Goal: Task Accomplishment & Management: Use online tool/utility

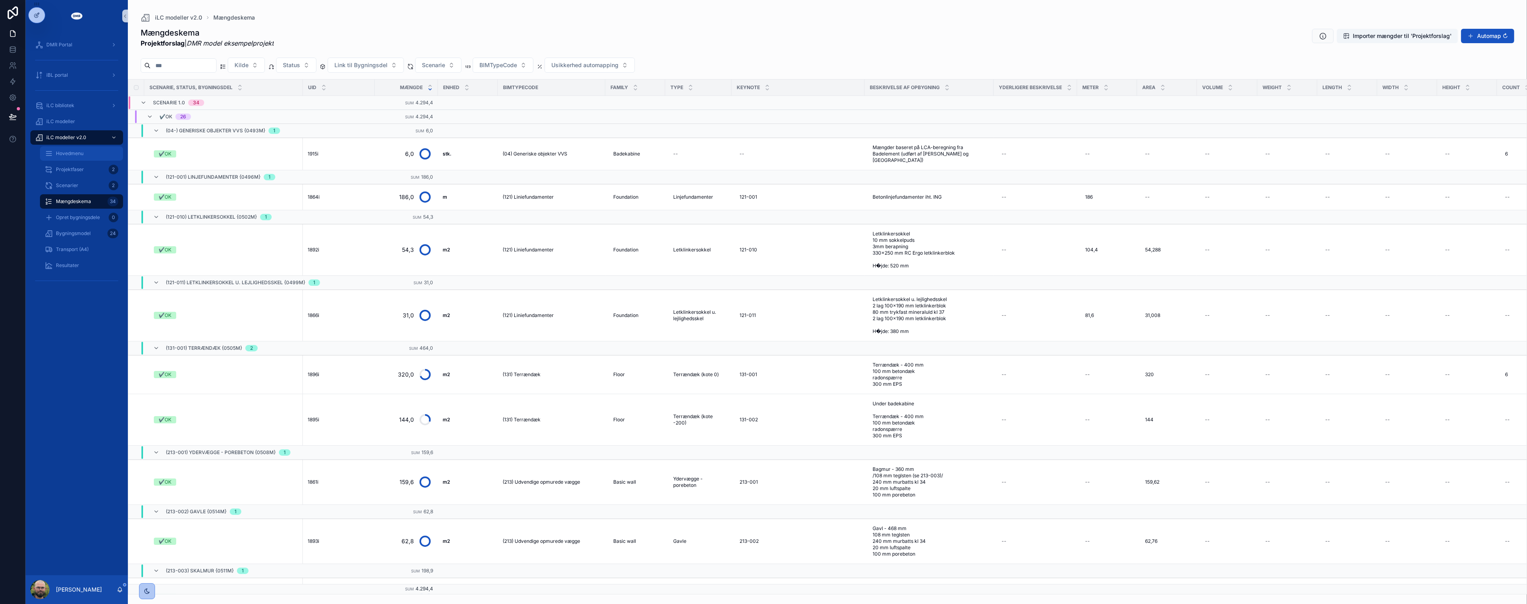
click at [79, 149] on div "Hovedmenu" at bounding box center [82, 153] width 74 height 13
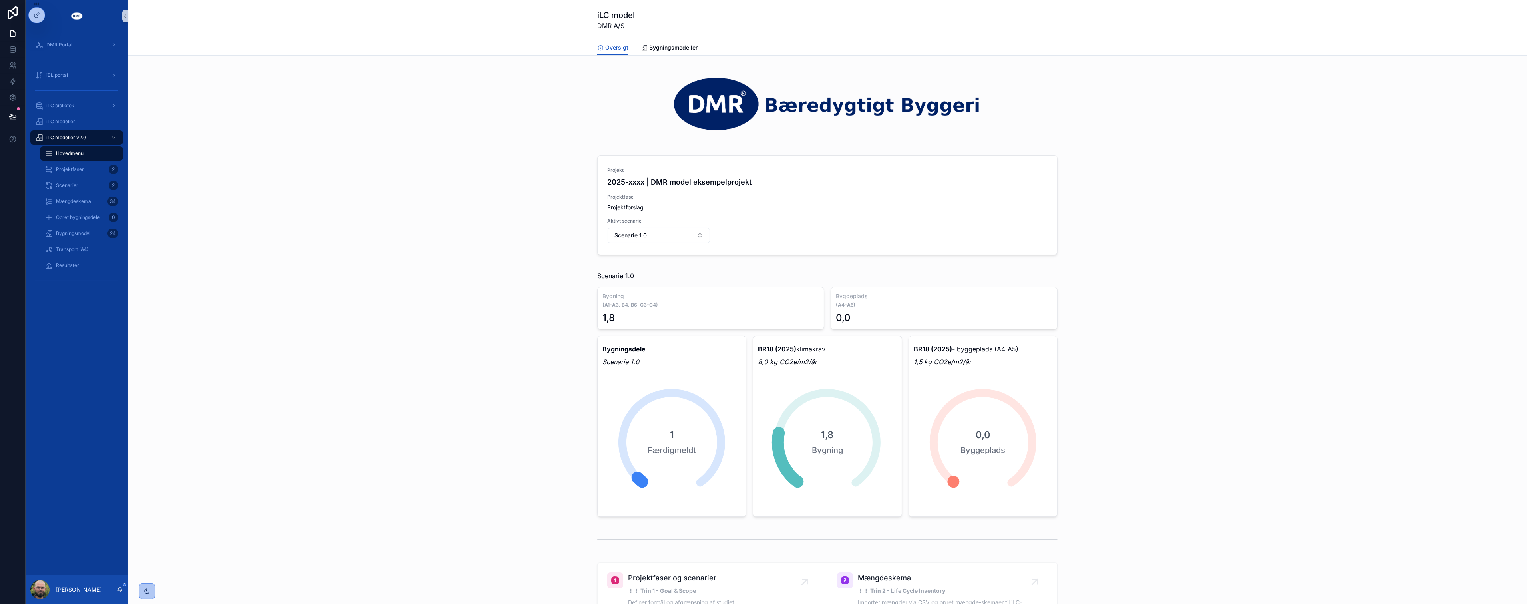
click at [444, 189] on div "Projekt 2025-xxxx | DMR model eksempelprojekt Projektfase Projektforslag Aktivt…" at bounding box center [827, 206] width 1386 height 110
click at [762, 207] on div "Projekt 2025-xxxx | DMR model eksempelprojekt Projektfase Projektforslag Aktivt…" at bounding box center [827, 205] width 459 height 99
click at [762, 227] on div "Projekt 2025-xxxx | DMR model eksempelprojekt Projektfase Projektforslag Aktivt…" at bounding box center [827, 206] width 1386 height 110
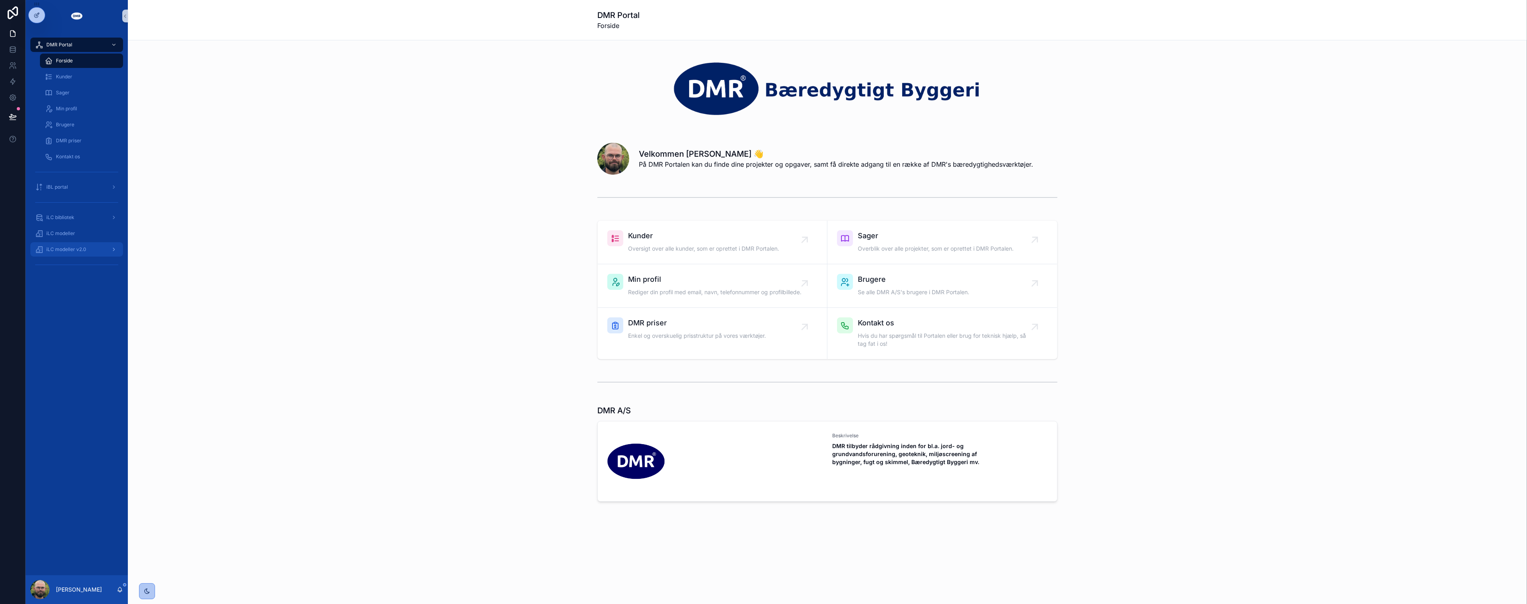
click at [59, 245] on div "iLC modeller v2.0" at bounding box center [76, 249] width 83 height 13
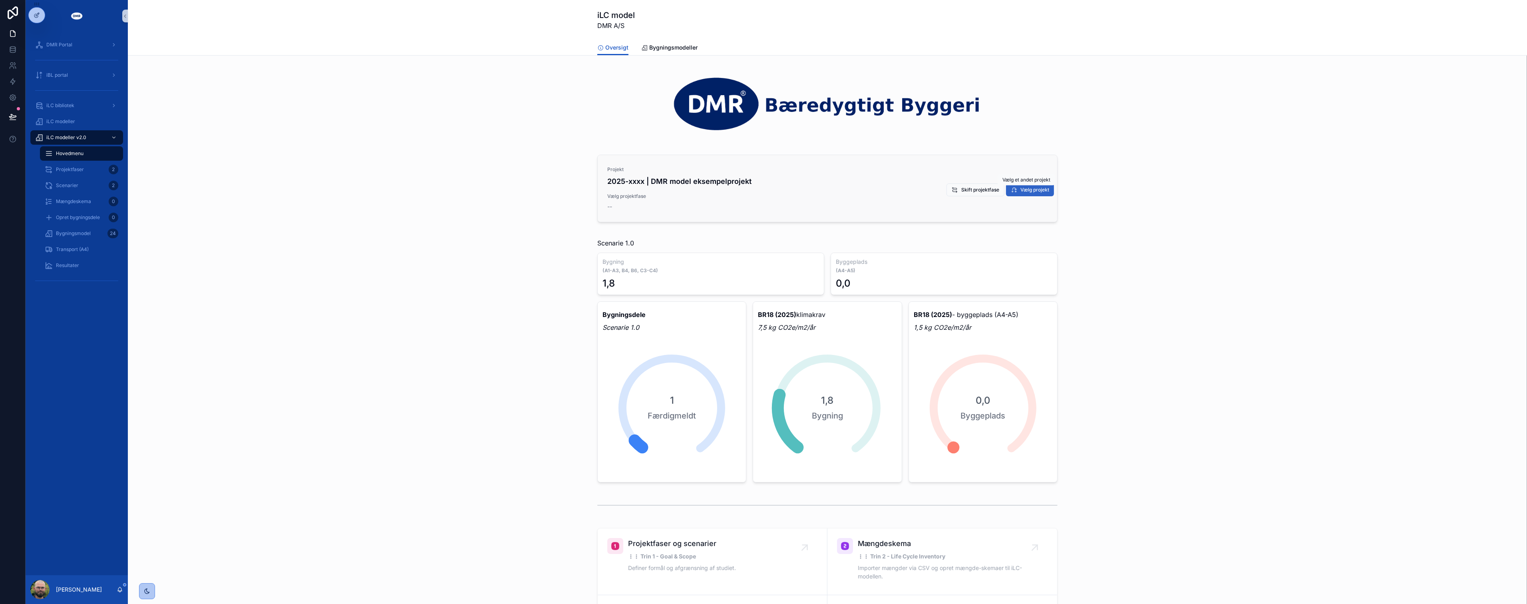
click at [1011, 191] on icon "scrollable content" at bounding box center [1014, 190] width 6 height 6
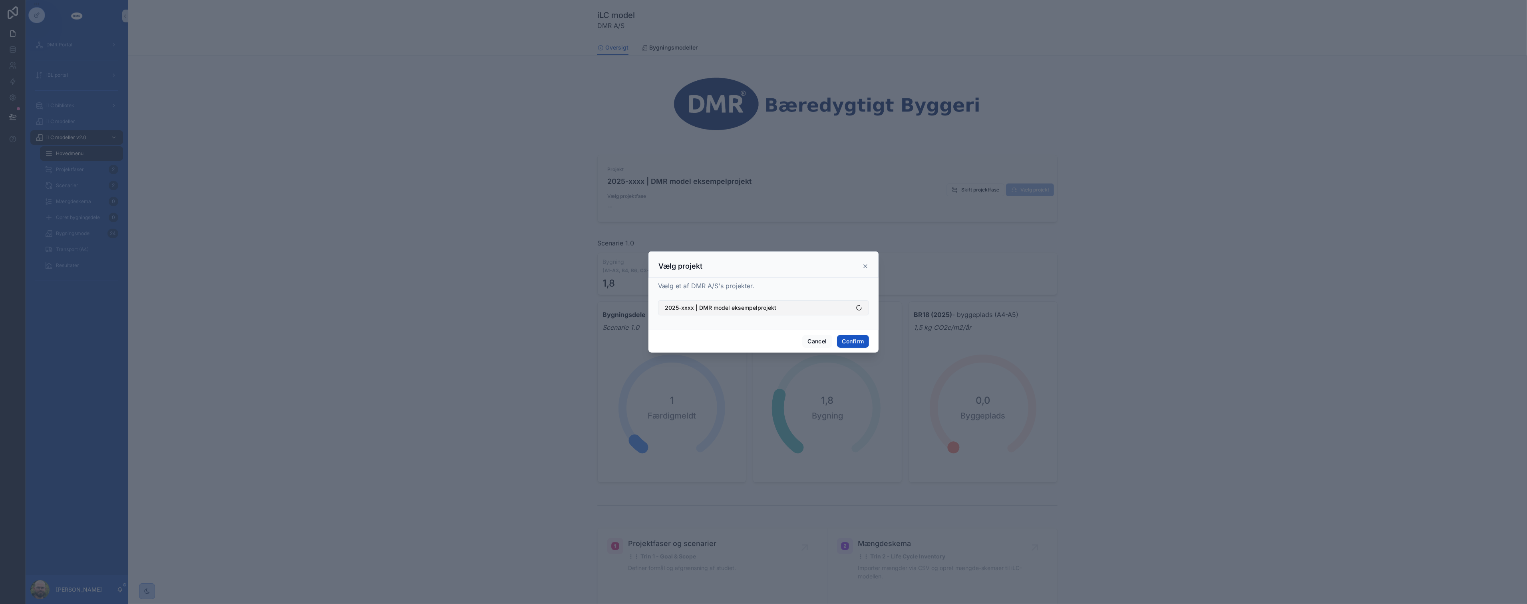
click at [766, 312] on button "2025-xxxx | DMR model eksempelprojekt" at bounding box center [763, 307] width 211 height 15
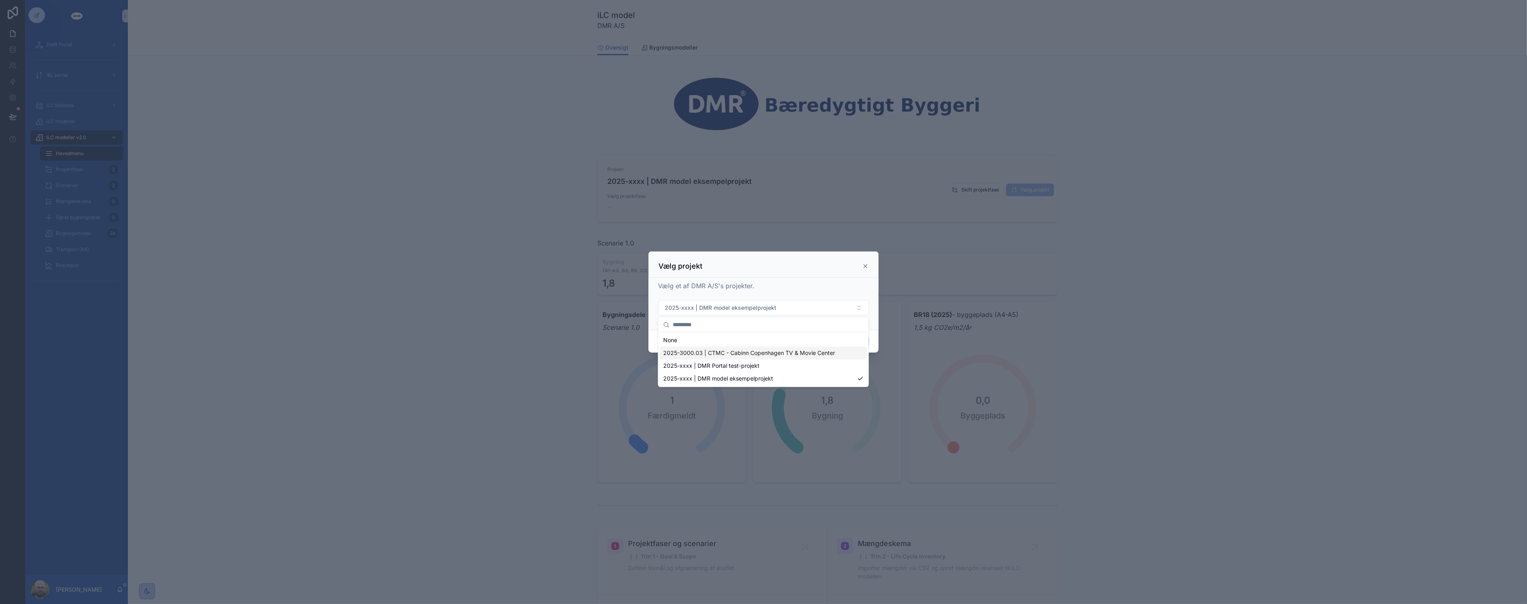
click at [757, 358] on div "2025-3000.03 | CTMC - Cabinn Copenhagen TV & Movie Center" at bounding box center [763, 352] width 207 height 13
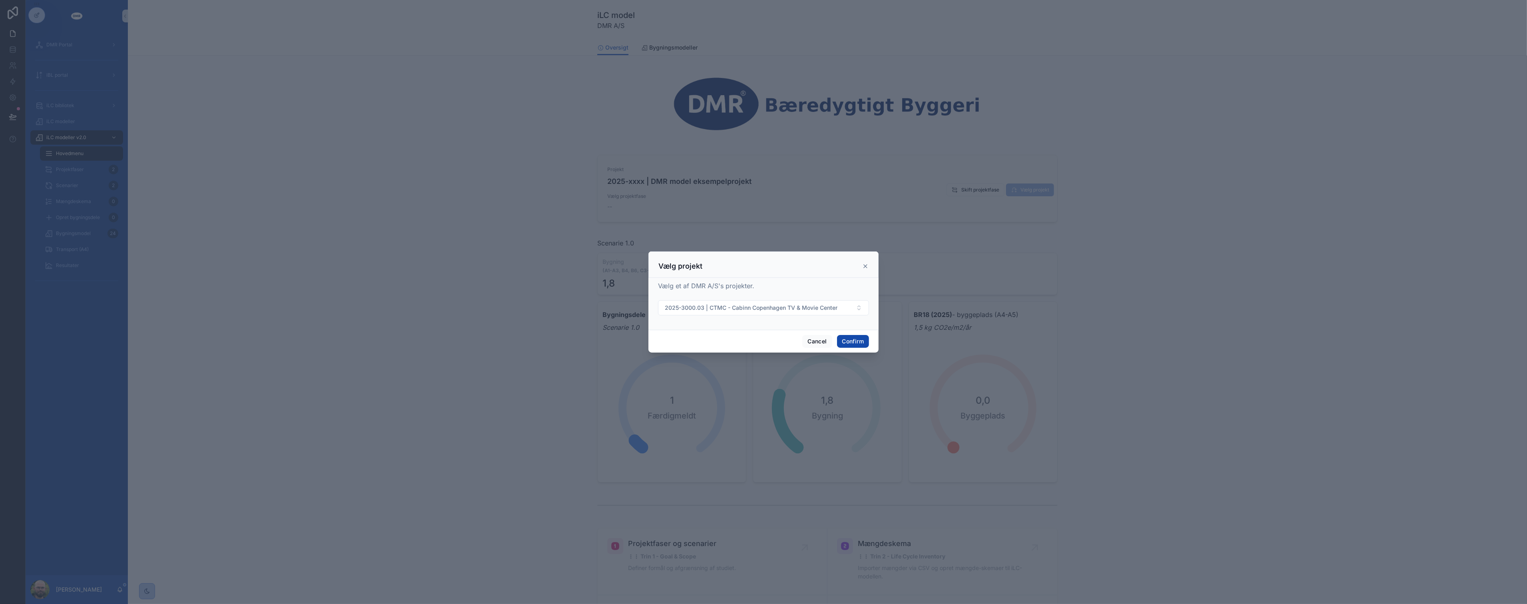
click at [839, 338] on button "Confirm" at bounding box center [853, 341] width 32 height 13
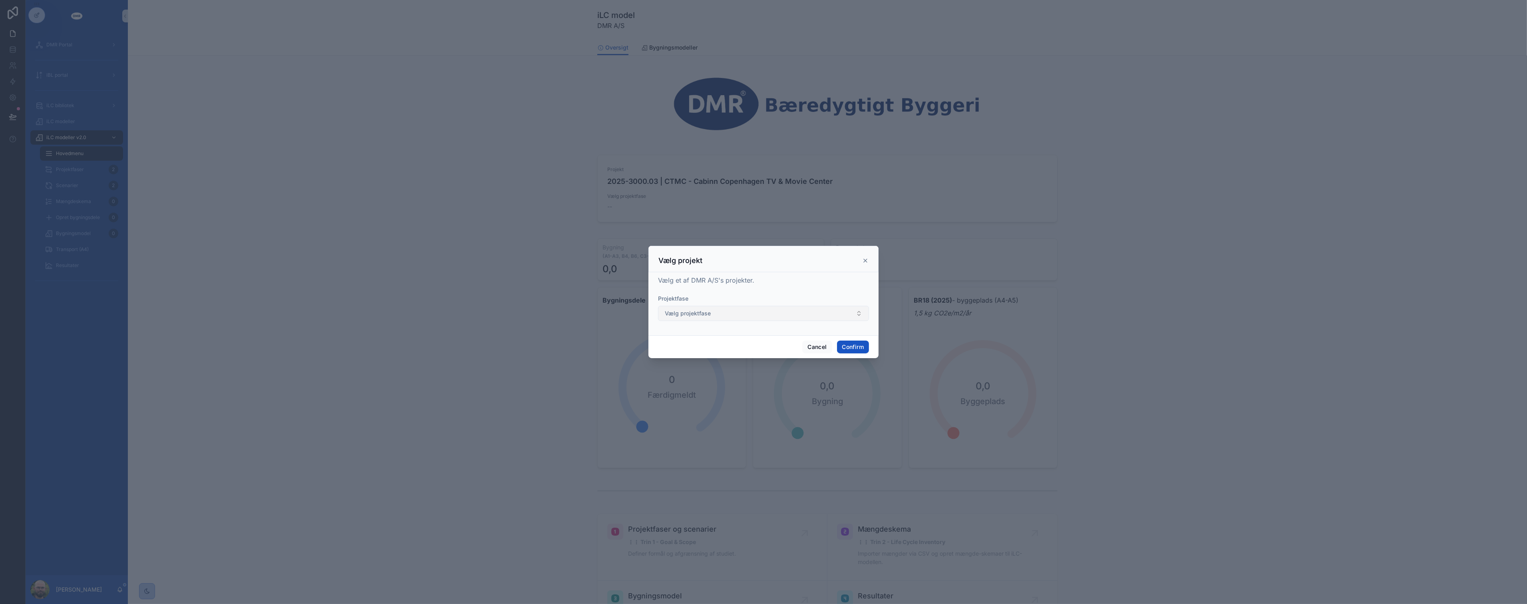
click at [817, 316] on button "Vælg projektfase" at bounding box center [763, 313] width 211 height 15
click at [693, 358] on span "AS-BUILT: 10/08/2026" at bounding box center [686, 359] width 47 height 8
click at [852, 344] on button "Confirm" at bounding box center [853, 346] width 32 height 13
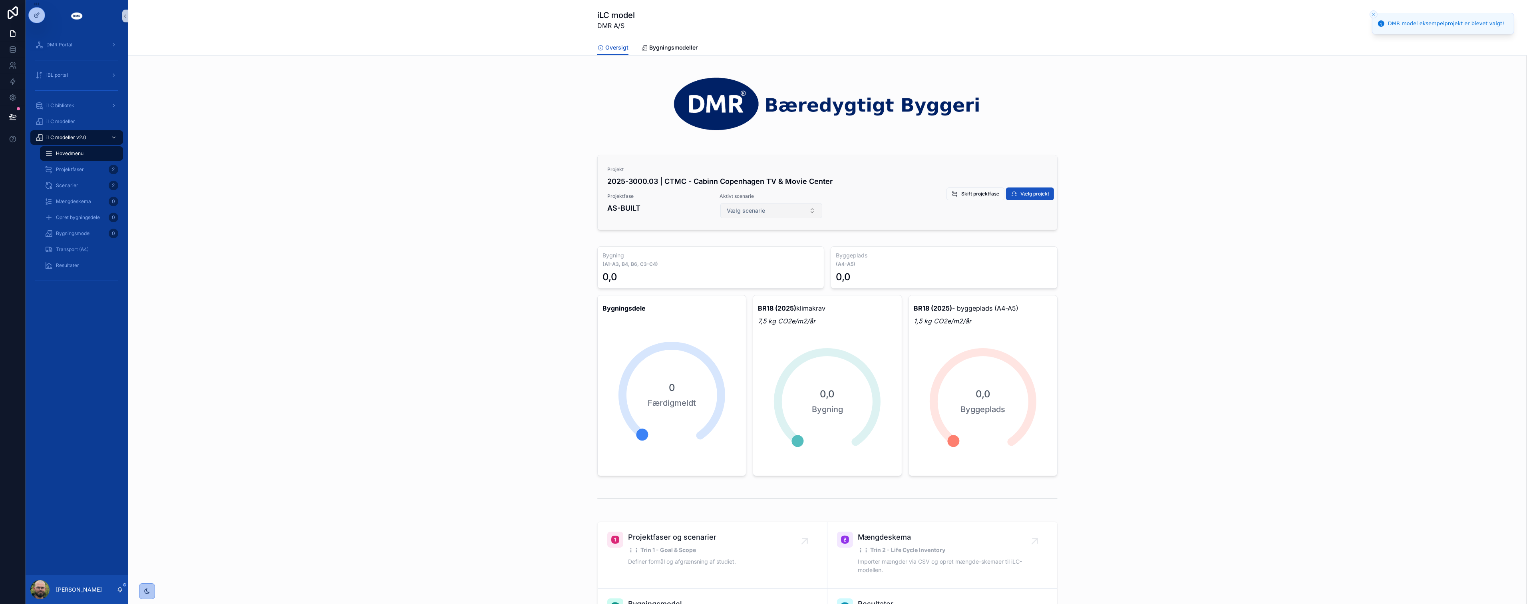
click at [793, 209] on button "Vælg scenarie" at bounding box center [771, 210] width 102 height 15
click at [772, 240] on div "Scenarie 2.0" at bounding box center [768, 242] width 98 height 13
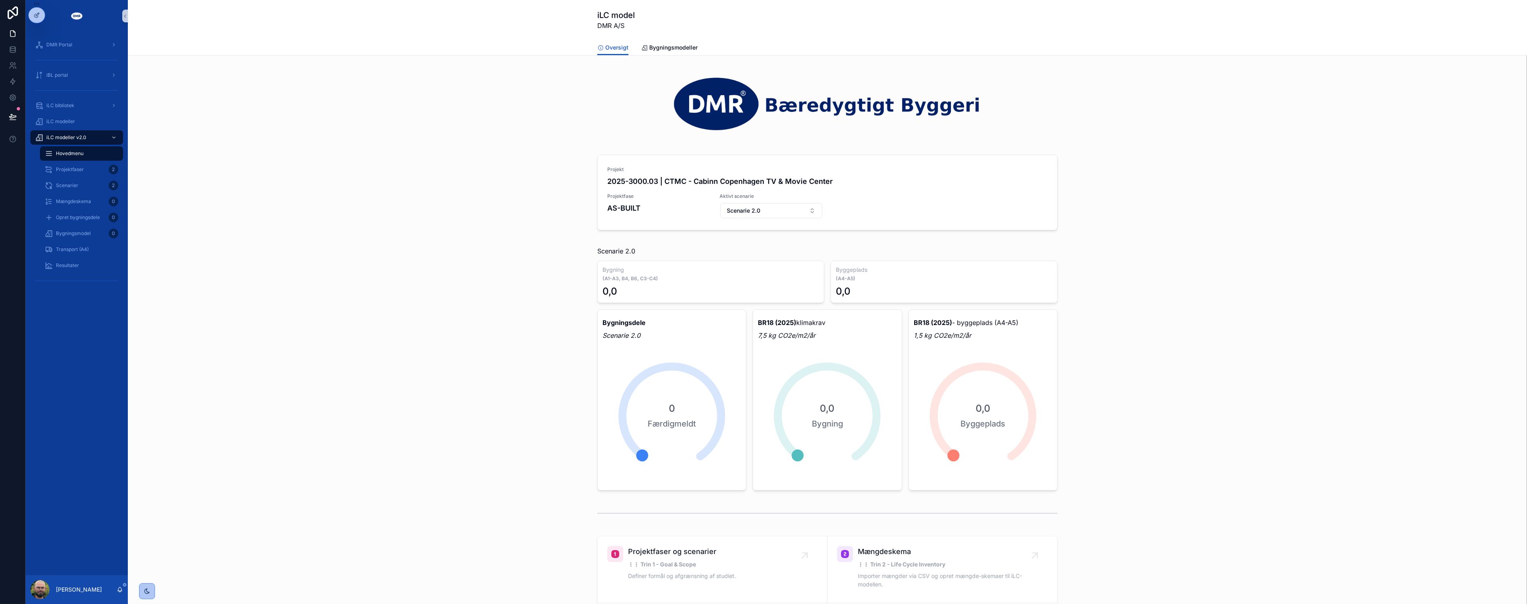
click at [472, 227] on div "Projekt 2025-3000.03 | CTMC - Cabinn Copenhagen TV & Movie Center Projektfase A…" at bounding box center [827, 193] width 1386 height 85
click at [79, 187] on div "Scenarier 2" at bounding box center [82, 185] width 74 height 13
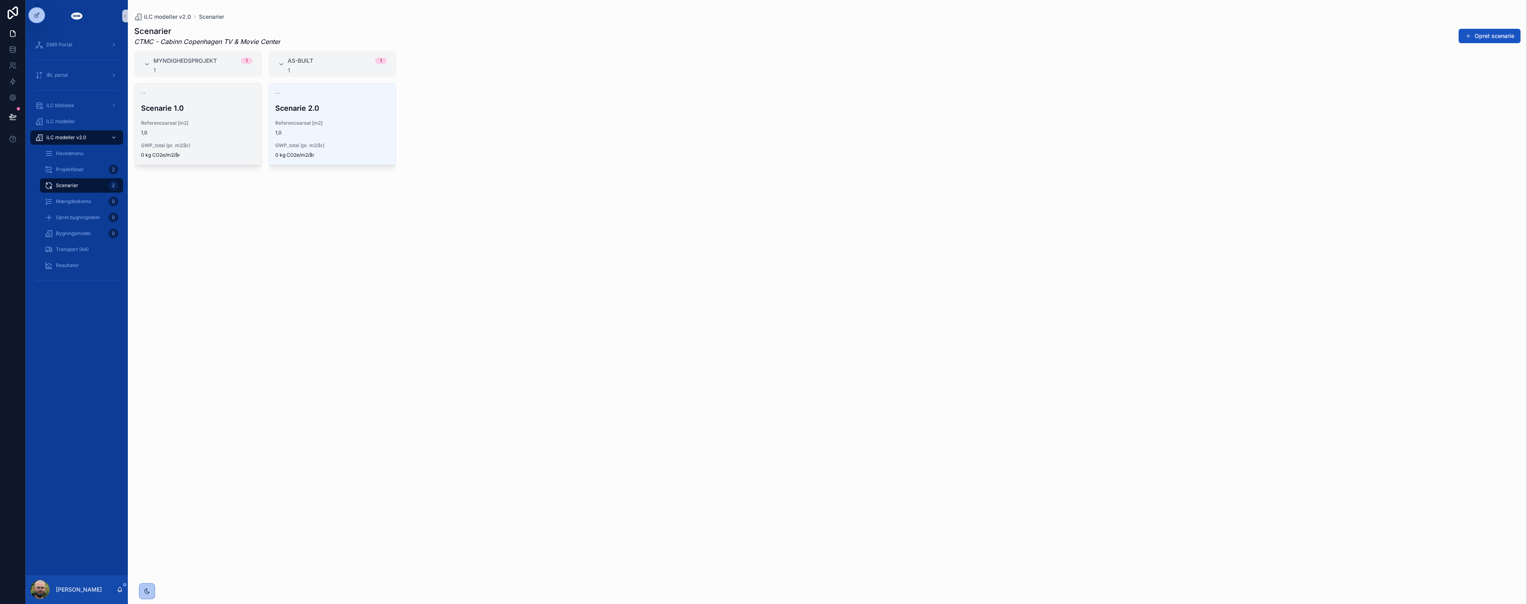
click at [193, 144] on span "GWP_total (pr. m2/år)" at bounding box center [198, 145] width 114 height 6
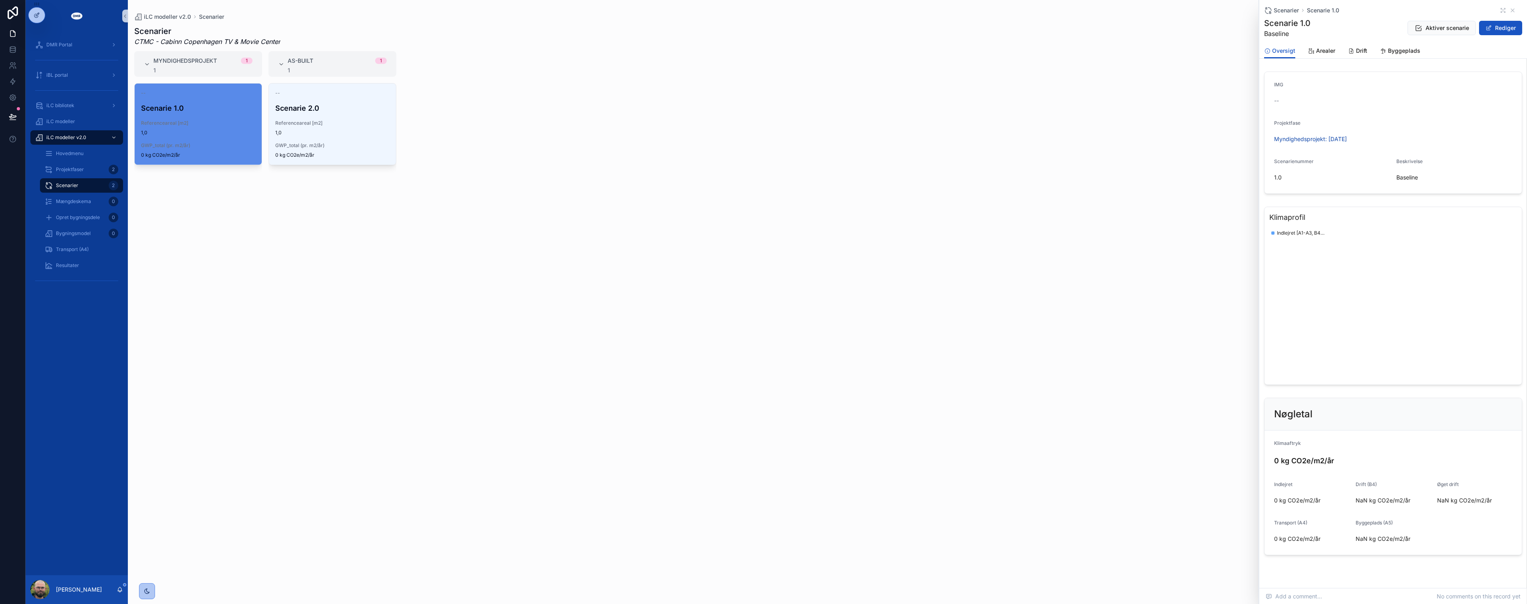
click at [231, 240] on div "-- Scenarie 1.0 Referenceareal [m2] 1,0 GWP_total (pr. m2/år) 0 kg CO2e/m2/år" at bounding box center [198, 338] width 128 height 511
click at [327, 101] on div "-- Scenarie 2.0 Referenceareal [m2] 1,0 GWP_total (pr. m2/år) 0 kg CO2e/m2/år" at bounding box center [332, 124] width 127 height 81
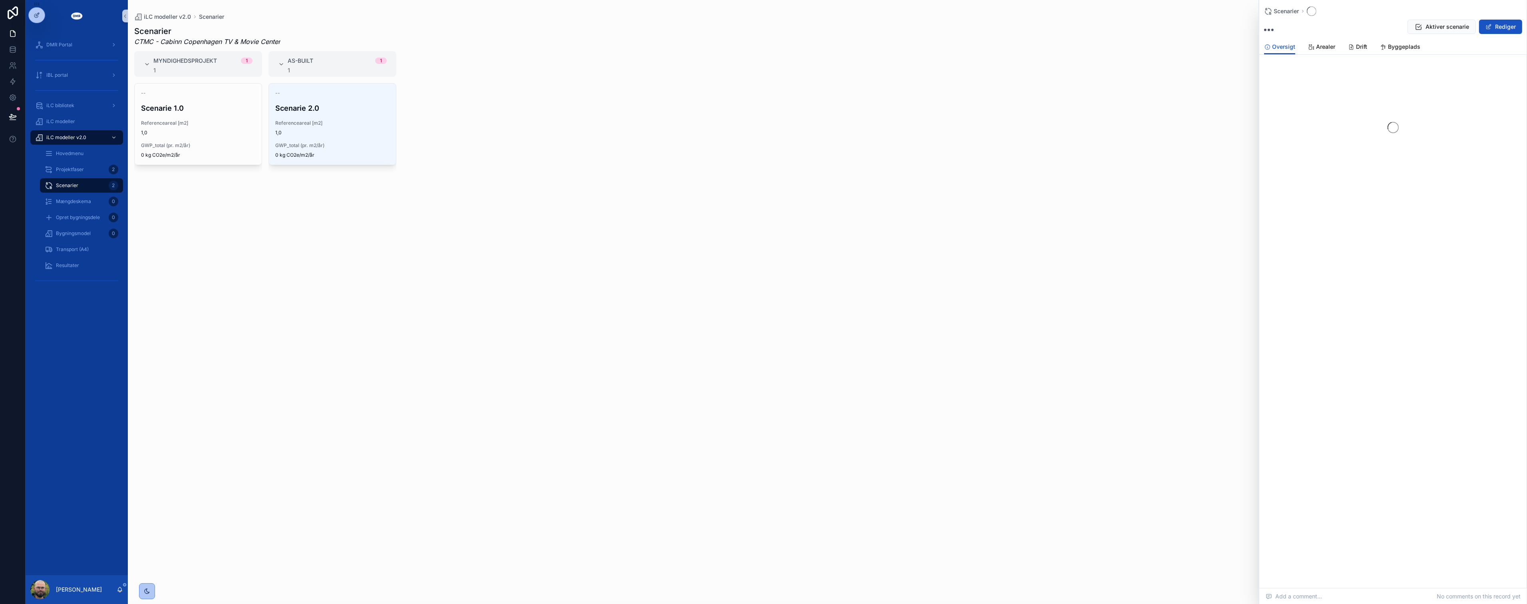
click at [362, 226] on div "-- Scenarie 2.0 Referenceareal [m2] 1,0 GWP_total (pr. m2/år) 0 kg CO2e/m2/år" at bounding box center [332, 338] width 128 height 511
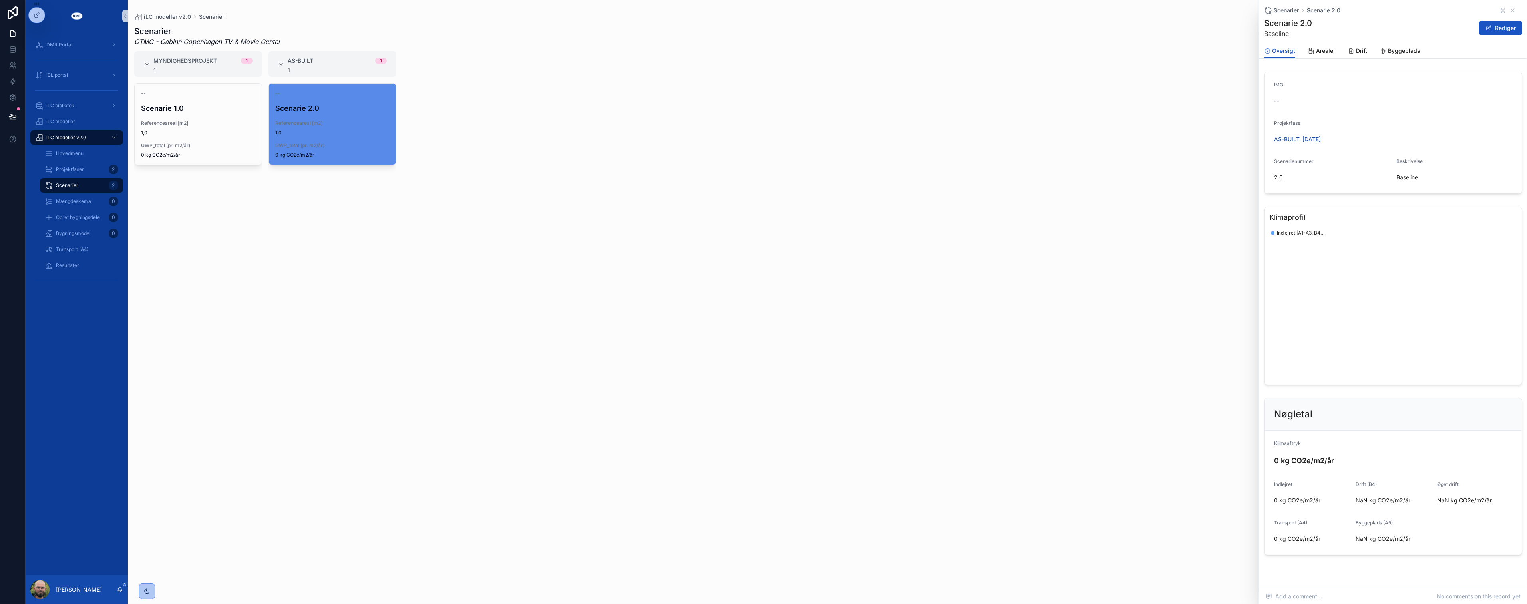
click at [284, 252] on div "-- Scenarie 2.0 Referenceareal [m2] 1,0 GWP_total (pr. m2/år) 0 kg CO2e/m2/år" at bounding box center [332, 338] width 128 height 511
click at [56, 200] on span "Mængdeskema" at bounding box center [73, 201] width 35 height 6
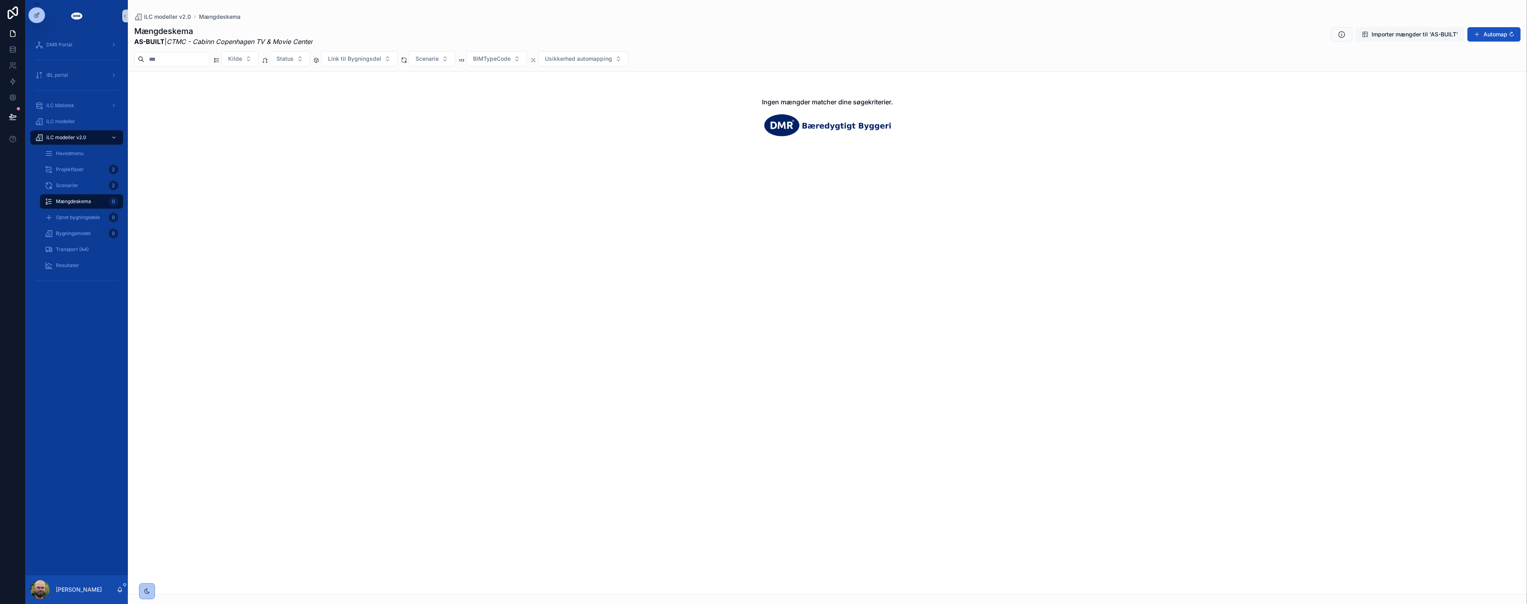
click at [1414, 34] on span "Importer mængder til 'AS-BUILT'" at bounding box center [1415, 34] width 86 height 8
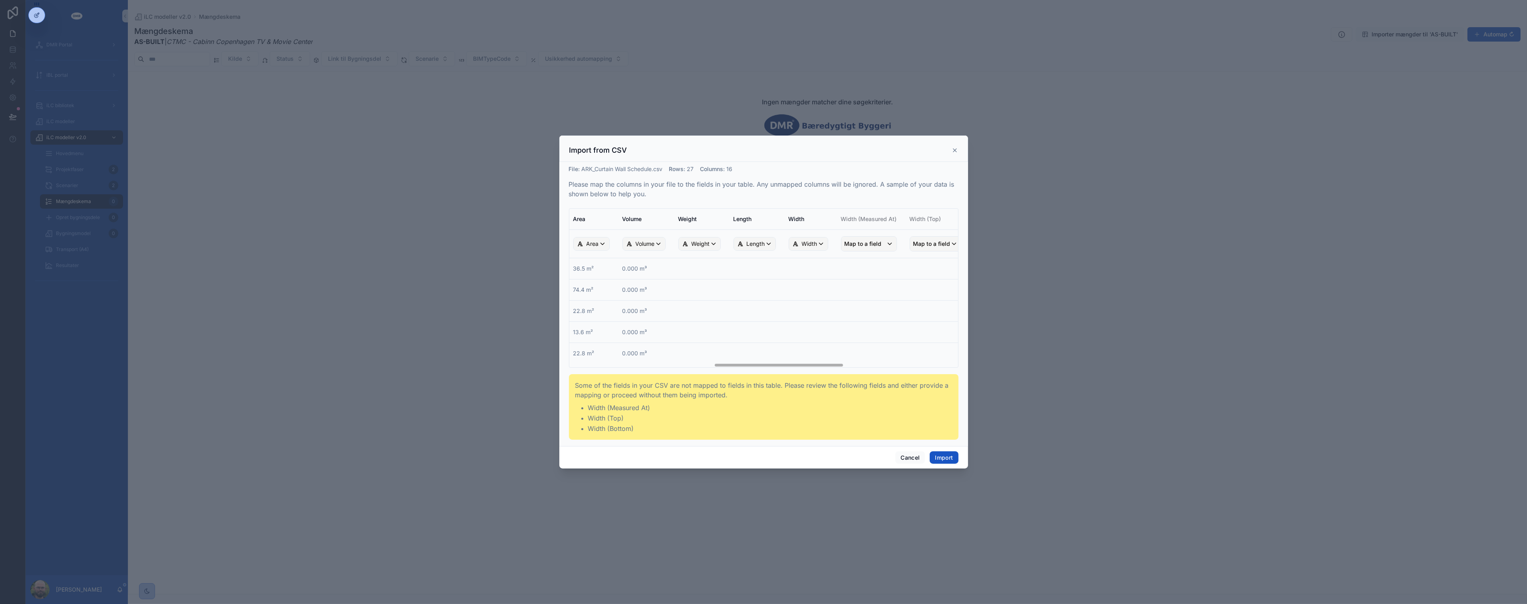
scroll to position [0, 533]
click at [797, 247] on span "Width" at bounding box center [789, 244] width 16 height 8
click at [903, 296] on div "scrollable content" at bounding box center [763, 301] width 409 height 333
click at [844, 242] on span "Map to a field" at bounding box center [842, 244] width 37 height 14
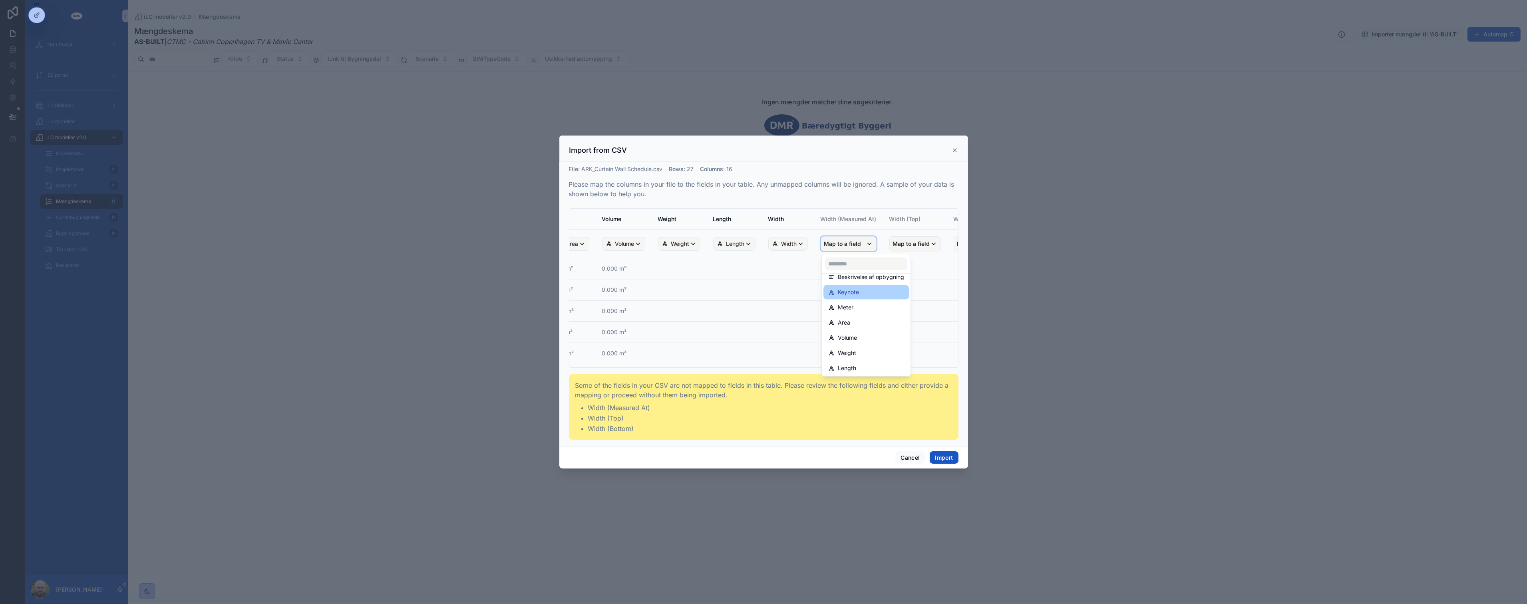
scroll to position [89, 0]
click at [849, 334] on span "Width" at bounding box center [846, 335] width 16 height 10
click at [937, 237] on span "Map to a field" at bounding box center [923, 244] width 37 height 14
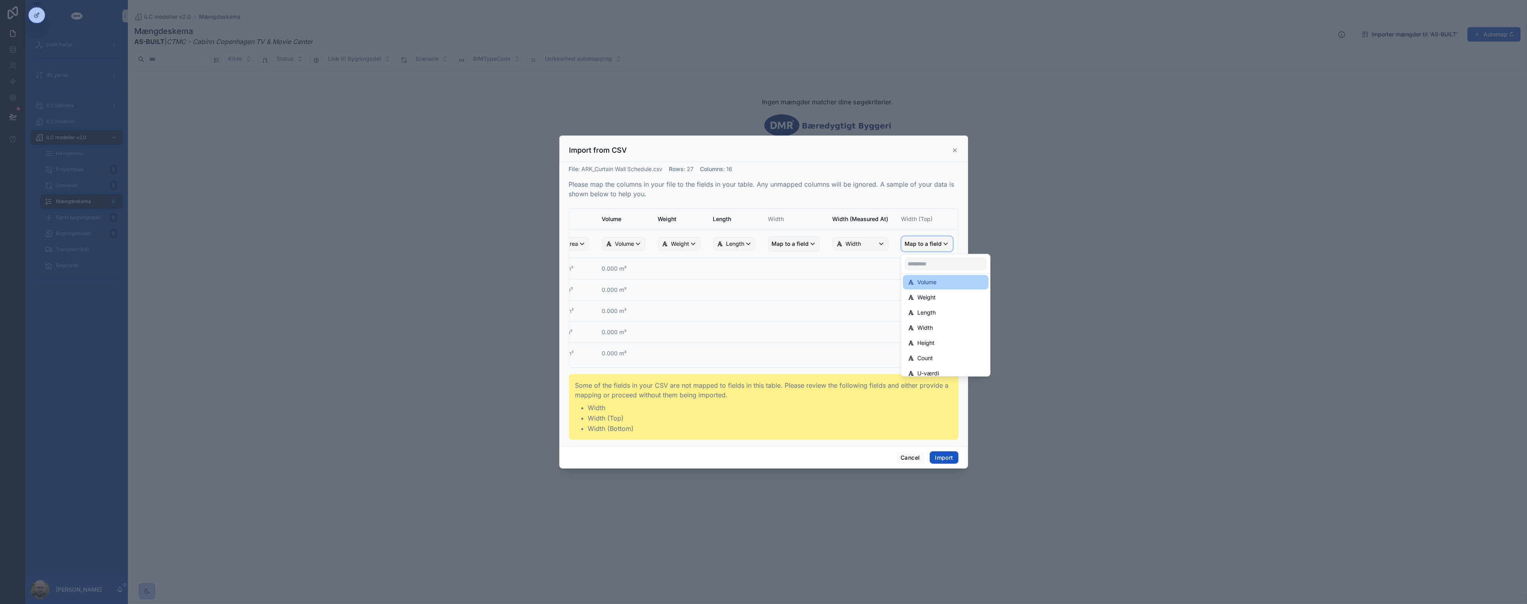
scroll to position [102, 0]
click at [928, 321] on span "Width" at bounding box center [925, 322] width 16 height 10
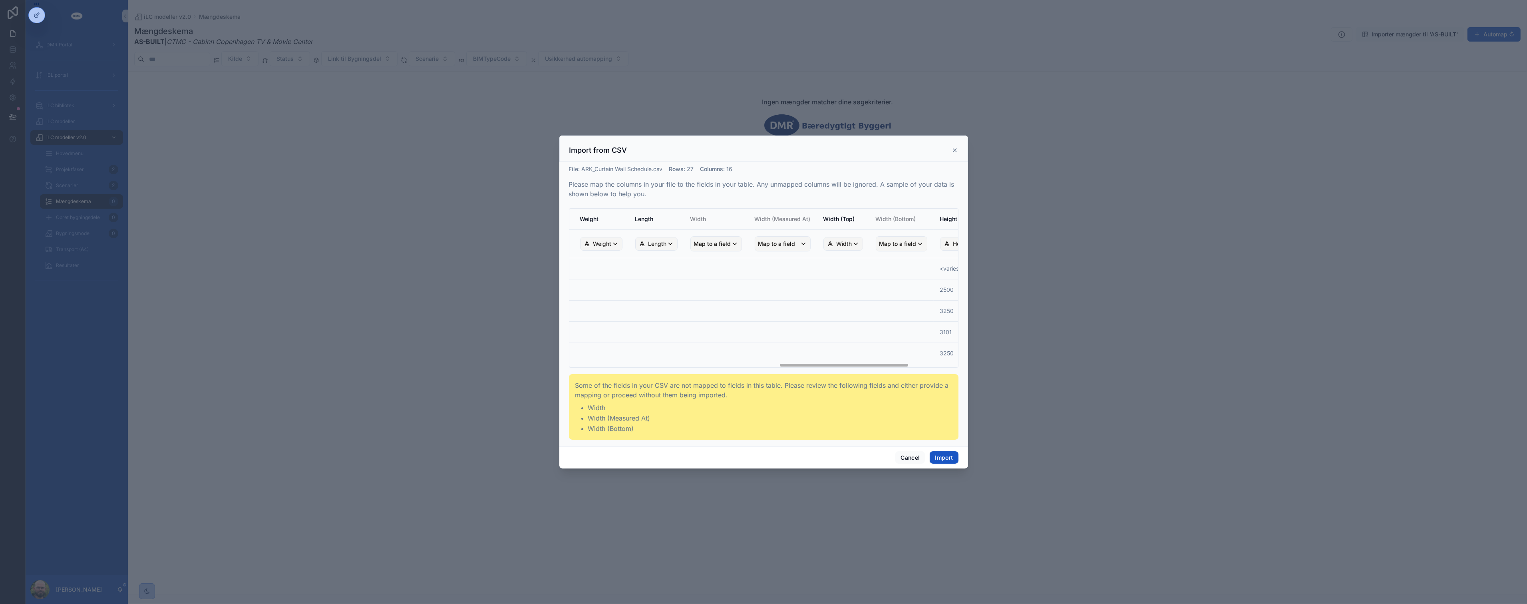
scroll to position [0, 597]
click at [728, 249] on span "Map to a field" at bounding box center [726, 244] width 37 height 14
click at [864, 296] on div "scrollable content" at bounding box center [763, 301] width 409 height 333
click at [740, 241] on span "Map to a field" at bounding box center [734, 244] width 37 height 14
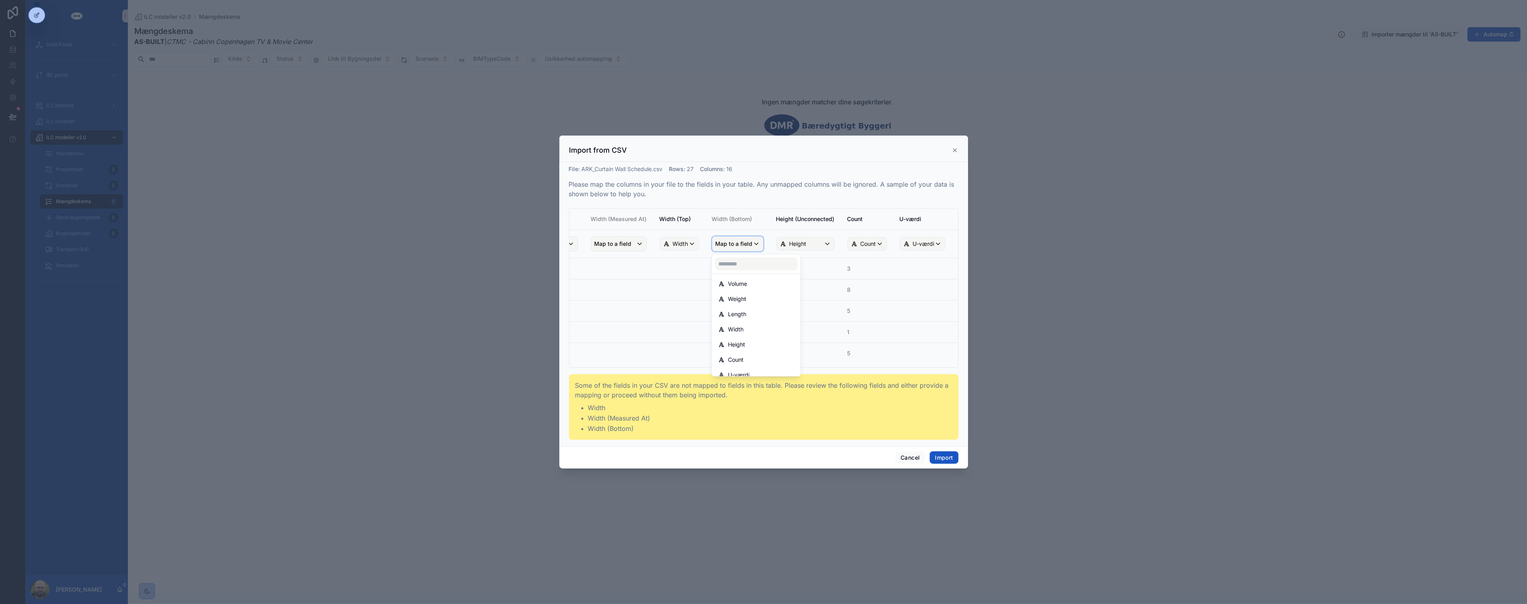
scroll to position [102, 0]
click at [738, 317] on span "Width" at bounding box center [736, 322] width 16 height 10
click at [762, 244] on div "Width" at bounding box center [754, 243] width 40 height 13
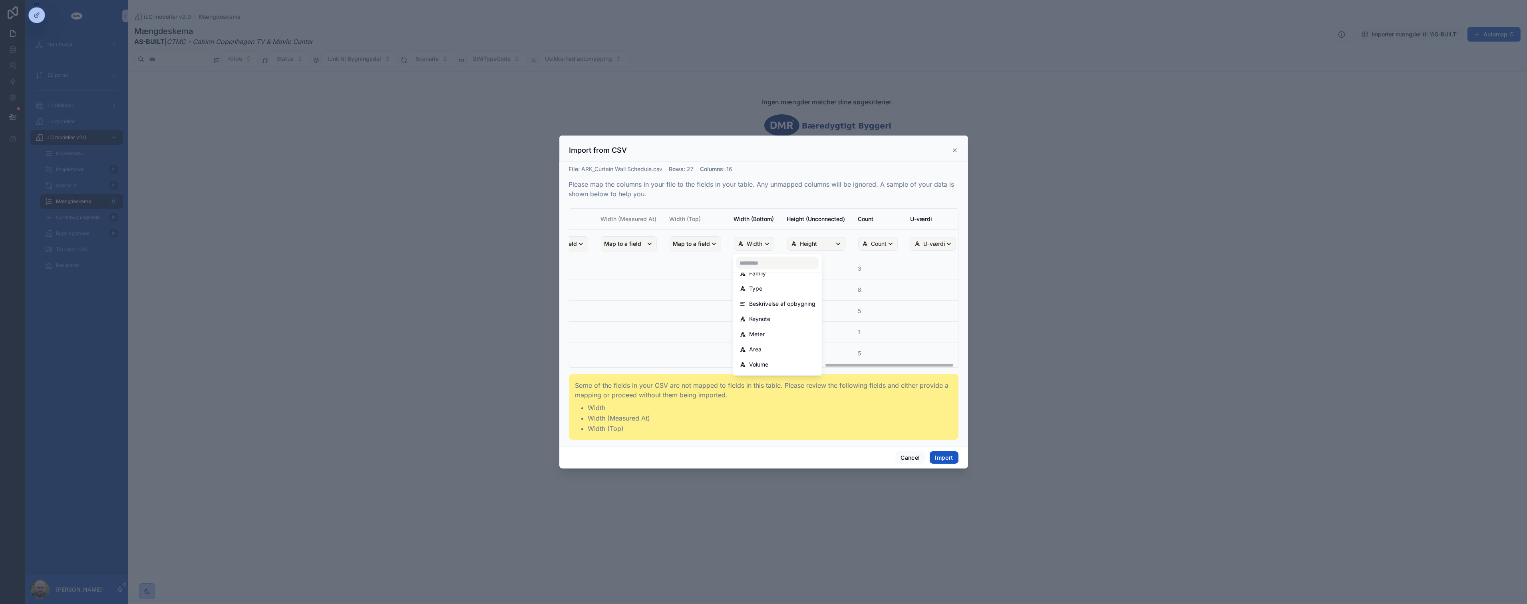
click at [708, 317] on div "scrollable content" at bounding box center [763, 301] width 409 height 333
click at [939, 458] on button "Import" at bounding box center [944, 457] width 28 height 13
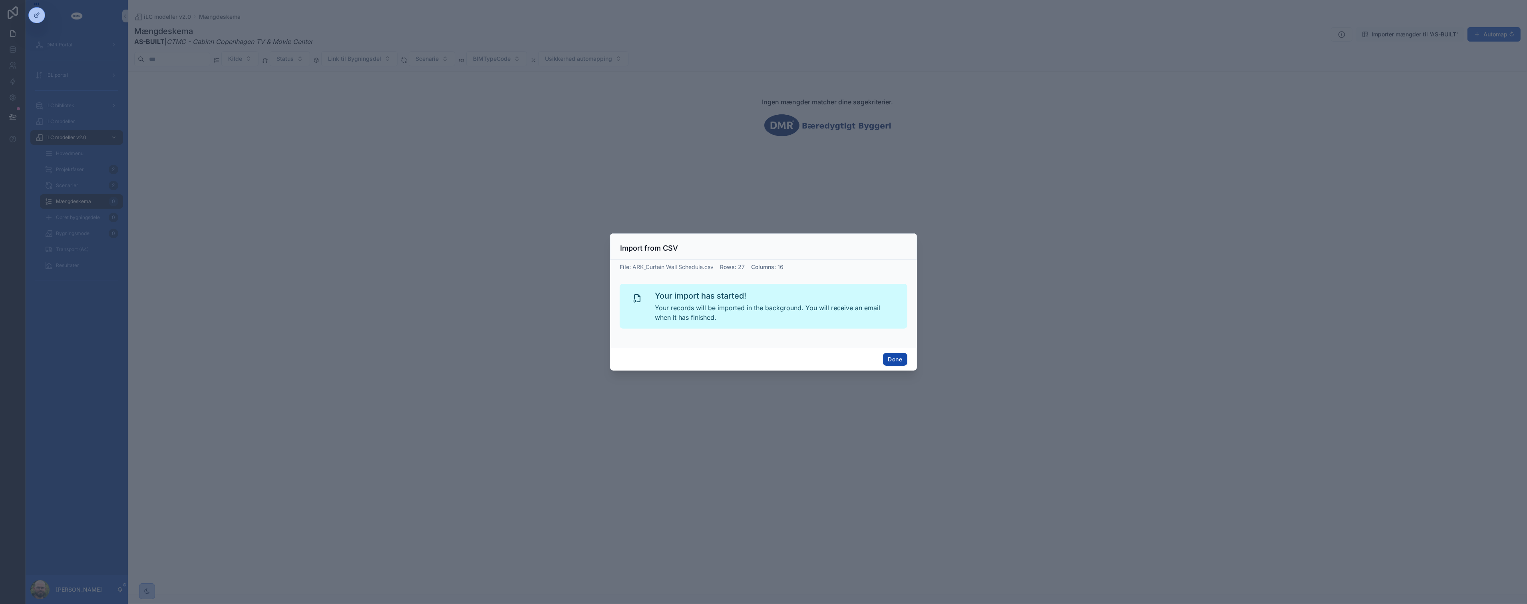
click at [901, 360] on button "Done" at bounding box center [895, 359] width 24 height 13
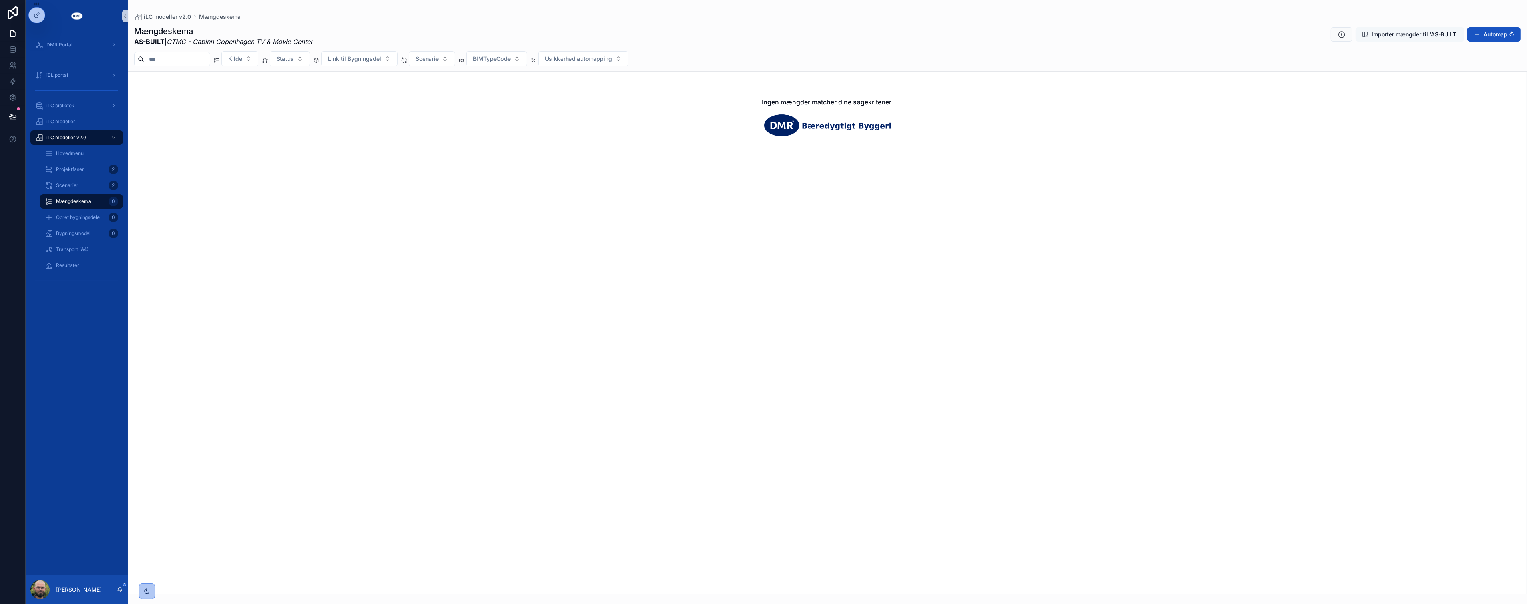
click at [1402, 33] on span "Importer mængder til 'AS-BUILT'" at bounding box center [1415, 34] width 86 height 8
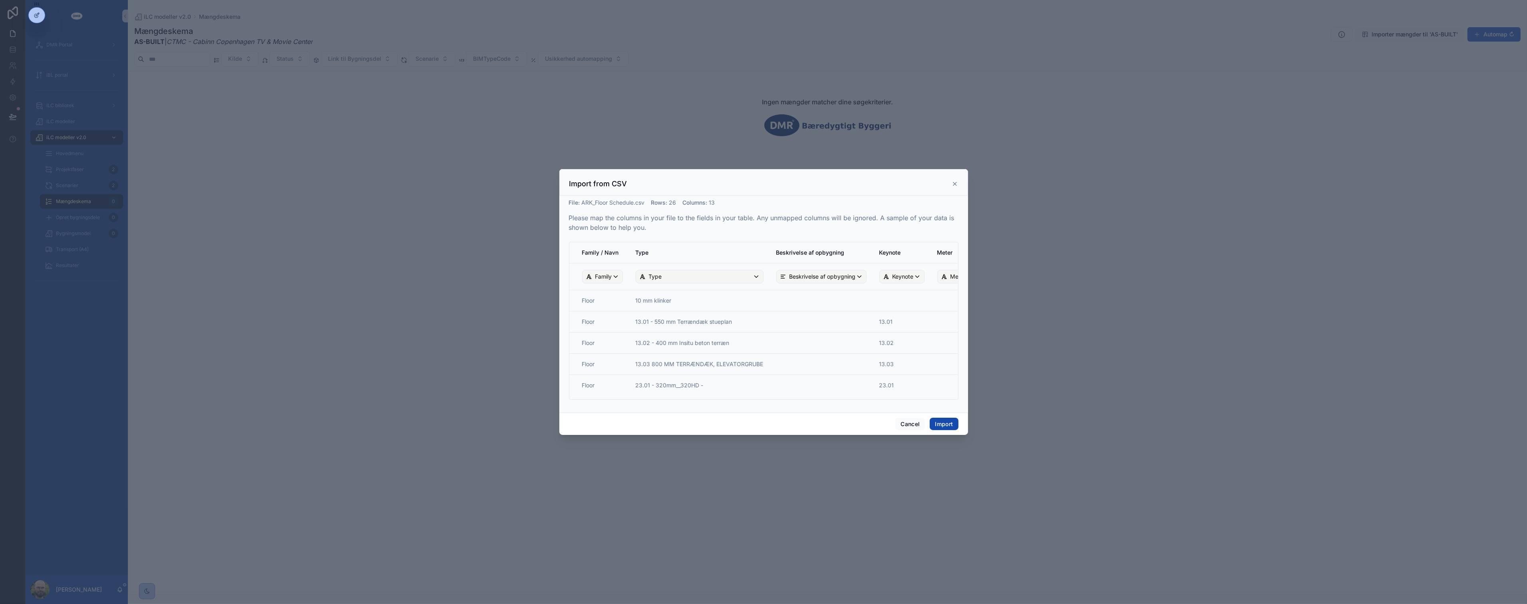
click at [937, 427] on button "Import" at bounding box center [944, 424] width 28 height 13
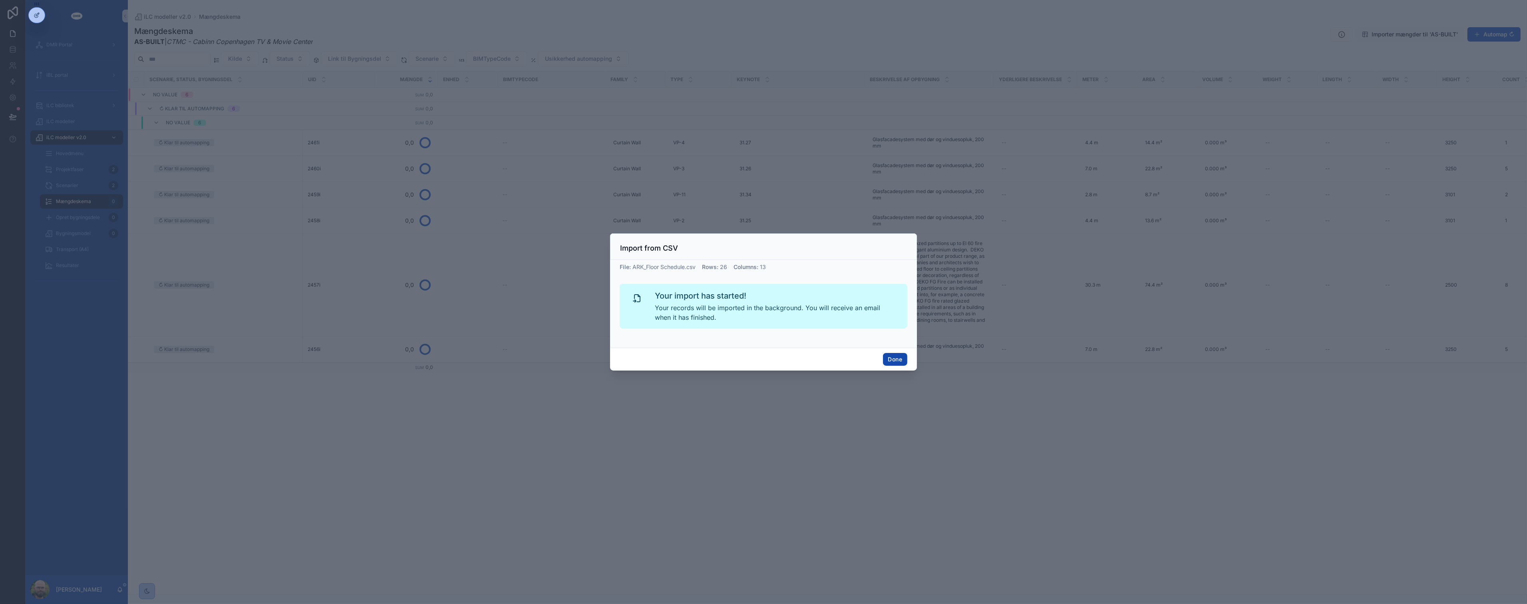
click at [894, 362] on button "Done" at bounding box center [895, 359] width 24 height 13
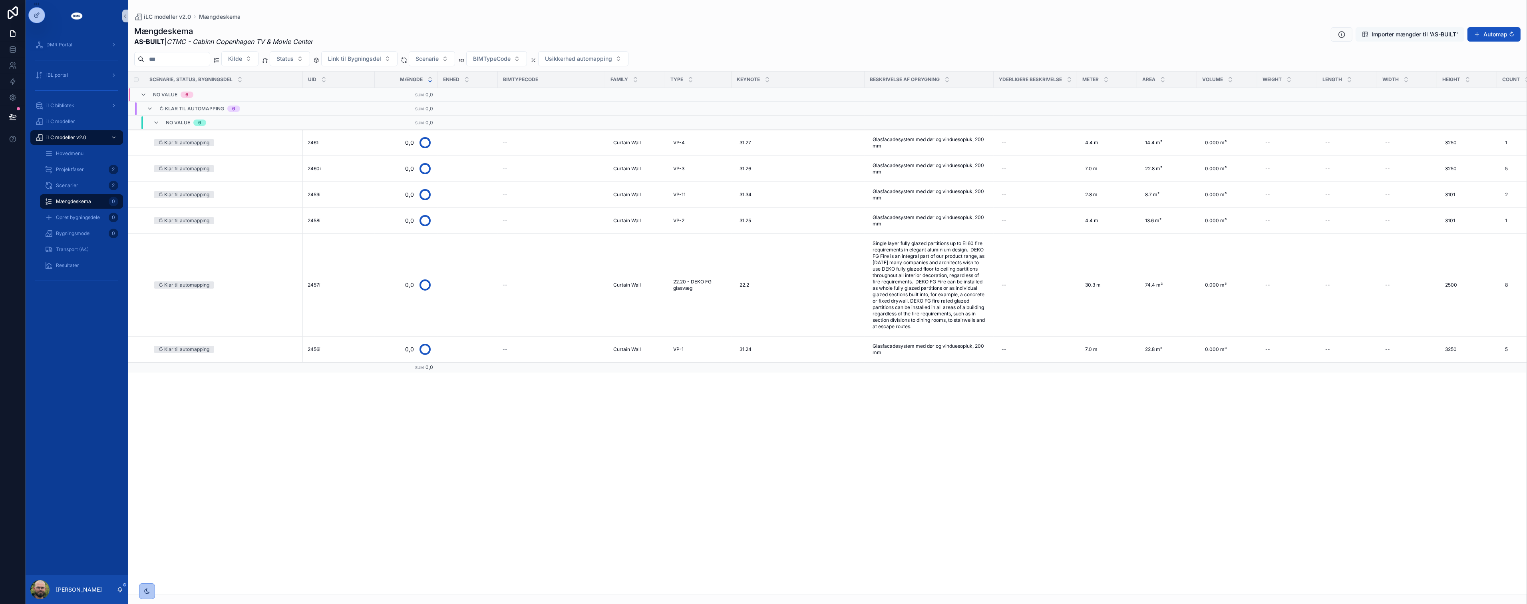
click at [1397, 34] on span "Importer mængder til 'AS-BUILT'" at bounding box center [1415, 34] width 86 height 8
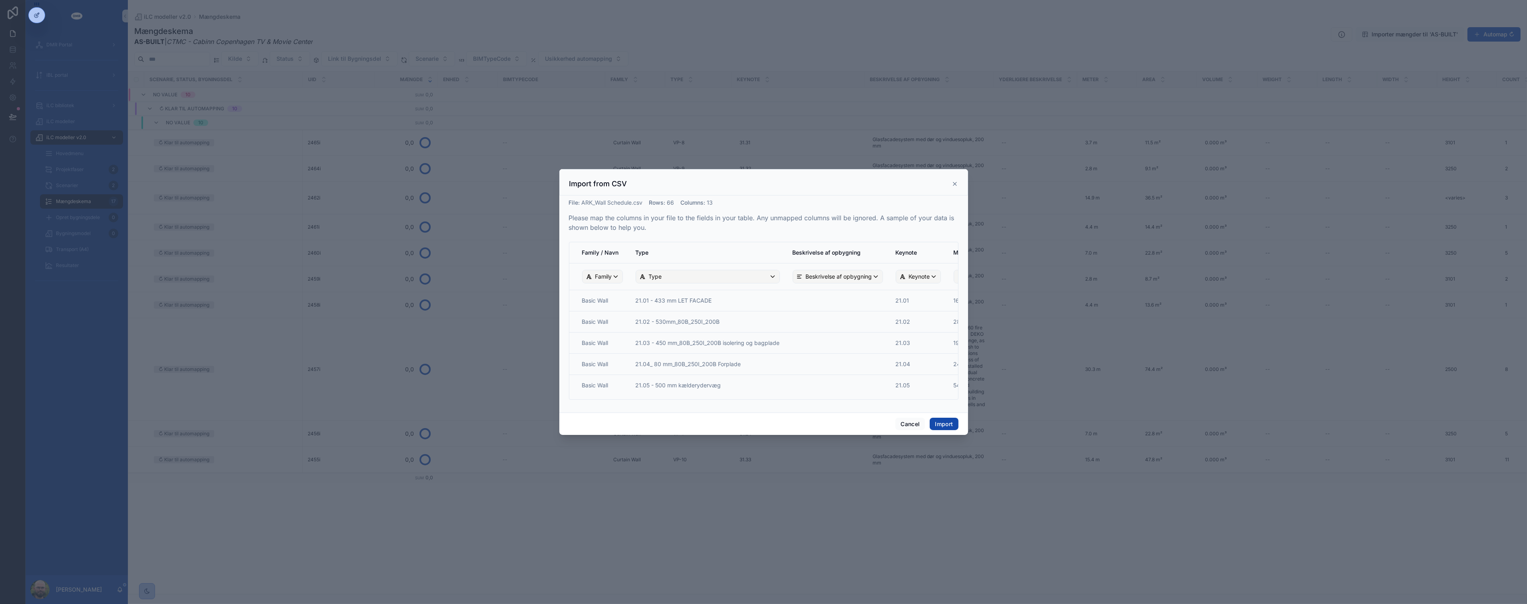
click at [950, 426] on button "Import" at bounding box center [944, 424] width 28 height 13
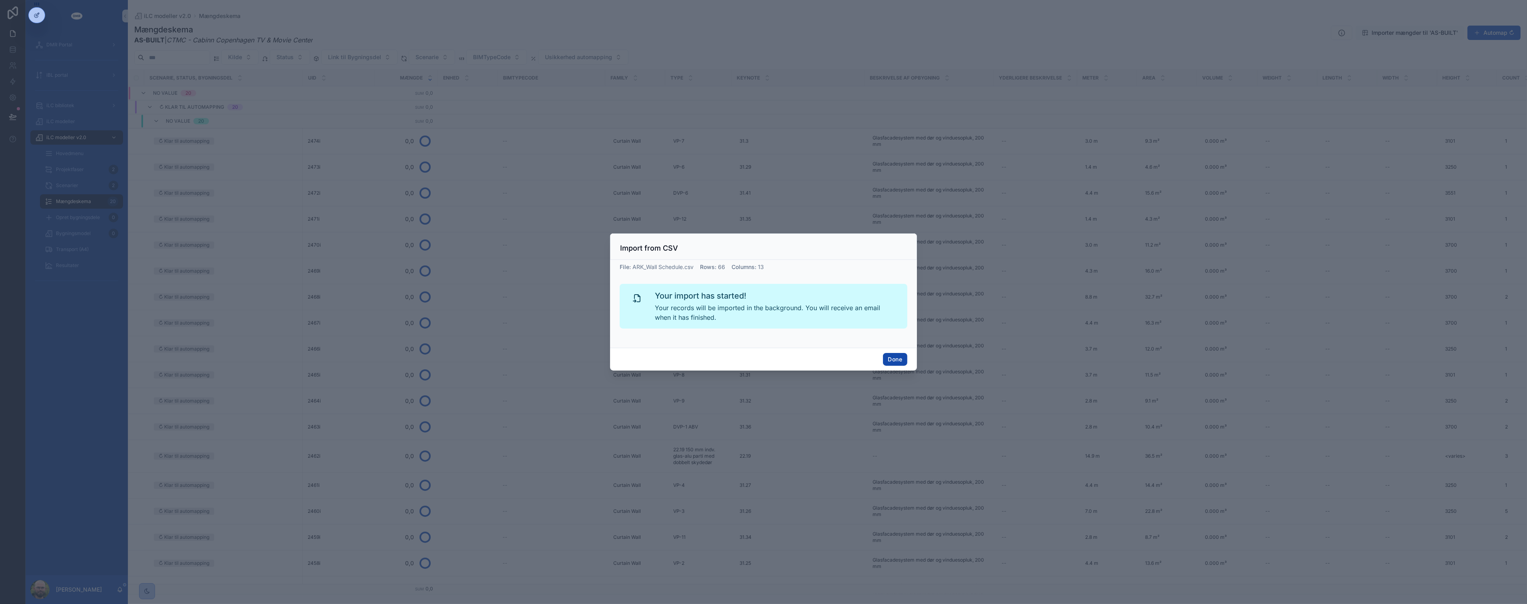
click at [891, 359] on button "Done" at bounding box center [895, 359] width 24 height 13
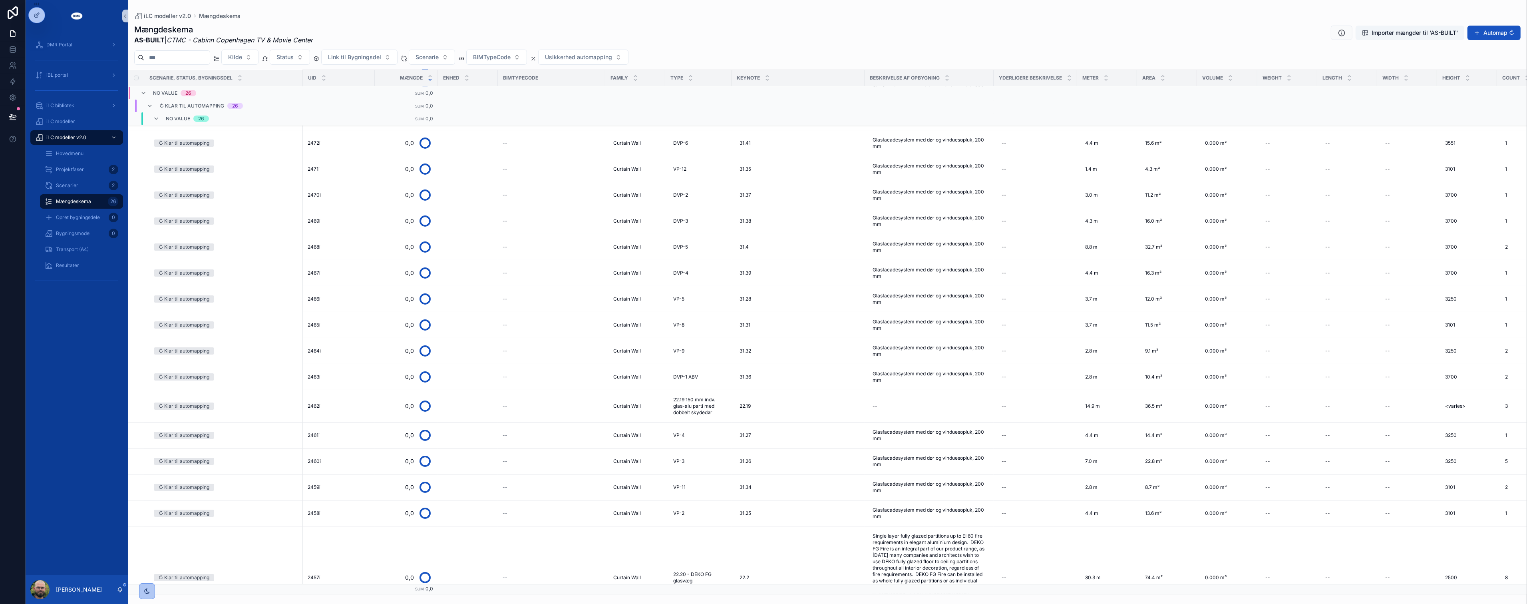
scroll to position [0, 0]
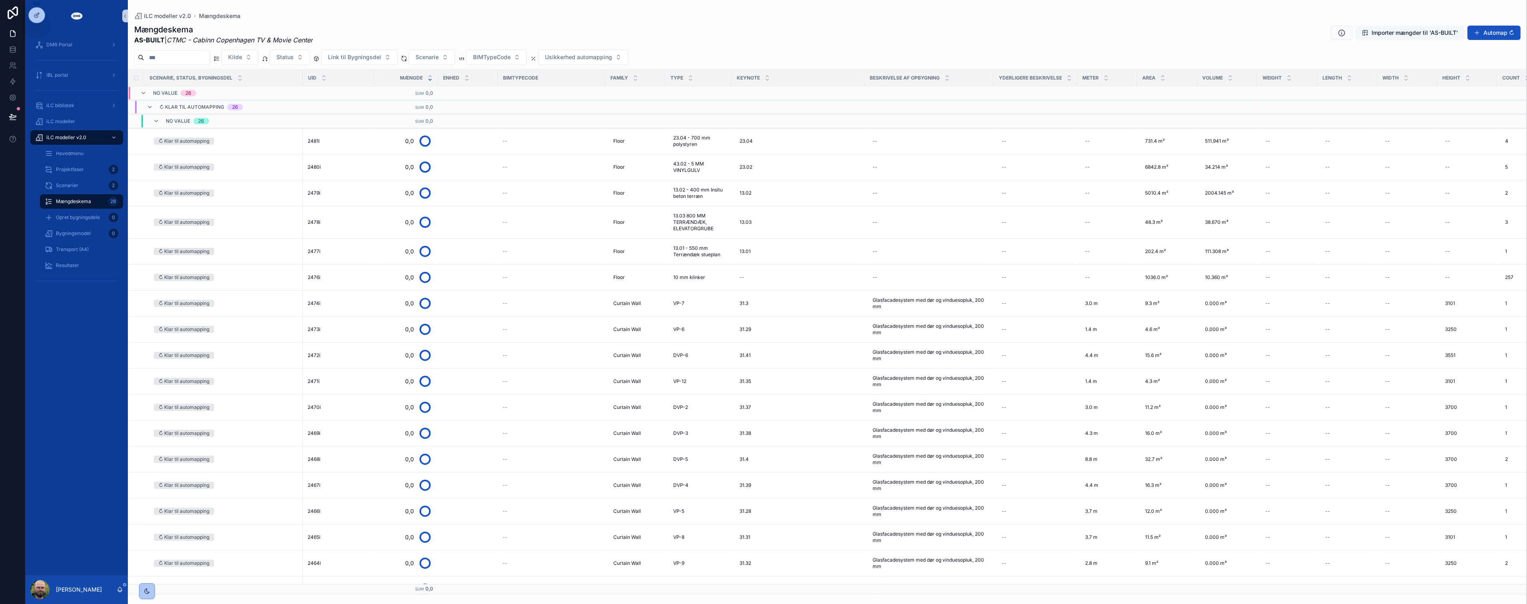
click at [1413, 31] on span "Importer mængder til 'AS-BUILT'" at bounding box center [1415, 33] width 86 height 8
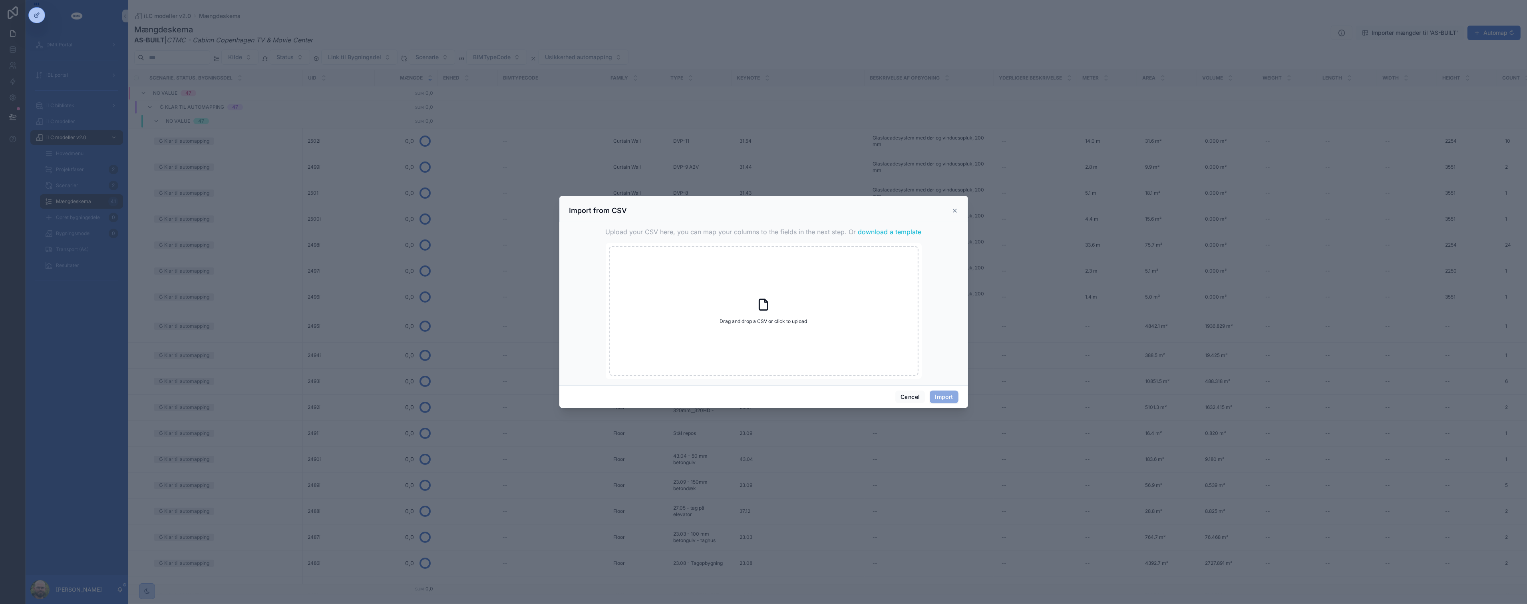
click at [954, 326] on div "Upload your CSV here, you can map your columns to the fields in the next step. …" at bounding box center [764, 301] width 390 height 153
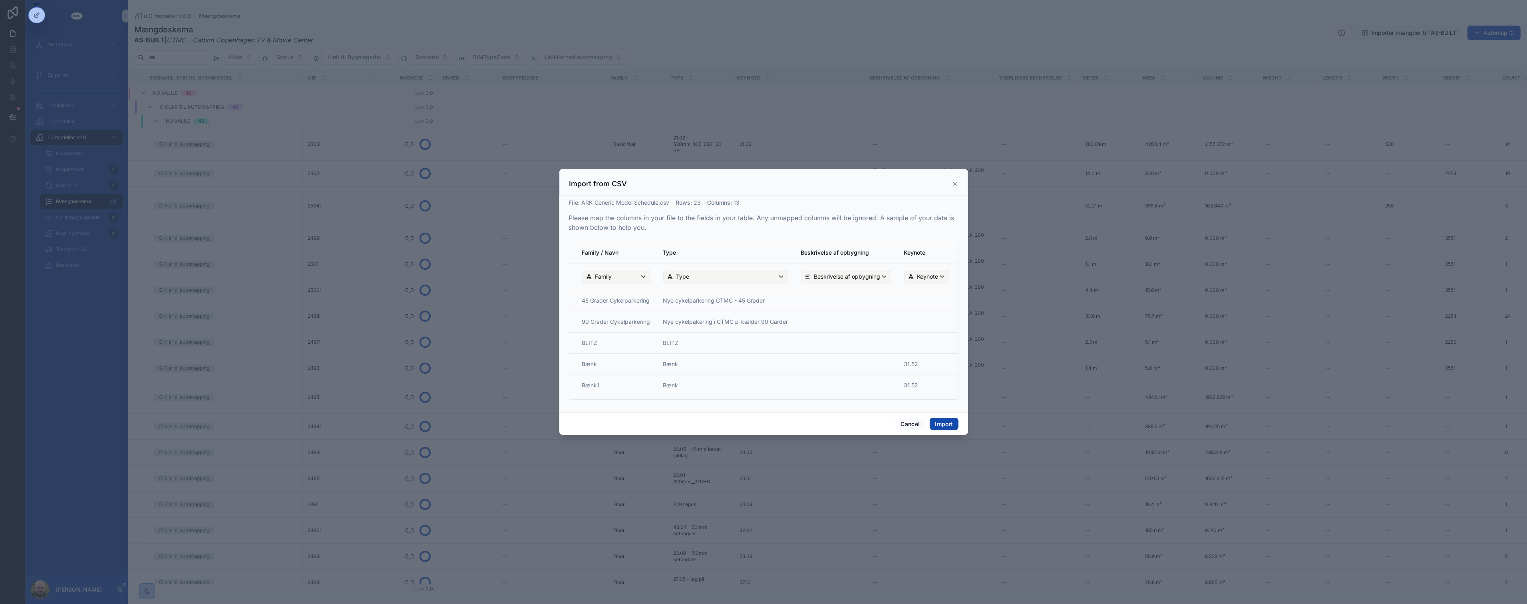
click at [950, 428] on button "Import" at bounding box center [944, 424] width 28 height 13
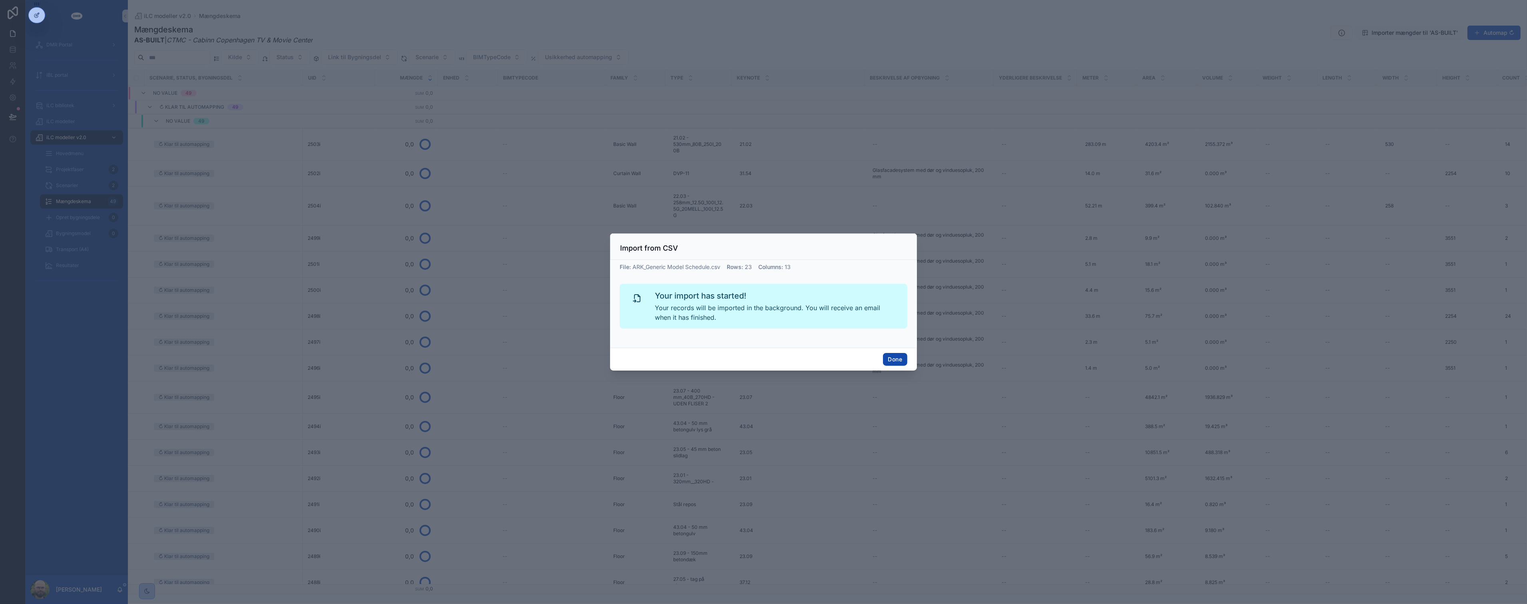
click at [897, 355] on button "Done" at bounding box center [895, 359] width 24 height 13
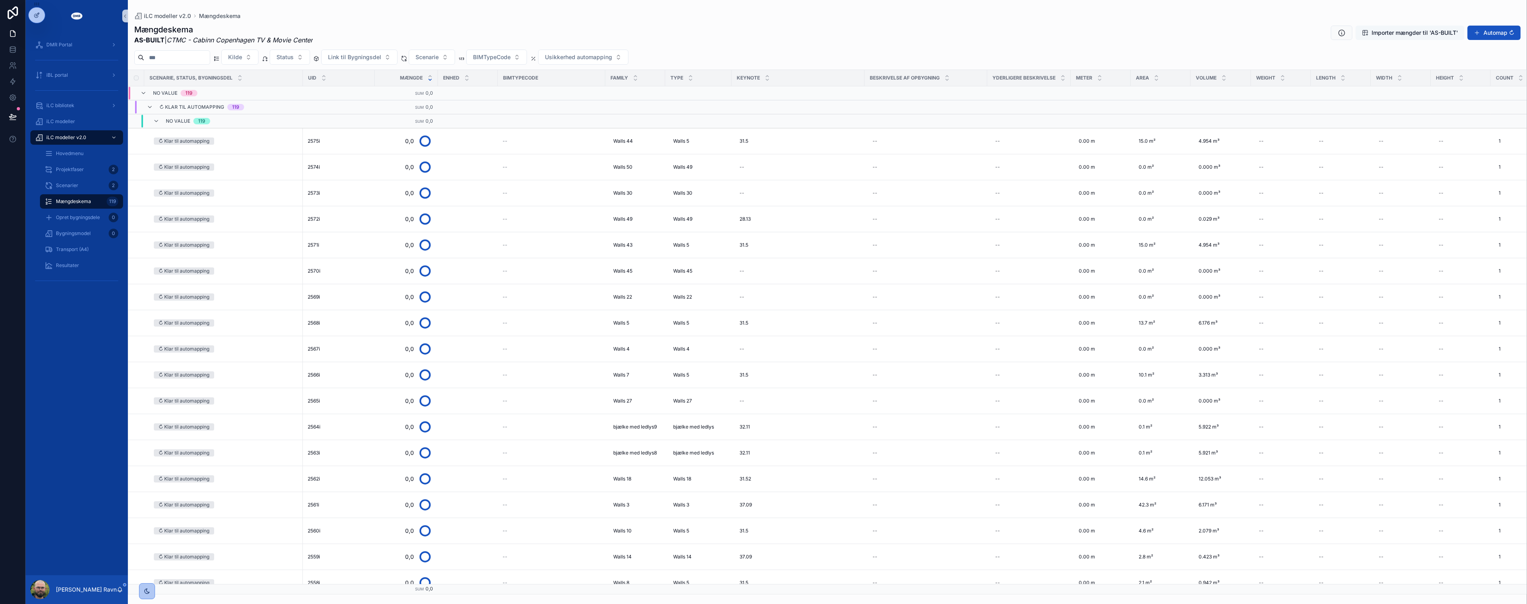
click at [1433, 30] on span "Importer mængder til 'AS-BUILT'" at bounding box center [1415, 33] width 86 height 8
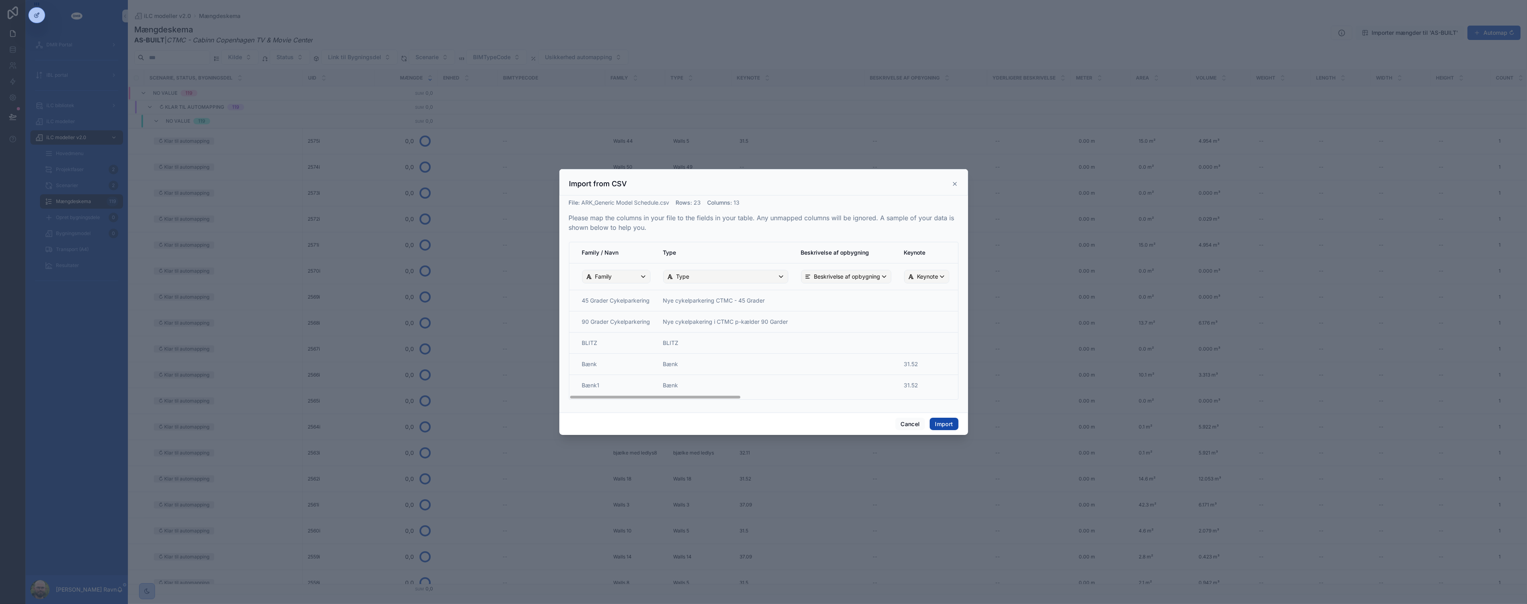
click at [947, 424] on button "Import" at bounding box center [944, 424] width 28 height 13
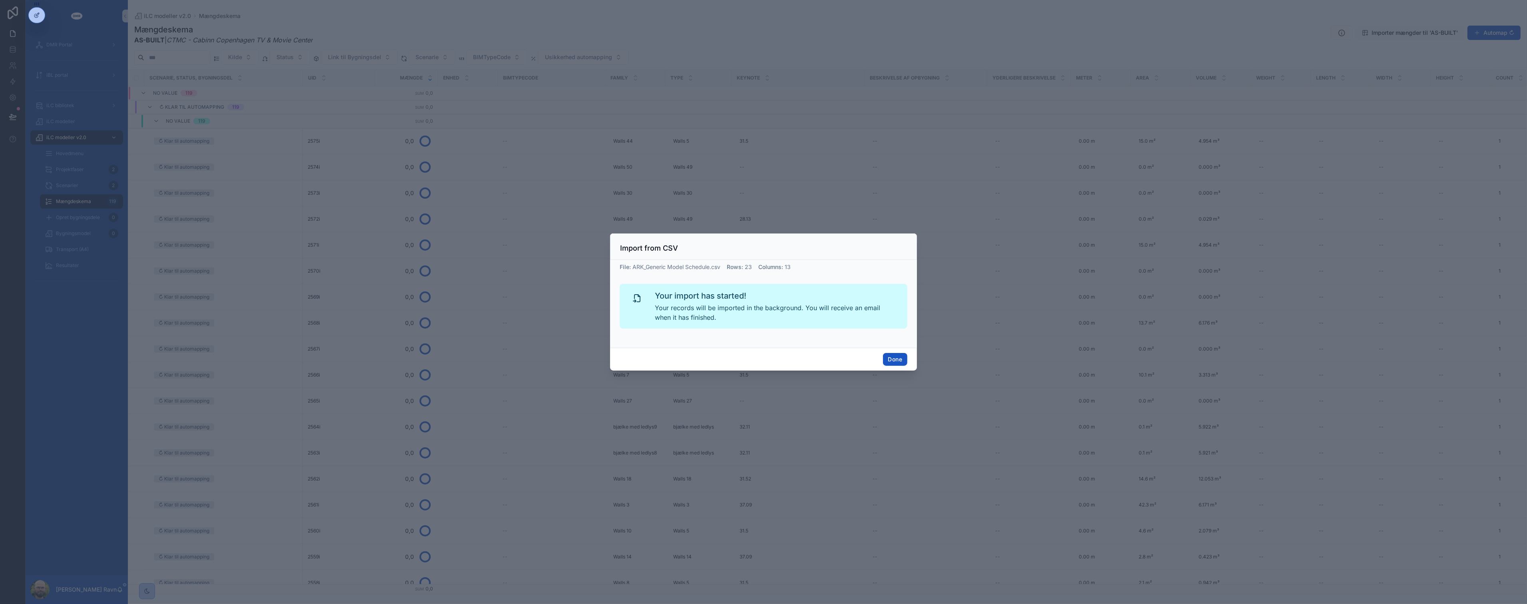
click at [882, 351] on div "Done" at bounding box center [763, 359] width 307 height 23
click at [890, 359] on button "Done" at bounding box center [895, 359] width 24 height 13
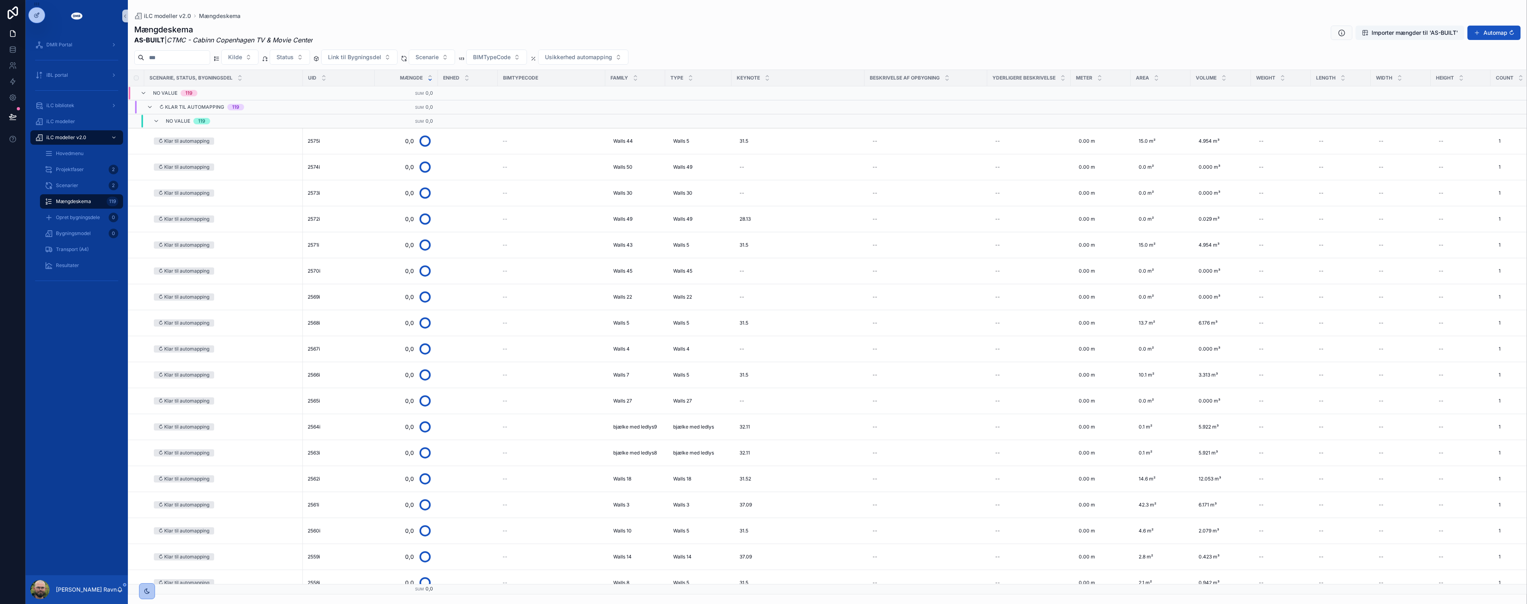
click at [72, 430] on div "DMR Portal iBL portal iLC bibliotek iLC modeller iLC modeller v2.0 Hovedmenu Pr…" at bounding box center [77, 303] width 102 height 543
click at [1495, 32] on button "Automap ↻" at bounding box center [1494, 33] width 53 height 14
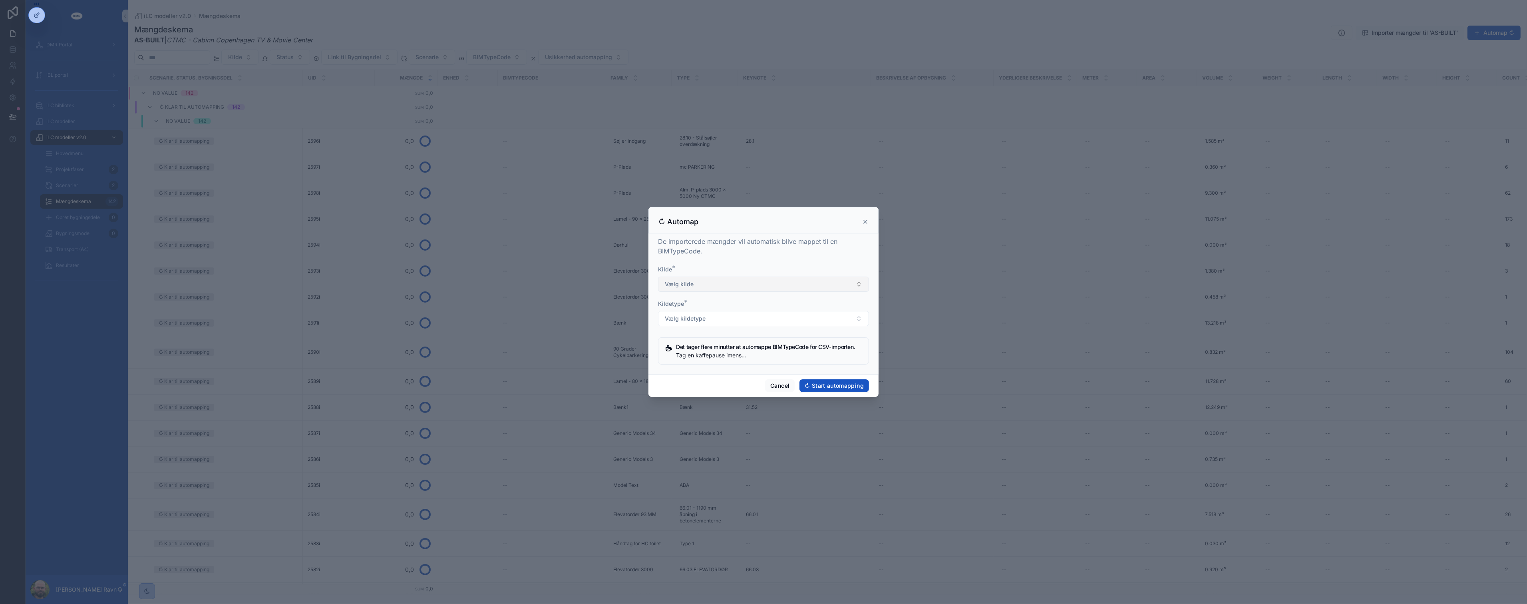
click at [752, 289] on button "Vælg kilde" at bounding box center [763, 283] width 211 height 15
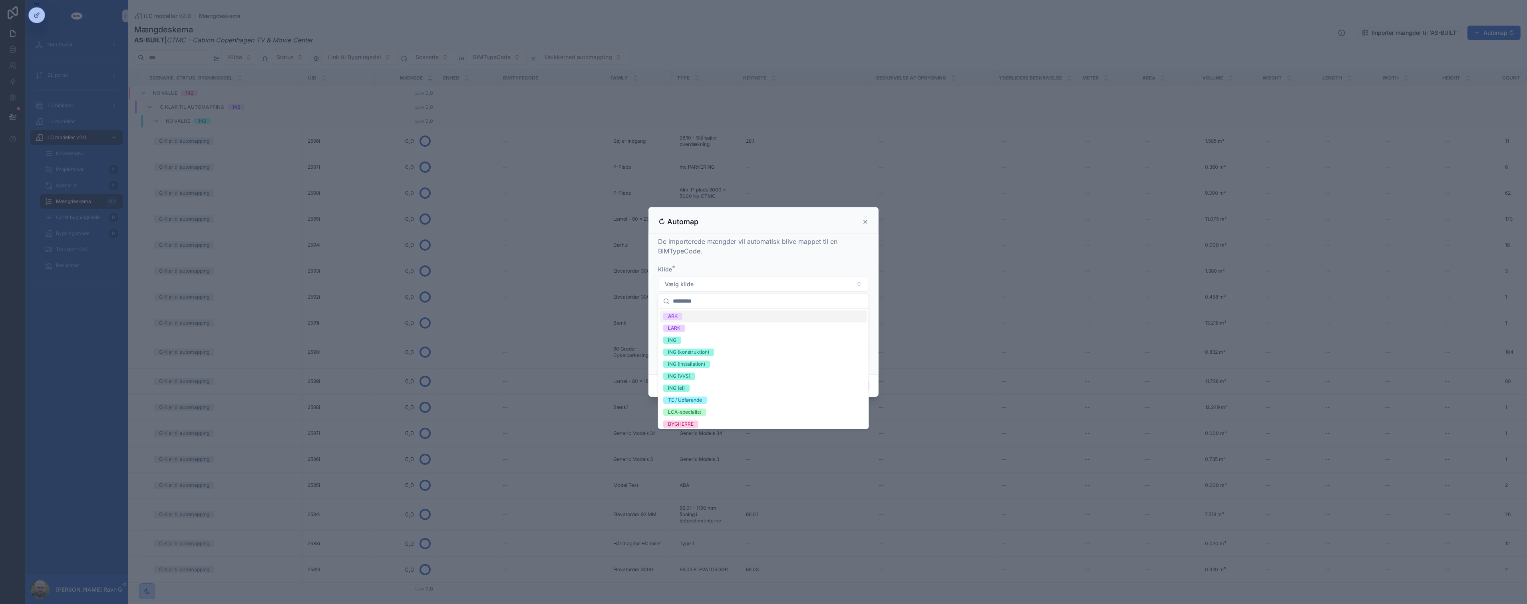
click at [718, 317] on div "ARK" at bounding box center [763, 316] width 207 height 12
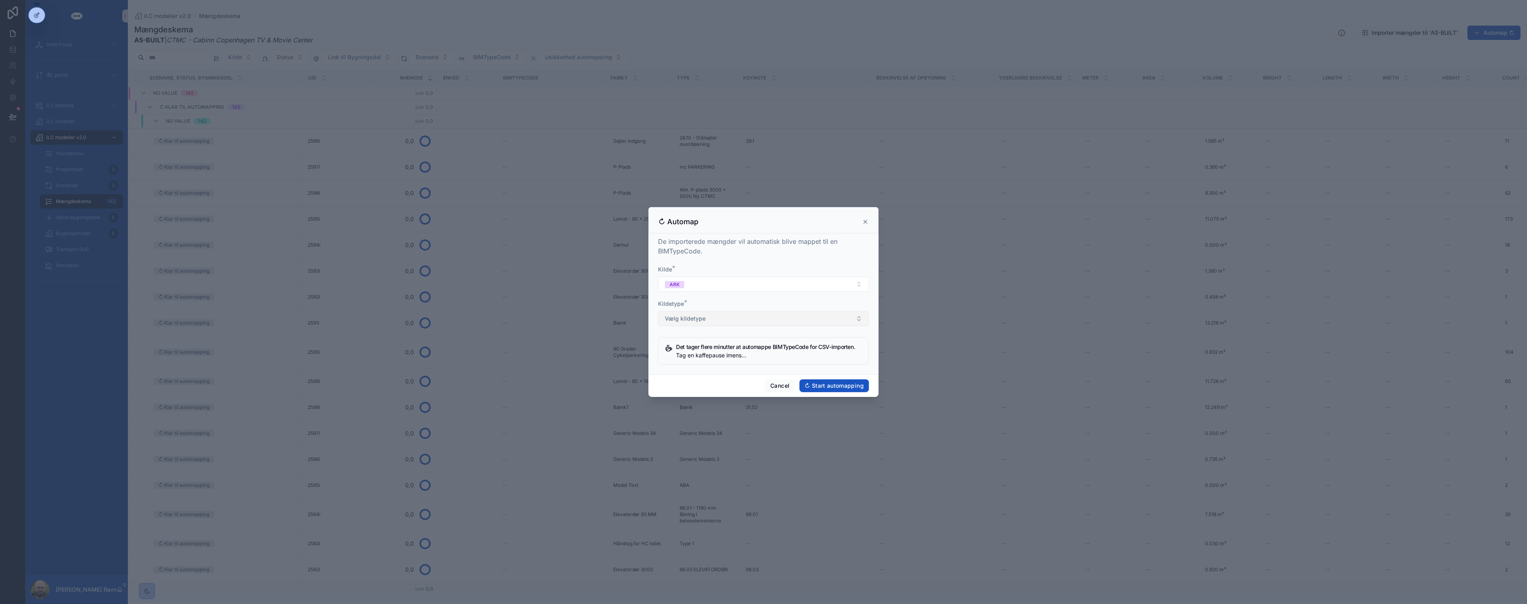
click at [718, 311] on button "Vælg kildetype" at bounding box center [763, 318] width 211 height 15
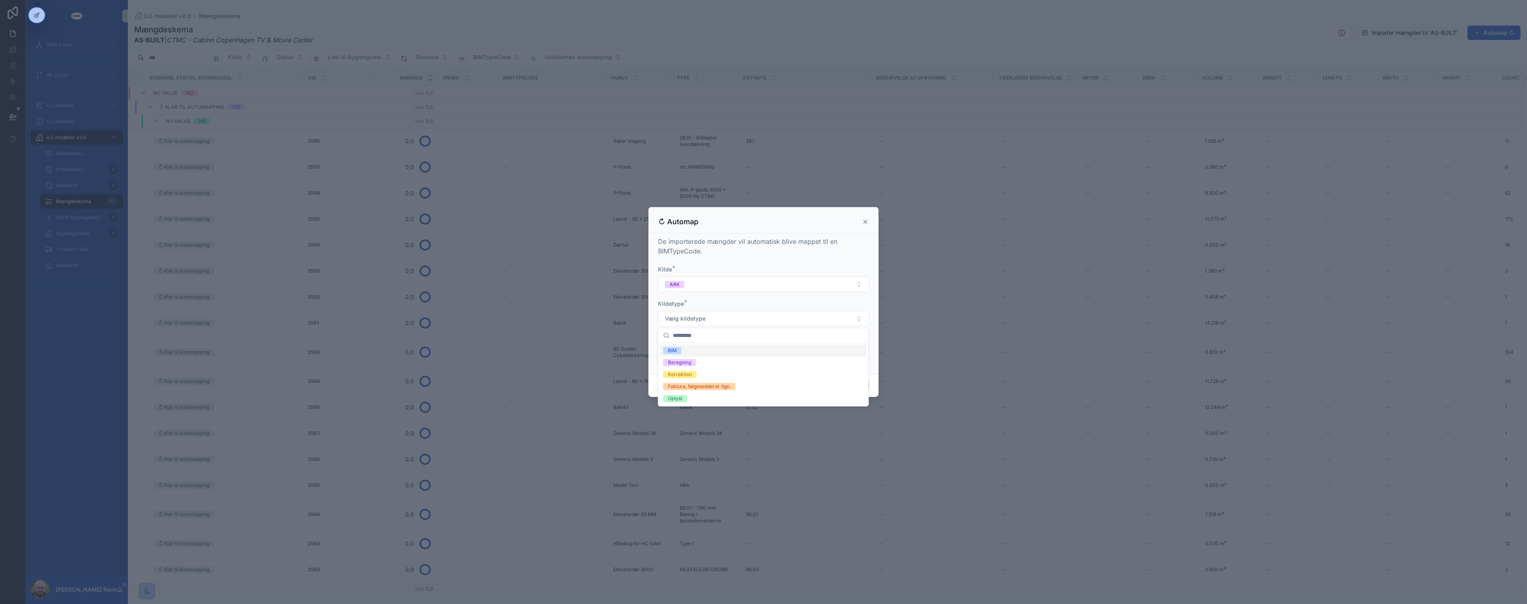
click at [708, 352] on div "BIM" at bounding box center [763, 350] width 207 height 12
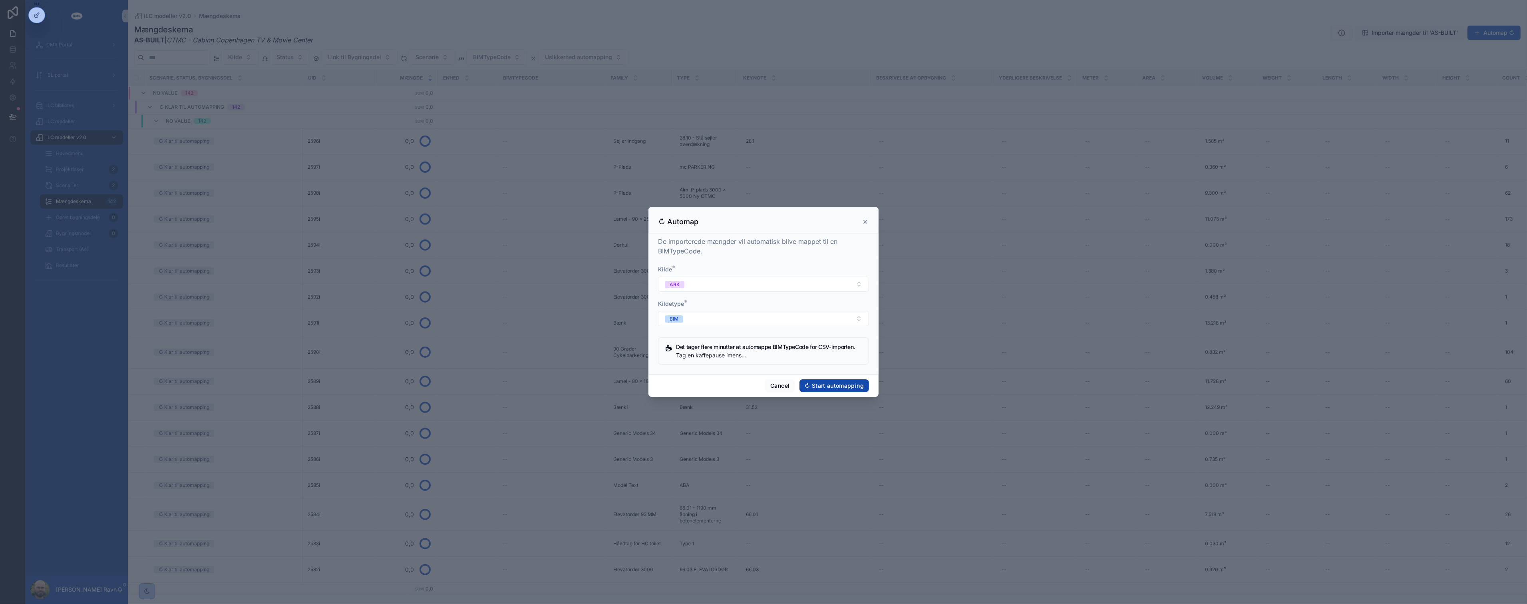
click at [830, 385] on button "↻ Start automapping" at bounding box center [834, 385] width 70 height 13
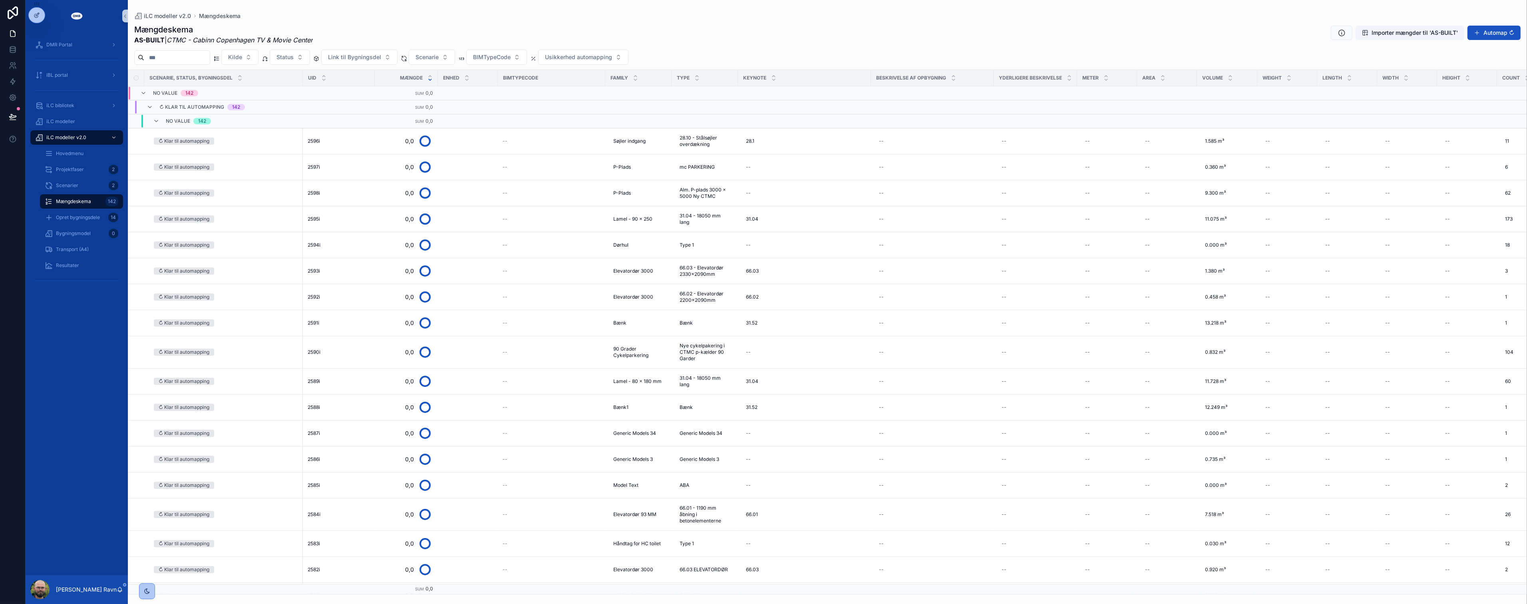
click at [1043, 32] on div "Mængdeskema AS-BUILT | CTMC - Cabinn Copenhagen TV & Movie Center Importer mæng…" at bounding box center [827, 34] width 1386 height 21
click at [148, 107] on icon "scrollable content" at bounding box center [150, 107] width 6 height 6
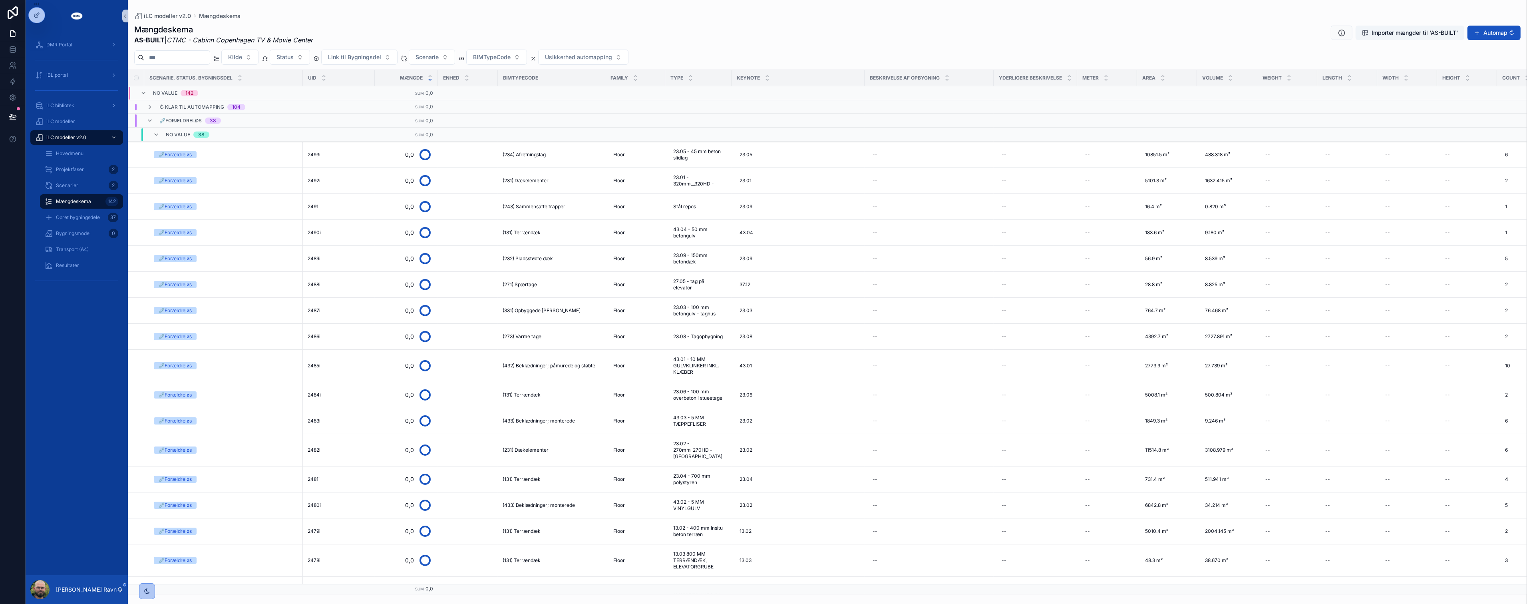
click at [148, 107] on icon "scrollable content" at bounding box center [150, 107] width 6 height 6
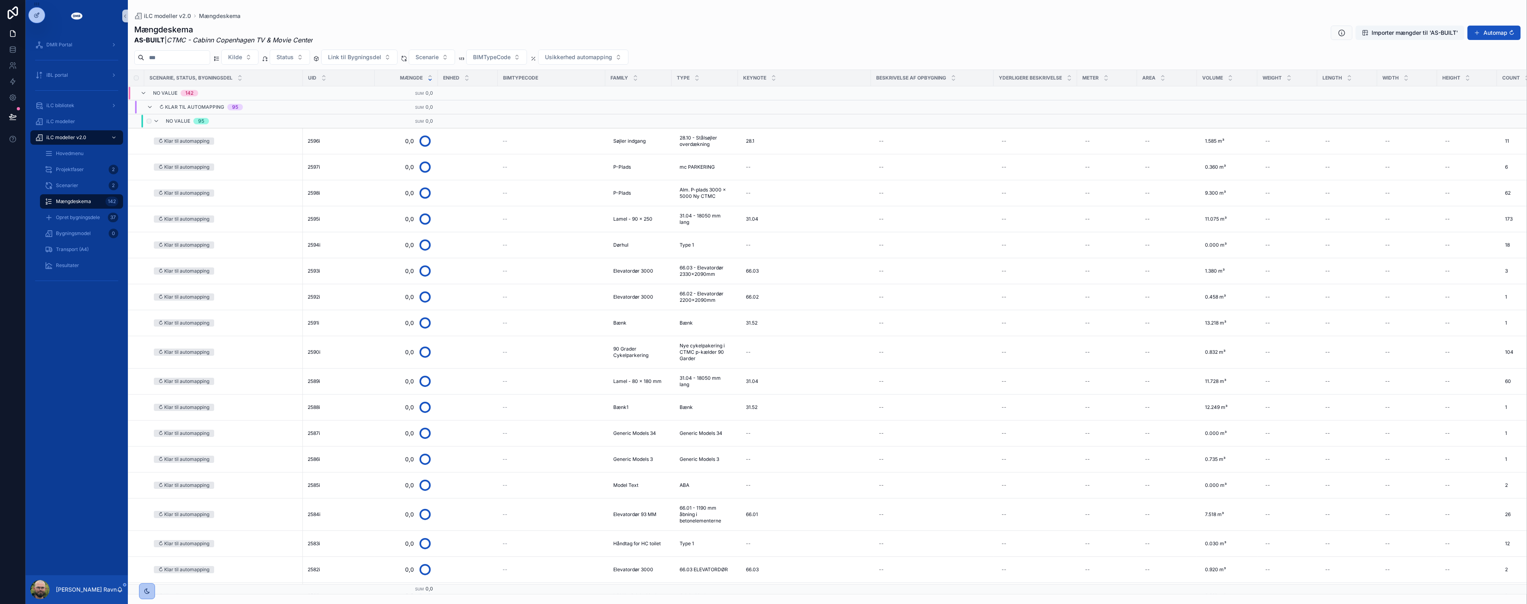
click at [160, 123] on div "No value 95" at bounding box center [181, 121] width 56 height 13
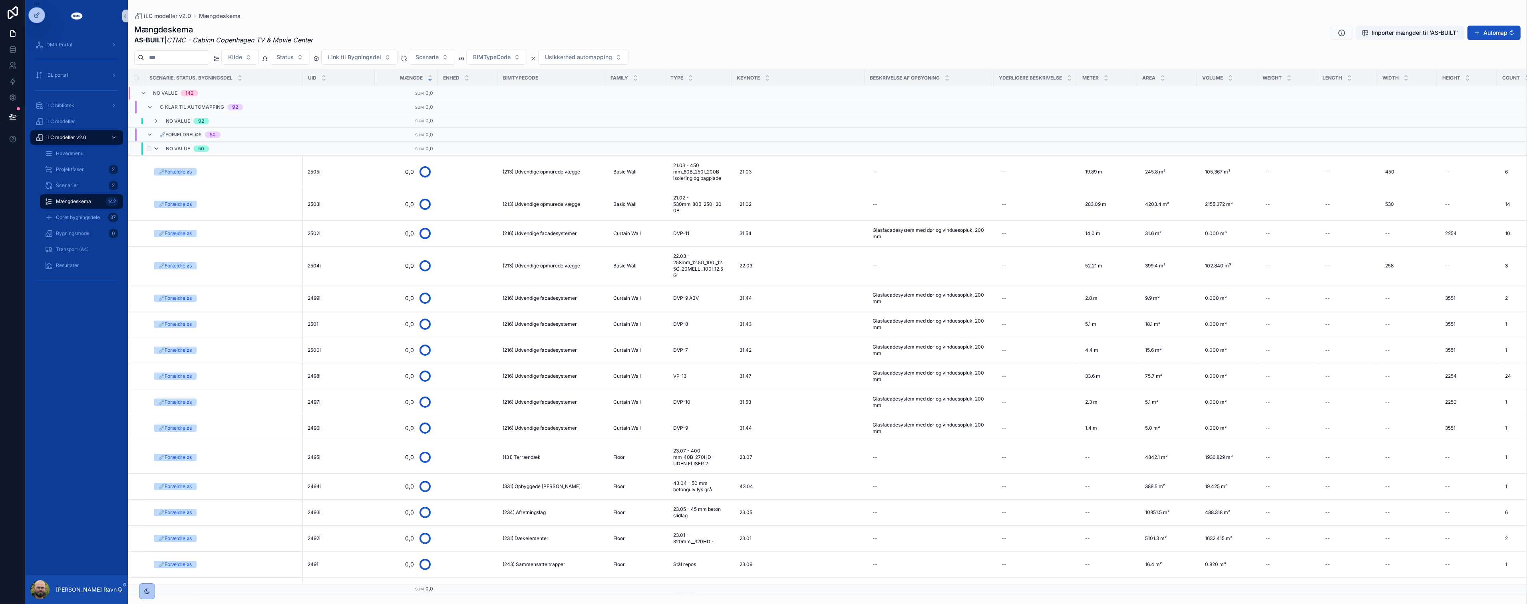
click at [156, 149] on icon "scrollable content" at bounding box center [156, 148] width 6 height 6
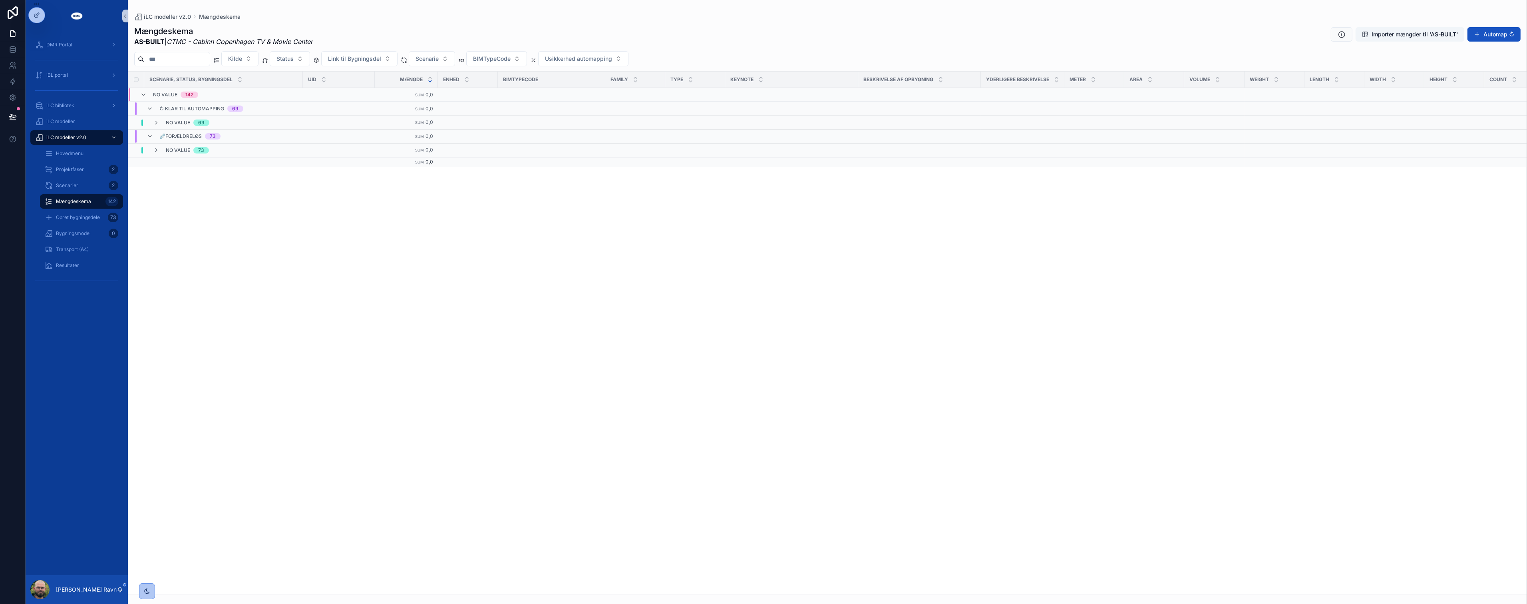
click at [854, 364] on div "Scenarie, Status, Bygningsdel UID Mængde Enhed BIMTypeCode Family Type Keynote …" at bounding box center [827, 333] width 1398 height 522
click at [301, 225] on div "Scenarie, Status, Bygningsdel UID Mængde Enhed BIMTypeCode Family Type Keynote …" at bounding box center [827, 333] width 1398 height 522
click at [147, 110] on icon "scrollable content" at bounding box center [150, 108] width 6 height 6
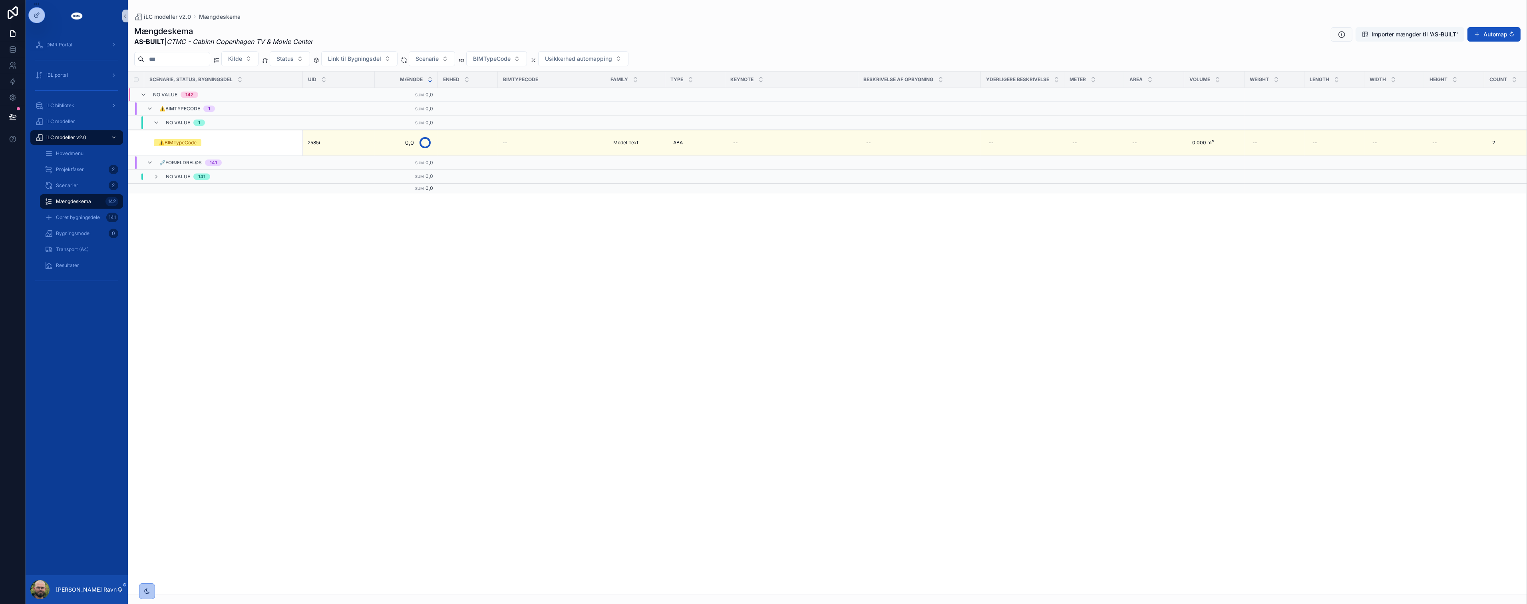
click at [245, 386] on div "Scenarie, Status, Bygningsdel UID Mængde Enhed BIMTypeCode Family Type Keynote …" at bounding box center [827, 333] width 1398 height 522
click at [249, 391] on div "Scenarie, Status, Bygningsdel UID Mængde Enhed BIMTypeCode Family Type Keynote …" at bounding box center [827, 333] width 1398 height 522
click at [249, 385] on div "Scenarie, Status, Bygningsdel UID Mængde Enhed BIMTypeCode Family Type Keynote …" at bounding box center [827, 333] width 1398 height 522
click at [425, 317] on div "Scenarie, Status, Bygningsdel UID Mængde Enhed BIMTypeCode Family Type Keynote …" at bounding box center [827, 333] width 1398 height 522
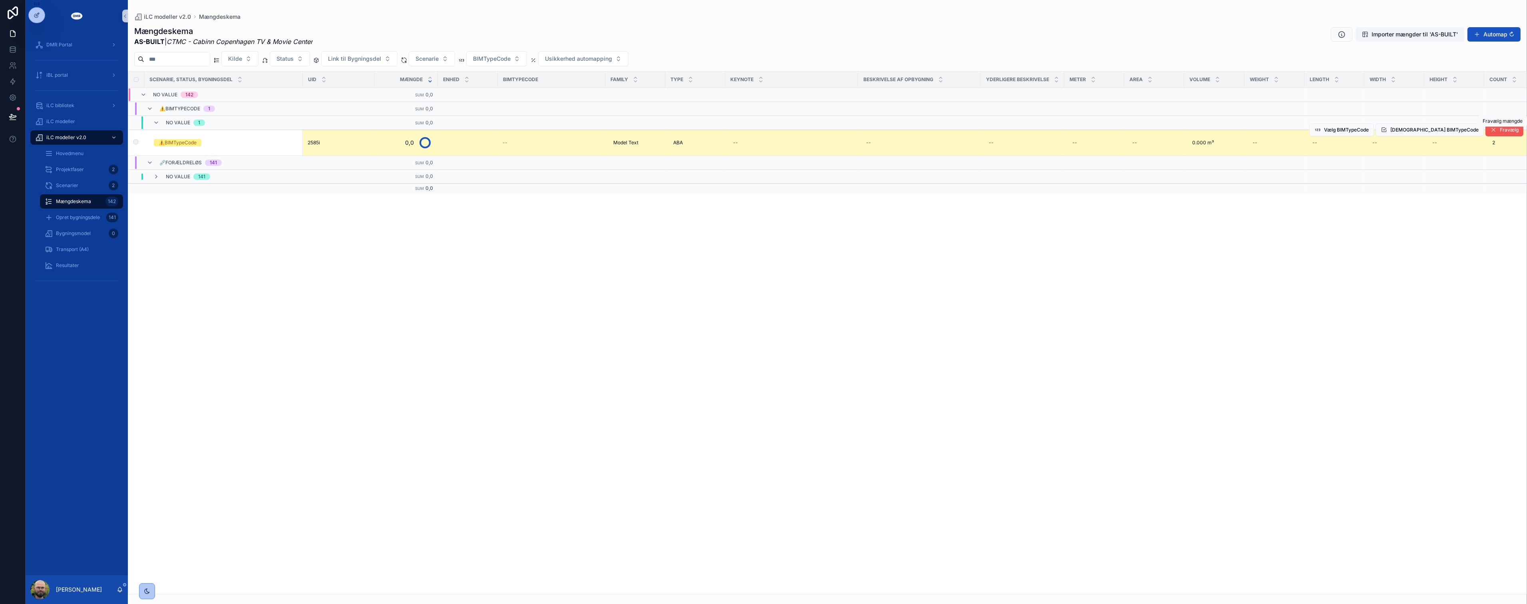
click at [1501, 133] on span "Fravælg" at bounding box center [1509, 130] width 19 height 6
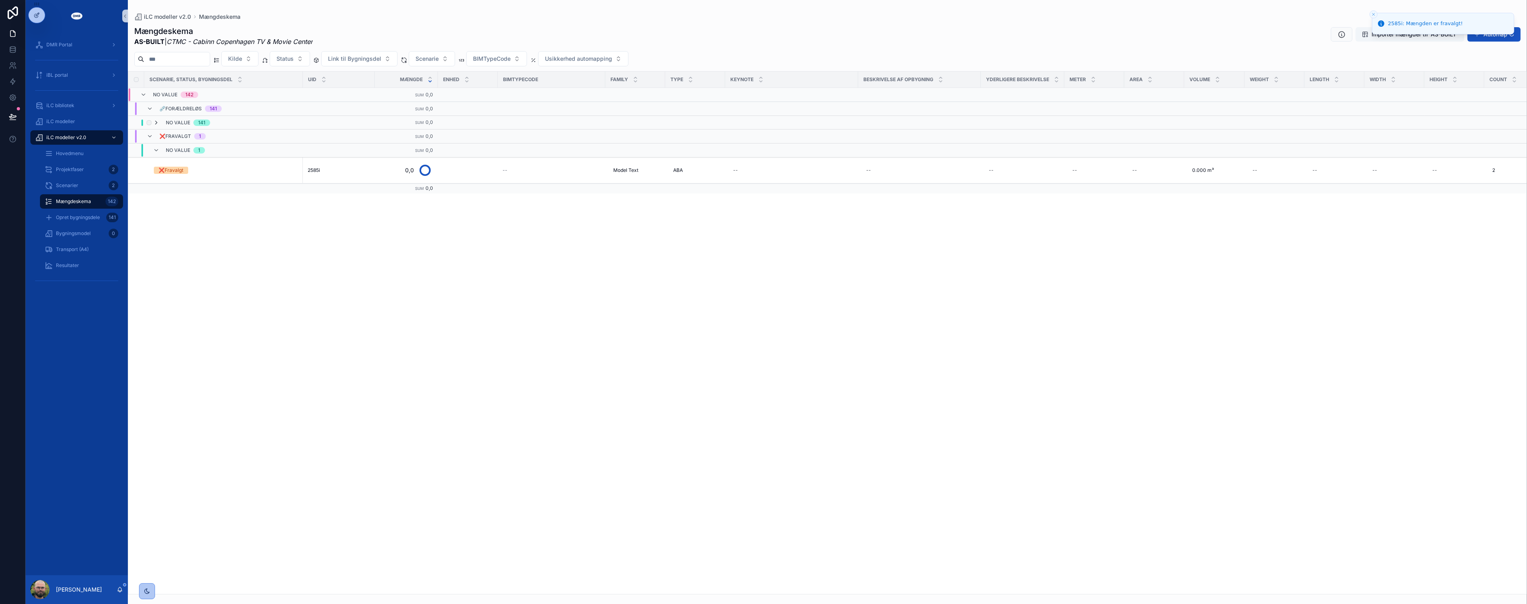
click at [155, 124] on icon "scrollable content" at bounding box center [156, 122] width 6 height 6
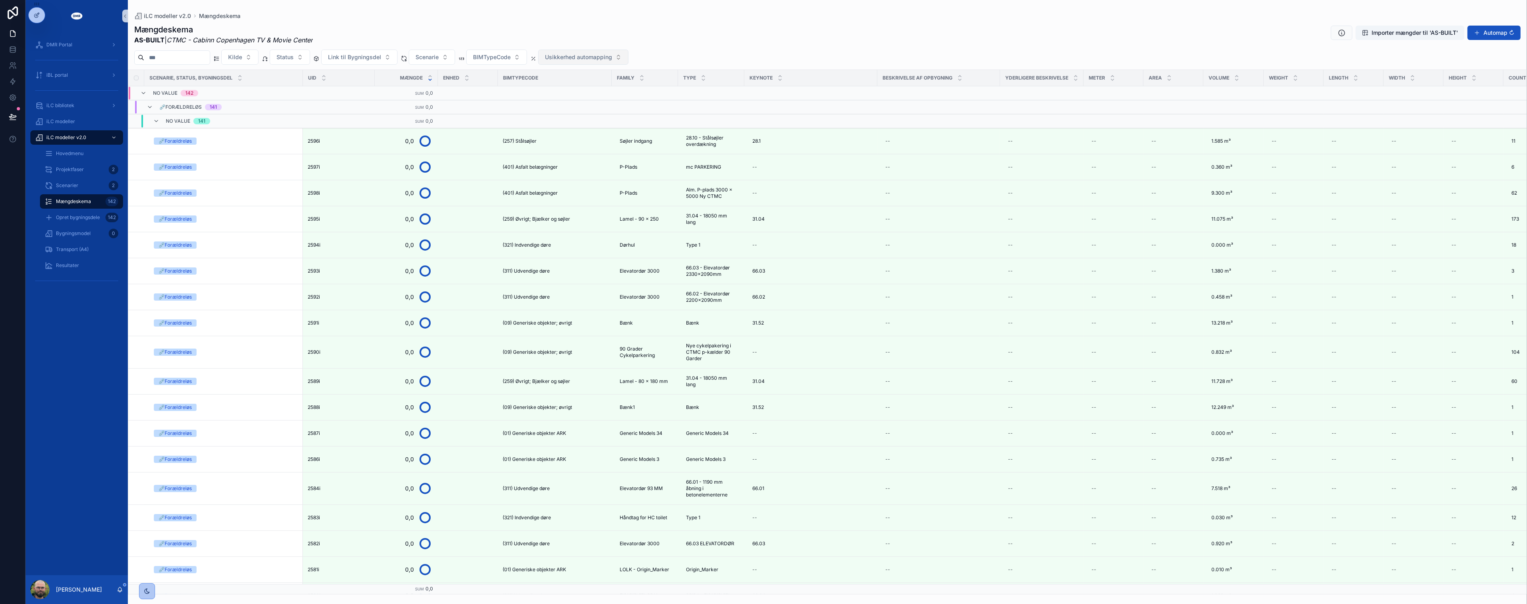
click at [583, 60] on span "Usikkerhed automapping" at bounding box center [578, 57] width 67 height 8
click at [587, 116] on div "Usikkerhed > 50%" at bounding box center [601, 115] width 96 height 13
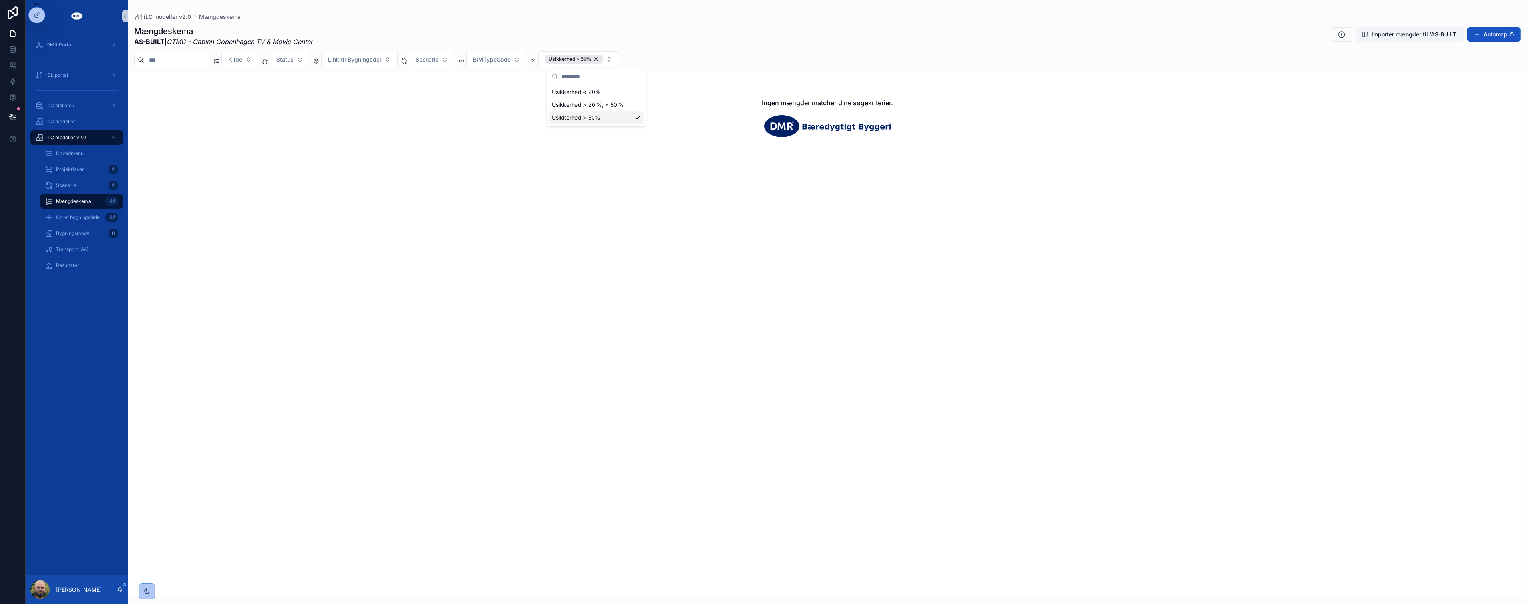
click at [652, 366] on div "Ingen mængder matcher dine søgekriterier." at bounding box center [827, 333] width 1399 height 522
click at [619, 58] on button "Usikkerhed > 50%" at bounding box center [578, 59] width 81 height 16
click at [614, 102] on div "Usikkerhed > 20 %, < 50 %" at bounding box center [597, 104] width 96 height 13
click at [614, 116] on div "Usikkerhed > 50%" at bounding box center [637, 117] width 158 height 13
click at [616, 108] on div "Usikkerhed > 20 %, < 50 %" at bounding box center [606, 104] width 97 height 13
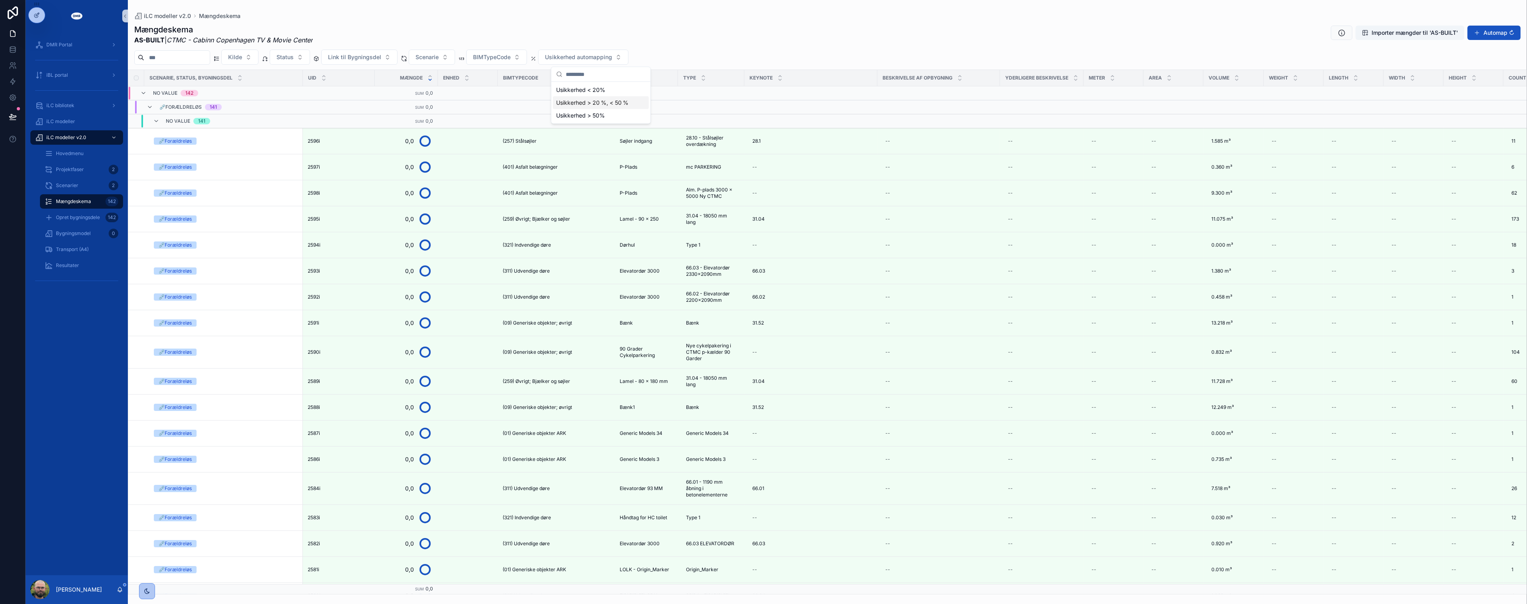
click at [606, 101] on div "Usikkerhed > 20 %, < 50 %" at bounding box center [601, 102] width 96 height 13
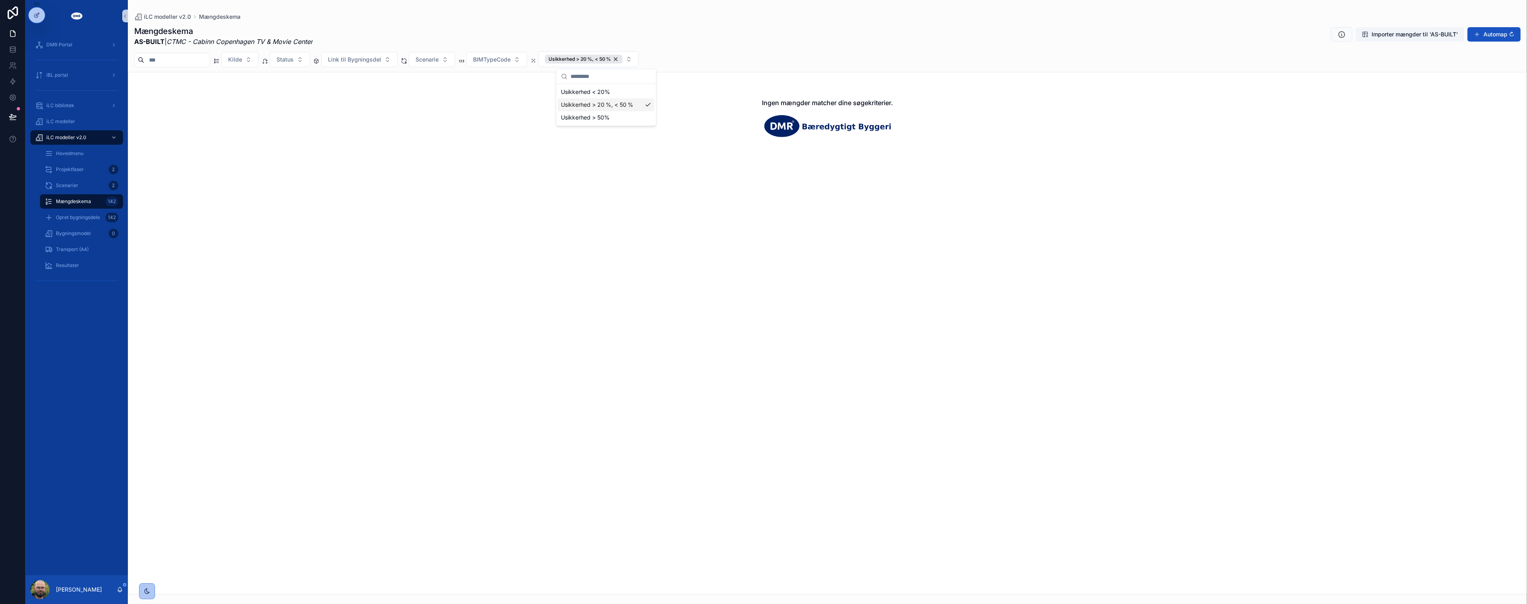
click at [606, 101] on div "Usikkerhed > 20 %, < 50 %" at bounding box center [606, 104] width 97 height 13
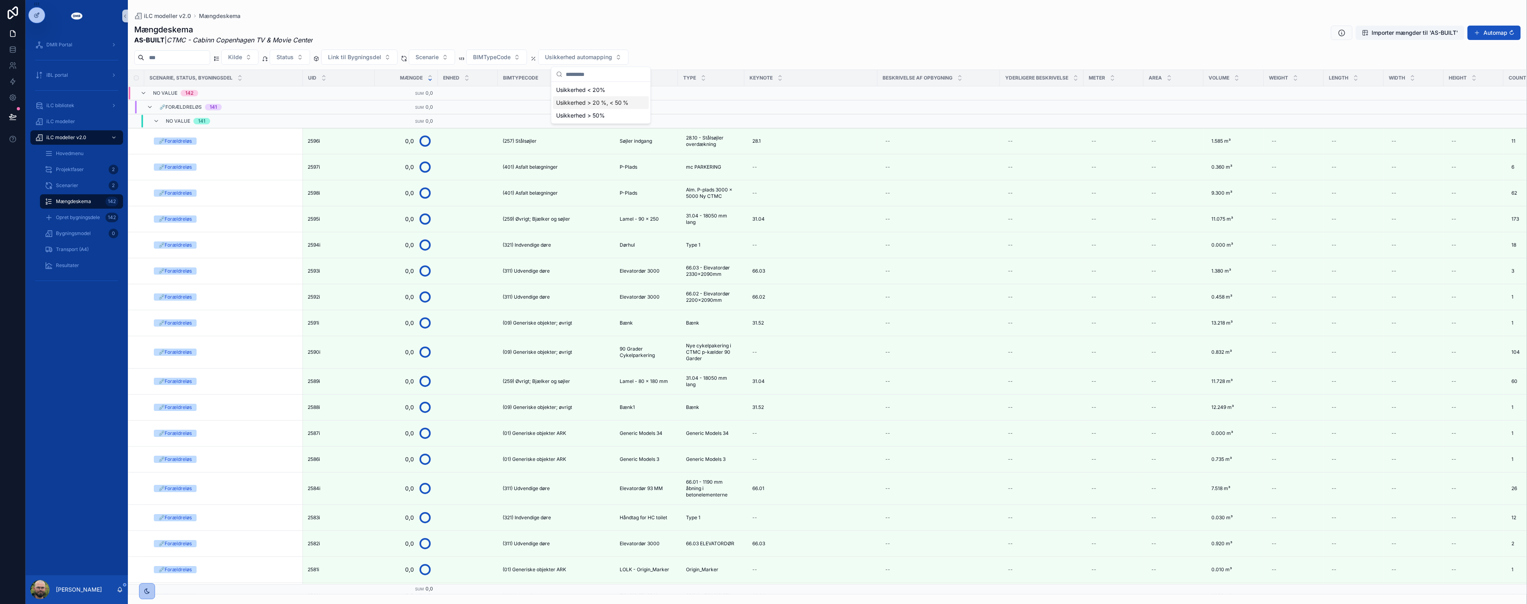
click at [704, 50] on div "Kilde Status Link til Bygningsdel Scenarie BIMTypeCode Usikkerhed automapping" at bounding box center [827, 57] width 1399 height 15
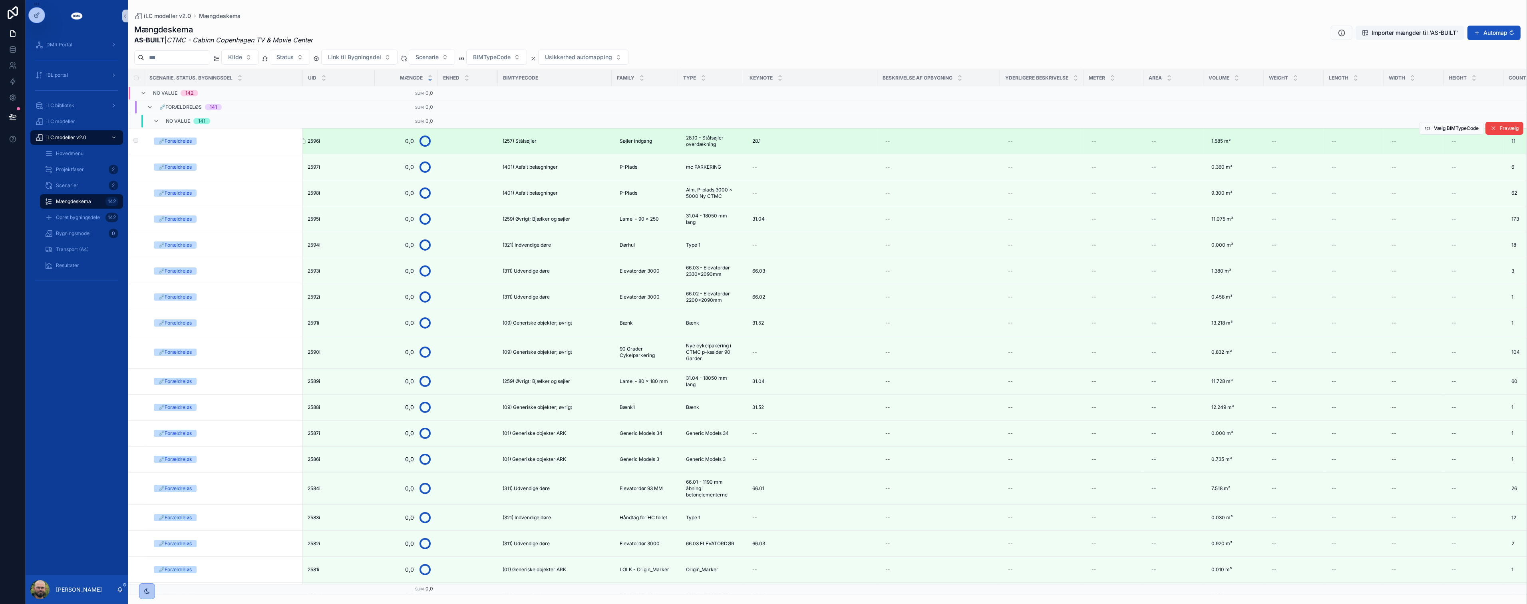
click at [357, 141] on div "2596i 2596i" at bounding box center [339, 141] width 62 height 6
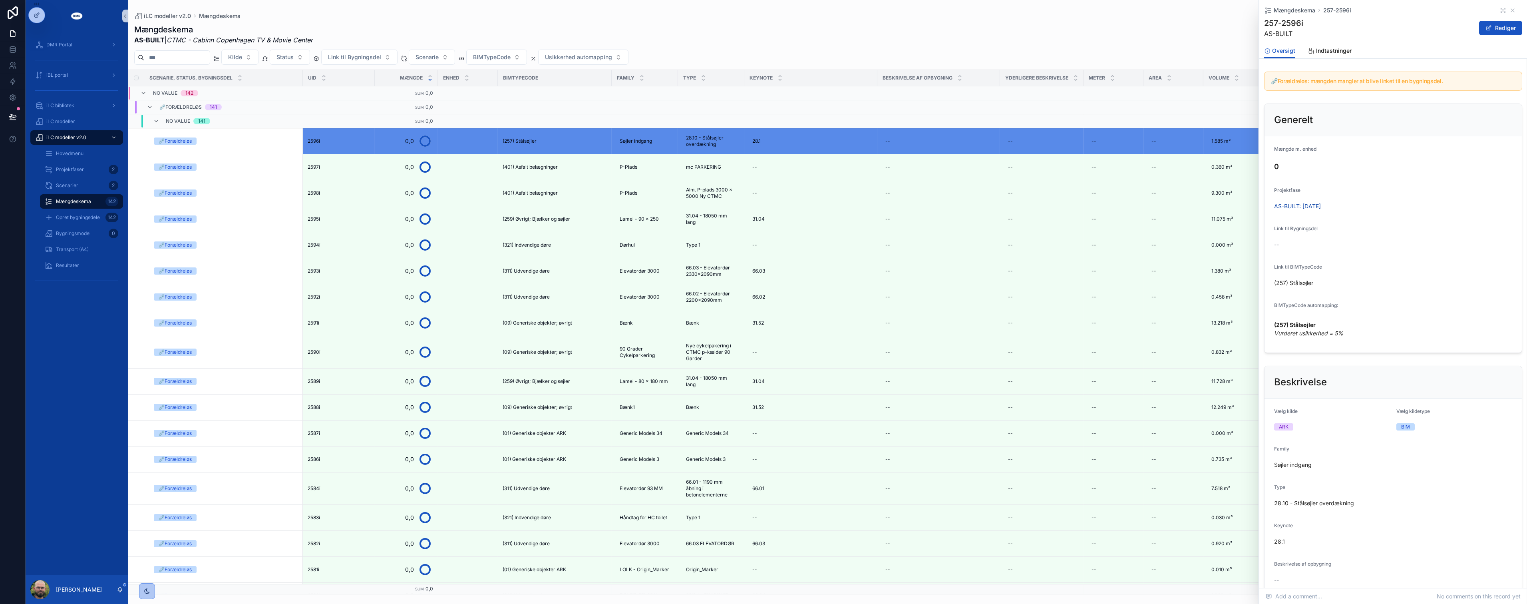
click at [756, 44] on div "Mængdeskema AS-BUILT | CTMC - Cabinn Copenhagen TV & Movie Center Importer mæng…" at bounding box center [827, 34] width 1386 height 21
click at [689, 55] on div "Kilde Status Link til Bygningsdel Scenarie BIMTypeCode Usikkerhed automapping" at bounding box center [827, 57] width 1399 height 15
click at [1509, 12] on icon "scrollable content" at bounding box center [1512, 10] width 6 height 6
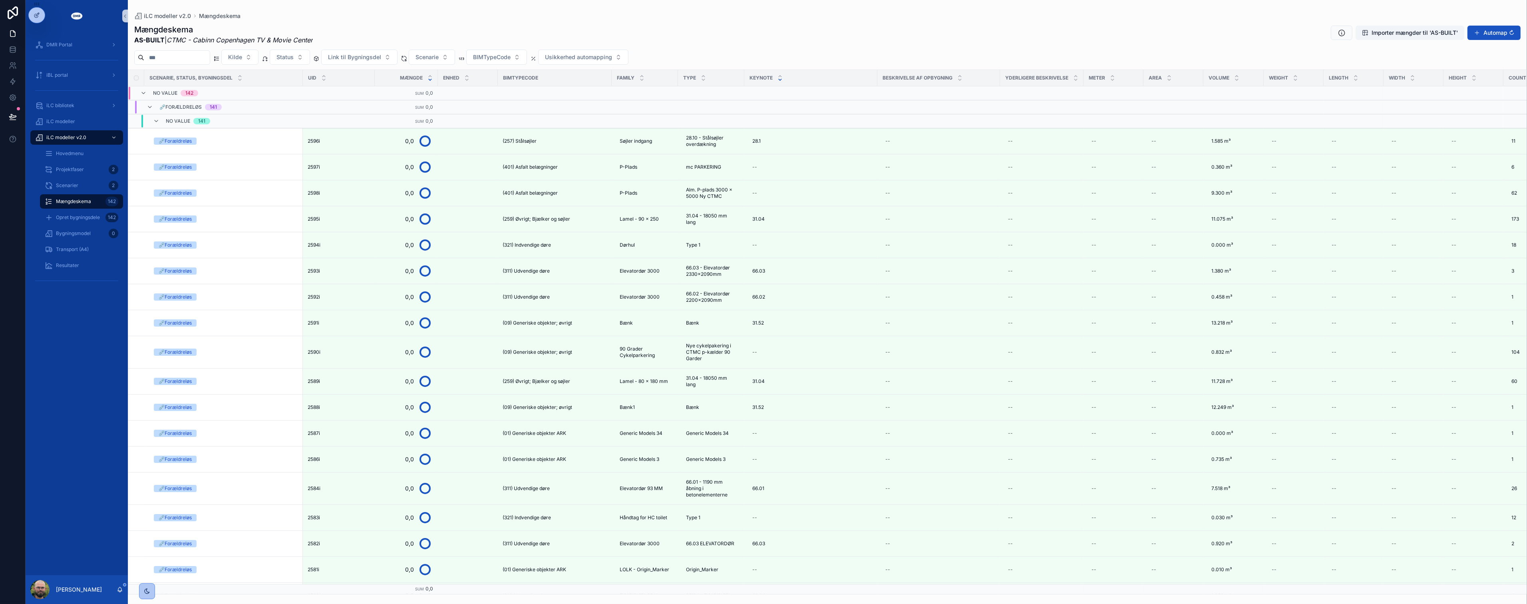
click at [780, 81] on icon "scrollable content" at bounding box center [780, 79] width 5 height 5
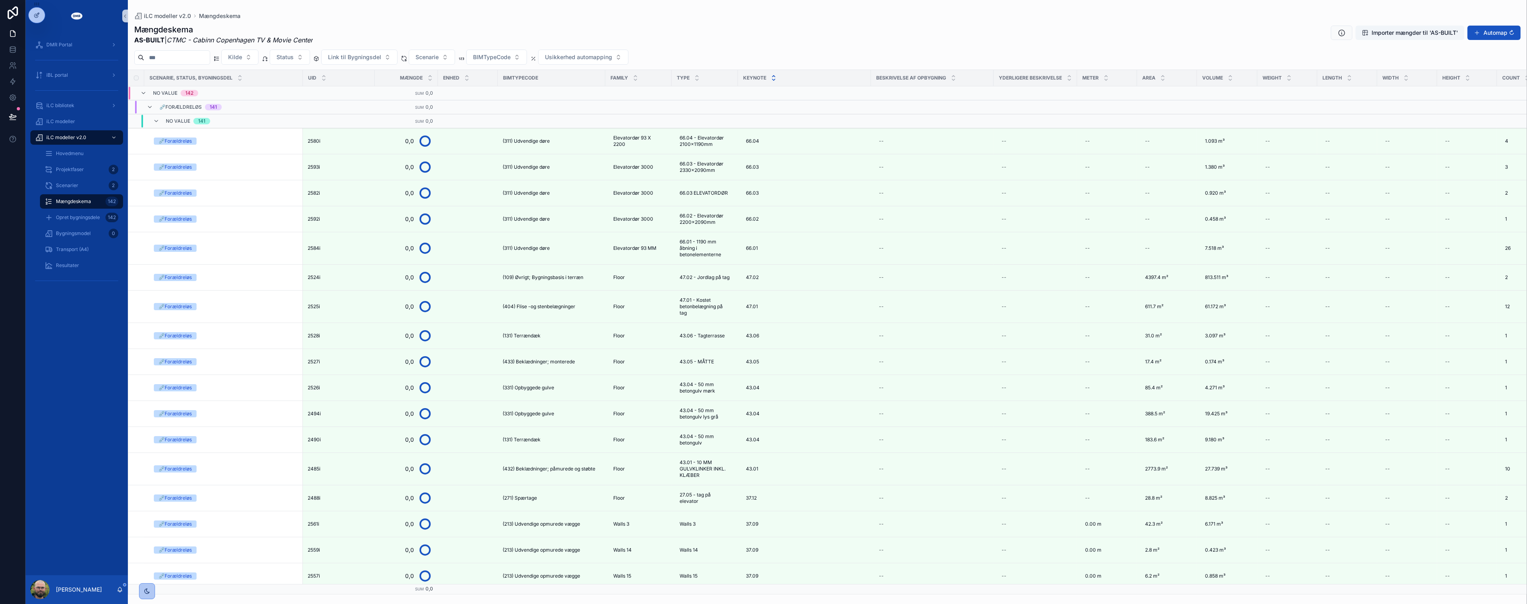
click at [774, 76] on icon "scrollable content" at bounding box center [773, 76] width 3 height 1
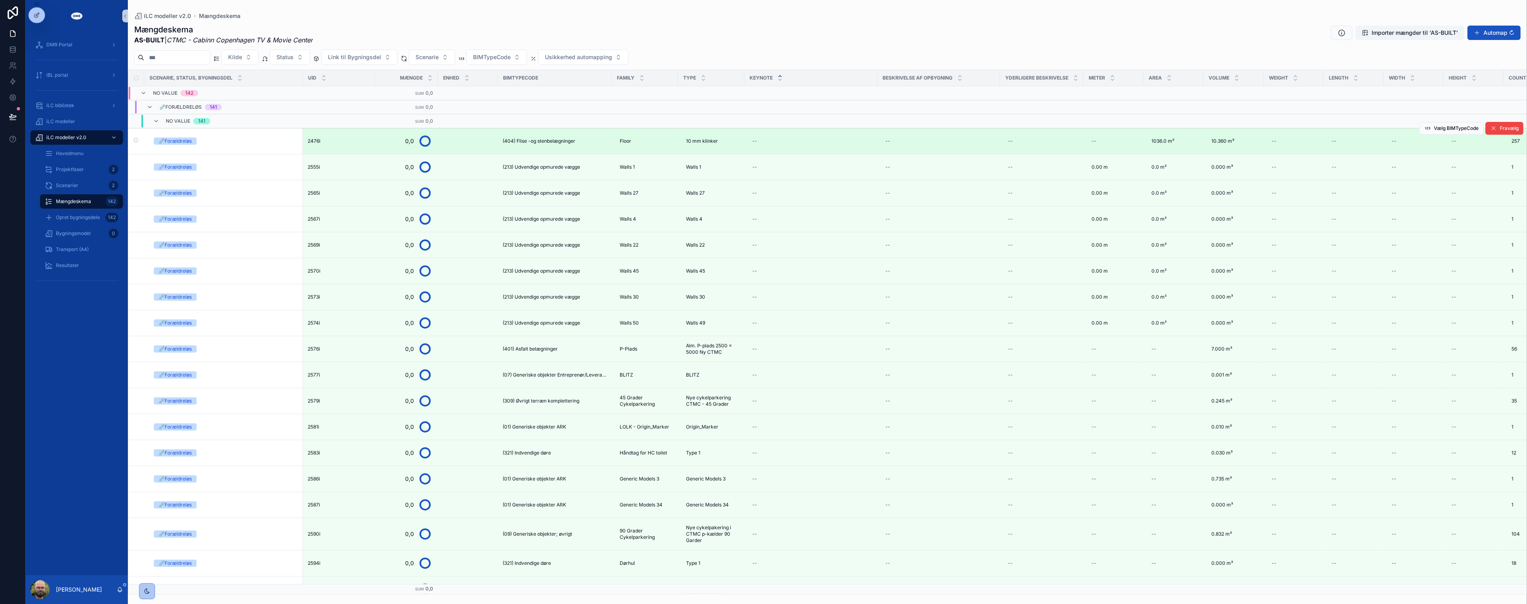
click at [539, 138] on span "(404) Flise -og stenbelægninger" at bounding box center [539, 141] width 73 height 6
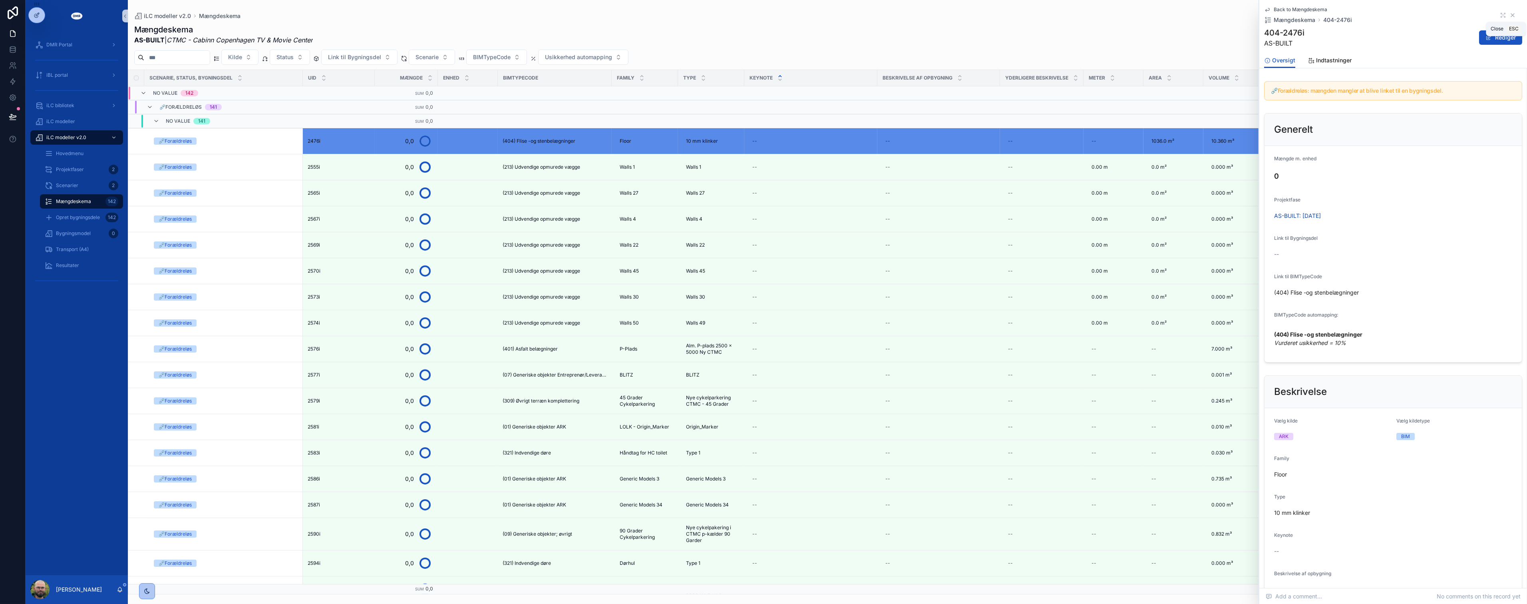
click at [1509, 13] on icon "scrollable content" at bounding box center [1512, 15] width 6 height 6
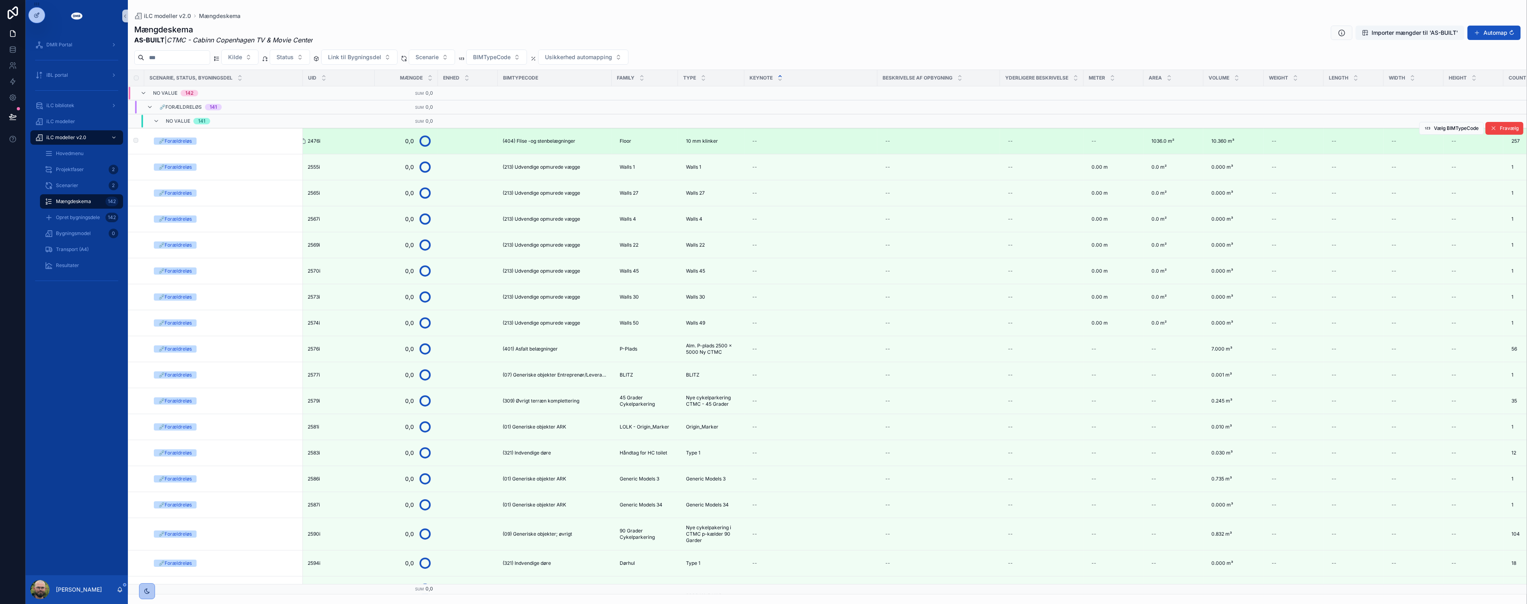
click at [309, 139] on div "scrollable content" at bounding box center [306, 141] width 13 height 6
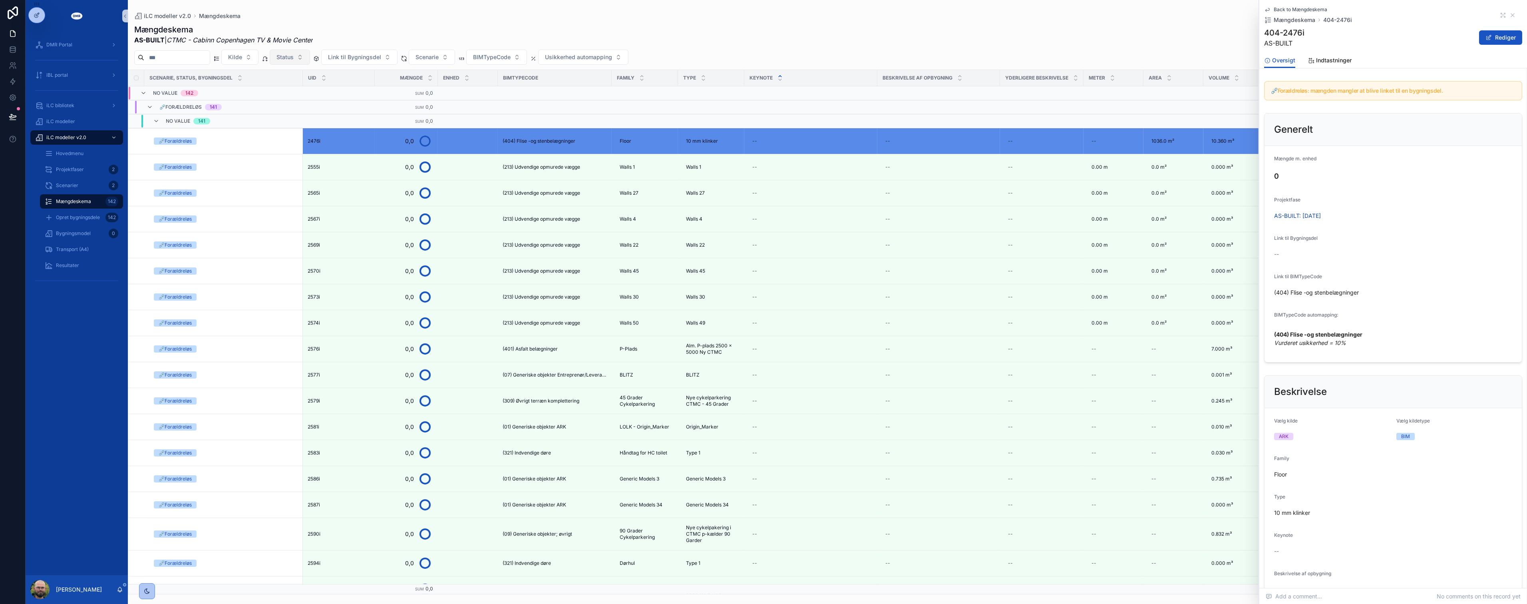
click at [310, 58] on button "Status" at bounding box center [290, 57] width 40 height 15
click at [91, 380] on div "DMR Portal iBL portal iLC bibliotek iLC modeller iLC modeller v2.0 Hovedmenu Pr…" at bounding box center [77, 303] width 102 height 543
click at [1454, 192] on form "Mængde m. enhed 0 Projektfase AS-BUILT: 10/08/2026 Link til Bygningsdel -- Link…" at bounding box center [1393, 254] width 257 height 216
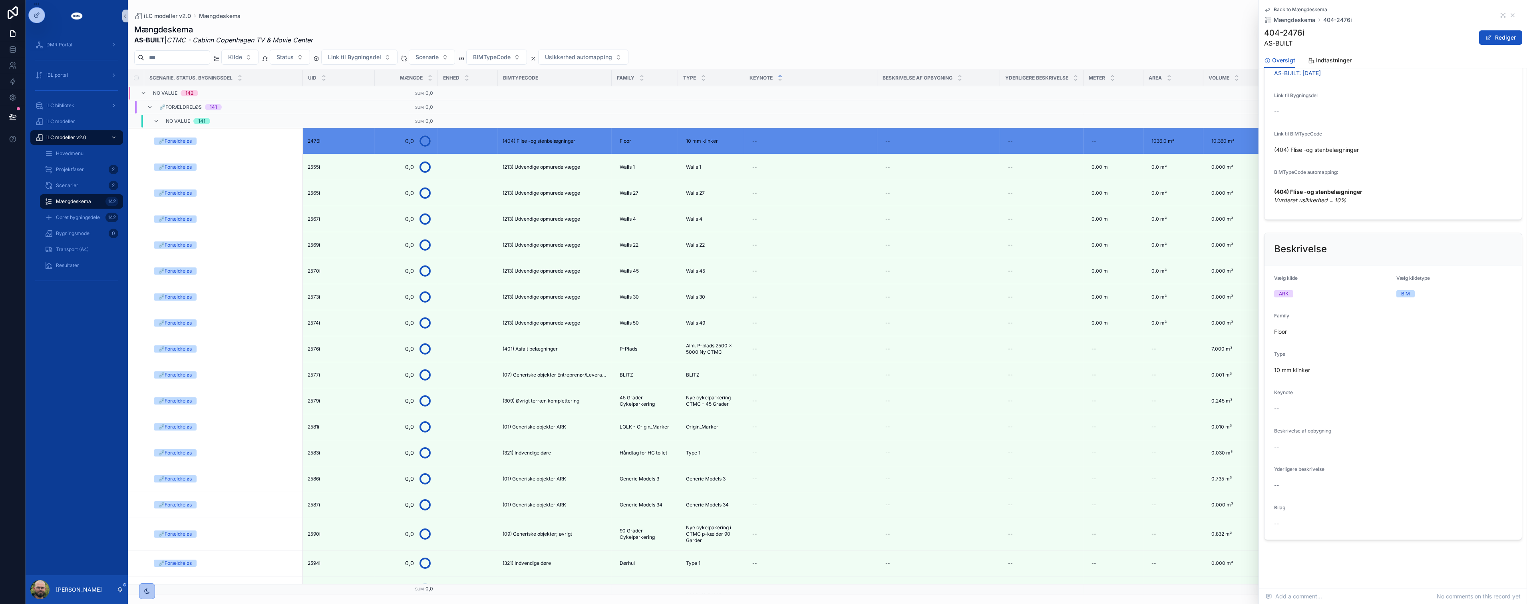
scroll to position [149, 0]
click at [1503, 14] on icon "scrollable content" at bounding box center [1504, 14] width 2 height 2
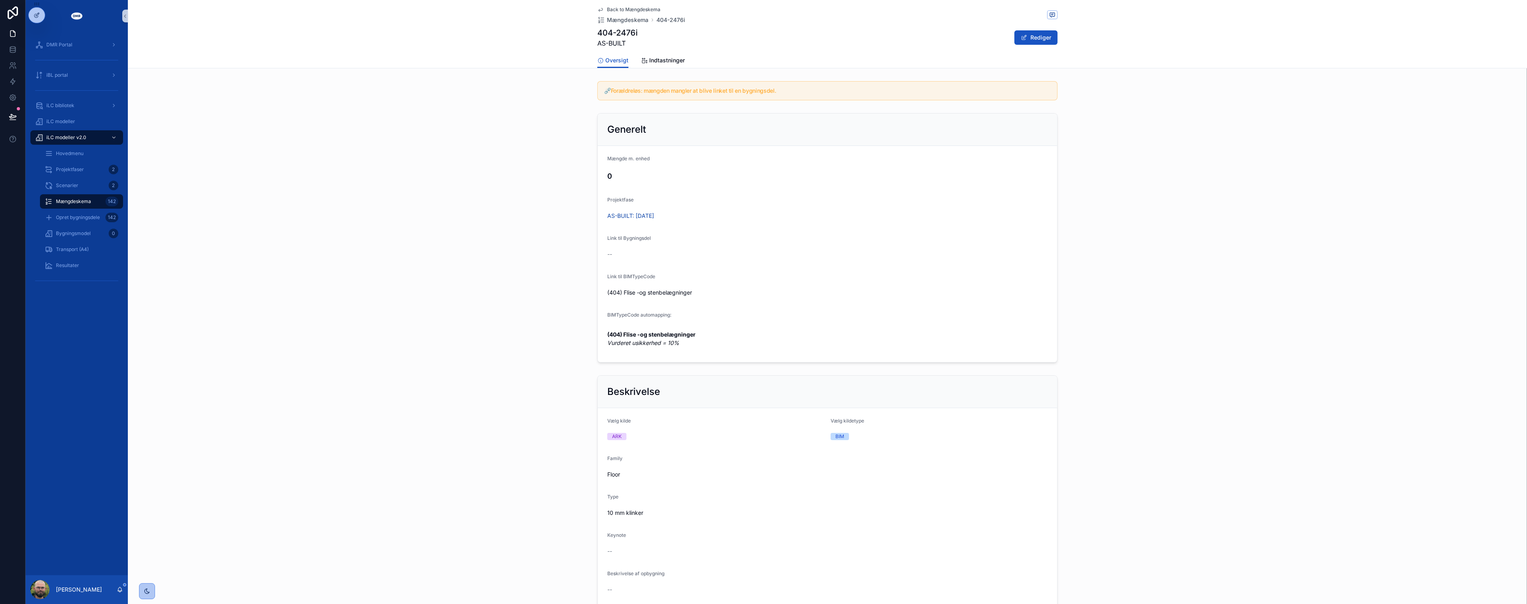
click at [629, 6] on div "Back to Mængdeskema Mængdeskema 404-2476i 404-2476i AS-BUILT Rediger" at bounding box center [827, 26] width 460 height 53
click at [629, 8] on span "Back to Mængdeskema" at bounding box center [634, 9] width 54 height 6
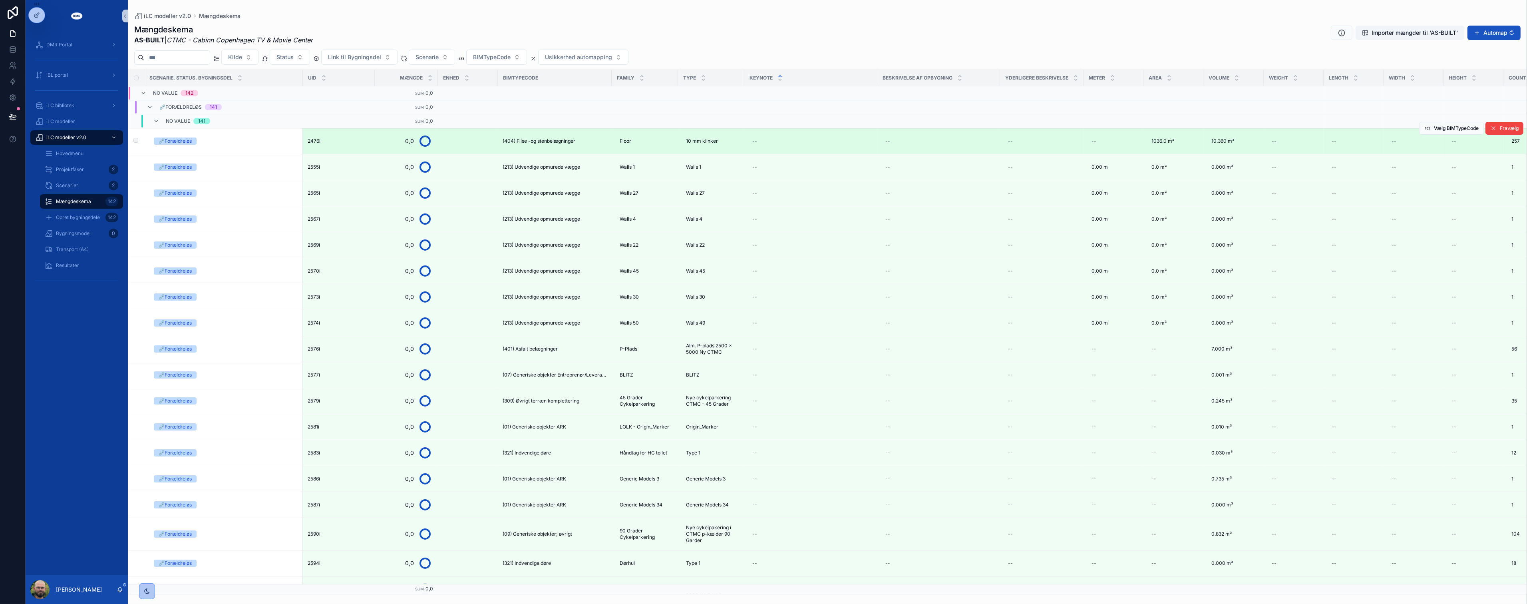
click at [557, 146] on td "(404) Flise -og stenbelægninger" at bounding box center [555, 141] width 114 height 26
click at [1456, 129] on span "Vælg BIMTypeCode" at bounding box center [1456, 128] width 45 height 6
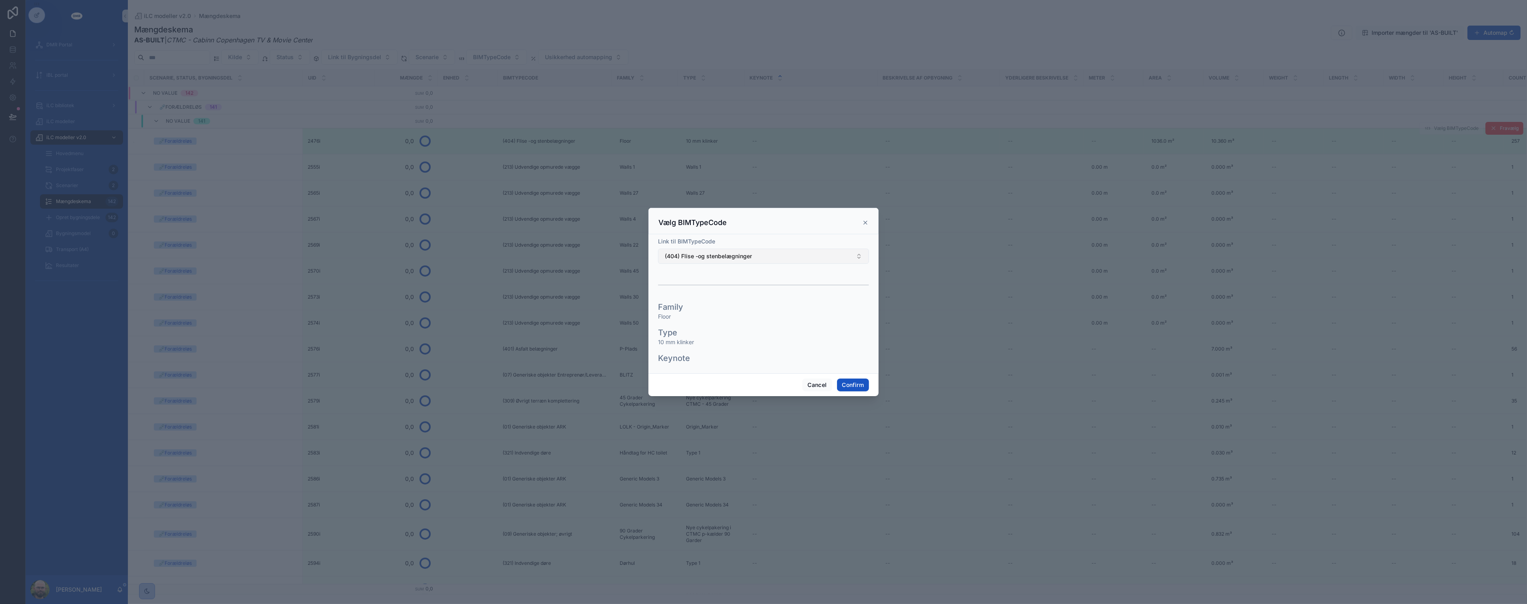
click at [750, 256] on span "(404) Flise -og stenbelægninger" at bounding box center [708, 256] width 87 height 8
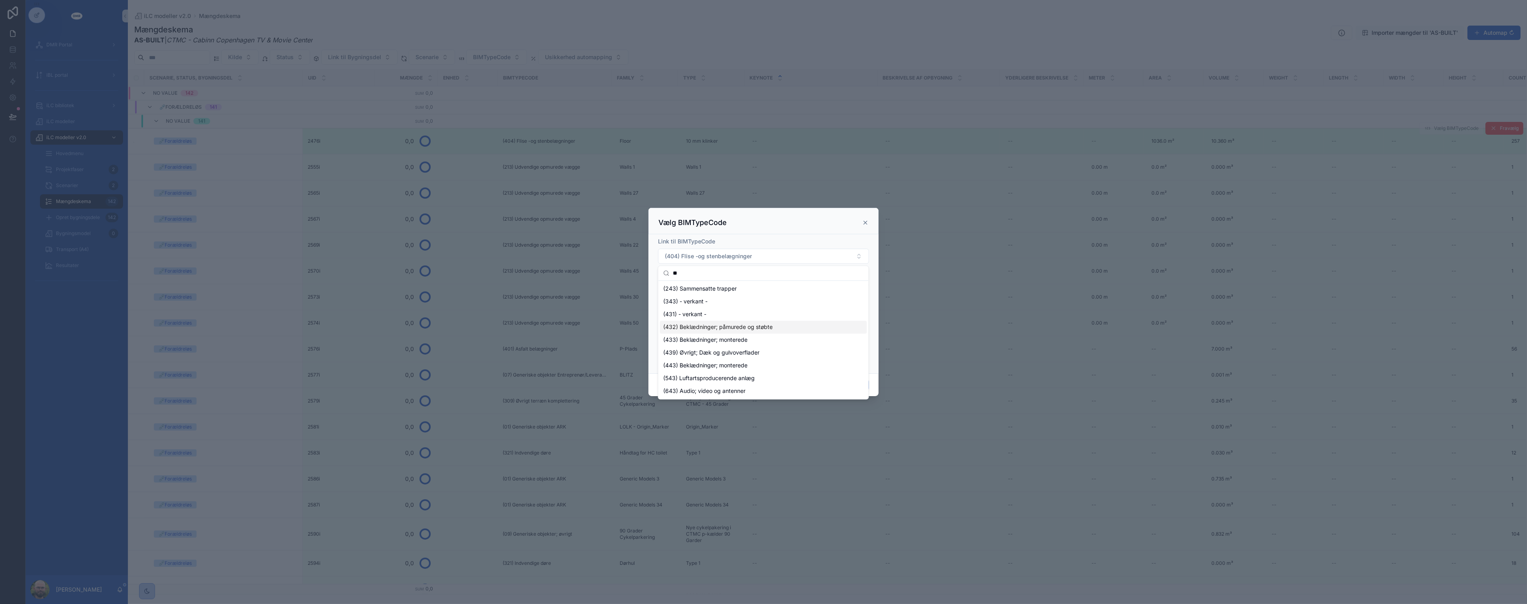
type input "**"
click at [755, 328] on span "(432) Beklædninger; påmurede og støbte" at bounding box center [717, 327] width 109 height 8
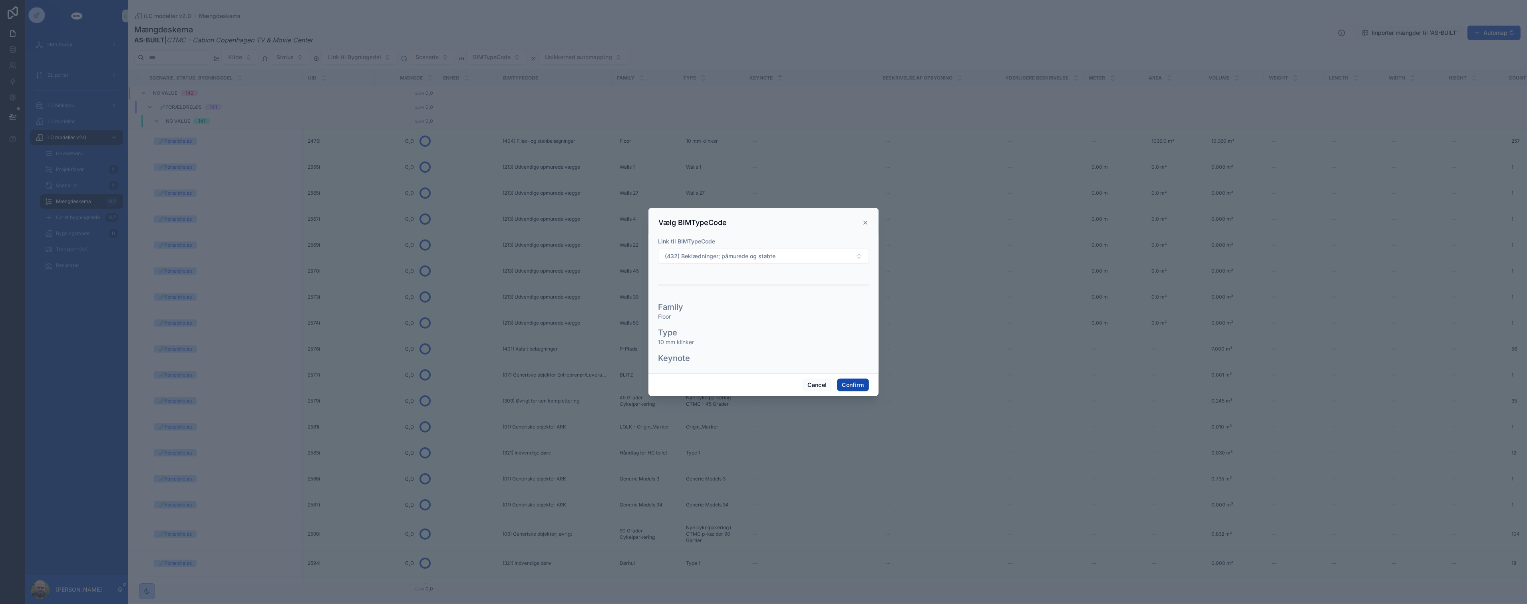
click at [843, 386] on button "Confirm" at bounding box center [853, 384] width 32 height 13
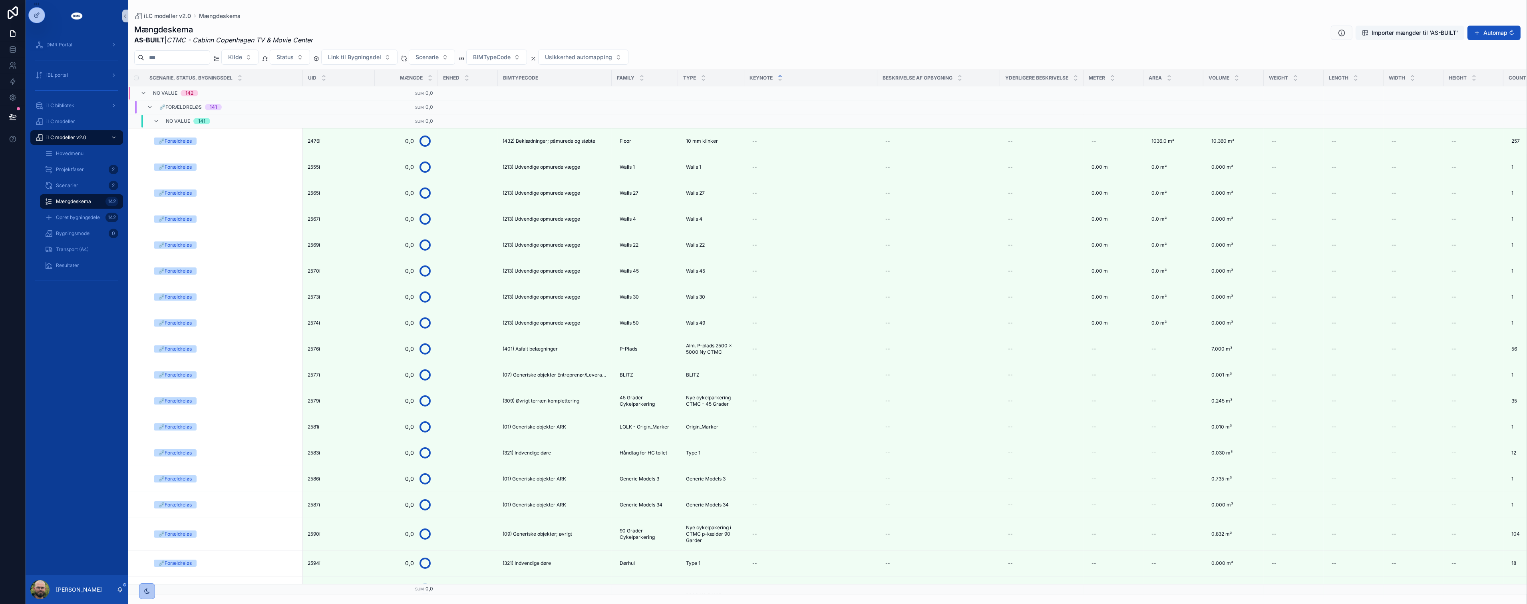
click at [710, 40] on div "Mængdeskema AS-BUILT | CTMC - Cabinn Copenhagen TV & Movie Center Importer mæng…" at bounding box center [827, 34] width 1386 height 21
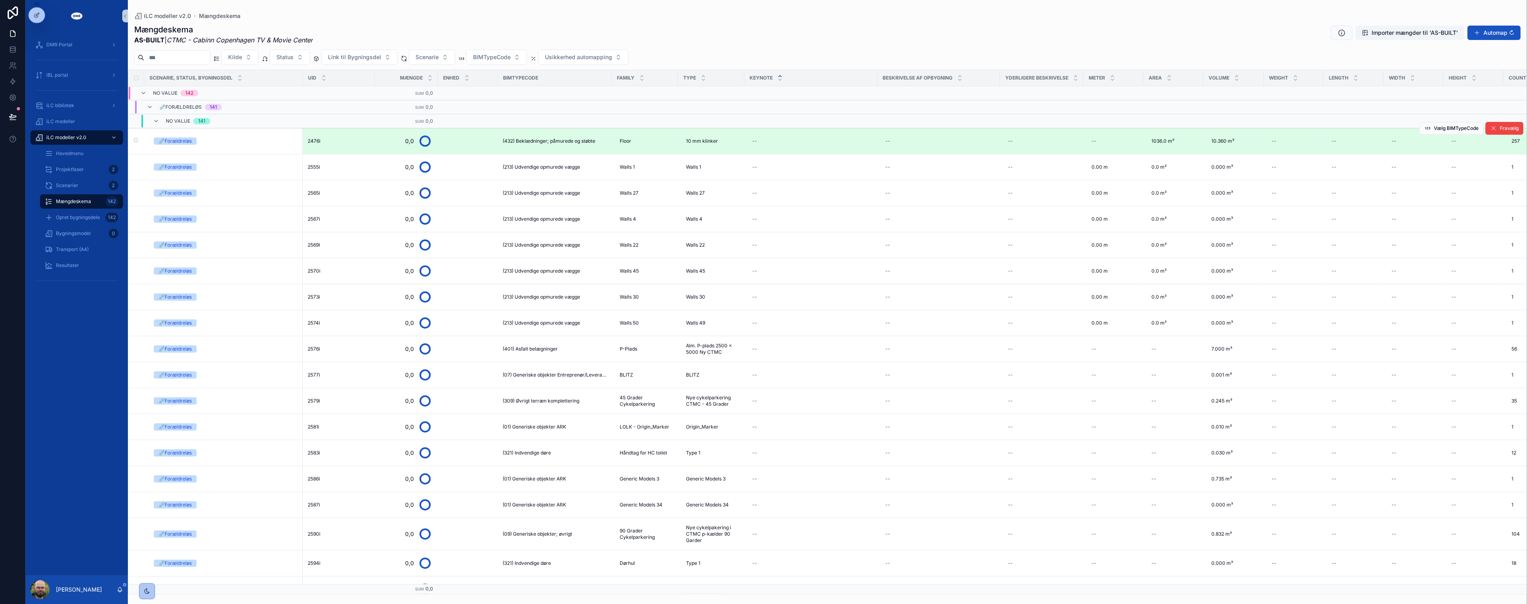
click at [591, 141] on span "(432) Beklædninger; påmurede og støbte" at bounding box center [549, 141] width 93 height 6
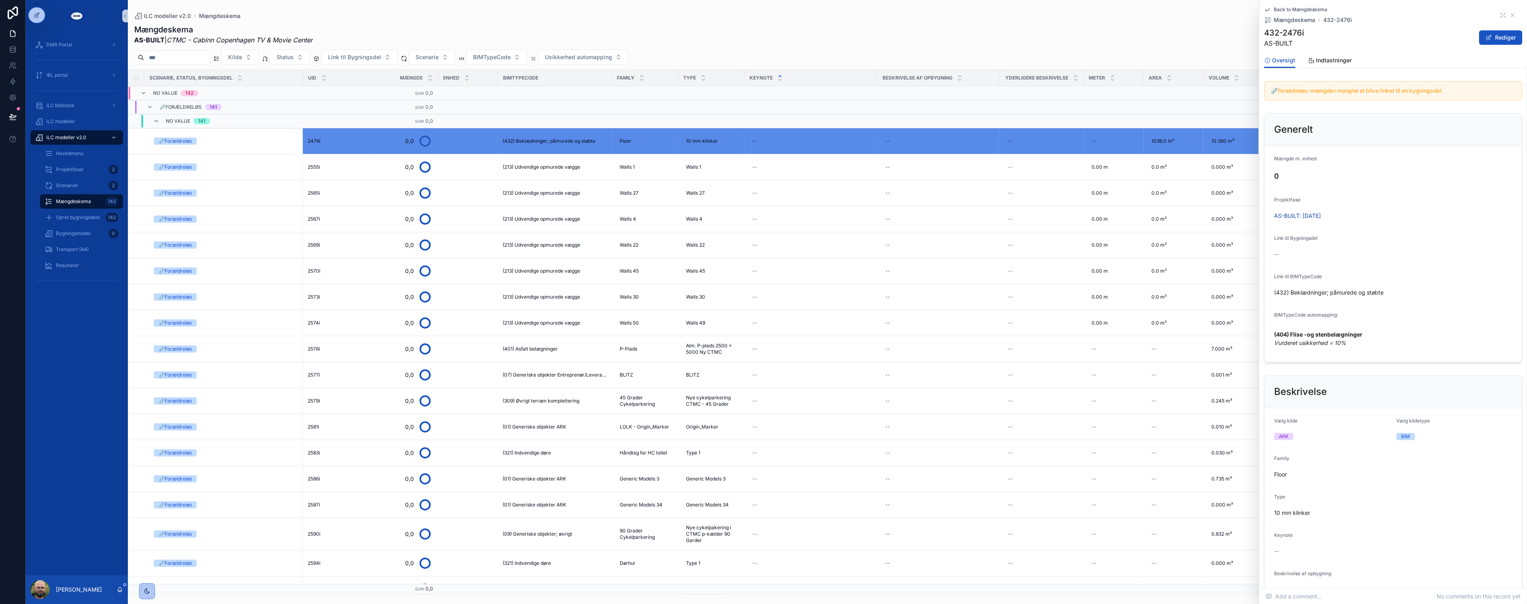
click at [1387, 350] on div "(404) Flise -og stenbelægninger Vurderet usikkerhed = 10%" at bounding box center [1393, 338] width 238 height 28
click at [1509, 15] on icon "scrollable content" at bounding box center [1512, 15] width 6 height 6
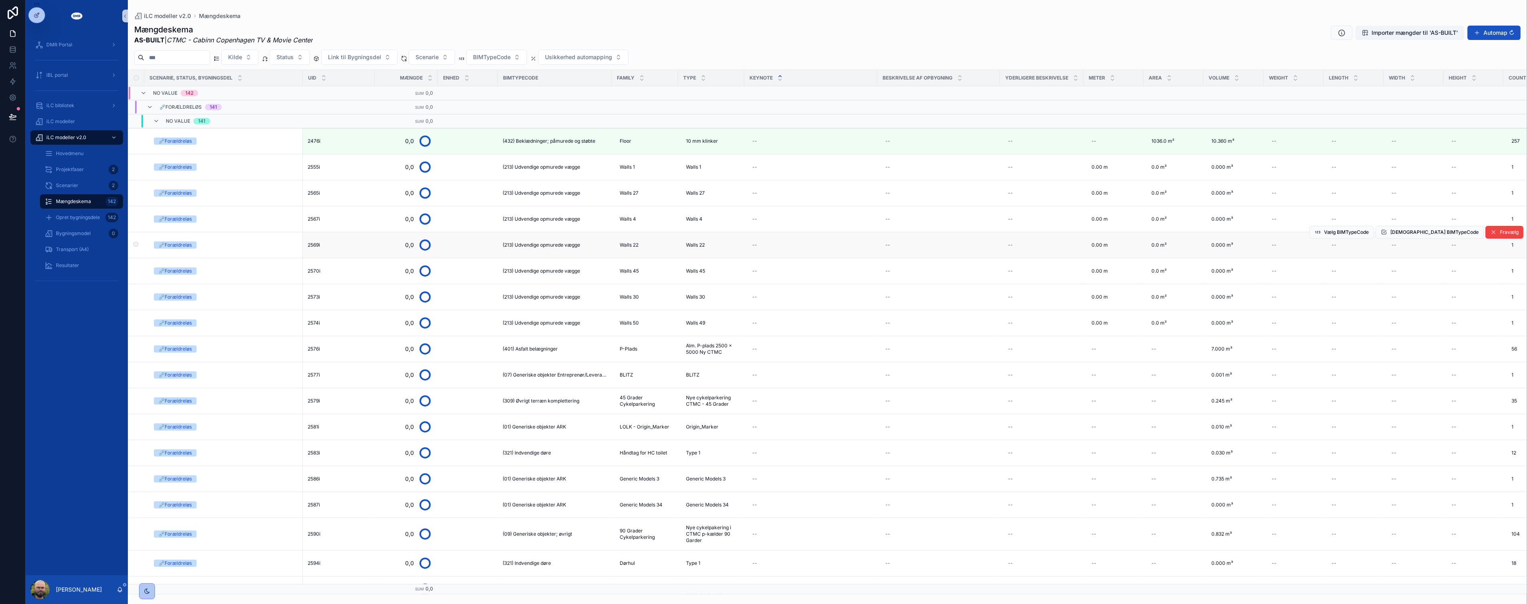
scroll to position [44, 0]
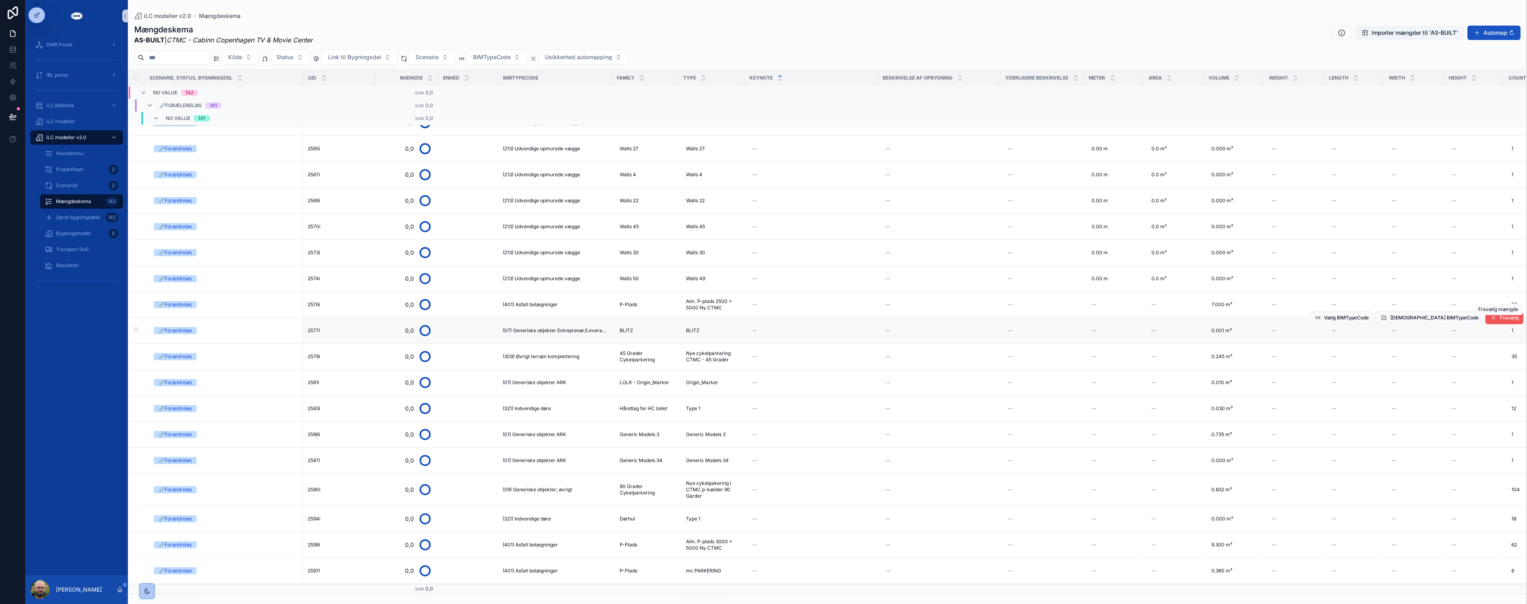
click at [1505, 320] on span "Fravælg" at bounding box center [1509, 317] width 19 height 6
click at [541, 304] on span "(401) Asfalt belægninger" at bounding box center [530, 304] width 55 height 6
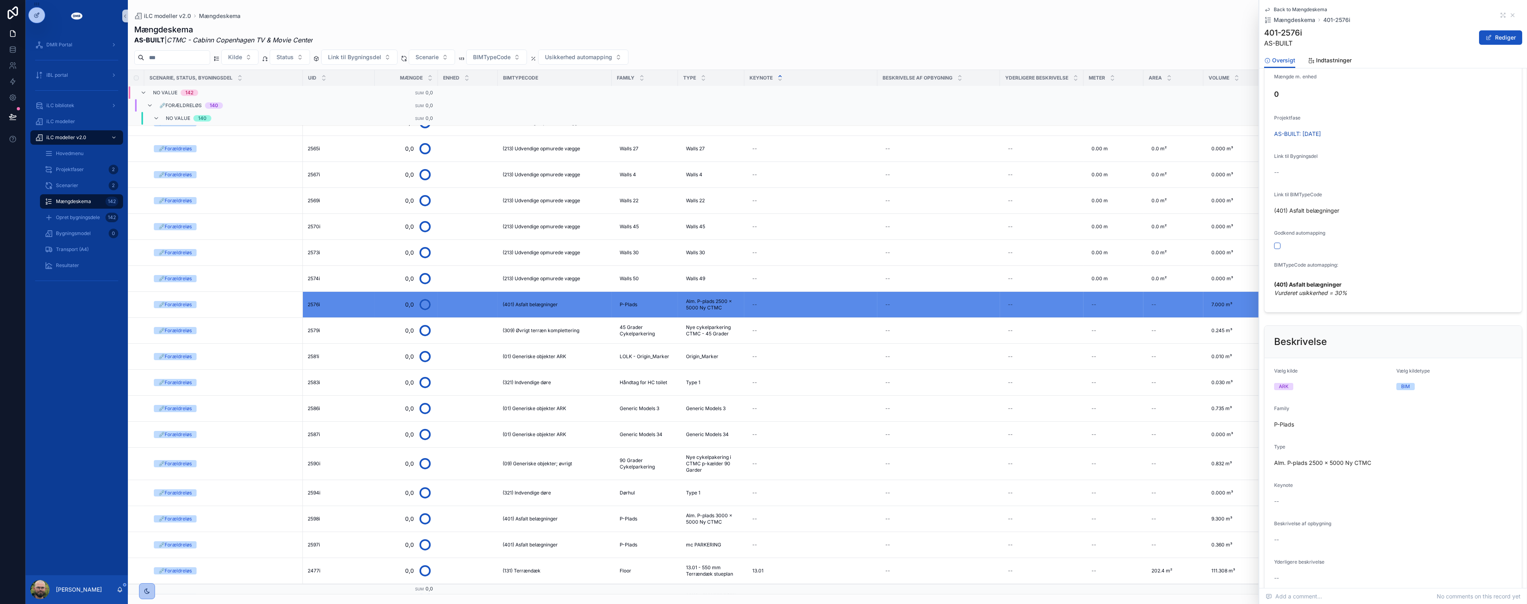
scroll to position [133, 0]
click at [1511, 15] on icon "scrollable content" at bounding box center [1512, 15] width 3 height 3
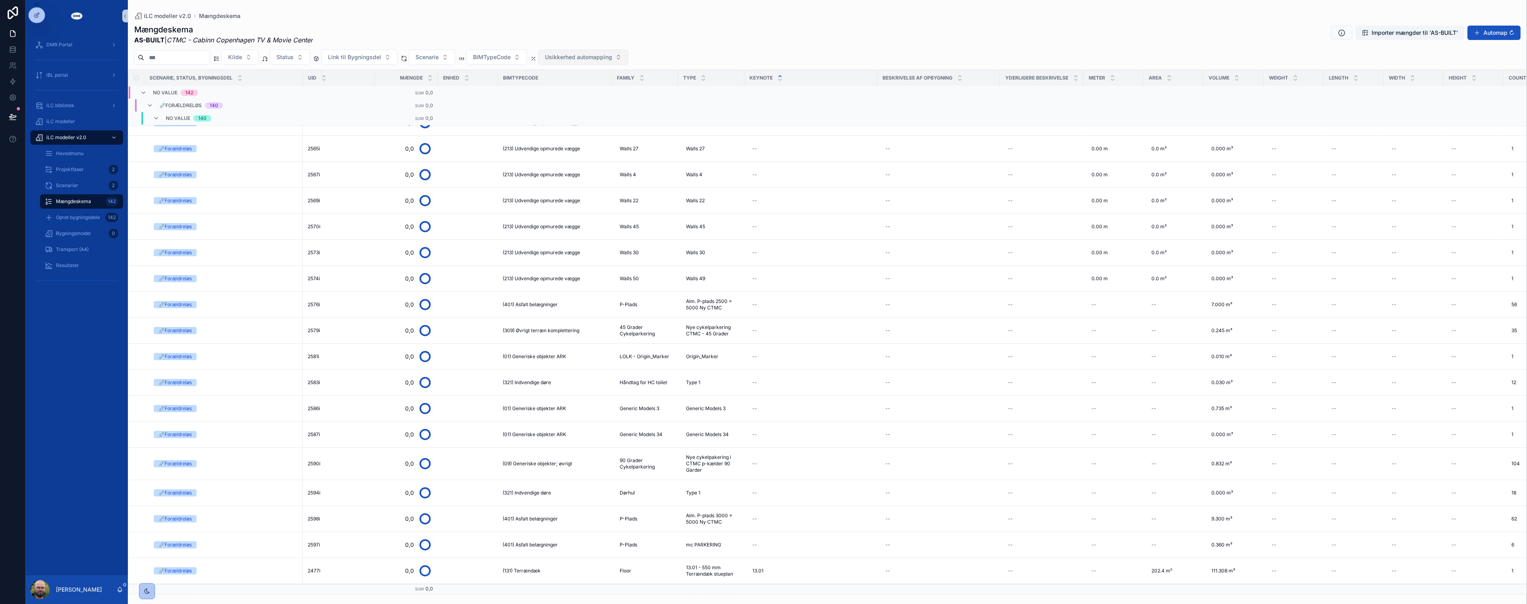
click at [612, 55] on span "Usikkerhed automapping" at bounding box center [578, 57] width 67 height 8
click at [597, 116] on div "Usikkerhed > 50%" at bounding box center [601, 115] width 96 height 13
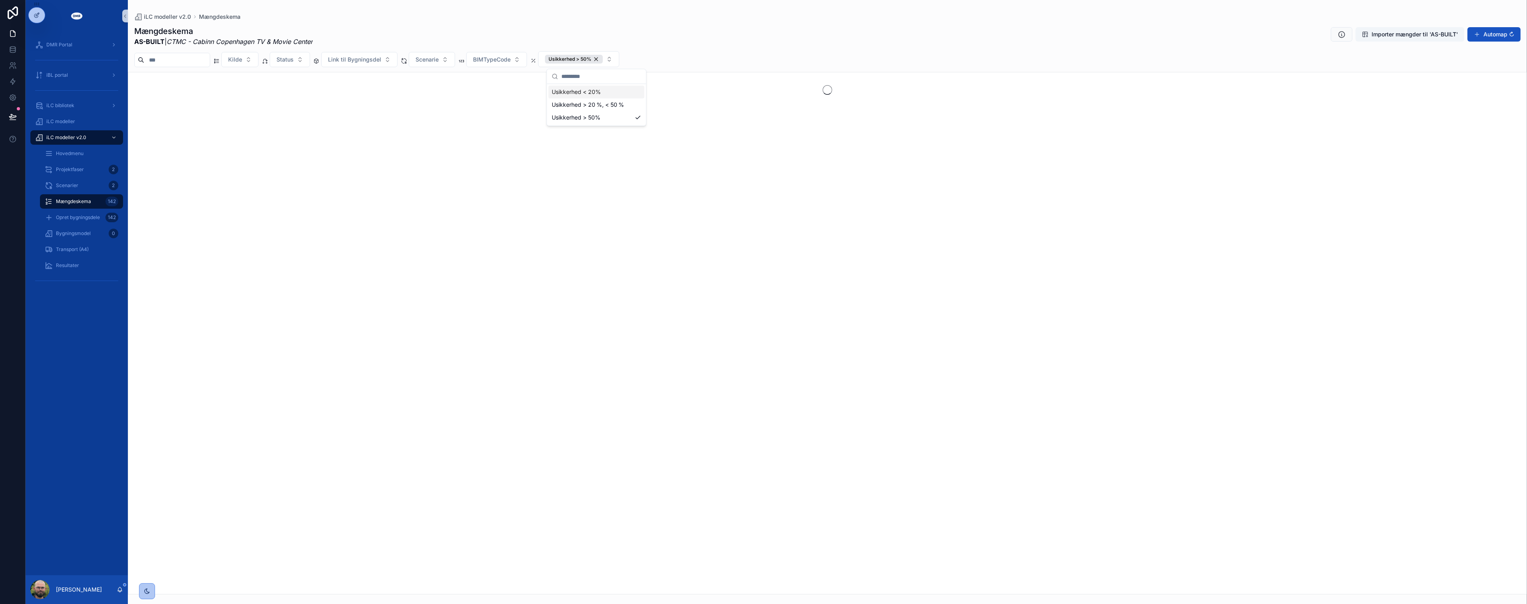
click at [724, 42] on div "Mængdeskema AS-BUILT | CTMC - Cabinn Copenhagen TV & Movie Center Importer mæng…" at bounding box center [827, 36] width 1386 height 21
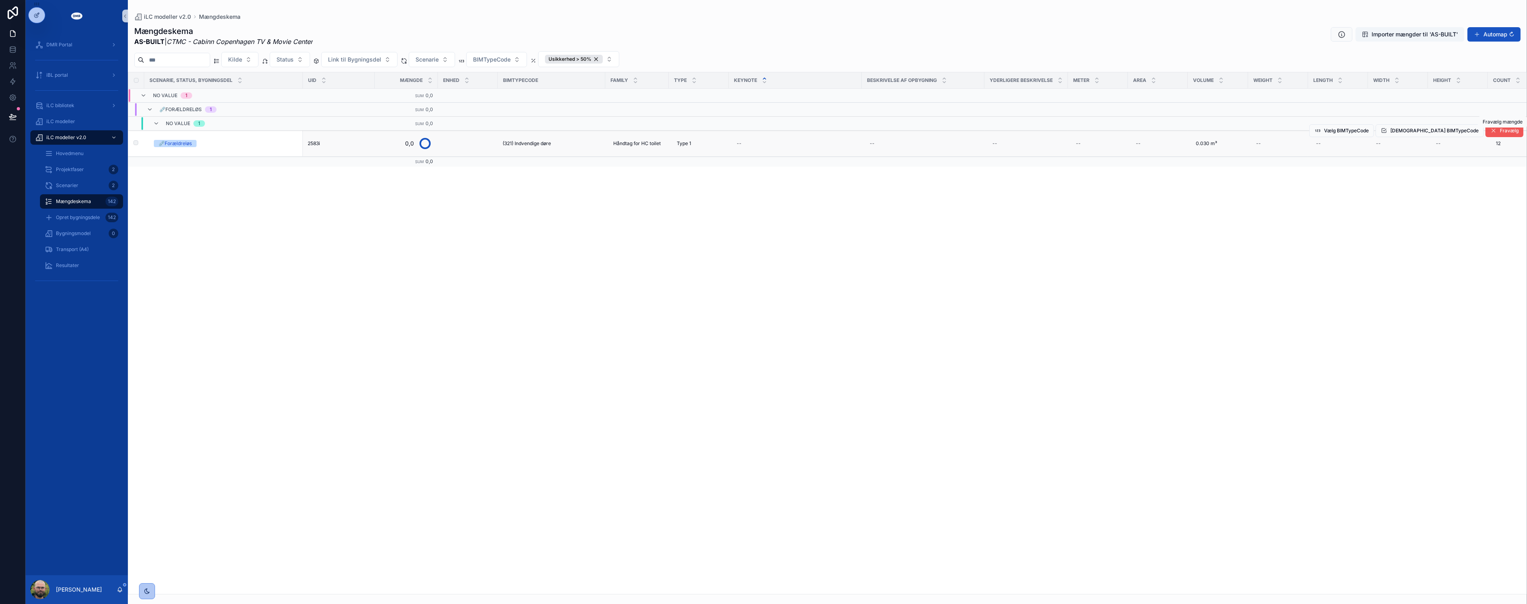
click at [1505, 133] on span "Fravælg" at bounding box center [1509, 130] width 19 height 6
drag, startPoint x: 614, startPoint y: 59, endPoint x: 626, endPoint y: 58, distance: 11.6
click at [603, 59] on div "Usikkerhed > 50%" at bounding box center [574, 59] width 58 height 9
click at [603, 58] on span "Usikkerhed > 50%" at bounding box center [574, 59] width 58 height 9
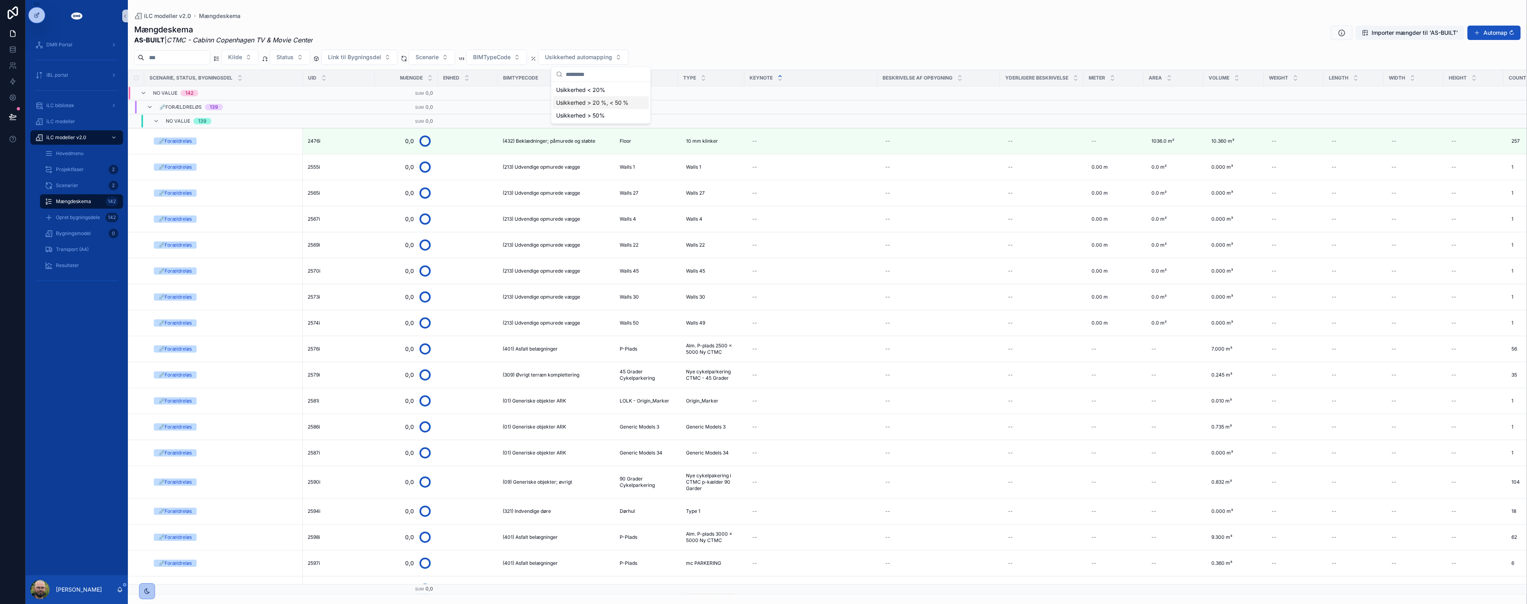
click at [605, 99] on div "Usikkerhed > 20 %, < 50 %" at bounding box center [601, 102] width 96 height 13
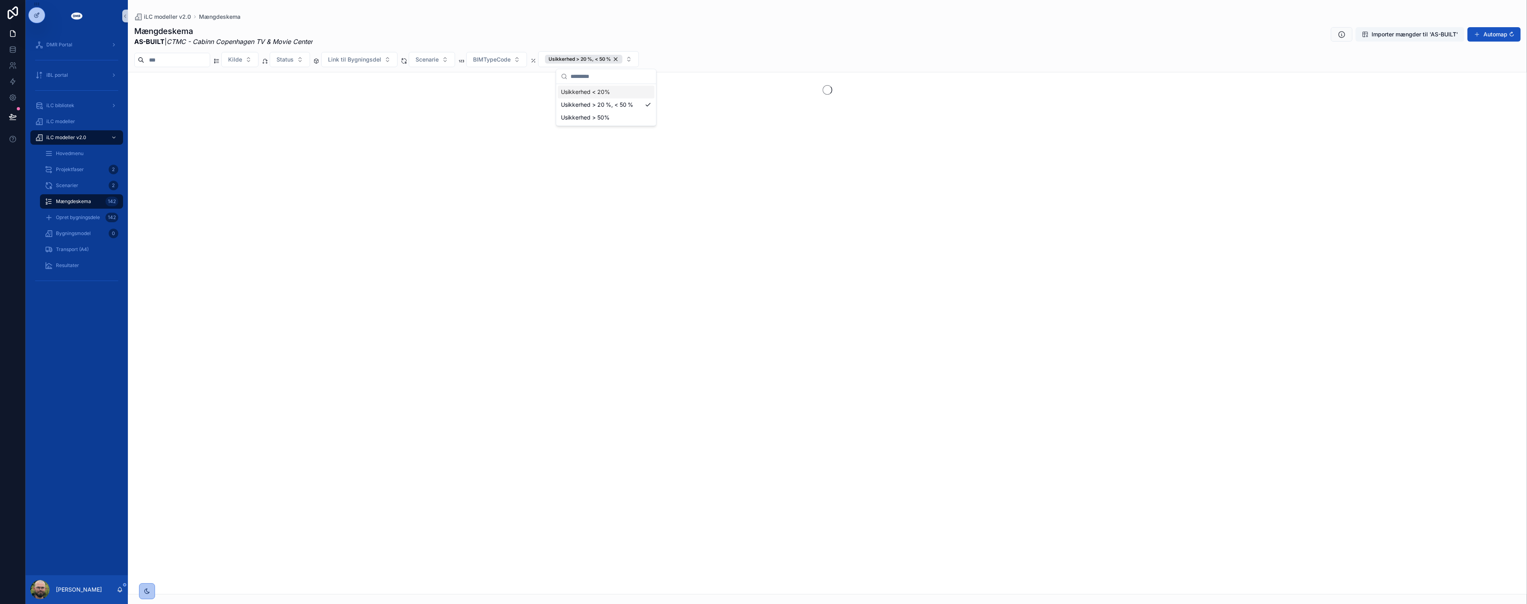
click at [724, 38] on div "Mængdeskema AS-BUILT | CTMC - Cabinn Copenhagen TV & Movie Center Importer mæng…" at bounding box center [827, 36] width 1386 height 21
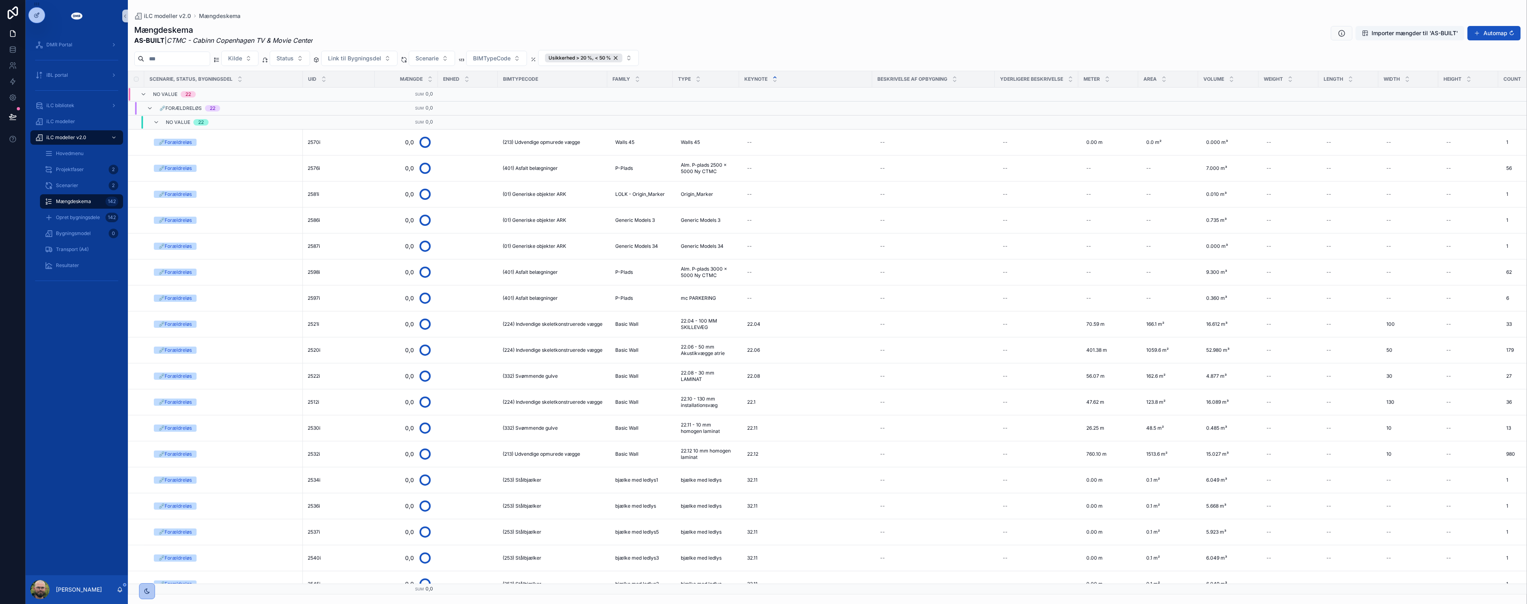
click at [596, 76] on div "BIMTypeCode" at bounding box center [552, 79] width 109 height 13
drag, startPoint x: 565, startPoint y: 82, endPoint x: 559, endPoint y: 82, distance: 6.8
click at [559, 82] on div "BIMTypeCode" at bounding box center [552, 79] width 109 height 13
click at [570, 324] on span "(224) Indvendige skeletkonstruerede vægge" at bounding box center [553, 324] width 100 height 6
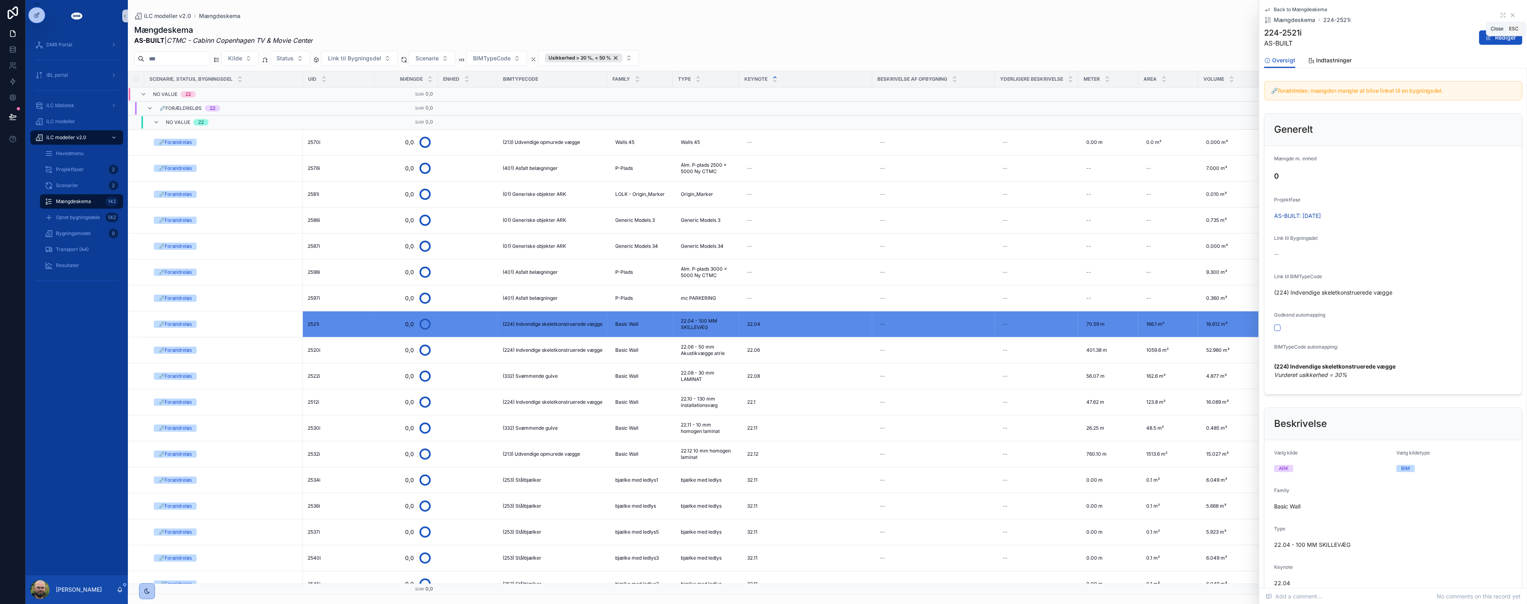
click at [1509, 16] on icon "scrollable content" at bounding box center [1512, 15] width 6 height 6
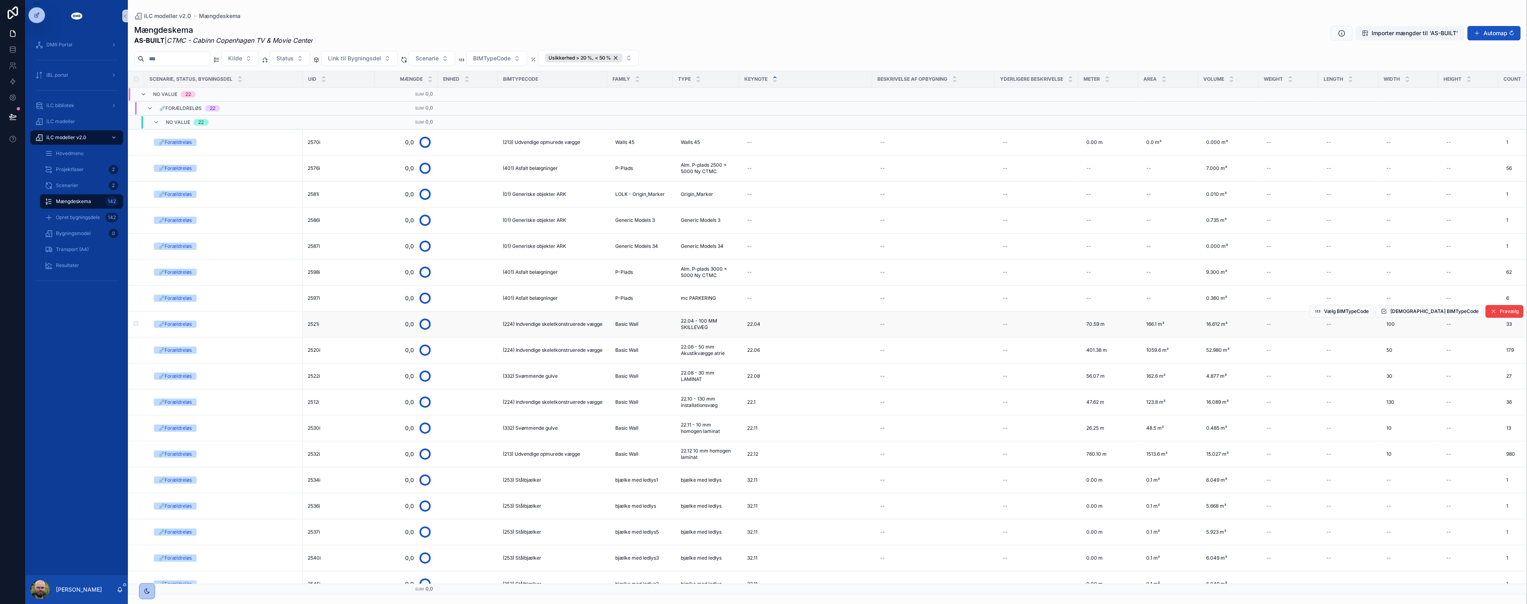
click at [565, 320] on td "(224) Indvendige skeletkonstruerede vægge" at bounding box center [552, 324] width 109 height 26
click at [580, 326] on span "(224) Indvendige skeletkonstruerede vægge" at bounding box center [553, 324] width 100 height 6
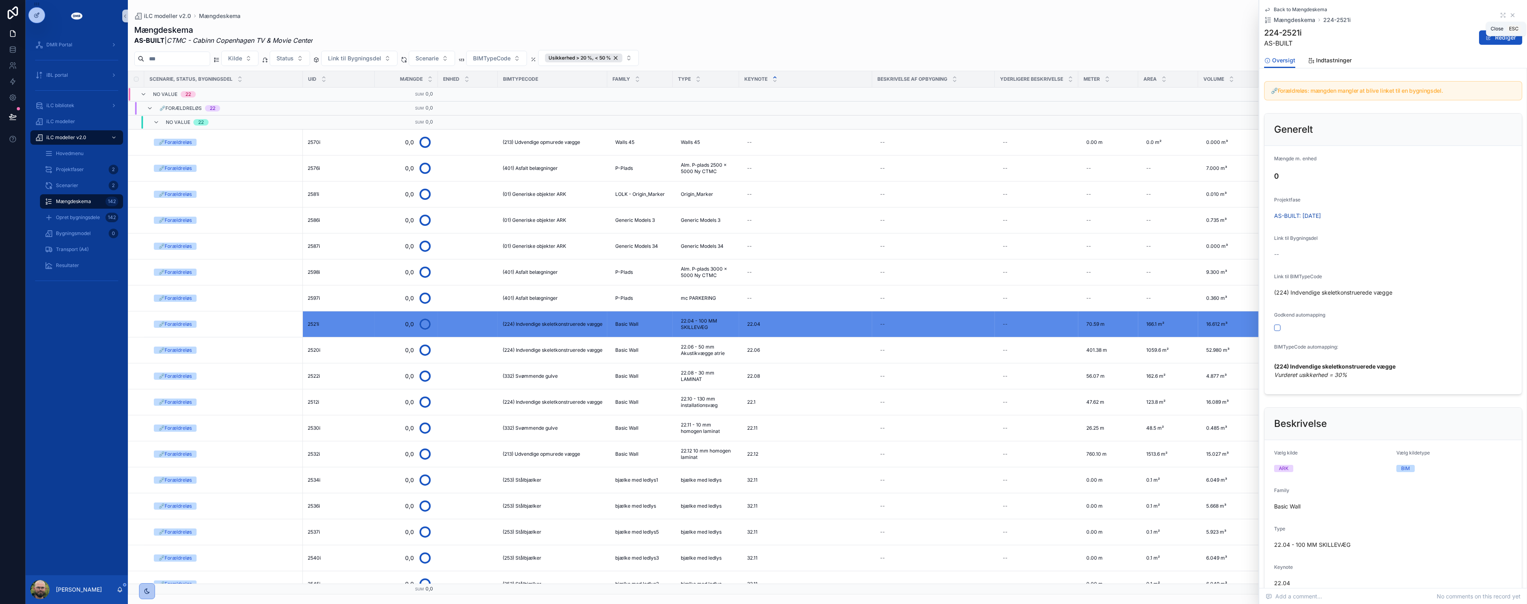
click at [1509, 13] on icon "scrollable content" at bounding box center [1512, 15] width 6 height 6
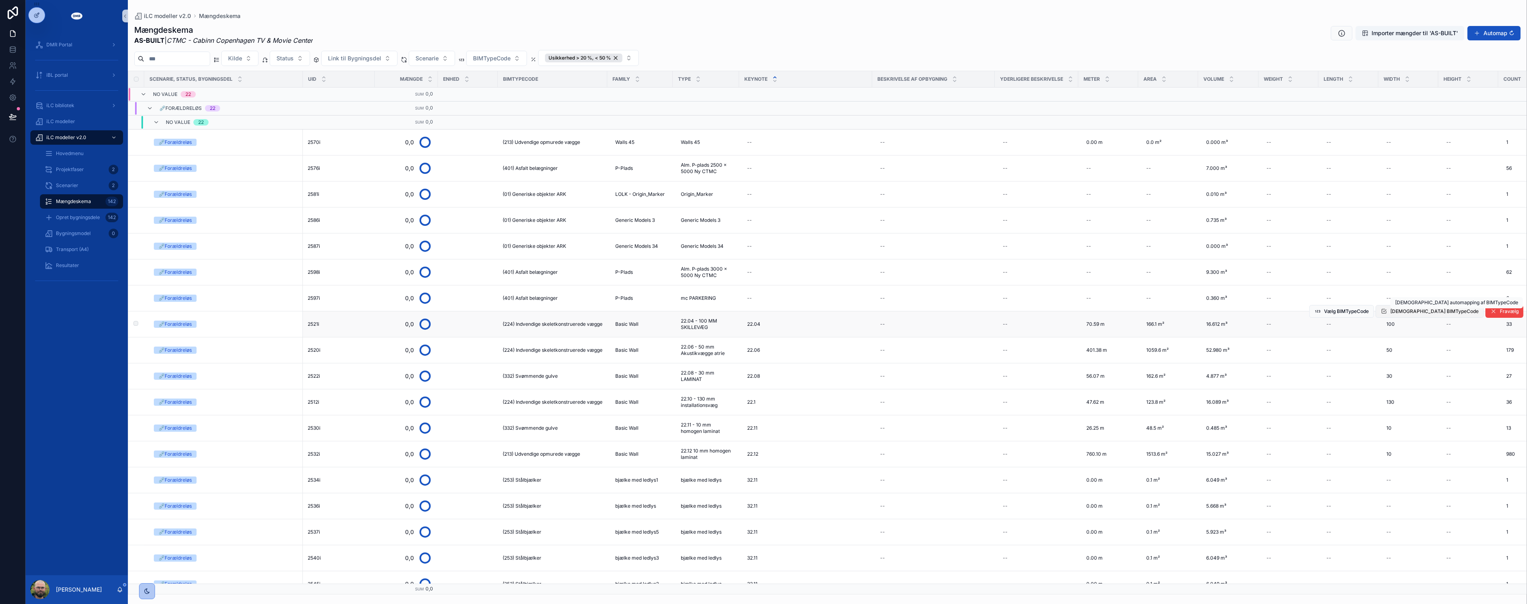
click at [1429, 311] on span "[DEMOGRAPHIC_DATA] BIMTypeCode" at bounding box center [1434, 311] width 88 height 6
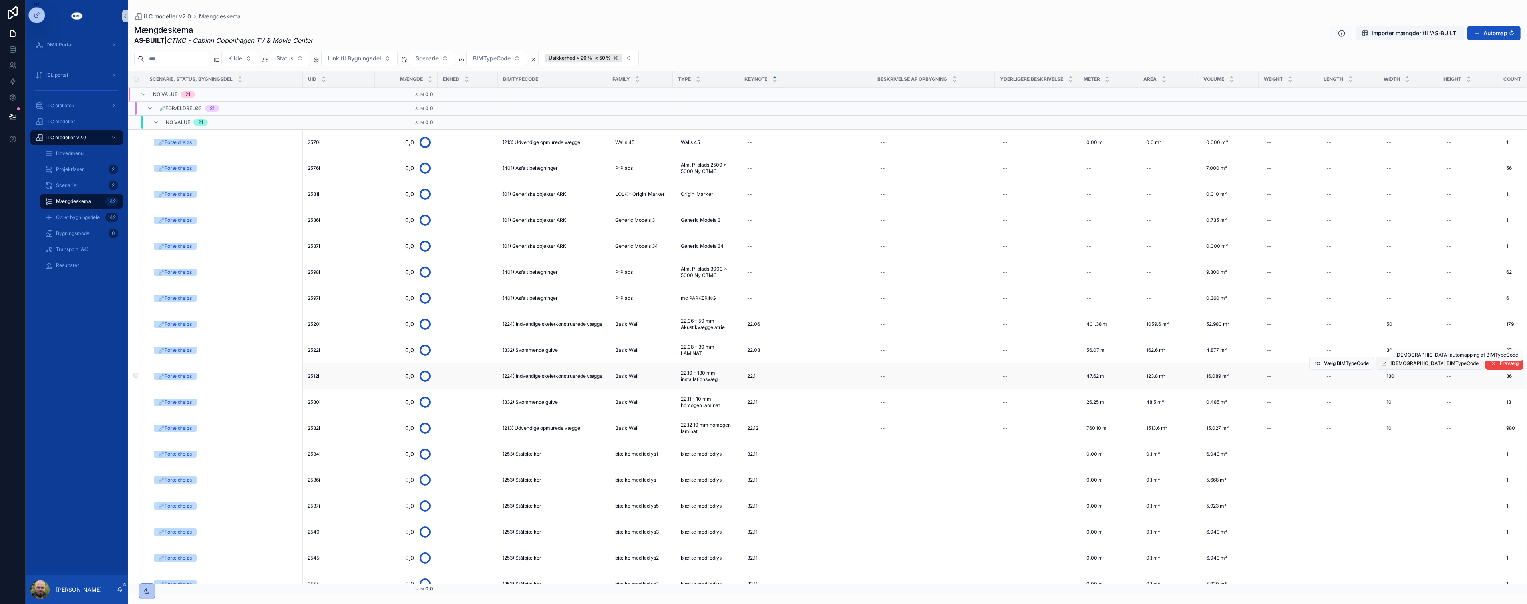
click at [1438, 365] on span "[DEMOGRAPHIC_DATA] BIMTypeCode" at bounding box center [1434, 363] width 88 height 6
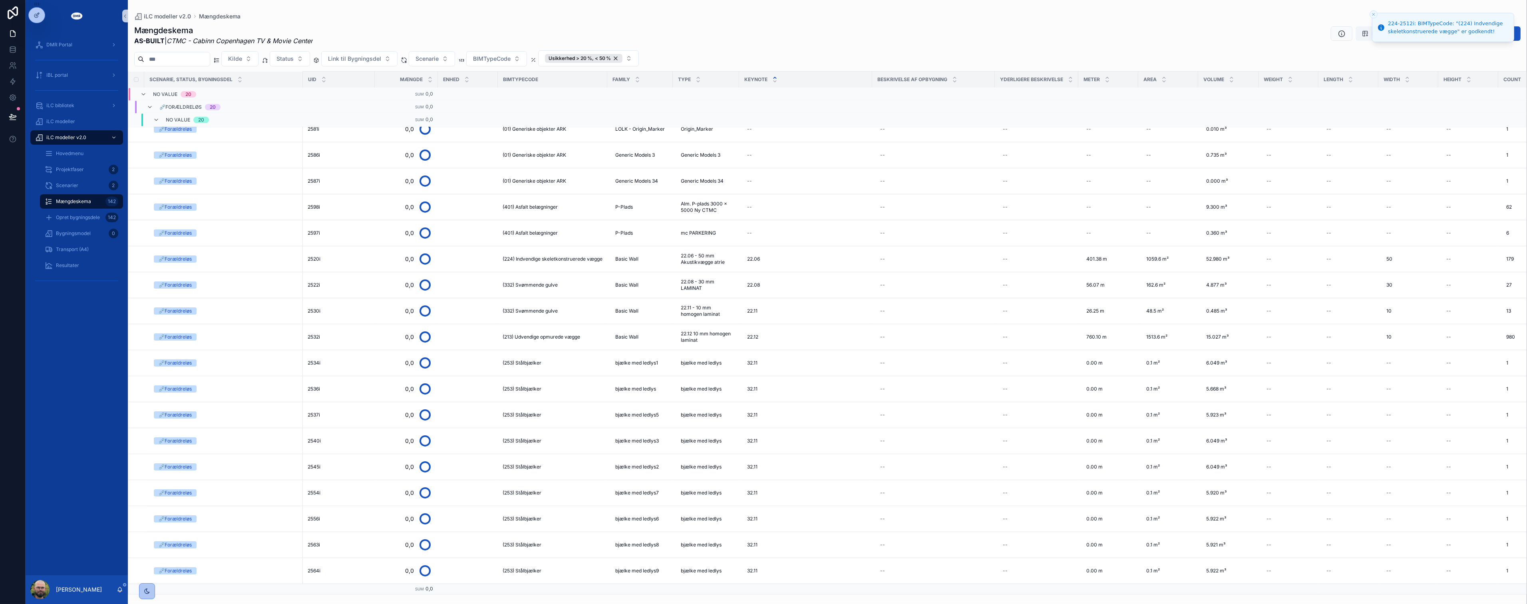
scroll to position [73, 0]
click at [622, 58] on div "Usikkerhed > 20 %, < 50 %" at bounding box center [584, 58] width 78 height 9
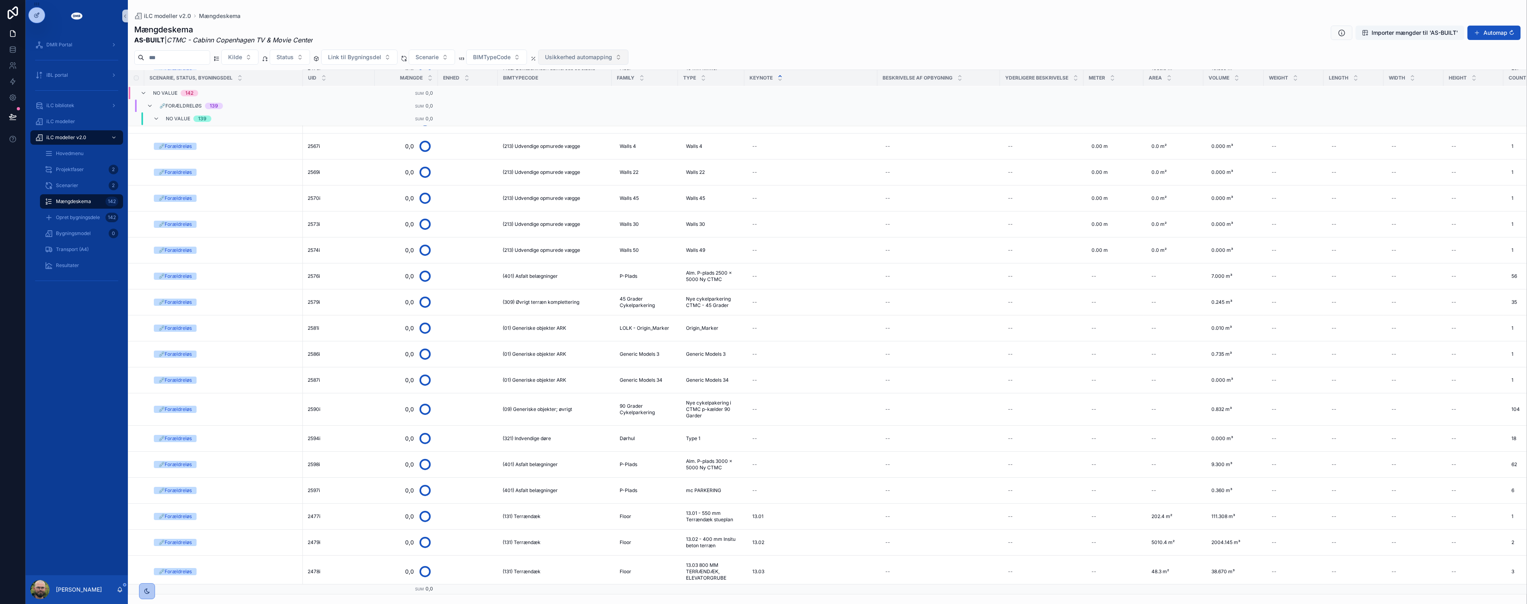
click at [628, 57] on button "Usikkerhed automapping" at bounding box center [583, 57] width 90 height 15
click at [603, 89] on div "Usikkerhed < 20%" at bounding box center [601, 90] width 96 height 13
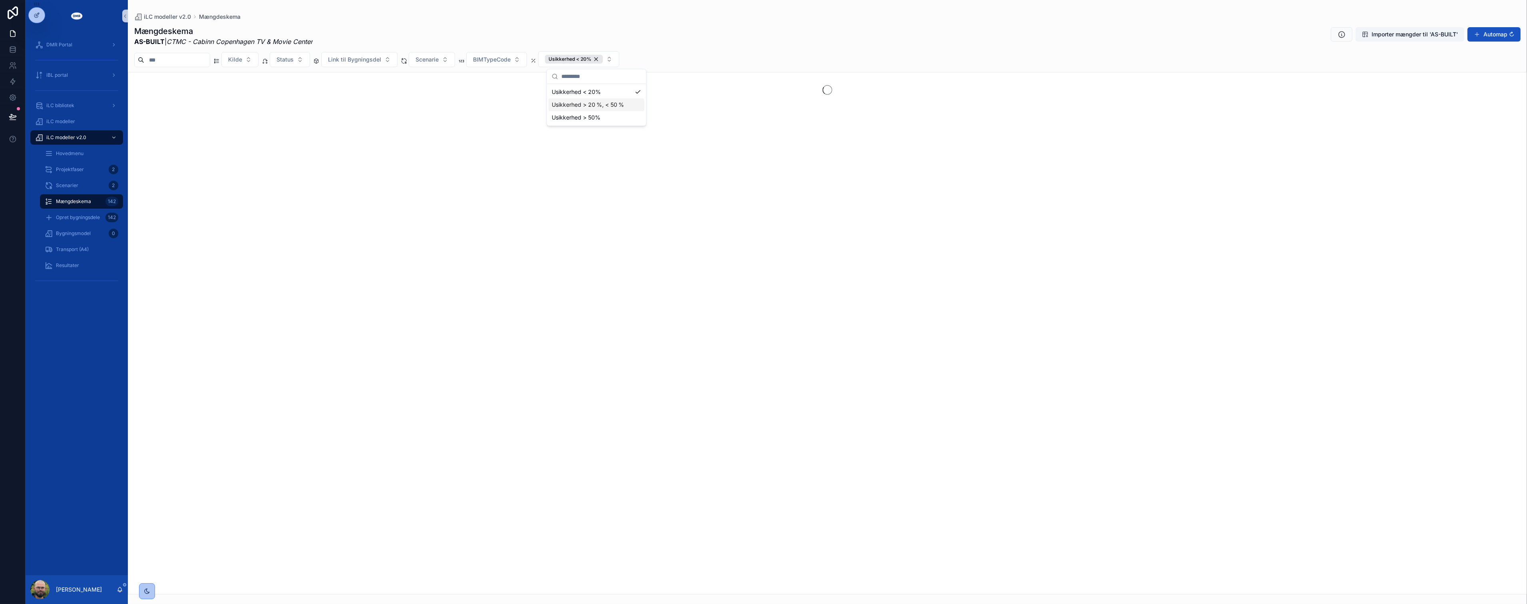
click at [599, 101] on div "Usikkerhed > 20 %, < 50 %" at bounding box center [597, 104] width 96 height 13
click at [598, 121] on div "Usikkerhed > 50%" at bounding box center [637, 117] width 158 height 13
click at [909, 28] on div "Mængdeskema AS-BUILT | CTMC - Cabinn Copenhagen TV & Movie Center Importer mæng…" at bounding box center [827, 36] width 1386 height 21
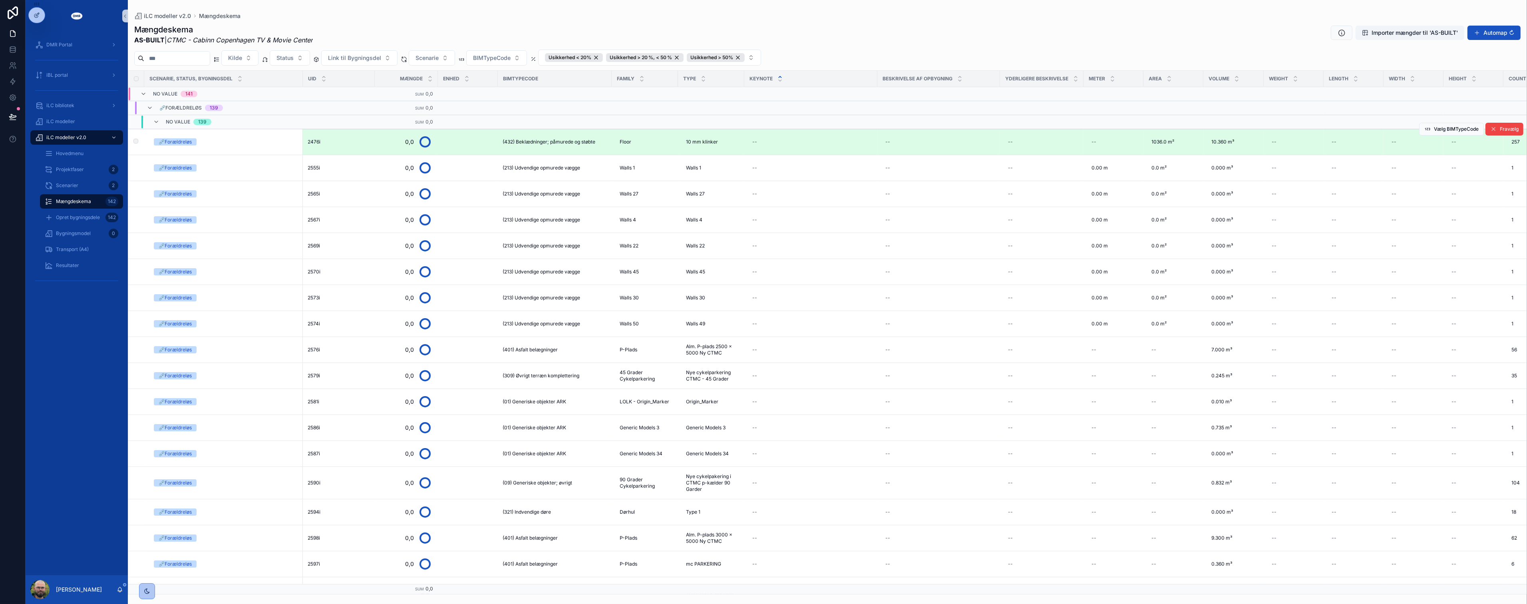
click at [584, 141] on span "(432) Beklædninger; påmurede og støbte" at bounding box center [549, 142] width 93 height 6
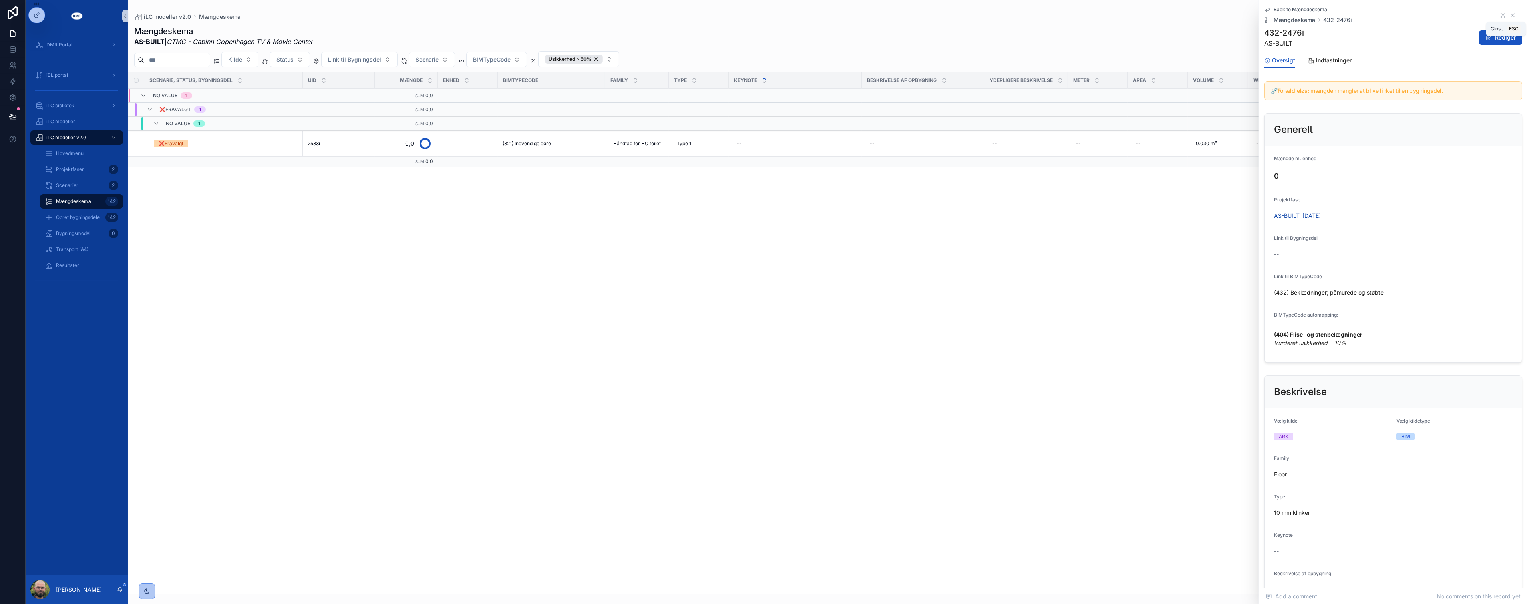
click at [1511, 17] on icon "scrollable content" at bounding box center [1512, 15] width 3 height 3
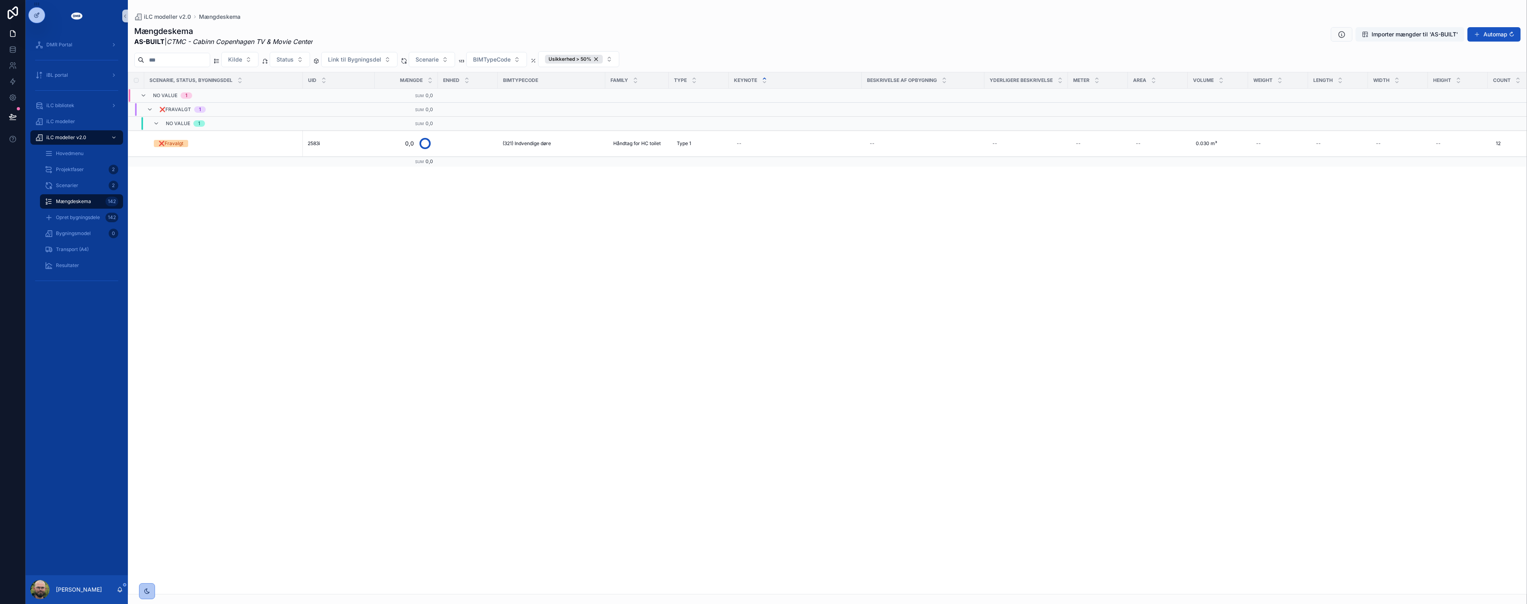
click at [677, 290] on div "Scenarie, Status, Bygningsdel UID Mængde Enhed BIMTypeCode Family Type Keynote …" at bounding box center [827, 332] width 1398 height 521
click at [663, 46] on div "Mængdeskema AS-BUILT | CTMC - Cabinn Copenhagen TV & Movie Center Importer mæng…" at bounding box center [827, 36] width 1386 height 21
click at [603, 57] on div "Usikkerhed > 50%" at bounding box center [574, 59] width 58 height 9
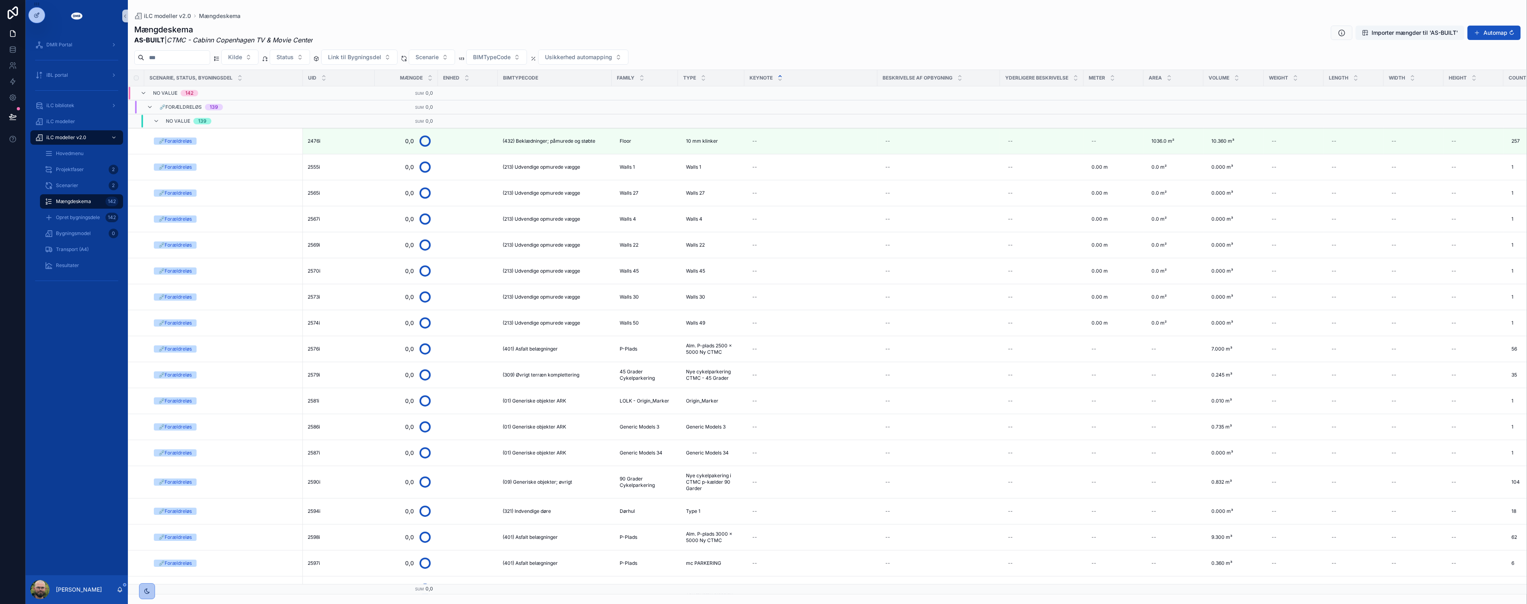
click at [612, 57] on span "Usikkerhed automapping" at bounding box center [578, 57] width 67 height 8
click at [601, 89] on div "Usikkerhed < 20%" at bounding box center [601, 90] width 96 height 13
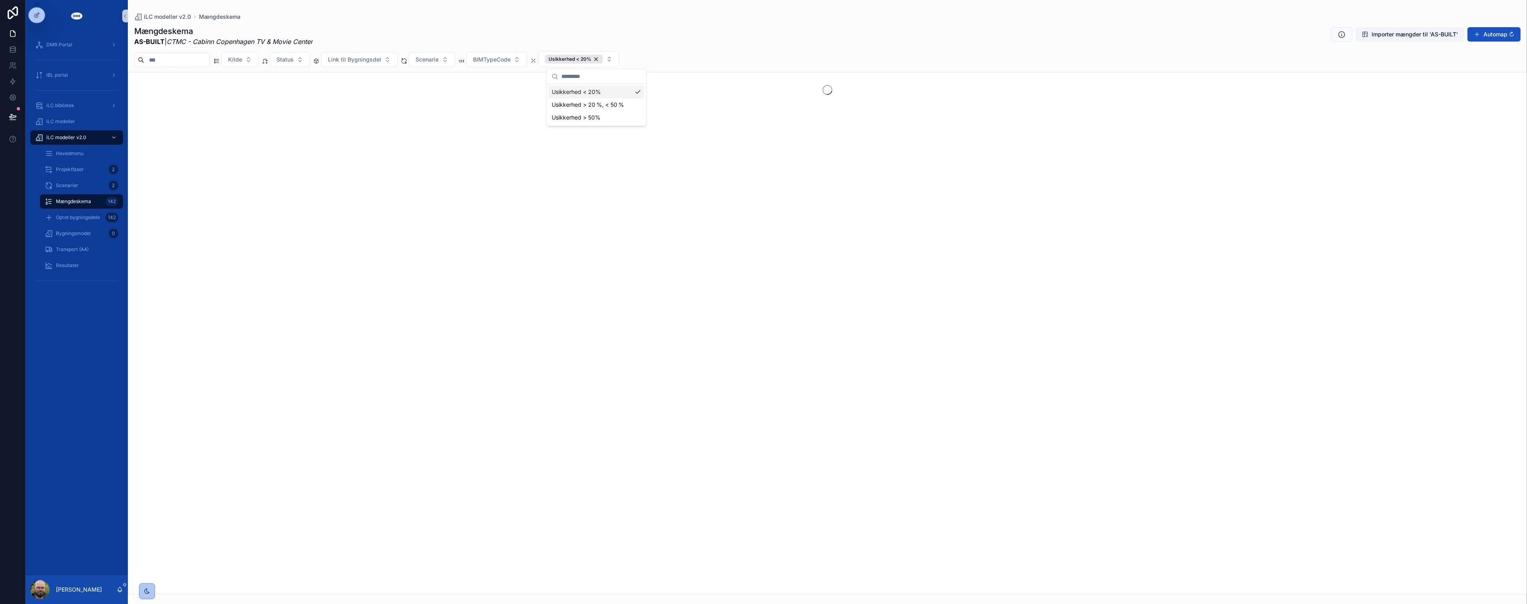
click at [752, 53] on div "Kilde Status Link til Bygningsdel Scenarie BIMTypeCode Usikkerhed < 20%" at bounding box center [827, 59] width 1399 height 16
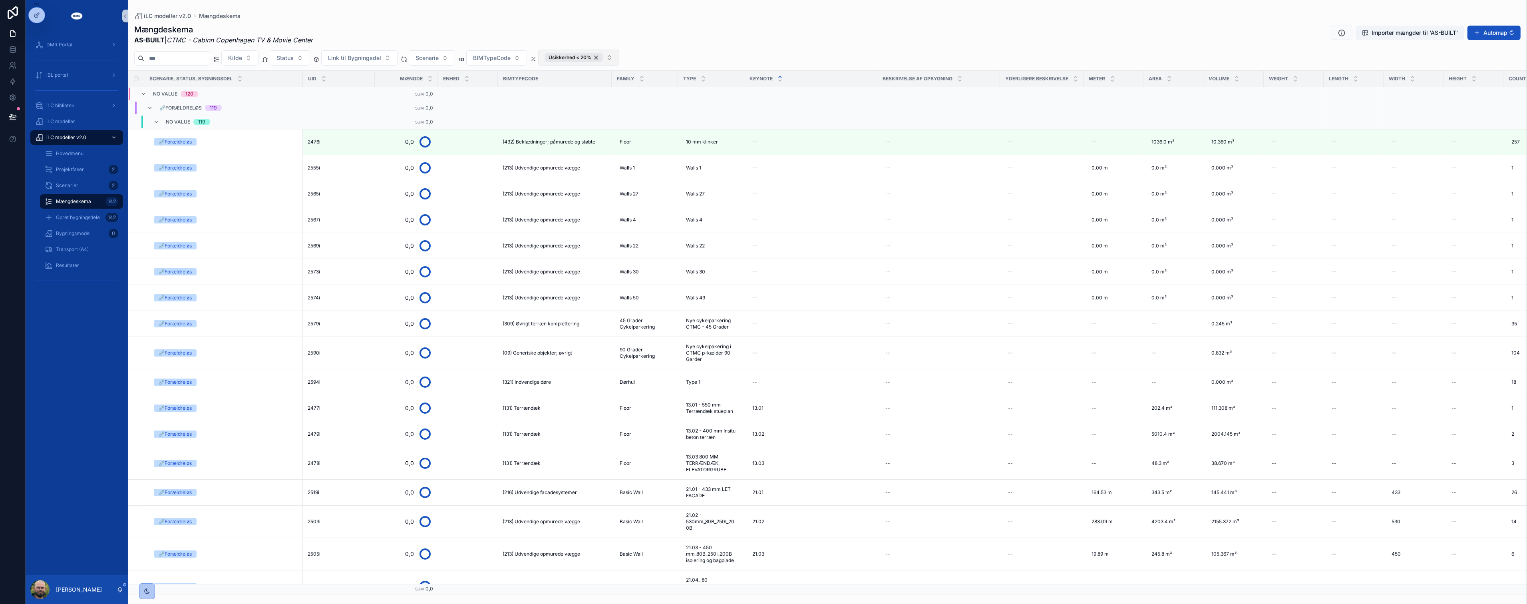
click at [603, 56] on div "Usikkerhed < 20%" at bounding box center [574, 57] width 58 height 9
click at [603, 56] on span "Usikkerhed < 20%" at bounding box center [574, 57] width 58 height 9
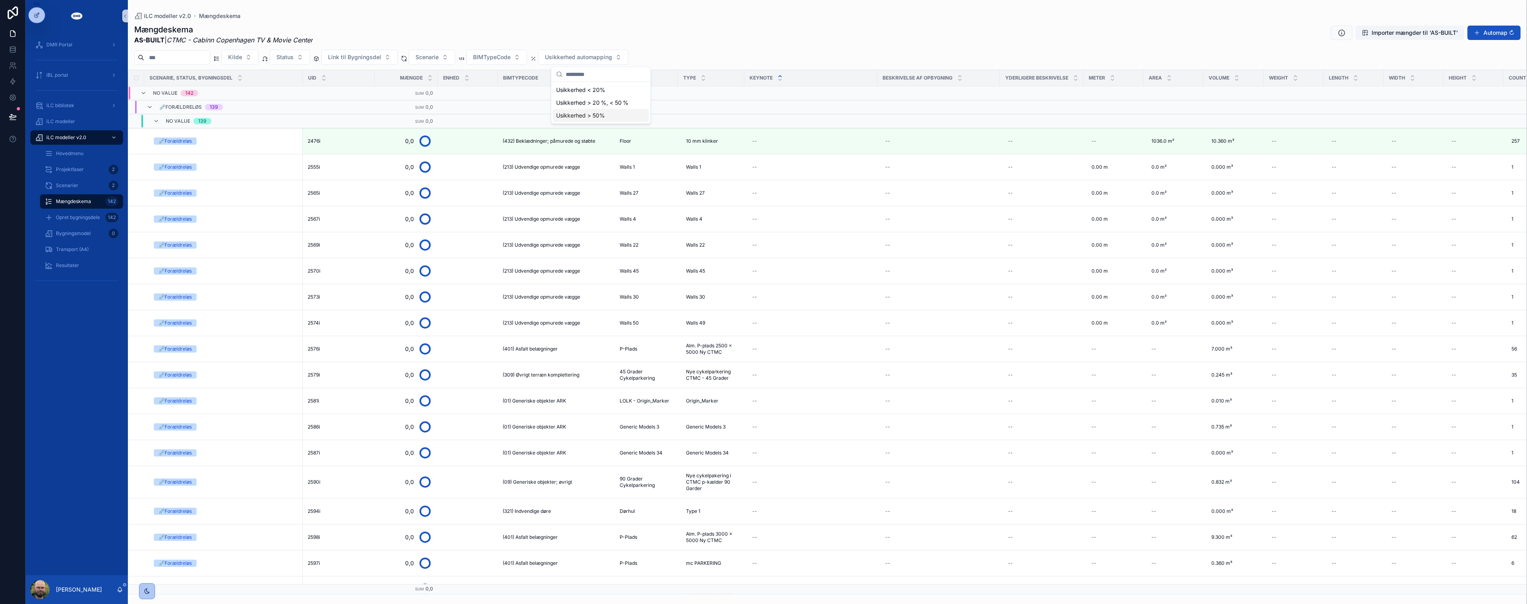
click at [598, 115] on div "Usikkerhed > 50%" at bounding box center [601, 115] width 96 height 13
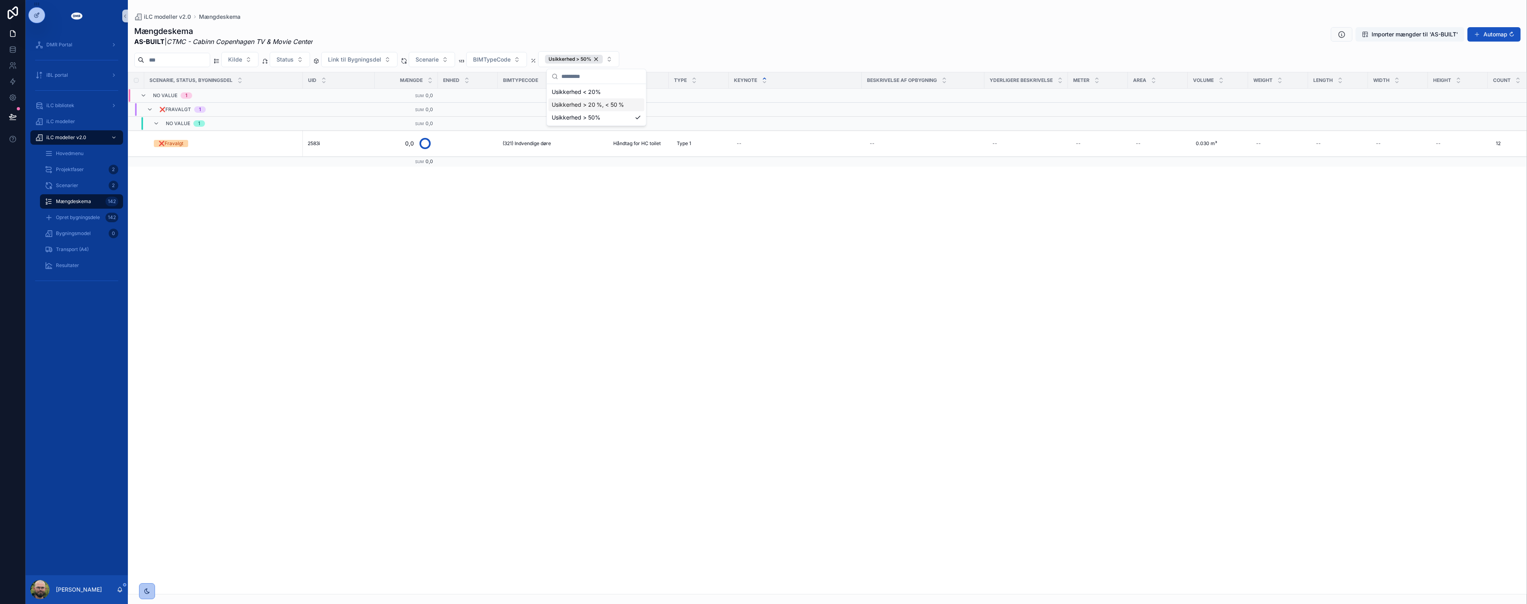
click at [608, 105] on div "Usikkerhed > 20 %, < 50 %" at bounding box center [597, 104] width 96 height 13
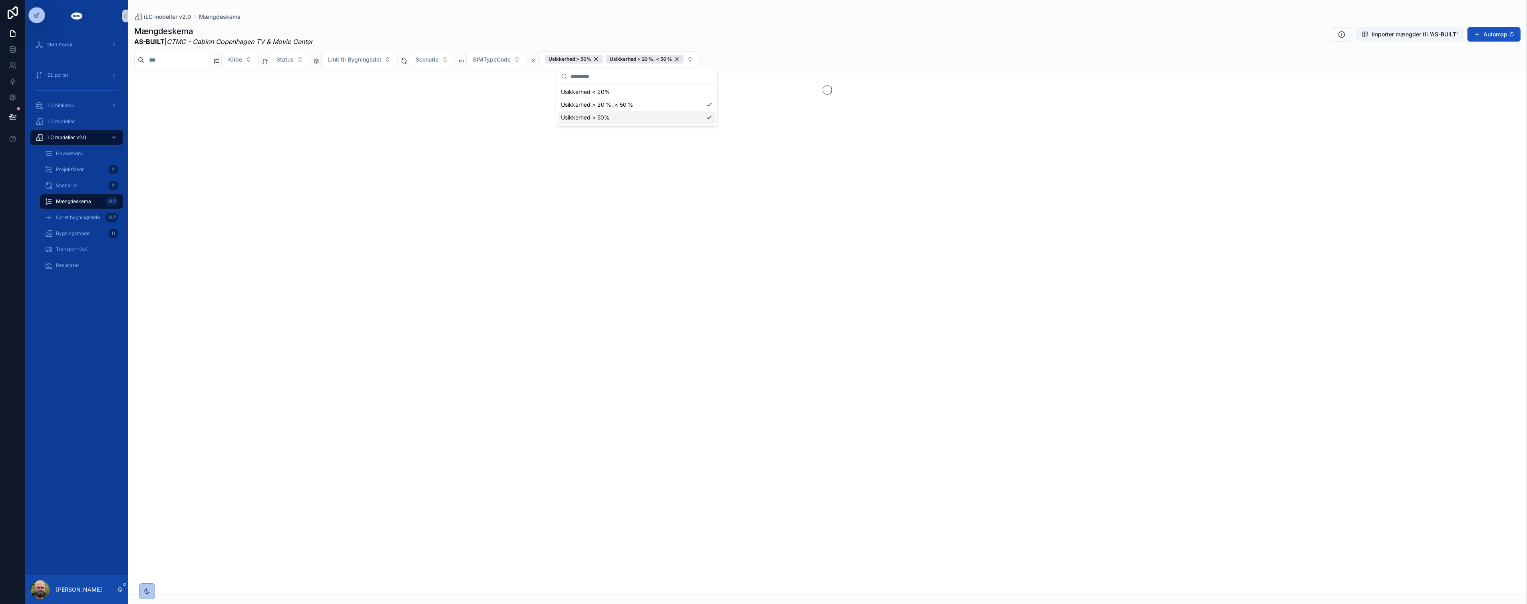
click at [605, 115] on div "Usikkerhed > 50%" at bounding box center [637, 117] width 158 height 13
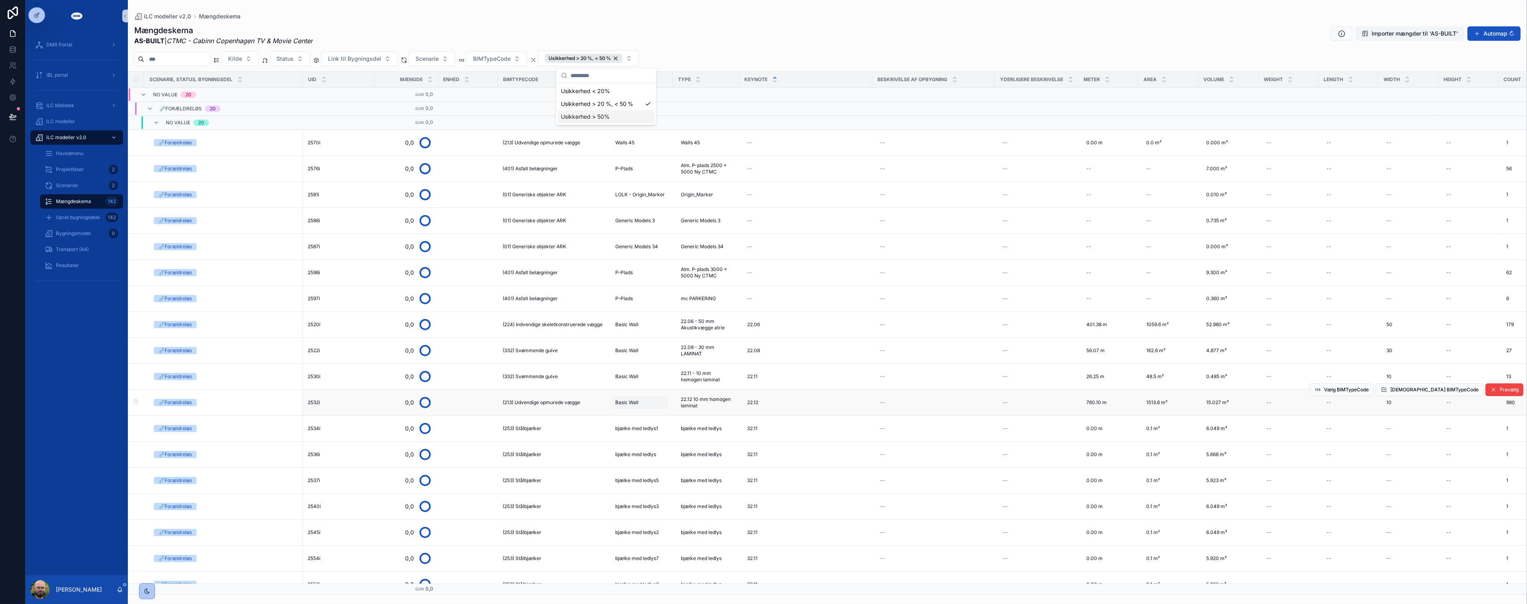
scroll to position [73, 0]
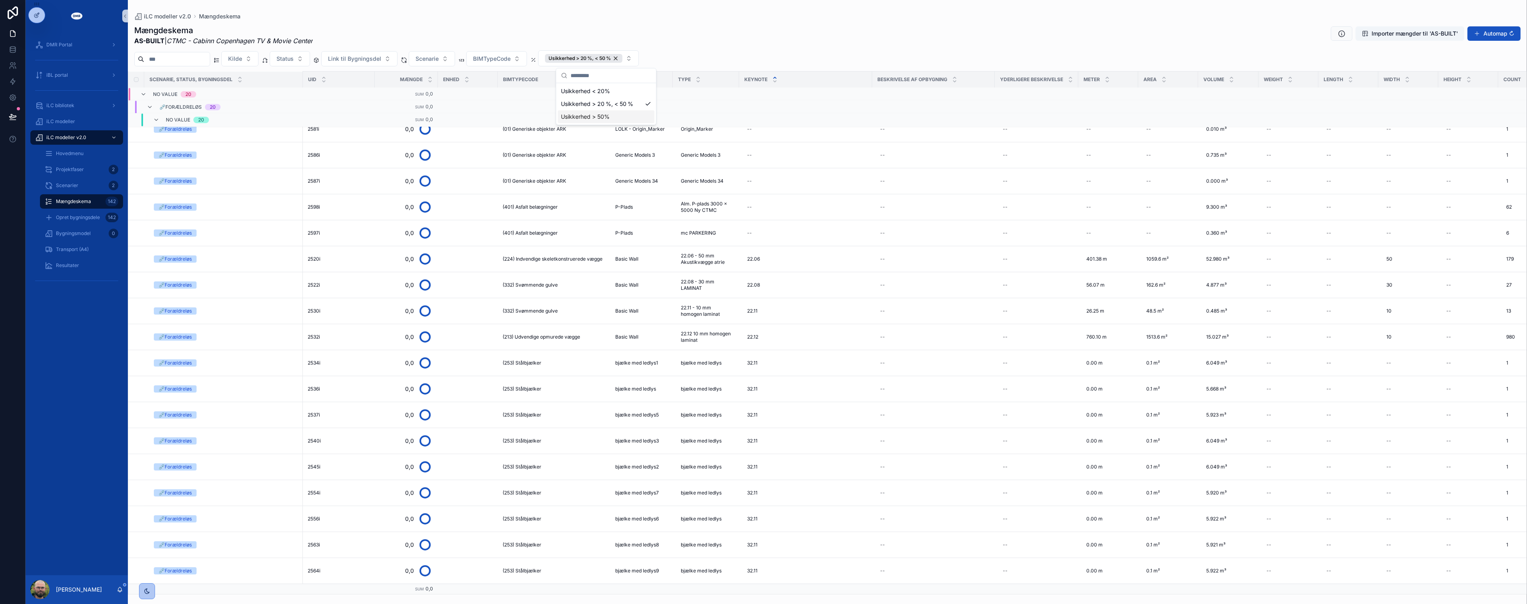
click at [762, 23] on div "Mængdeskema AS-BUILT | CTMC - Cabinn Copenhagen TV & Movie Center Importer mæng…" at bounding box center [827, 307] width 1399 height 574
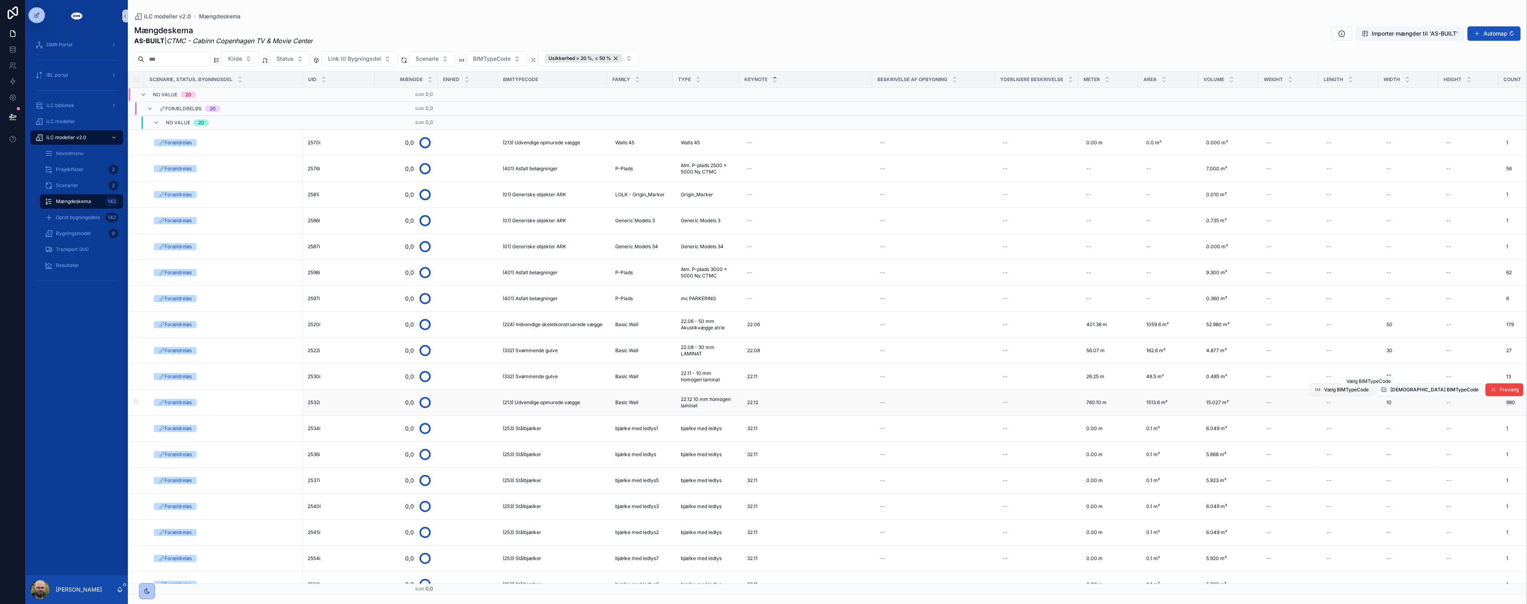
click at [1355, 393] on span "Vælg BIMTypeCode" at bounding box center [1346, 389] width 45 height 6
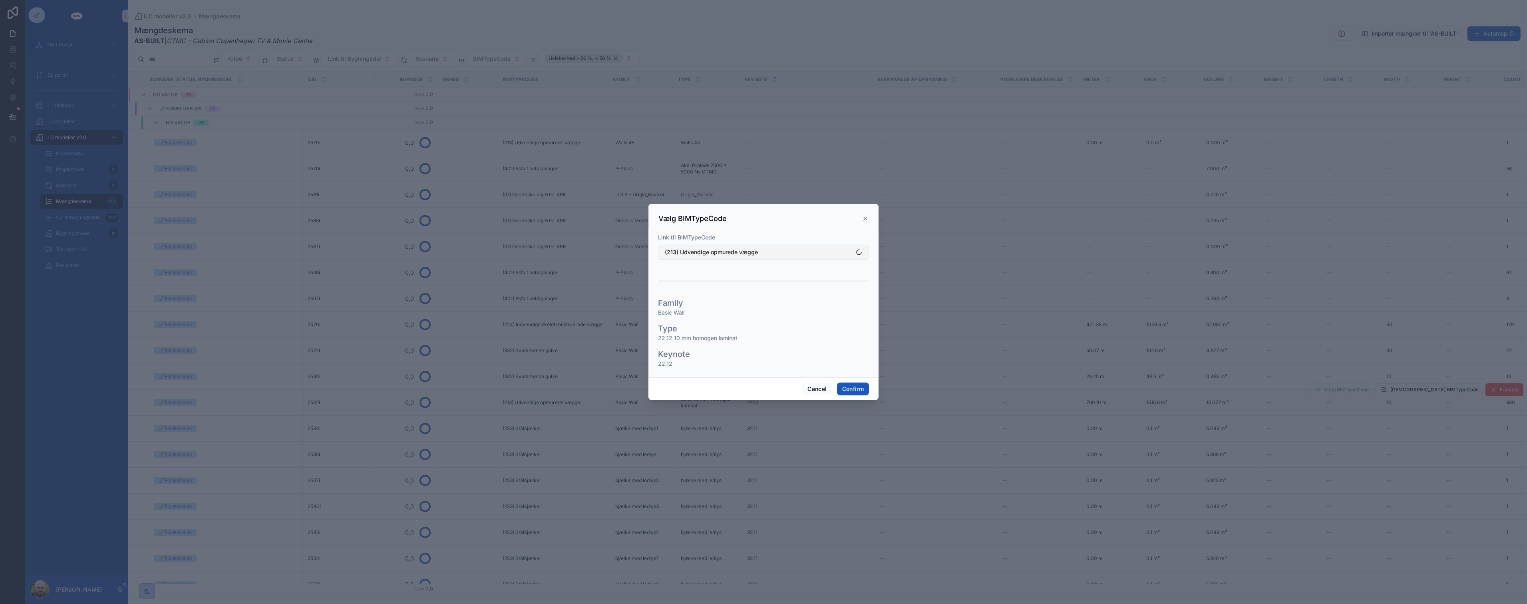
click at [758, 256] on button "(213) Udvendige opmurede vægge" at bounding box center [763, 252] width 211 height 15
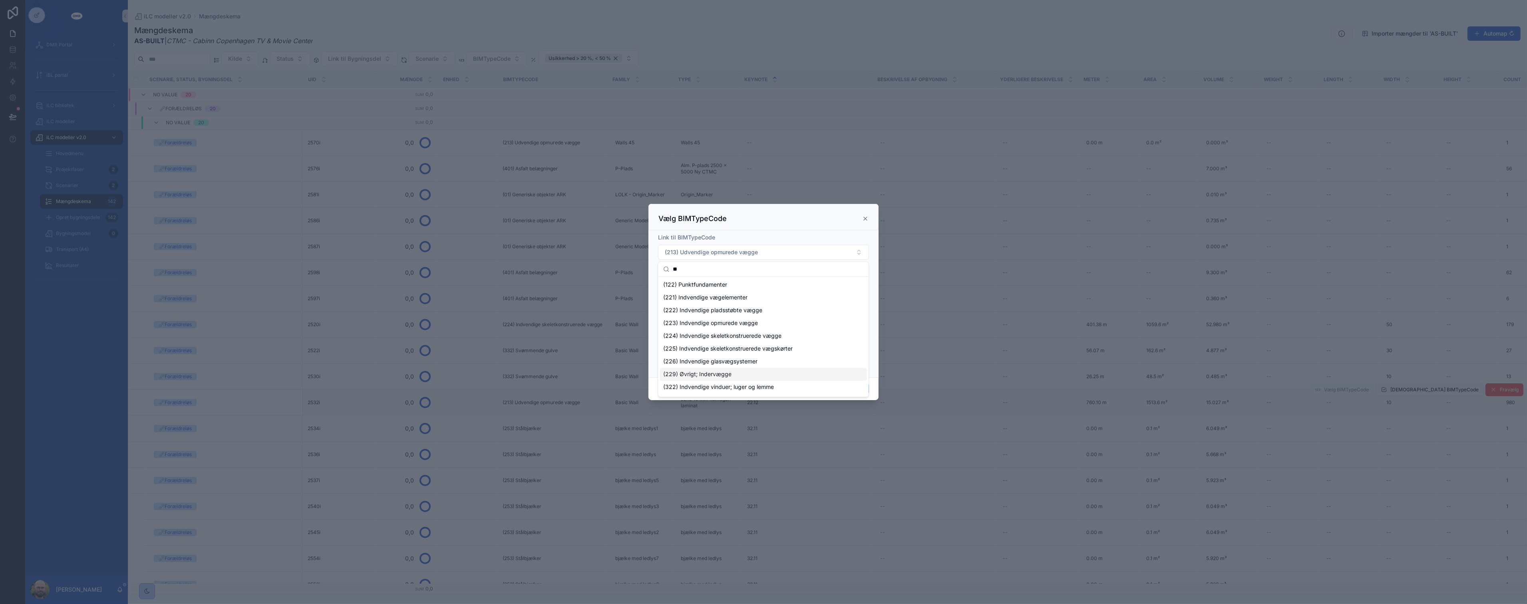
type input "**"
click at [759, 378] on div "(229) Øvrigt; Indervægge" at bounding box center [763, 374] width 207 height 13
click at [845, 386] on button "Confirm" at bounding box center [853, 388] width 32 height 13
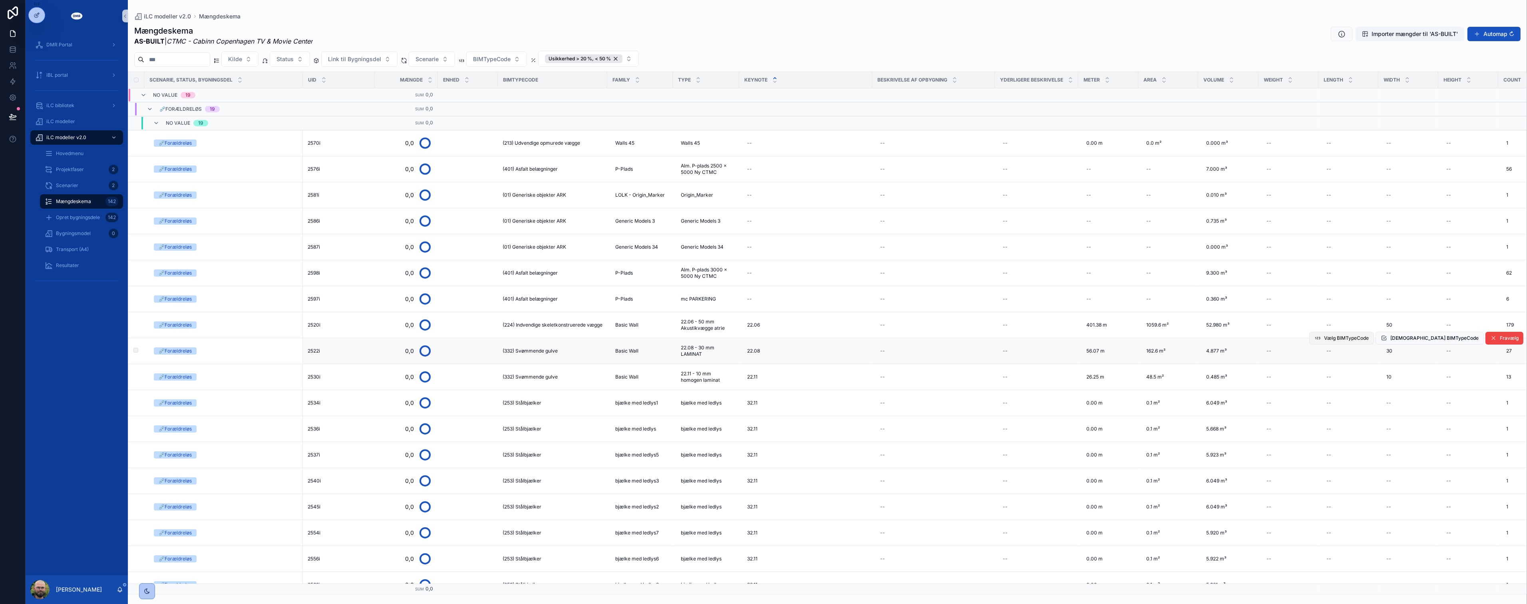
click at [1359, 337] on tbody "No value 19 Sum 0,0 ⛓️‍💥Forældreløs 19 Sum 0,0 No value 19 Sum 0,0 ⛓️‍💥Forældre…" at bounding box center [917, 361] width 1579 height 546
click at [1352, 339] on span "Vælg BIMTypeCode" at bounding box center [1346, 338] width 45 height 6
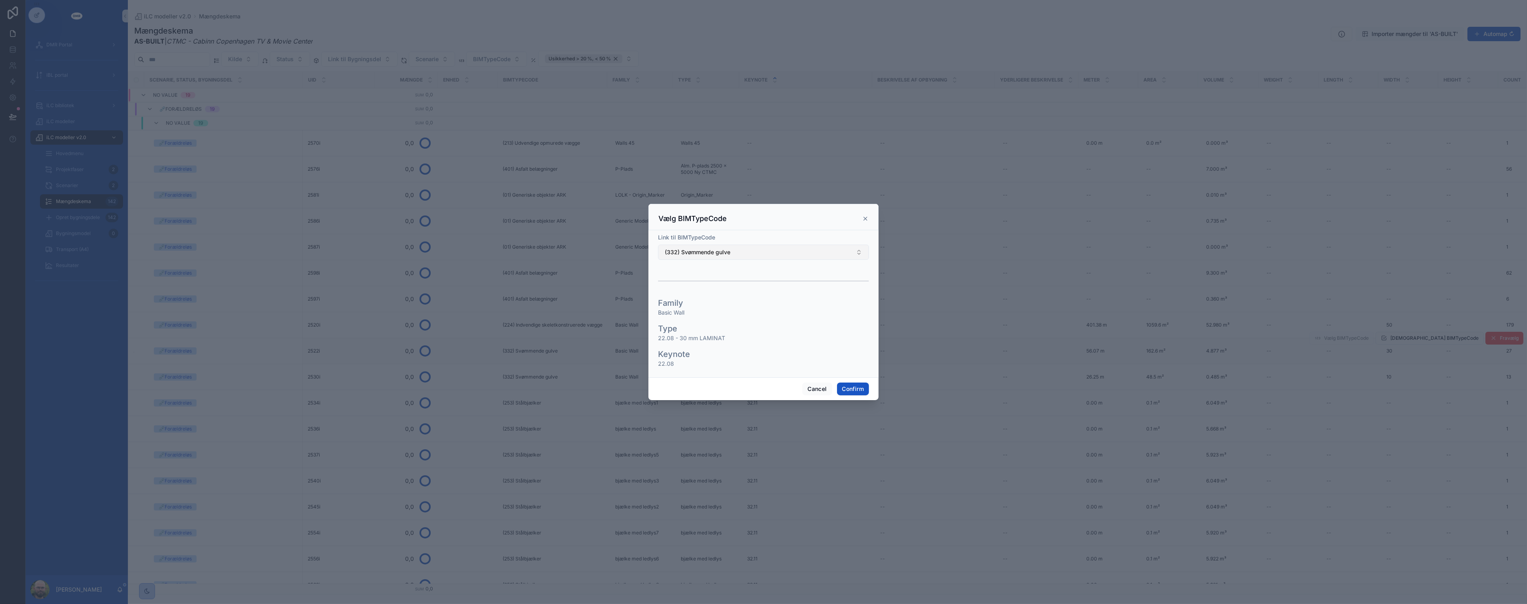
click at [736, 252] on button "(332) Svømmende gulve" at bounding box center [763, 252] width 211 height 15
type input "***"
click at [710, 286] on span "(229) Øvrigt; Indervægge" at bounding box center [697, 284] width 68 height 8
click at [849, 394] on button "Confirm" at bounding box center [853, 388] width 32 height 13
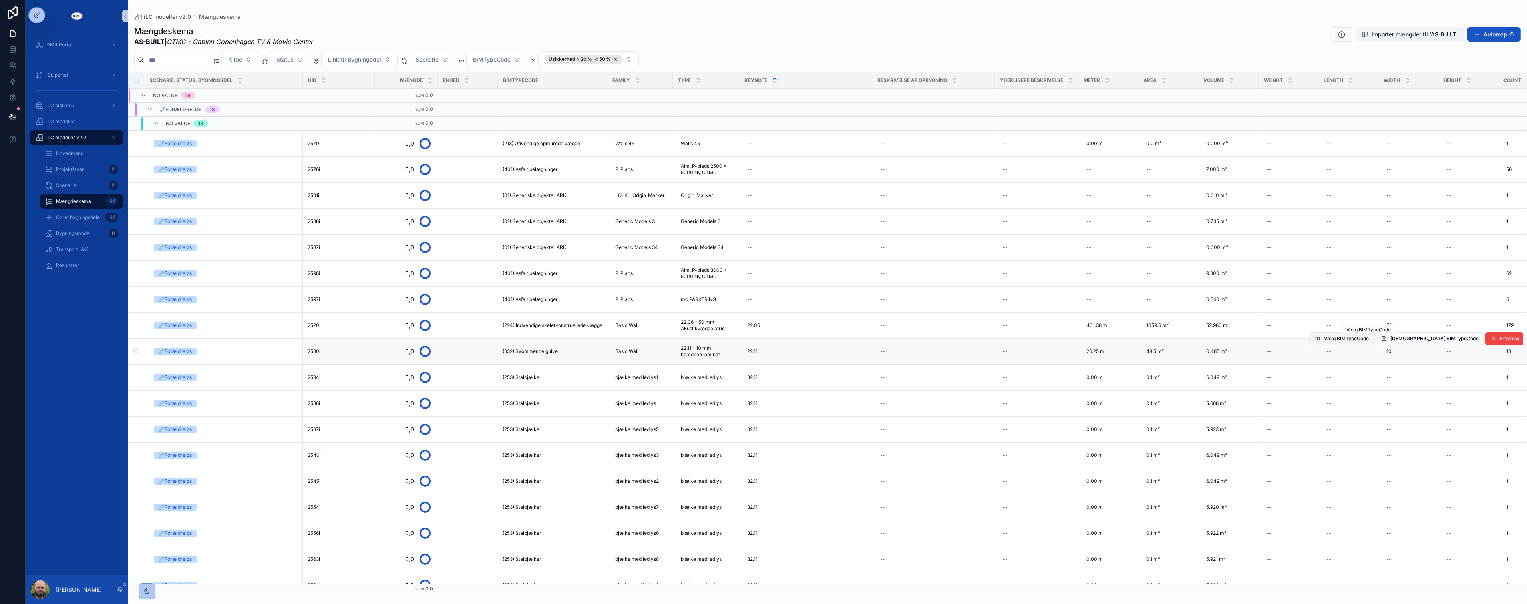
click at [1356, 341] on span "Vælg BIMTypeCode" at bounding box center [1346, 338] width 45 height 6
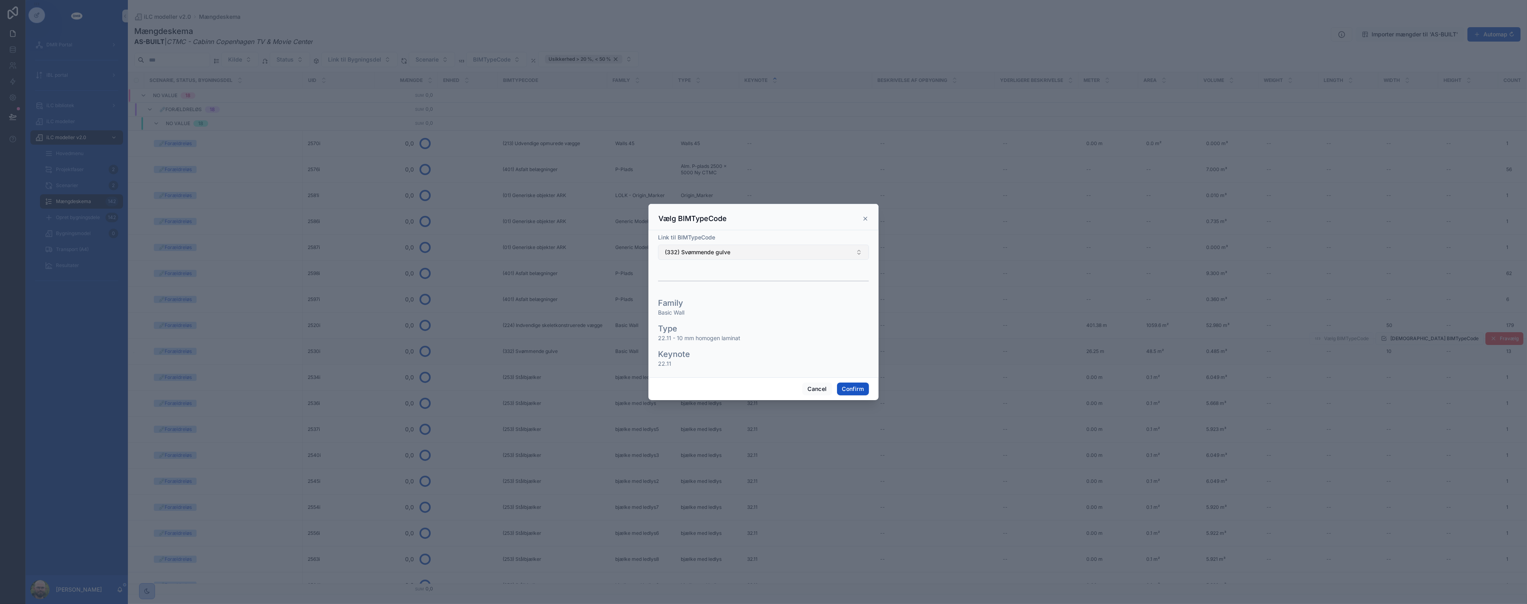
click at [726, 259] on button "(332) Svømmende gulve" at bounding box center [763, 252] width 211 height 15
type input "***"
click at [726, 286] on span "(229) Øvrigt; Indervægge" at bounding box center [697, 284] width 68 height 8
click at [851, 392] on button "Confirm" at bounding box center [853, 388] width 32 height 13
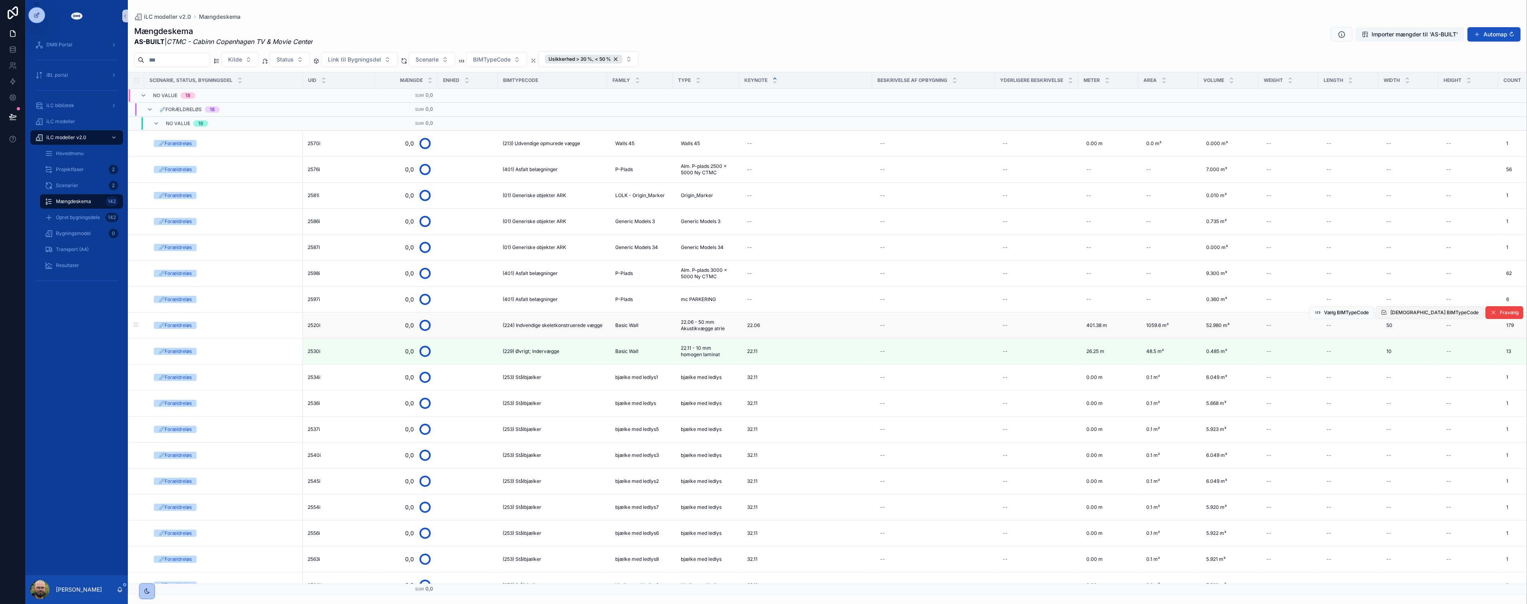
click at [1431, 314] on span "[DEMOGRAPHIC_DATA] BIMTypeCode" at bounding box center [1434, 312] width 88 height 6
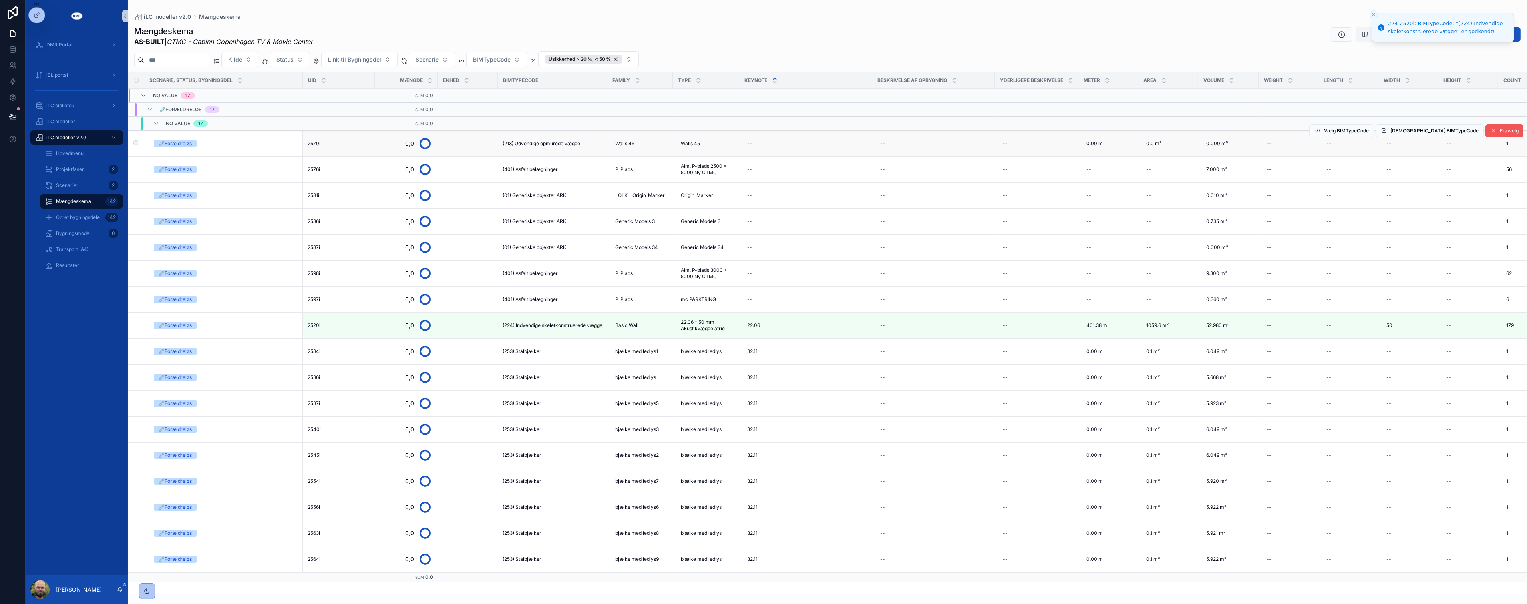
click at [1509, 133] on span "Fravælg" at bounding box center [1509, 130] width 19 height 6
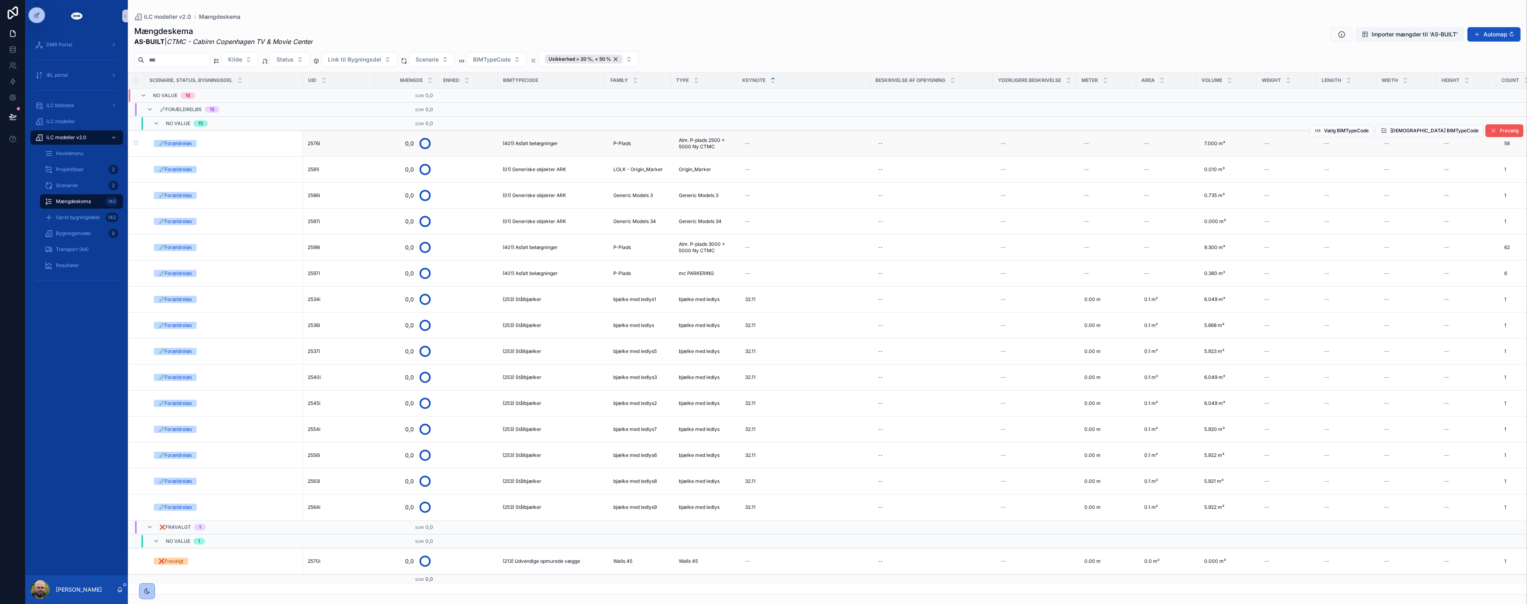
click at [1501, 133] on span "Fravælg" at bounding box center [1509, 130] width 19 height 6
click at [549, 197] on span "(01) Generiske objekter ARK" at bounding box center [535, 195] width 64 height 6
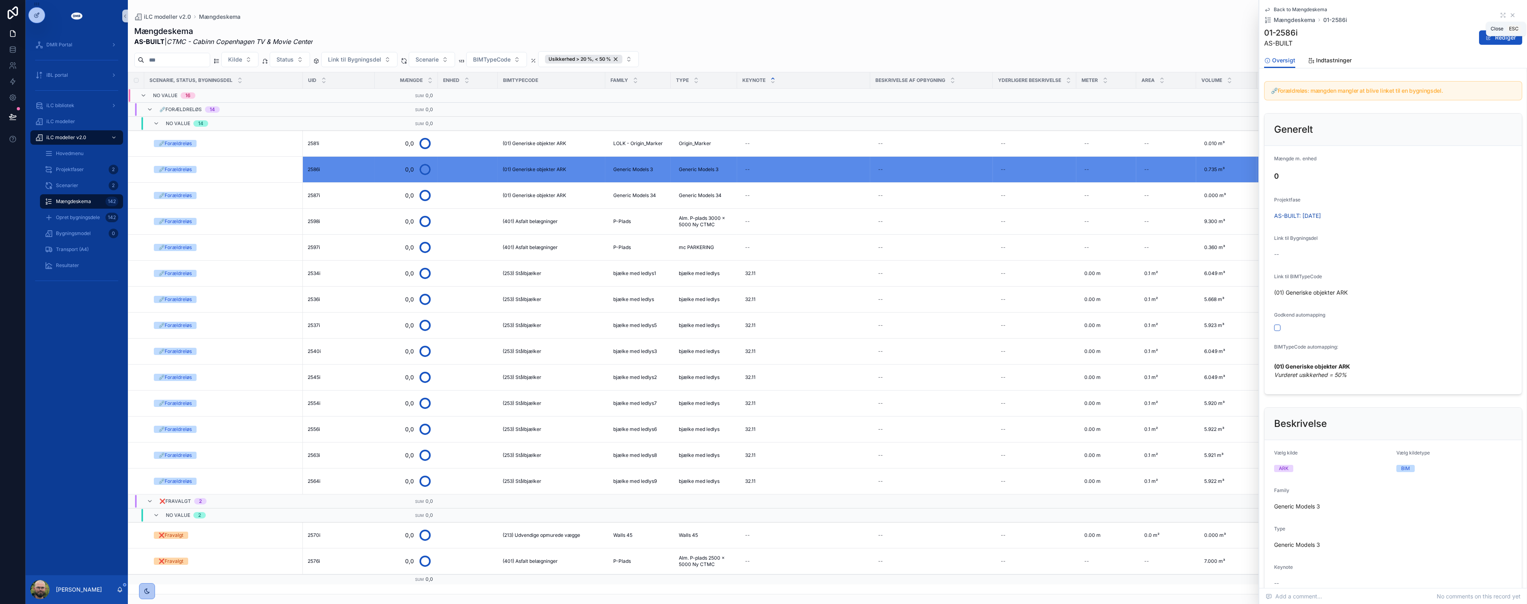
click at [1511, 14] on icon "scrollable content" at bounding box center [1512, 15] width 3 height 3
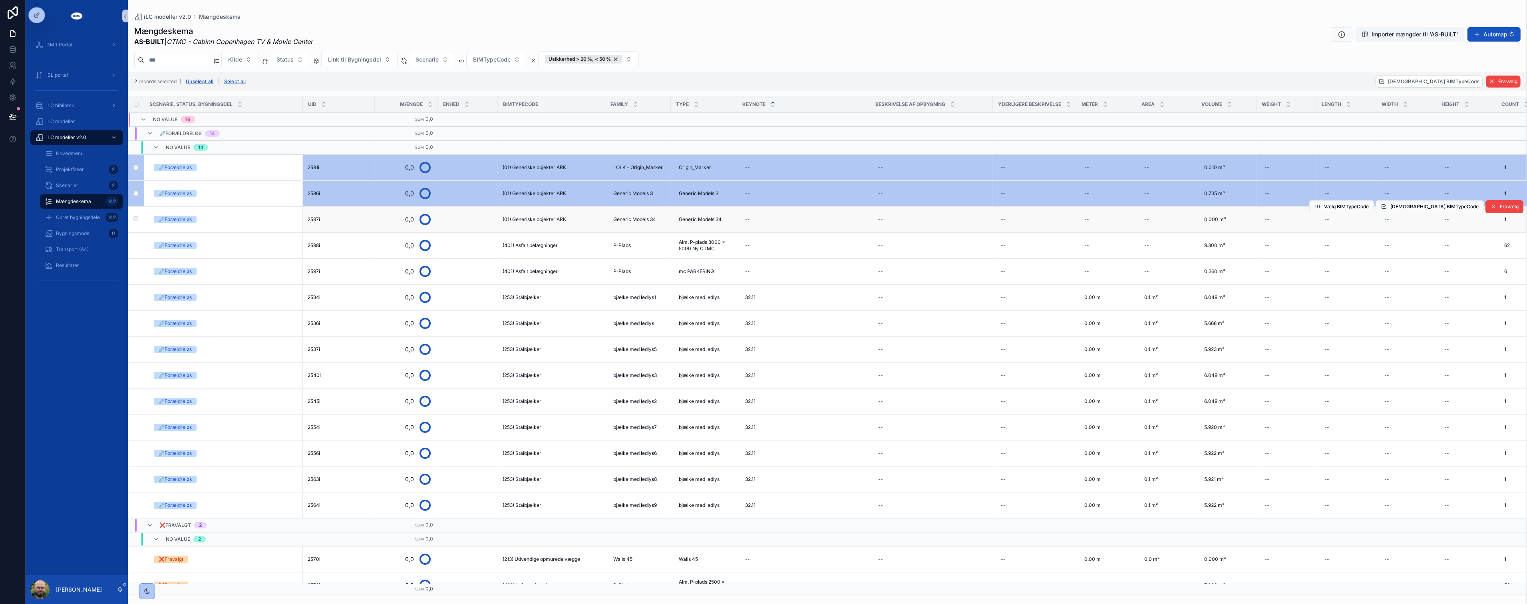
click at [138, 218] on td "scrollable content" at bounding box center [136, 219] width 16 height 26
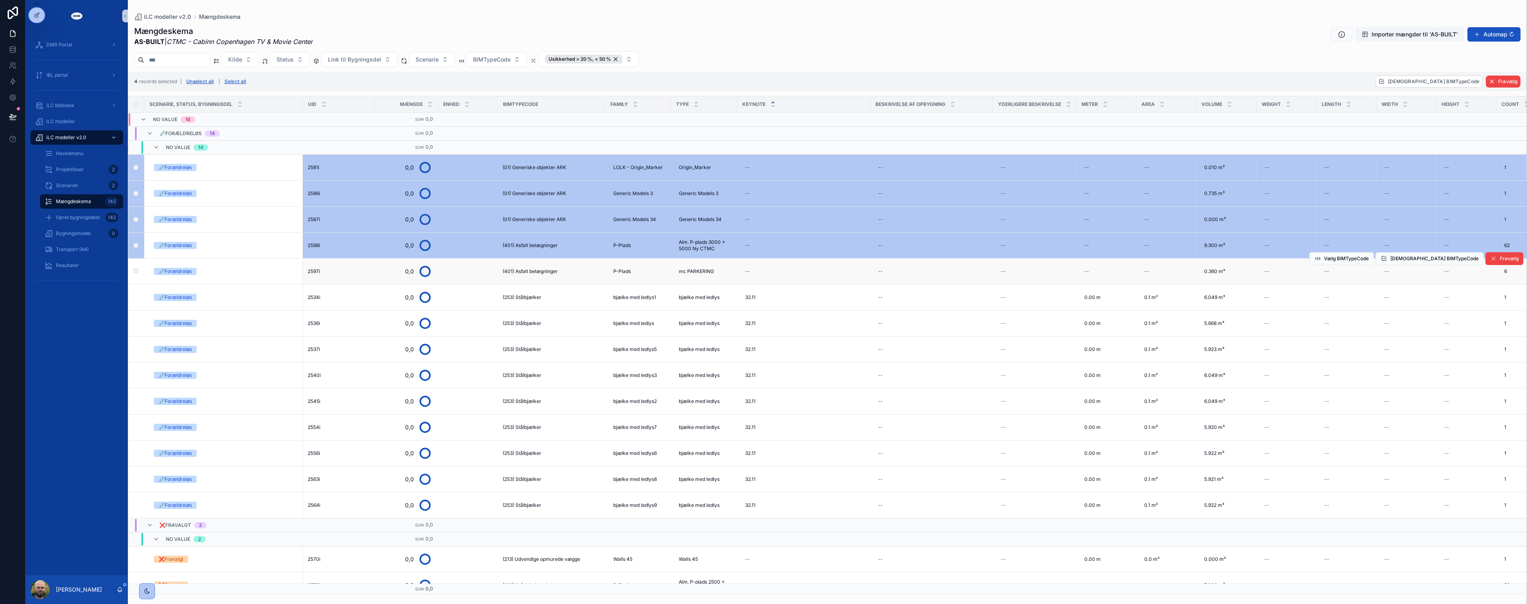
click at [138, 272] on td "scrollable content" at bounding box center [136, 271] width 16 height 26
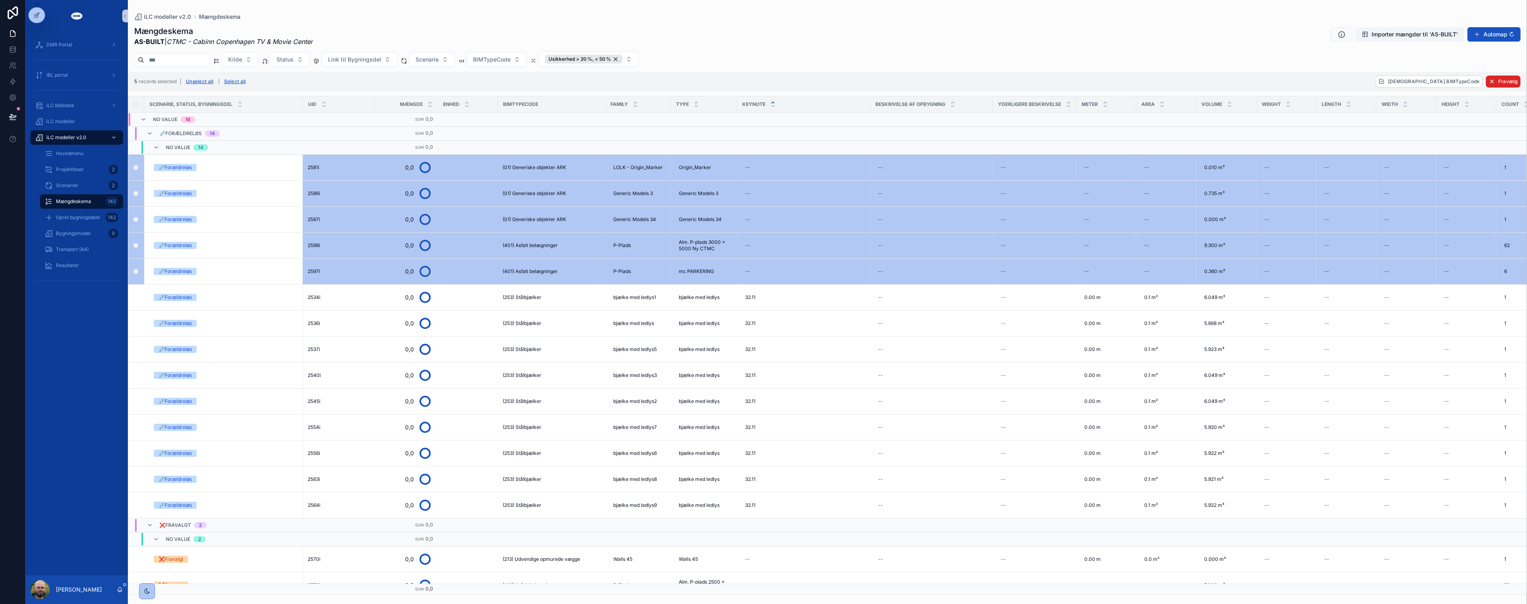
click at [1495, 83] on button "Fravælg" at bounding box center [1503, 82] width 35 height 12
click at [1507, 66] on icon "scrollable content" at bounding box center [1507, 66] width 6 height 6
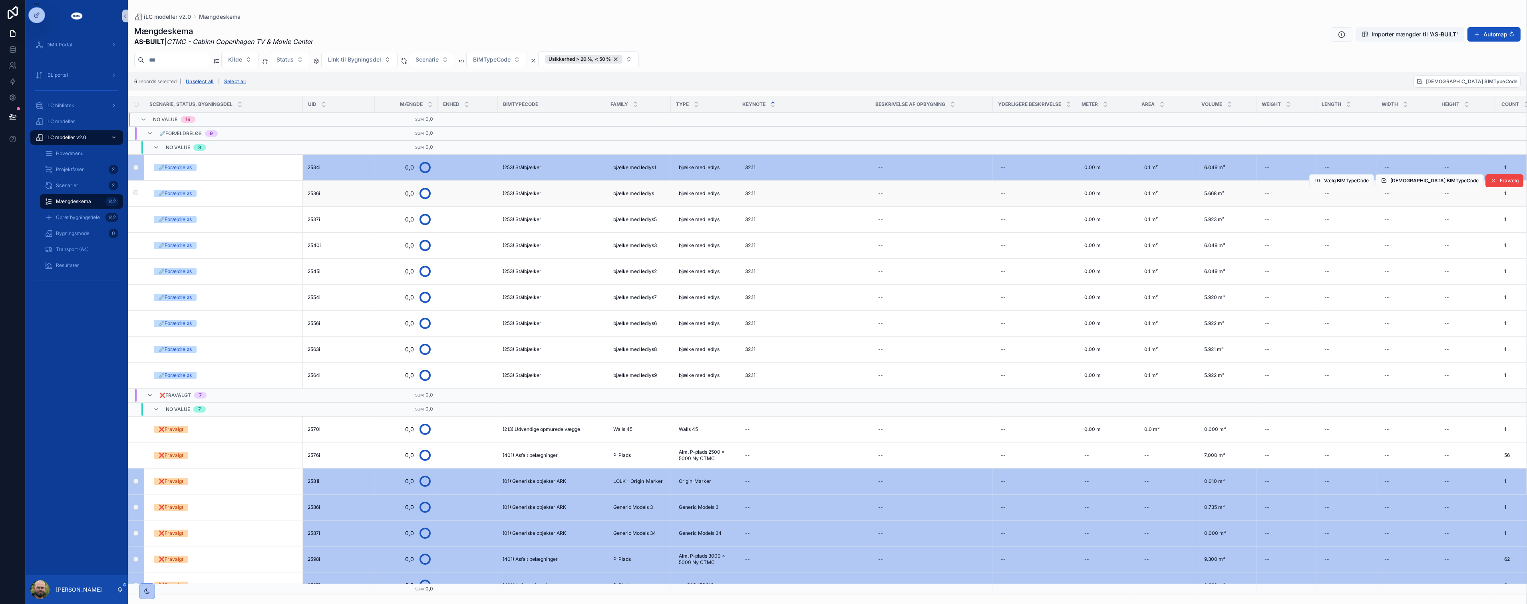
click at [137, 197] on td "scrollable content" at bounding box center [136, 193] width 16 height 26
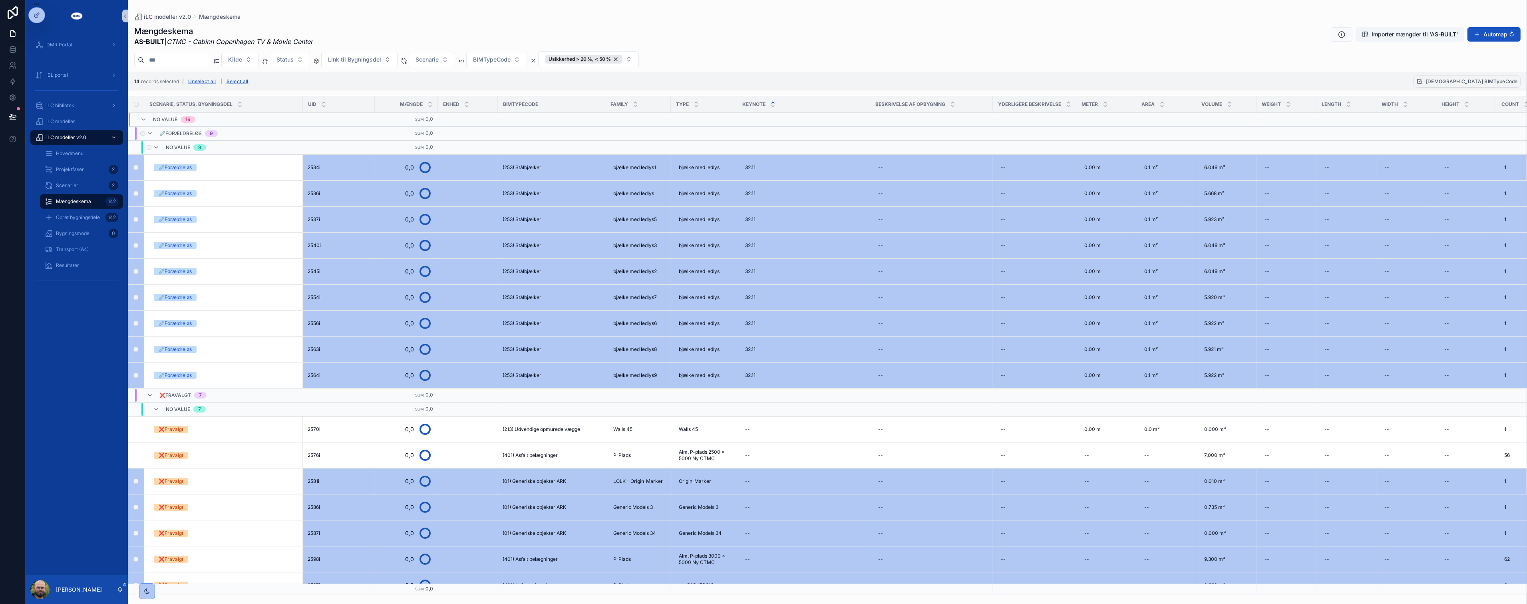
click at [1507, 83] on span "[DEMOGRAPHIC_DATA] BIMTypeCode" at bounding box center [1472, 81] width 92 height 6
click at [1508, 66] on icon "scrollable content" at bounding box center [1507, 66] width 4 height 3
click at [536, 173] on td "(253) Stålbjælker" at bounding box center [551, 167] width 107 height 26
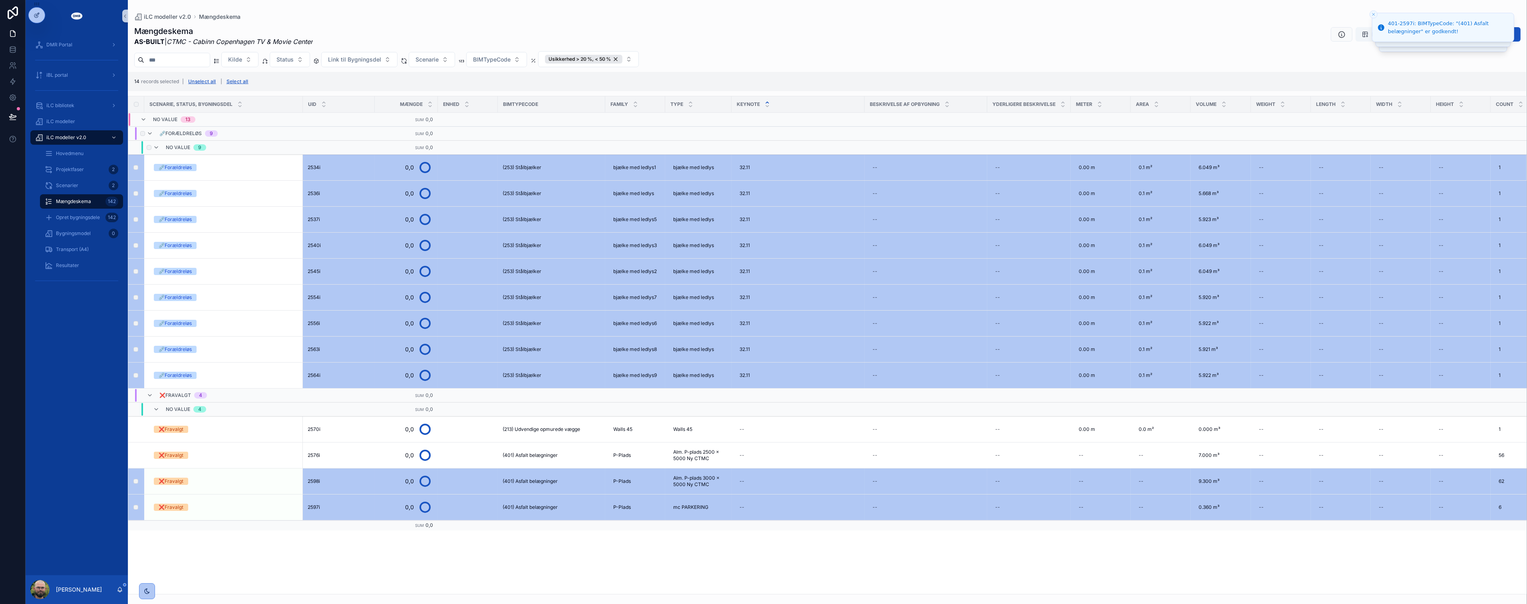
click at [1048, 58] on div "Kilde Status Link til Bygningsdel Scenarie BIMTypeCode Usikkerhed > 20 %, < 50 %" at bounding box center [827, 59] width 1399 height 16
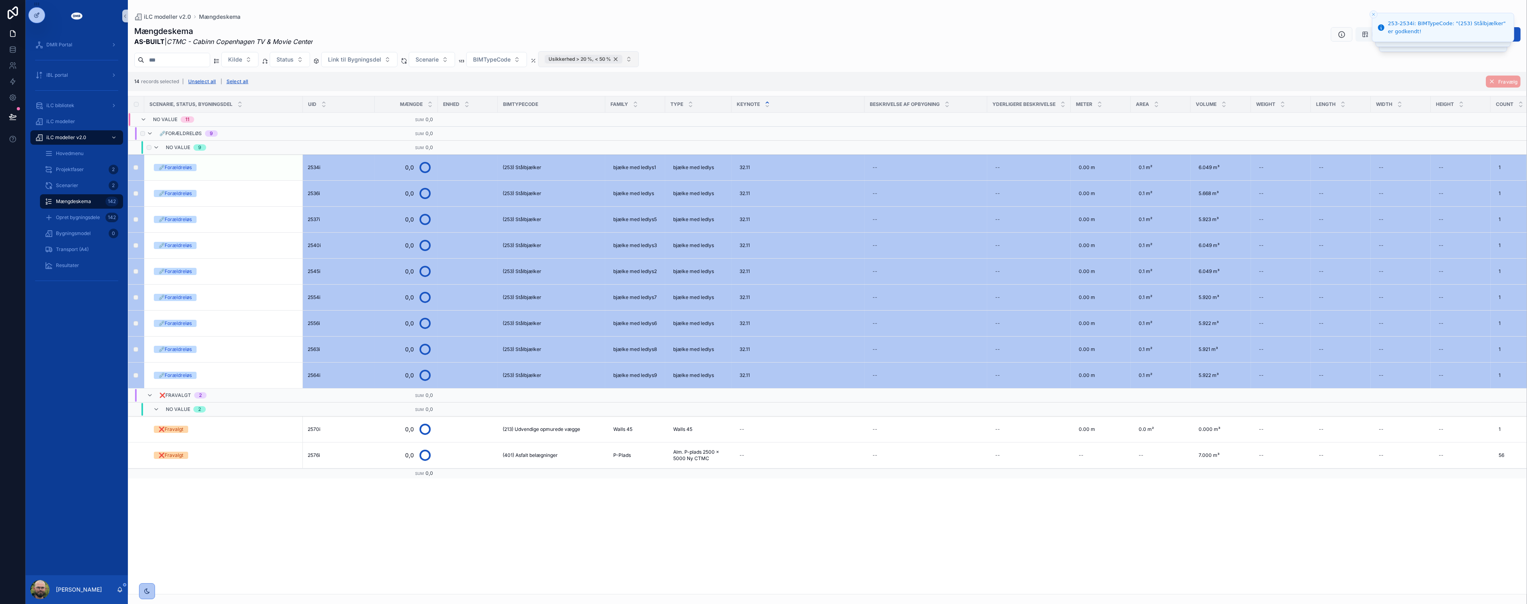
click at [622, 60] on div "Usikkerhed > 20 %, < 50 %" at bounding box center [584, 59] width 78 height 9
click at [786, 59] on div "Kilde Status Link til Bygningsdel Scenarie BIMTypeCode Usikkerhed > 20 %, < 50 %" at bounding box center [827, 59] width 1399 height 16
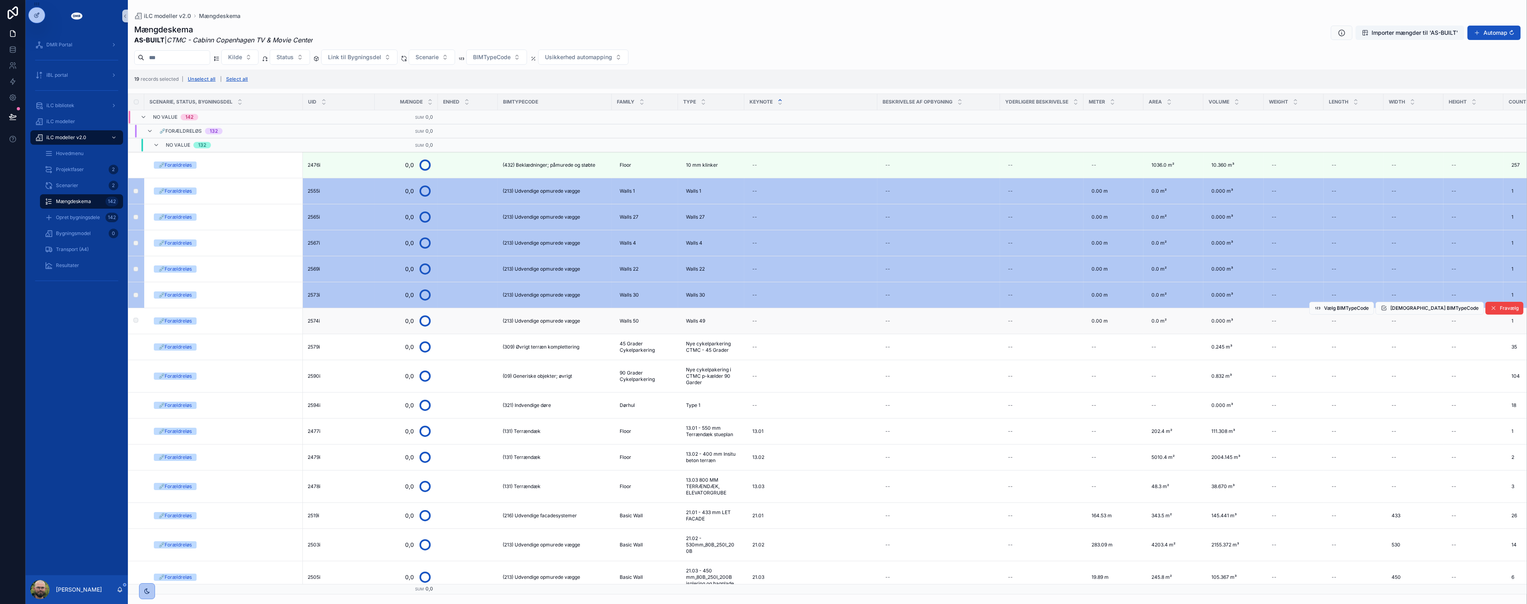
click at [133, 322] on label "scrollable content" at bounding box center [131, 321] width 5 height 6
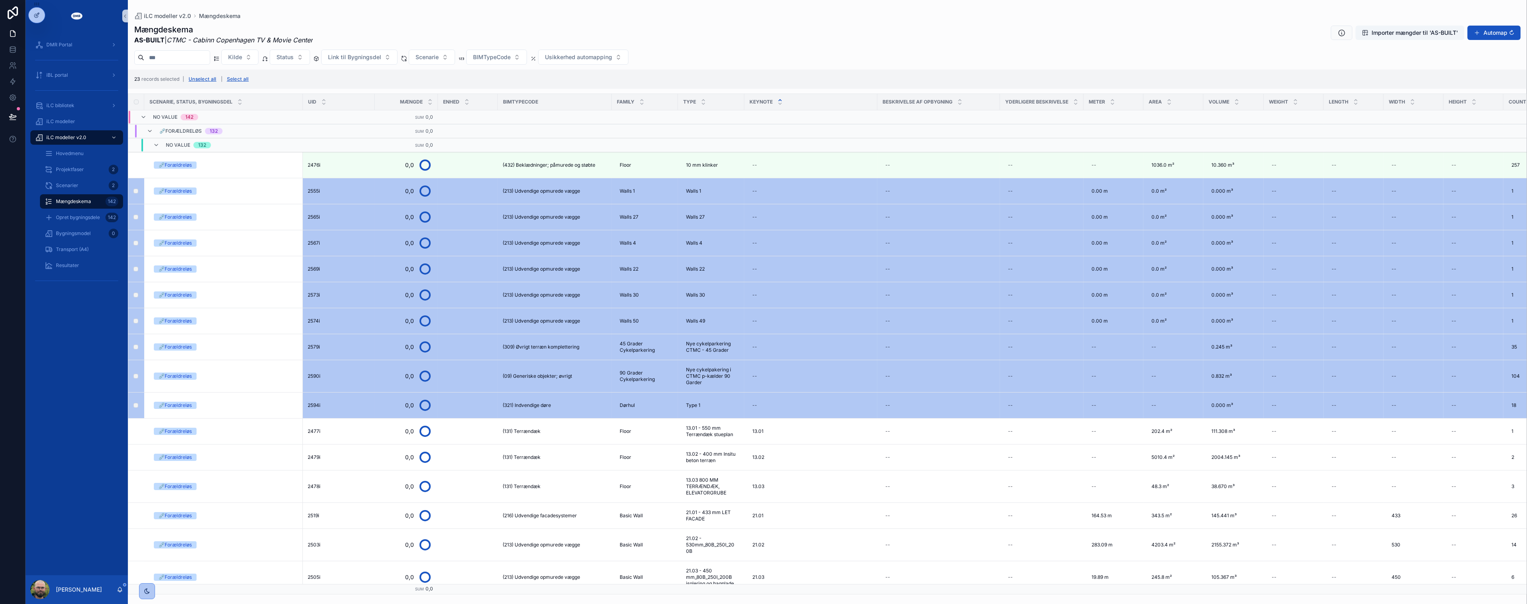
click at [1491, 81] on div "23 records selected | Unselect all | Select all" at bounding box center [827, 79] width 1399 height 19
click at [1500, 283] on span "Fravælg" at bounding box center [1509, 282] width 19 height 6
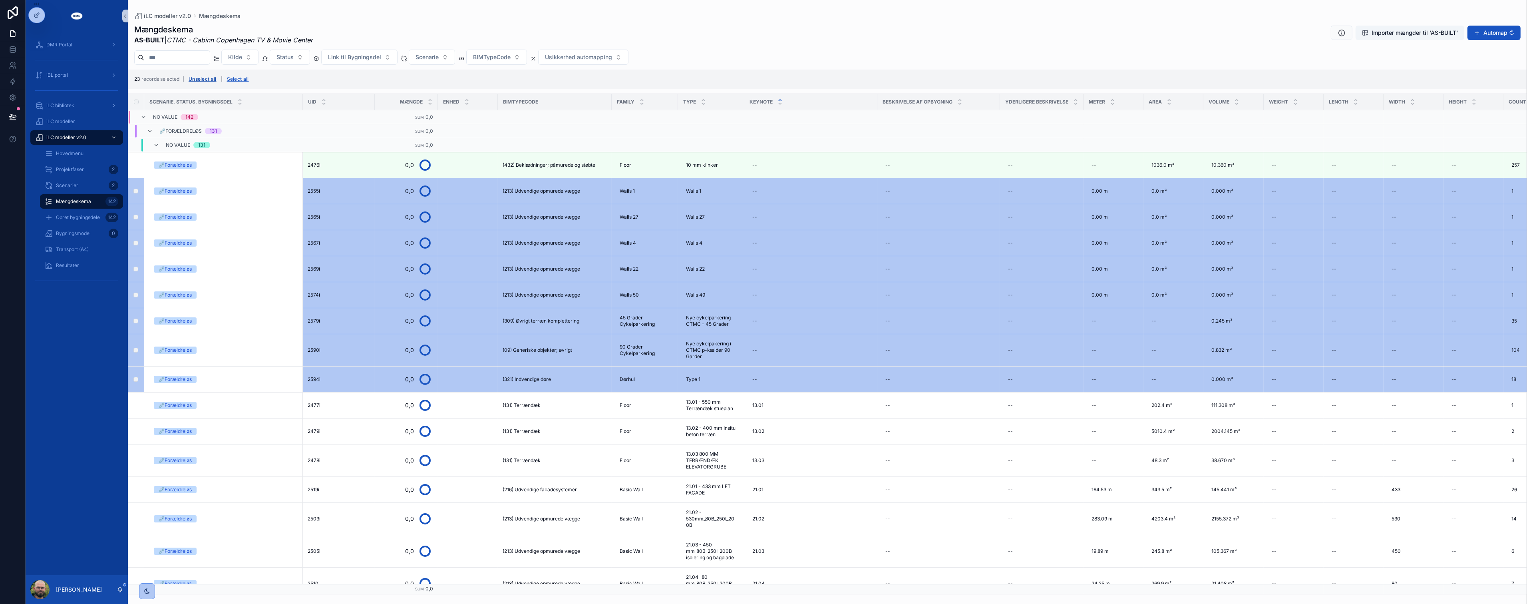
click at [205, 78] on button "Unselect all" at bounding box center [203, 79] width 34 height 13
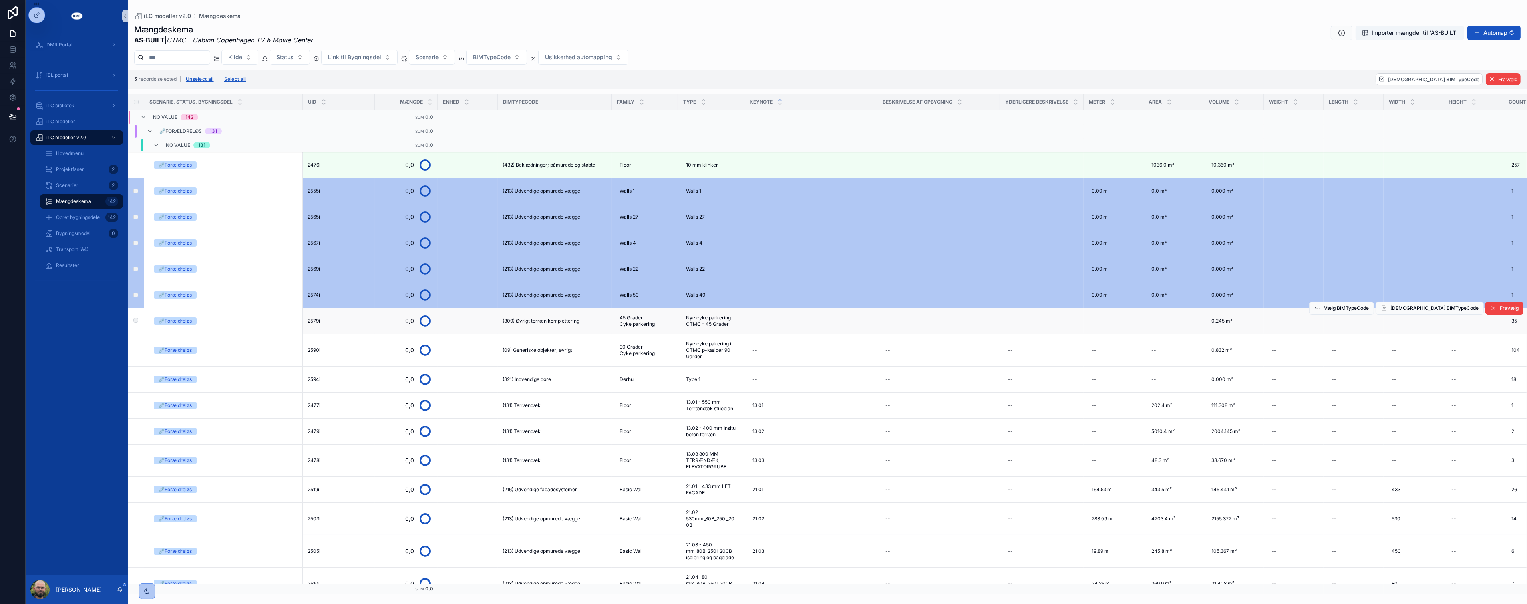
click at [134, 311] on td "scrollable content" at bounding box center [136, 321] width 16 height 26
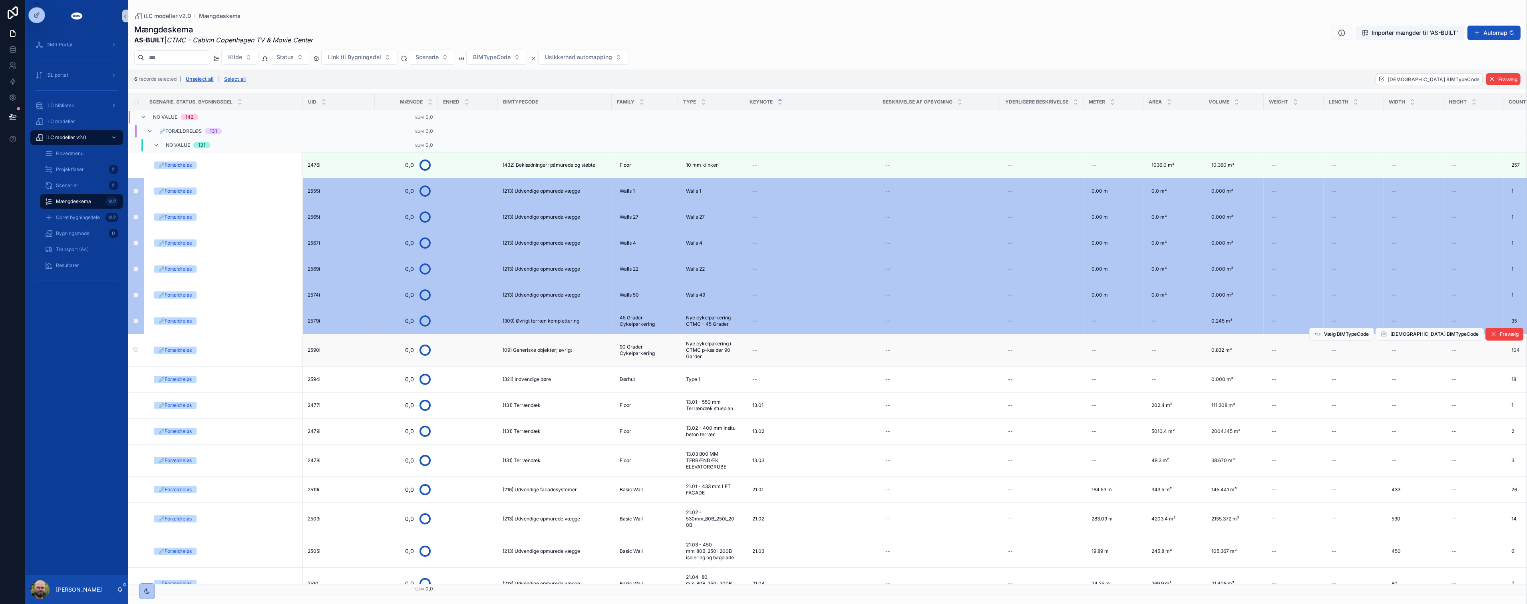
click at [133, 352] on label "scrollable content" at bounding box center [131, 350] width 5 height 6
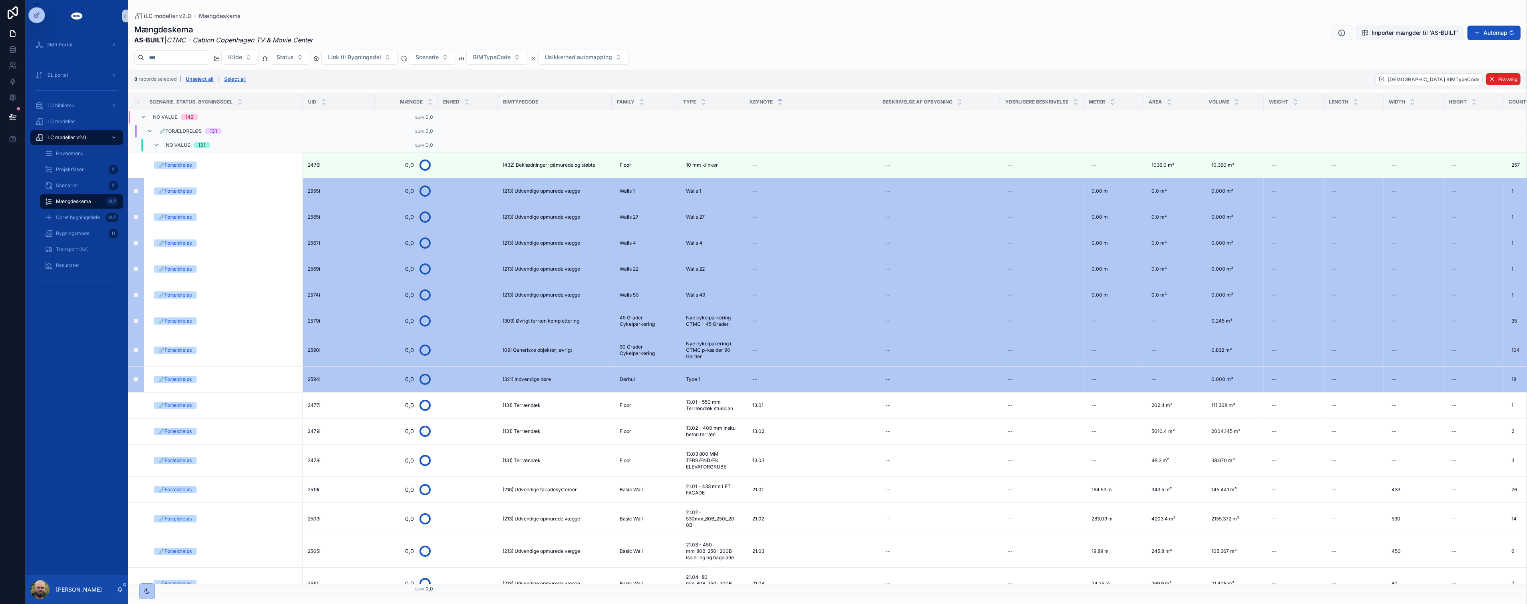
click at [1506, 81] on span "Fravælg" at bounding box center [1508, 79] width 20 height 6
click at [1506, 64] on icon "scrollable content" at bounding box center [1507, 63] width 4 height 3
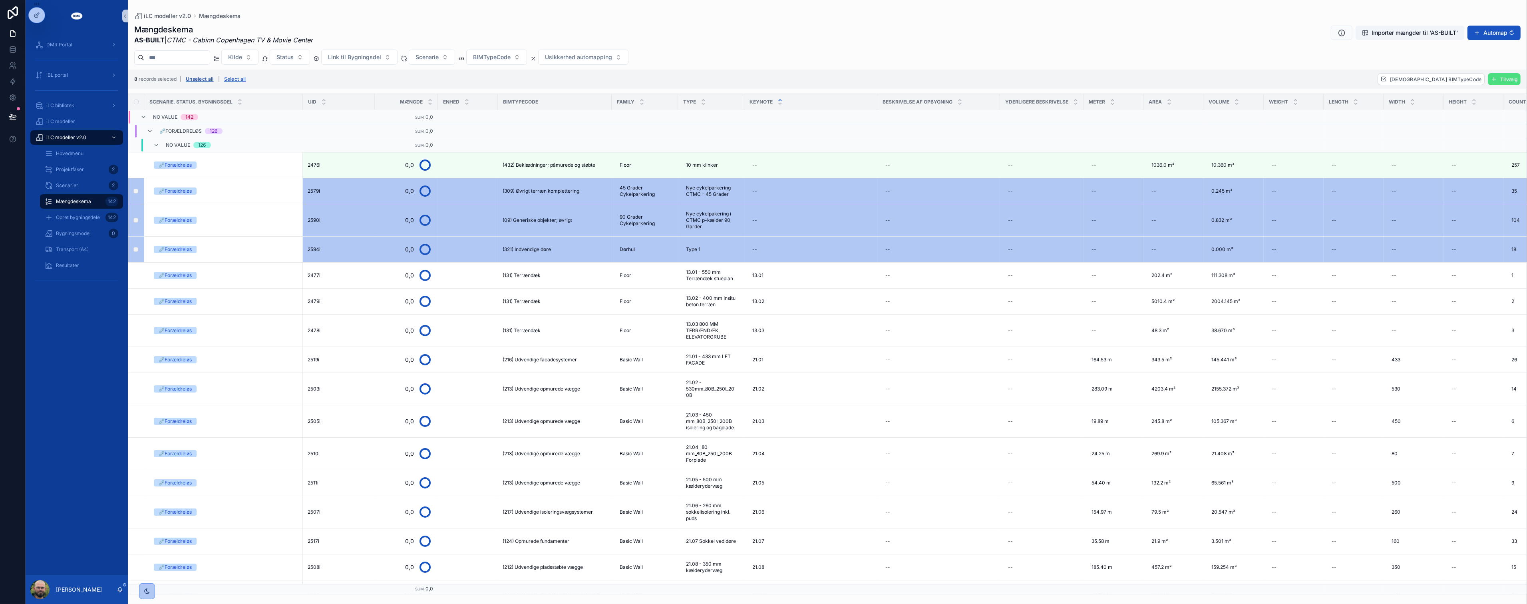
click at [207, 78] on button "Unselect all" at bounding box center [200, 79] width 34 height 13
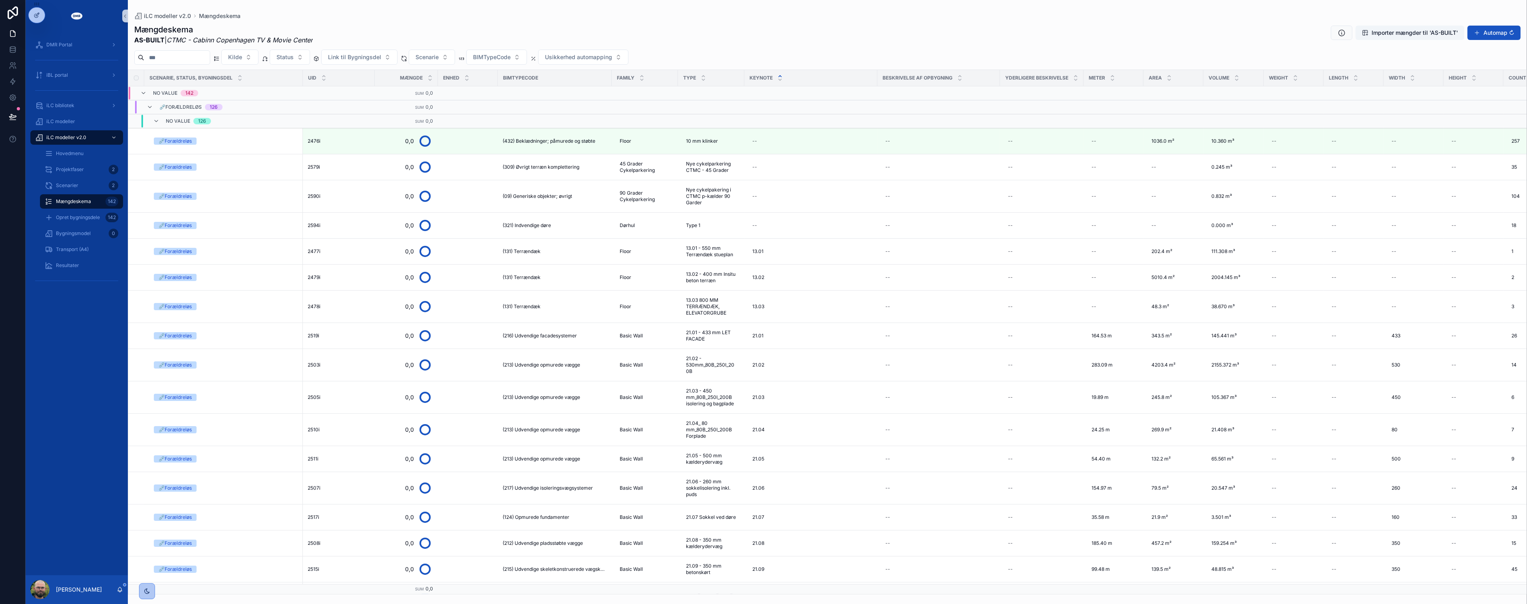
click at [111, 392] on div "DMR Portal iBL portal iLC bibliotek iLC modeller iLC modeller v2.0 Hovedmenu Pr…" at bounding box center [77, 303] width 102 height 543
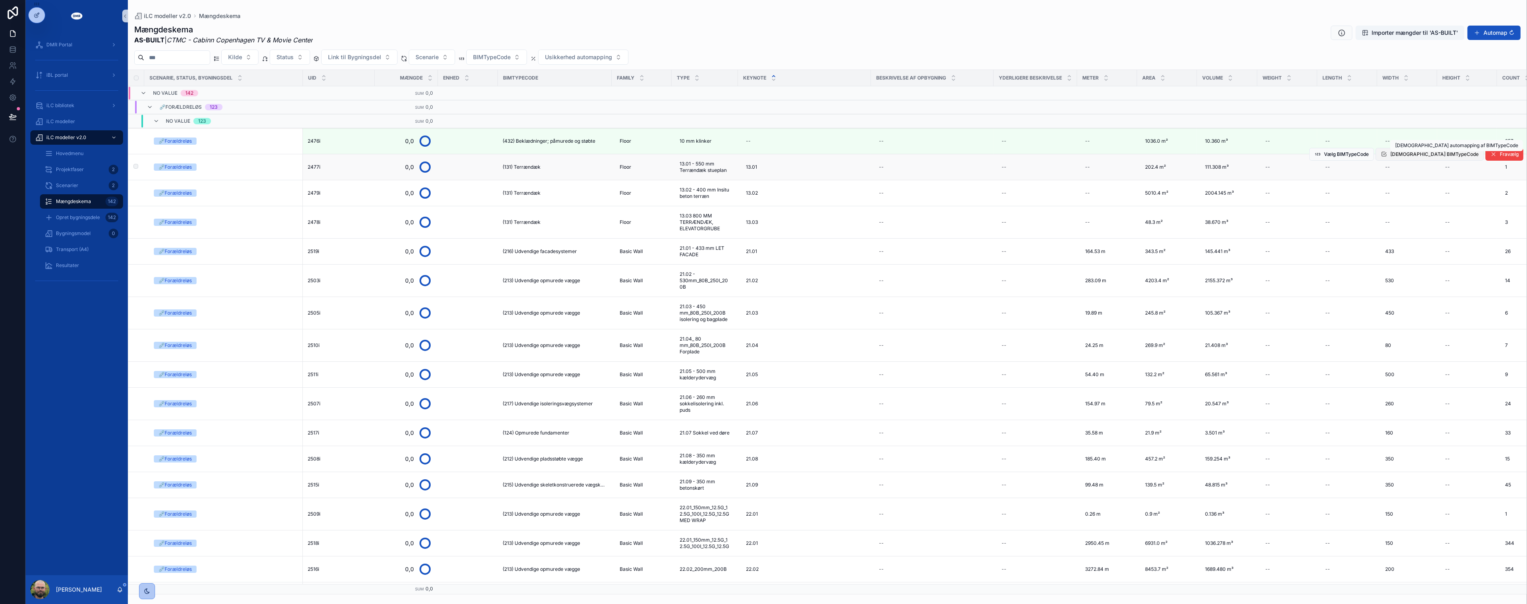
click at [1430, 154] on span "[DEMOGRAPHIC_DATA] BIMTypeCode" at bounding box center [1434, 154] width 88 height 6
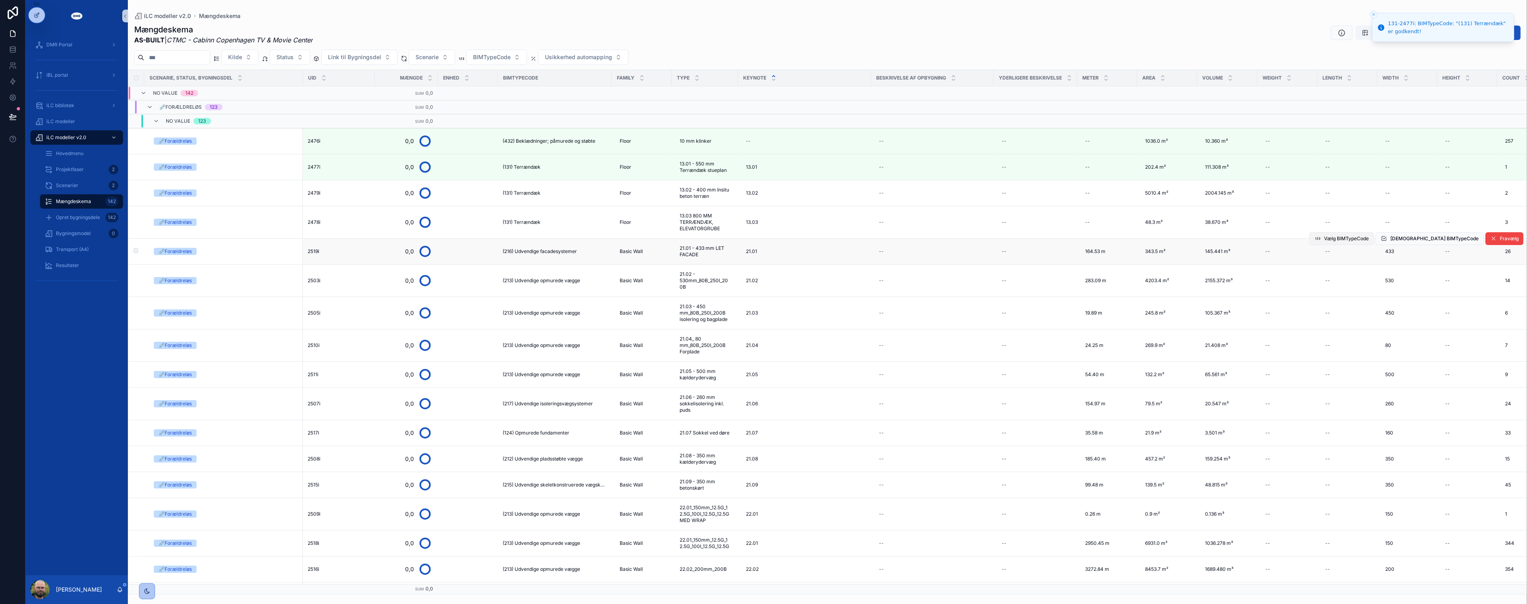
click at [1355, 239] on span "Vælg BIMTypeCode" at bounding box center [1346, 238] width 45 height 6
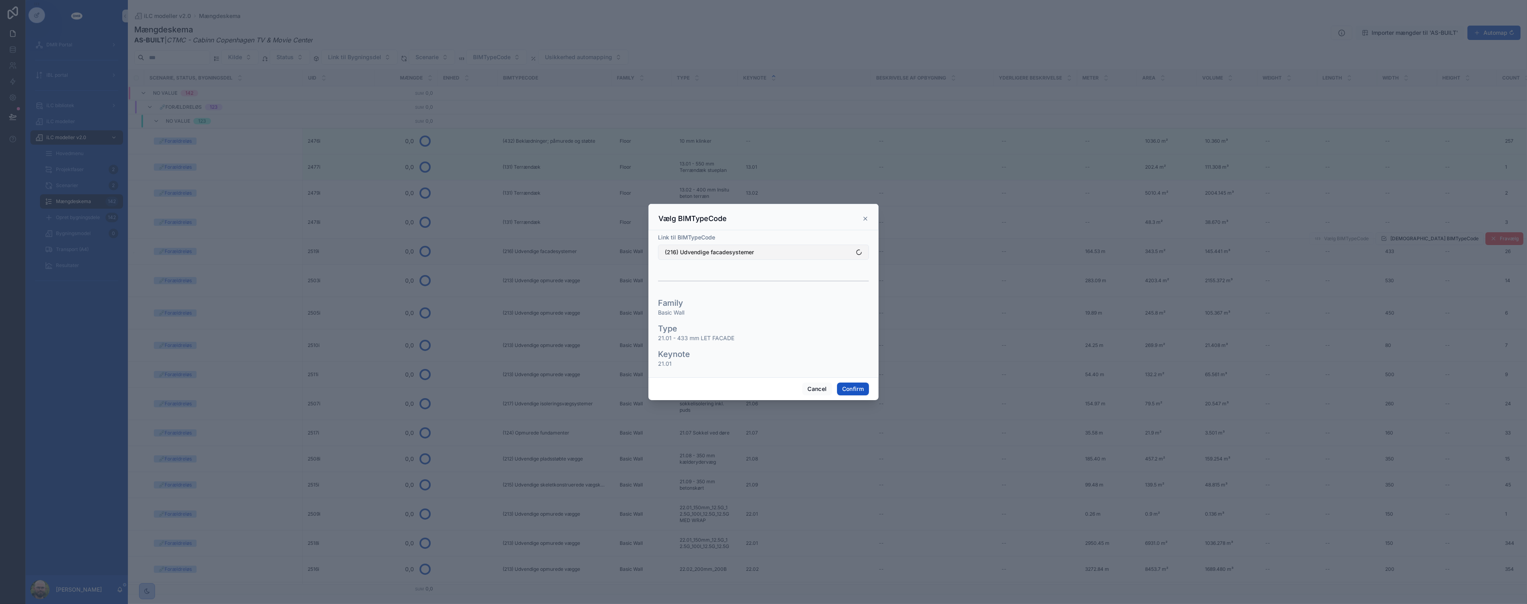
click at [732, 246] on button "(216) Udvendige facadesystemer" at bounding box center [763, 252] width 211 height 15
type input "***"
click at [737, 282] on span "(214) Udvendige skeletkonstruerede vægge" at bounding box center [721, 284] width 116 height 8
click at [859, 388] on button "Confirm" at bounding box center [853, 388] width 32 height 13
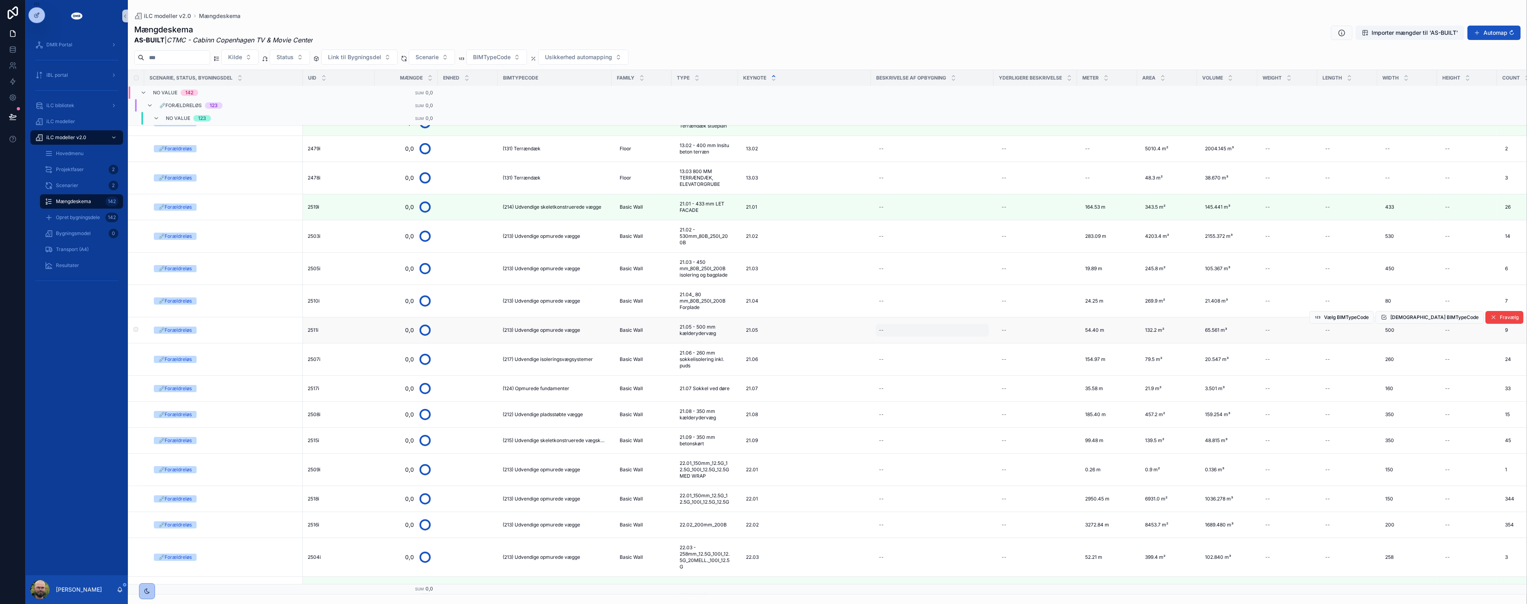
scroll to position [89, 0]
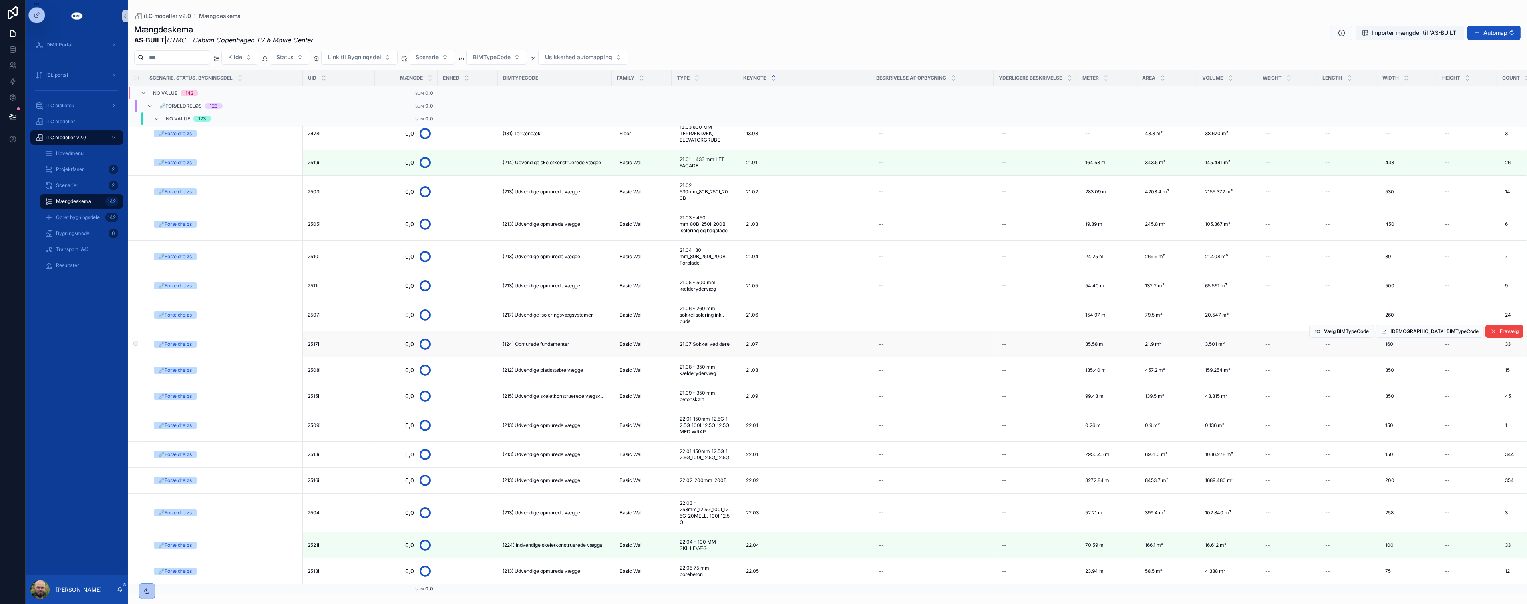
click at [526, 346] on span "(124) Opmurede fundamenter" at bounding box center [536, 344] width 67 height 6
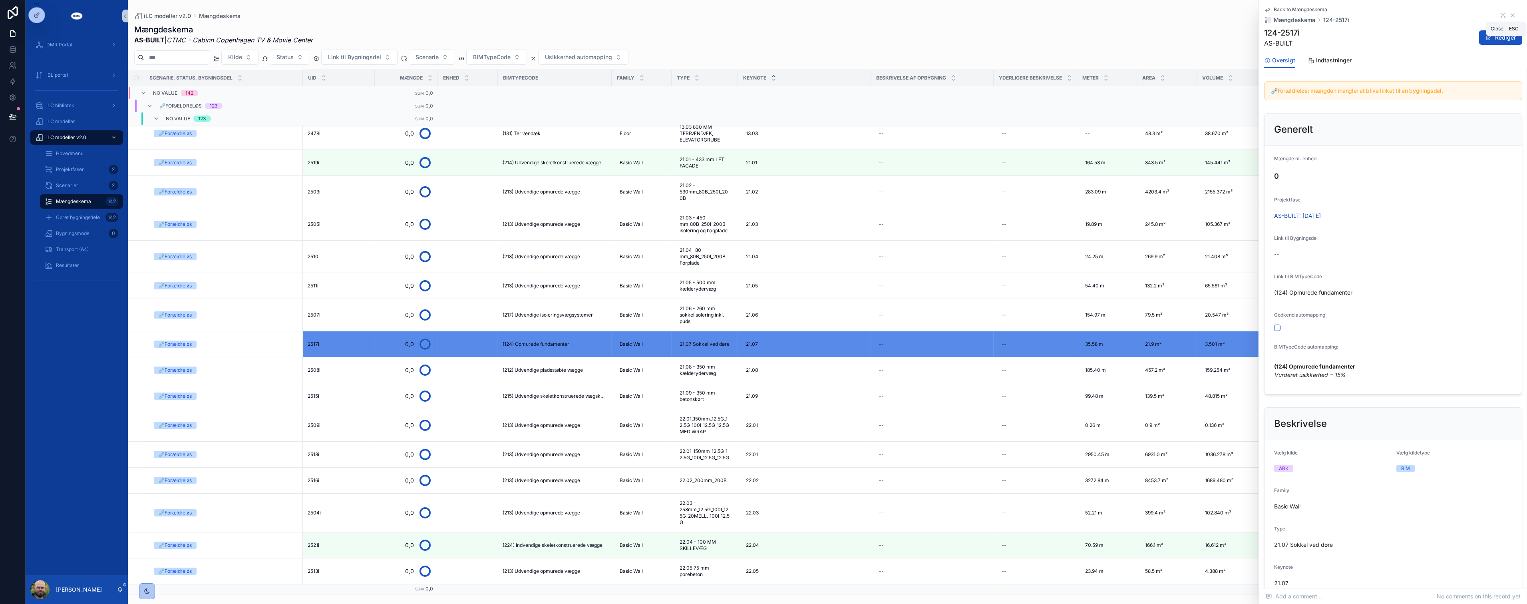
click at [1509, 13] on icon "scrollable content" at bounding box center [1512, 15] width 6 height 6
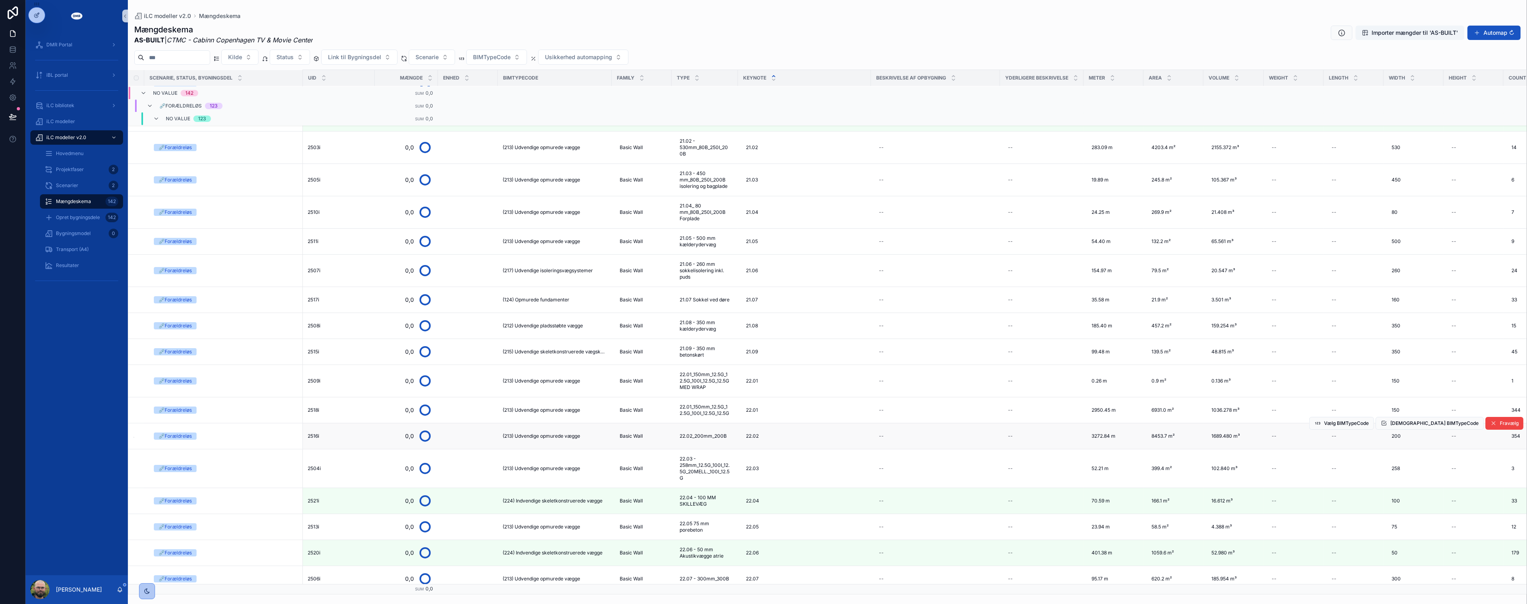
scroll to position [222, 0]
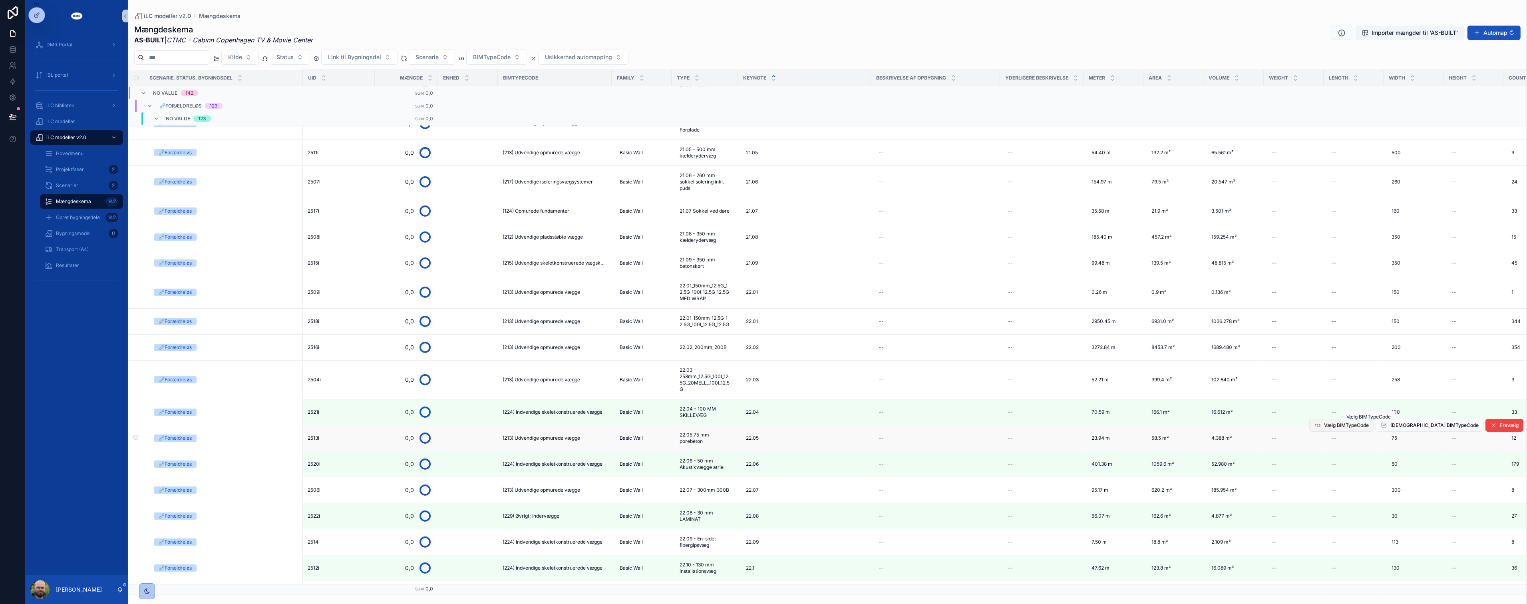
click at [1360, 427] on span "Vælg BIMTypeCode" at bounding box center [1346, 425] width 45 height 6
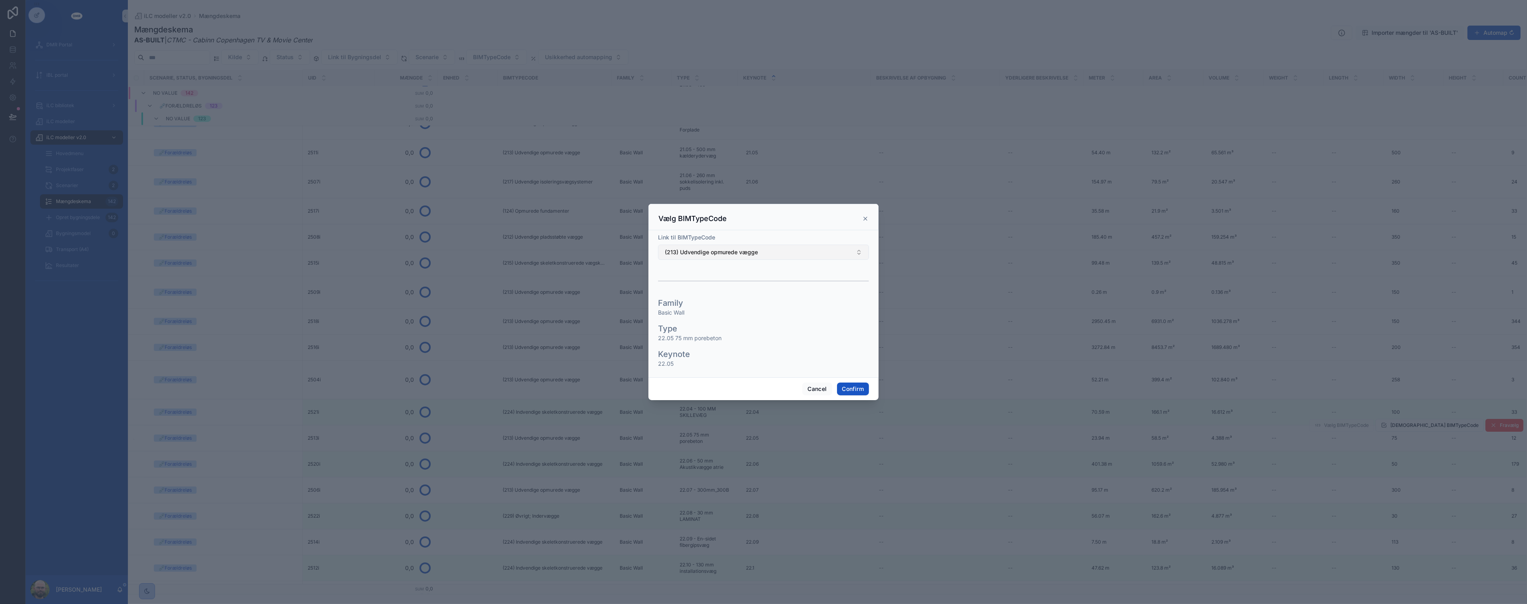
click at [758, 255] on button "(213) Udvendige opmurede vægge" at bounding box center [763, 252] width 211 height 15
type input "***"
click at [744, 282] on span "(223) Indvendige opmurede vægge" at bounding box center [710, 284] width 95 height 8
click at [855, 389] on button "Confirm" at bounding box center [853, 388] width 32 height 13
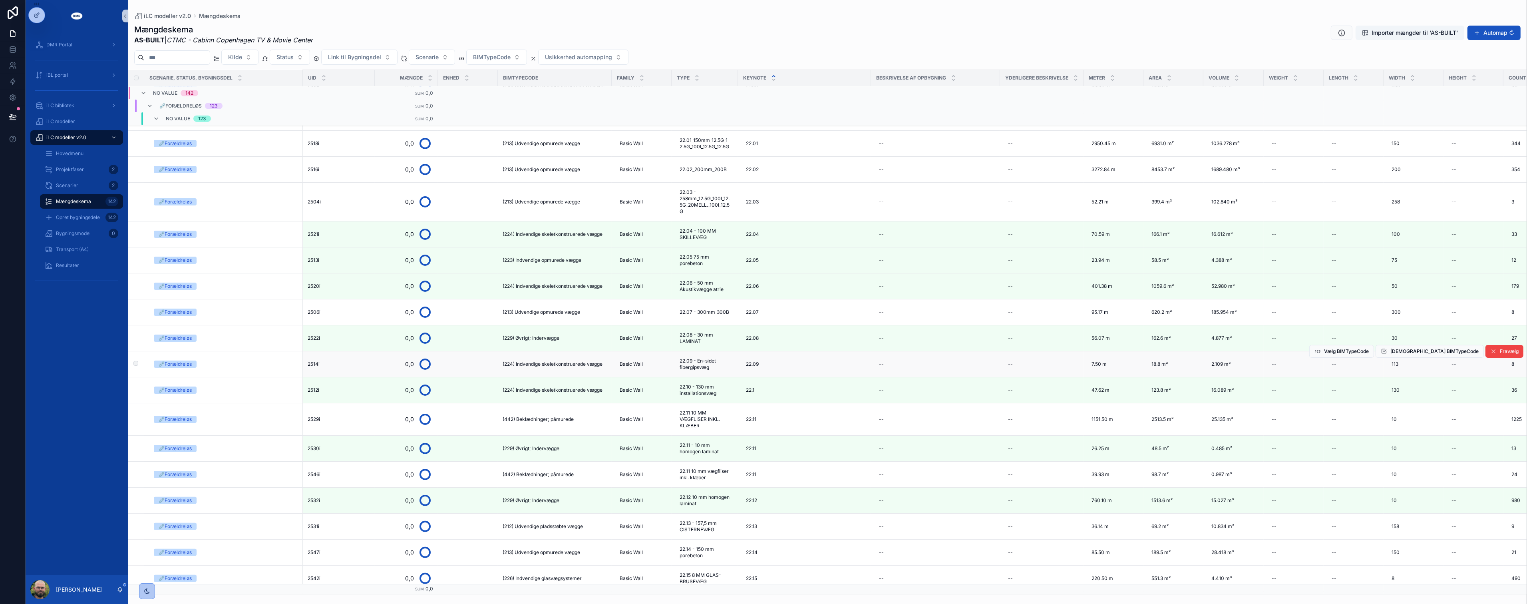
scroll to position [566, 0]
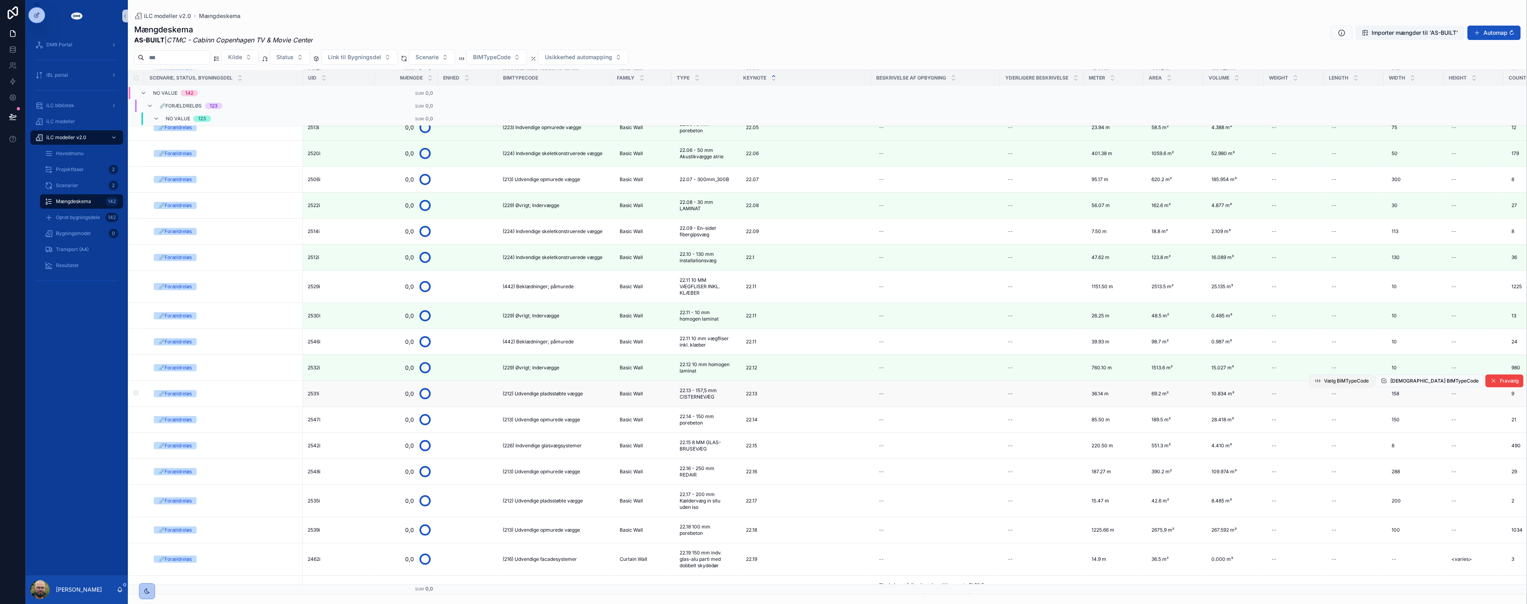
click at [1369, 384] on span "Vælg BIMTypeCode" at bounding box center [1346, 381] width 45 height 6
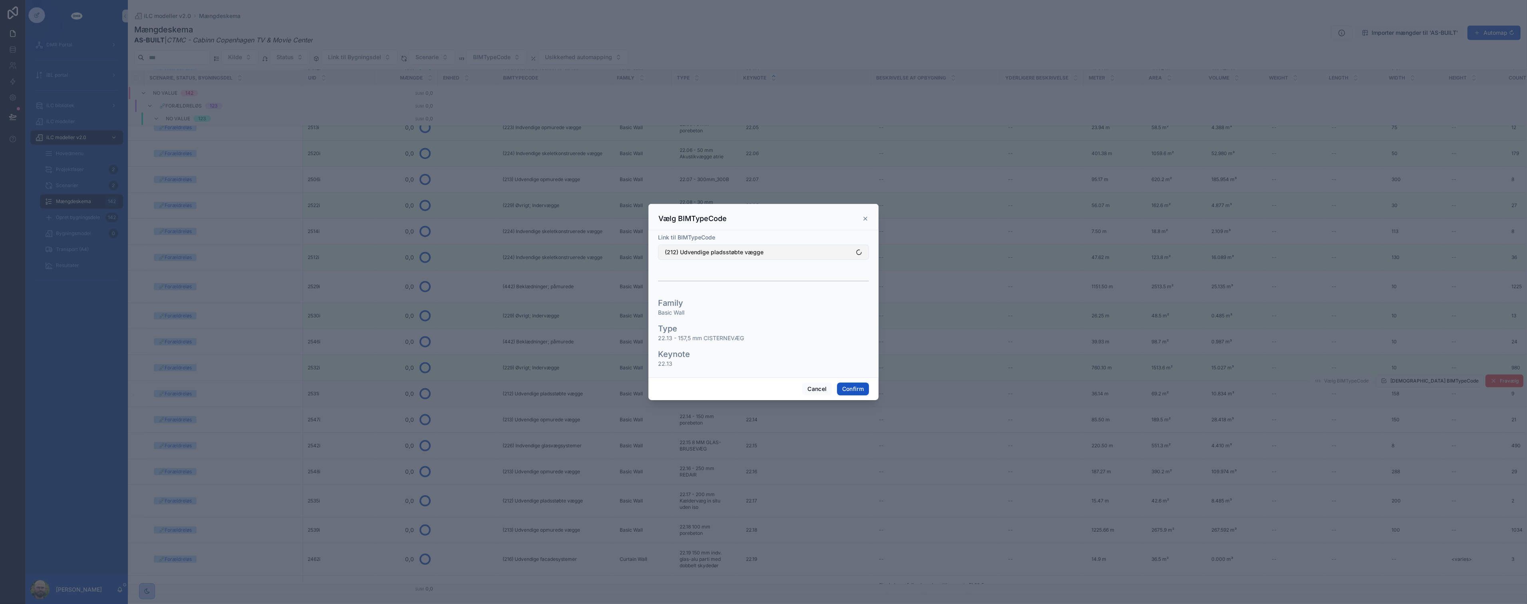
click at [712, 254] on span "(212) Udvendige pladsstøbte vægge" at bounding box center [714, 252] width 99 height 8
type input "***"
click at [706, 284] on span "(214) Udvendige skeletkonstruerede vægge" at bounding box center [721, 284] width 116 height 8
click at [848, 392] on button "Confirm" at bounding box center [853, 388] width 32 height 13
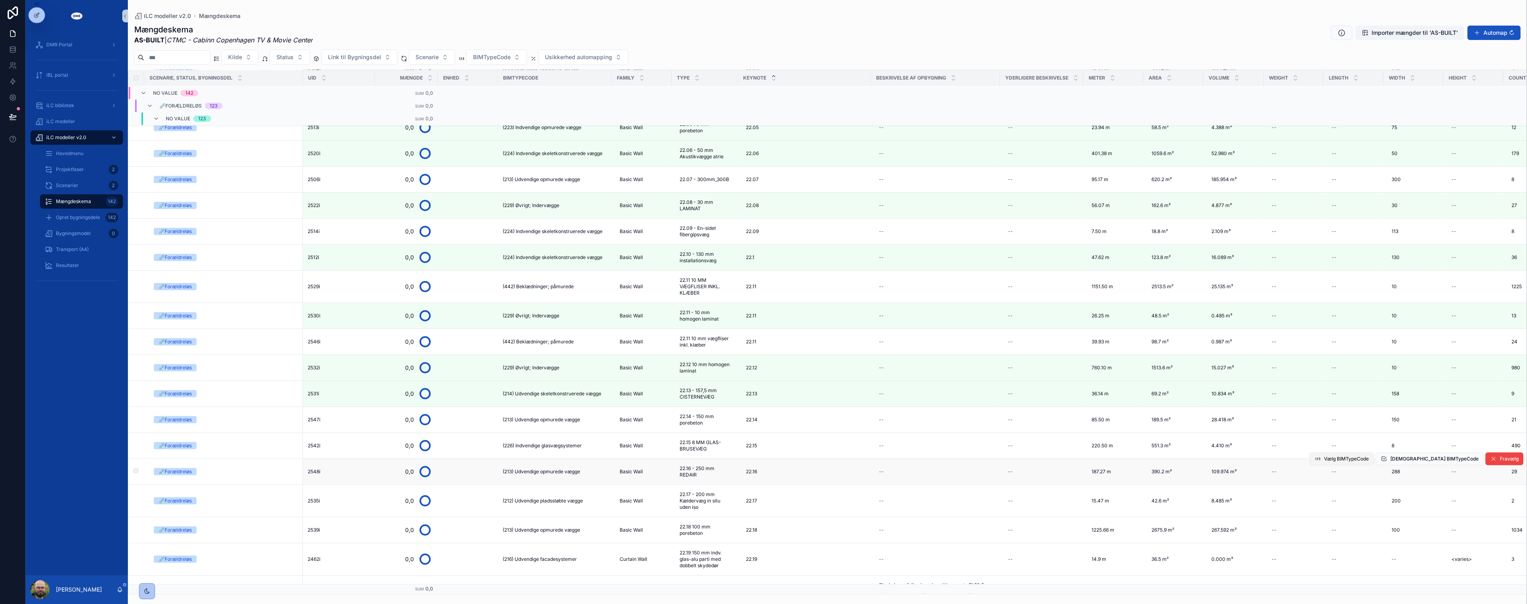
click at [1368, 461] on span "Vælg BIMTypeCode" at bounding box center [1346, 458] width 45 height 6
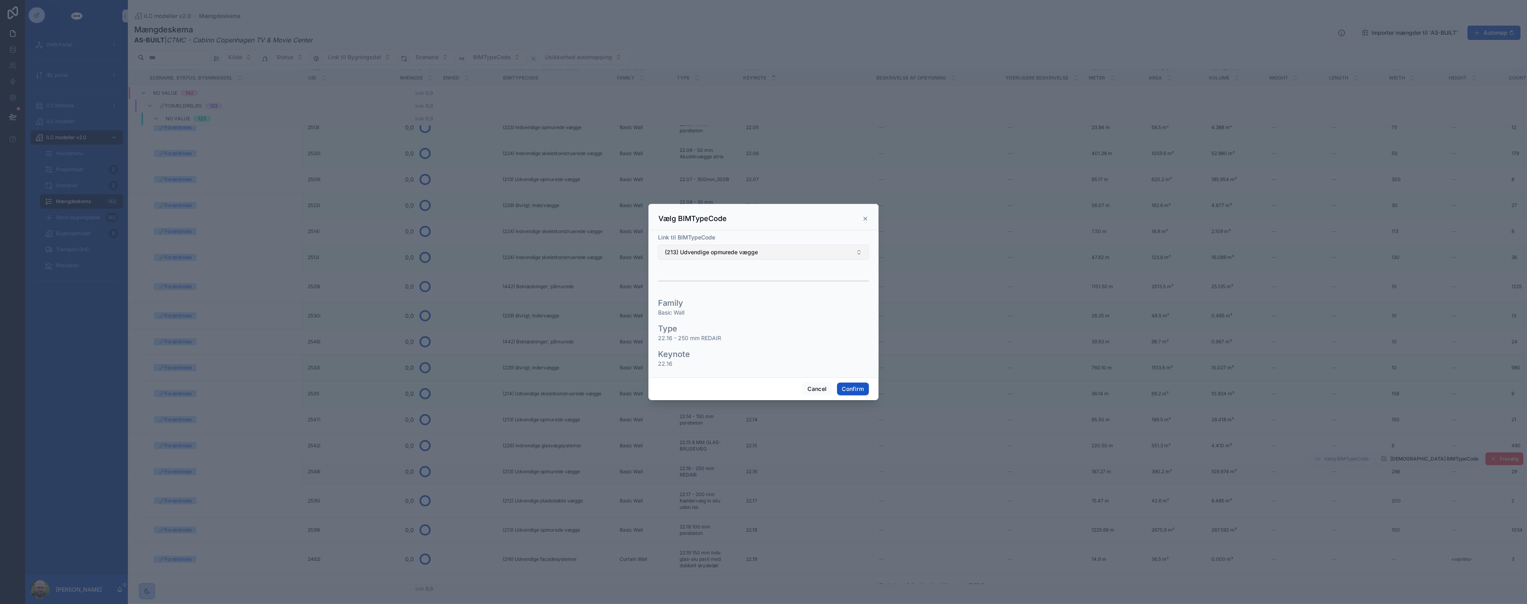
click at [749, 249] on span "(213) Udvendige opmurede vægge" at bounding box center [711, 252] width 93 height 8
type input "***"
click at [728, 280] on span "(217) Udvendige isoleringsvægsystemer" at bounding box center [715, 284] width 105 height 8
drag, startPoint x: 852, startPoint y: 387, endPoint x: 753, endPoint y: 409, distance: 101.5
click at [852, 388] on button "Confirm" at bounding box center [853, 388] width 32 height 13
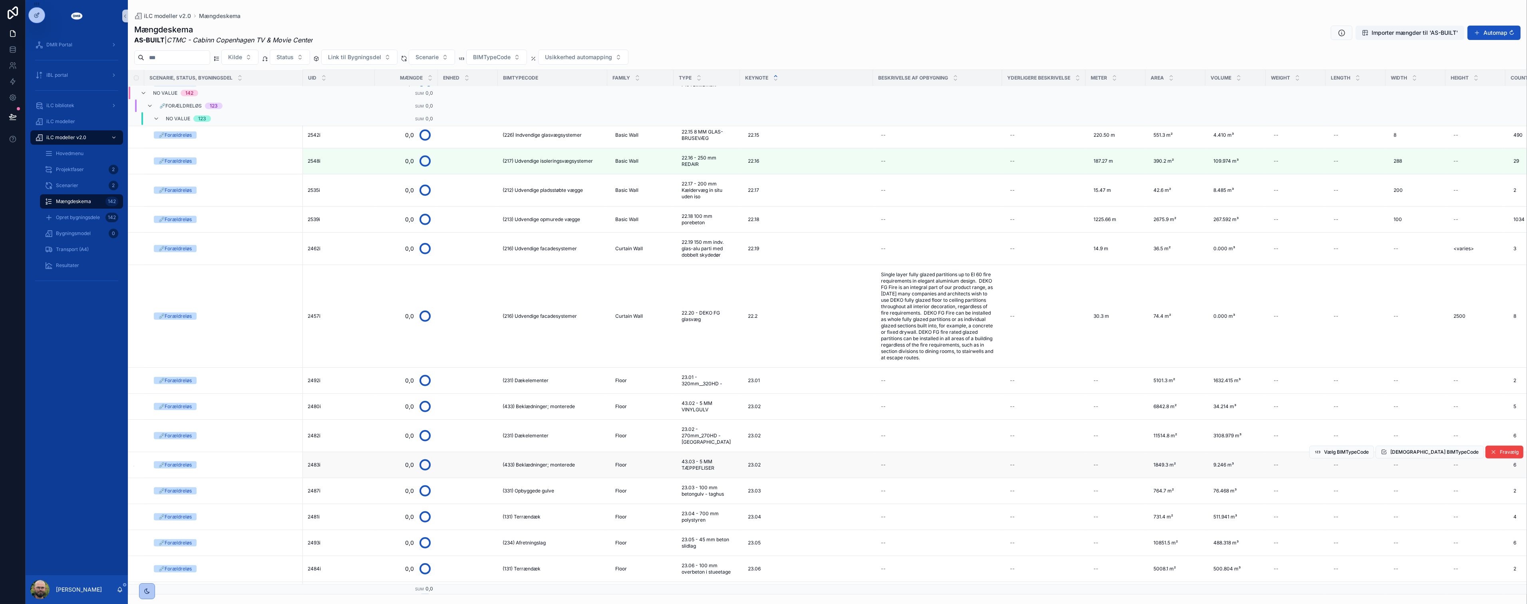
scroll to position [920, 0]
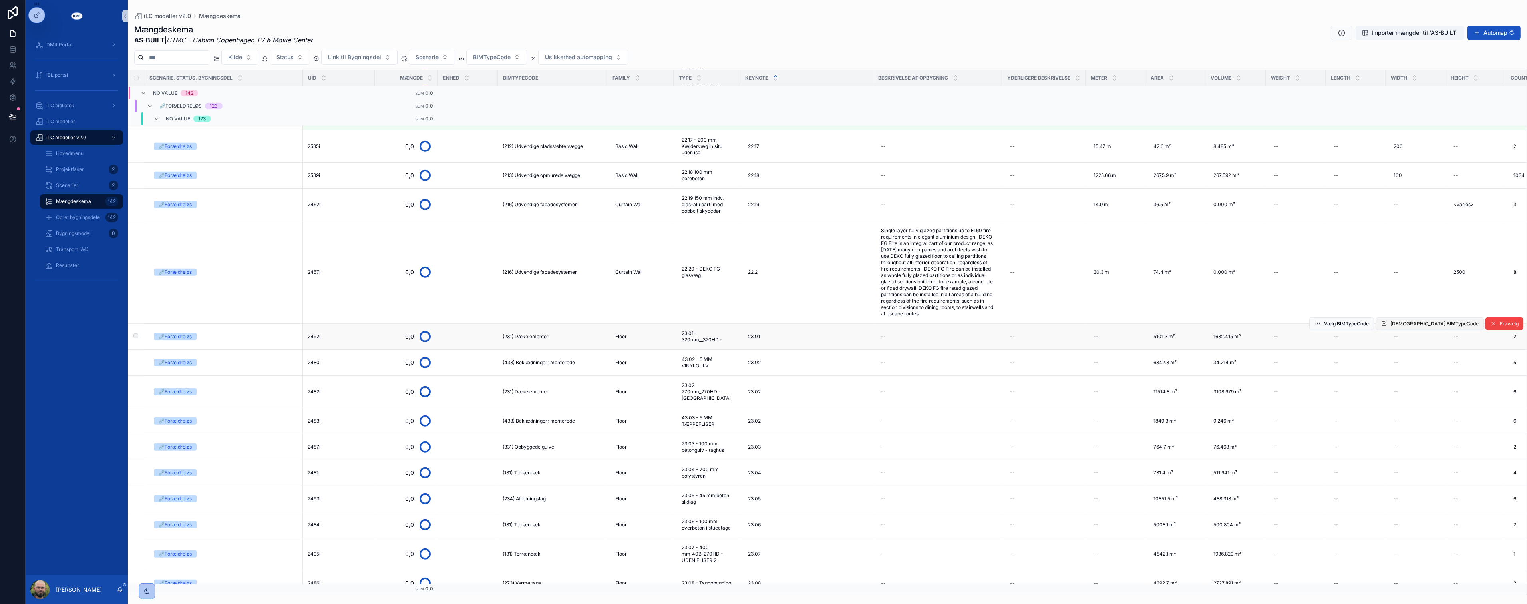
click at [1428, 320] on div "DMR Portal iBL portal iLC bibliotek iLC modeller iLC modeller v2.0 Hovedmenu Pr…" at bounding box center [776, 302] width 1501 height 604
click at [1434, 326] on span "Godkend BIMTypeCode" at bounding box center [1434, 323] width 88 height 6
click at [1437, 349] on td "--" at bounding box center [1416, 337] width 60 height 26
click at [1432, 409] on span "Godkend BIMTypeCode" at bounding box center [1434, 408] width 88 height 6
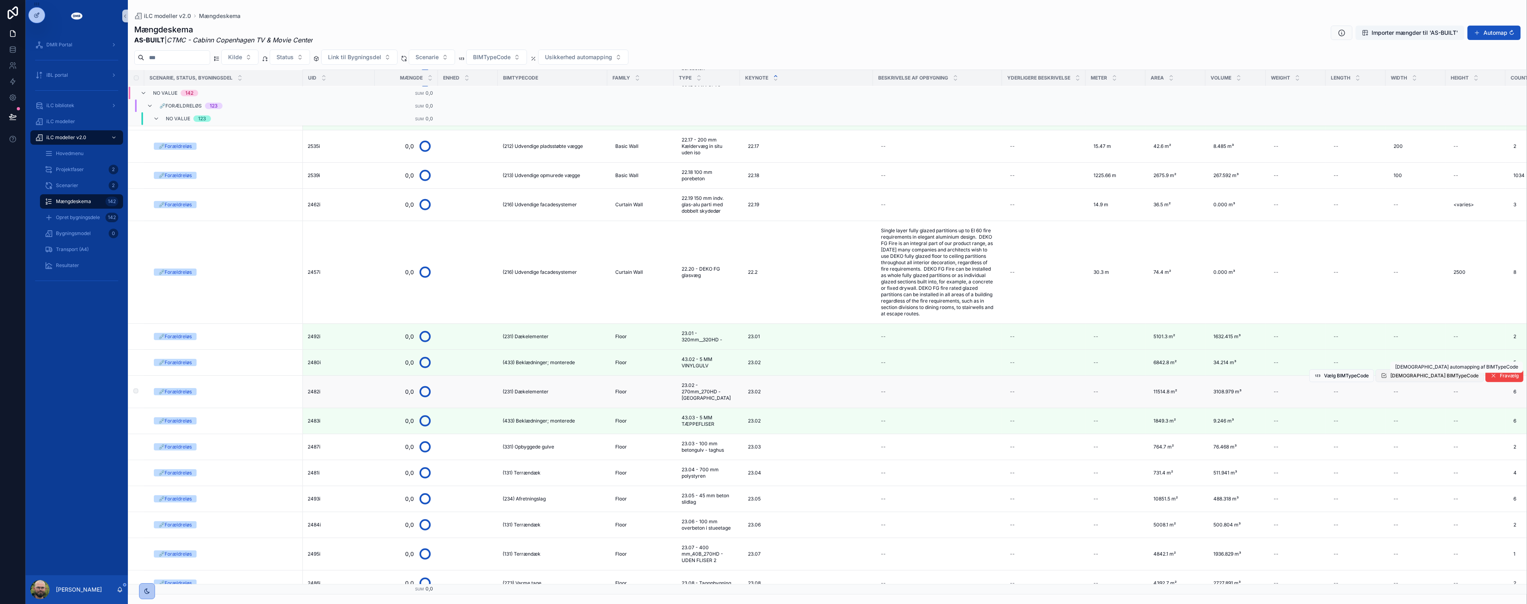
click at [1424, 378] on span "Godkend BIMTypeCode" at bounding box center [1434, 375] width 88 height 6
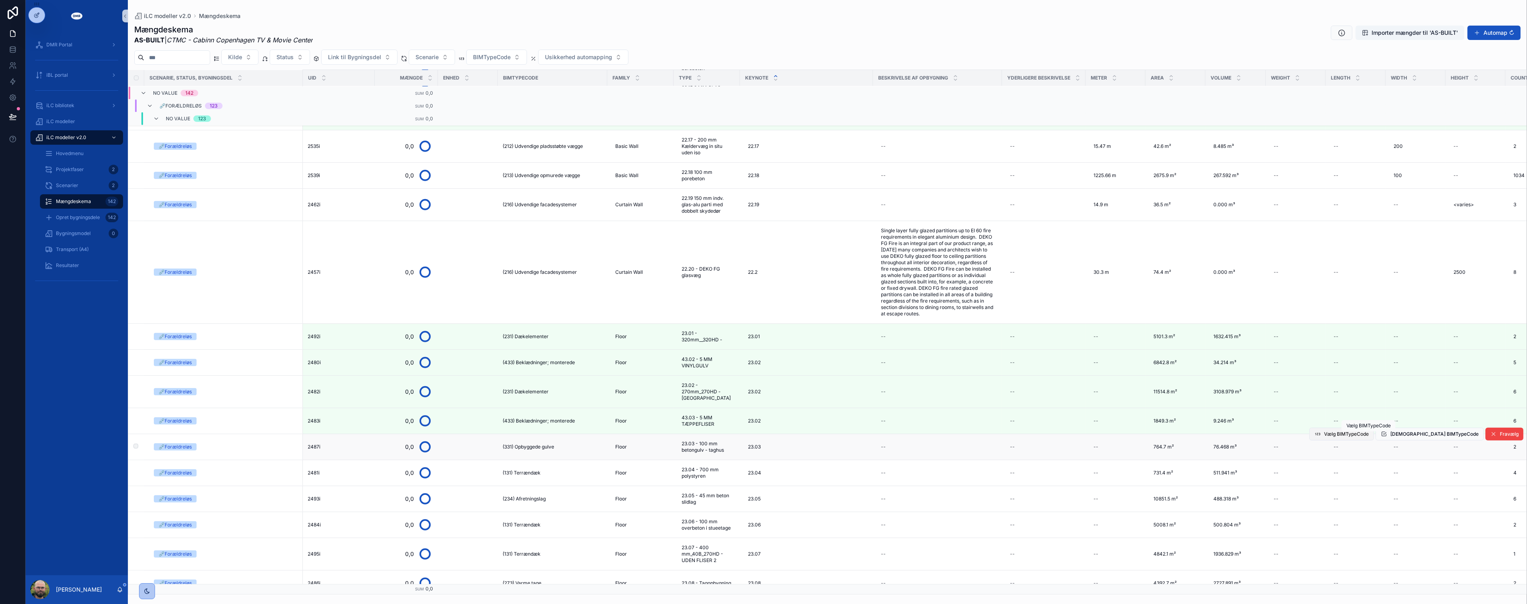
click at [1369, 436] on span "Vælg BIMTypeCode" at bounding box center [1346, 434] width 45 height 6
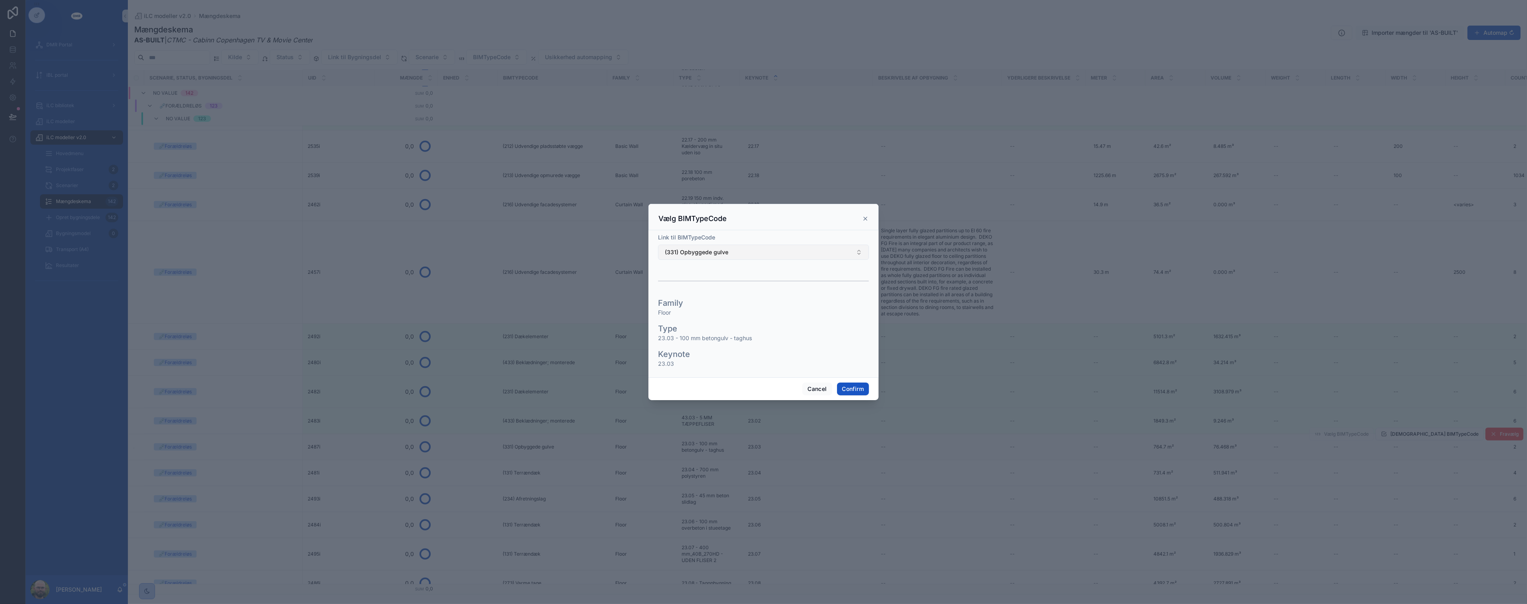
click at [732, 246] on button "(331) Opbyggede gulve" at bounding box center [763, 252] width 211 height 15
type input "**"
click at [737, 333] on span "(334) Støbte- og flydende gulve" at bounding box center [706, 336] width 86 height 8
click at [858, 389] on button "Confirm" at bounding box center [853, 388] width 32 height 13
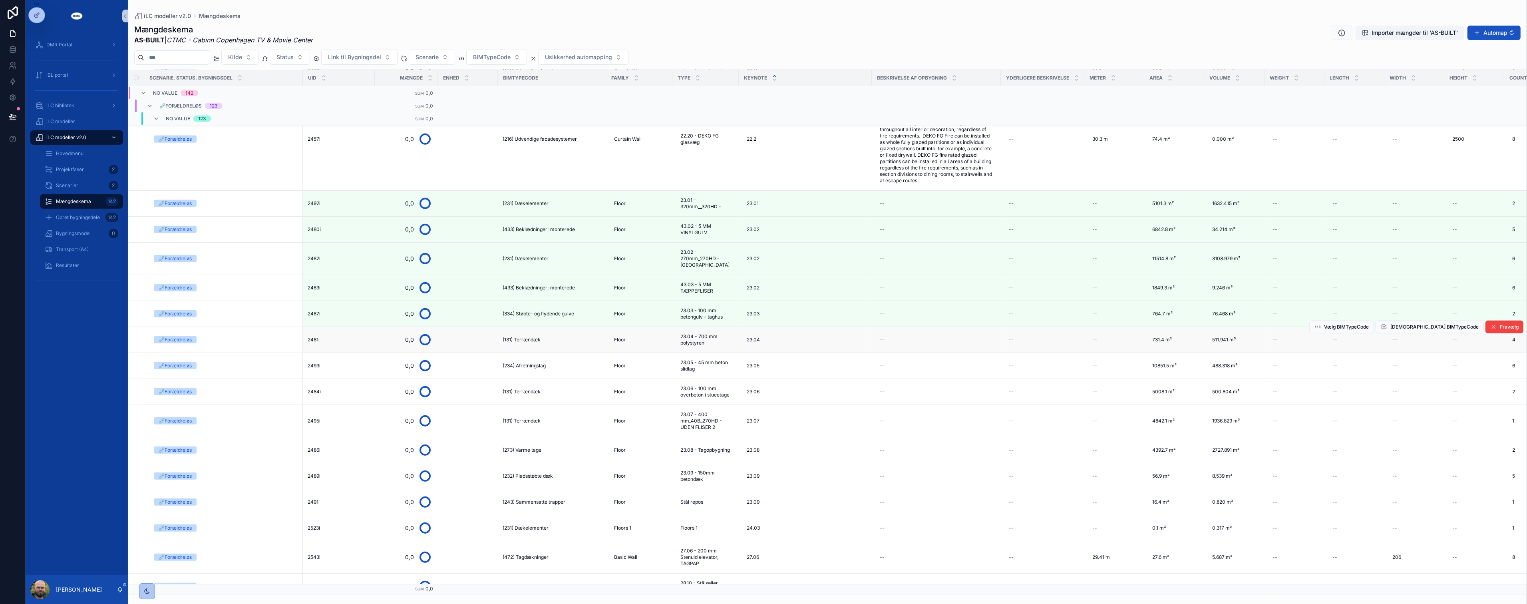
scroll to position [1098, 0]
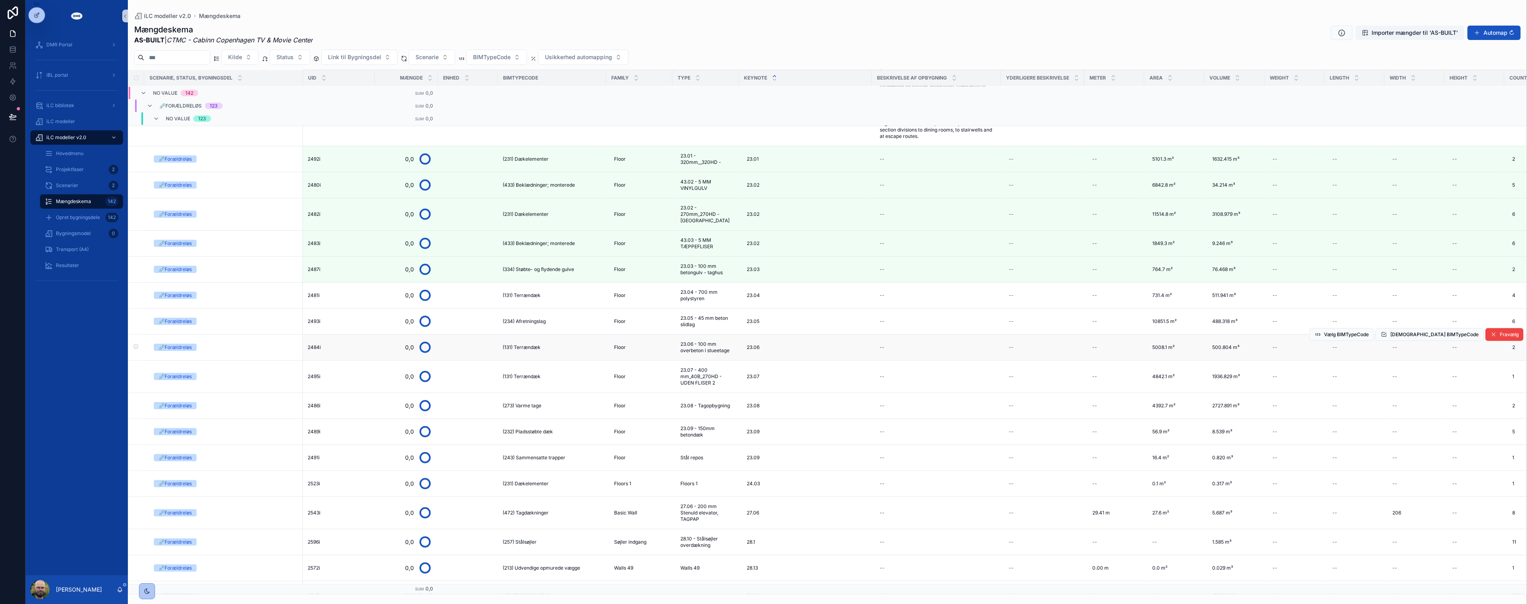
click at [527, 348] on span "(131) Terrændæk" at bounding box center [522, 347] width 38 height 6
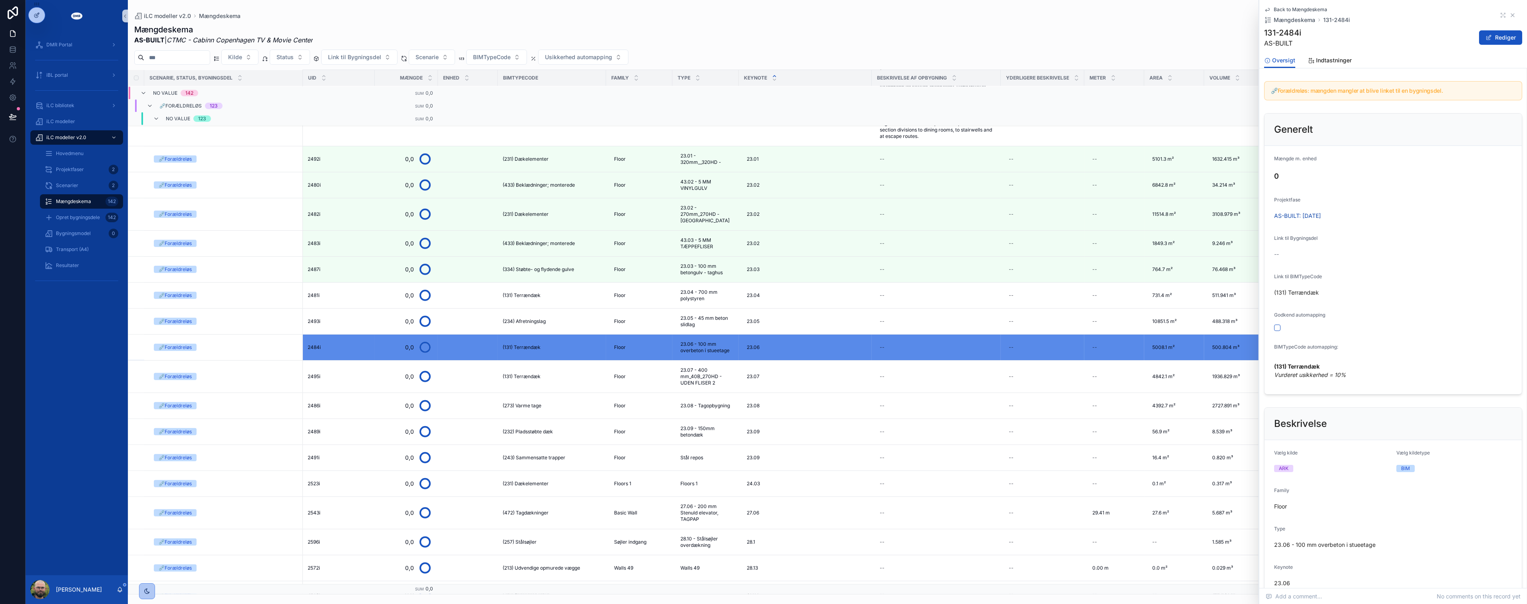
click at [1509, 17] on icon "scrollable content" at bounding box center [1512, 15] width 6 height 6
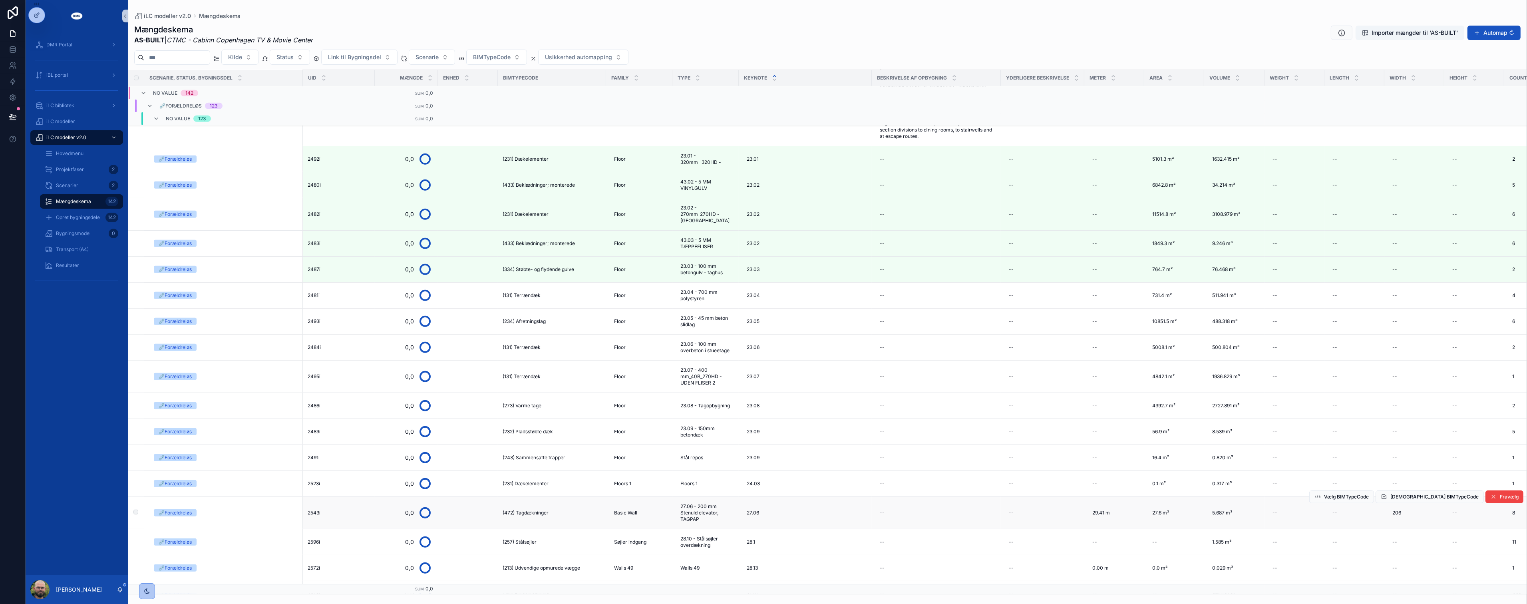
scroll to position [1187, 0]
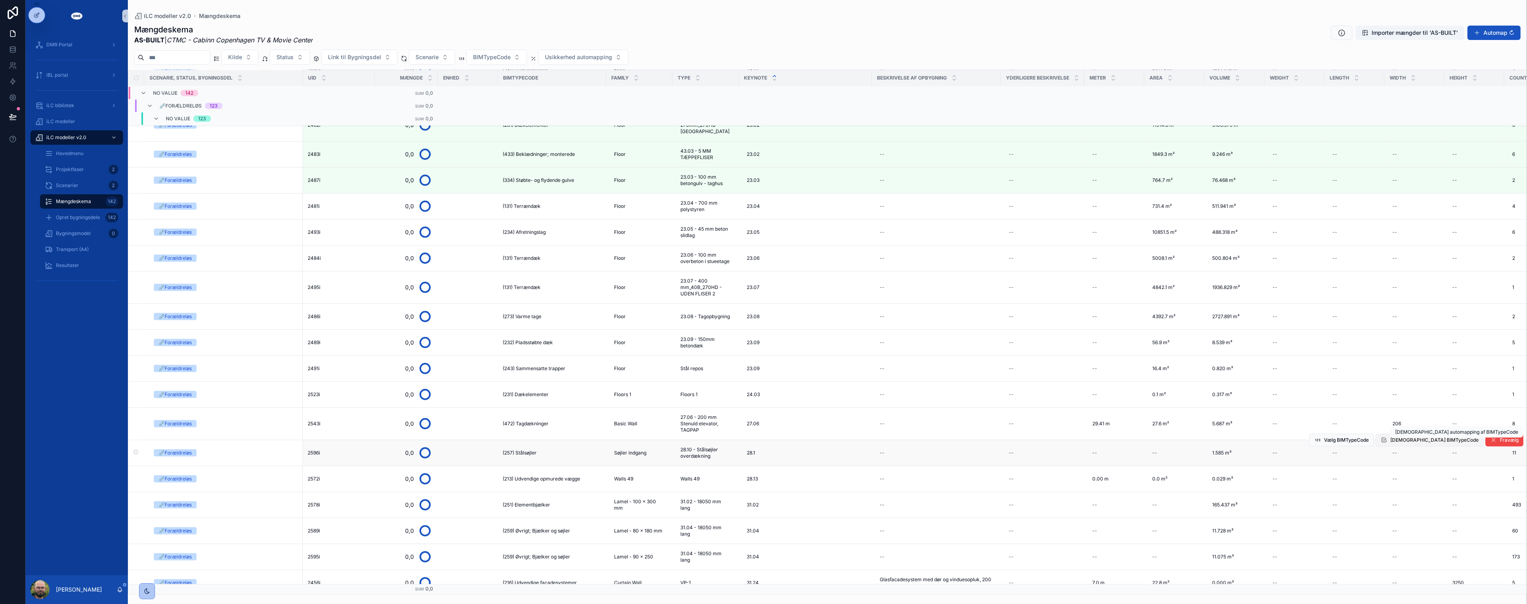
click at [1440, 442] on span "Godkend BIMTypeCode" at bounding box center [1434, 440] width 88 height 6
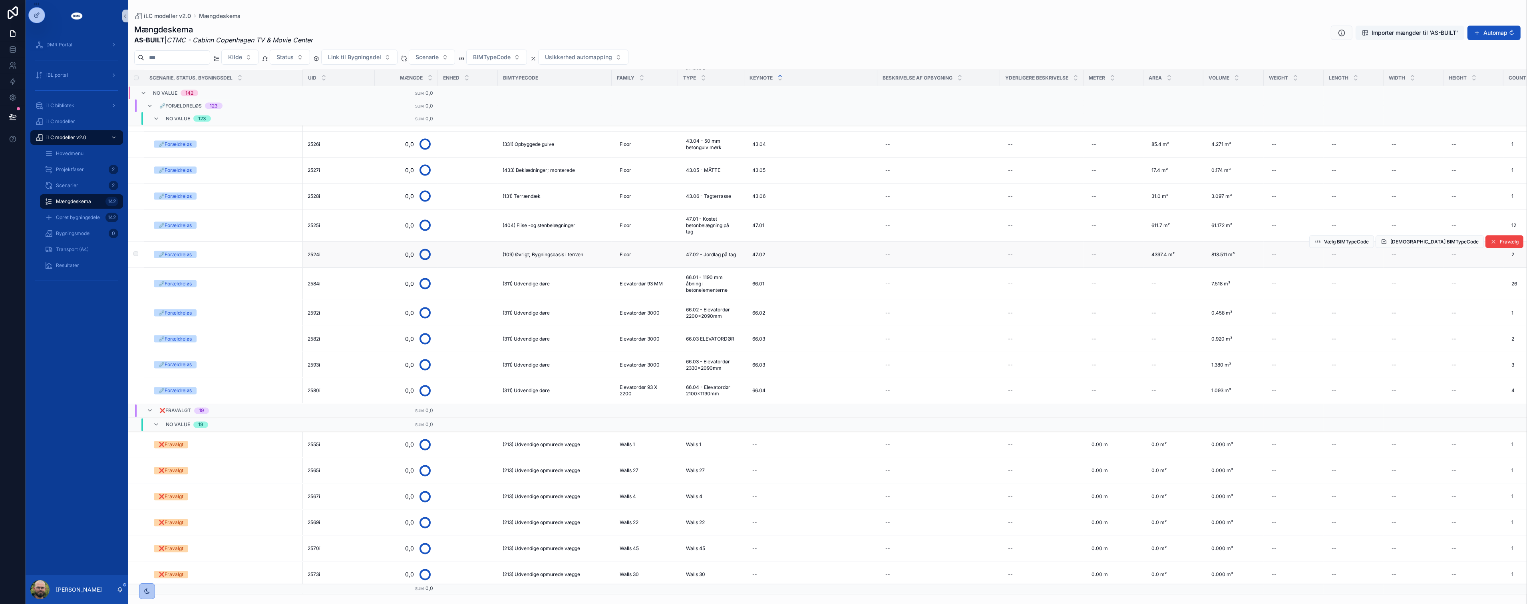
scroll to position [3093, 0]
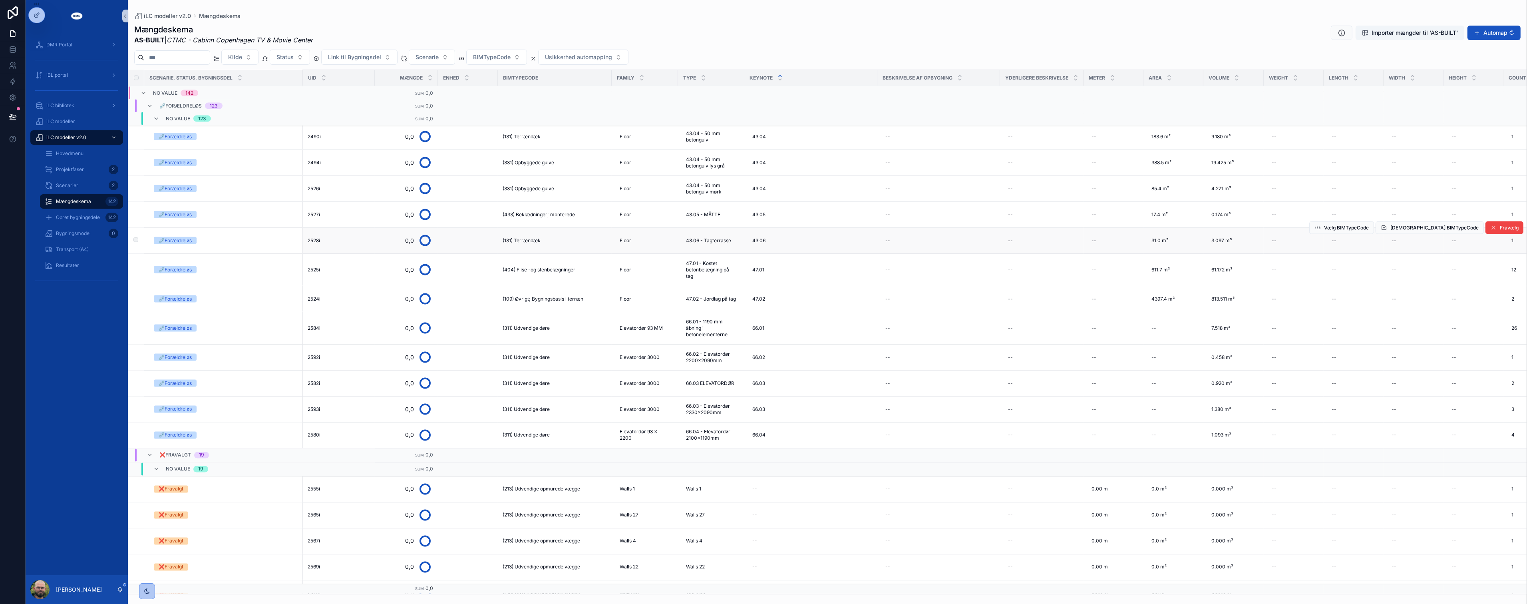
click at [535, 244] on span "(131) Terrændæk" at bounding box center [522, 240] width 38 height 6
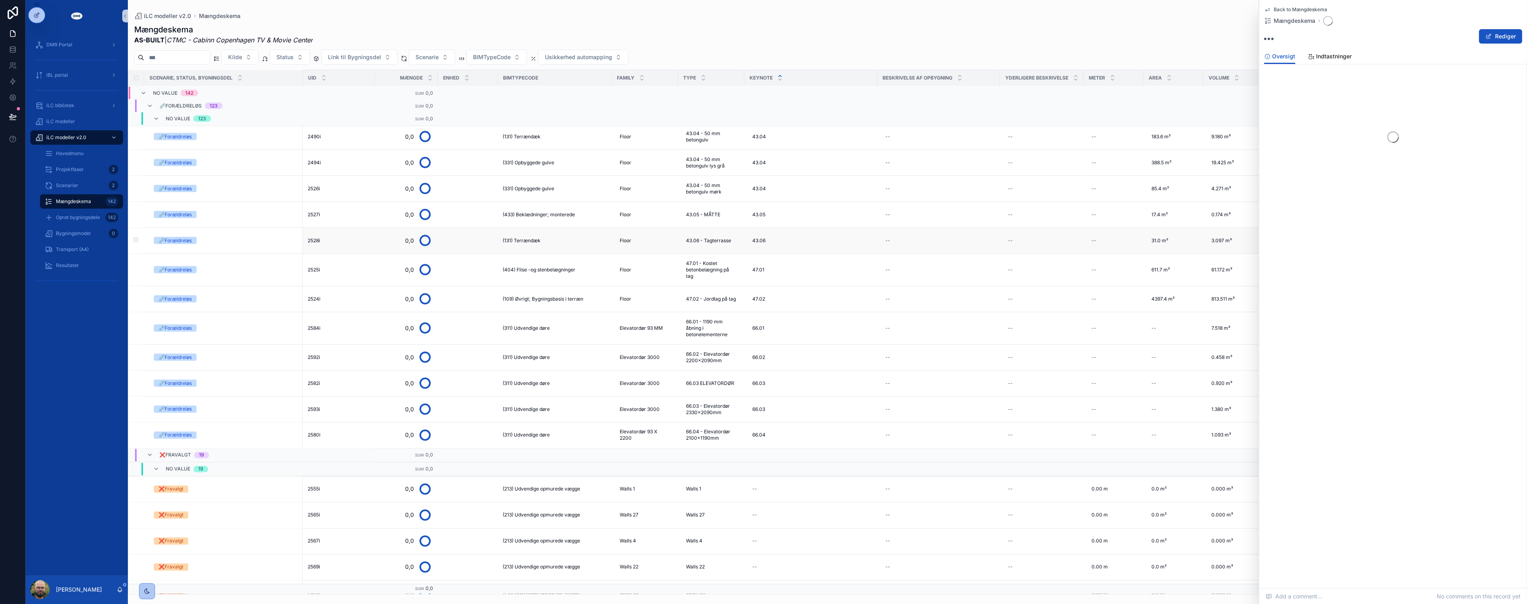
drag, startPoint x: 535, startPoint y: 244, endPoint x: 879, endPoint y: 245, distance: 344.8
click at [879, 245] on td "--" at bounding box center [938, 241] width 123 height 26
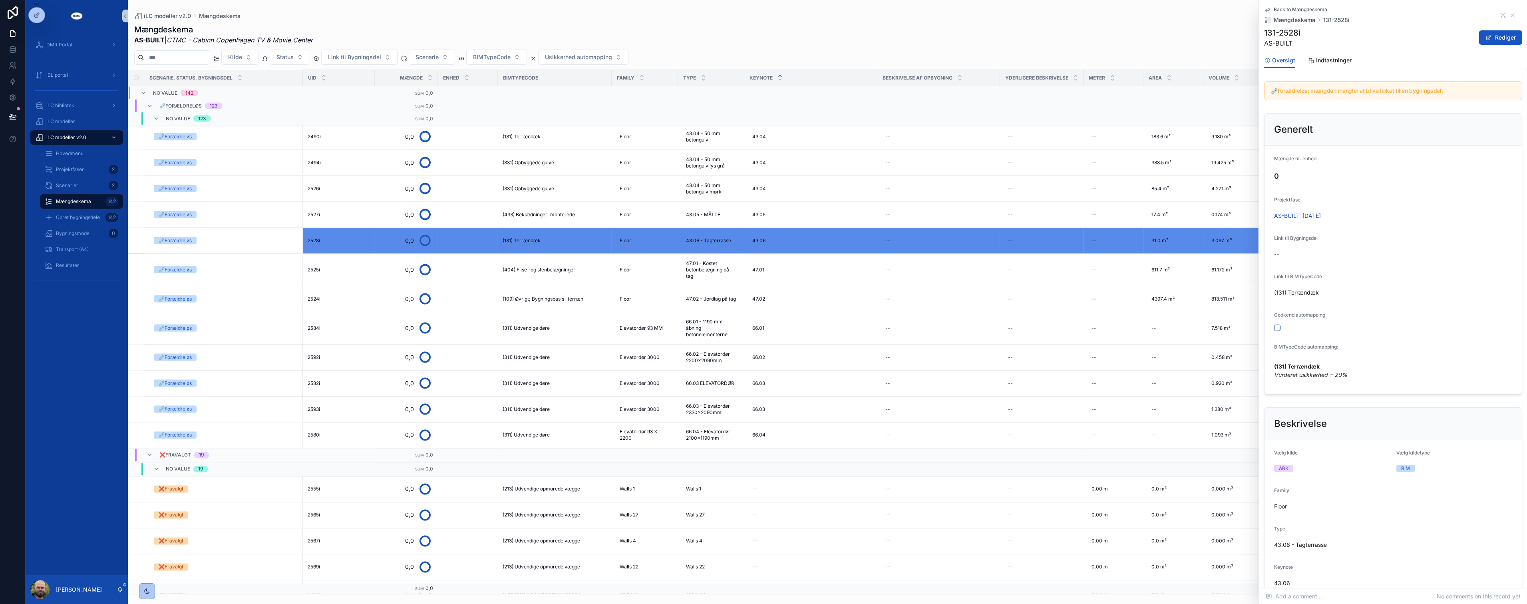
click at [1390, 274] on div "Link til BIMTypeCode" at bounding box center [1393, 278] width 238 height 10
click at [776, 39] on div "Mængdeskema AS-BUILT | CTMC - Cabinn Copenhagen TV & Movie Center Importer mæng…" at bounding box center [827, 34] width 1386 height 21
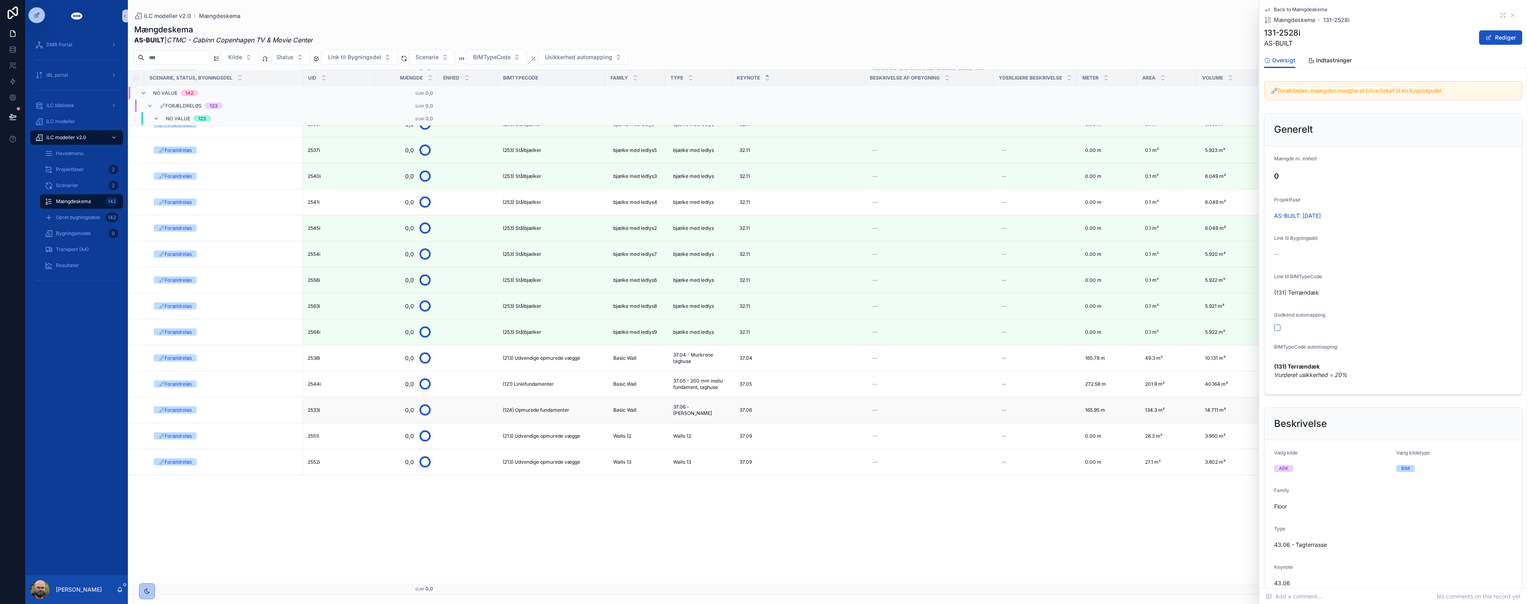
scroll to position [2162, 0]
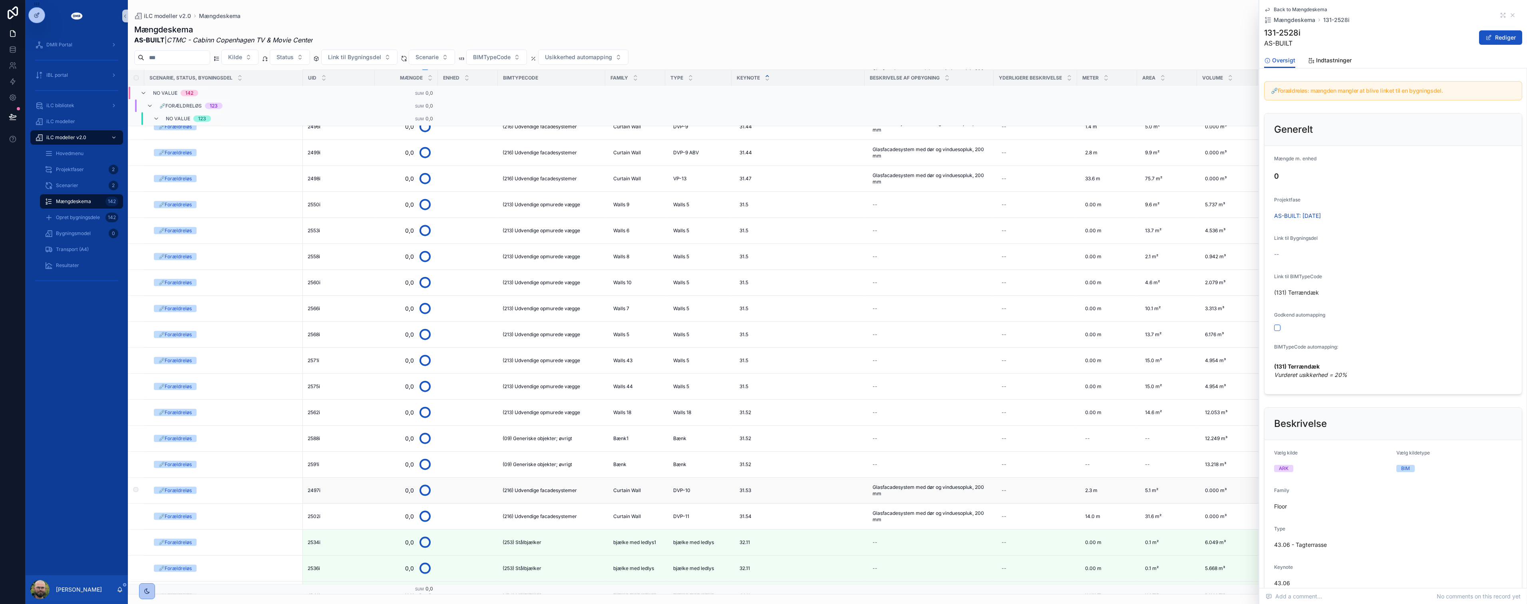
click at [533, 490] on span "(216) Udvendige facadesystemer" at bounding box center [540, 490] width 74 height 6
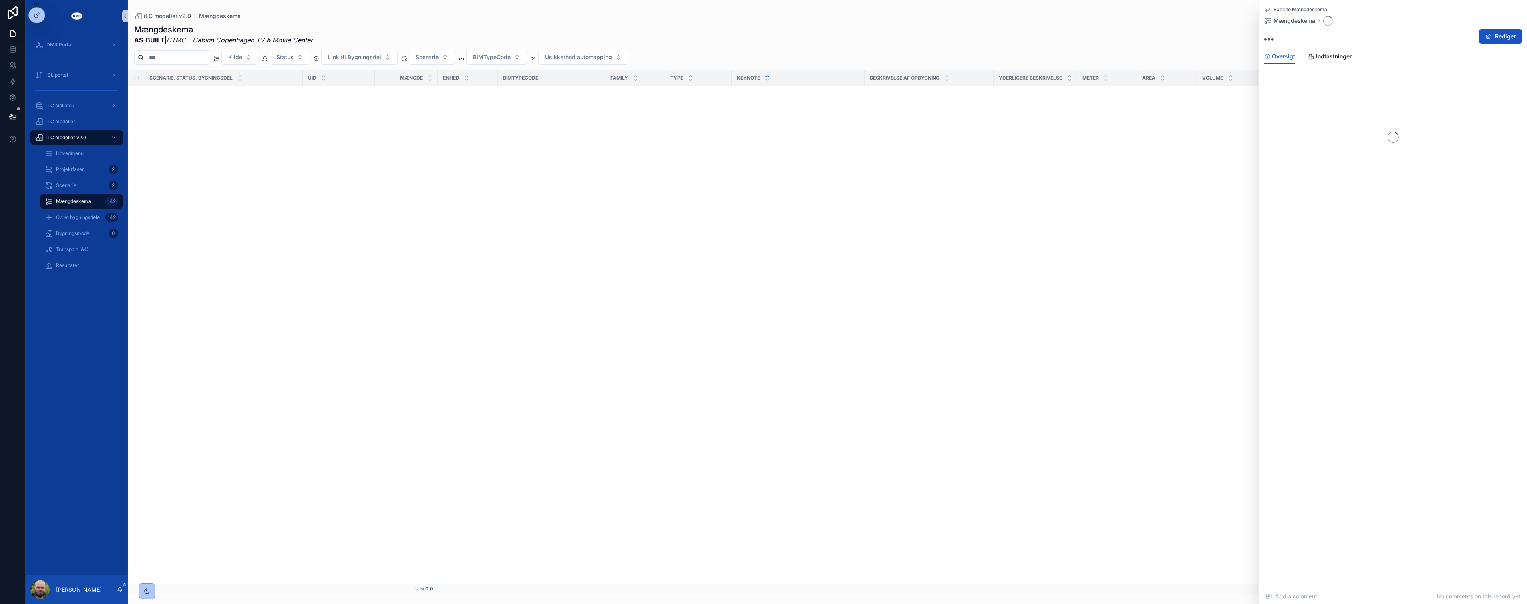
scroll to position [2162, 0]
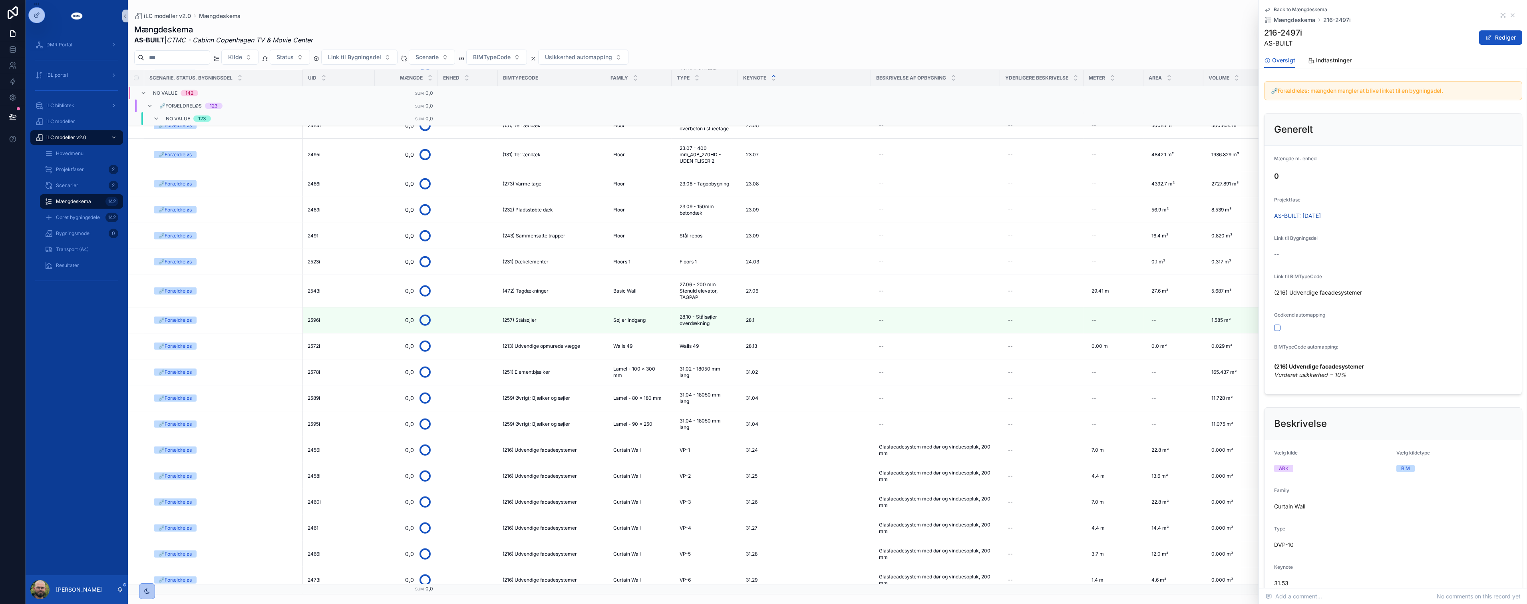
scroll to position [1275, 0]
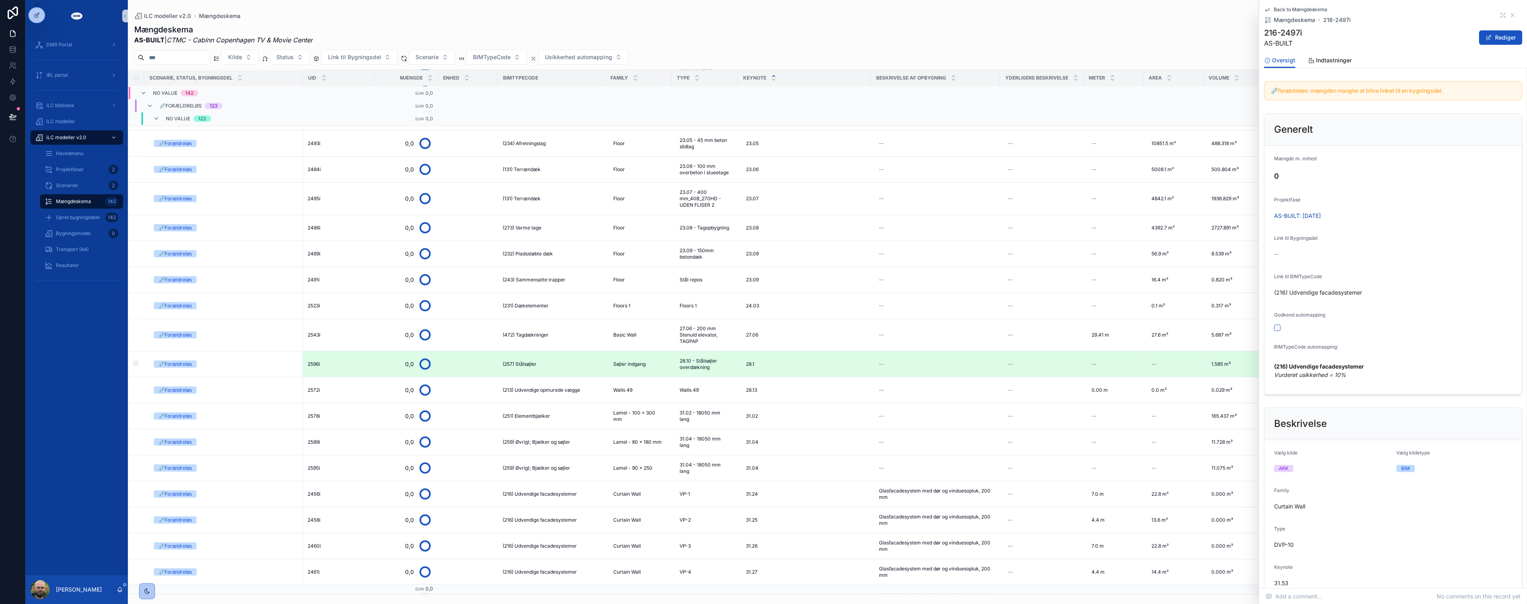
click at [529, 367] on span "(257) Stålsøjler" at bounding box center [520, 364] width 34 height 6
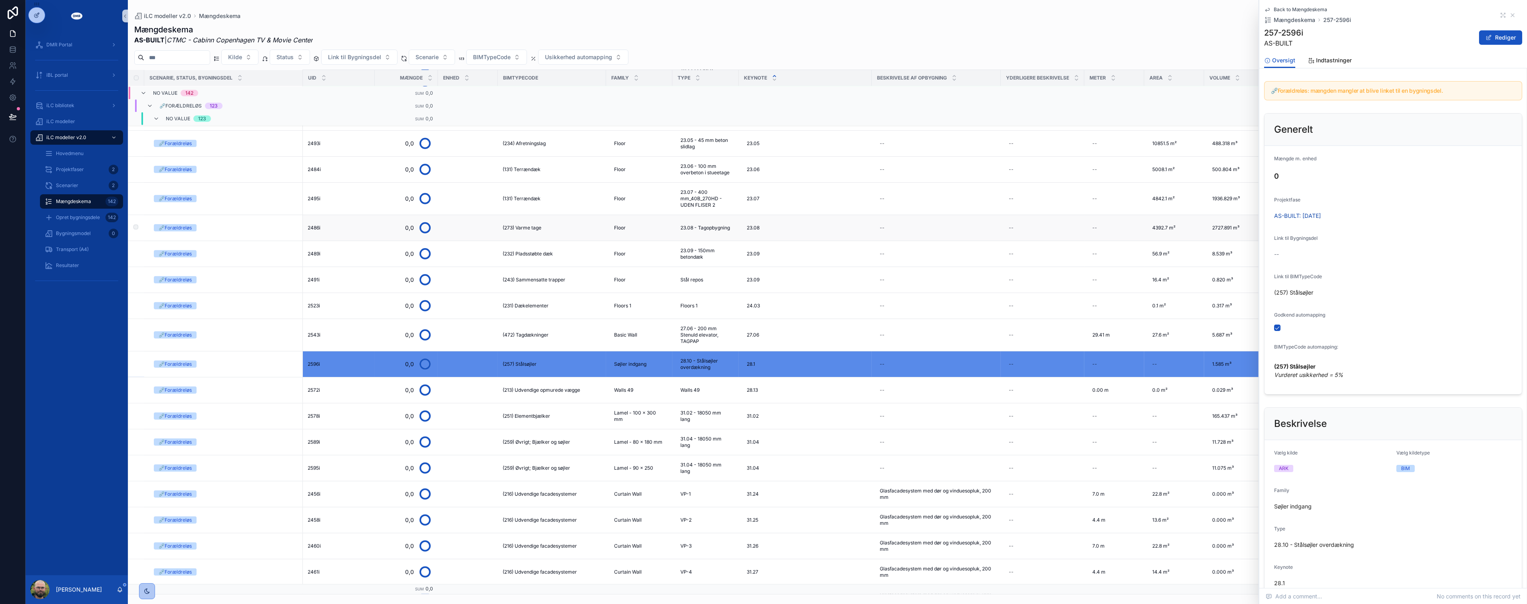
scroll to position [1142, 0]
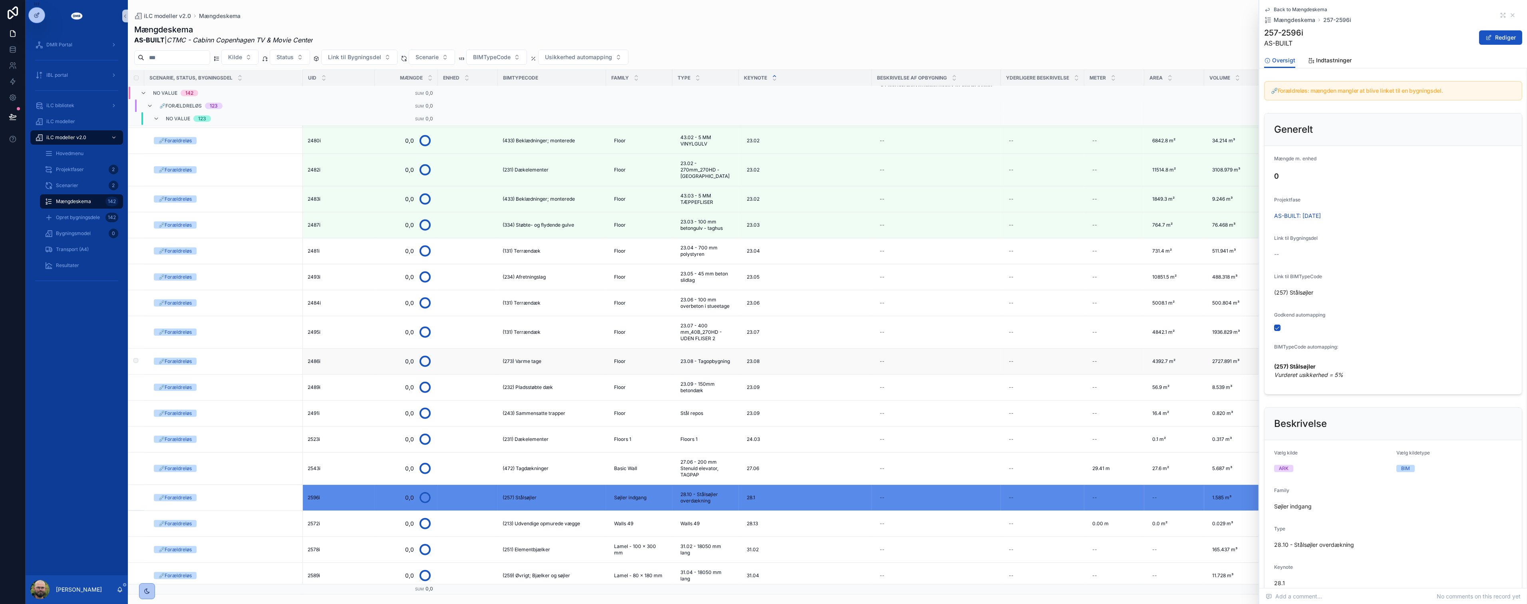
click at [527, 360] on span "(273) Varme tage" at bounding box center [522, 361] width 39 height 6
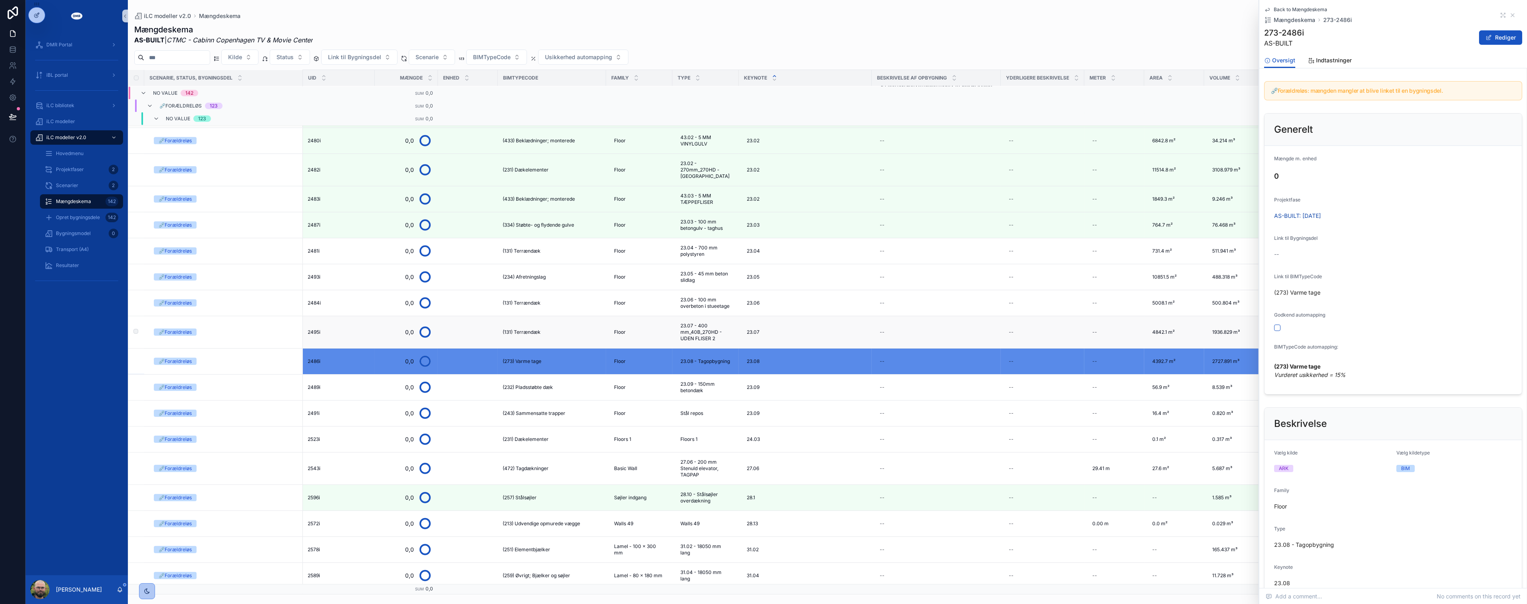
click at [533, 332] on span "(131) Terrændæk" at bounding box center [522, 332] width 38 height 6
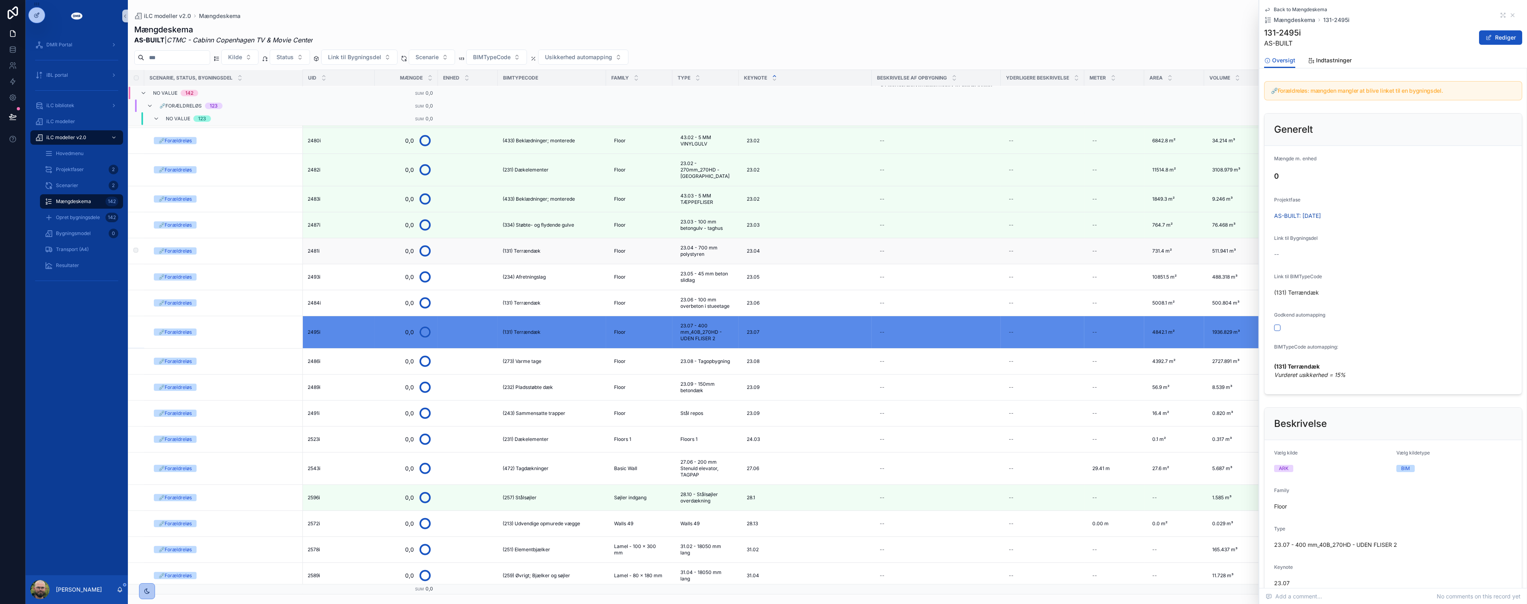
click at [522, 248] on span "(131) Terrændæk" at bounding box center [522, 251] width 38 height 6
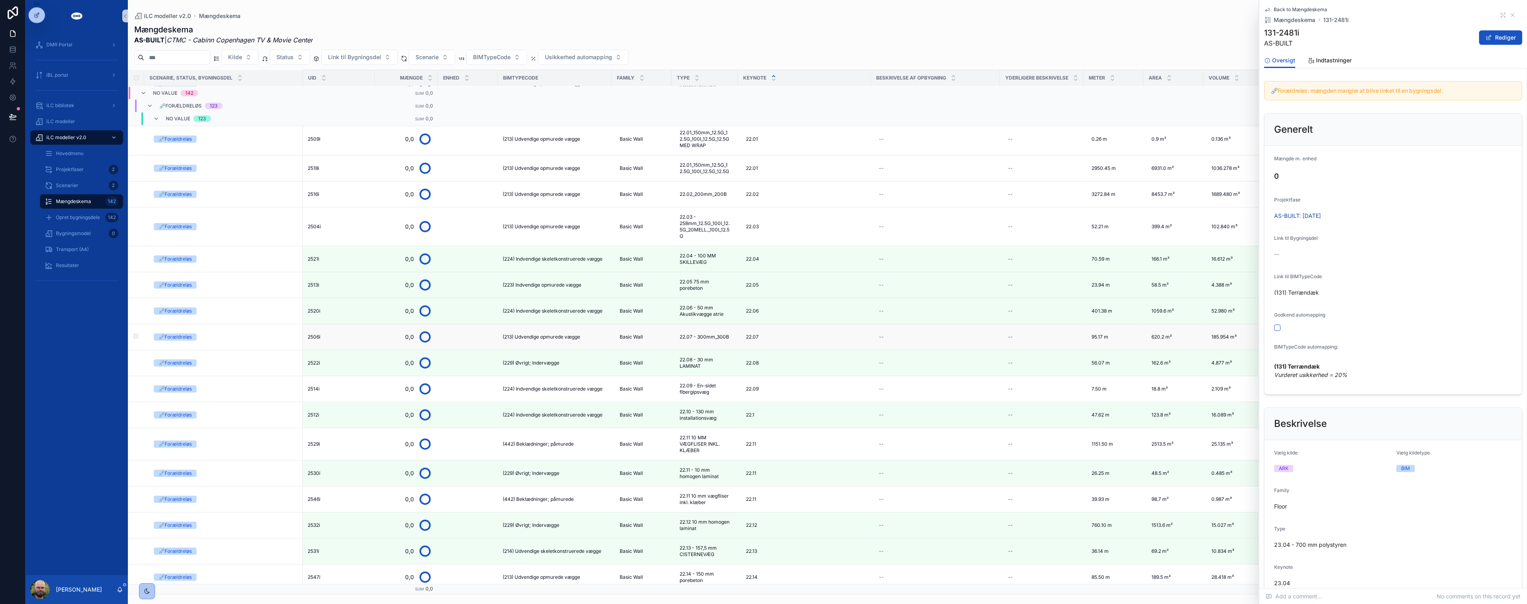
scroll to position [278, 0]
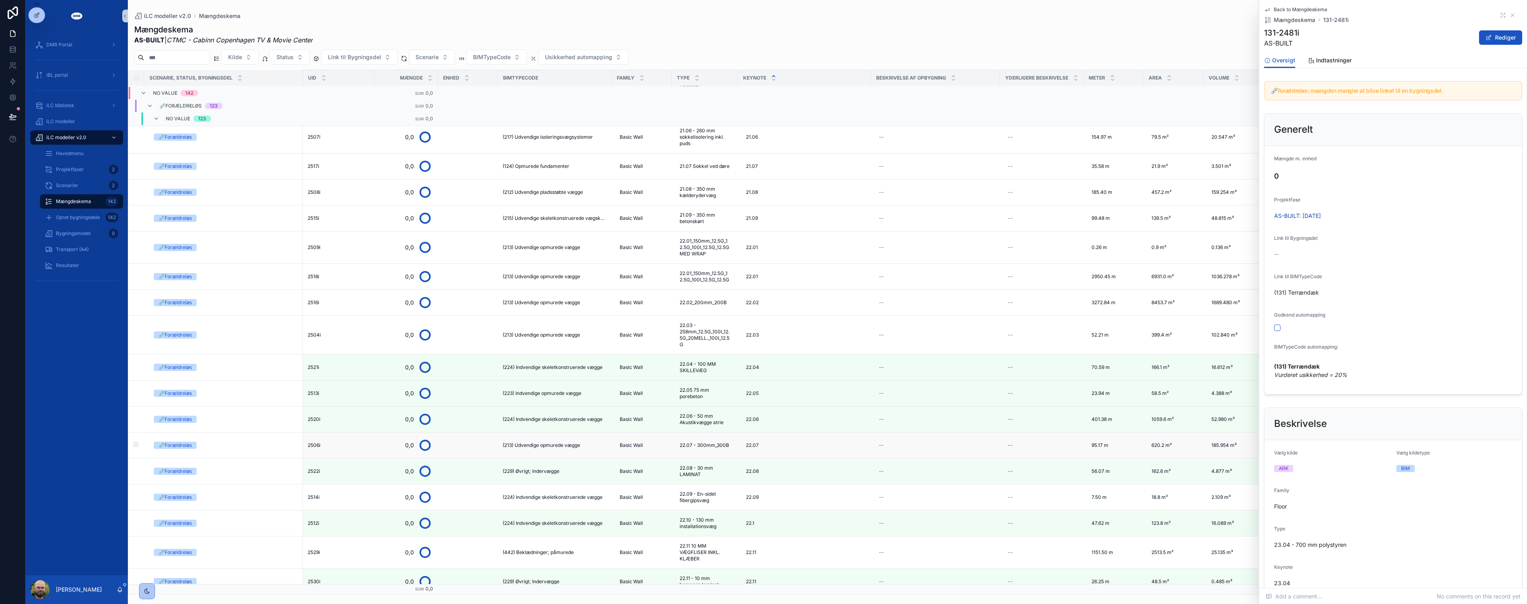
click at [558, 443] on span "(213) Udvendige opmurede vægge" at bounding box center [542, 445] width 78 height 6
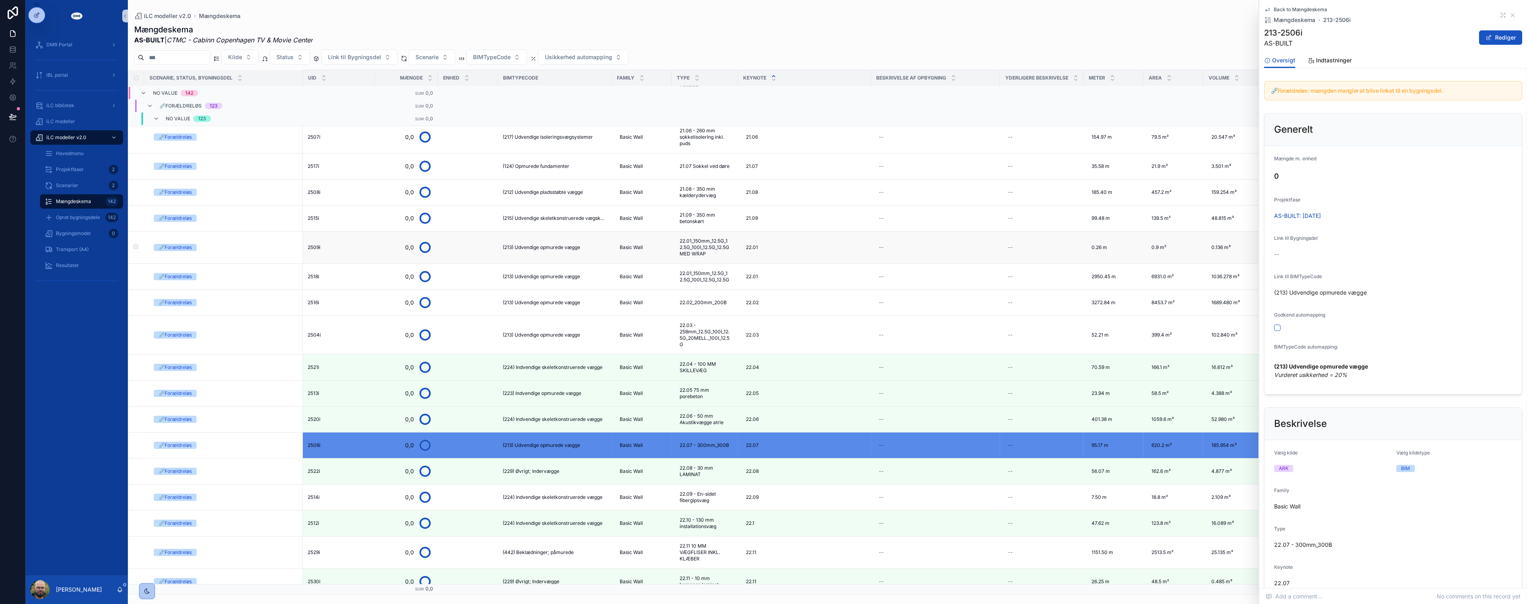
click at [544, 249] on span "(213) Udvendige opmurede vægge" at bounding box center [542, 247] width 78 height 6
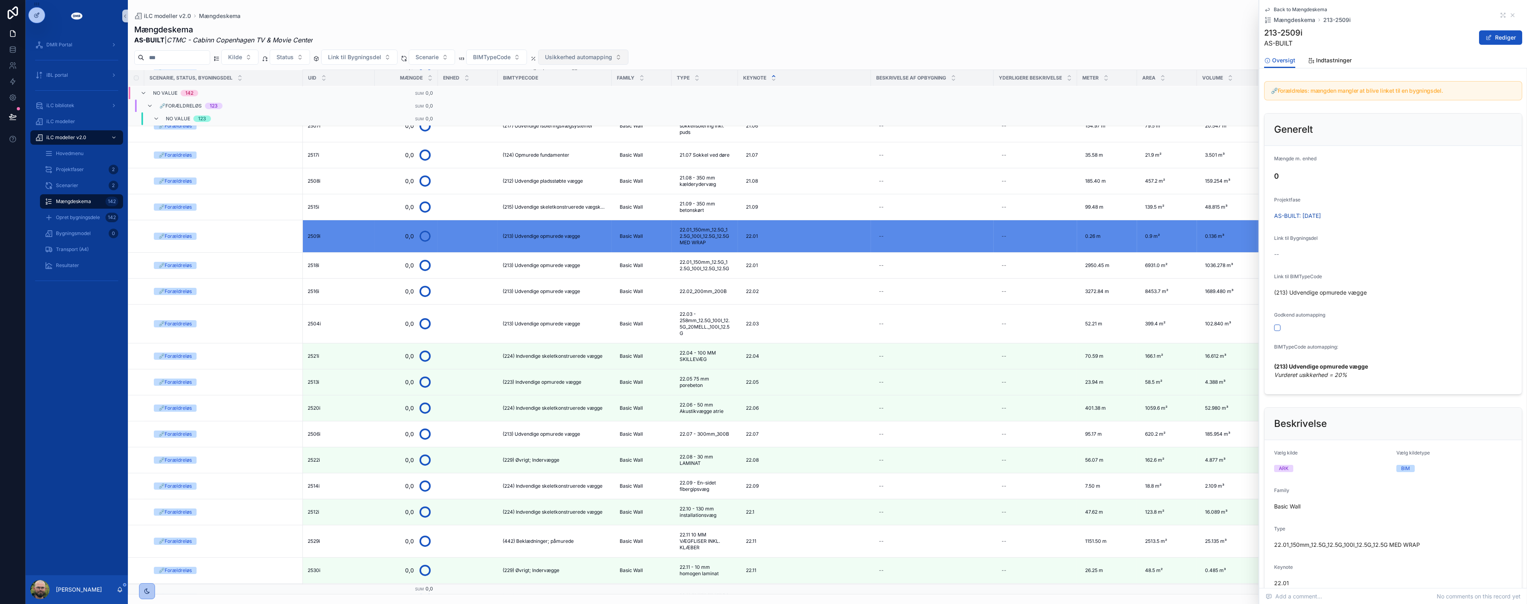
scroll to position [45, 0]
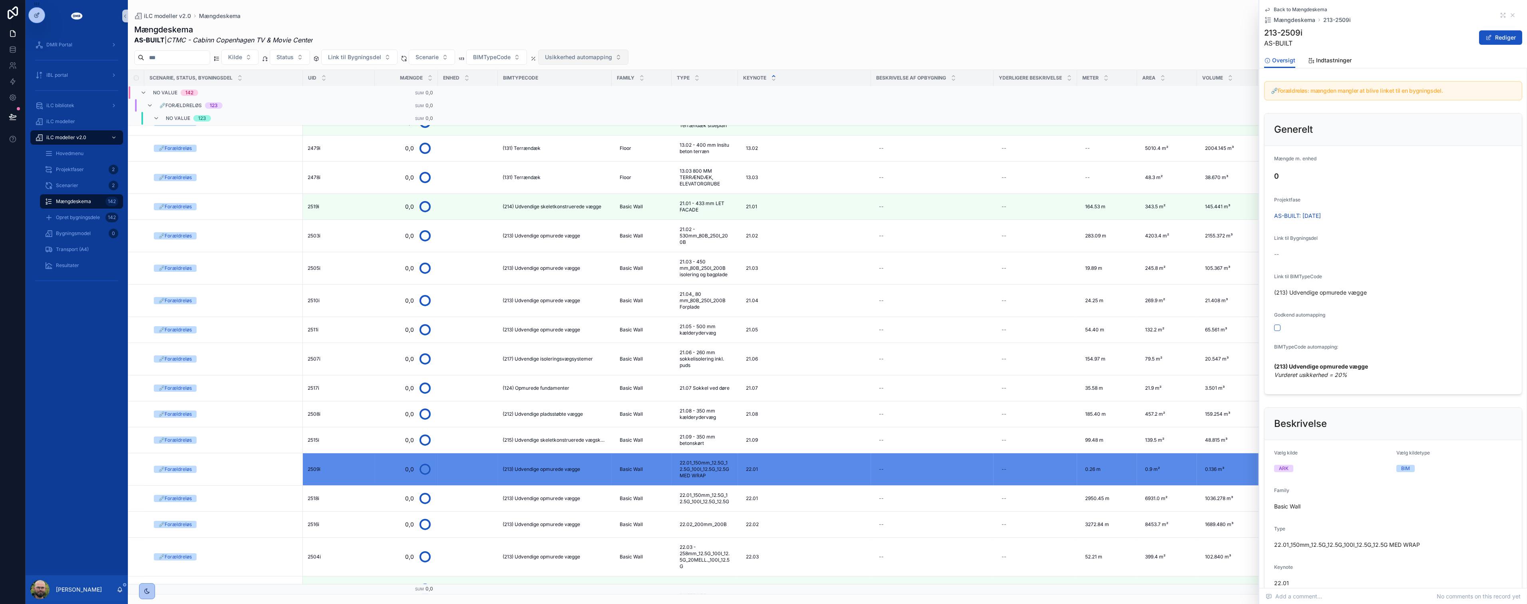
click at [608, 56] on span "Usikkerhed automapping" at bounding box center [578, 57] width 67 height 8
click at [553, 441] on span "(215) Udvendige skeletkonstruerede vægskørter" at bounding box center [555, 440] width 104 height 6
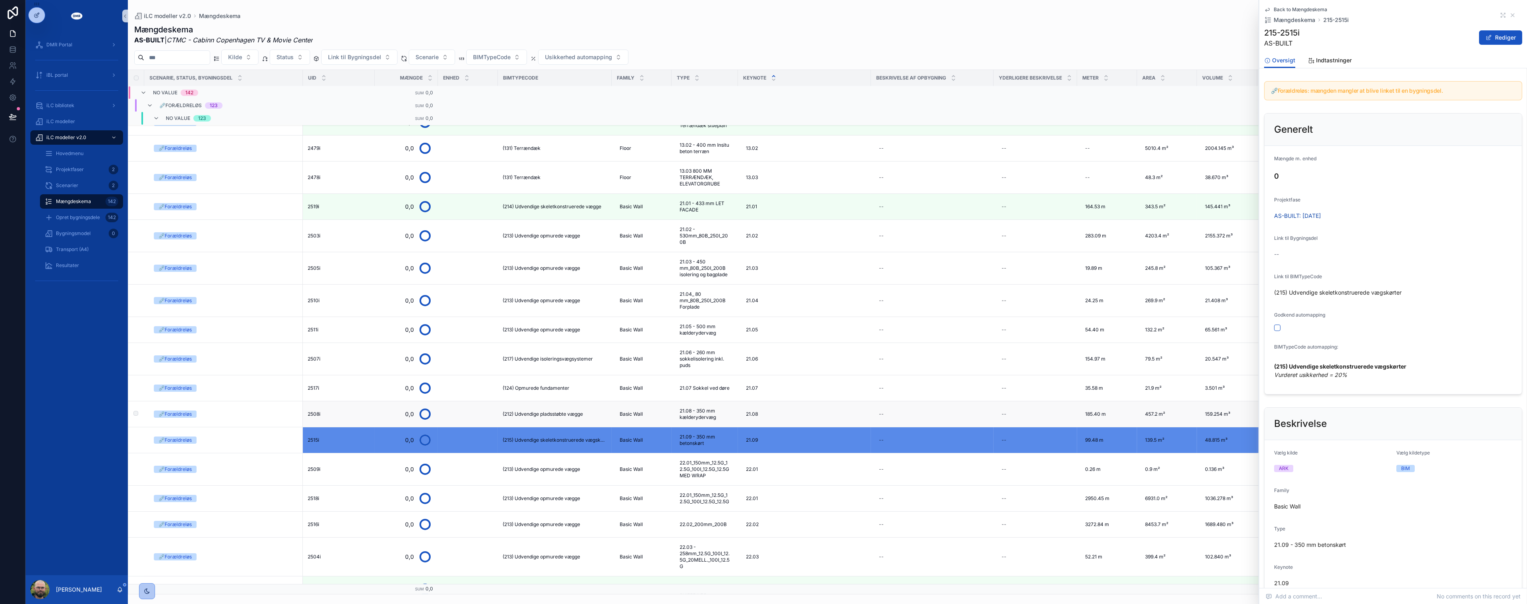
click at [559, 412] on span "(212) Udvendige pladsstøbte vægge" at bounding box center [543, 414] width 80 height 6
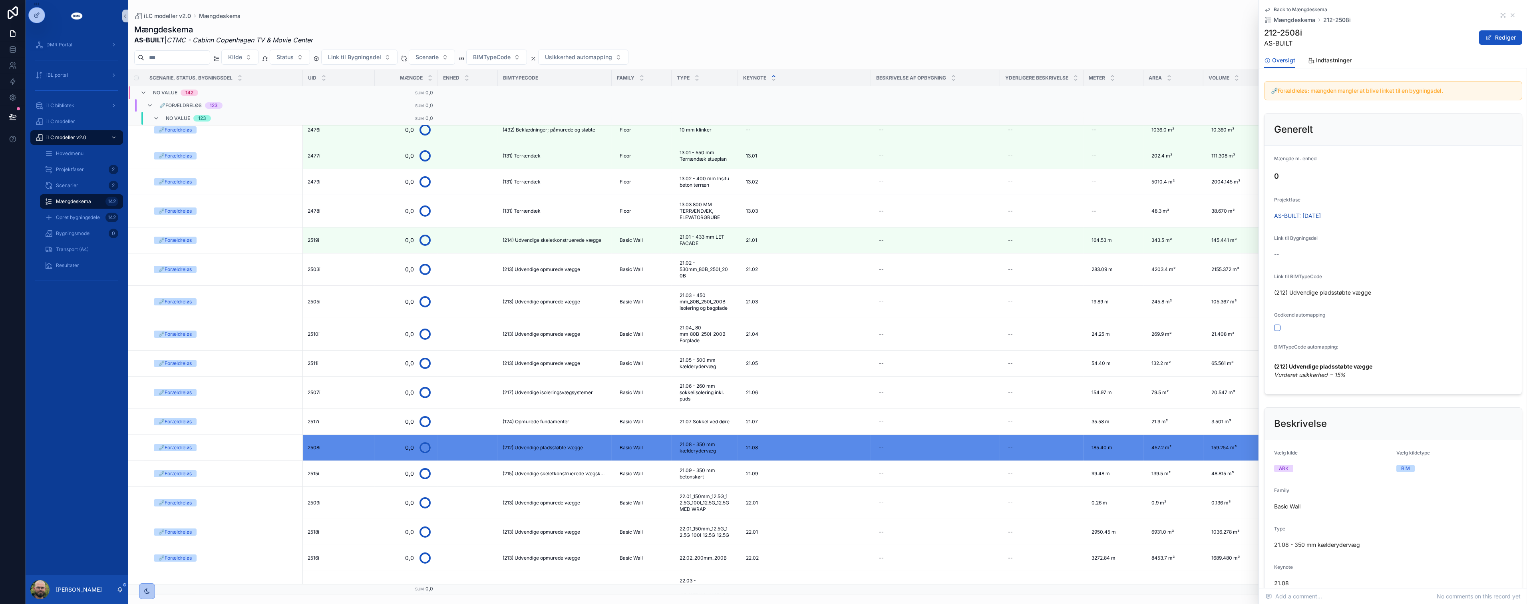
scroll to position [966, 0]
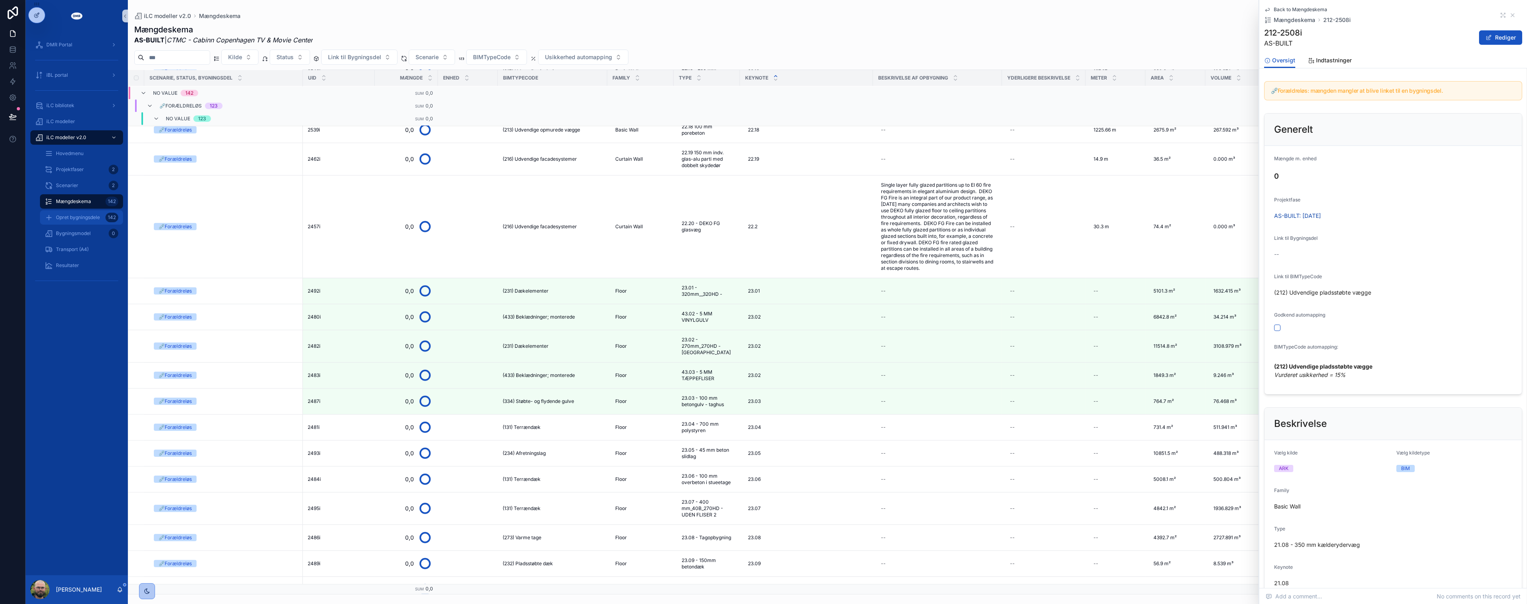
drag, startPoint x: 99, startPoint y: 219, endPoint x: 124, endPoint y: 227, distance: 26.8
click at [99, 219] on span "Opret bygningsdele" at bounding box center [78, 217] width 44 height 6
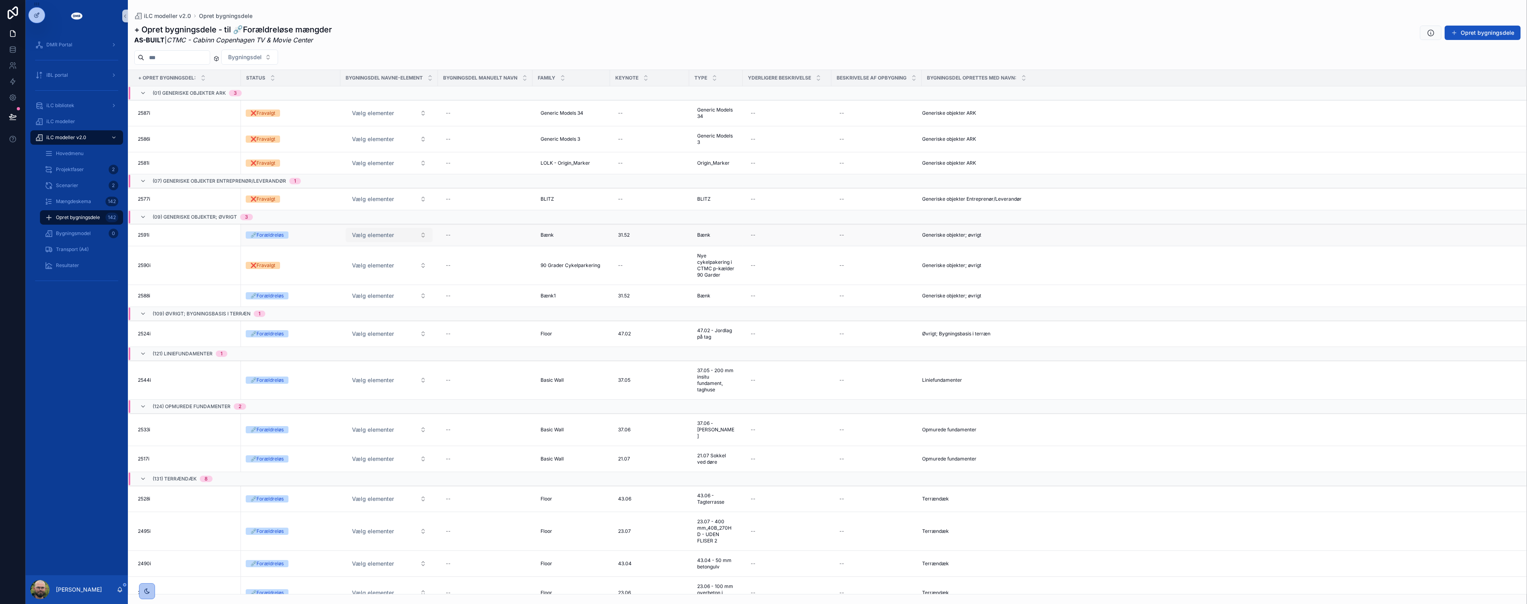
click at [415, 237] on button "Vælg elementer" at bounding box center [389, 235] width 87 height 14
click at [389, 268] on div "Keynote" at bounding box center [390, 267] width 96 height 12
click at [405, 235] on button "Keynote" at bounding box center [389, 235] width 87 height 14
click at [372, 280] on div "Family" at bounding box center [390, 279] width 96 height 12
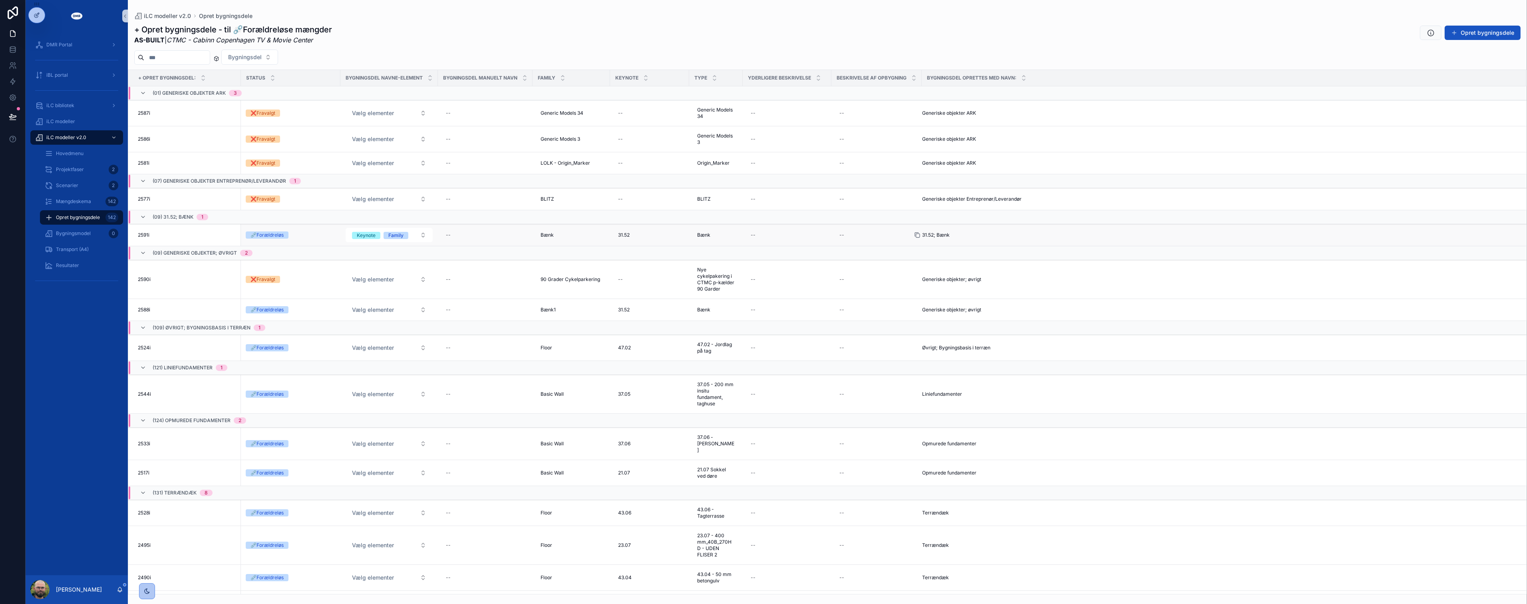
click at [918, 234] on icon "scrollable content" at bounding box center [917, 235] width 6 height 6
click at [468, 308] on div "--" at bounding box center [485, 309] width 85 height 13
type input "**********"
click at [545, 321] on icon "scrollable content" at bounding box center [544, 321] width 6 height 6
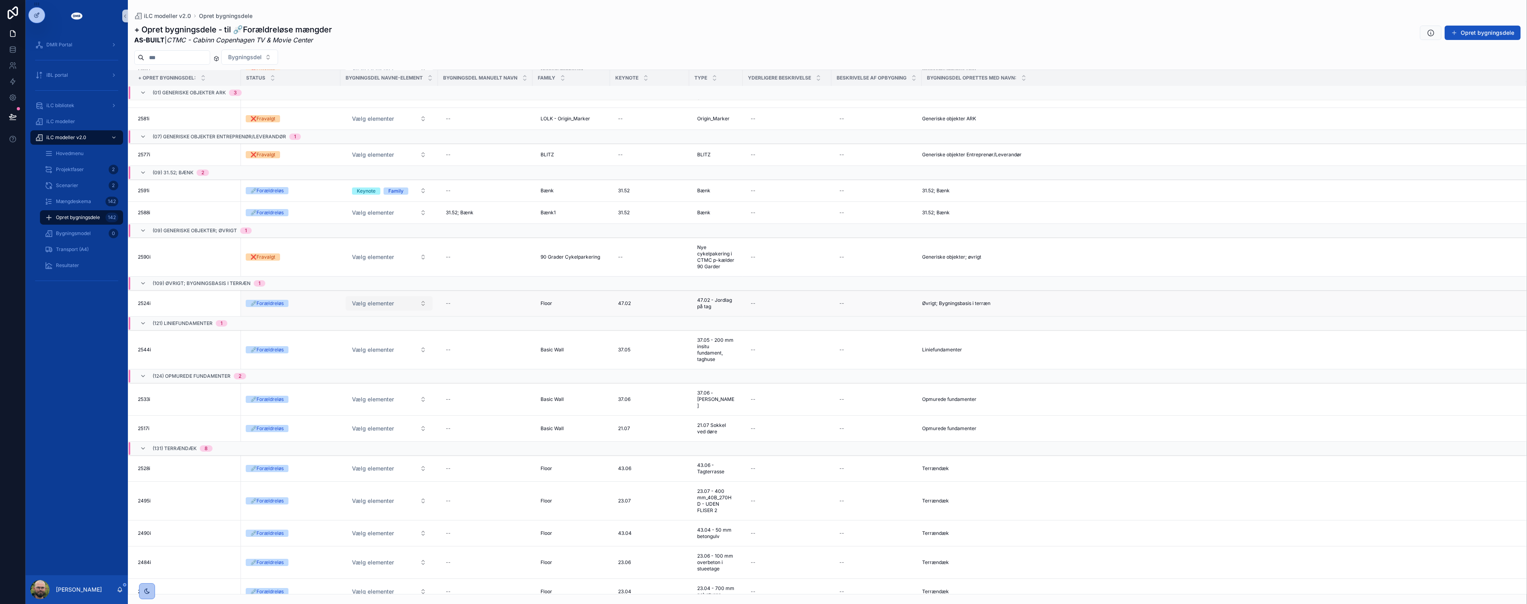
click at [401, 302] on button "Vælg elementer" at bounding box center [389, 303] width 87 height 14
click at [376, 361] on div "Type" at bounding box center [390, 359] width 96 height 12
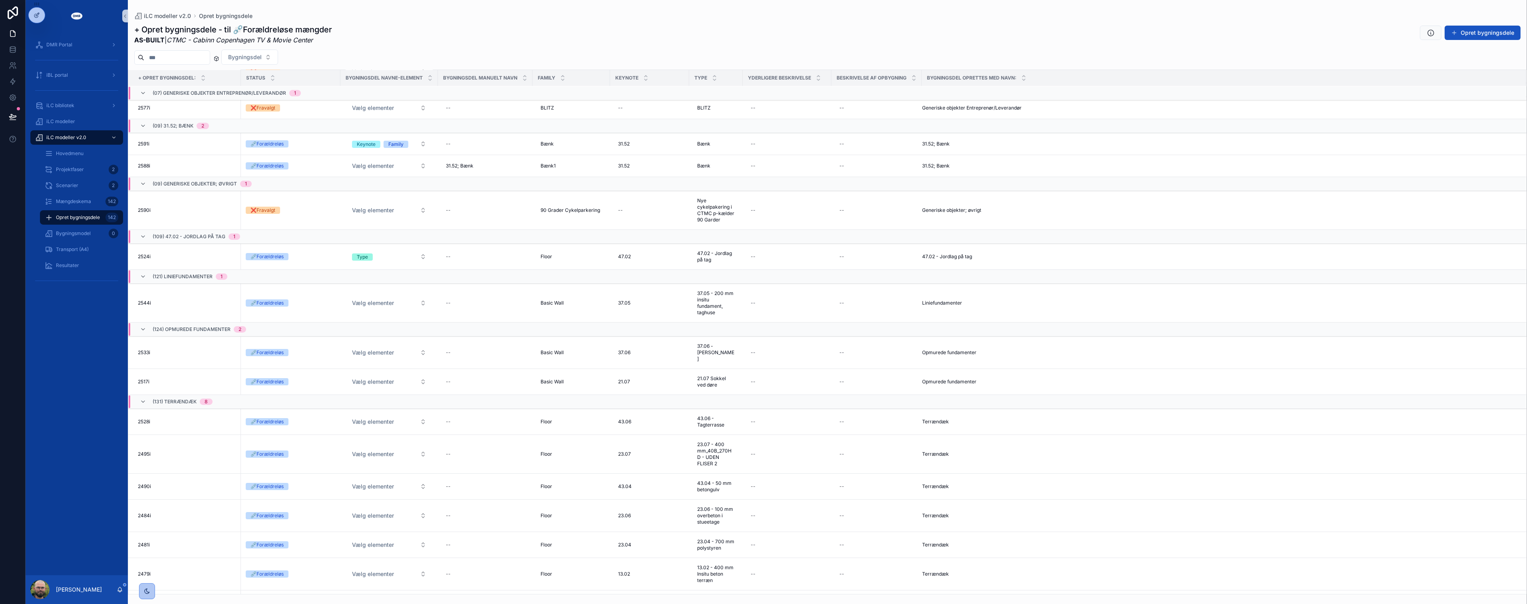
scroll to position [133, 0]
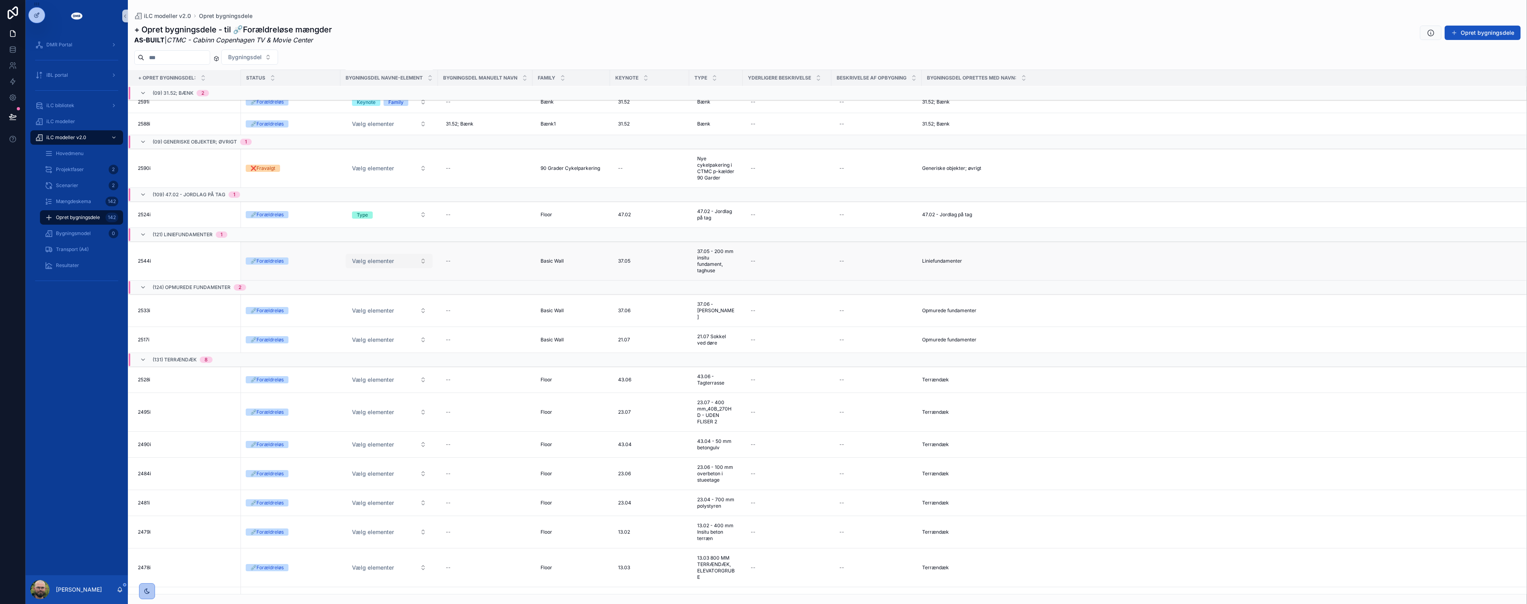
click at [411, 262] on button "Vælg elementer" at bounding box center [389, 261] width 87 height 14
click at [372, 316] on div "Type" at bounding box center [390, 317] width 96 height 12
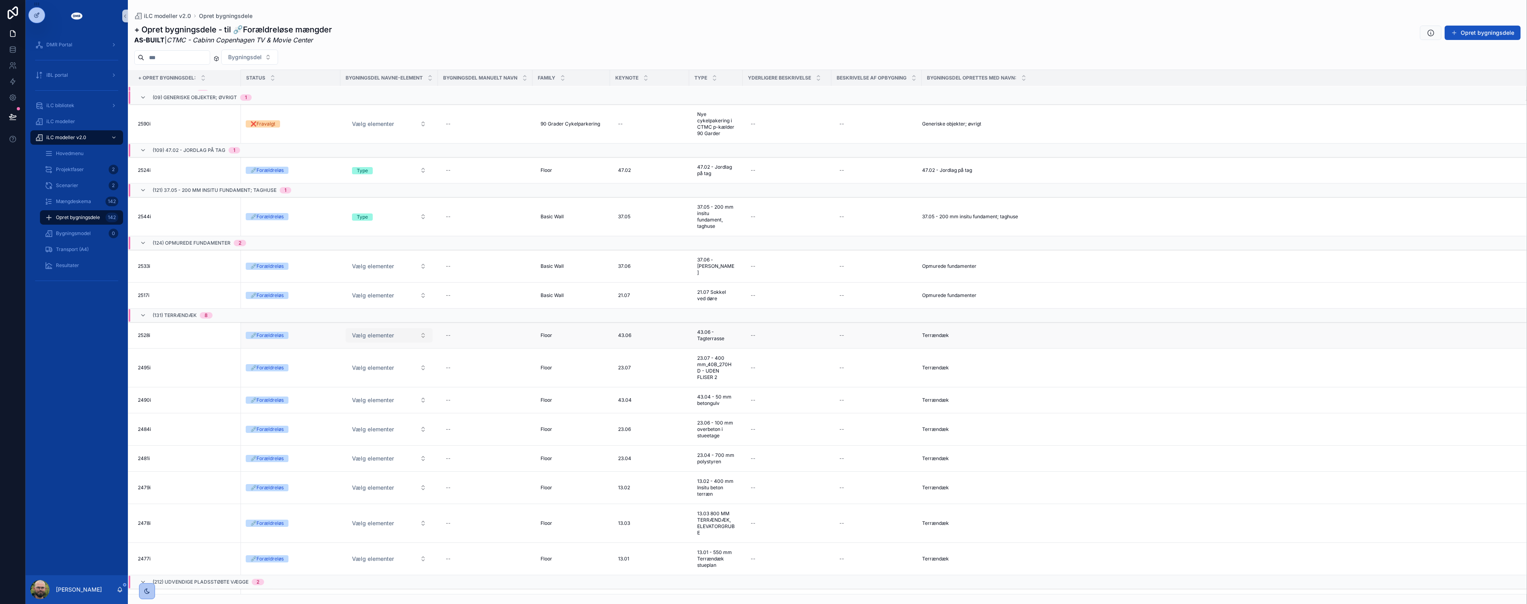
scroll to position [222, 0]
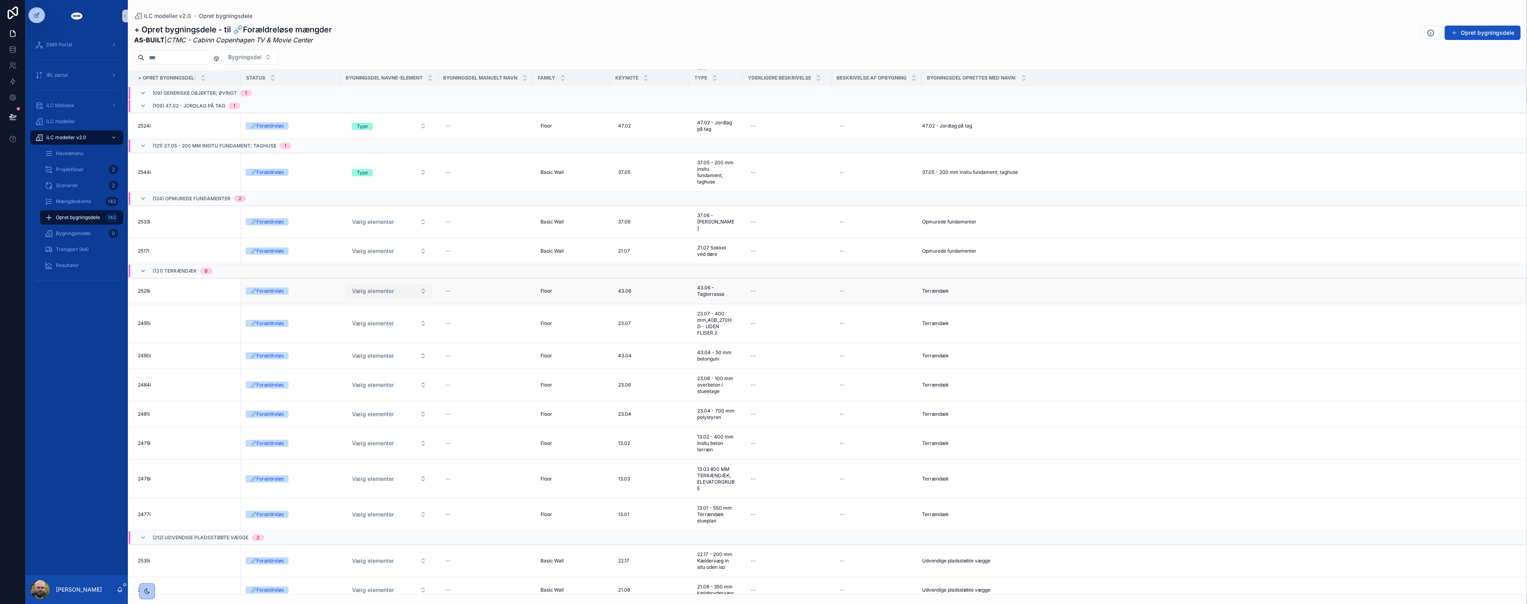
click at [404, 288] on button "Vælg elementer" at bounding box center [389, 291] width 87 height 14
click at [370, 340] on div "Type" at bounding box center [390, 341] width 96 height 12
click at [386, 319] on span "Vælg elementer" at bounding box center [373, 323] width 42 height 8
click at [367, 369] on div "Type" at bounding box center [390, 373] width 96 height 12
click at [390, 352] on span "Vælg elementer" at bounding box center [373, 356] width 42 height 8
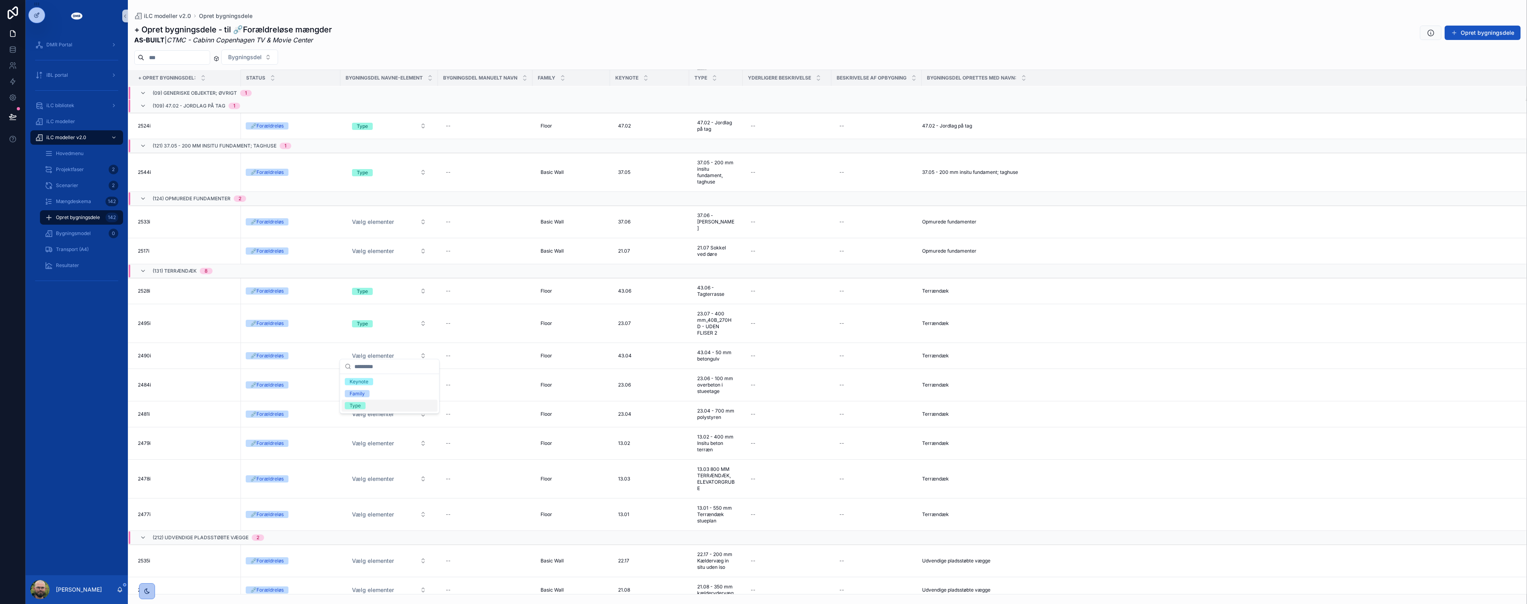
click at [360, 408] on div "Type" at bounding box center [355, 405] width 11 height 7
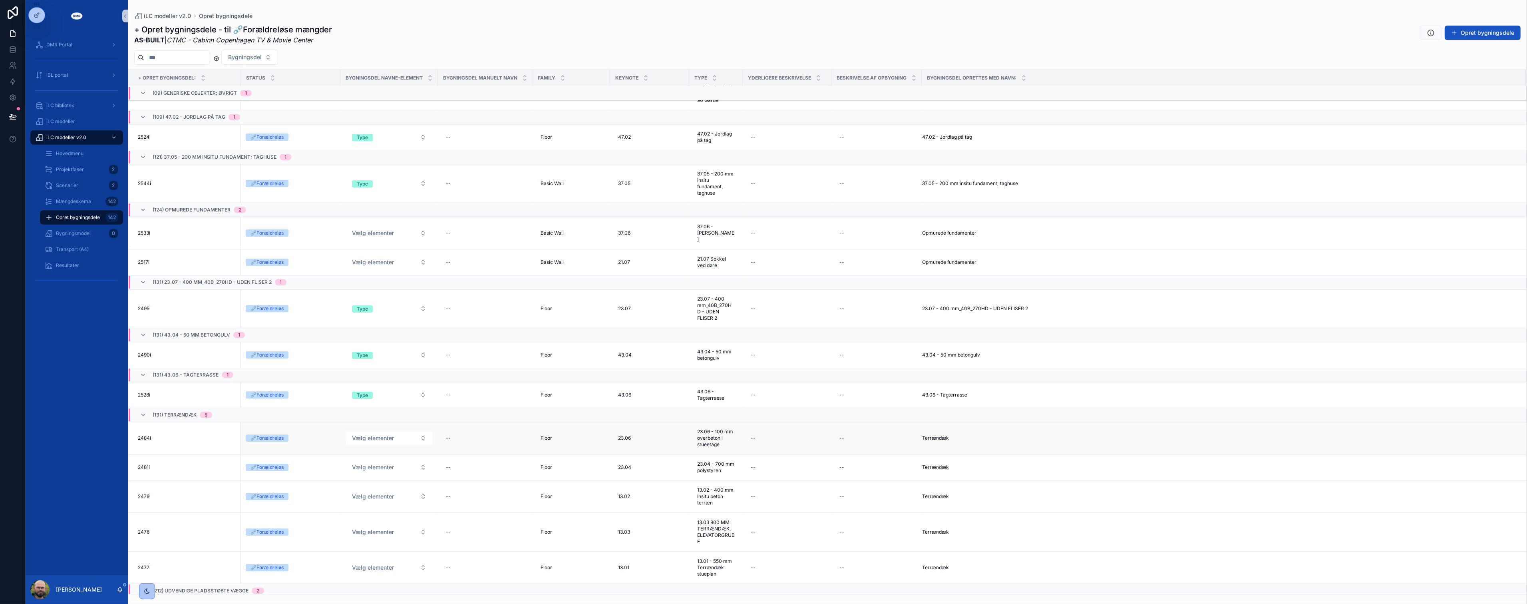
scroll to position [277, 0]
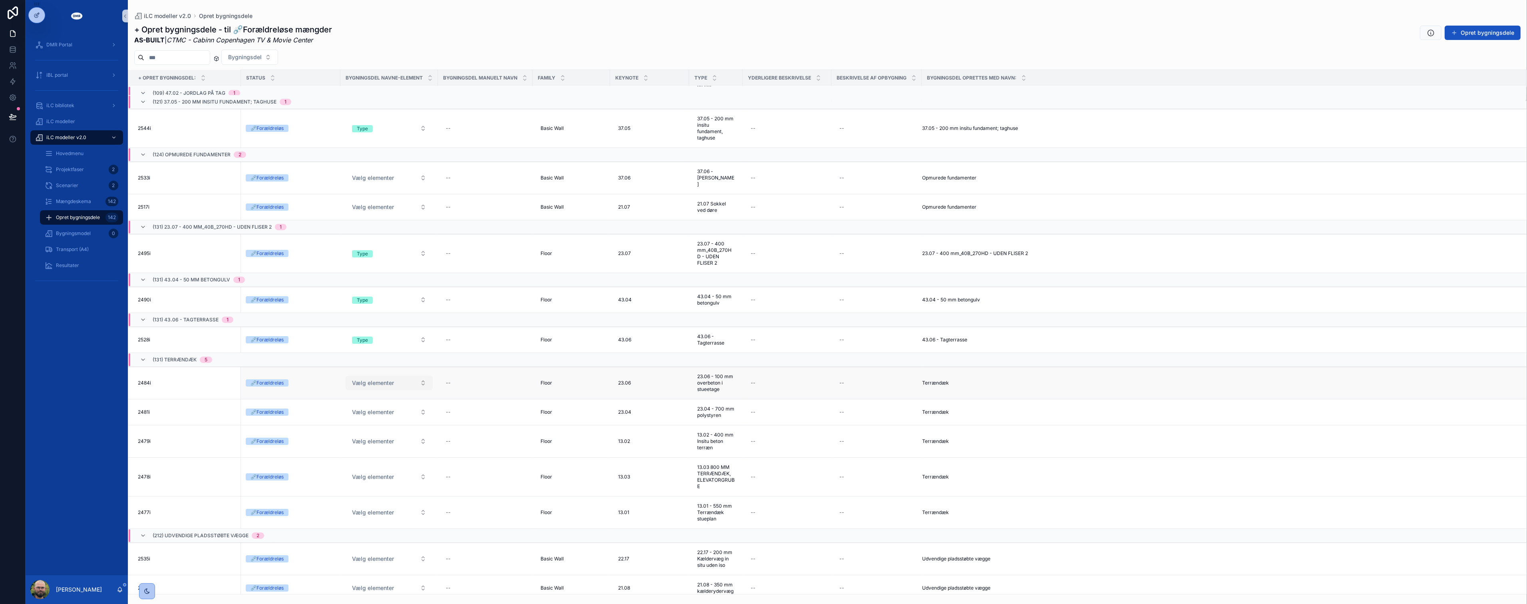
click at [392, 379] on span "Vælg elementer" at bounding box center [373, 383] width 42 height 8
click at [372, 433] on div "Type" at bounding box center [390, 433] width 96 height 12
click at [403, 405] on button "Vælg elementer" at bounding box center [389, 412] width 87 height 14
click at [376, 457] on div "Type" at bounding box center [390, 462] width 96 height 12
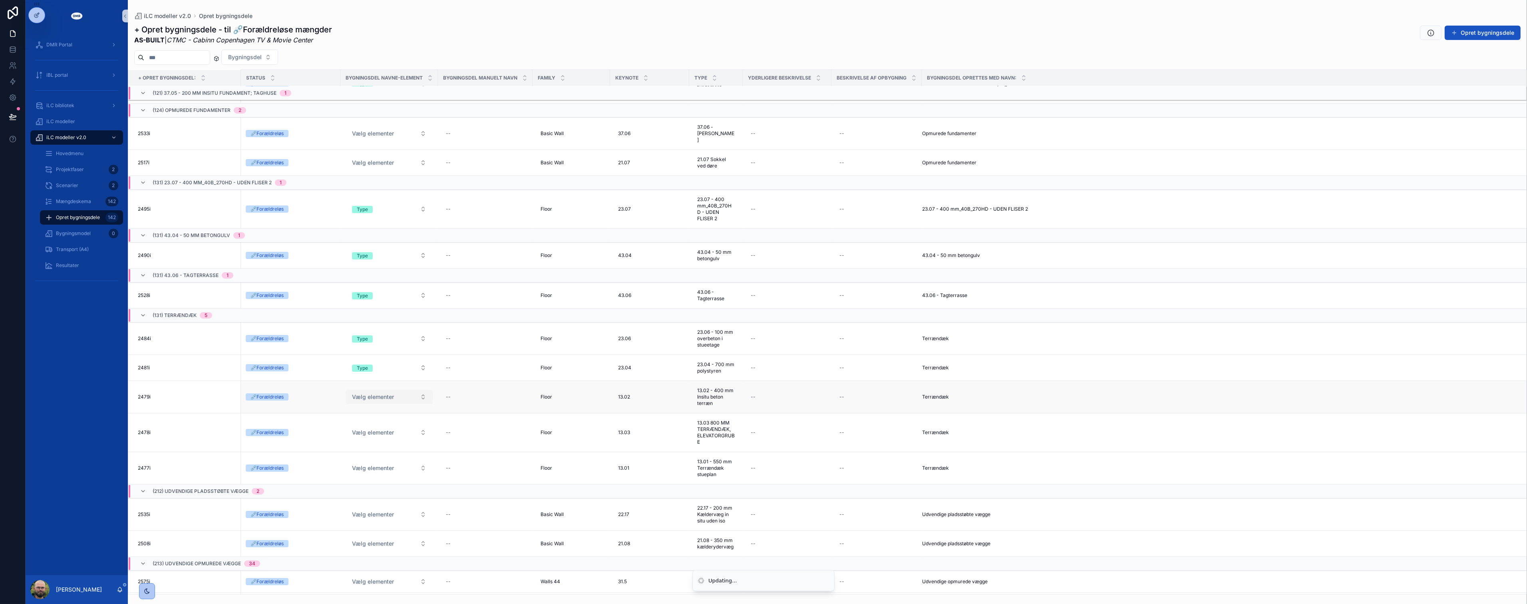
click at [422, 394] on button "Vælg elementer" at bounding box center [389, 397] width 87 height 14
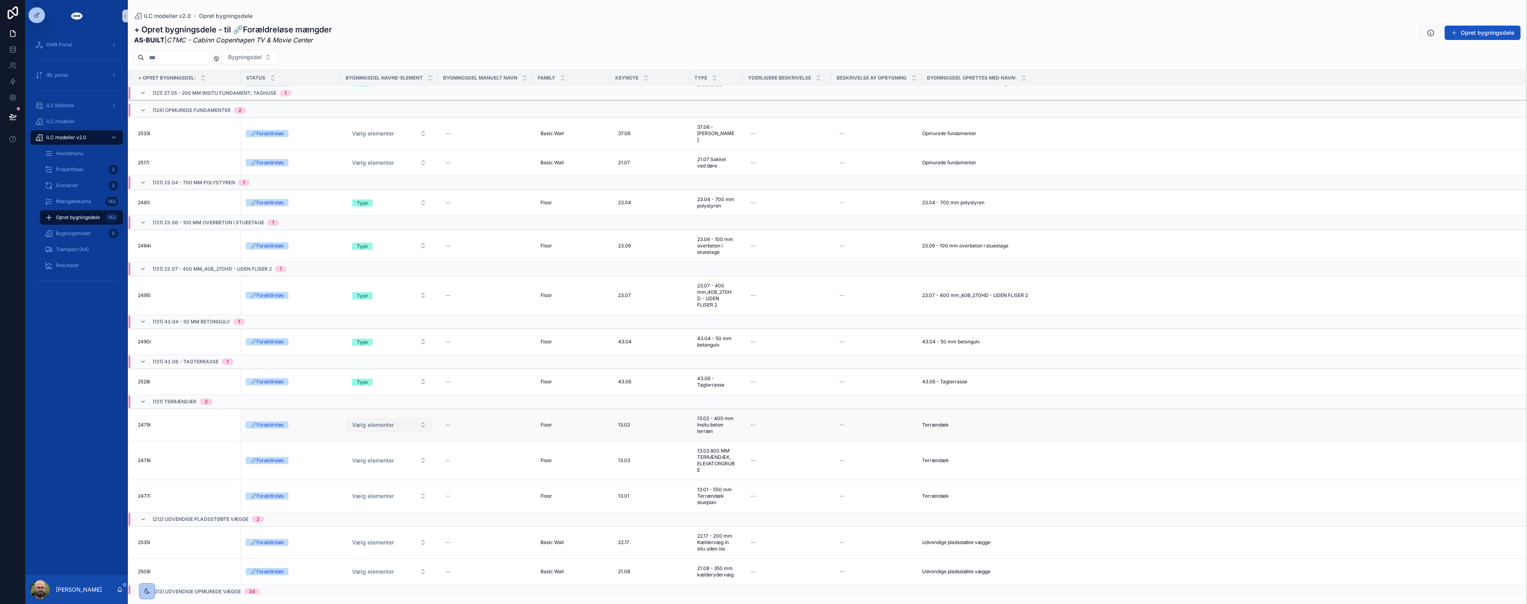
click at [403, 421] on button "Vælg elementer" at bounding box center [389, 425] width 87 height 14
click at [359, 475] on div "Type" at bounding box center [355, 474] width 11 height 7
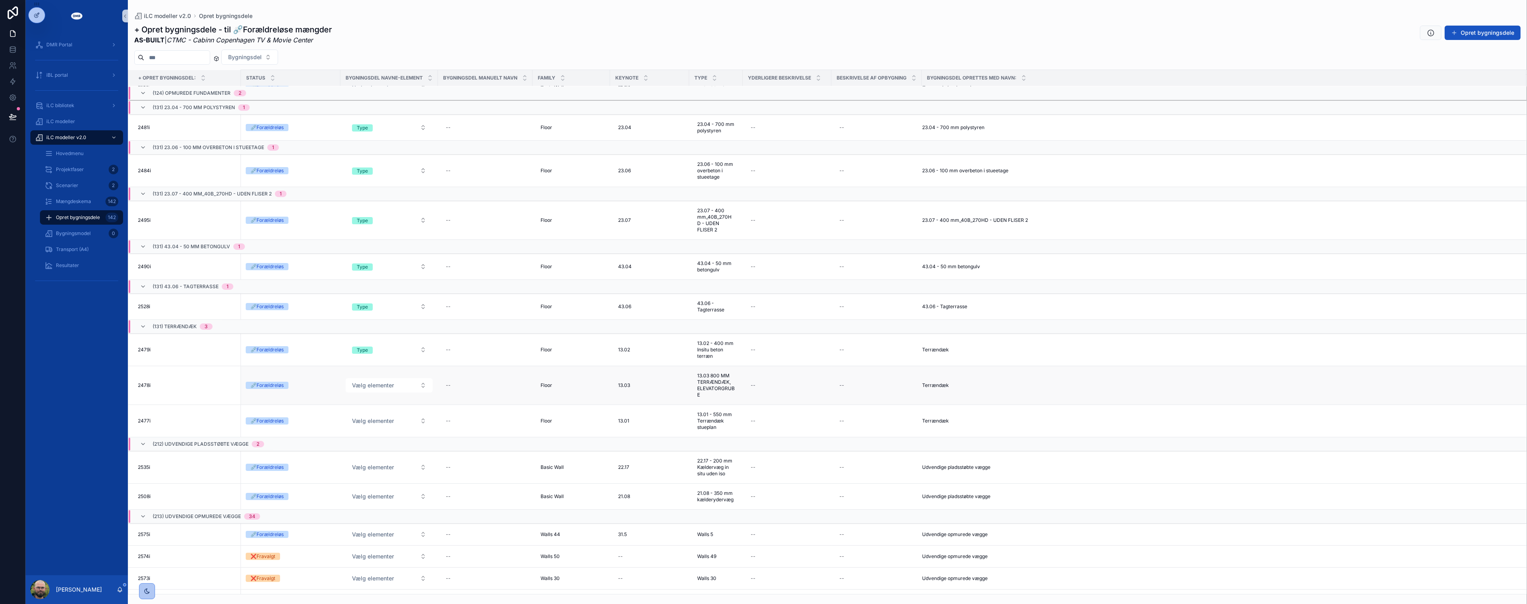
scroll to position [408, 0]
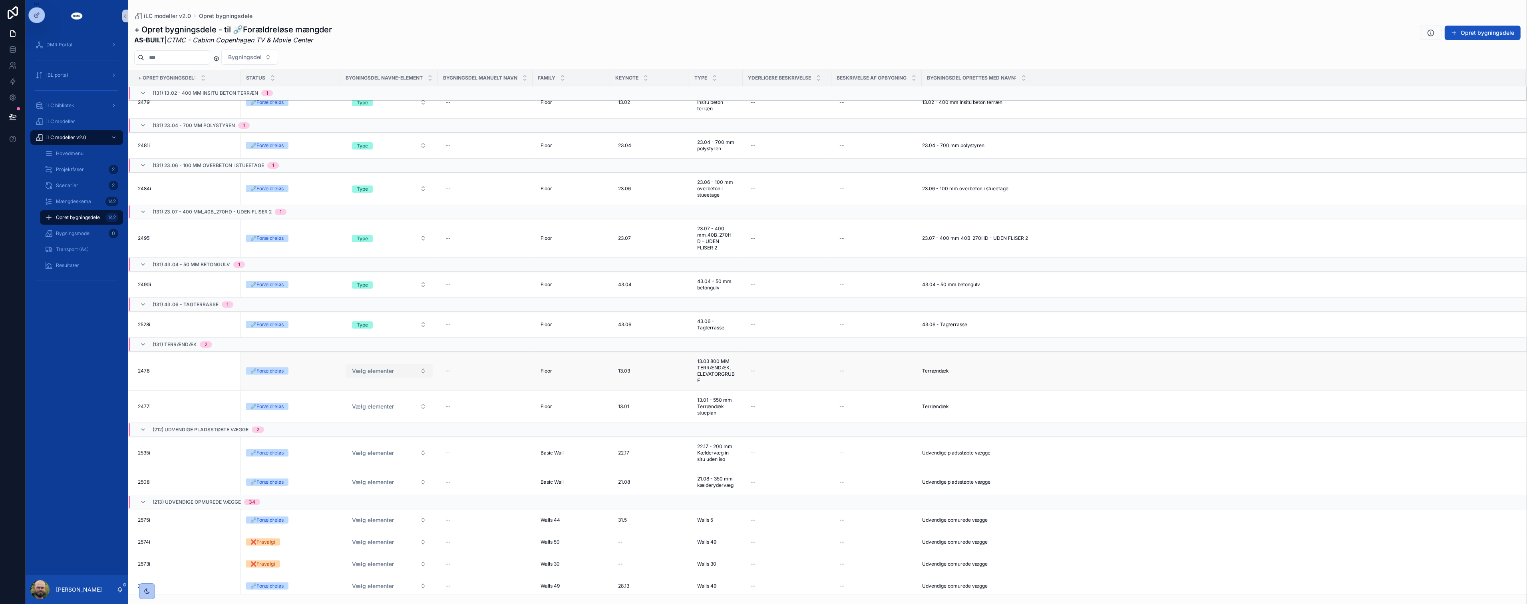
click at [409, 369] on button "Vælg elementer" at bounding box center [389, 371] width 87 height 14
click at [370, 421] on div "Type" at bounding box center [390, 421] width 96 height 12
click at [376, 405] on button "Vælg elementer" at bounding box center [389, 406] width 87 height 14
click at [366, 454] on div "Type" at bounding box center [390, 457] width 96 height 12
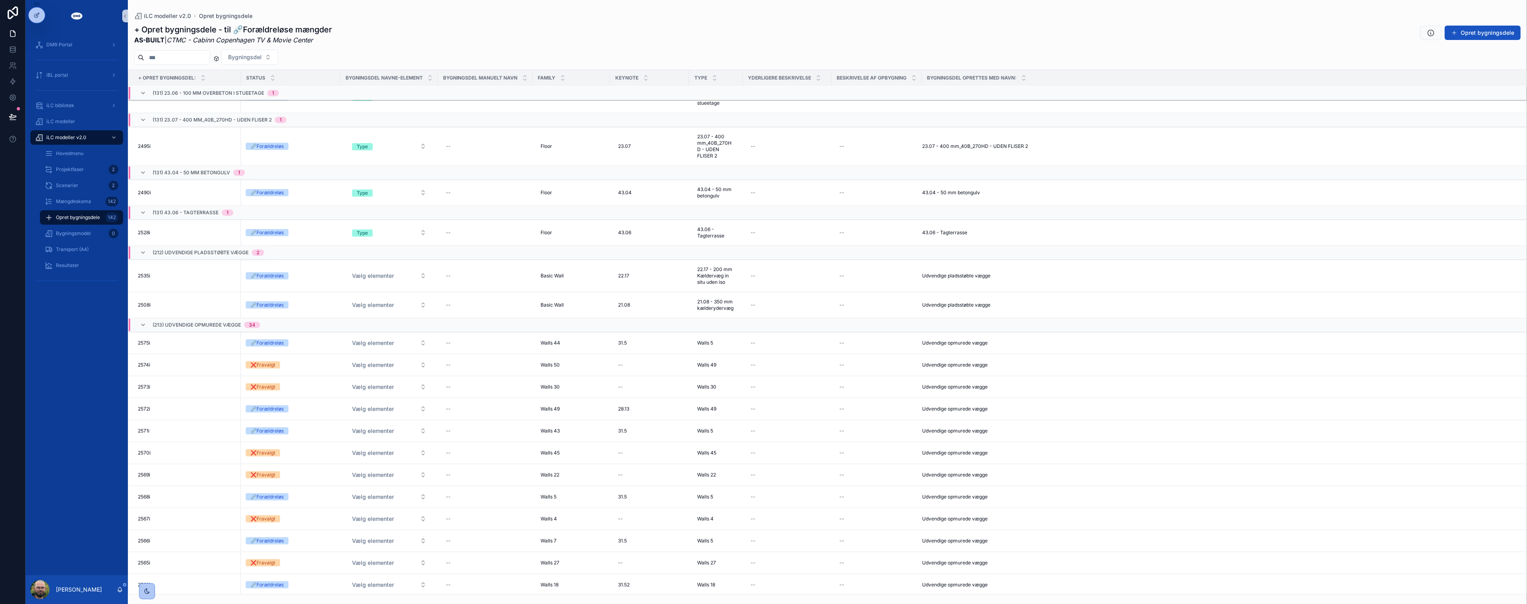
scroll to position [639, 0]
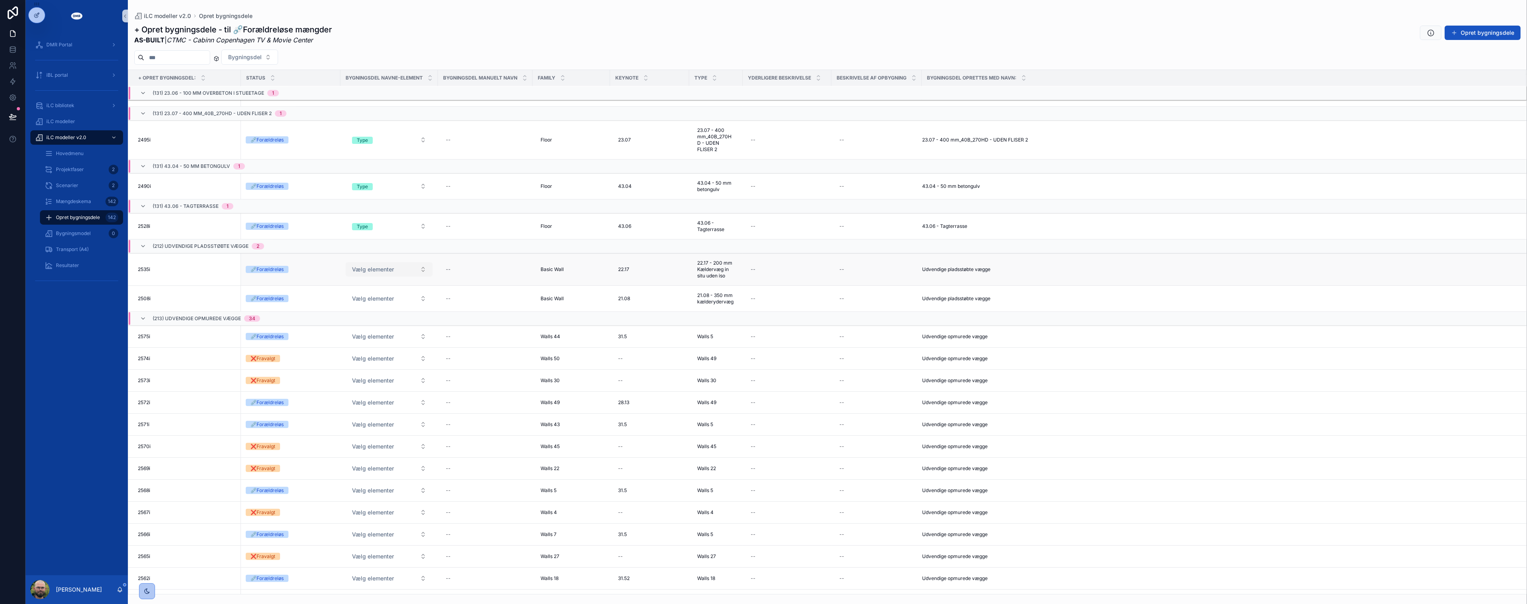
click at [408, 266] on button "Vælg elementer" at bounding box center [389, 269] width 87 height 14
click at [384, 318] on div "Type" at bounding box center [390, 319] width 96 height 12
click at [386, 295] on span "Vælg elementer" at bounding box center [373, 298] width 42 height 8
click at [376, 346] on div "Type" at bounding box center [390, 349] width 96 height 12
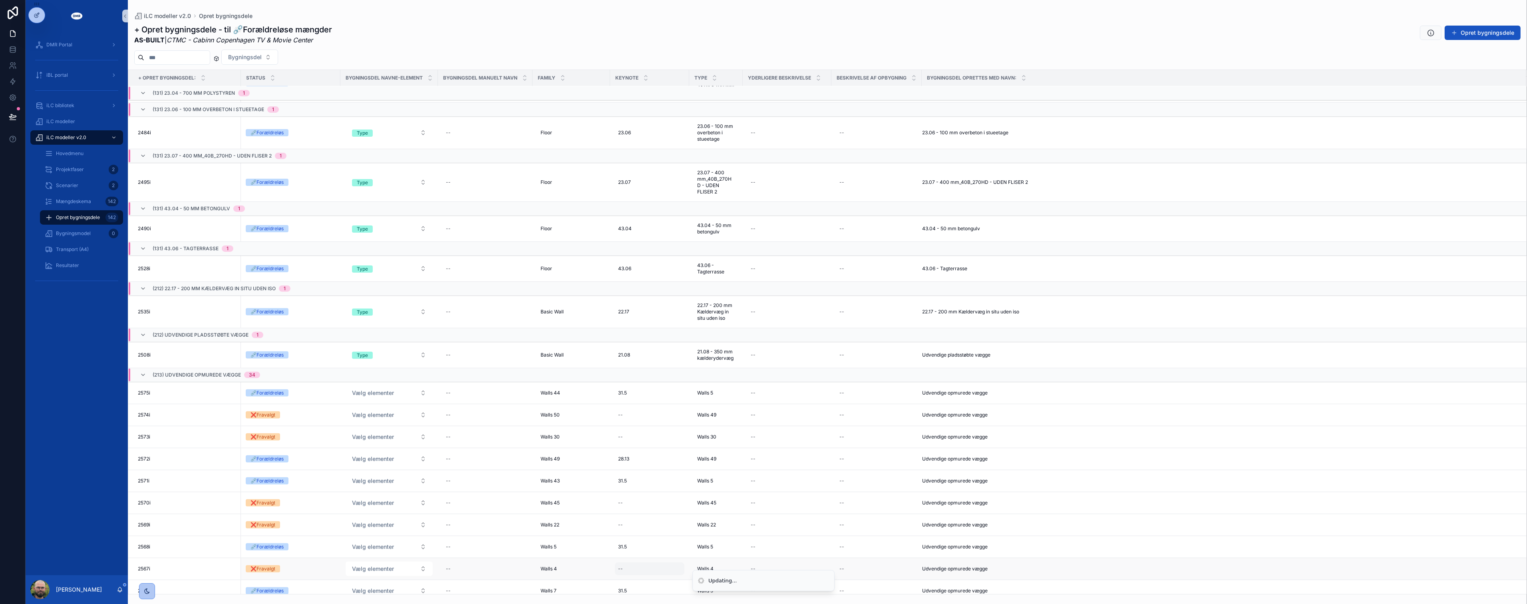
scroll to position [865, 0]
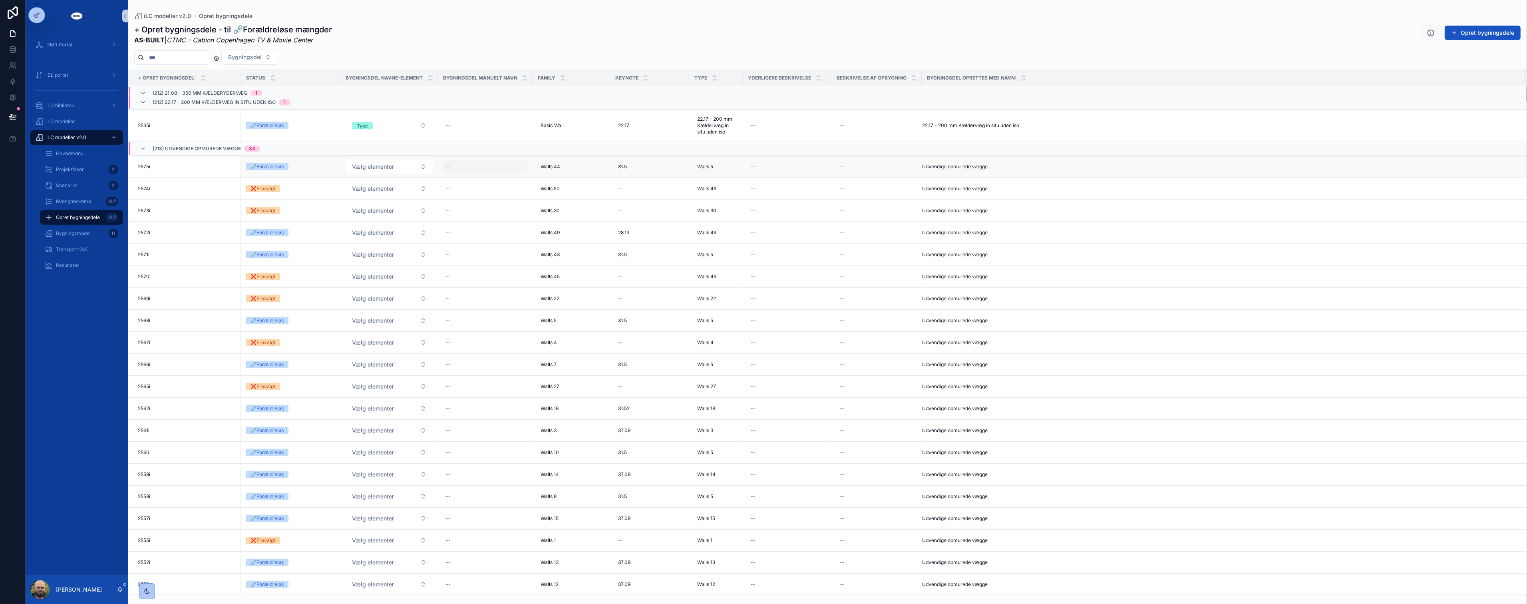
click at [449, 168] on div "--" at bounding box center [448, 166] width 5 height 6
click at [409, 167] on button "Vælg elementer" at bounding box center [389, 166] width 87 height 14
click at [384, 199] on div "Keynote" at bounding box center [390, 199] width 96 height 12
click at [410, 252] on button "Vælg elementer" at bounding box center [389, 254] width 87 height 14
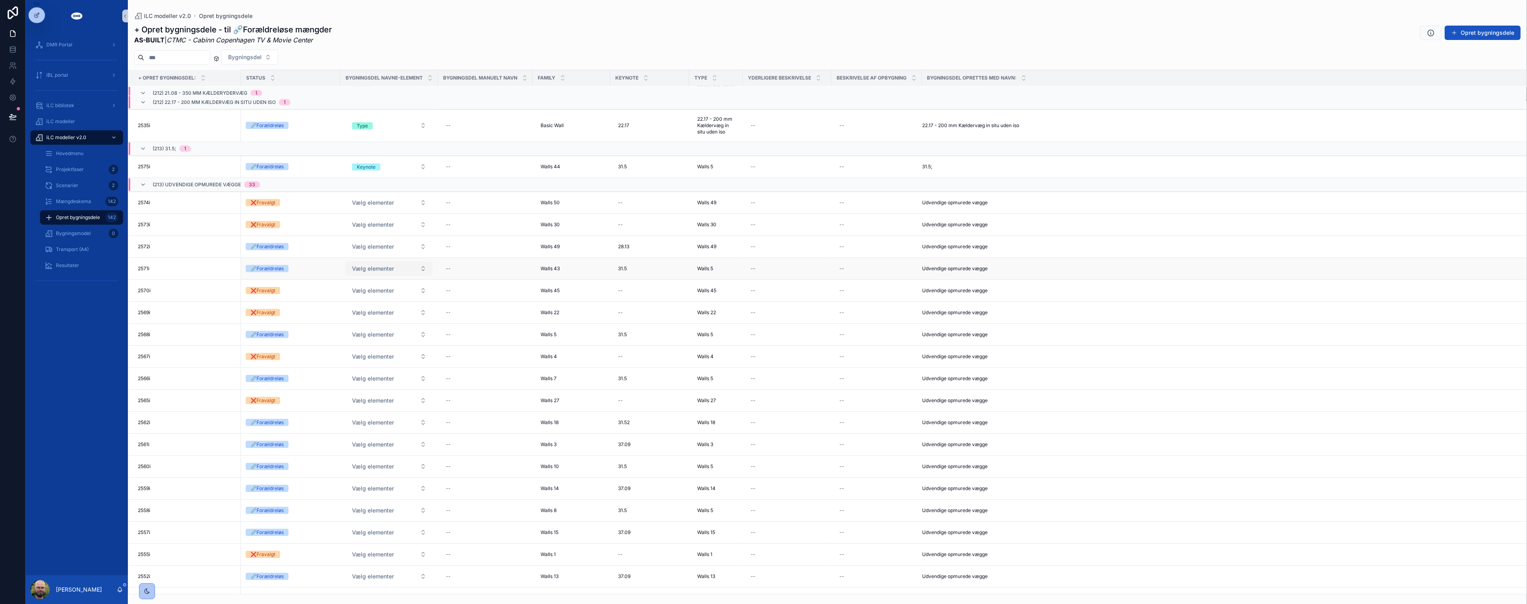
click at [390, 266] on span "Vælg elementer" at bounding box center [373, 268] width 42 height 8
click at [360, 301] on div "Keynote" at bounding box center [359, 300] width 19 height 7
click at [383, 333] on span "Vælg elementer" at bounding box center [373, 334] width 42 height 8
click at [358, 368] on div "Keynote" at bounding box center [359, 366] width 19 height 7
click at [384, 380] on span "Vælg elementer" at bounding box center [373, 378] width 42 height 8
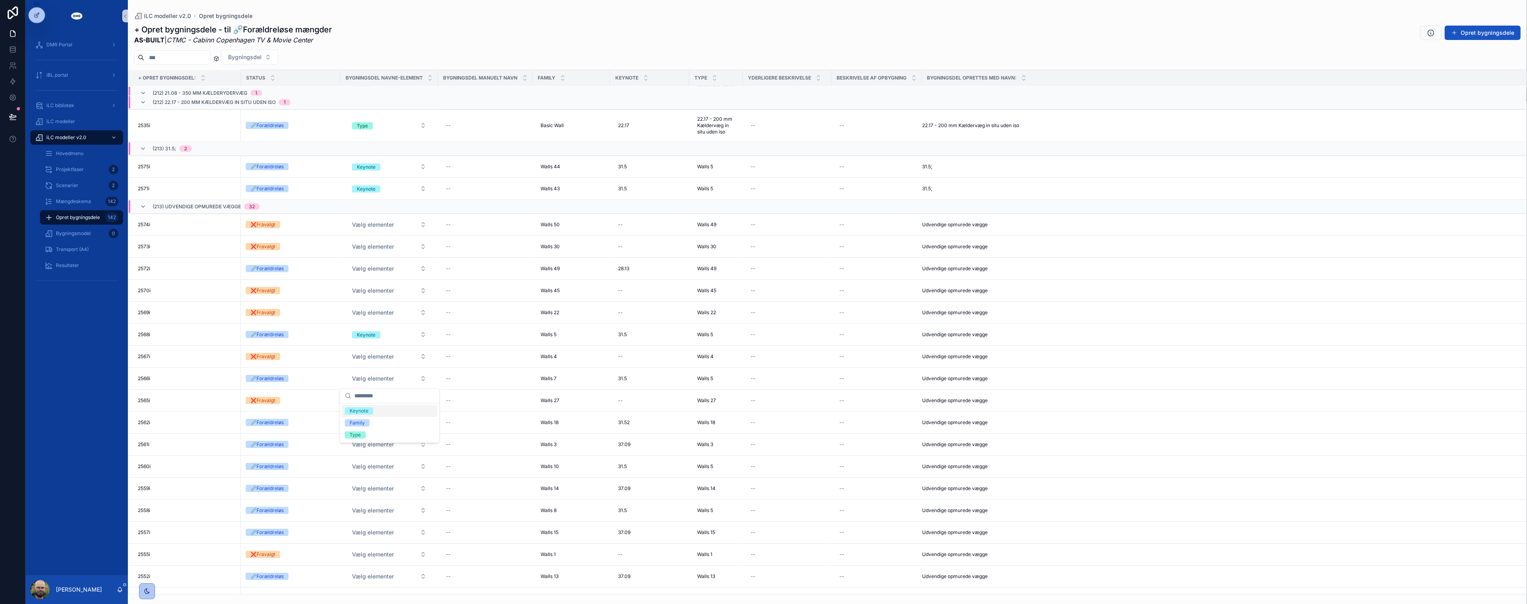
click at [372, 409] on span "Keynote" at bounding box center [359, 410] width 28 height 7
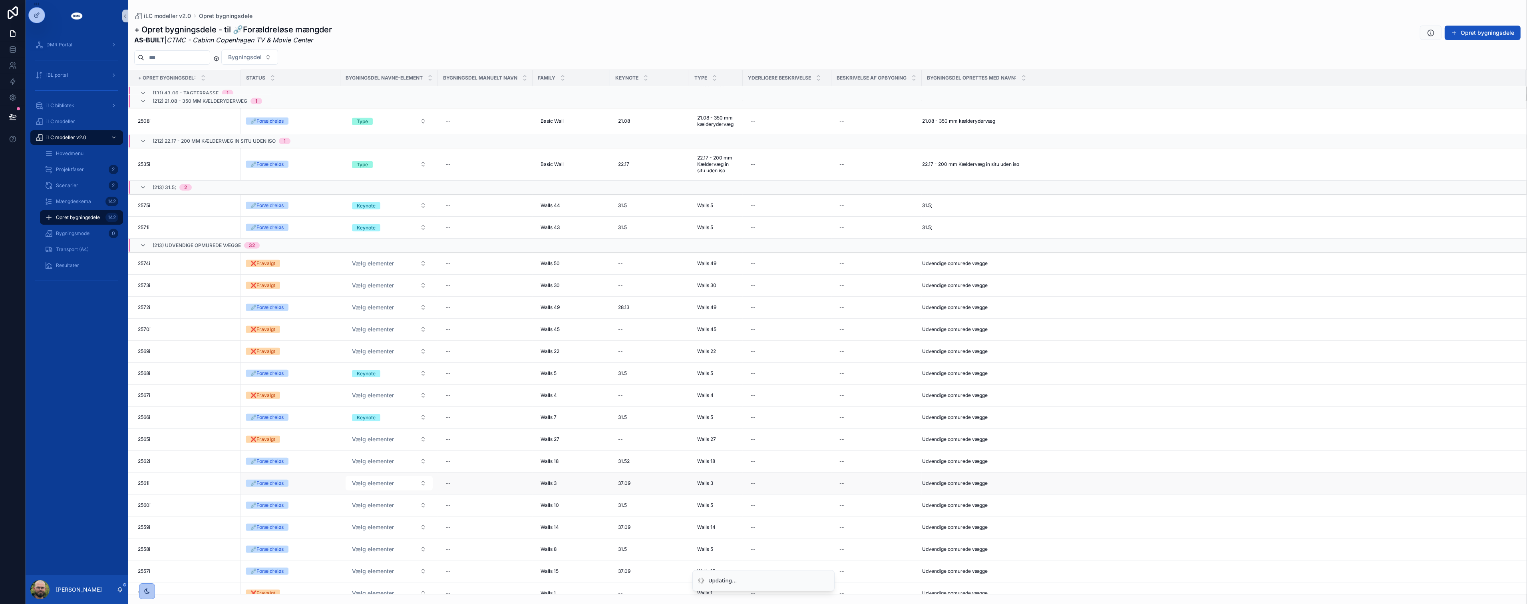
scroll to position [967, 0]
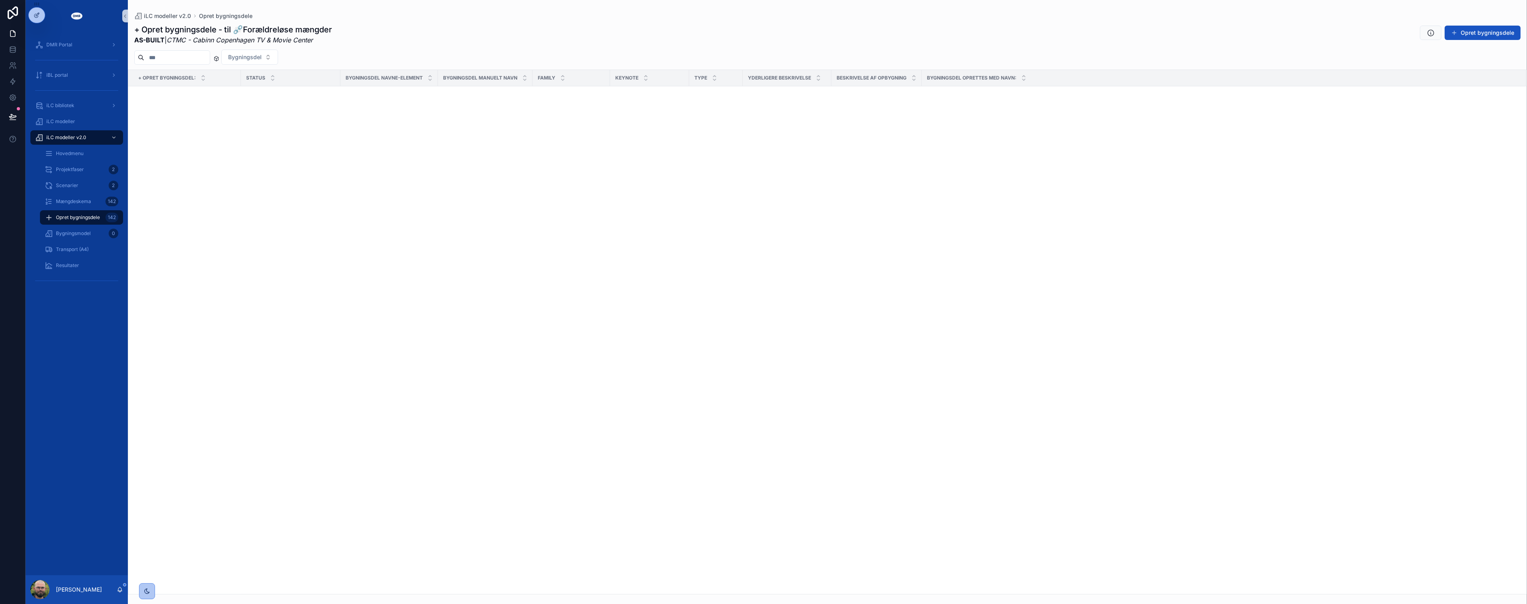
scroll to position [967, 0]
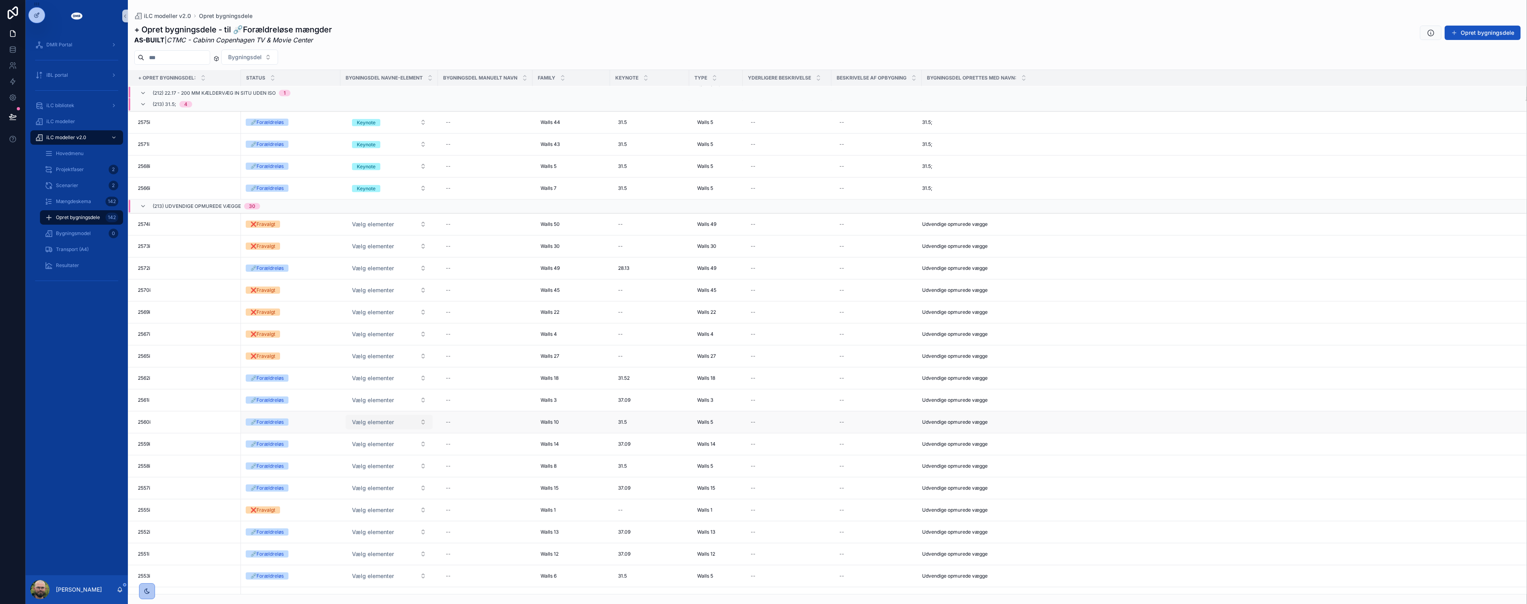
click at [396, 426] on button "Vælg elementer" at bounding box center [389, 422] width 87 height 14
click at [377, 456] on div "Keynote" at bounding box center [390, 455] width 96 height 12
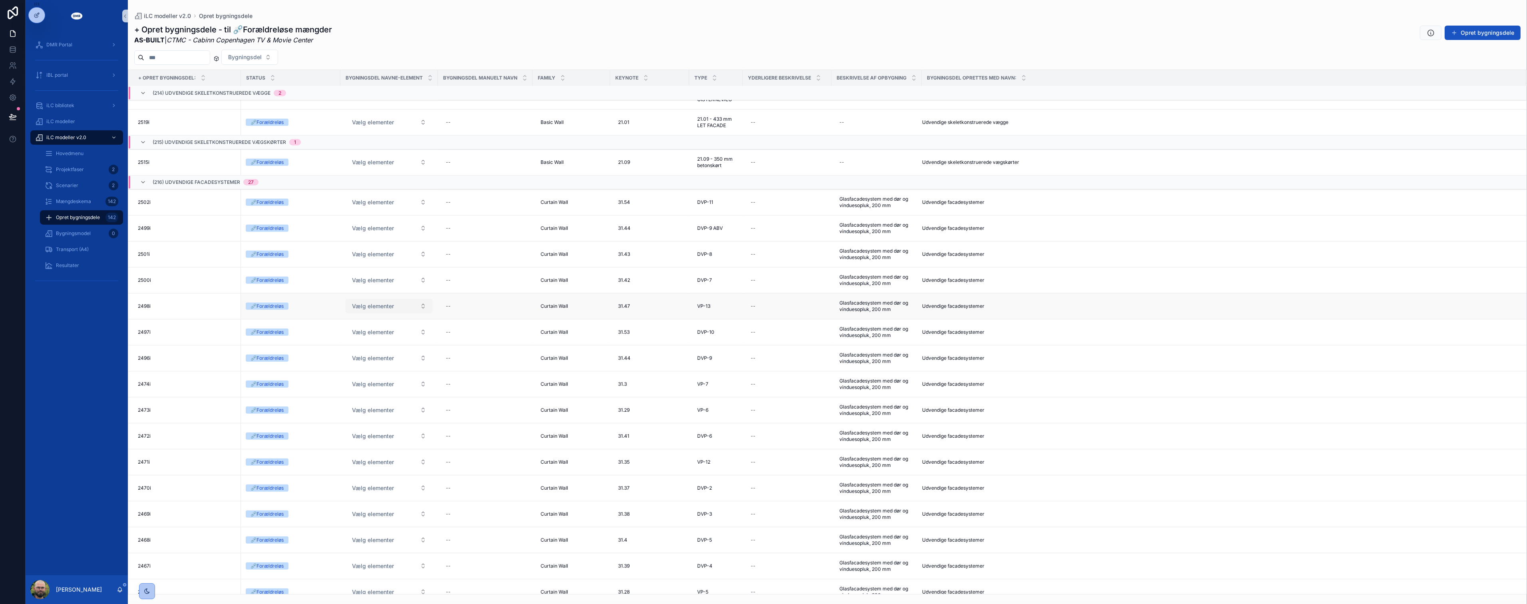
scroll to position [1981, 0]
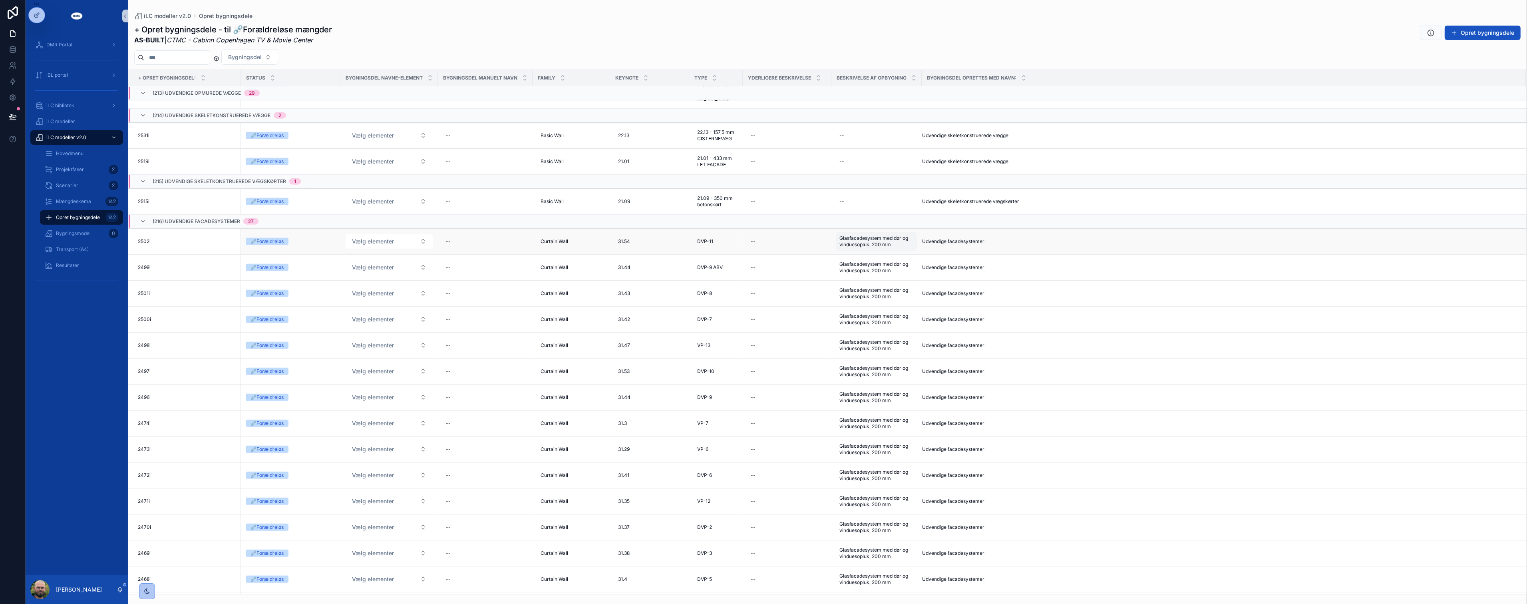
click at [875, 245] on span "Glasfacadesystem med dør og vinduesopluk, 200 mm" at bounding box center [876, 241] width 74 height 13
click at [476, 240] on div "--" at bounding box center [485, 241] width 85 height 13
type input "**********"
click at [547, 254] on icon "scrollable content" at bounding box center [544, 252] width 6 height 6
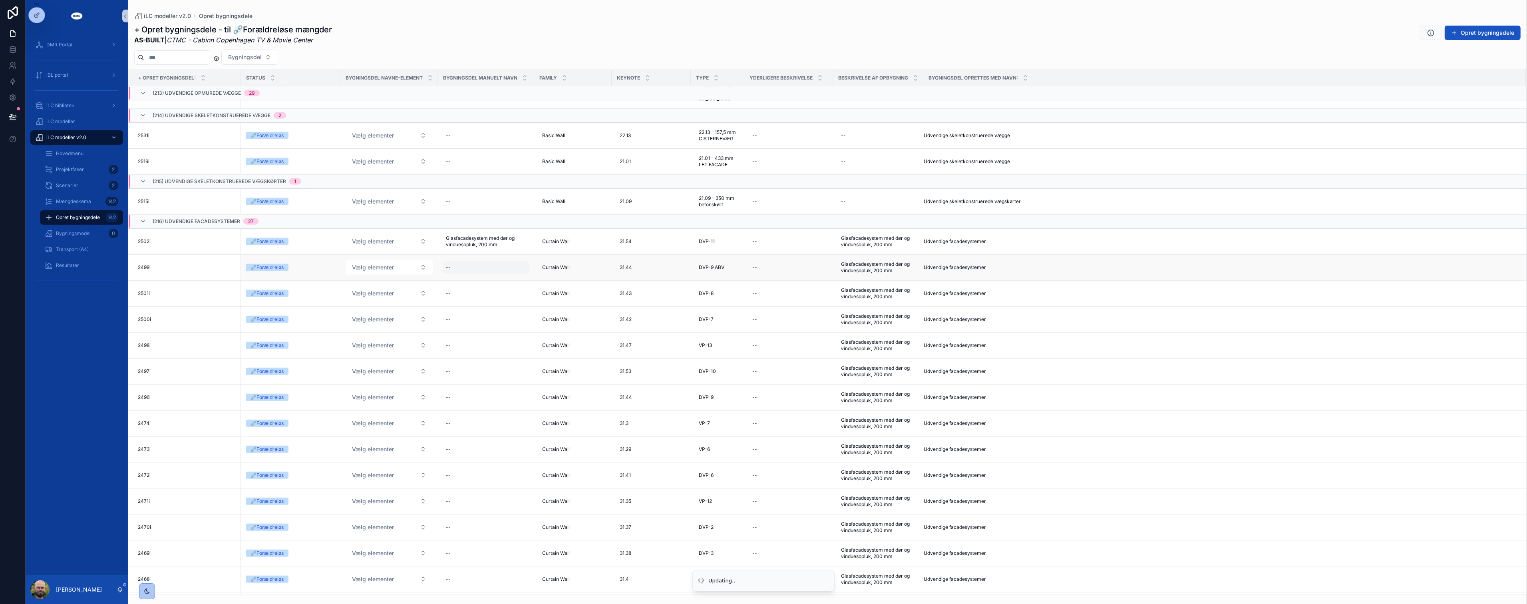
click at [491, 270] on div "--" at bounding box center [486, 267] width 87 height 13
type input "**********"
click at [543, 278] on icon "scrollable content" at bounding box center [544, 278] width 6 height 6
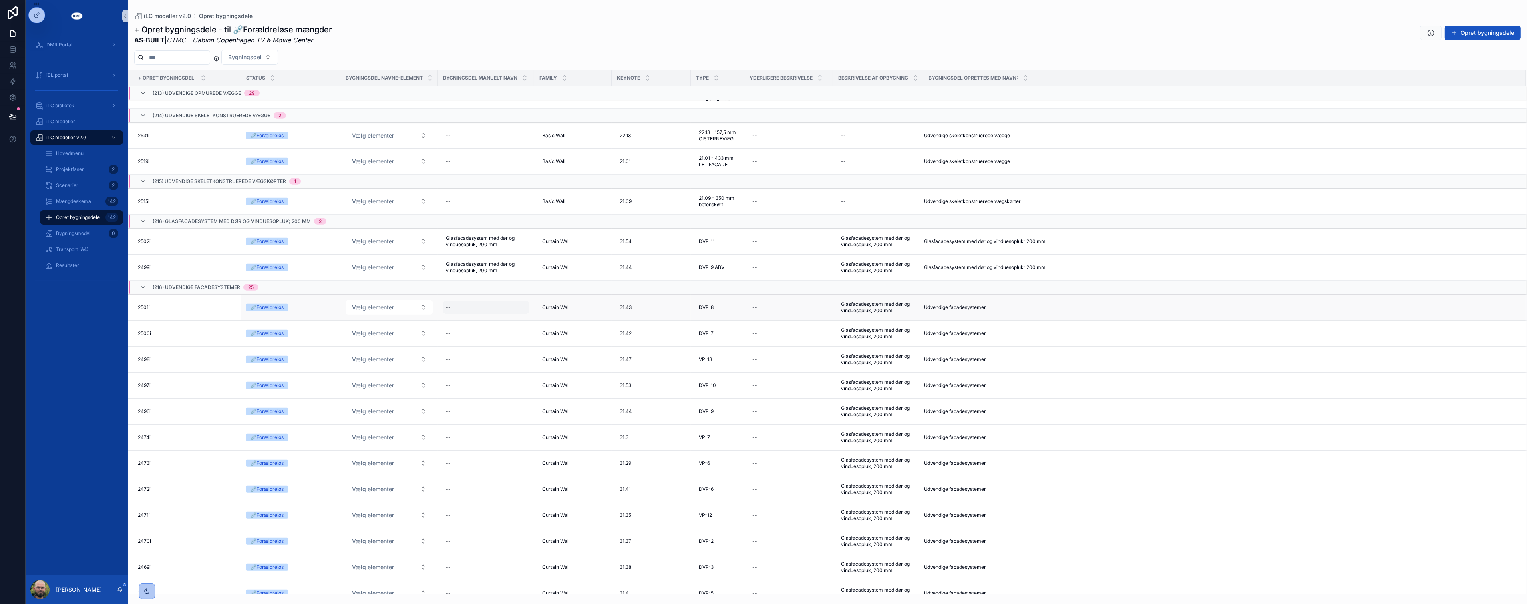
click at [484, 309] on div "--" at bounding box center [486, 307] width 87 height 13
type input "**********"
click at [541, 316] on icon "scrollable content" at bounding box center [544, 318] width 6 height 6
click at [468, 335] on div "--" at bounding box center [486, 333] width 87 height 13
type input "**********"
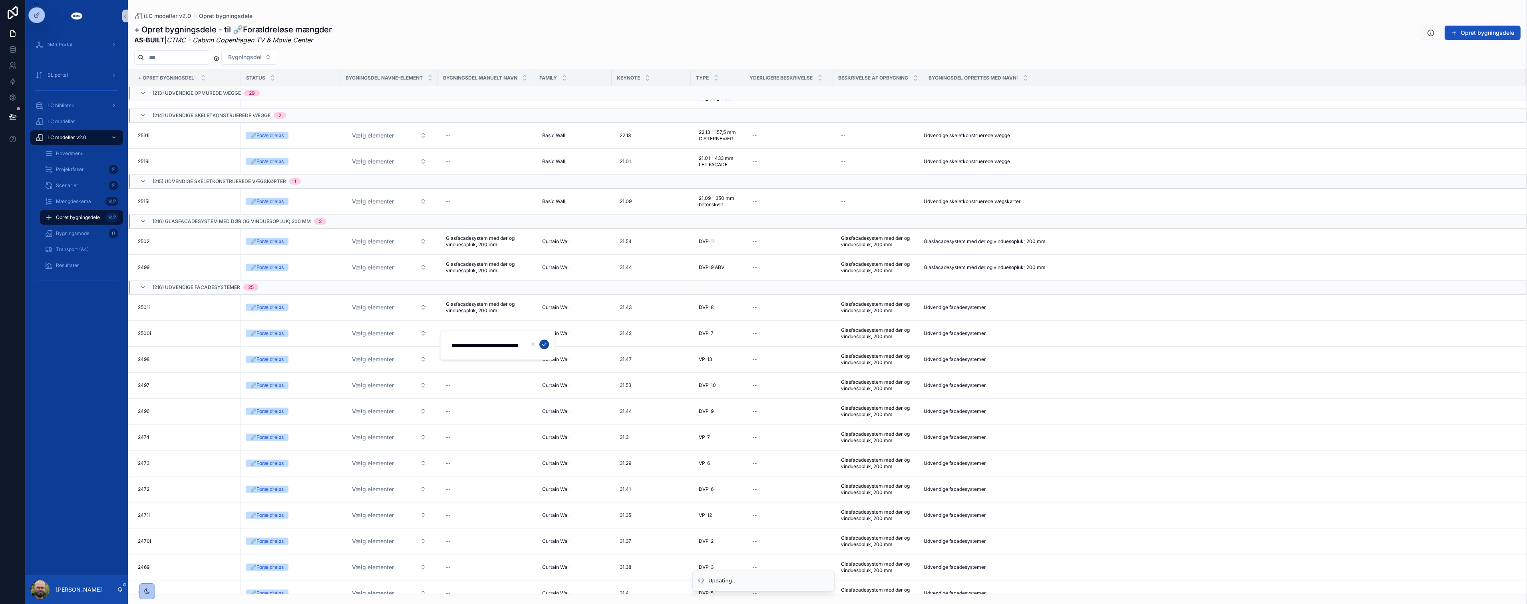
click at [542, 346] on icon "scrollable content" at bounding box center [544, 344] width 6 height 6
click at [481, 364] on div "--" at bounding box center [486, 359] width 87 height 13
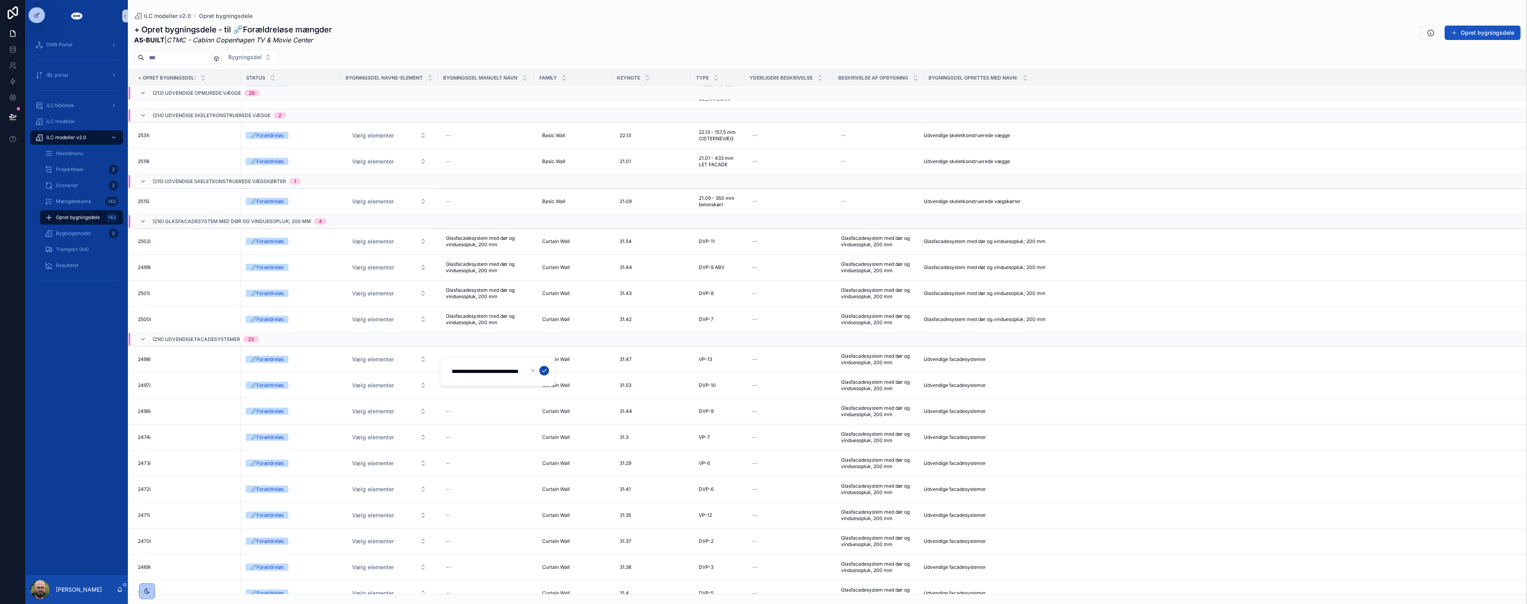
type input "**********"
click at [542, 369] on icon "scrollable content" at bounding box center [544, 370] width 6 height 6
click at [461, 385] on div "--" at bounding box center [486, 385] width 87 height 13
type input "**********"
click at [542, 396] on icon "scrollable content" at bounding box center [544, 397] width 6 height 6
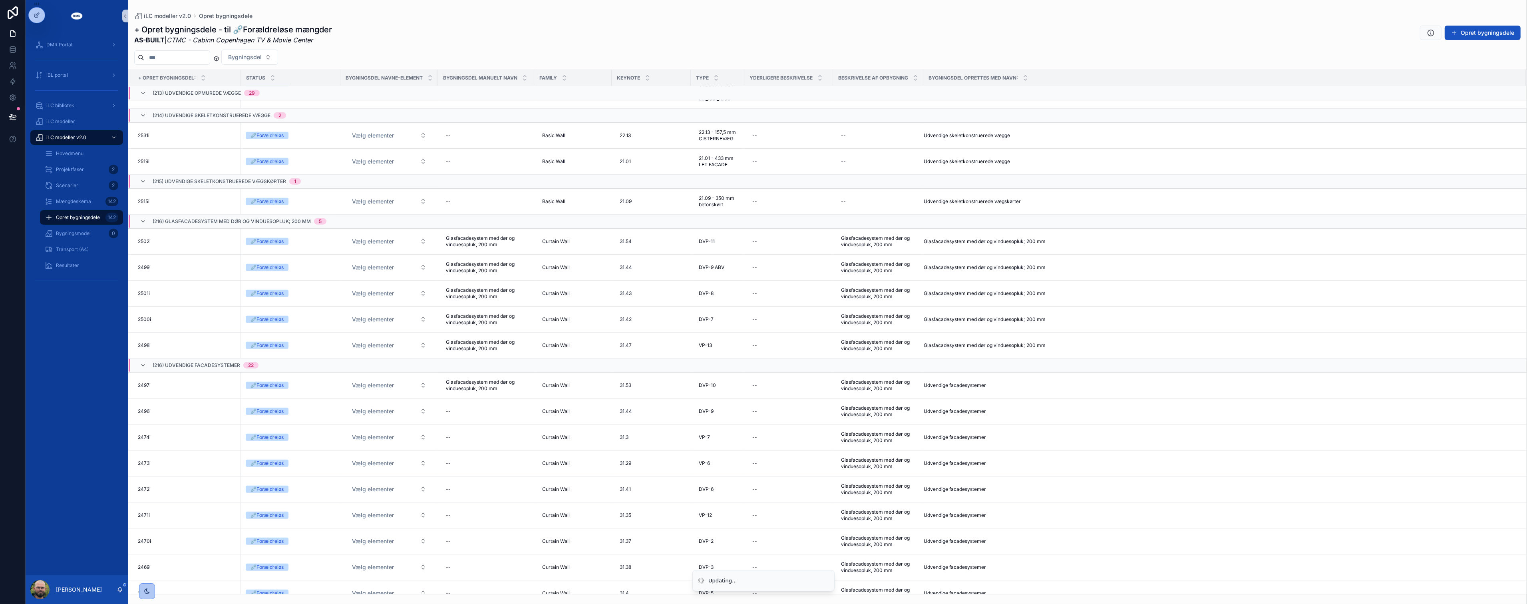
drag, startPoint x: 542, startPoint y: 396, endPoint x: 505, endPoint y: 366, distance: 47.8
click at [505, 366] on td "scrollable content" at bounding box center [486, 365] width 96 height 14
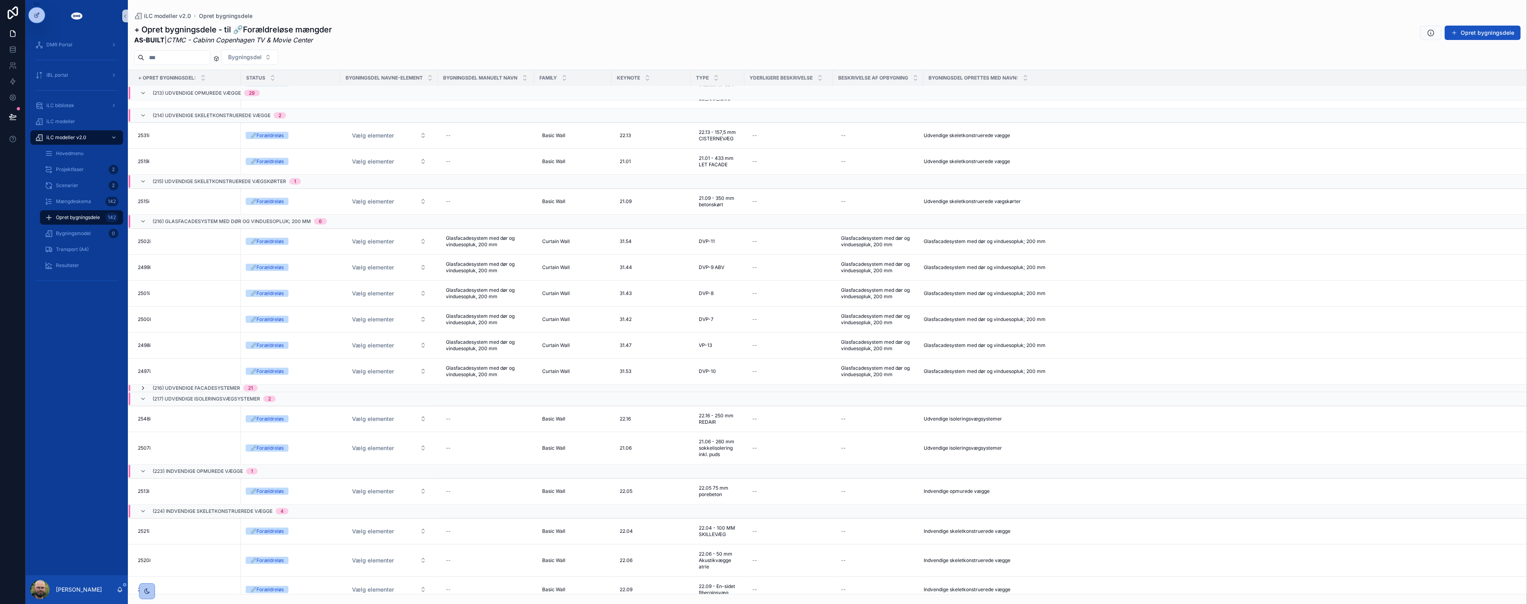
click at [140, 389] on icon "scrollable content" at bounding box center [143, 388] width 6 height 6
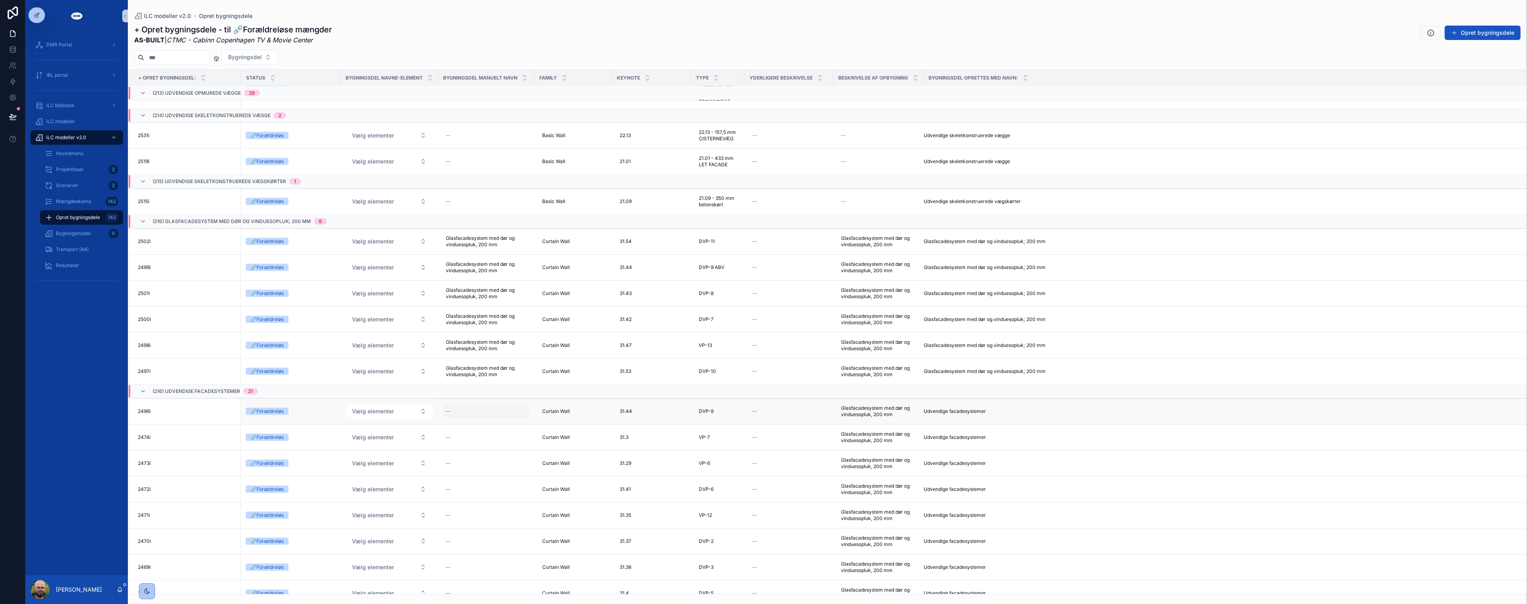
click at [484, 410] on div "--" at bounding box center [486, 411] width 87 height 13
type input "**********"
click at [541, 422] on icon "scrollable content" at bounding box center [544, 422] width 6 height 6
click at [476, 440] on div "--" at bounding box center [486, 437] width 87 height 13
type input "**********"
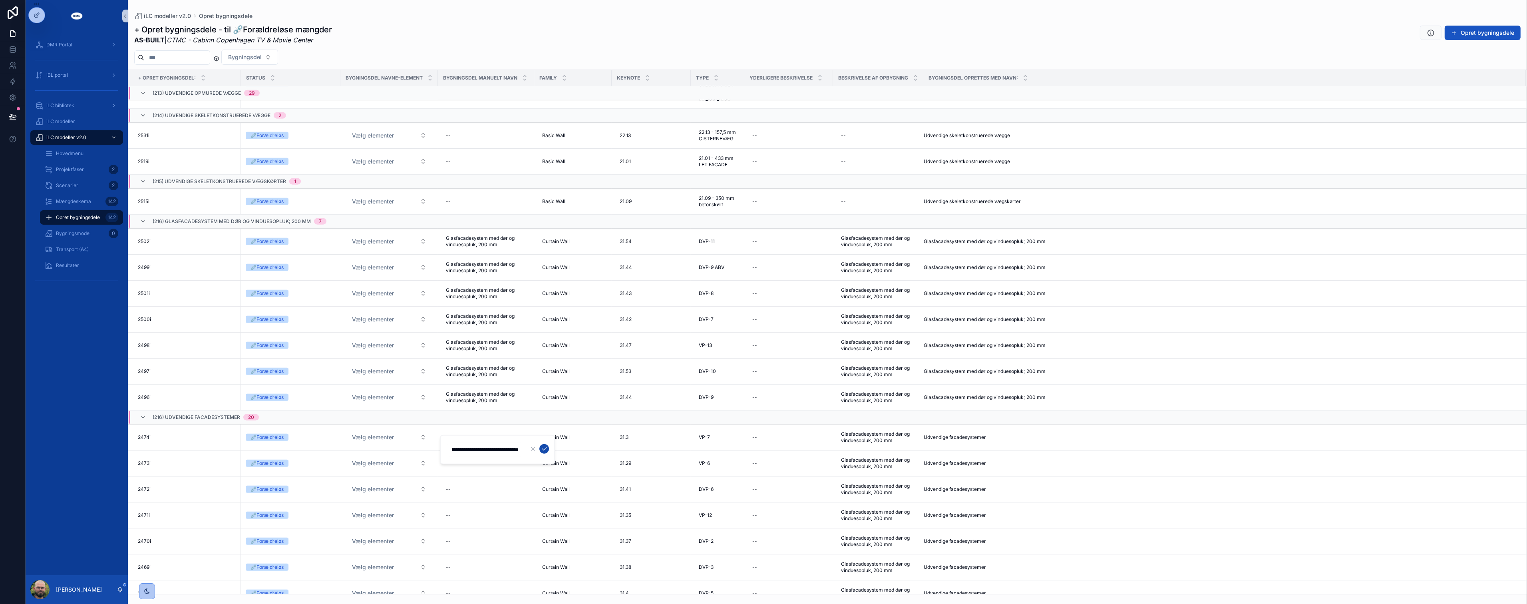
click at [548, 448] on button "scrollable content" at bounding box center [544, 449] width 10 height 10
click at [488, 460] on div "--" at bounding box center [486, 463] width 87 height 13
type input "**********"
click at [541, 477] on button "scrollable content" at bounding box center [544, 474] width 10 height 10
click at [484, 490] on div "--" at bounding box center [486, 489] width 87 height 13
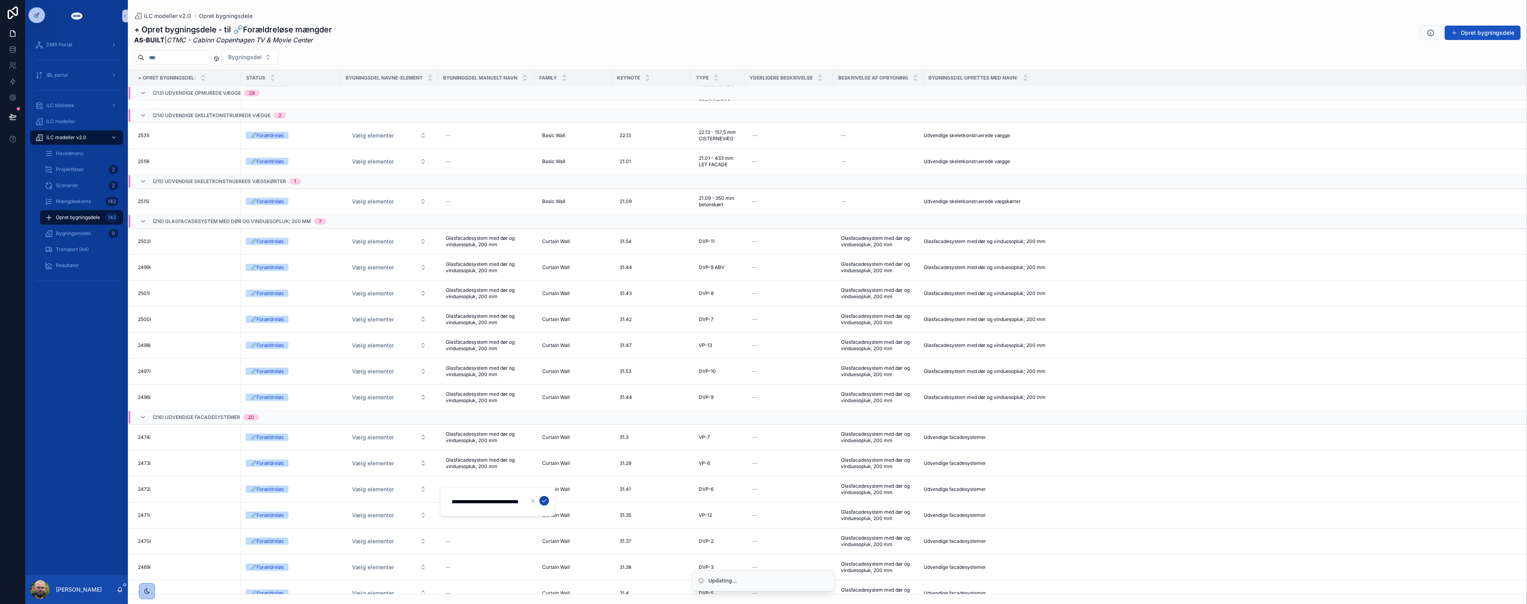
type input "**********"
click at [544, 501] on icon "scrollable content" at bounding box center [545, 500] width 4 height 3
click at [487, 519] on div "--" at bounding box center [486, 515] width 87 height 13
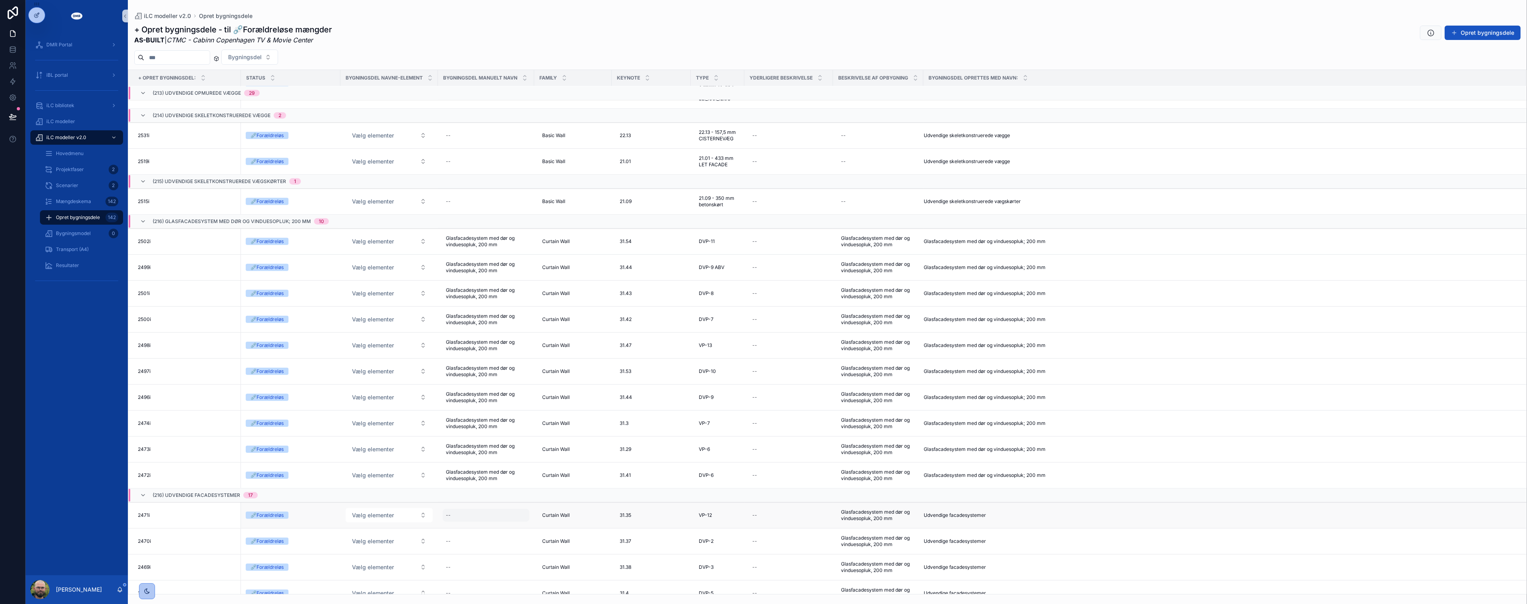
scroll to position [2114, 0]
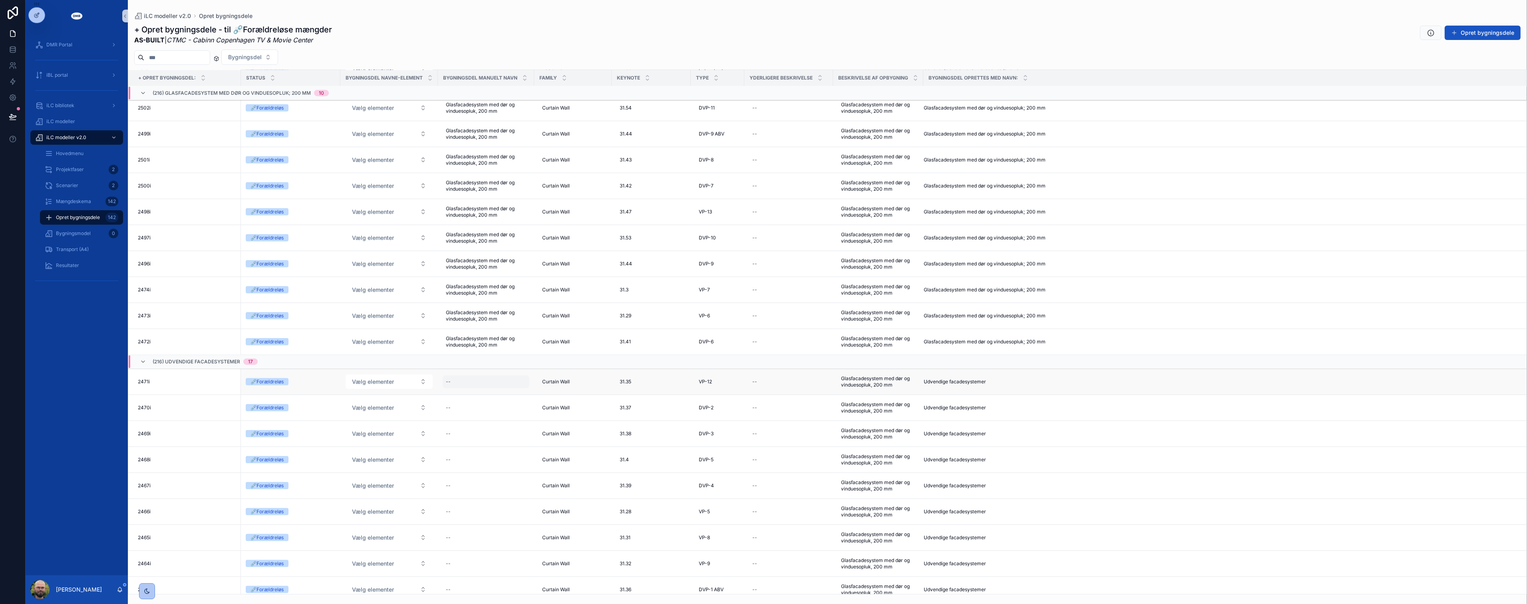
click at [490, 380] on div "--" at bounding box center [486, 381] width 87 height 13
type input "**********"
click at [547, 394] on button "scrollable content" at bounding box center [544, 393] width 10 height 10
click at [475, 413] on div "--" at bounding box center [486, 407] width 87 height 13
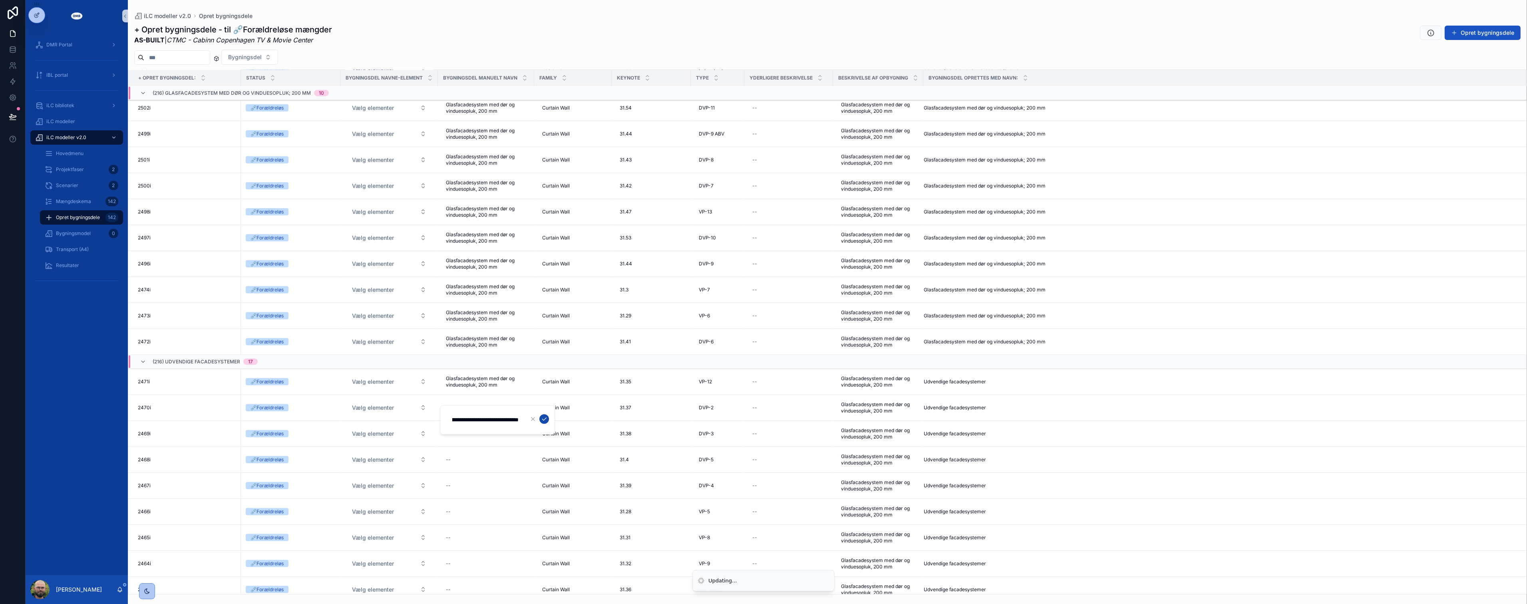
type input "**********"
click at [545, 420] on icon "scrollable content" at bounding box center [544, 419] width 6 height 6
click at [498, 434] on div "--" at bounding box center [486, 433] width 87 height 13
type input "**********"
click at [478, 435] on div "--" at bounding box center [486, 433] width 87 height 13
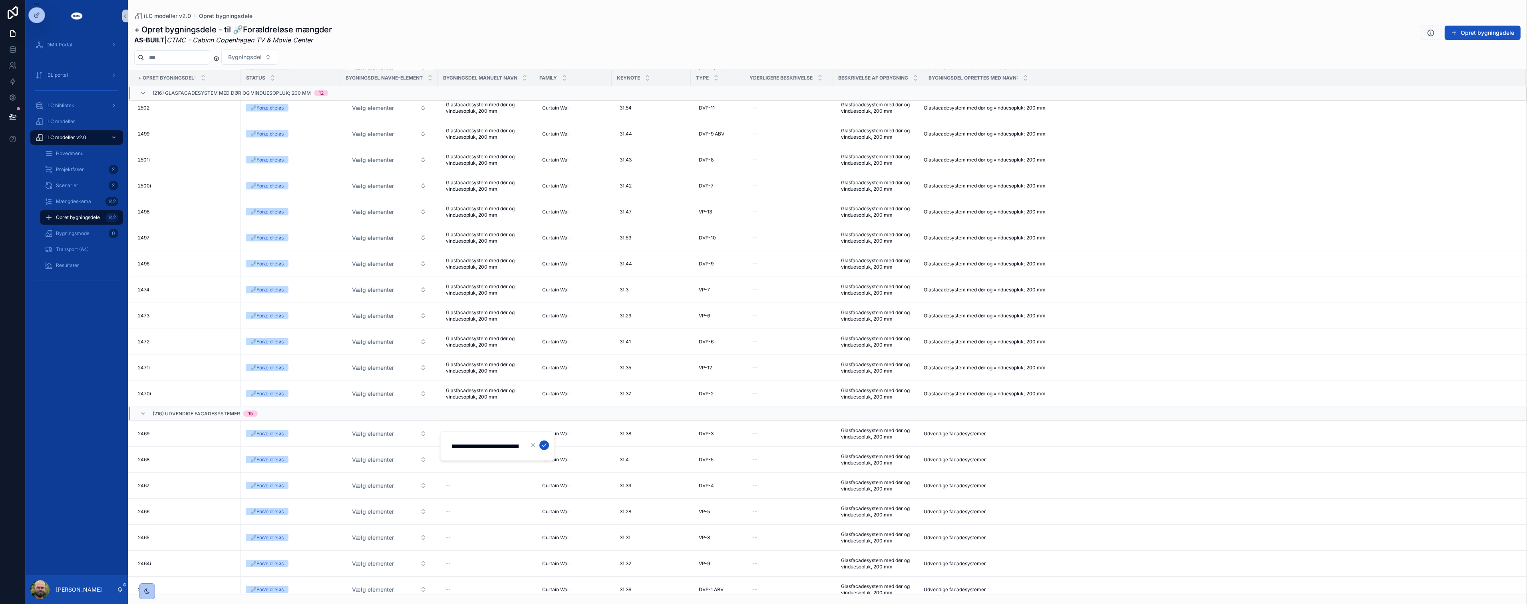
scroll to position [0, 219]
type input "**********"
click at [543, 446] on icon "scrollable content" at bounding box center [544, 445] width 6 height 6
click at [519, 441] on span "Glasfacadesystem med dør og vinduesopluk, 200 mmGlasfacadesystem med dør og vin…" at bounding box center [486, 440] width 80 height 26
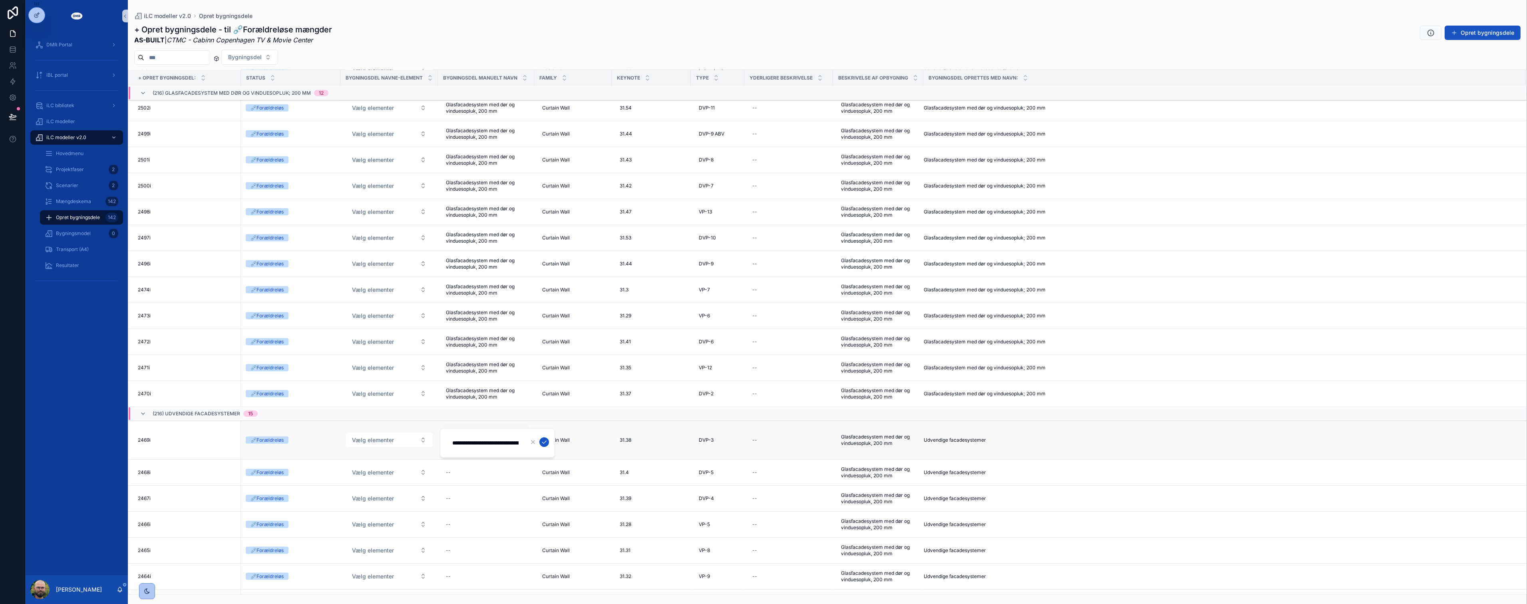
scroll to position [0, 219]
click at [531, 442] on icon "scrollable content" at bounding box center [533, 442] width 6 height 6
click at [505, 445] on span "Glasfacadesystem med dør og vinduesopluk, 200 mmGlasfacadesystem med dør og vin…" at bounding box center [486, 440] width 80 height 26
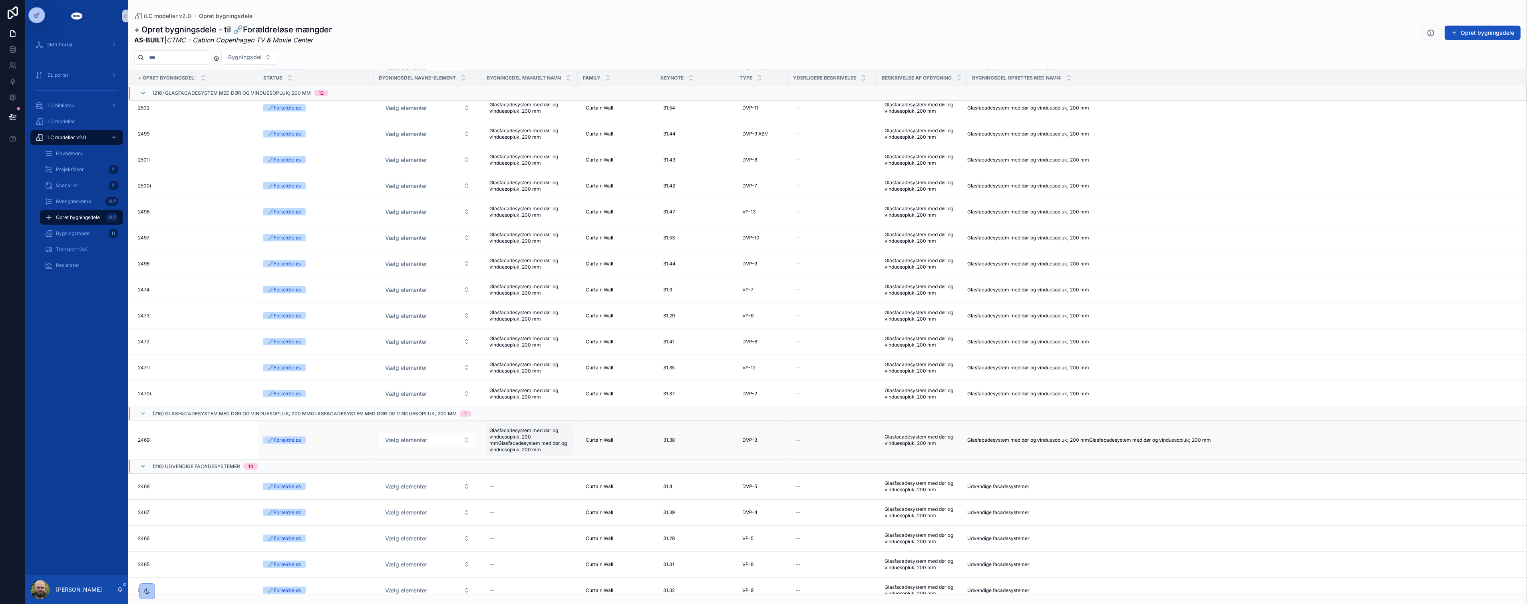
click at [533, 448] on span "Glasfacadesystem med dør og vinduesopluk, 200 mmGlasfacadesystem med dør og vin…" at bounding box center [529, 440] width 80 height 26
type input "**********"
click at [585, 441] on icon "scrollable content" at bounding box center [585, 442] width 4 height 3
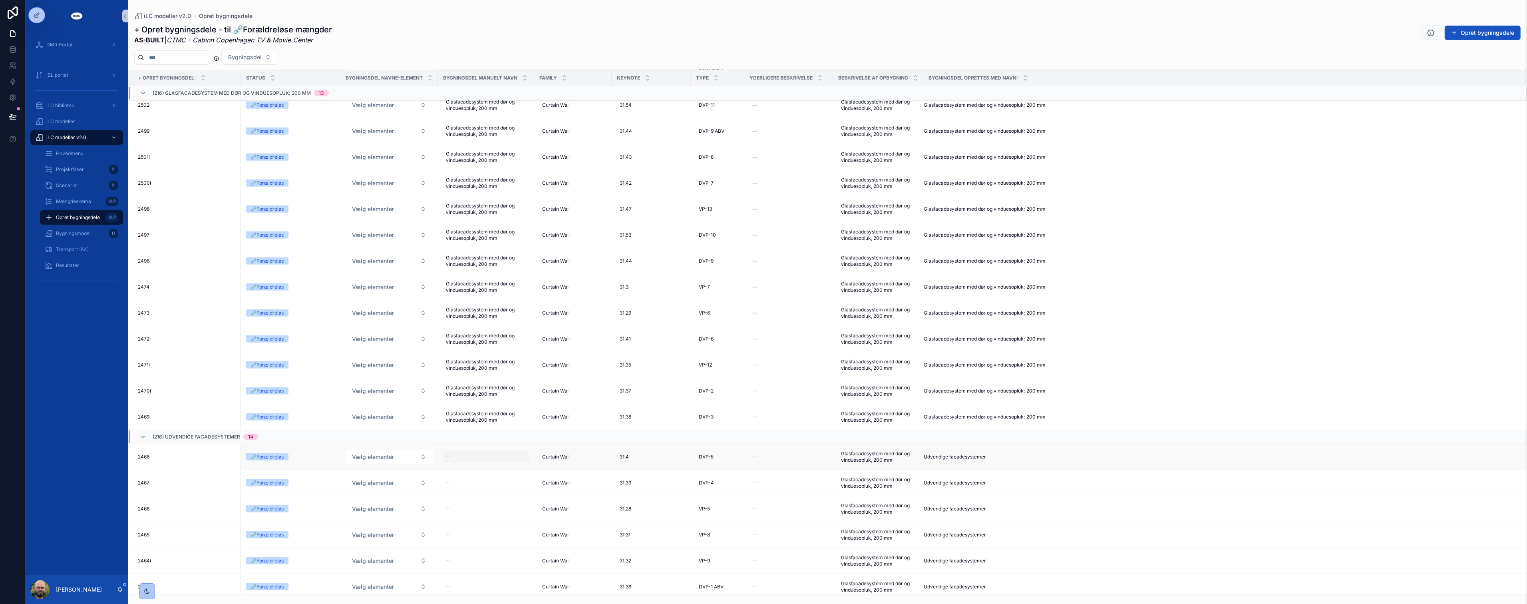
scroll to position [2245, 0]
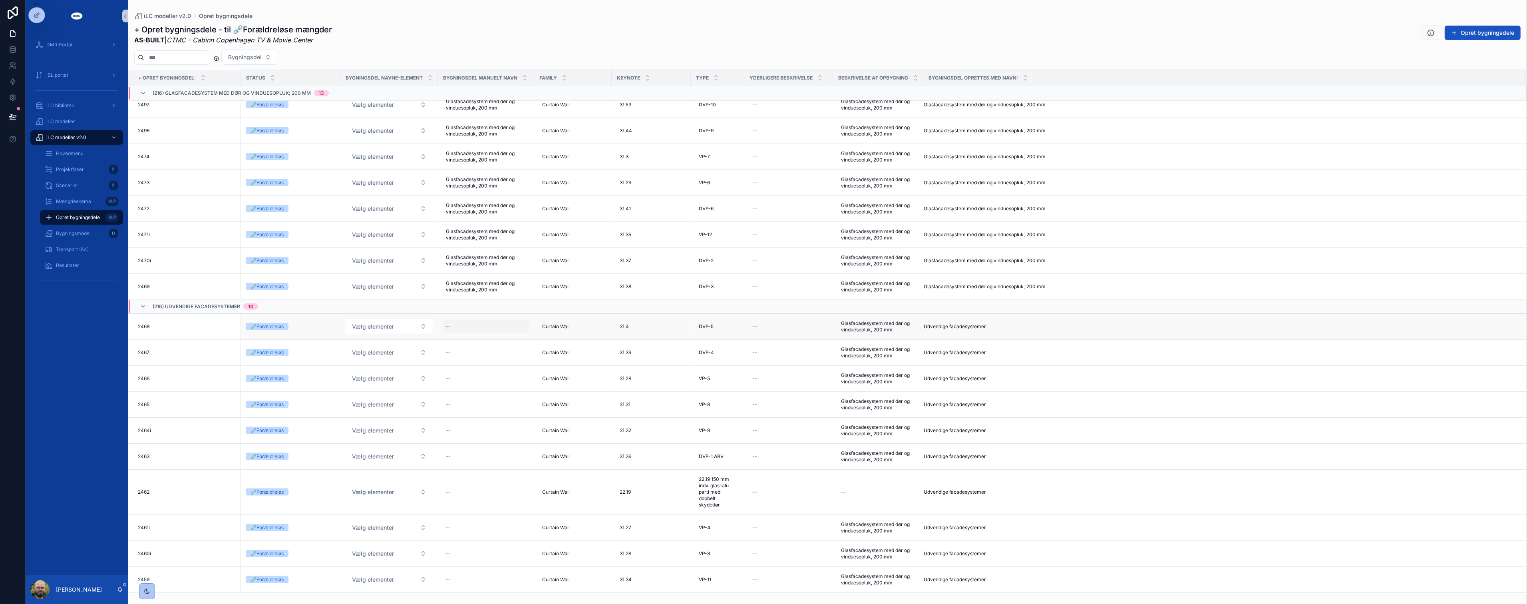
click at [494, 328] on div "--" at bounding box center [486, 326] width 87 height 13
type input "**********"
click at [541, 335] on icon "scrollable content" at bounding box center [544, 337] width 6 height 6
click at [494, 350] on div "--" at bounding box center [486, 352] width 87 height 13
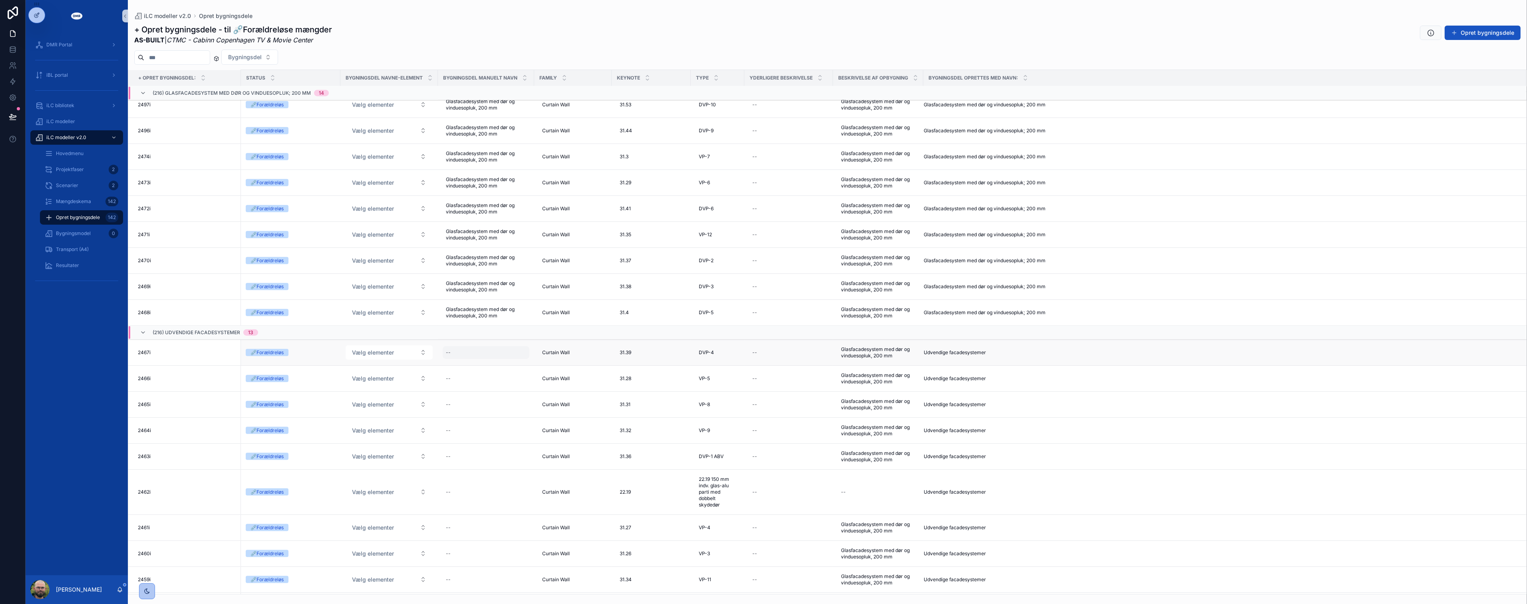
click at [498, 354] on div "--" at bounding box center [486, 352] width 87 height 13
type input "**********"
click at [546, 364] on icon "scrollable content" at bounding box center [544, 363] width 6 height 6
click at [473, 374] on div "--" at bounding box center [486, 378] width 87 height 13
type input "**********"
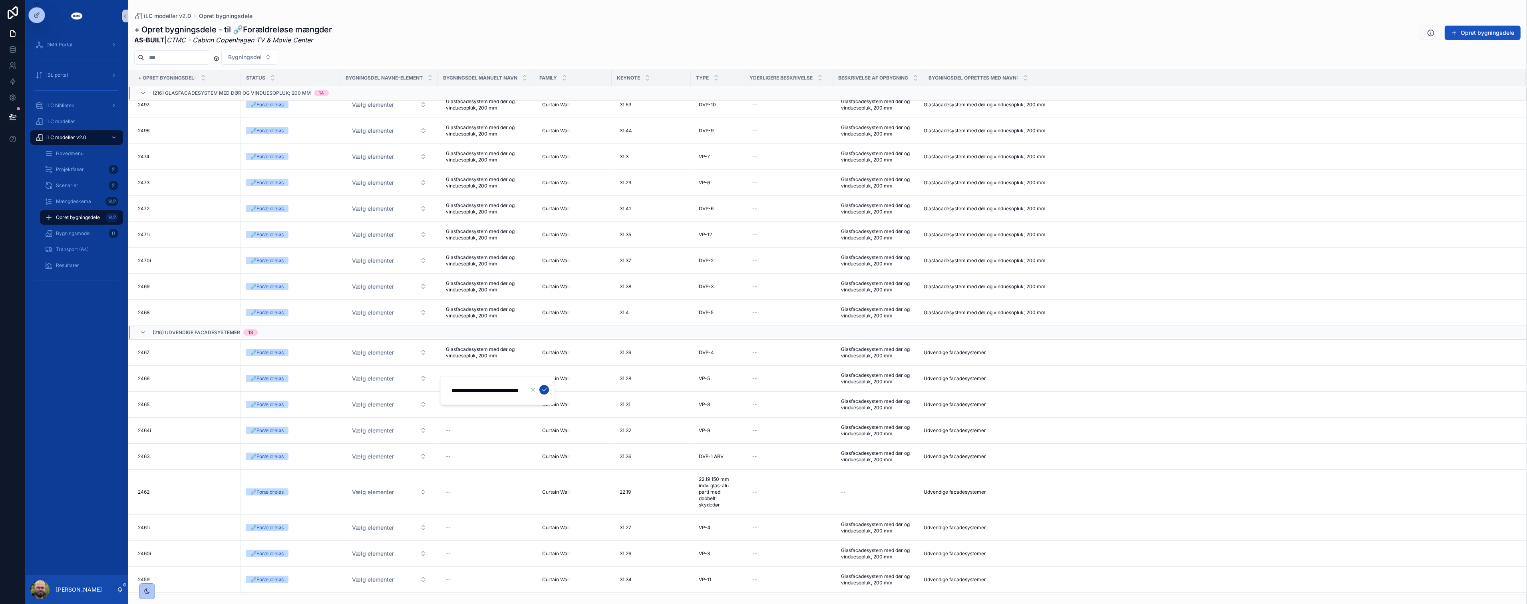
click at [545, 388] on icon "scrollable content" at bounding box center [544, 389] width 6 height 6
click at [496, 405] on div "--" at bounding box center [486, 404] width 87 height 13
type input "**********"
click at [542, 413] on icon "scrollable content" at bounding box center [544, 416] width 6 height 6
click at [477, 426] on div "--" at bounding box center [486, 430] width 87 height 13
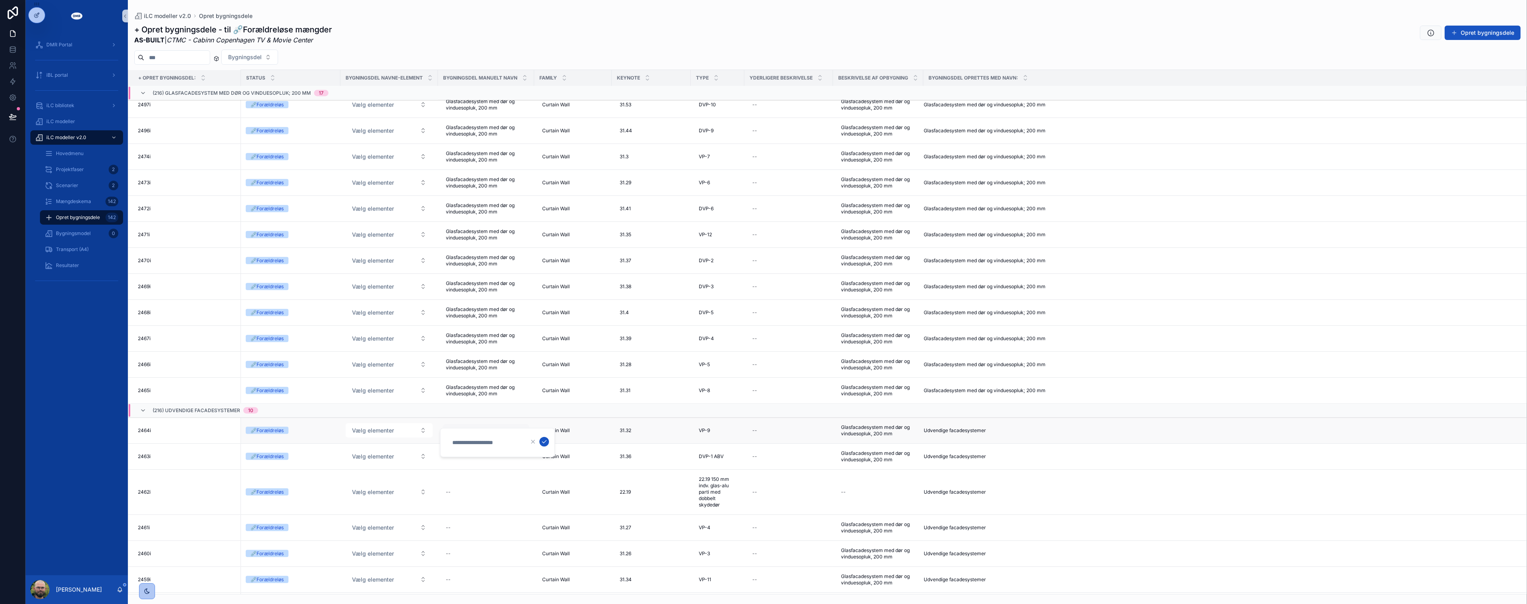
type input "**********"
click at [545, 440] on icon "scrollable content" at bounding box center [544, 441] width 6 height 6
click at [473, 458] on div "--" at bounding box center [486, 456] width 87 height 13
type input "**********"
click at [543, 467] on icon "scrollable content" at bounding box center [544, 468] width 6 height 6
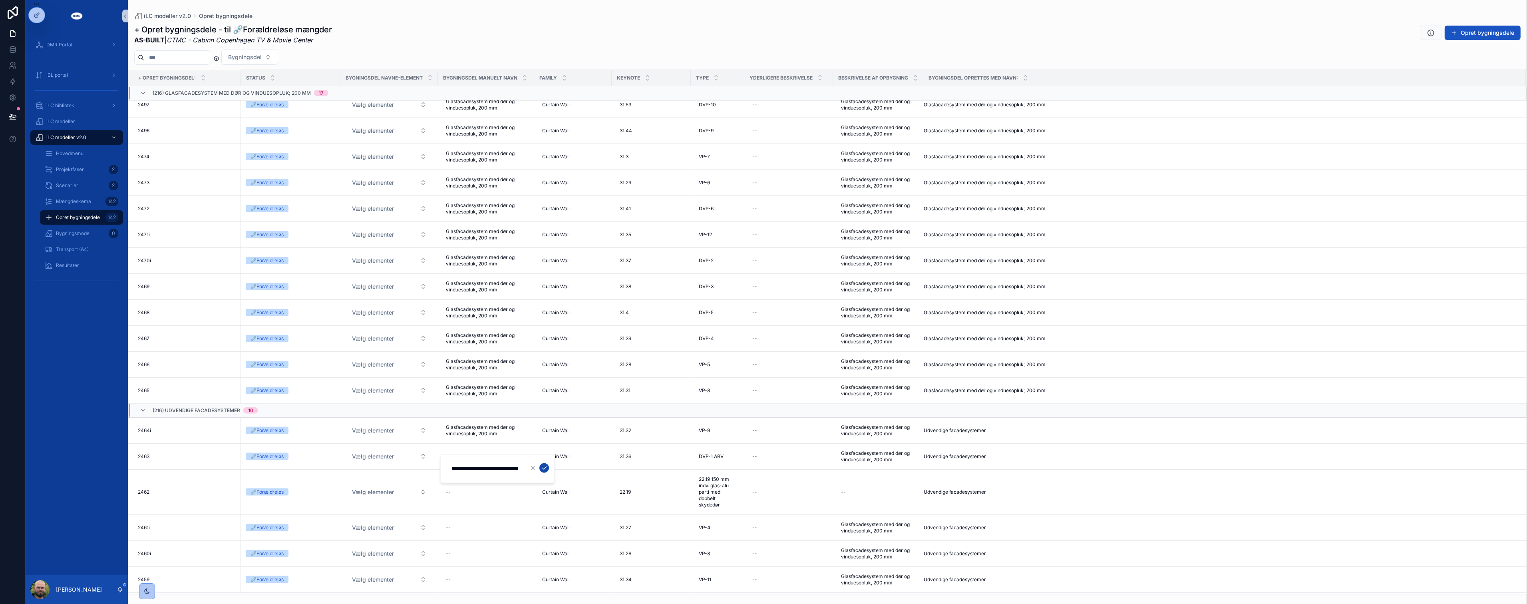
scroll to position [0, 0]
click at [476, 529] on div "--" at bounding box center [486, 527] width 87 height 13
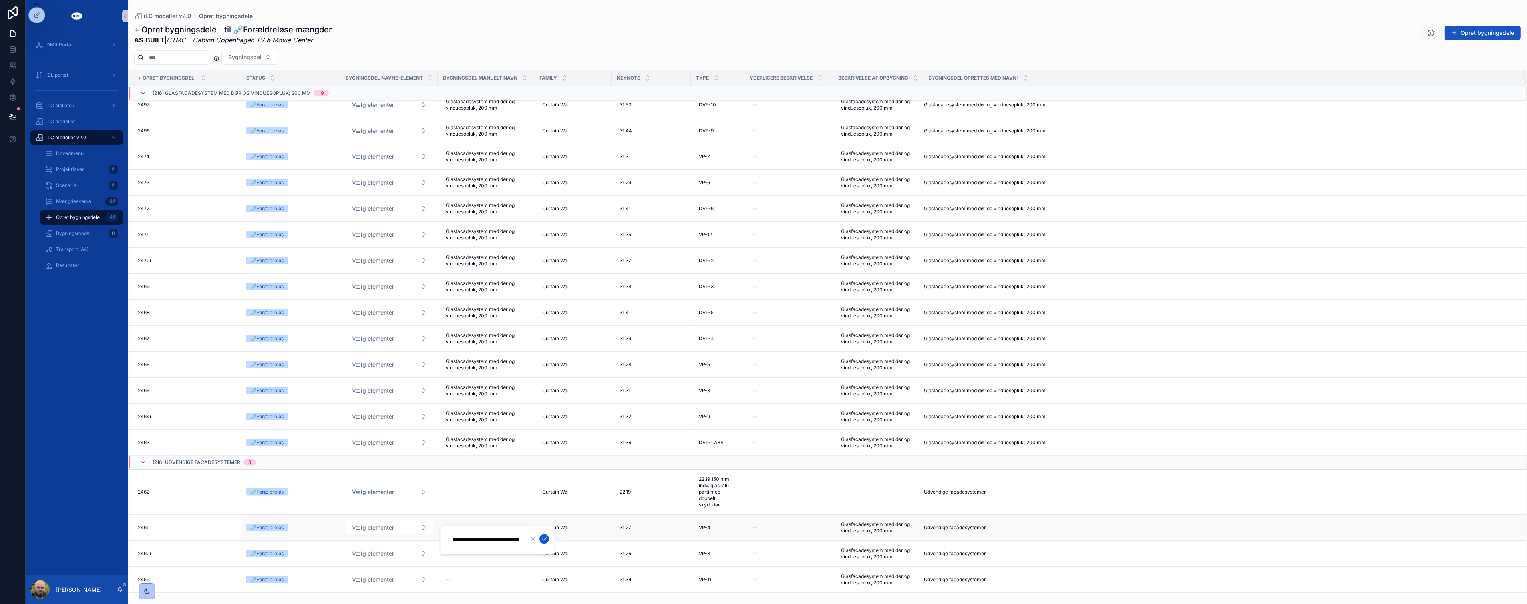
scroll to position [0, 76]
type input "**********"
click at [545, 536] on icon "scrollable content" at bounding box center [544, 538] width 6 height 6
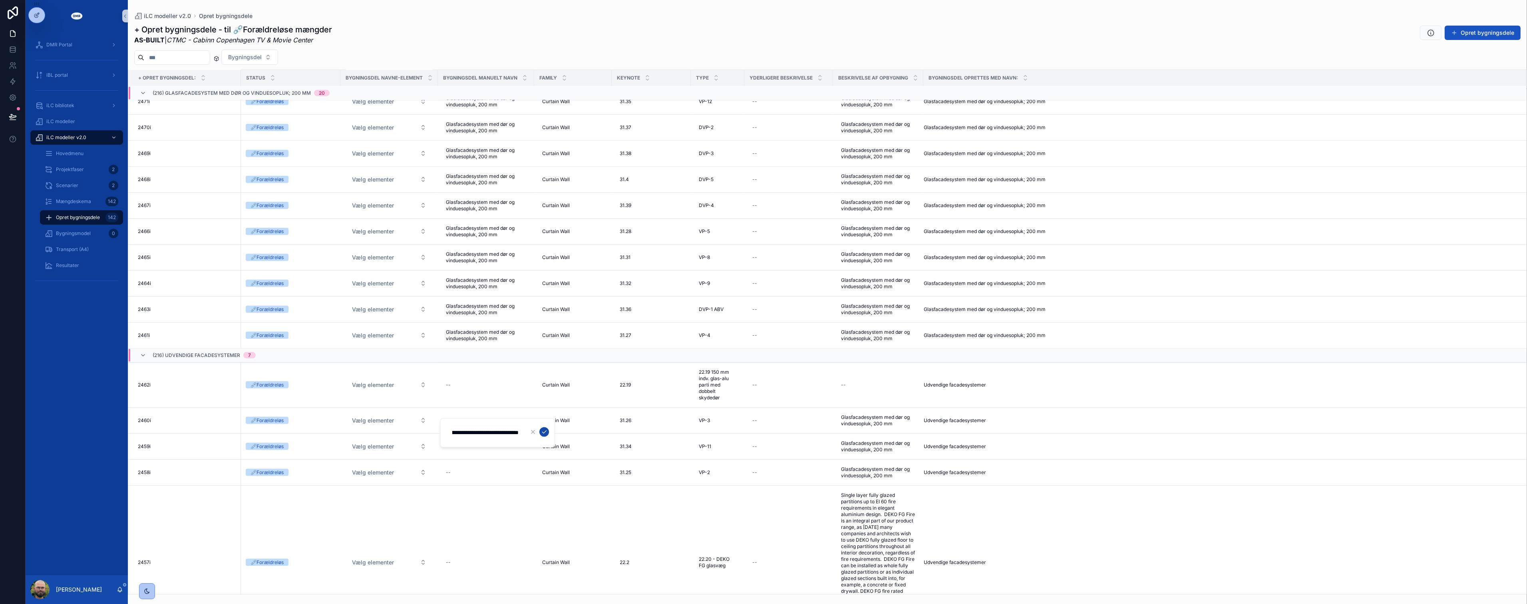
type input "**********"
click at [543, 432] on icon "scrollable content" at bounding box center [545, 431] width 4 height 3
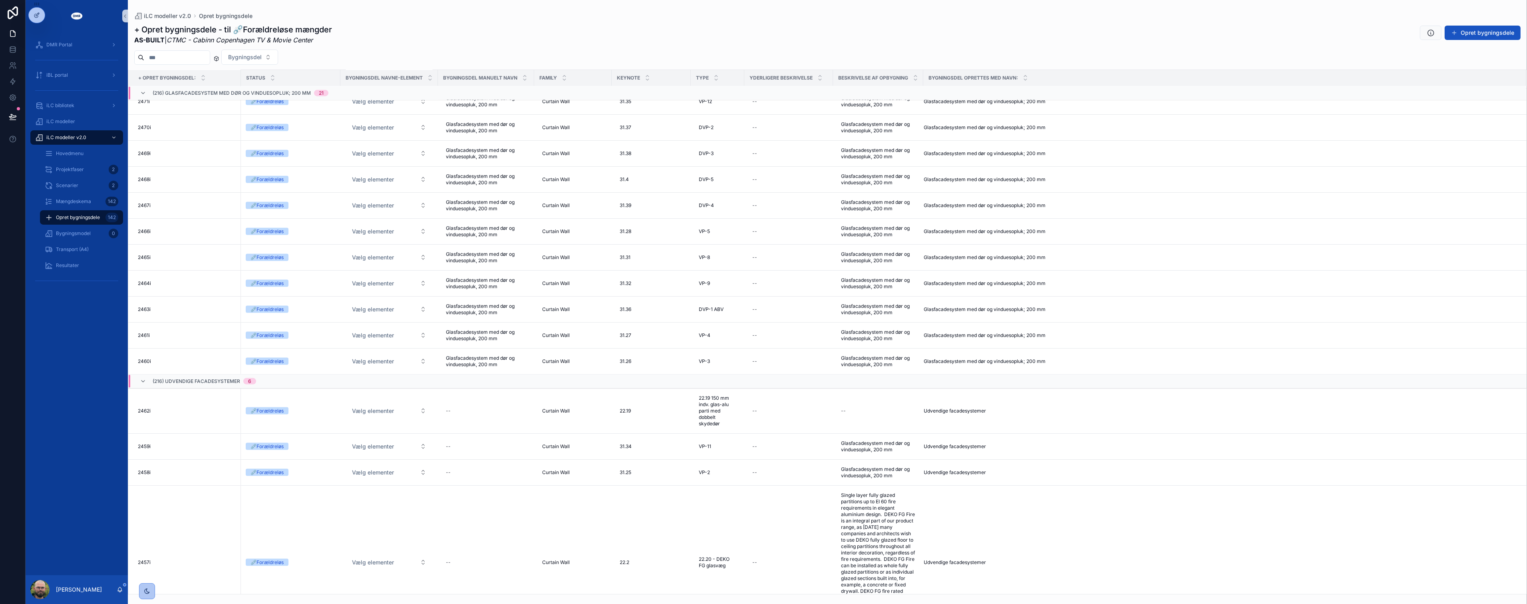
click at [492, 450] on div "--" at bounding box center [486, 446] width 87 height 13
type input "**********"
click at [543, 457] on icon "scrollable content" at bounding box center [545, 457] width 4 height 3
click at [463, 473] on div "--" at bounding box center [486, 472] width 87 height 13
type input "**********"
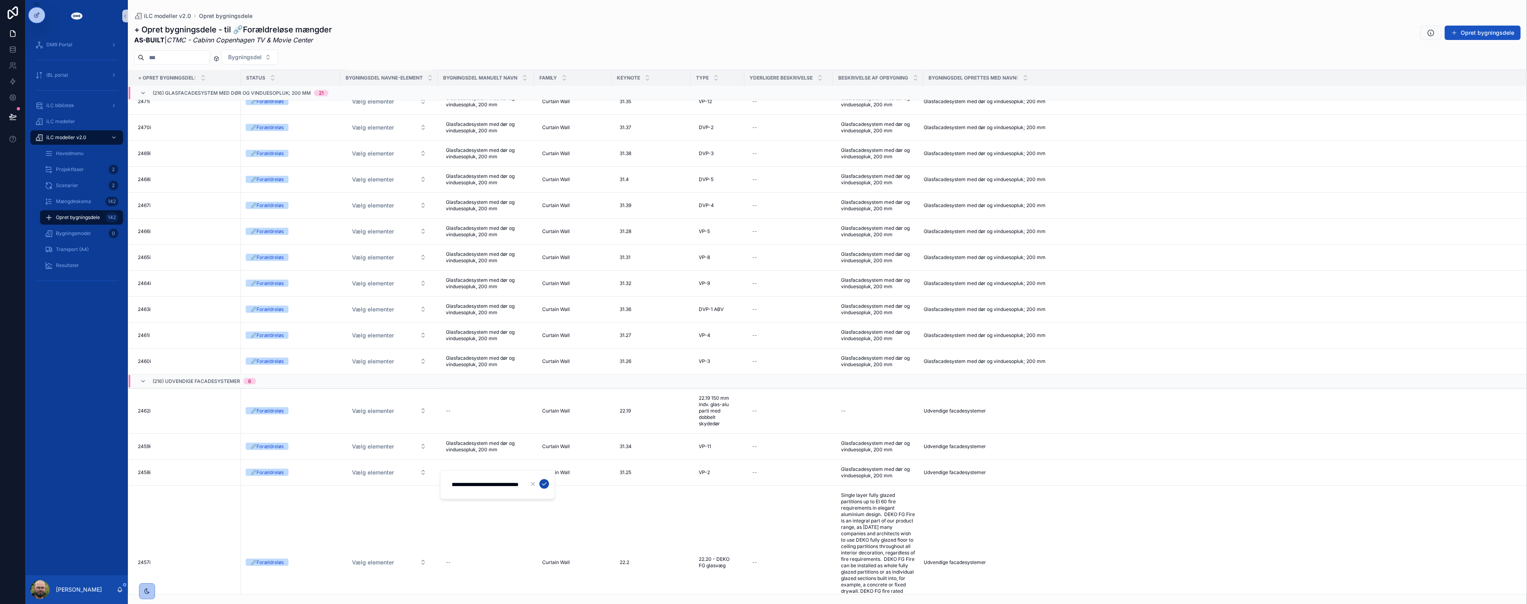
click at [541, 481] on icon "scrollable content" at bounding box center [544, 484] width 6 height 6
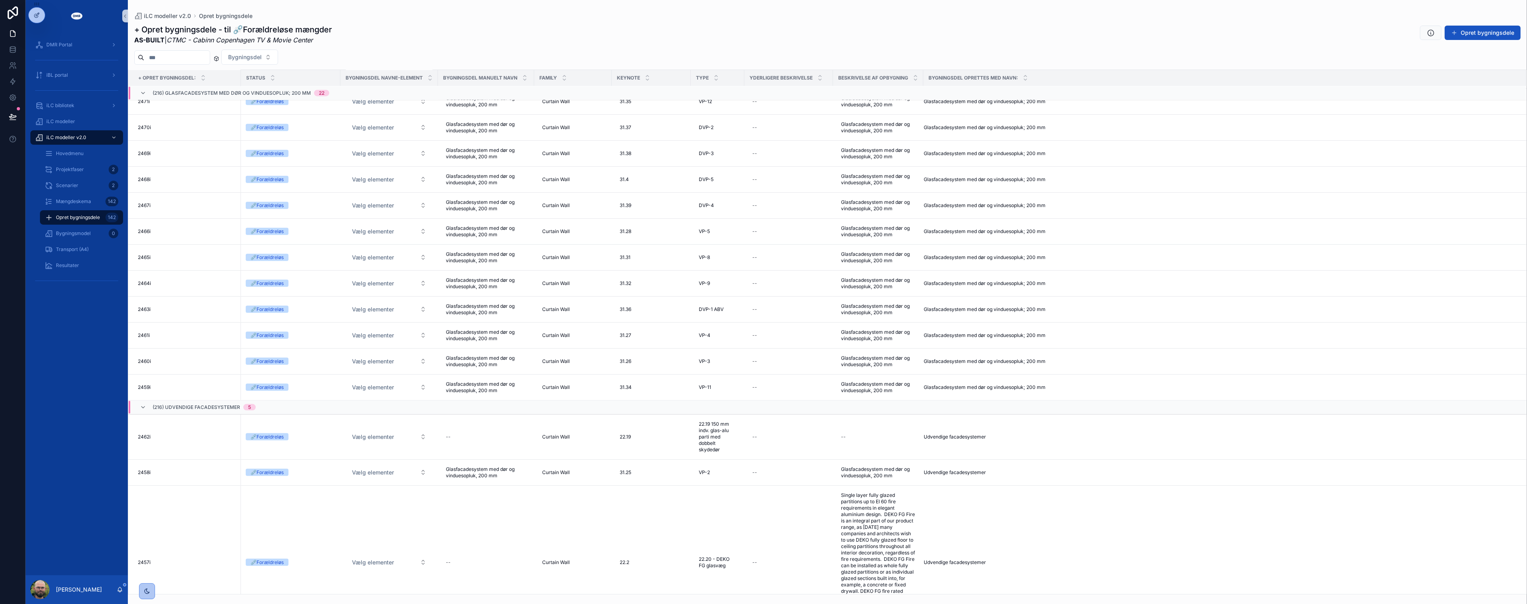
scroll to position [2594, 0]
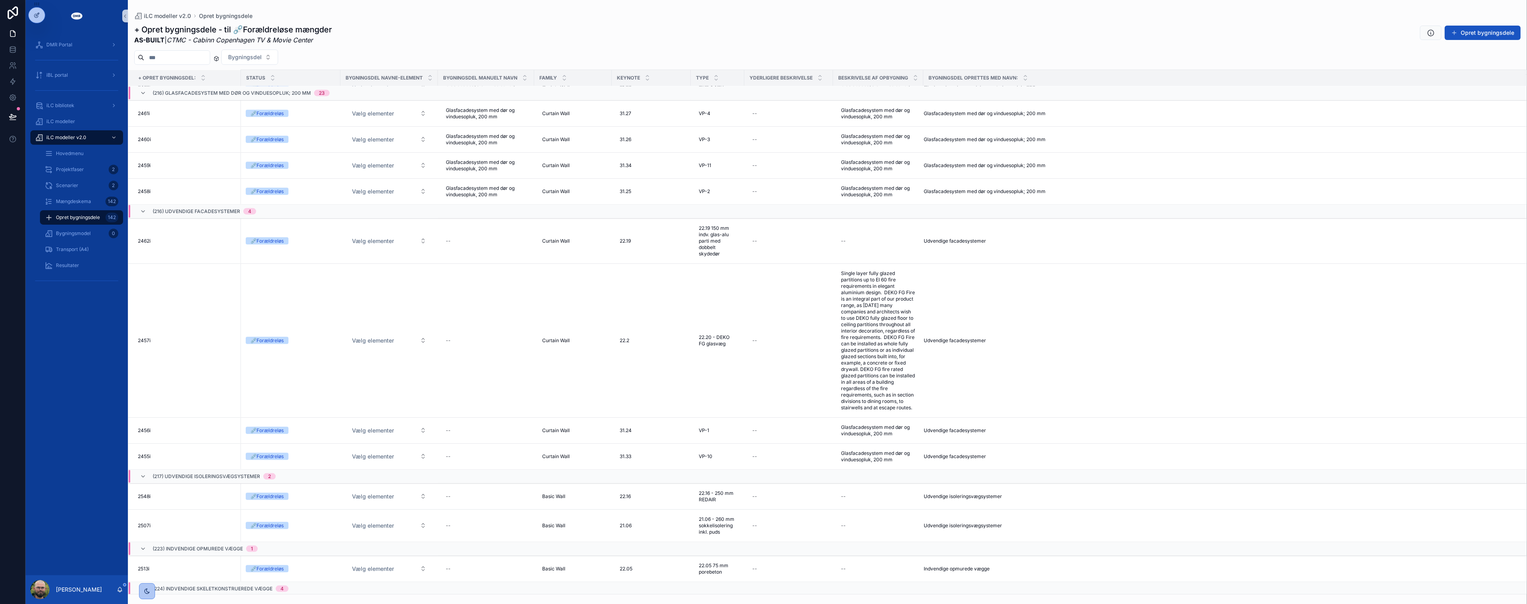
click at [503, 433] on div "--" at bounding box center [486, 430] width 87 height 13
type input "**********"
click at [544, 441] on icon "scrollable content" at bounding box center [545, 442] width 4 height 3
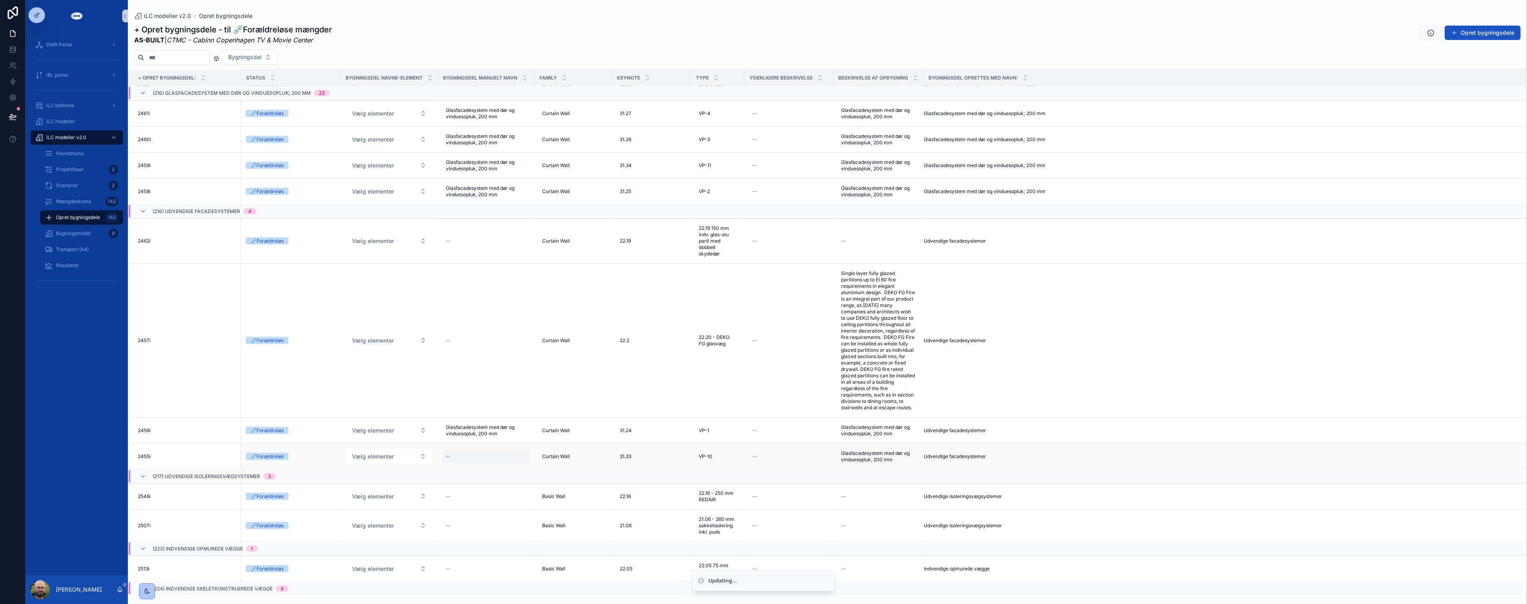
click at [487, 461] on div "--" at bounding box center [486, 456] width 87 height 13
type input "**********"
click at [543, 466] on icon "scrollable content" at bounding box center [544, 468] width 6 height 6
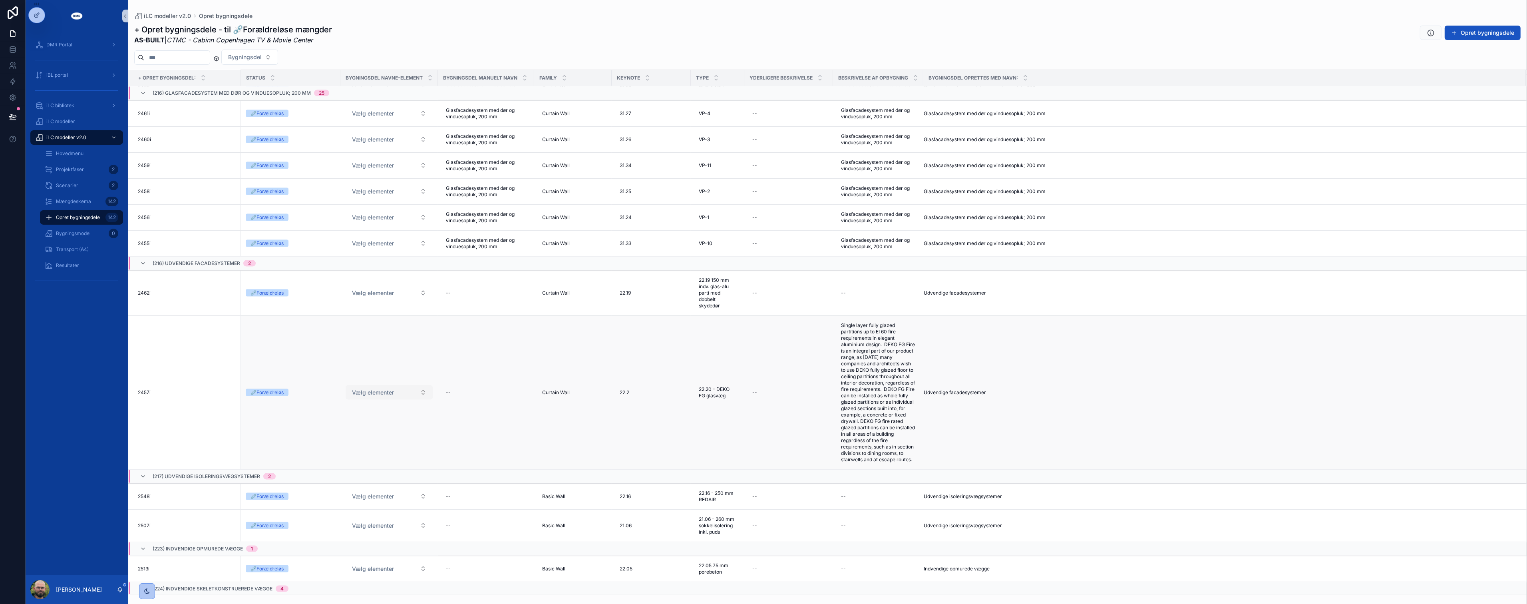
click at [418, 389] on button "Vælg elementer" at bounding box center [389, 392] width 87 height 14
click at [364, 449] on span "Type" at bounding box center [355, 448] width 21 height 7
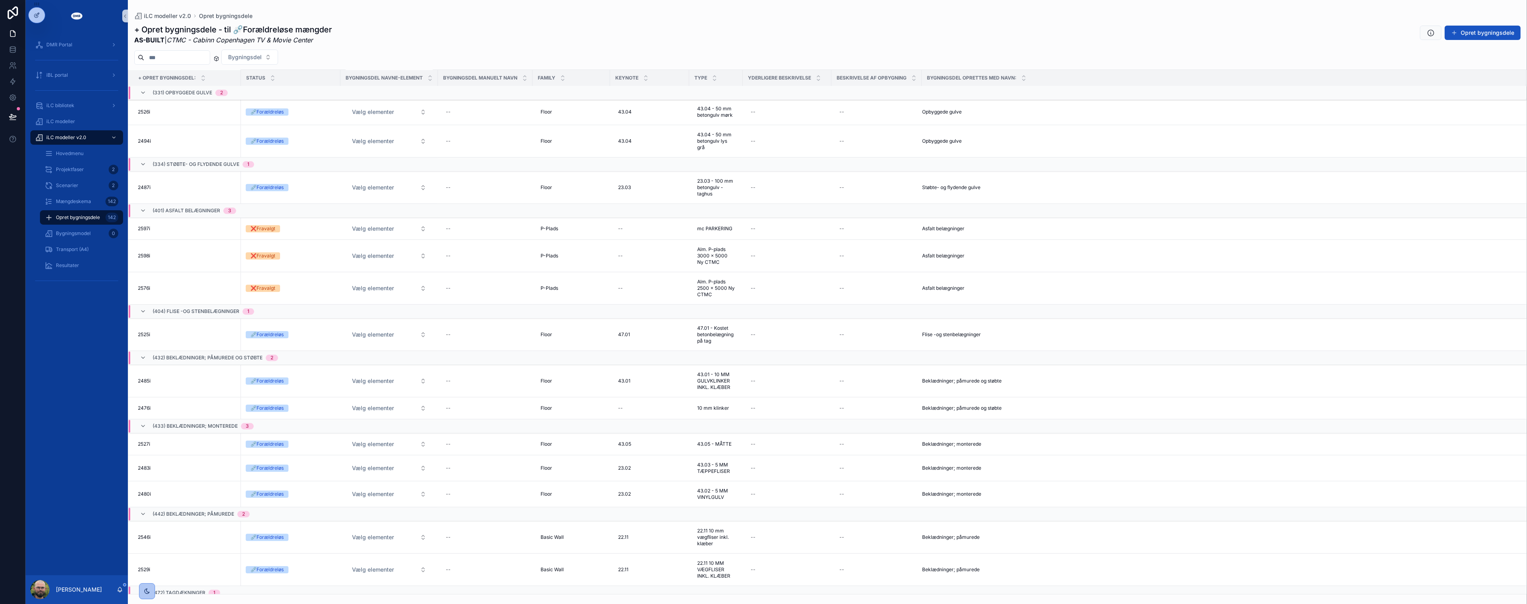
scroll to position [4526, 0]
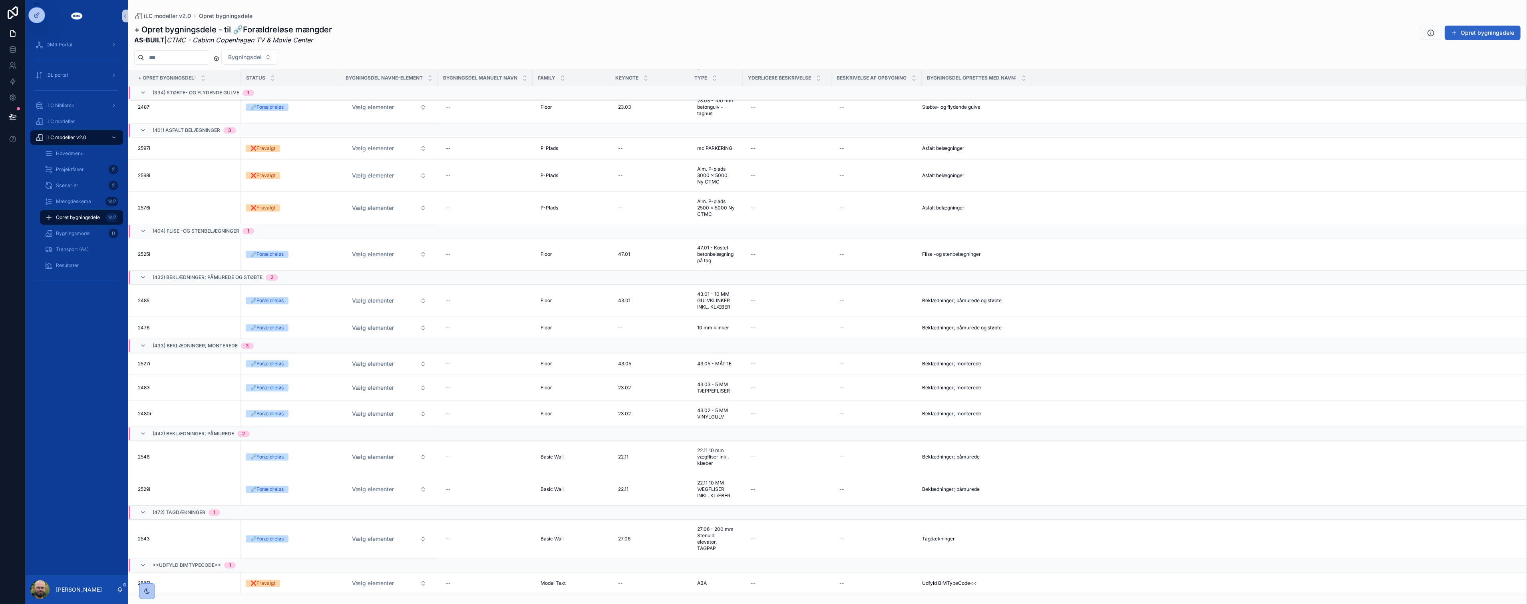
click at [1507, 36] on button "Opret bygningsdele" at bounding box center [1483, 33] width 76 height 14
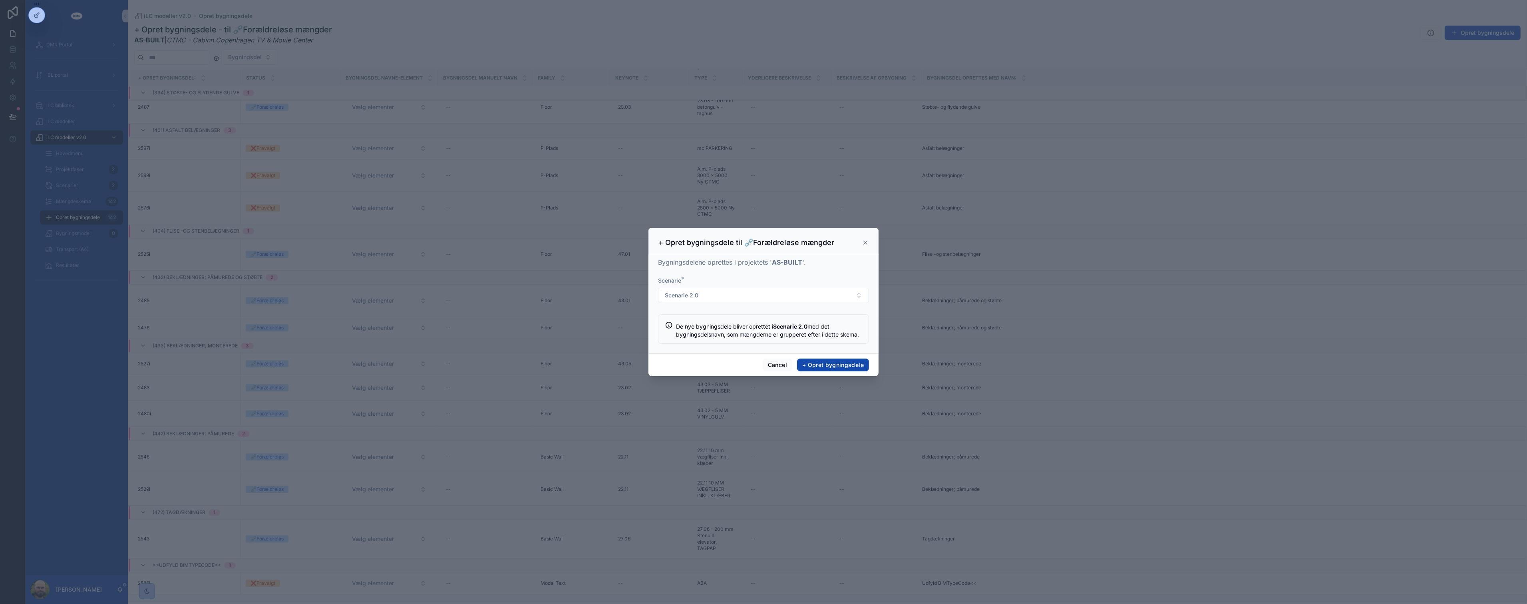
click at [843, 364] on button "+ Opret bygningsdele" at bounding box center [833, 364] width 72 height 13
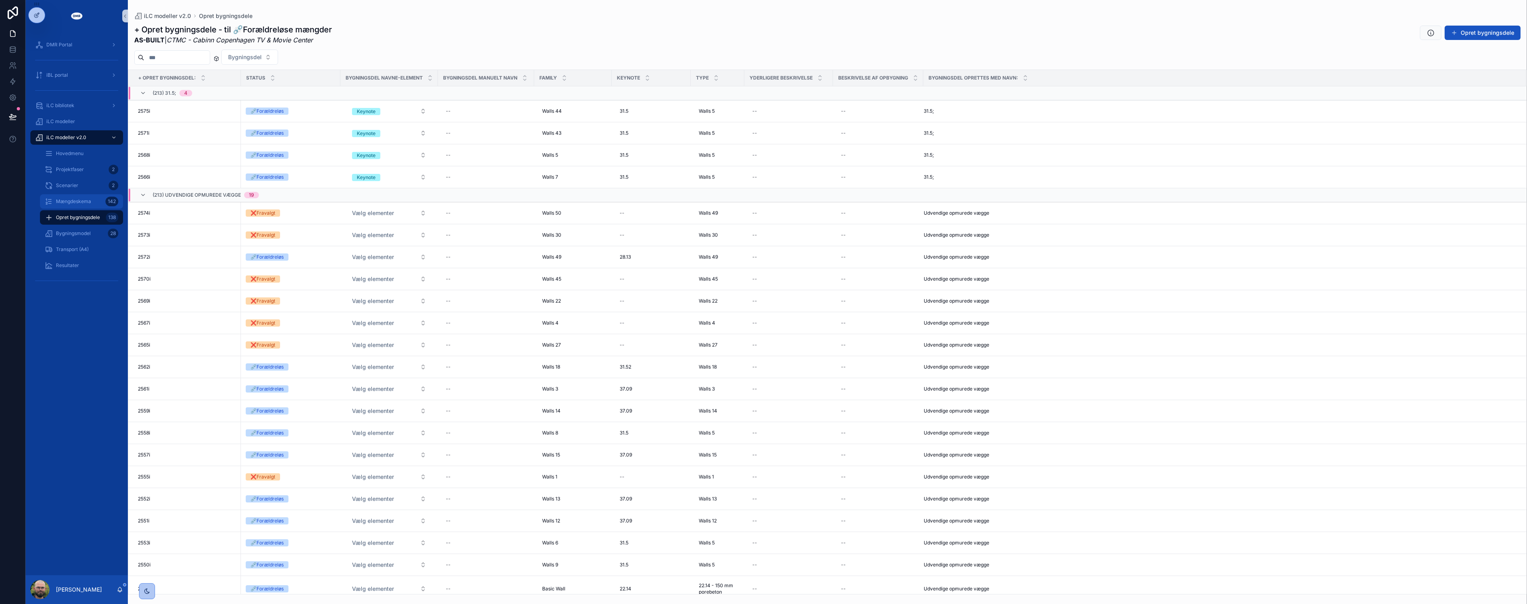
click at [79, 201] on span "Mængdeskema" at bounding box center [73, 201] width 35 height 6
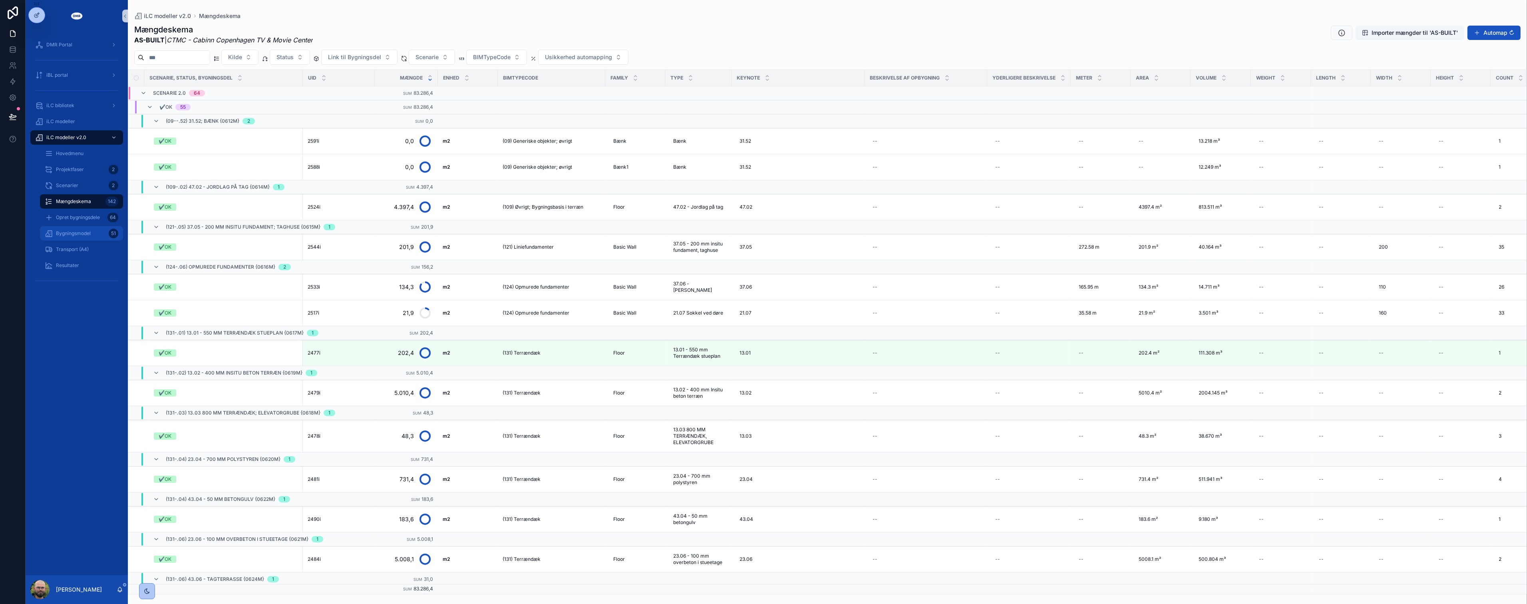
click at [78, 233] on span "Bygningsmodel" at bounding box center [73, 233] width 35 height 6
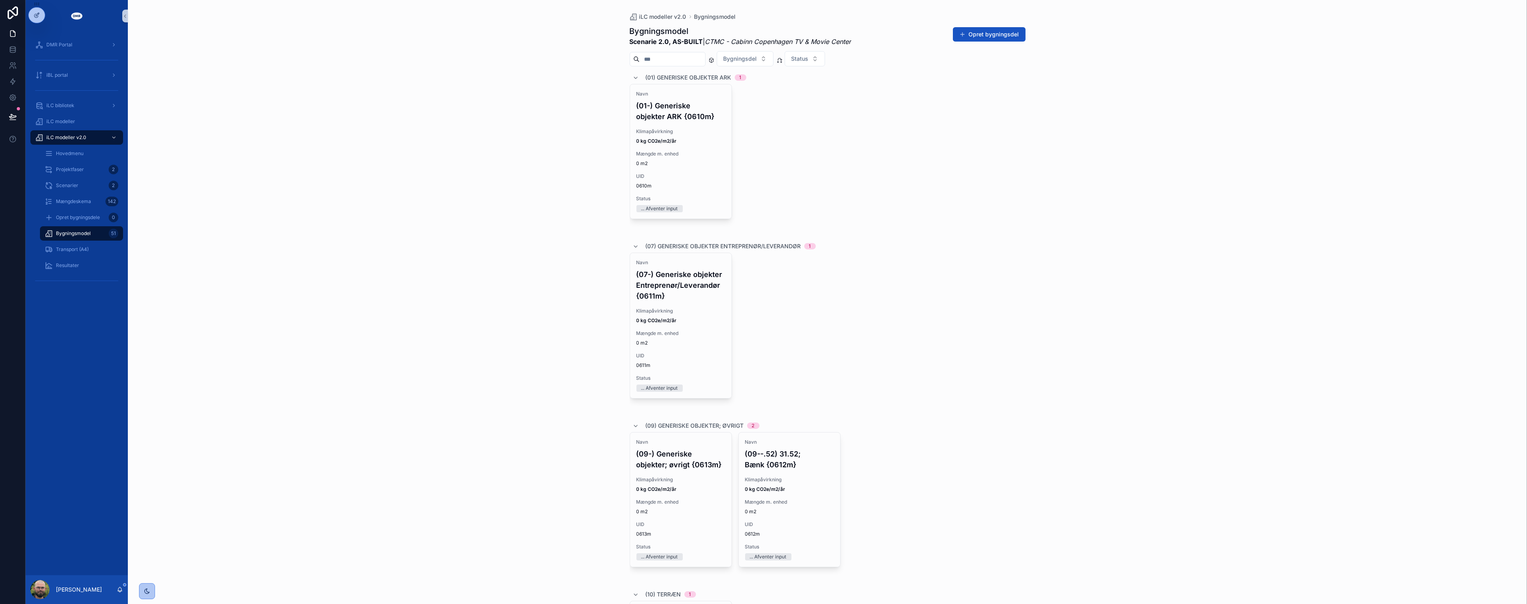
click at [379, 248] on div "iLC modeller v2.0 Bygningsmodel Bygningsmodel Scenarie 2.0, AS-BUILT | CTMC - C…" at bounding box center [827, 302] width 1399 height 604
click at [348, 272] on div "iLC modeller v2.0 Bygningsmodel Bygningsmodel Scenarie 2.0, AS-BUILT | CTMC - C…" at bounding box center [827, 302] width 1399 height 604
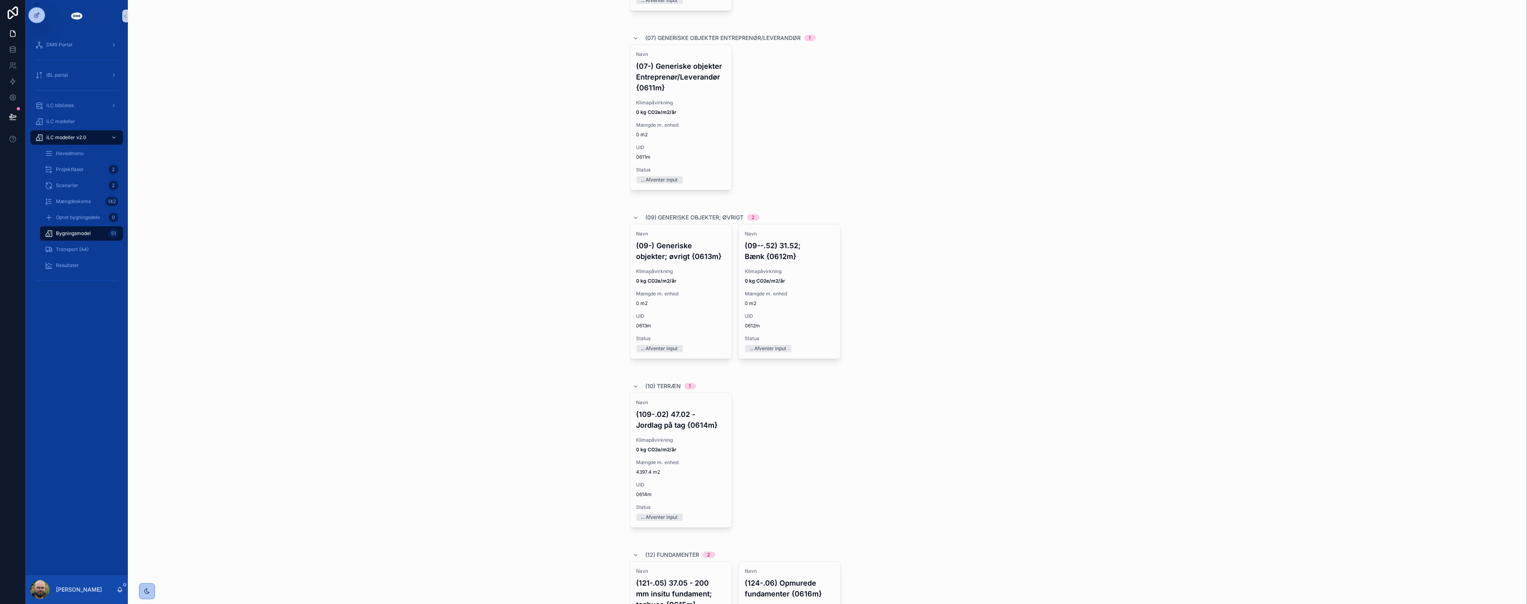
scroll to position [222, 0]
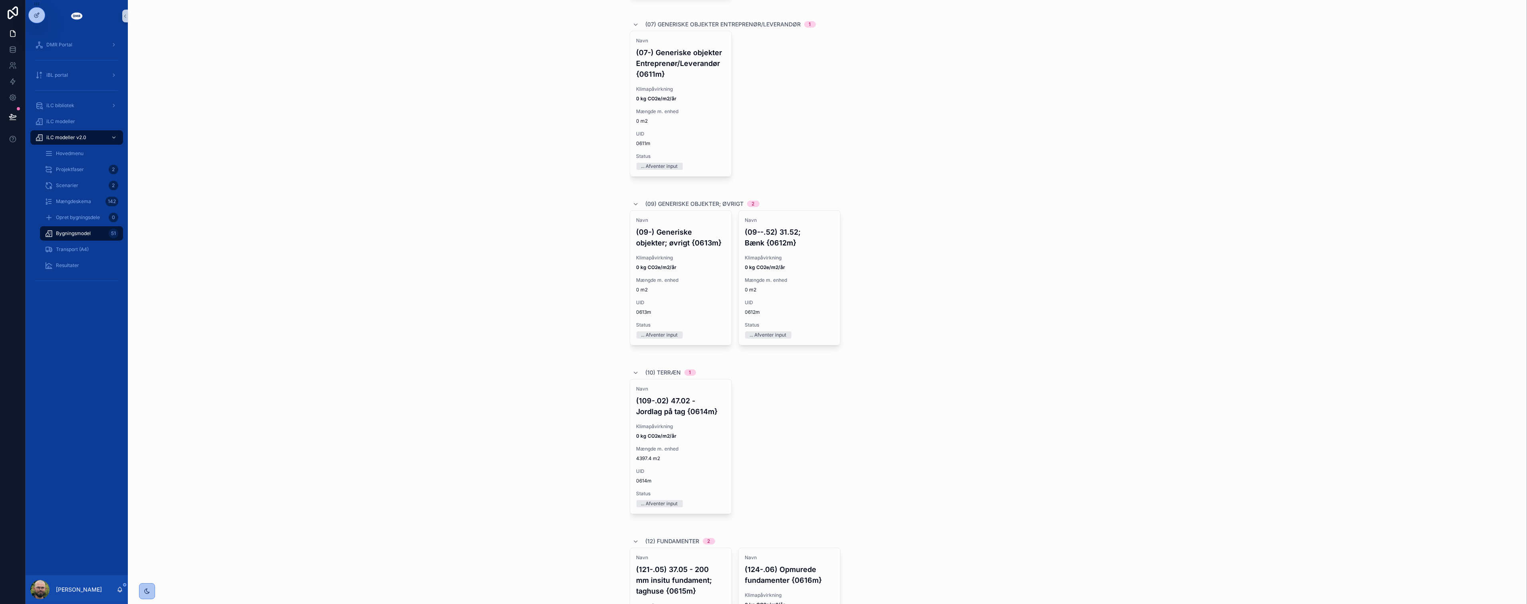
click at [412, 432] on div "iLC modeller v2.0 Bygningsmodel Bygningsmodel Scenarie 2.0, AS-BUILT | CTMC - C…" at bounding box center [827, 302] width 1399 height 604
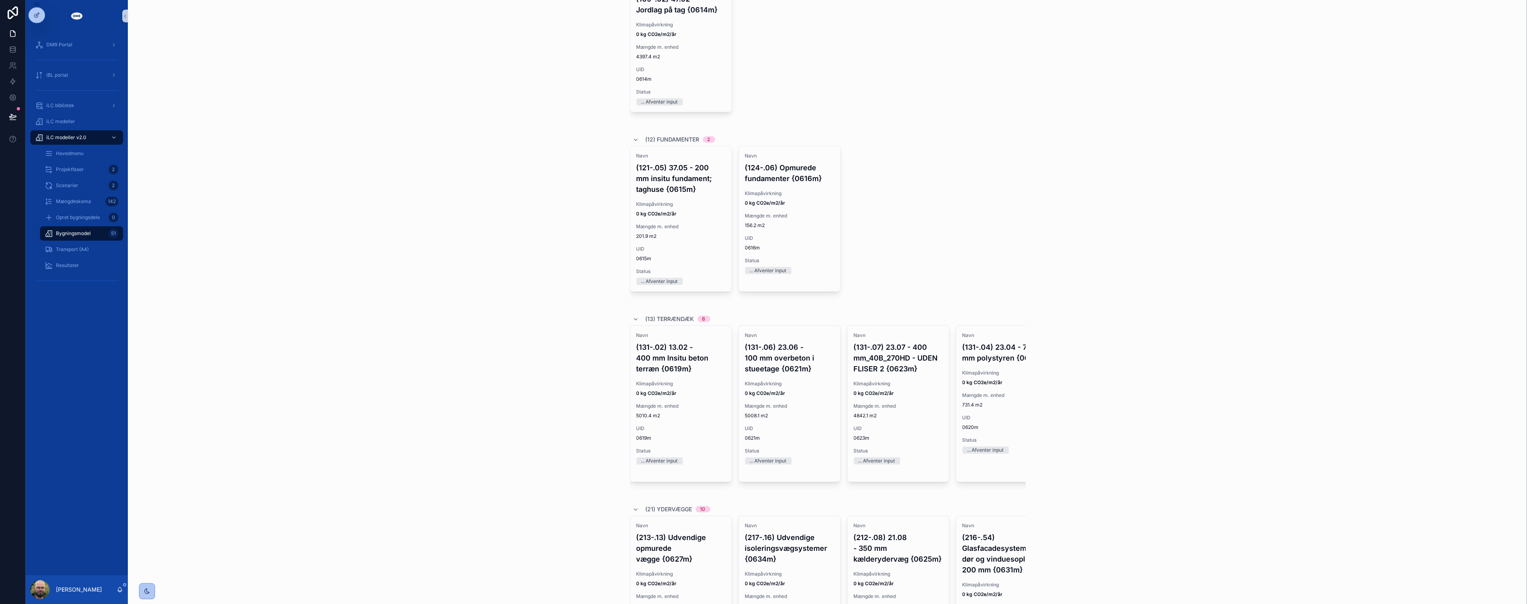
scroll to position [710, 0]
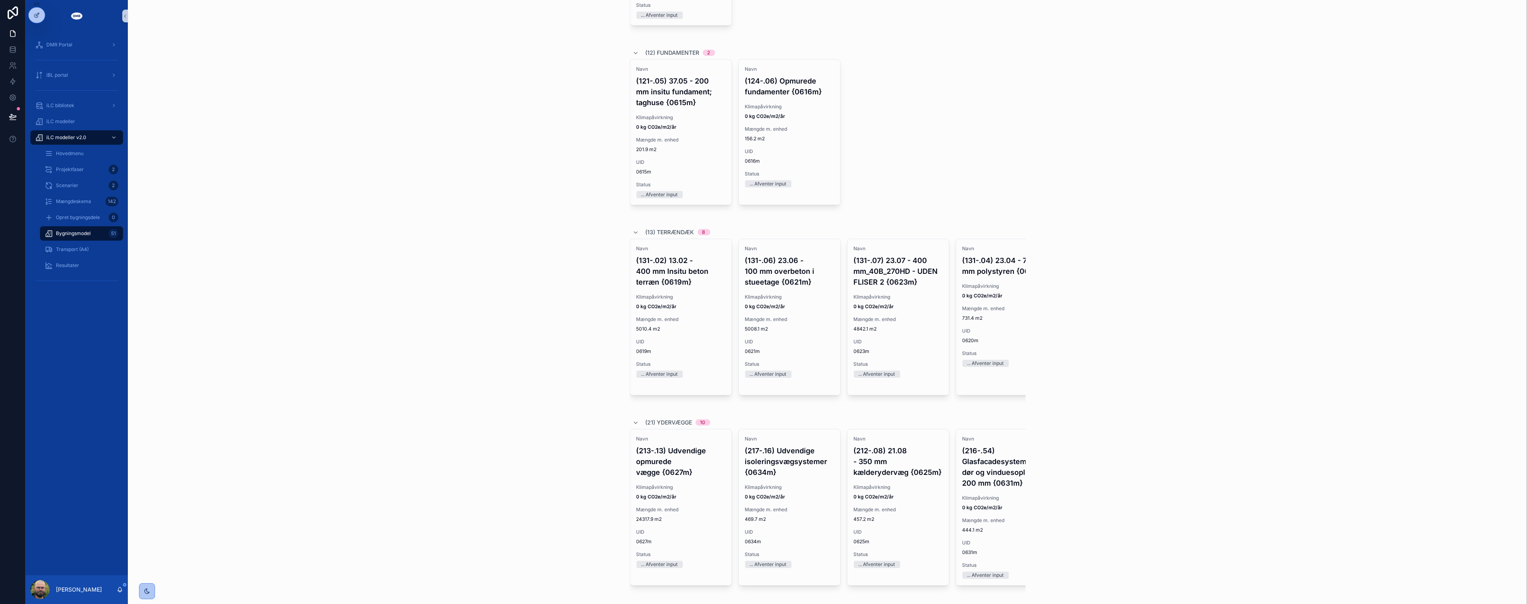
click at [462, 369] on div "iLC modeller v2.0 Bygningsmodel Bygningsmodel Scenarie 2.0, AS-BUILT | CTMC - C…" at bounding box center [827, 302] width 1399 height 604
click at [665, 301] on div "Klimapåvirkning 0 kg CO2e/m2/år" at bounding box center [680, 302] width 89 height 16
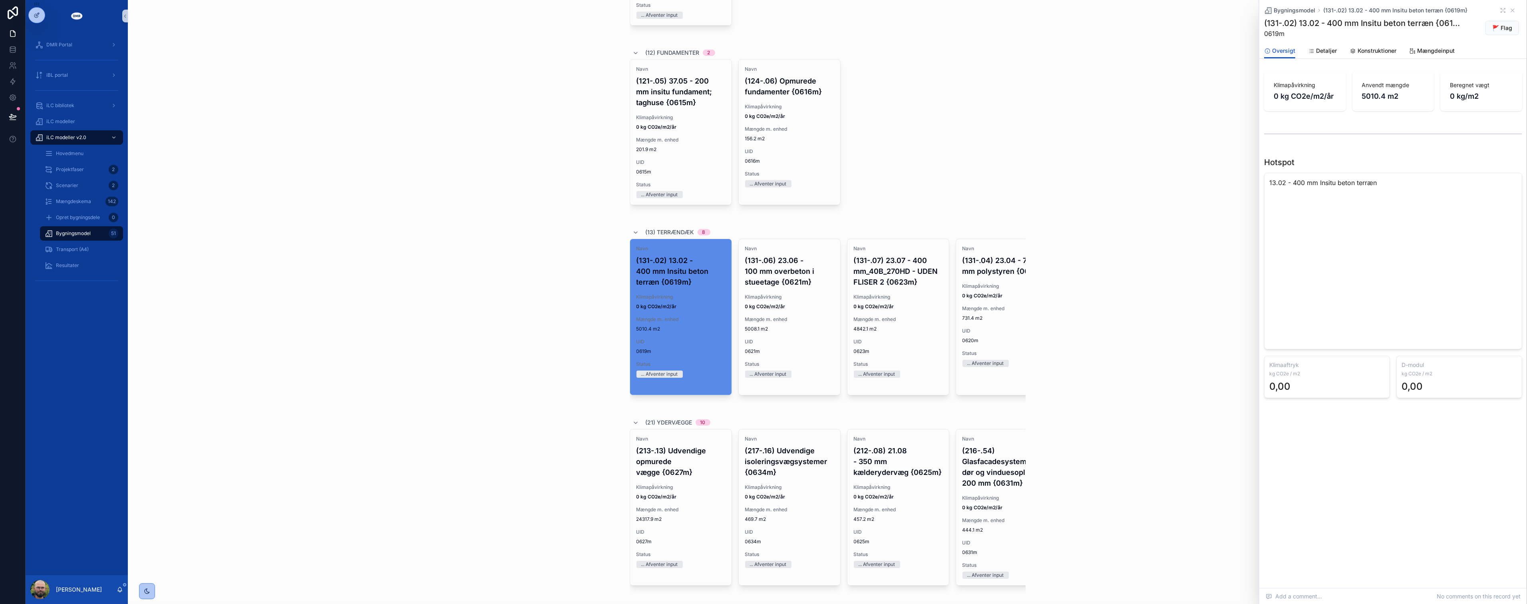
click at [480, 391] on div "iLC modeller v2.0 Bygningsmodel Bygningsmodel Scenarie 2.0, AS-BUILT | CTMC - C…" at bounding box center [827, 302] width 1399 height 604
click at [476, 386] on div "iLC modeller v2.0 Bygningsmodel Bygningsmodel Scenarie 2.0, AS-BUILT | CTMC - C…" at bounding box center [827, 302] width 1399 height 604
click at [1509, 9] on icon "scrollable content" at bounding box center [1512, 10] width 6 height 6
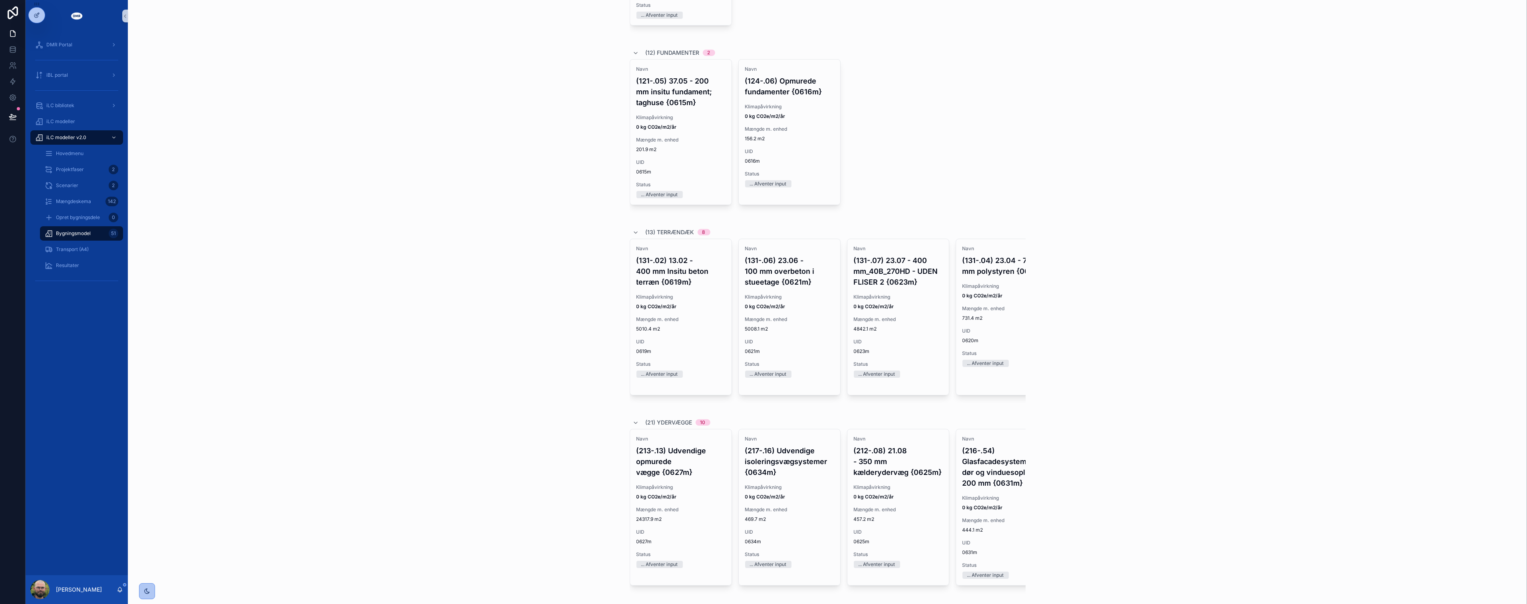
click at [487, 447] on div "iLC modeller v2.0 Bygningsmodel Bygningsmodel Scenarie 2.0, AS-BUILT | CTMC - C…" at bounding box center [827, 302] width 1399 height 604
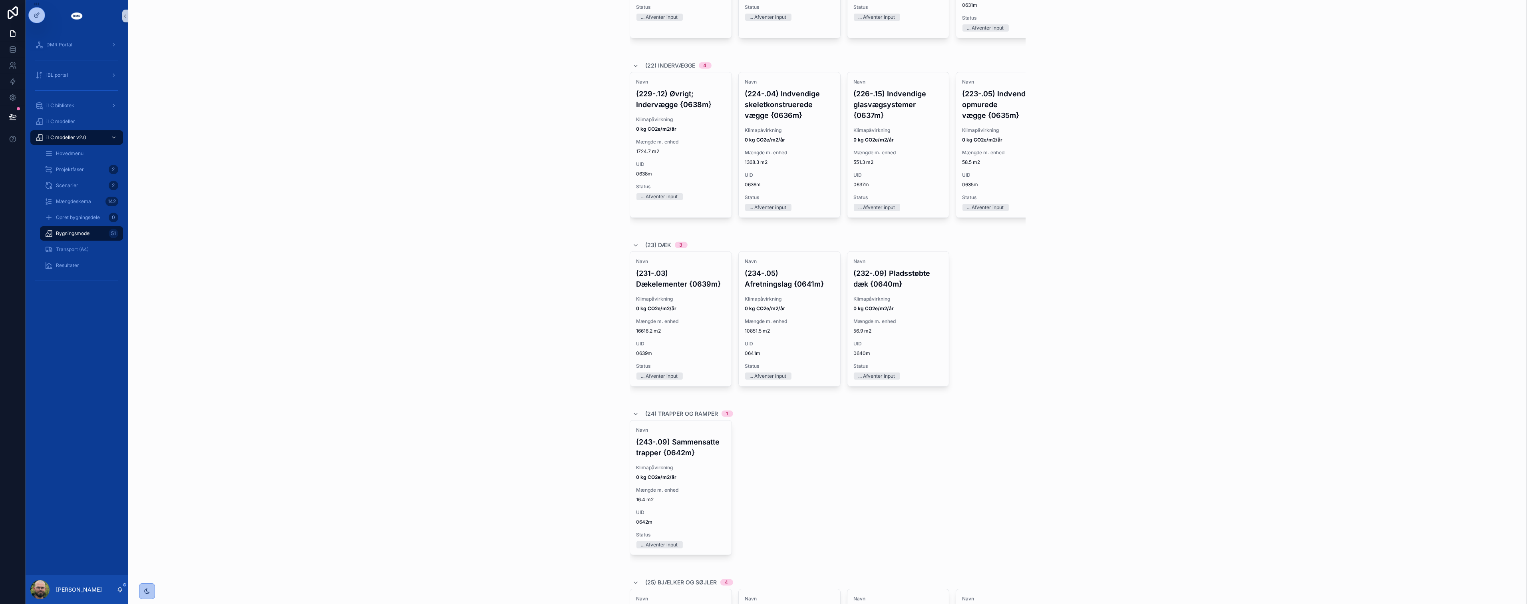
scroll to position [1287, 0]
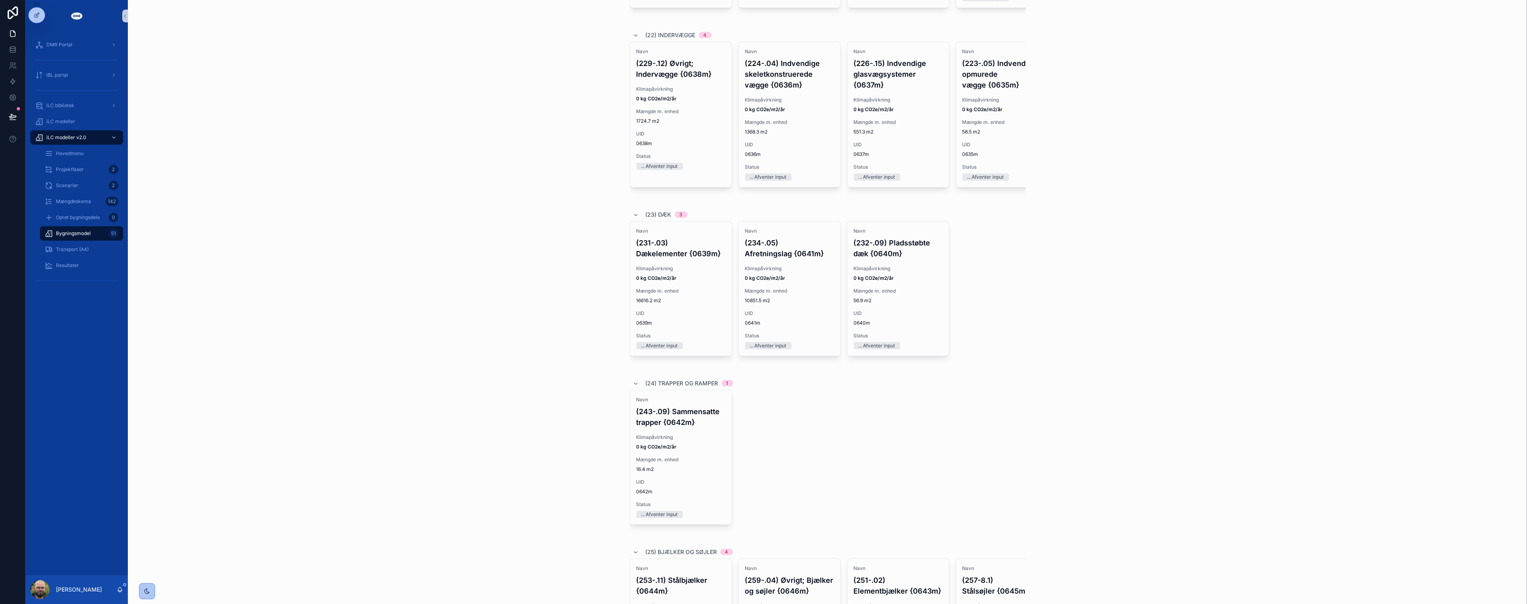
drag, startPoint x: 492, startPoint y: 429, endPoint x: 494, endPoint y: 437, distance: 8.1
click at [492, 428] on div "iLC modeller v2.0 Bygningsmodel Bygningsmodel Scenarie 2.0, AS-BUILT | CTMC - C…" at bounding box center [827, 302] width 1399 height 604
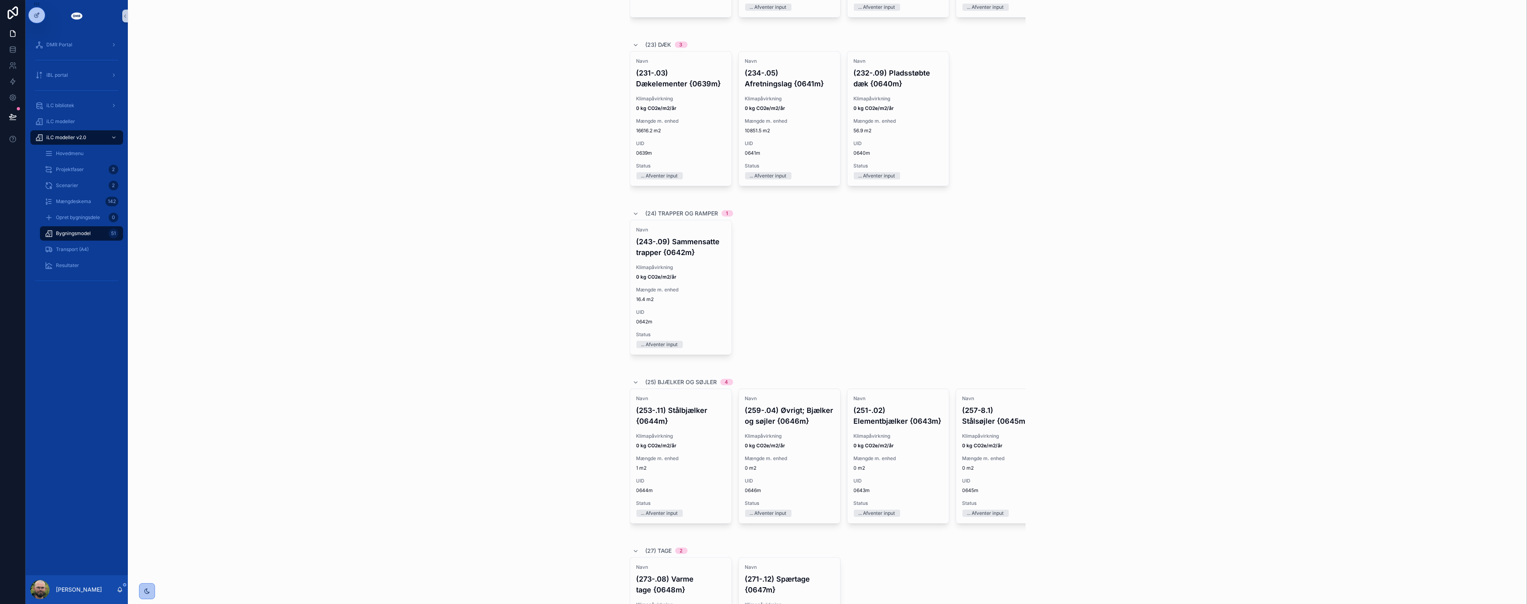
scroll to position [1465, 0]
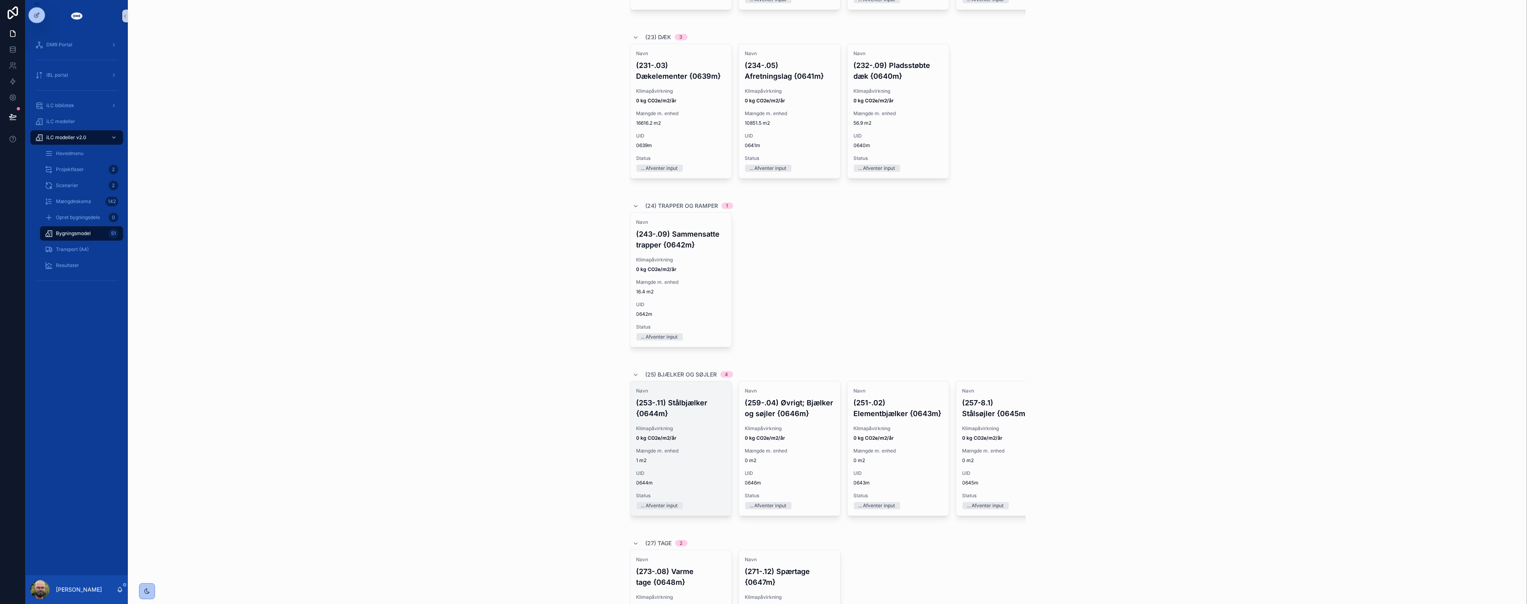
click at [683, 444] on div "Navn (253-.11) Stålbjælker {0644m} Klimapåvirkning 0 kg CO2e/m2/år Mængde m. en…" at bounding box center [680, 448] width 101 height 134
click at [1420, 41] on span "Mængdeinput" at bounding box center [1436, 41] width 38 height 8
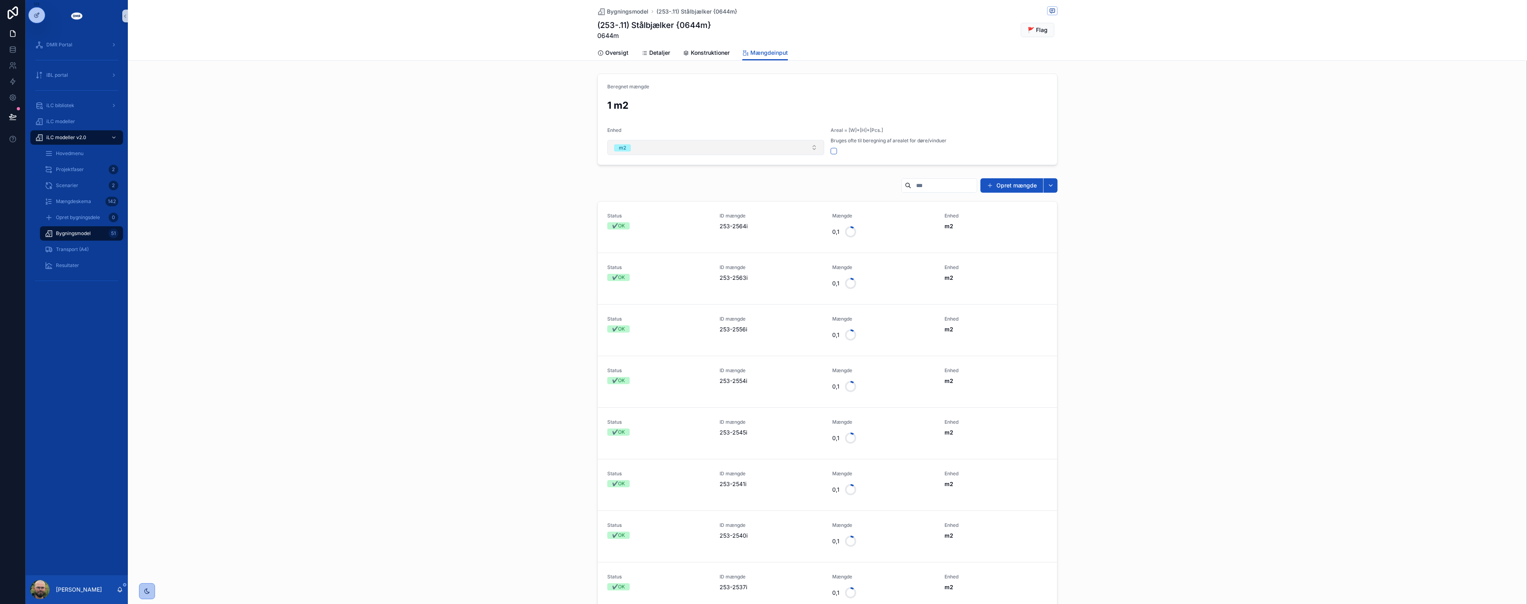
click at [698, 151] on button "m2" at bounding box center [715, 147] width 217 height 15
click at [640, 219] on div "m3" at bounding box center [712, 215] width 213 height 12
click at [601, 8] on icon "scrollable content" at bounding box center [601, 12] width 8 height 8
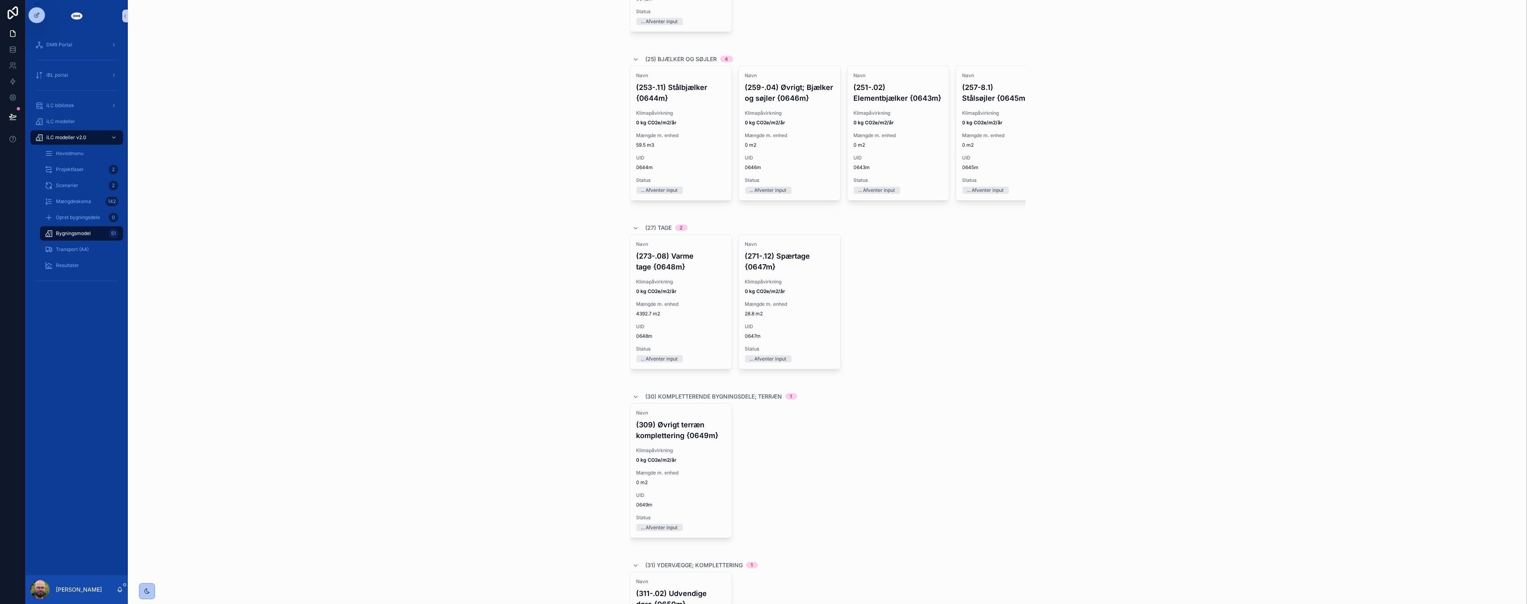
scroll to position [1820, 0]
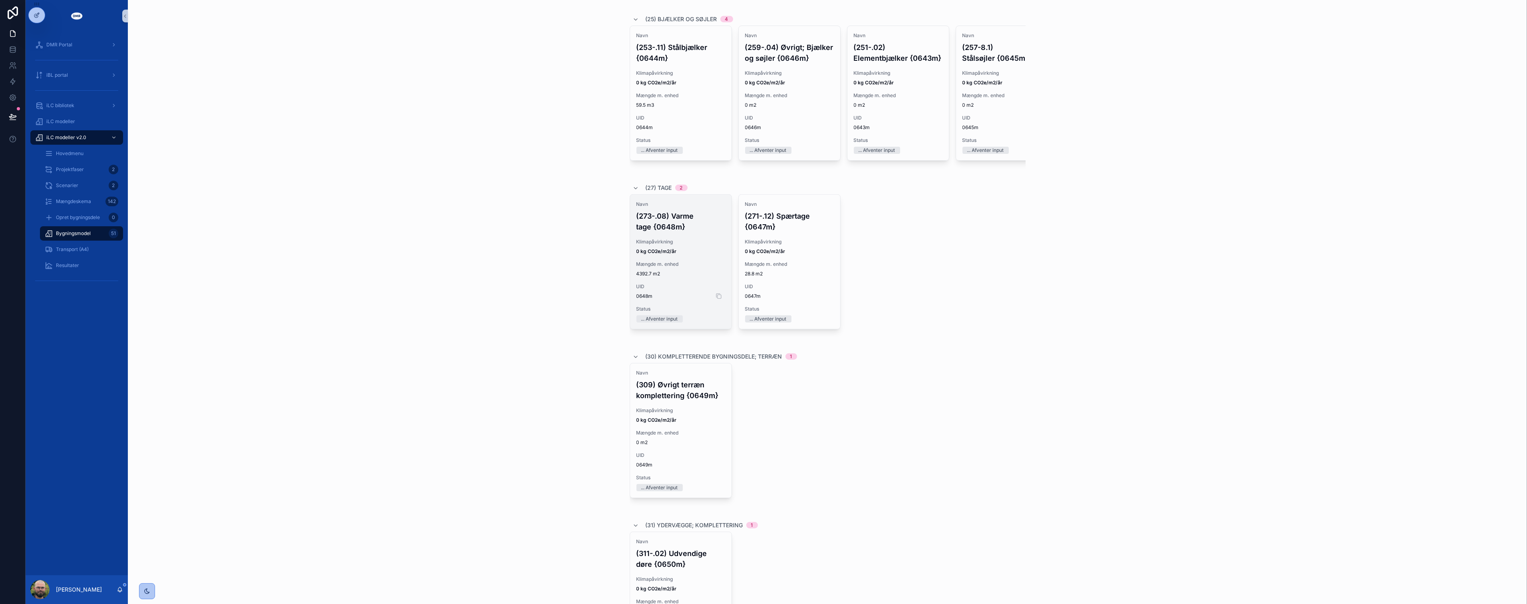
click at [647, 299] on span "0648m" at bounding box center [680, 296] width 89 height 6
click at [1370, 46] on link "Konstruktioner" at bounding box center [1373, 42] width 47 height 16
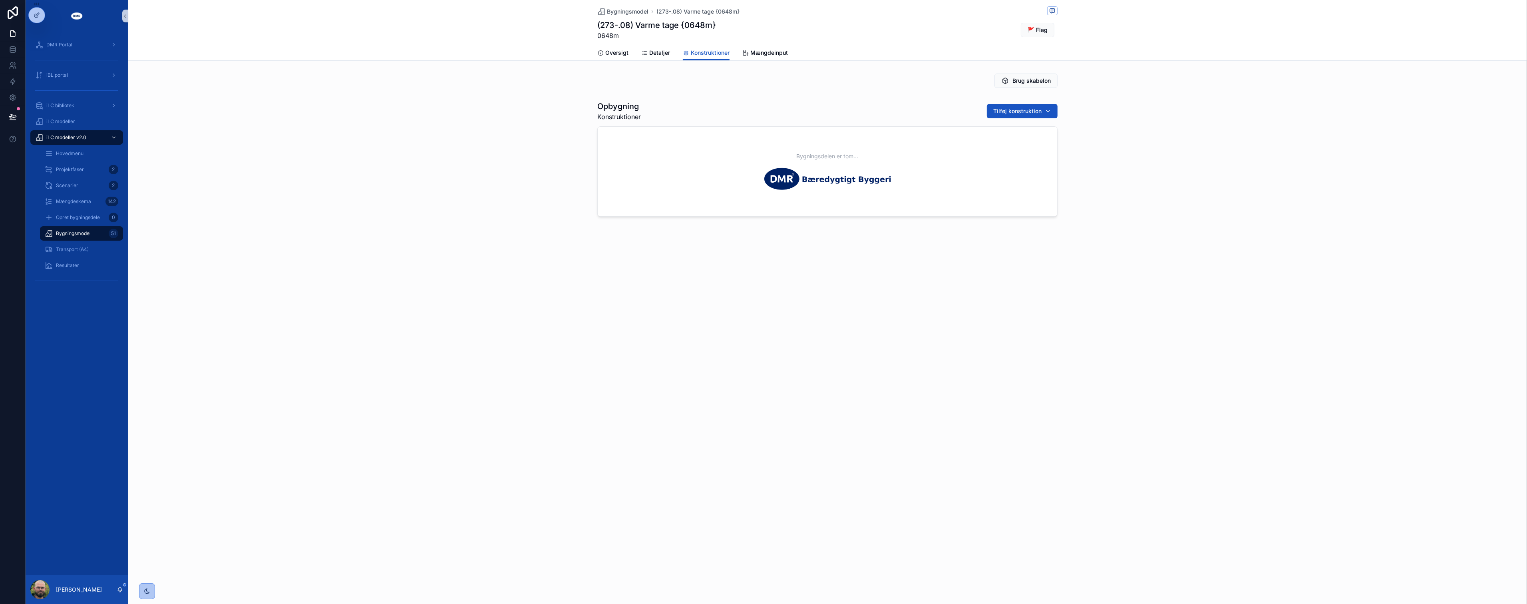
drag, startPoint x: 1307, startPoint y: 187, endPoint x: 1318, endPoint y: 187, distance: 11.2
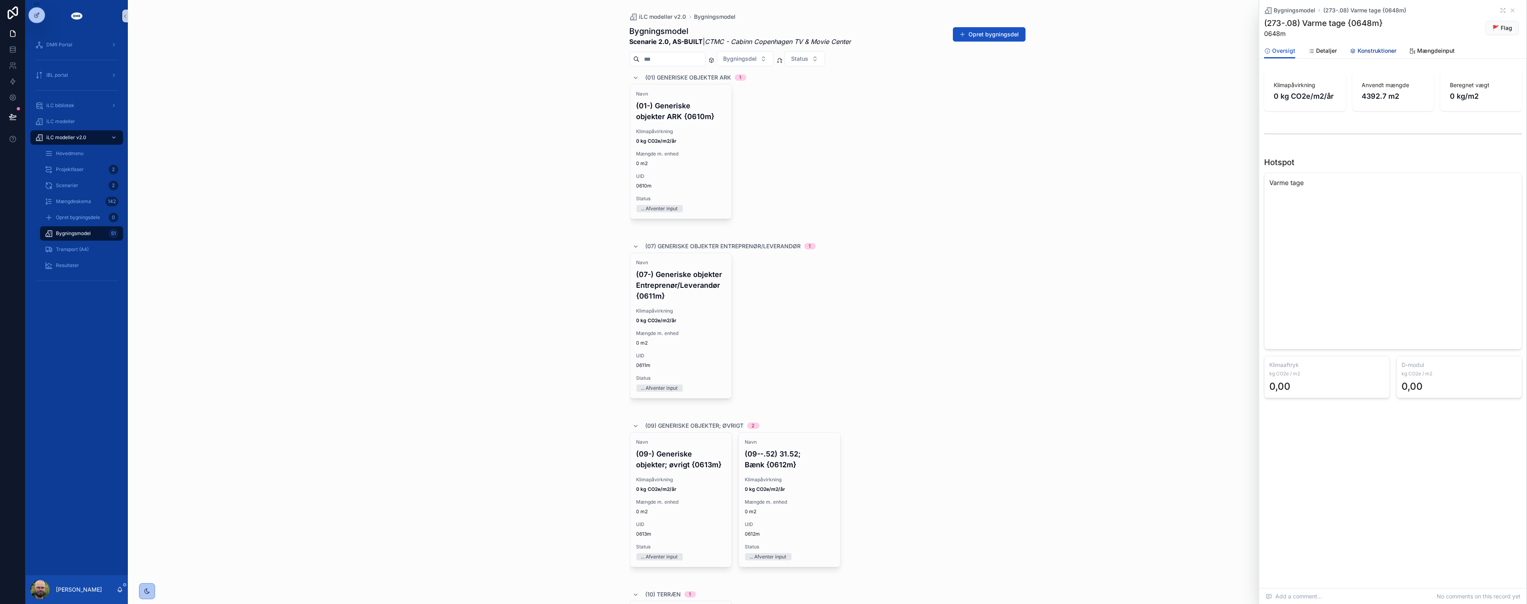
click at [1364, 50] on span "Konstruktioner" at bounding box center [1377, 51] width 39 height 8
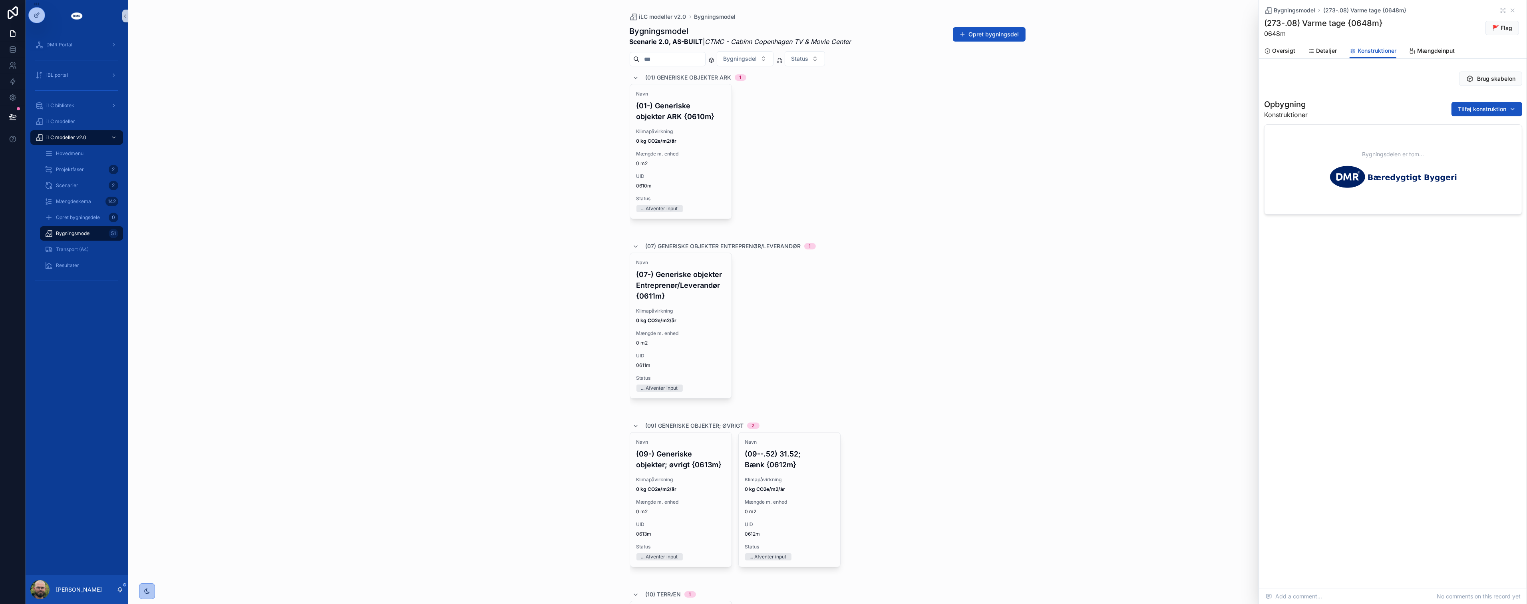
click at [1485, 70] on div "Brug skabelon" at bounding box center [1393, 78] width 268 height 21
click at [1485, 77] on span "Brug skabelon" at bounding box center [1496, 79] width 38 height 8
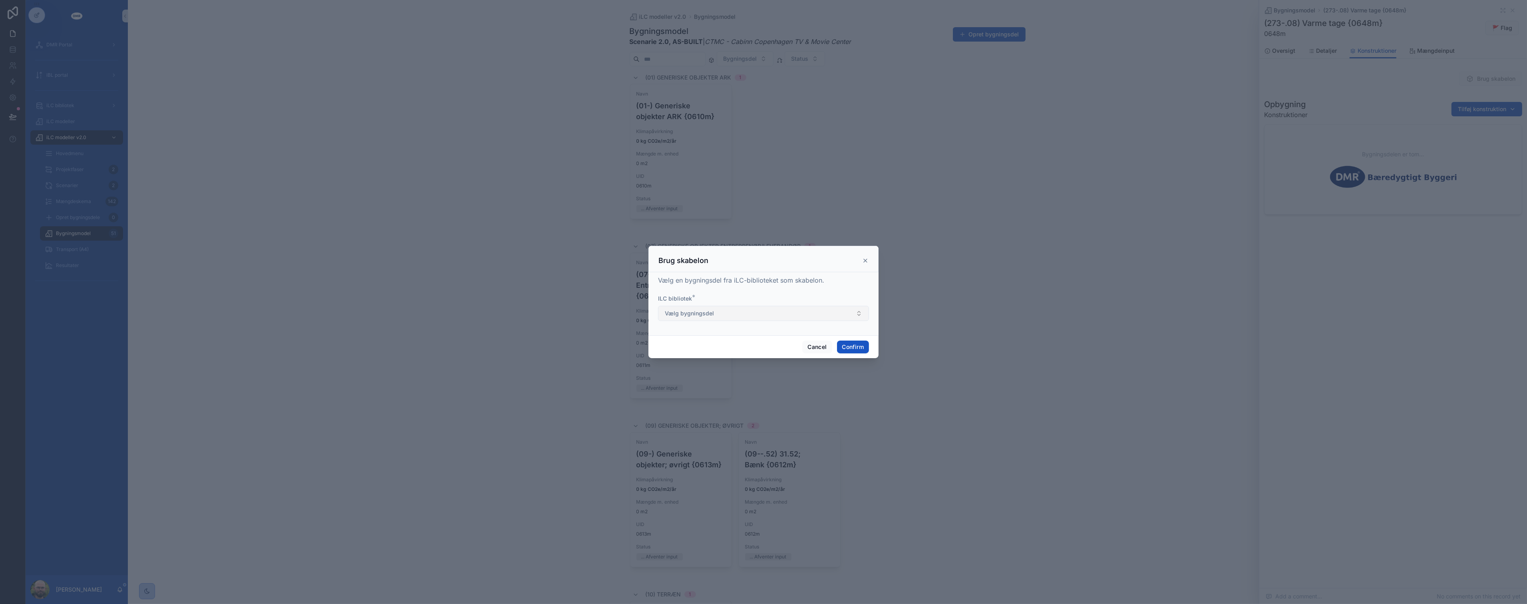
click at [732, 314] on button "Vælg bygningsdel" at bounding box center [763, 313] width 211 height 15
type input "***"
click at [728, 345] on span "Varme tage | Beton, Tagpap, Mineraluld {273-0009e}" at bounding box center [733, 346] width 141 height 8
click at [850, 344] on button "Confirm" at bounding box center [853, 346] width 32 height 13
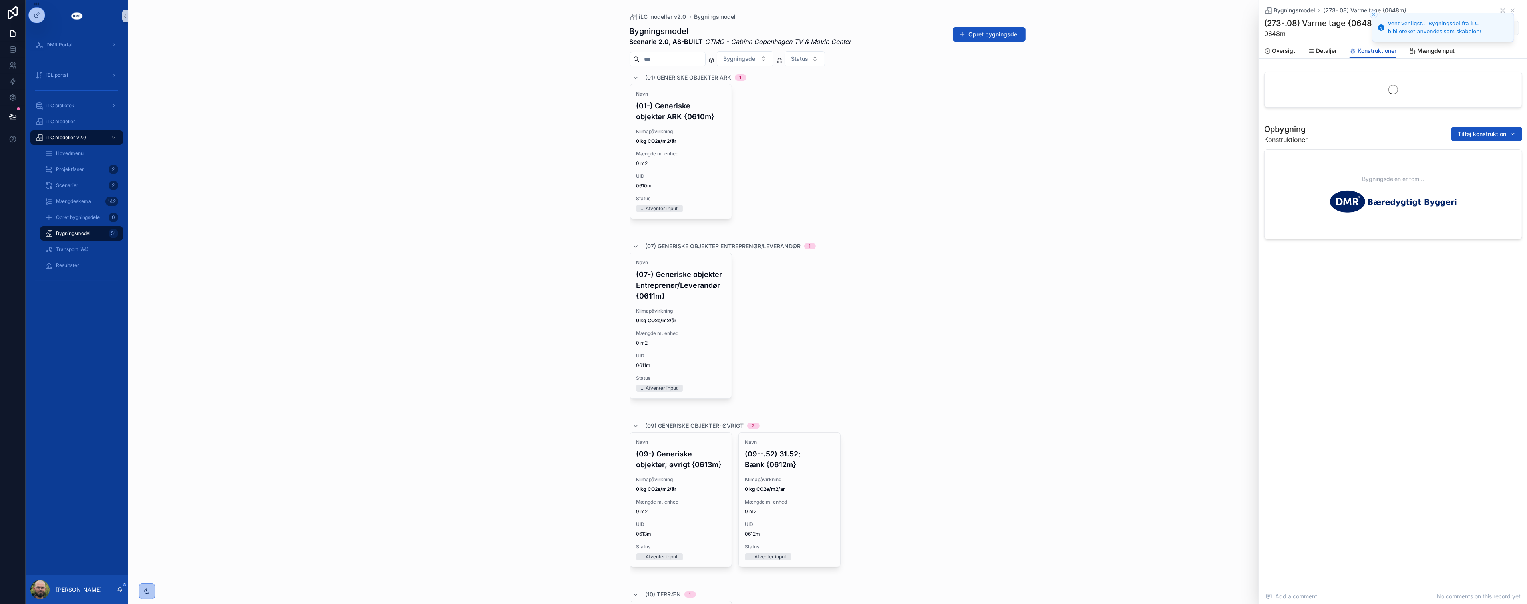
click at [934, 341] on div "Navn (07-) Generiske objekter Entreprenør/Leverandør {0611m} Klimapåvirkning 0 …" at bounding box center [828, 333] width 396 height 160
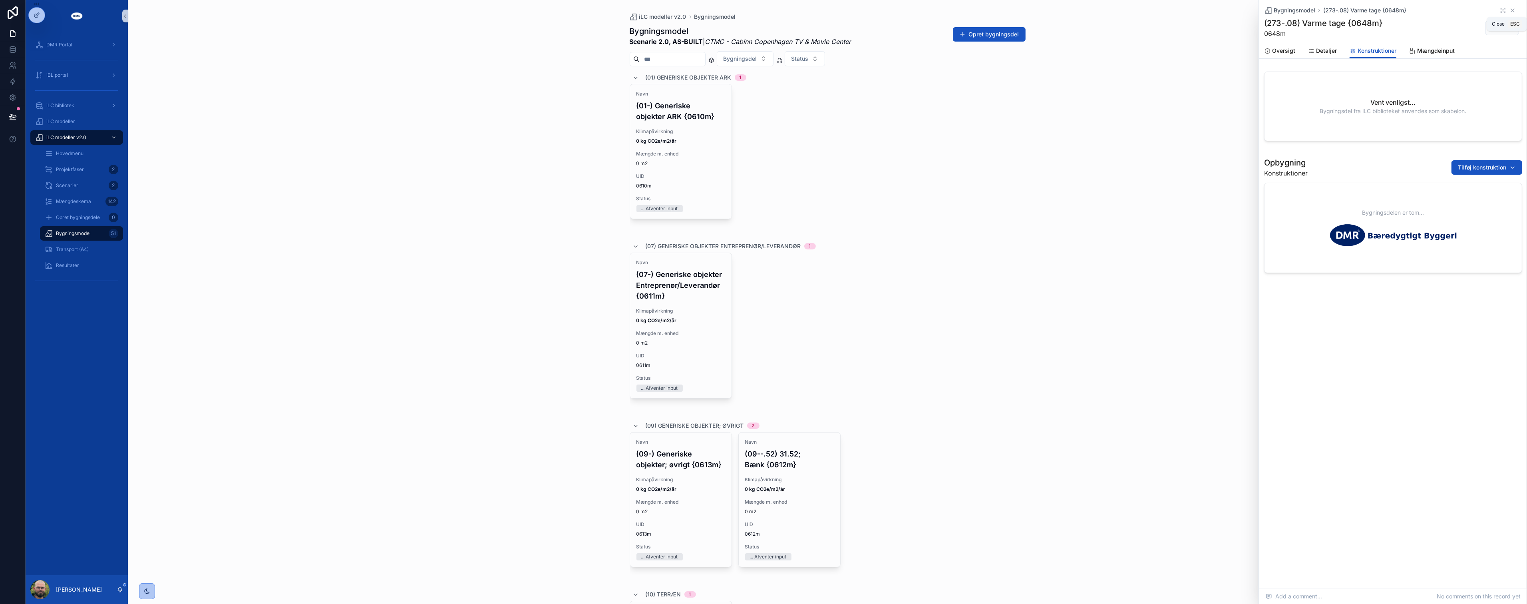
click at [1515, 11] on icon "scrollable content" at bounding box center [1512, 10] width 6 height 6
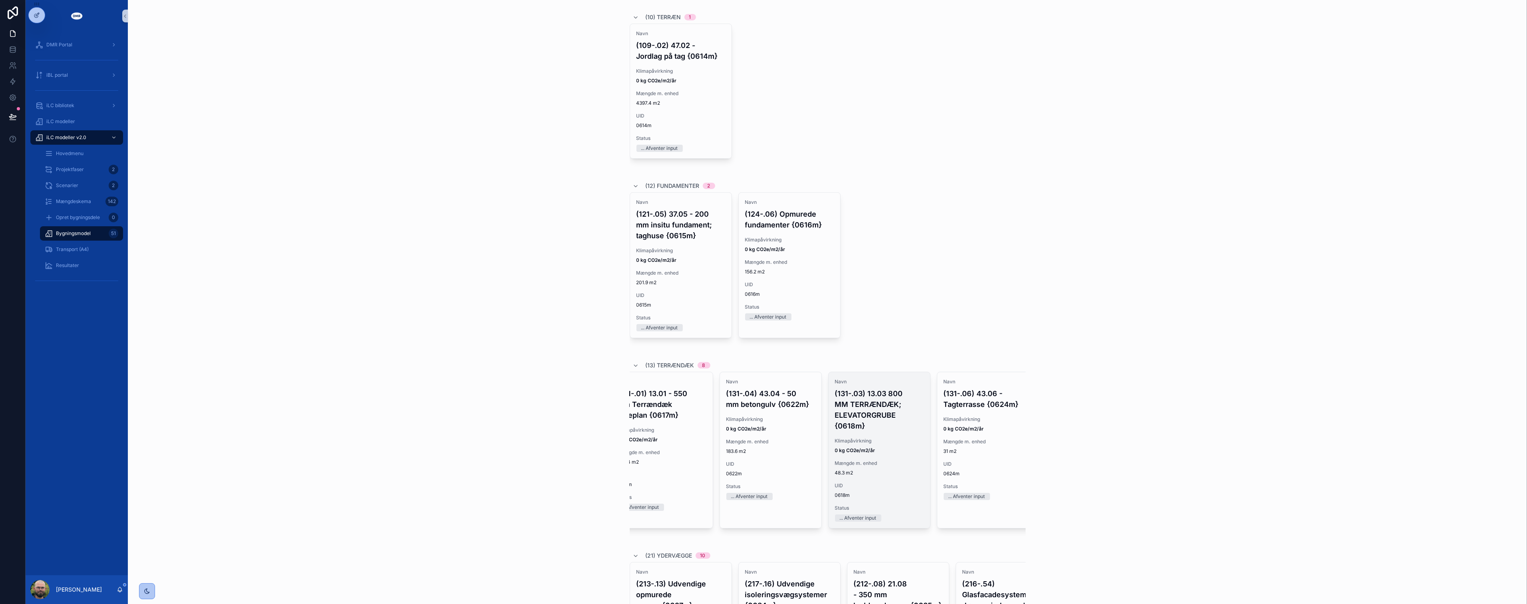
scroll to position [0, 467]
click at [870, 446] on div "Klimapåvirkning 0 kg CO2e/m2/år" at bounding box center [866, 445] width 89 height 16
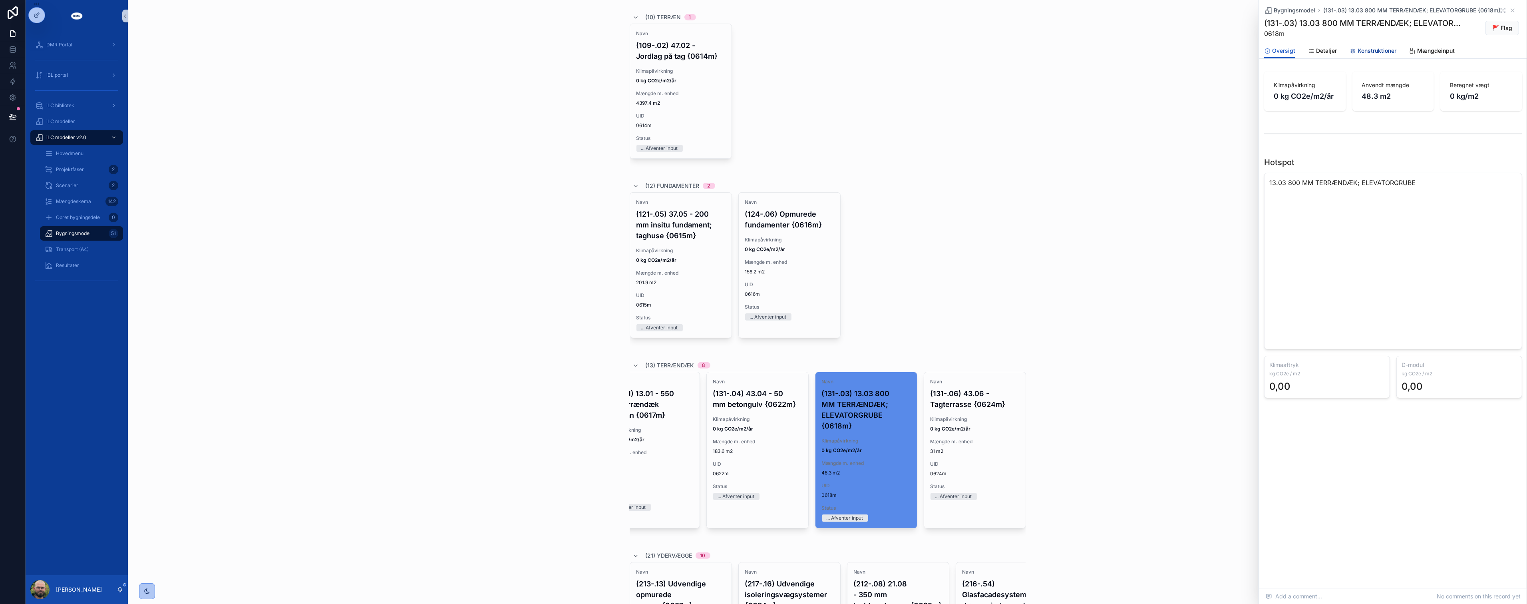
click at [1381, 48] on span "Konstruktioner" at bounding box center [1377, 51] width 39 height 8
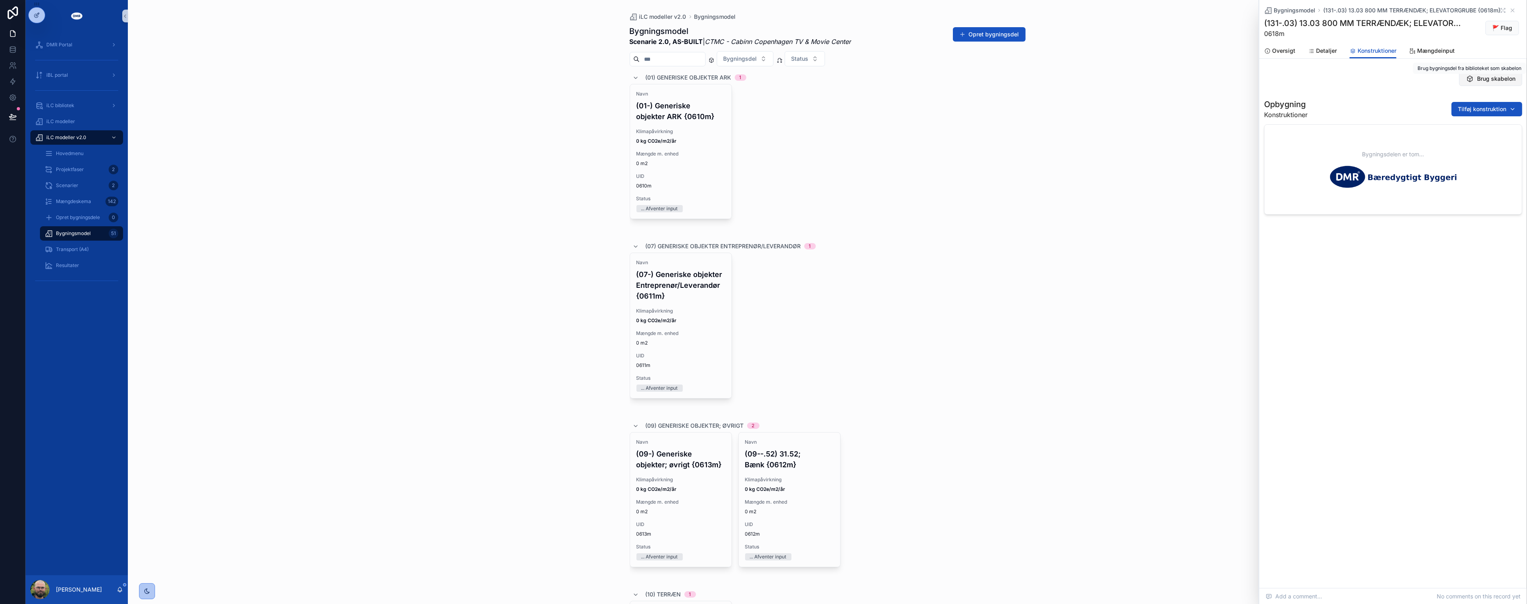
click at [1499, 80] on span "Brug skabelon" at bounding box center [1496, 79] width 38 height 8
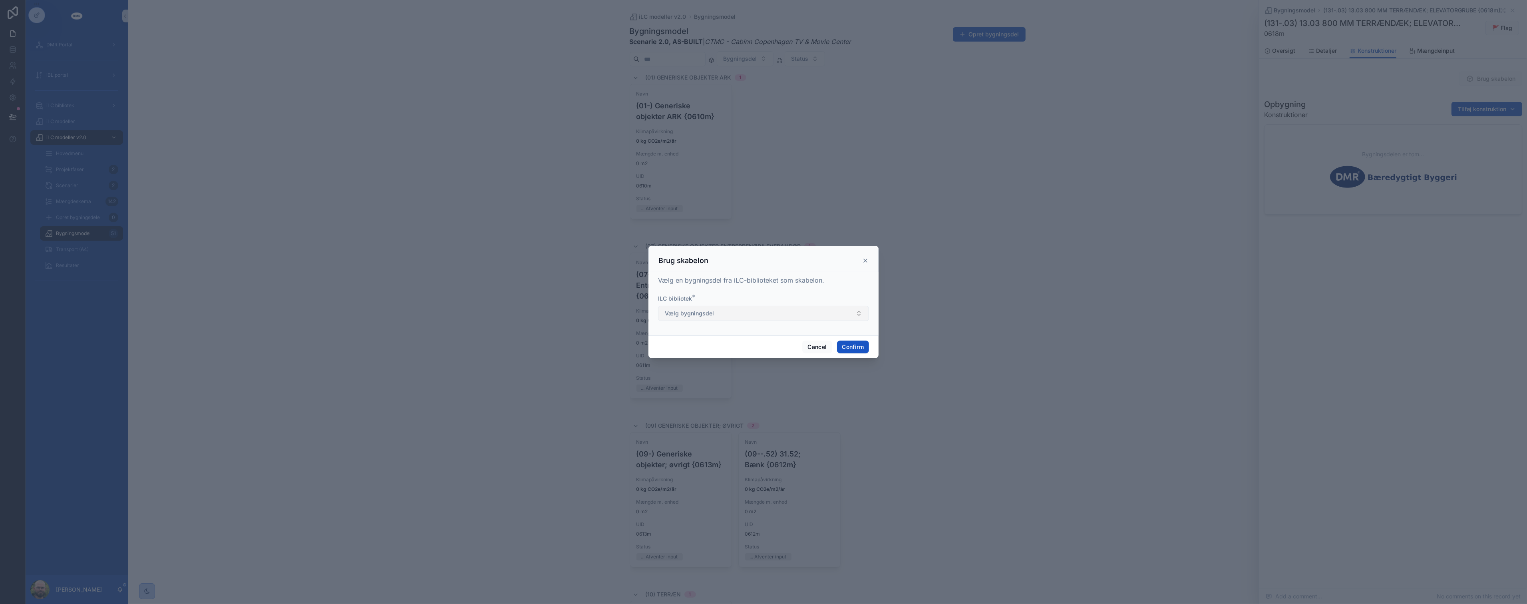
click at [745, 313] on button "Vælg bygningsdel" at bounding box center [763, 313] width 211 height 15
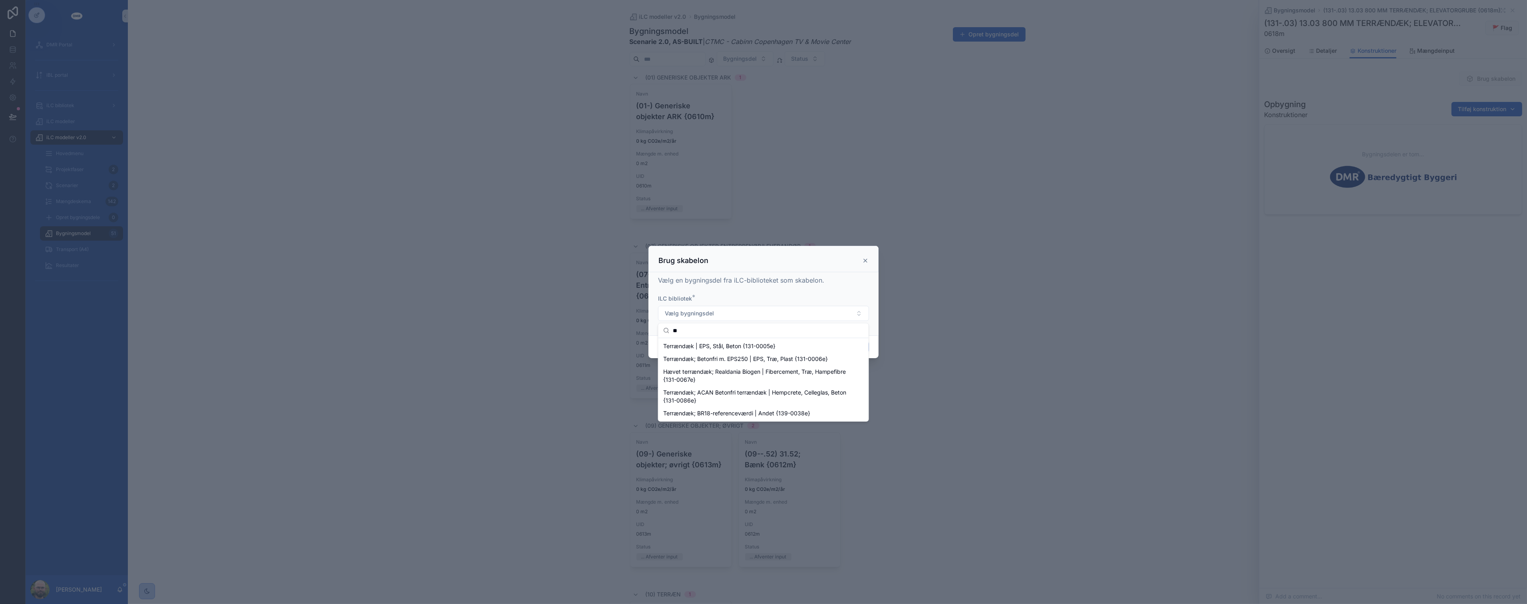
type input "*"
type input "***"
click at [738, 346] on span "Terrændæk | EPS, Stål, Beton {131-0005e}" at bounding box center [719, 346] width 112 height 8
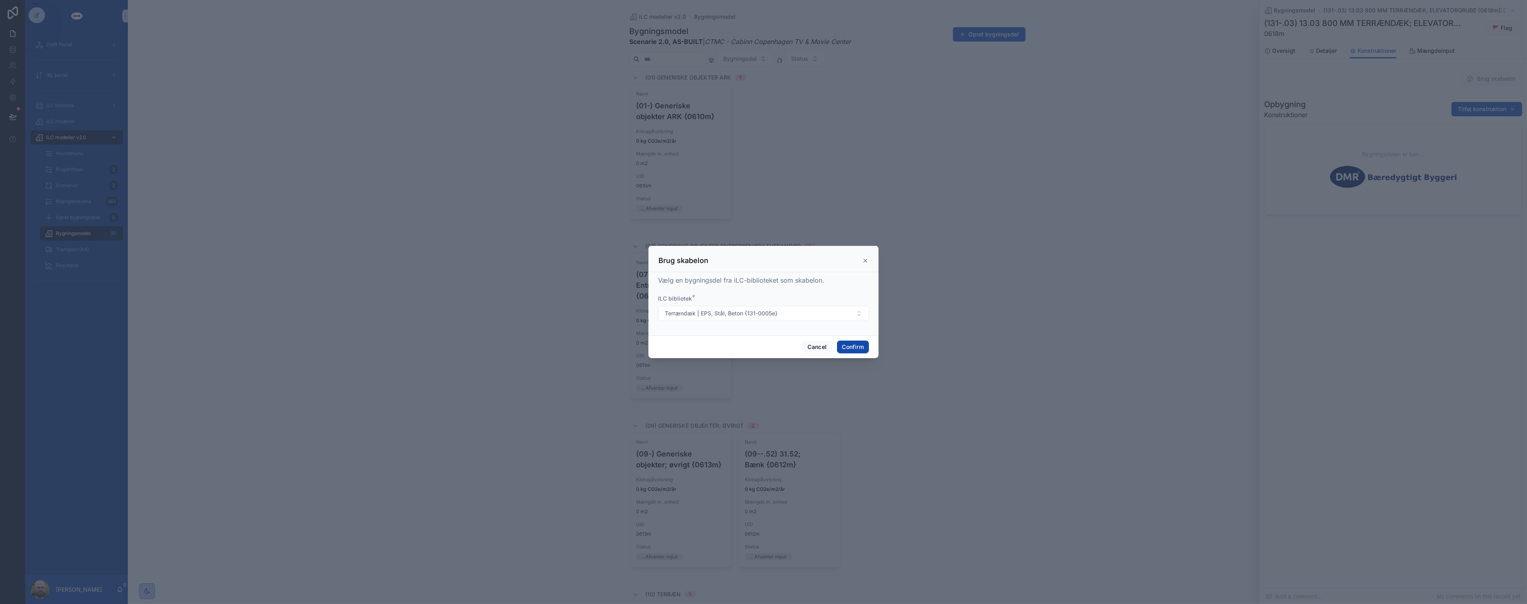
click at [845, 350] on button "Confirm" at bounding box center [853, 346] width 32 height 13
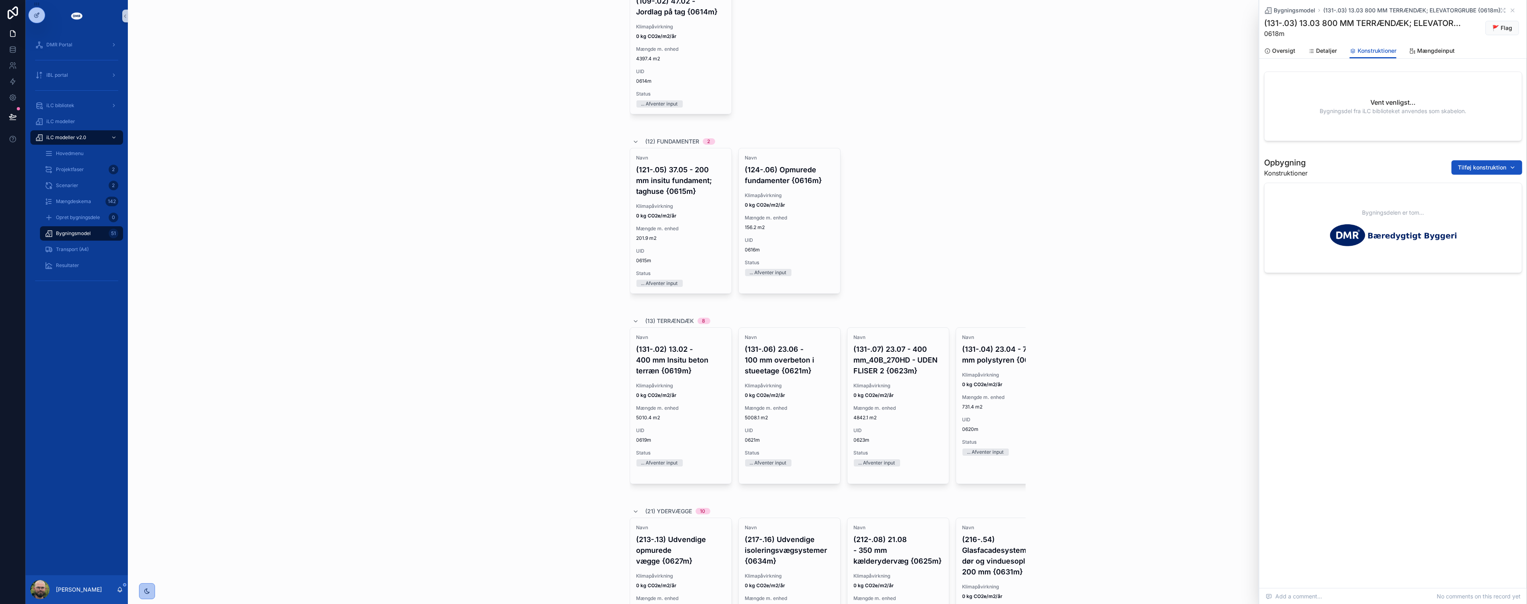
click at [457, 396] on div "iLC modeller v2.0 Bygningsmodel Bygningsmodel Scenarie 2.0, AS-BUILT | CTMC - C…" at bounding box center [827, 302] width 1399 height 604
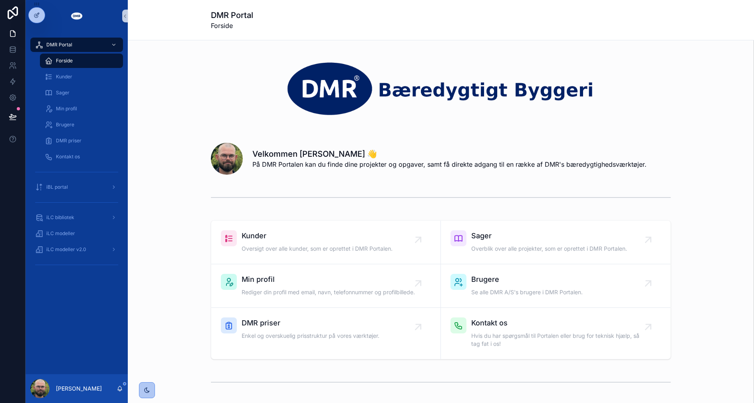
click at [177, 156] on div "Velkommen [PERSON_NAME] 👋 På DMR Portalen kan du finde dine projekter og opgave…" at bounding box center [441, 157] width 614 height 42
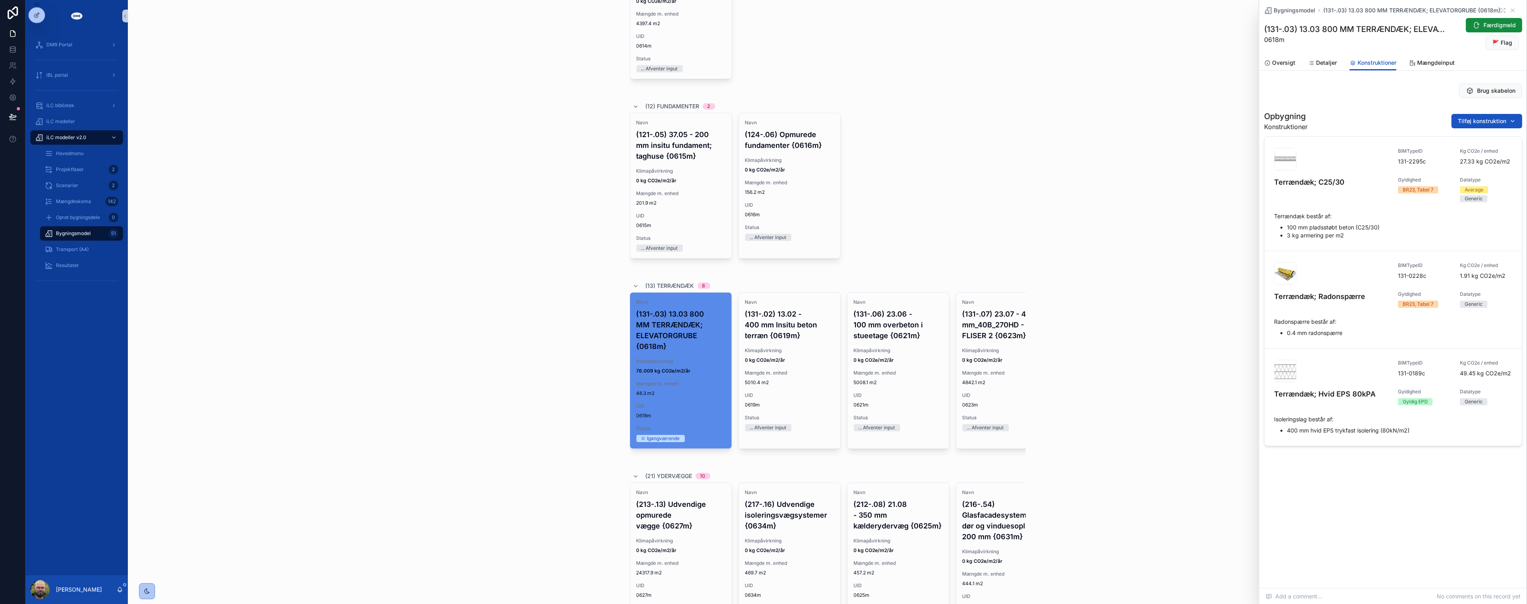
scroll to position [666, 0]
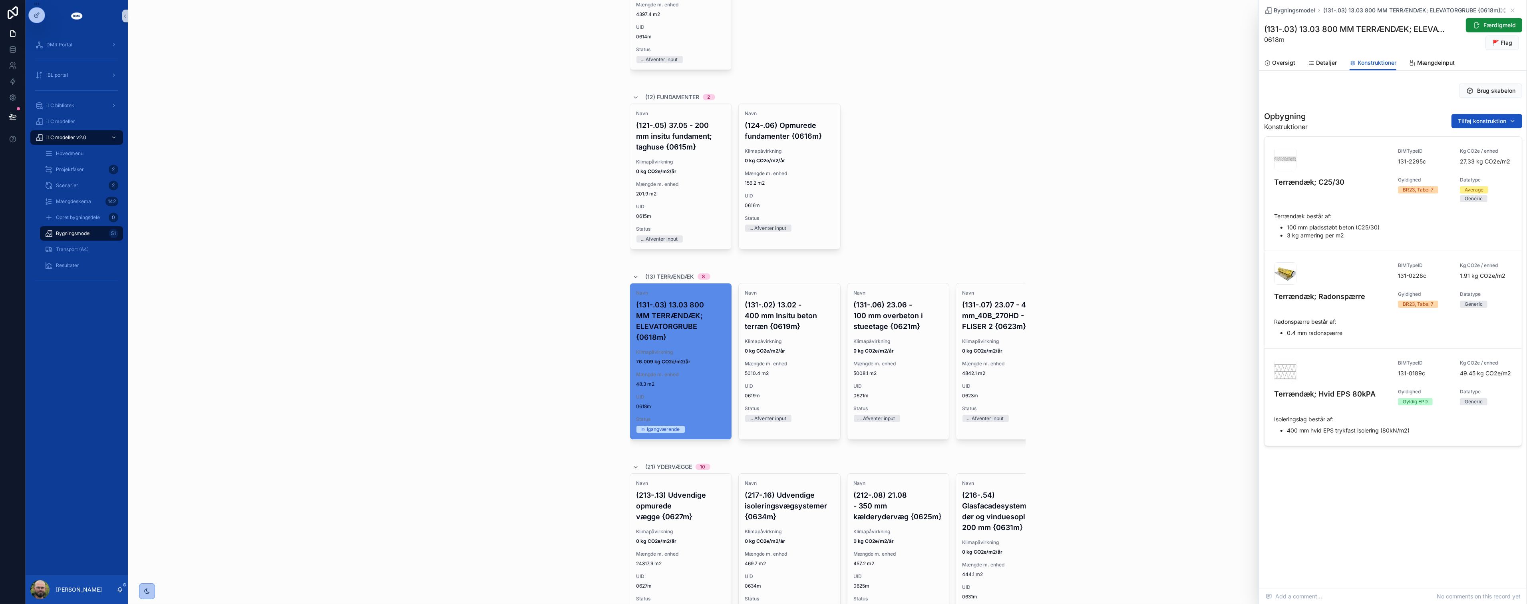
click at [570, 410] on div "iLC modeller v2.0 Bygningsmodel Bygningsmodel Scenarie 2.0, AS-BUILT | CTMC - C…" at bounding box center [827, 302] width 1399 height 604
click at [568, 410] on div "iLC modeller v2.0 Bygningsmodel Bygningsmodel Scenarie 2.0, AS-BUILT | CTMC - C…" at bounding box center [827, 302] width 1399 height 604
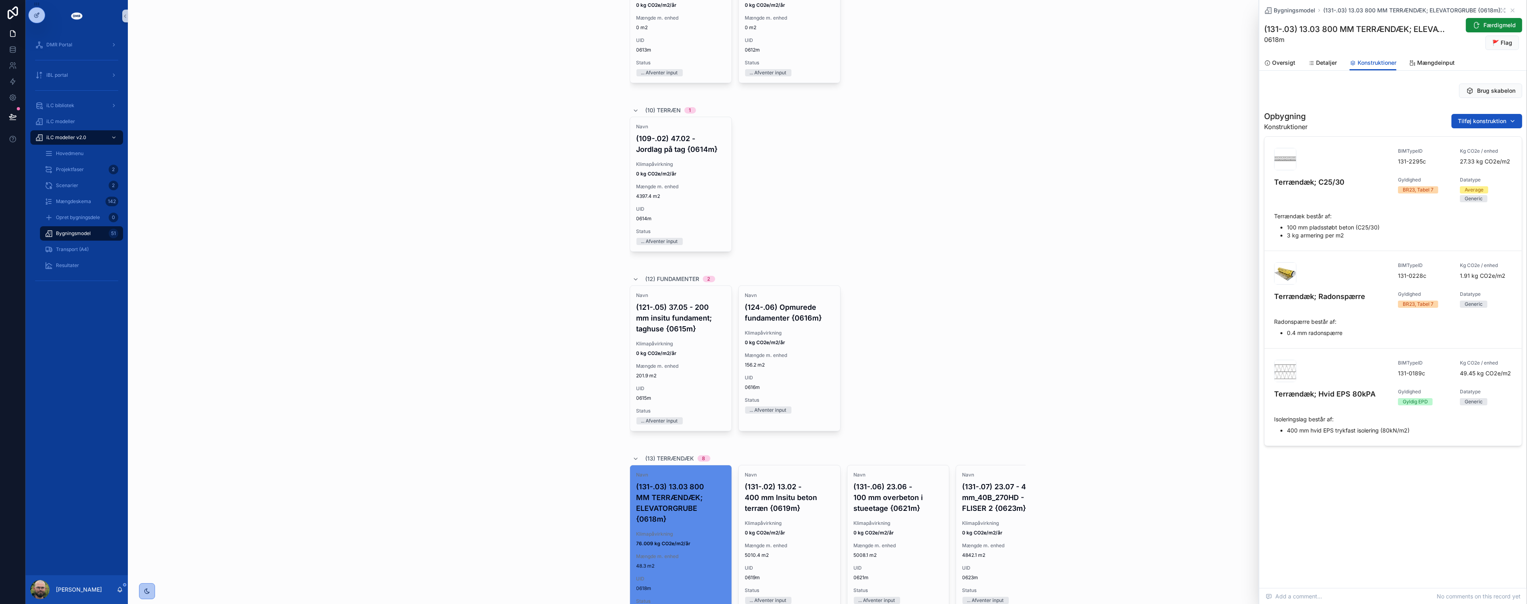
scroll to position [488, 0]
click at [881, 100] on div "(10) Terræn 1" at bounding box center [828, 105] width 396 height 13
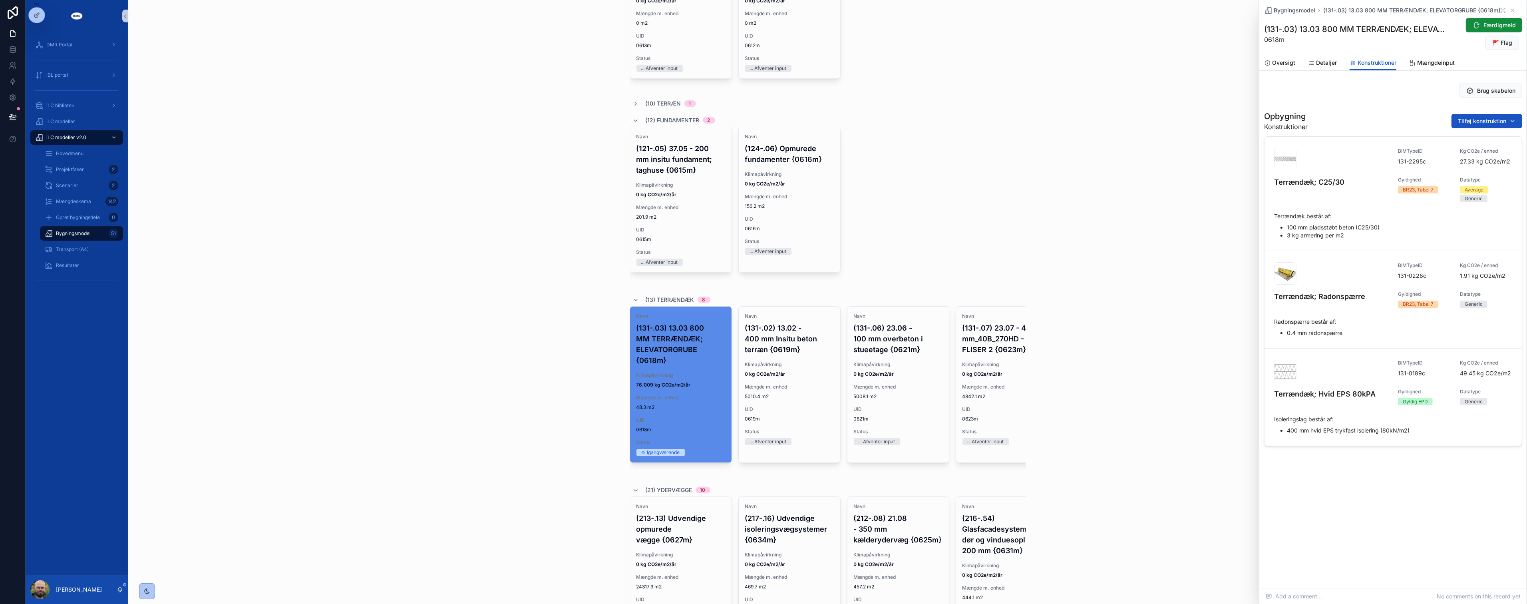
click at [521, 340] on div "iLC modeller v2.0 Bygningsmodel Bygningsmodel Scenarie 2.0, AS-BUILT | CTMC - C…" at bounding box center [827, 302] width 1399 height 604
click at [1496, 28] on span "🚩 Flag bygningsdel" at bounding box center [1498, 31] width 45 height 6
click at [1487, 24] on span "Færdigmeld" at bounding box center [1499, 25] width 32 height 8
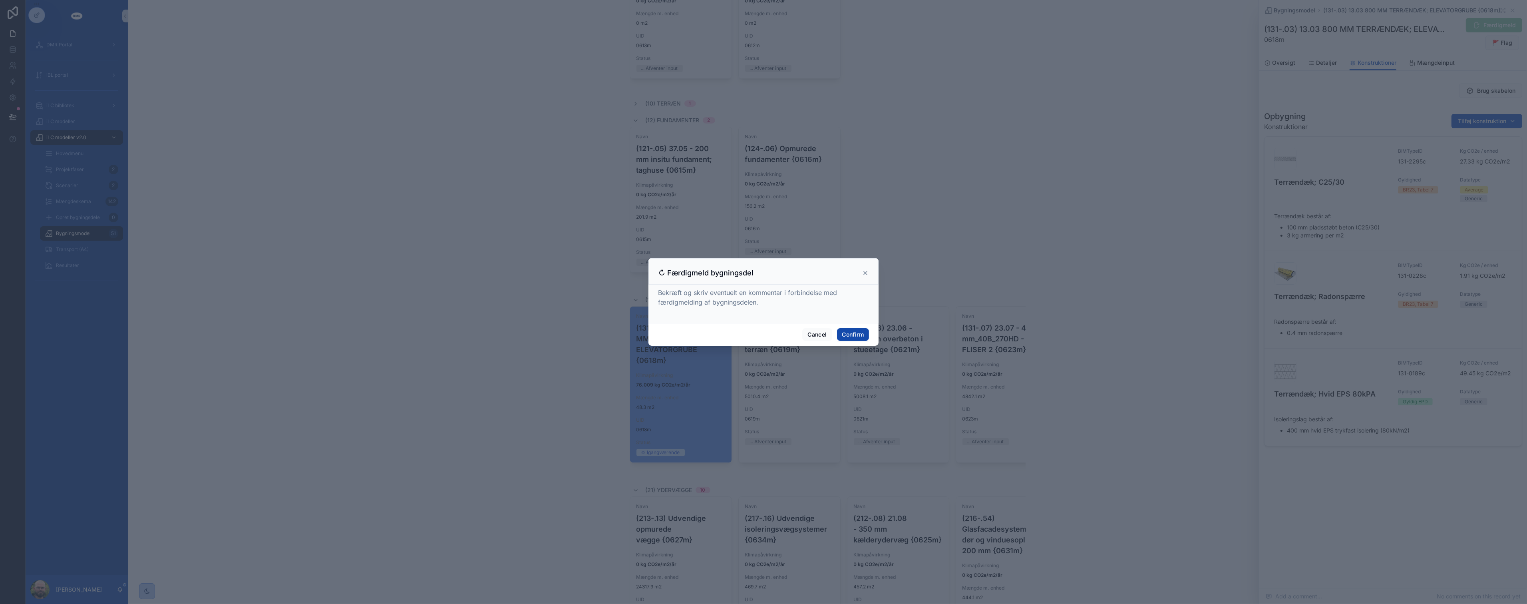
click at [854, 332] on button "Confirm" at bounding box center [853, 334] width 32 height 13
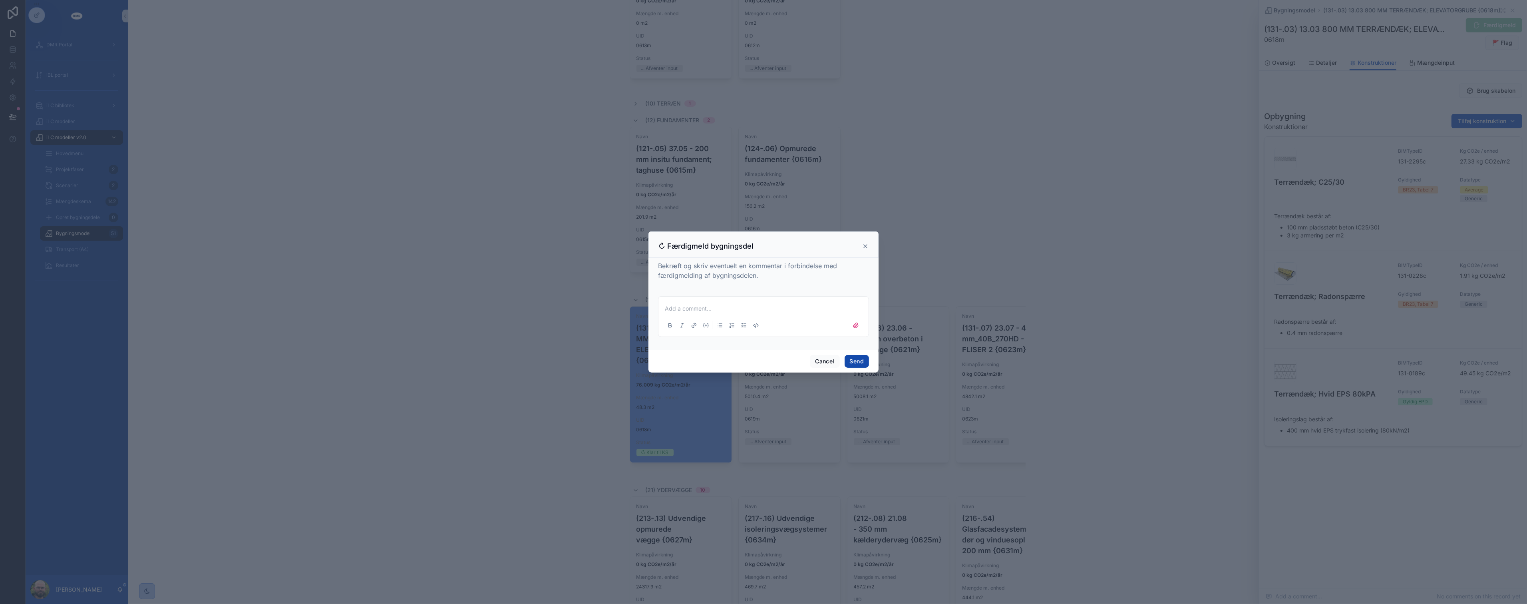
click at [858, 365] on button "Send" at bounding box center [857, 361] width 24 height 13
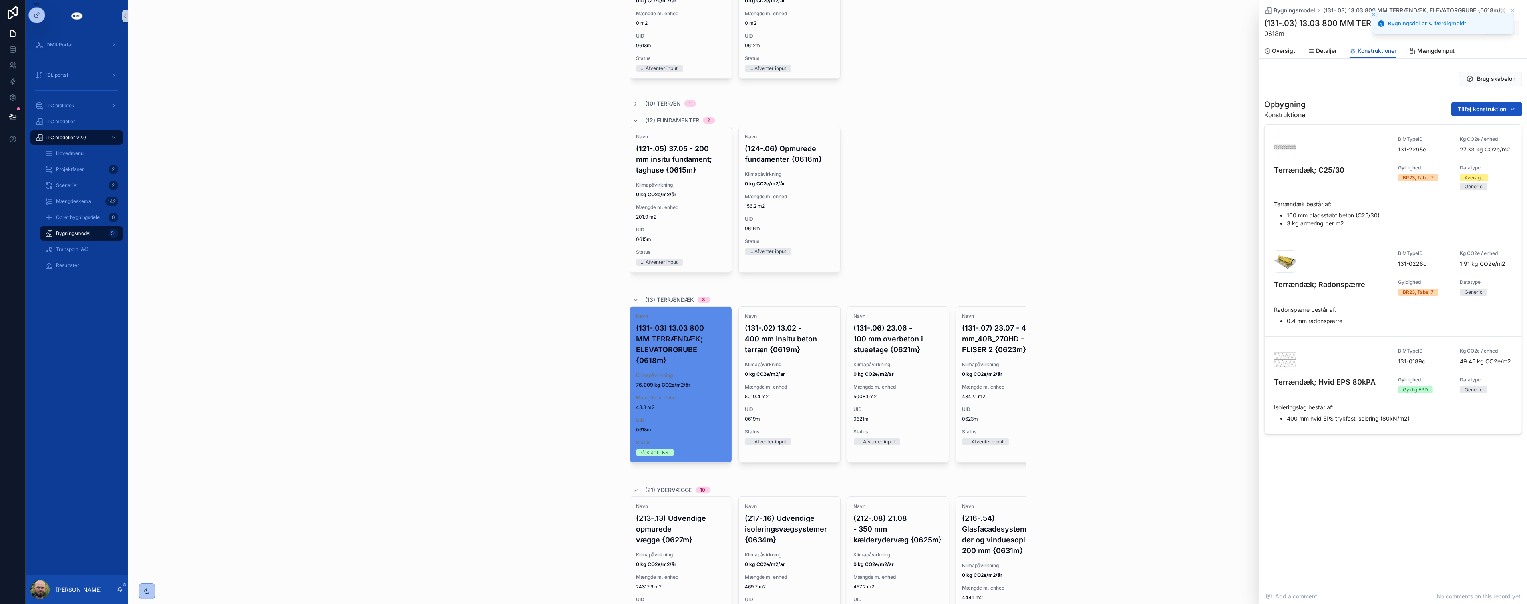
click at [508, 409] on div "iLC modeller v2.0 Bygningsmodel Bygningsmodel Scenarie 2.0, AS-BUILT | CTMC - C…" at bounding box center [827, 302] width 1399 height 604
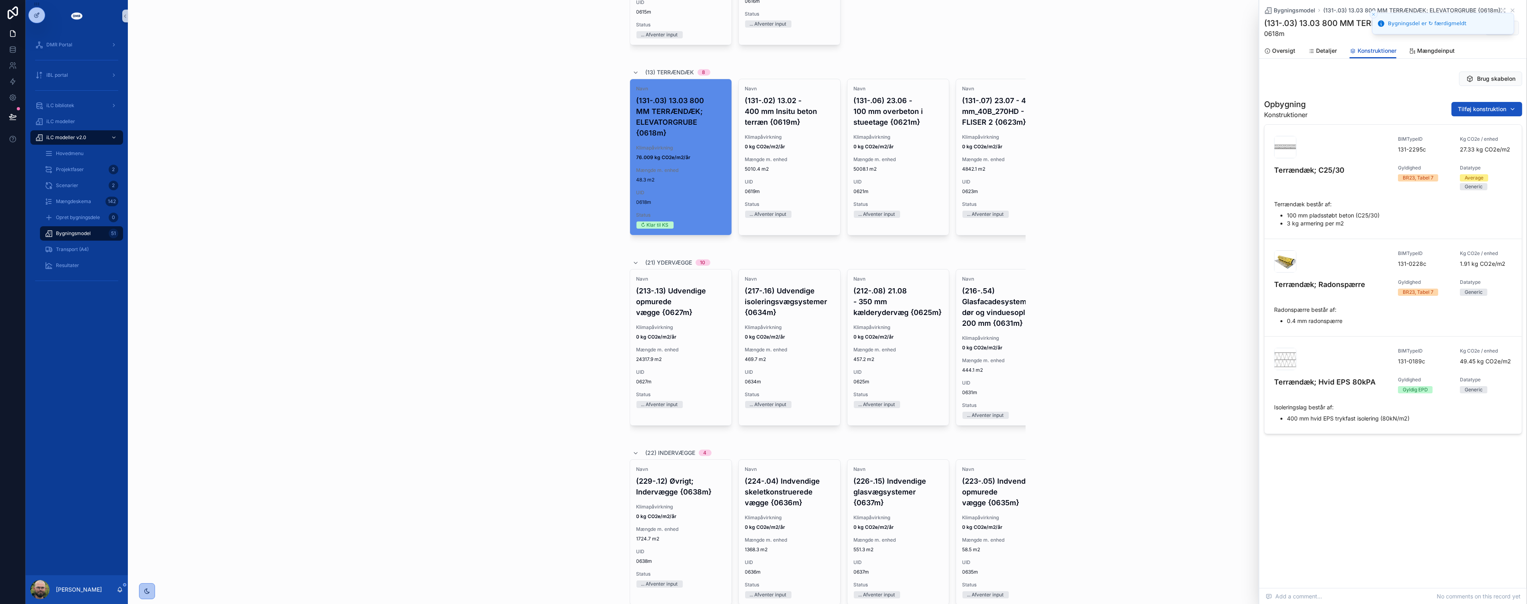
scroll to position [754, 0]
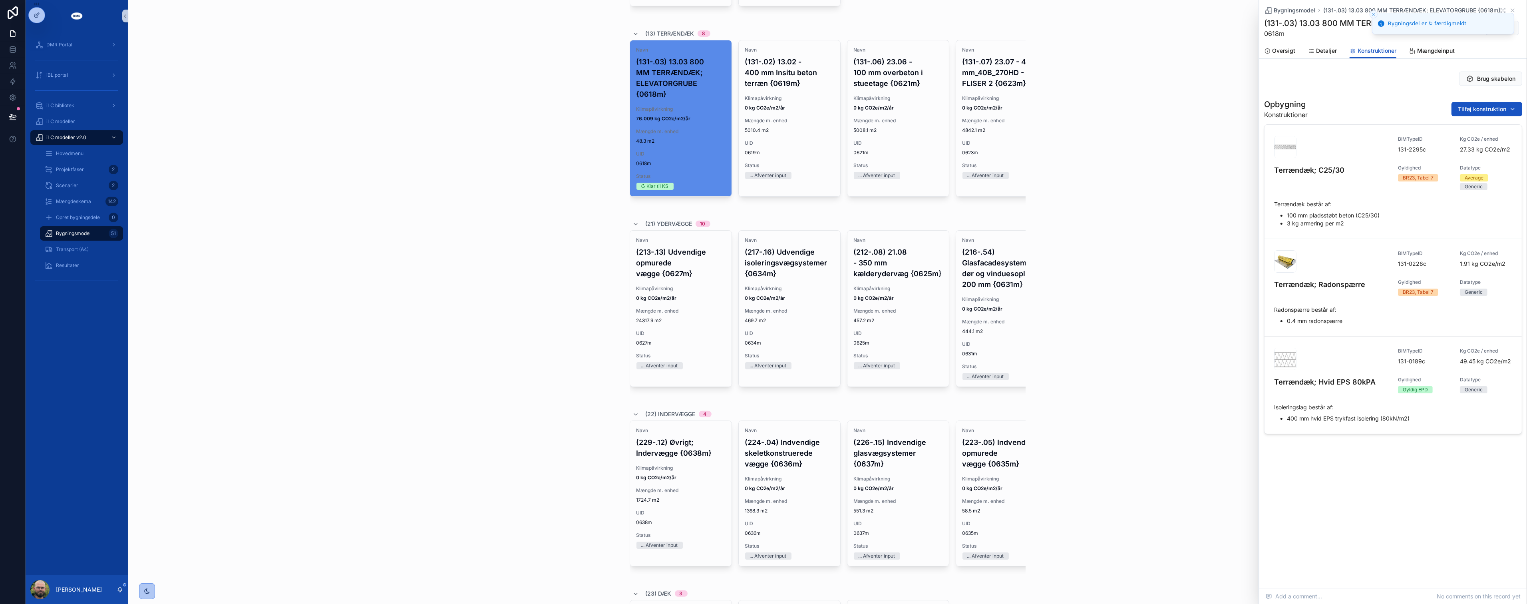
click at [508, 409] on div "iLC modeller v2.0 Bygningsmodel Bygningsmodel Scenarie 2.0, AS-BUILT | CTMC - C…" at bounding box center [827, 302] width 1399 height 604
click at [1513, 13] on li "Bygningsdel er ↻ færdigmeldt" at bounding box center [1443, 24] width 142 height 22
click at [1375, 13] on icon "Close toast" at bounding box center [1373, 14] width 5 height 5
click at [1510, 12] on icon "scrollable content" at bounding box center [1512, 10] width 6 height 6
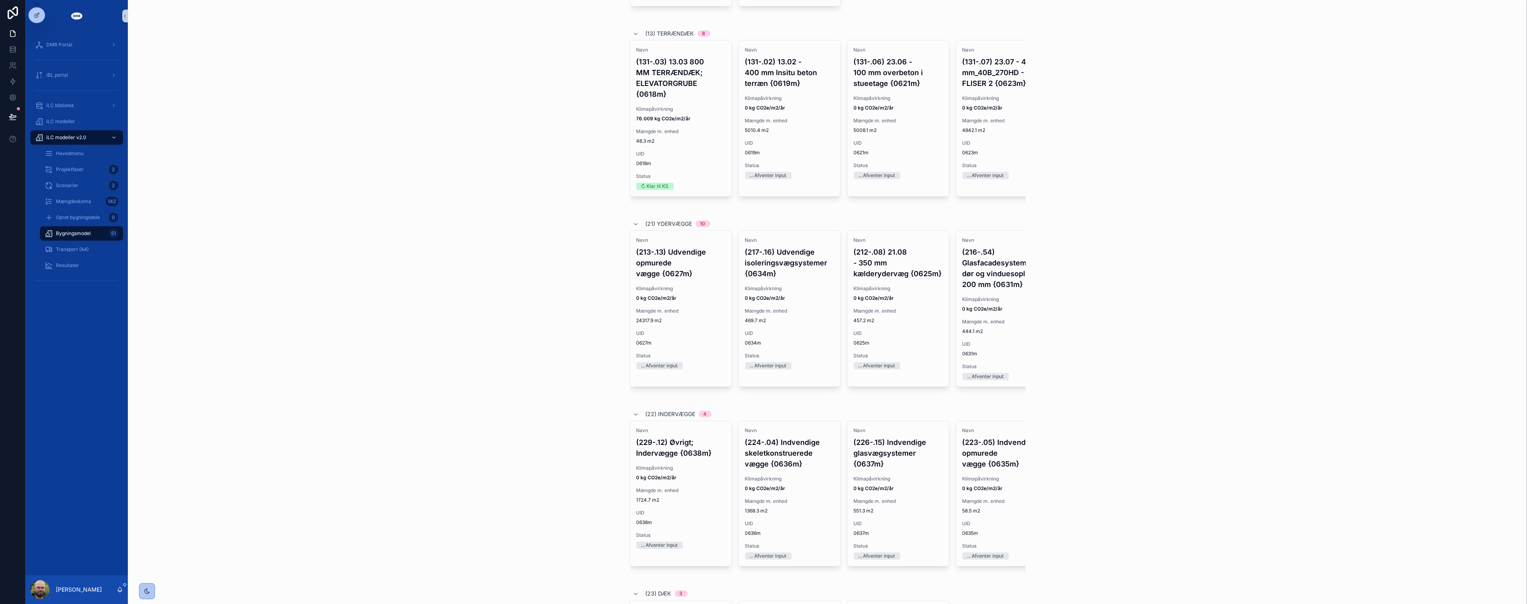
click at [493, 326] on div "iLC modeller v2.0 Bygningsmodel Bygningsmodel Scenarie 2.0, AS-BUILT | CTMC - C…" at bounding box center [827, 302] width 1399 height 604
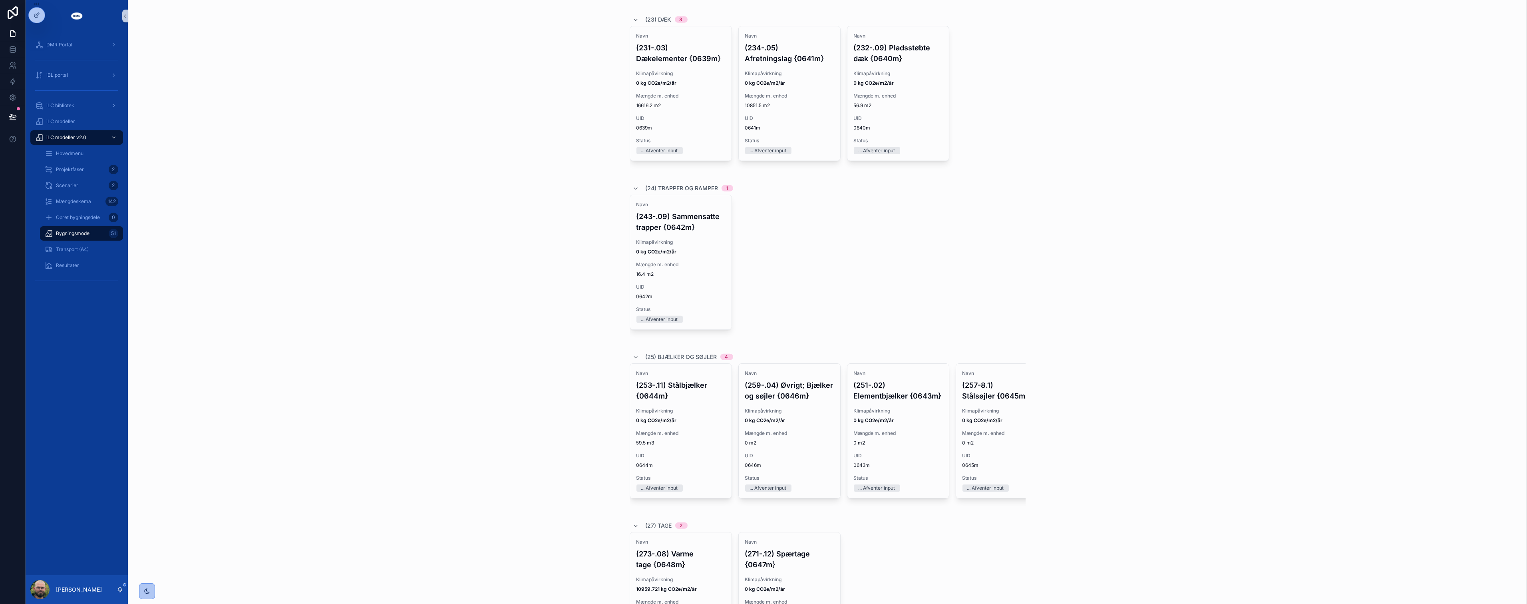
scroll to position [1332, 0]
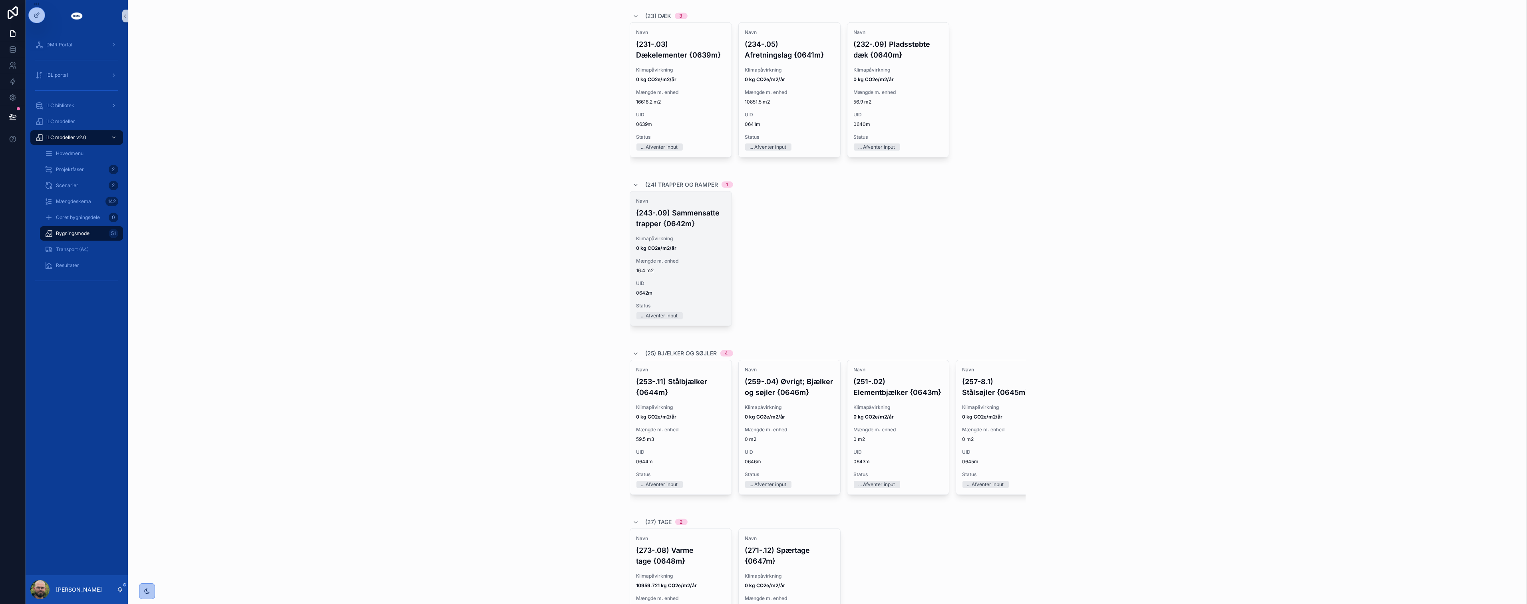
click at [641, 264] on span "Mængde m. enhed" at bounding box center [680, 261] width 89 height 6
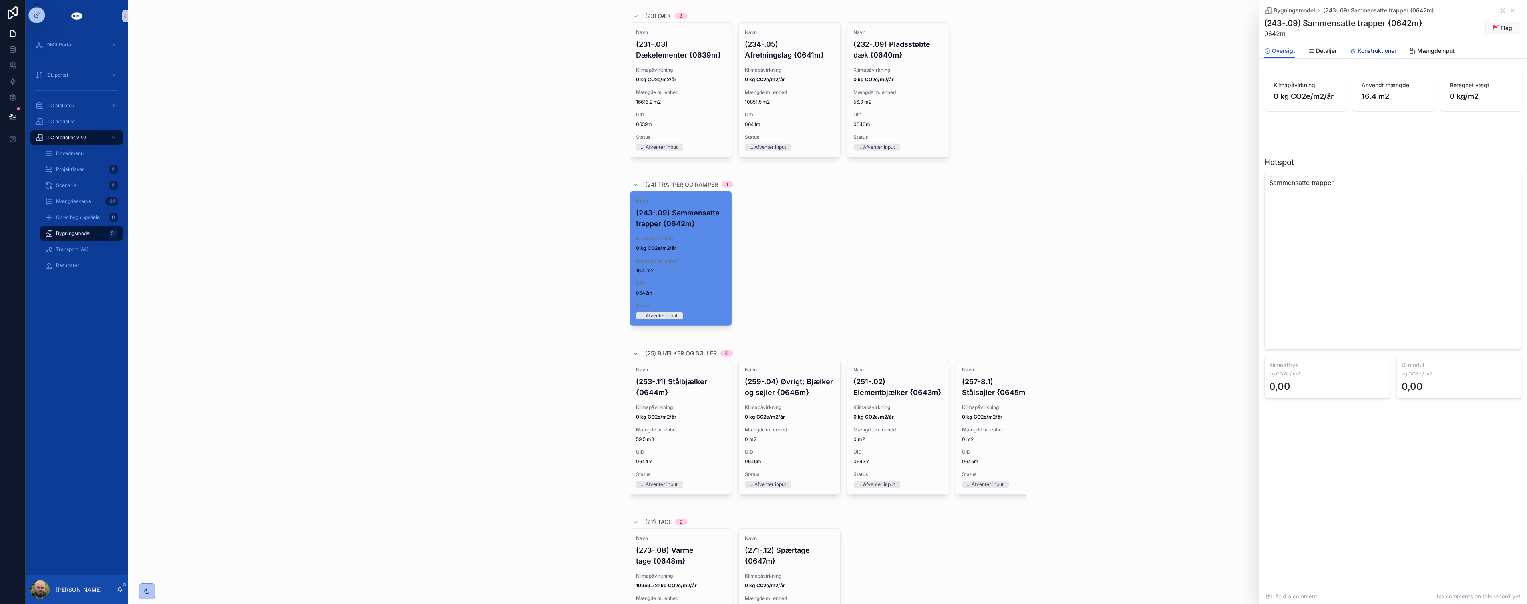
click at [1375, 44] on link "Konstruktioner" at bounding box center [1373, 52] width 47 height 16
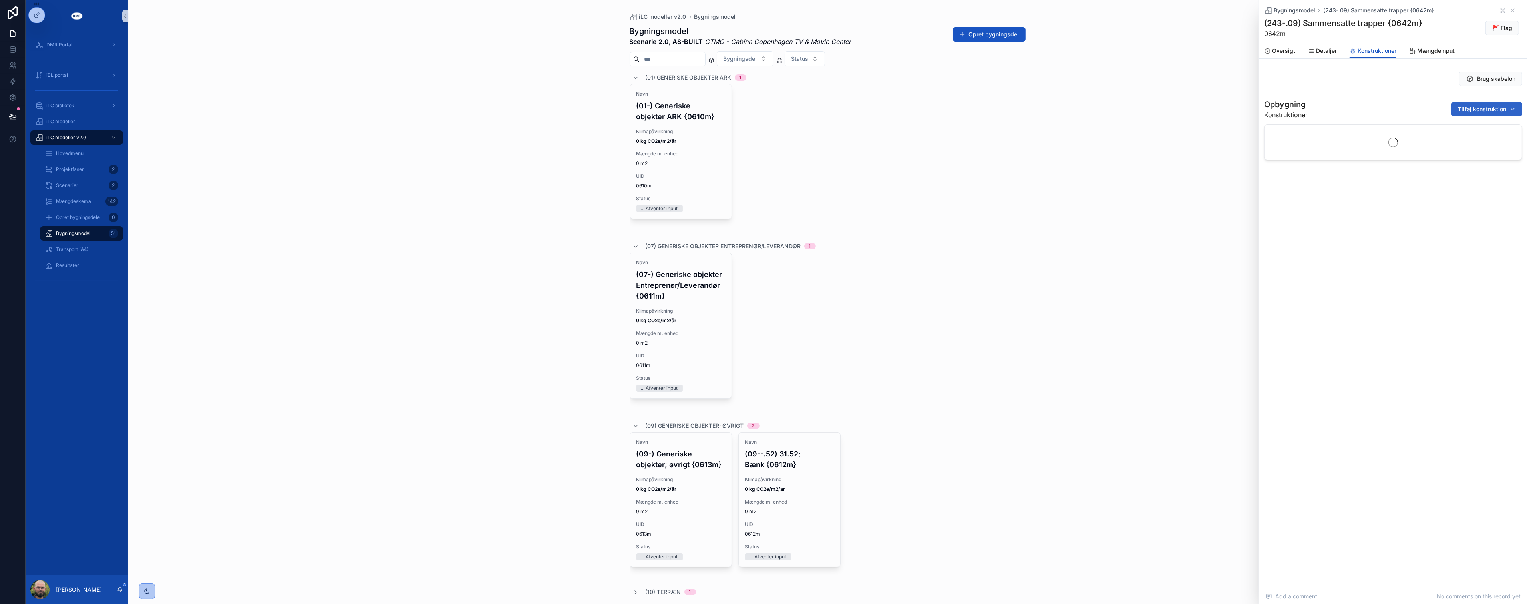
click at [1476, 109] on span "Tilføj konstruktion" at bounding box center [1482, 109] width 48 height 8
type input "*"
type input "***"
click at [1472, 154] on span "Elementtrapper | Beton {241-0908c}" at bounding box center [1472, 153] width 80 height 8
click at [1281, 48] on span "Oversigt" at bounding box center [1283, 51] width 23 height 8
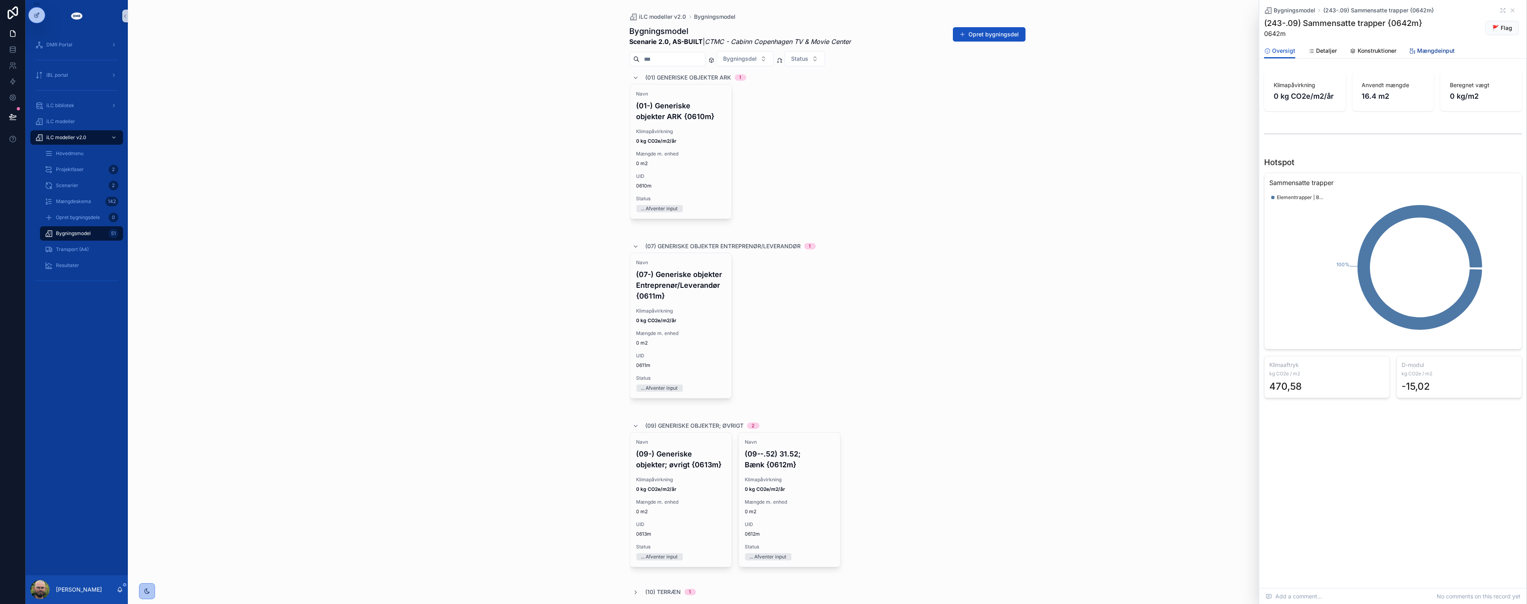
click at [1447, 50] on span "Mængdeinput" at bounding box center [1436, 51] width 38 height 8
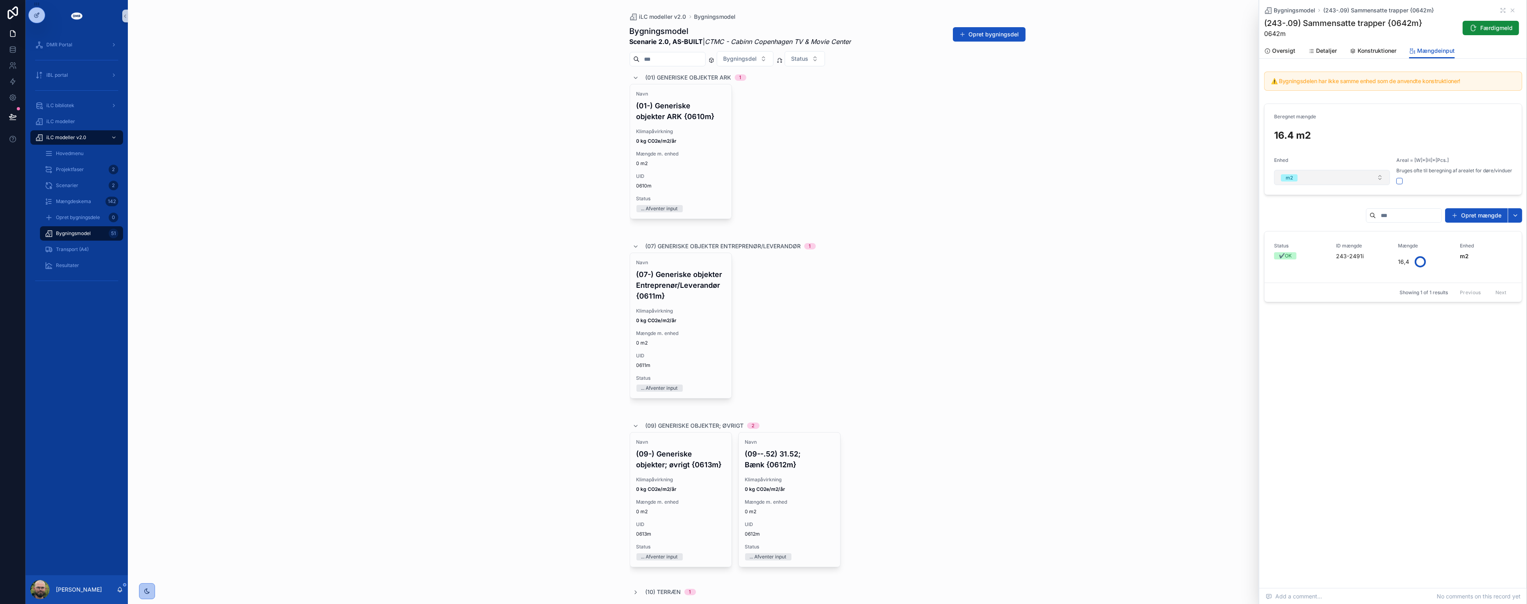
click at [1365, 174] on button "m2" at bounding box center [1332, 177] width 116 height 15
click at [1301, 245] on div "m3" at bounding box center [1332, 245] width 112 height 12
click at [1490, 31] on span "Færdigmeld" at bounding box center [1496, 28] width 32 height 8
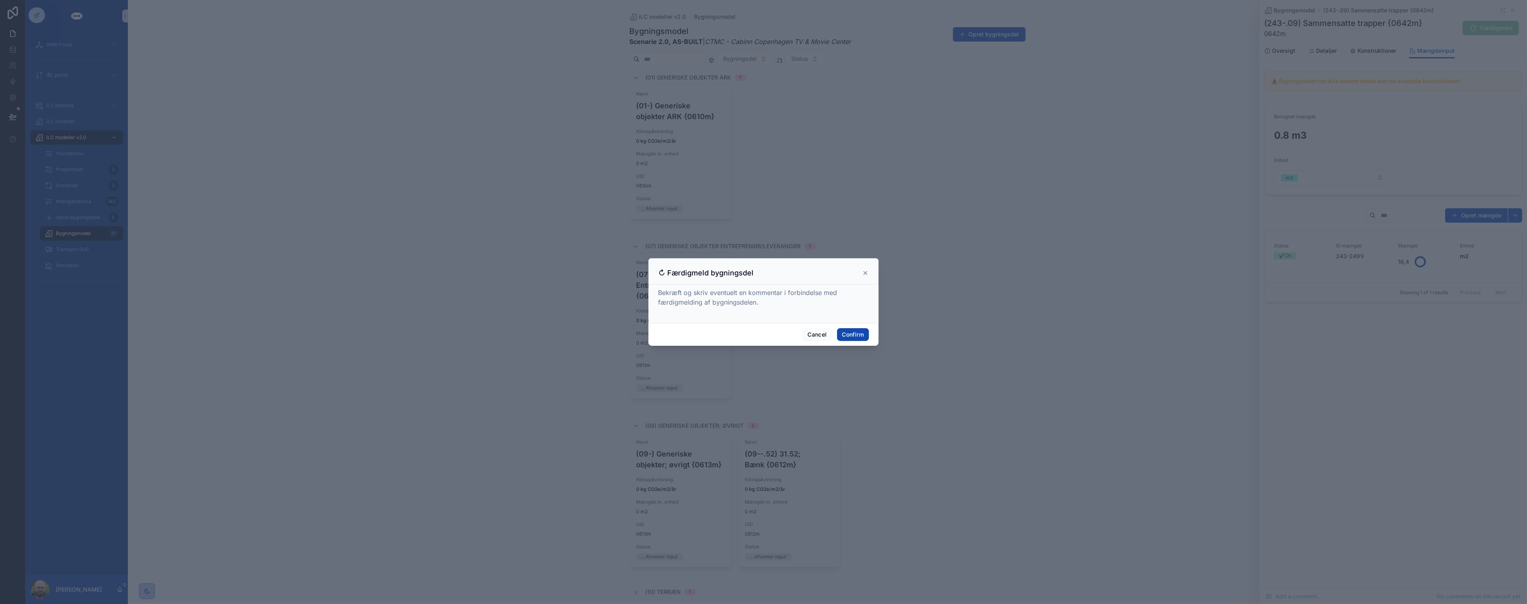
click at [863, 336] on button "Confirm" at bounding box center [853, 334] width 32 height 13
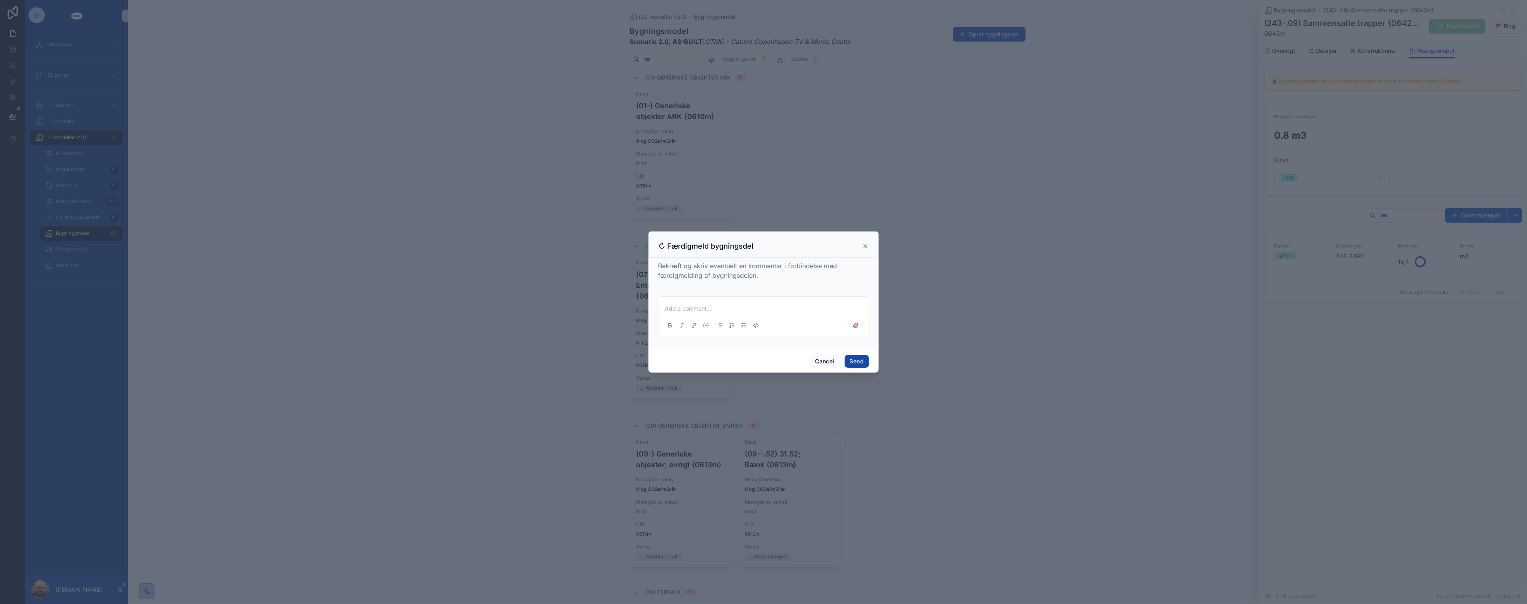
click at [855, 358] on button "Send" at bounding box center [857, 361] width 24 height 13
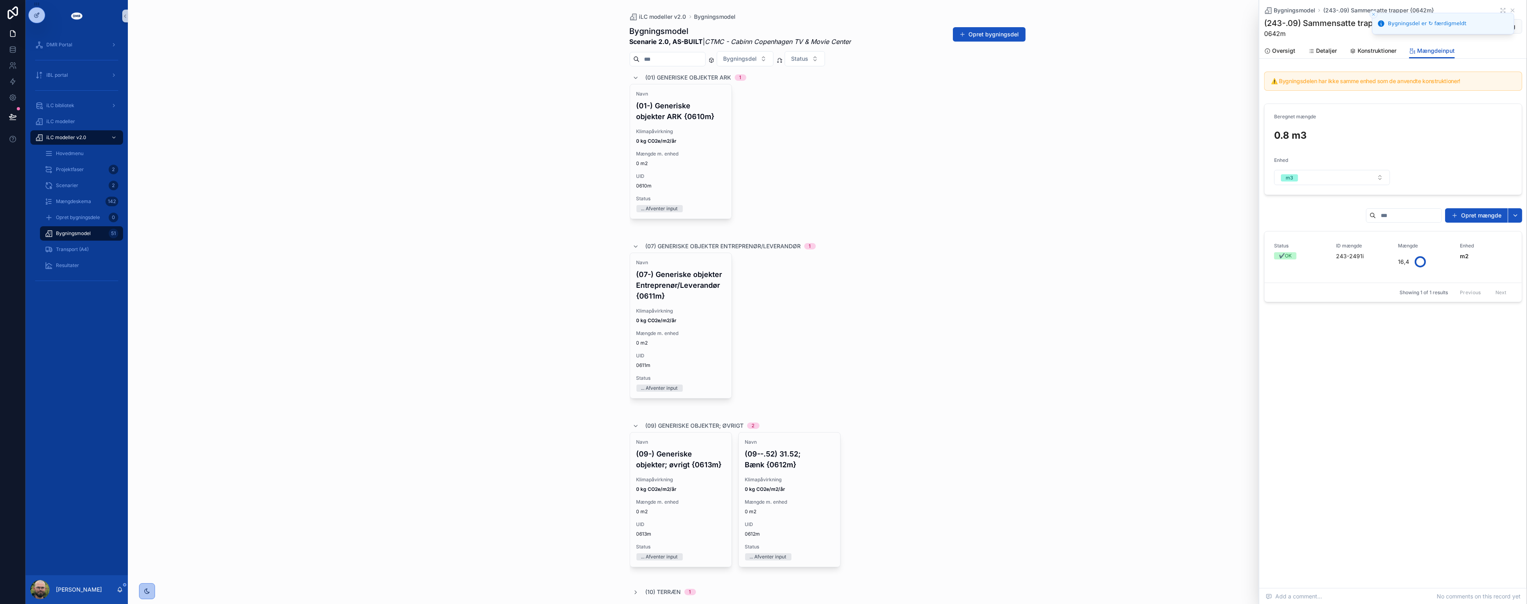
click at [1063, 410] on div "iLC modeller v2.0 Bygningsmodel Bygningsmodel Scenarie 2.0, AS-BUILT | CTMC - C…" at bounding box center [827, 302] width 1399 height 604
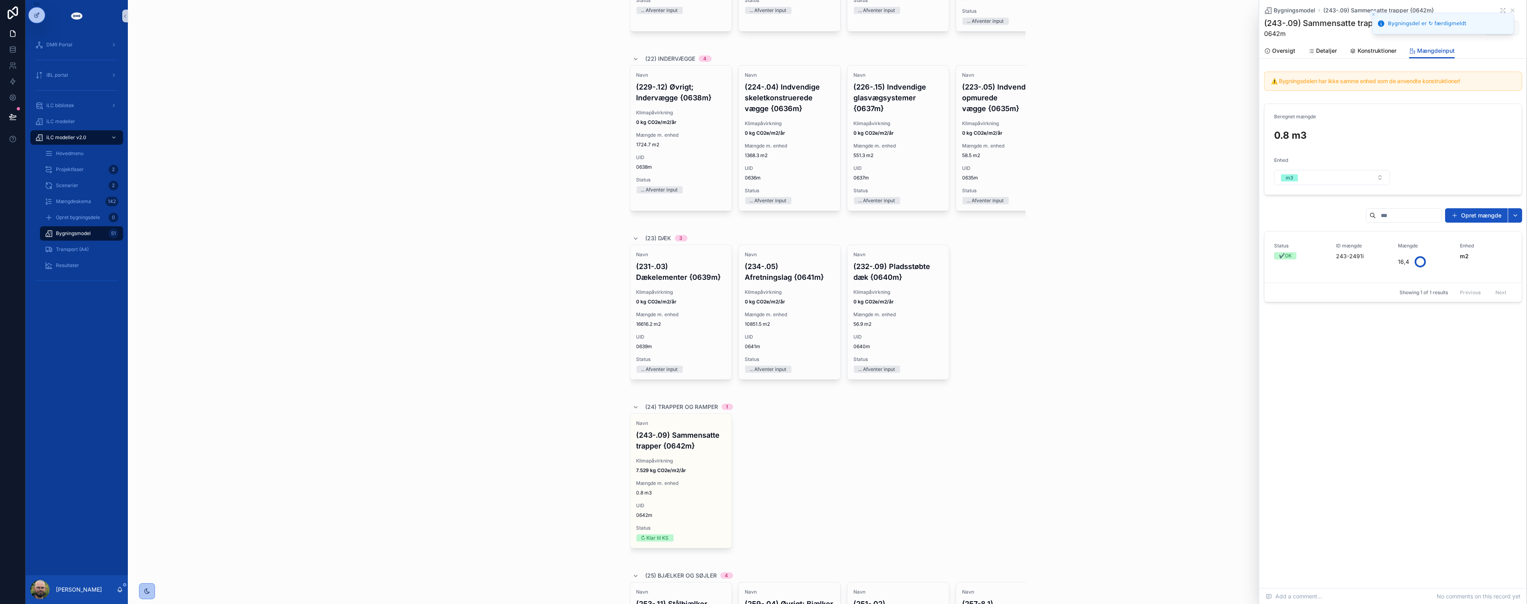
scroll to position [1199, 0]
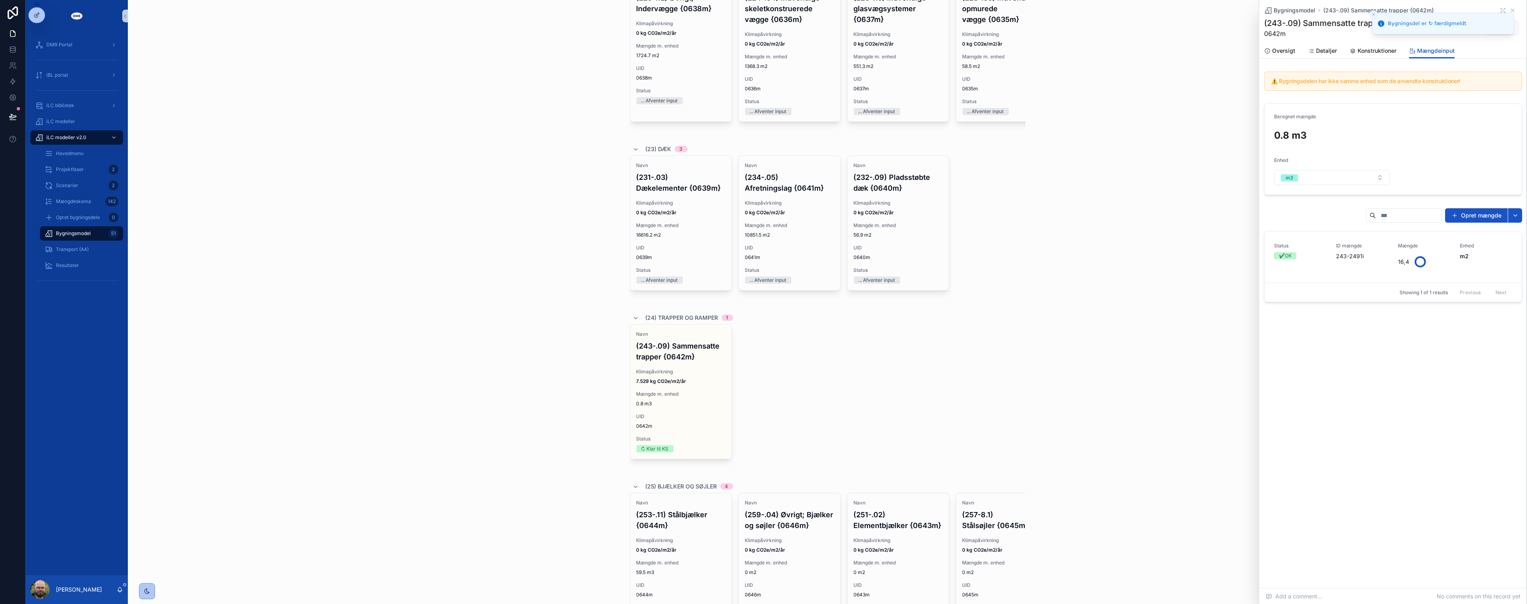
click at [1044, 405] on div "iLC modeller v2.0 Bygningsmodel Bygningsmodel Scenarie 2.0, AS-BUILT | CTMC - C…" at bounding box center [827, 302] width 1399 height 604
click at [1515, 12] on icon "scrollable content" at bounding box center [1512, 10] width 6 height 6
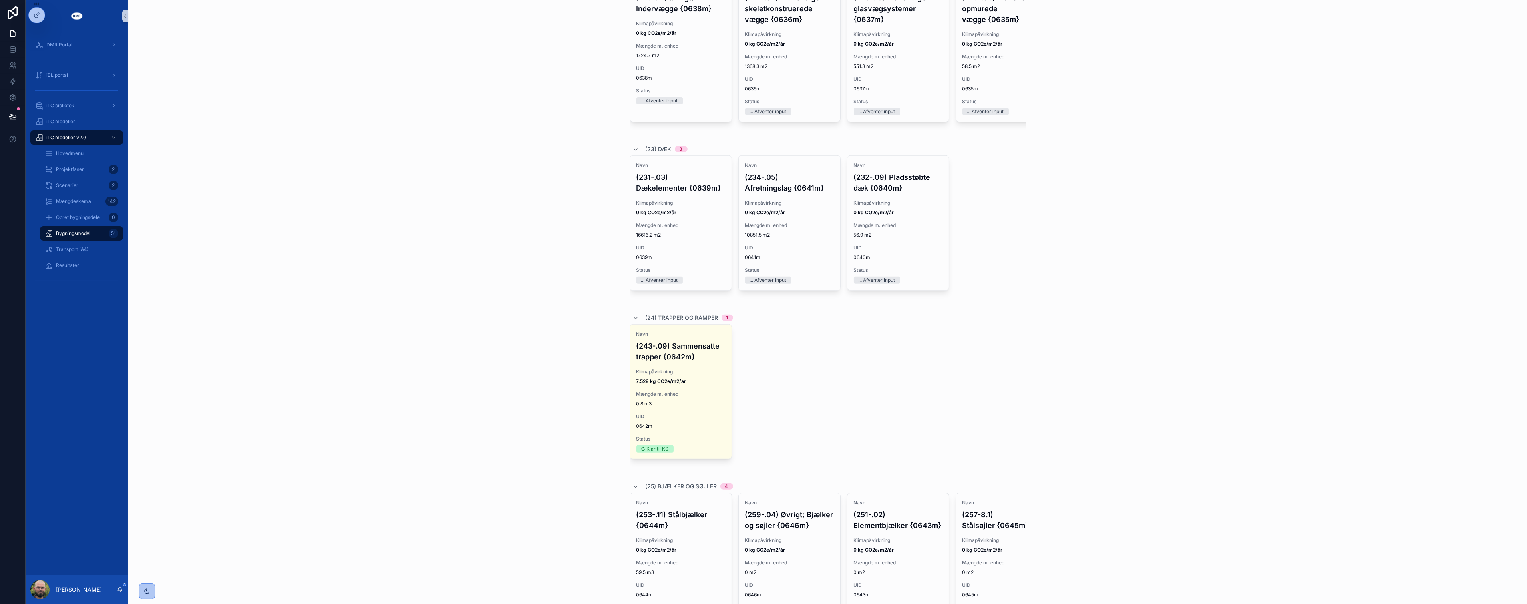
click at [1022, 329] on div "iLC modeller v2.0 Bygningsmodel Bygningsmodel Scenarie 2.0, AS-BUILT | CTMC - C…" at bounding box center [827, 511] width 409 height 3420
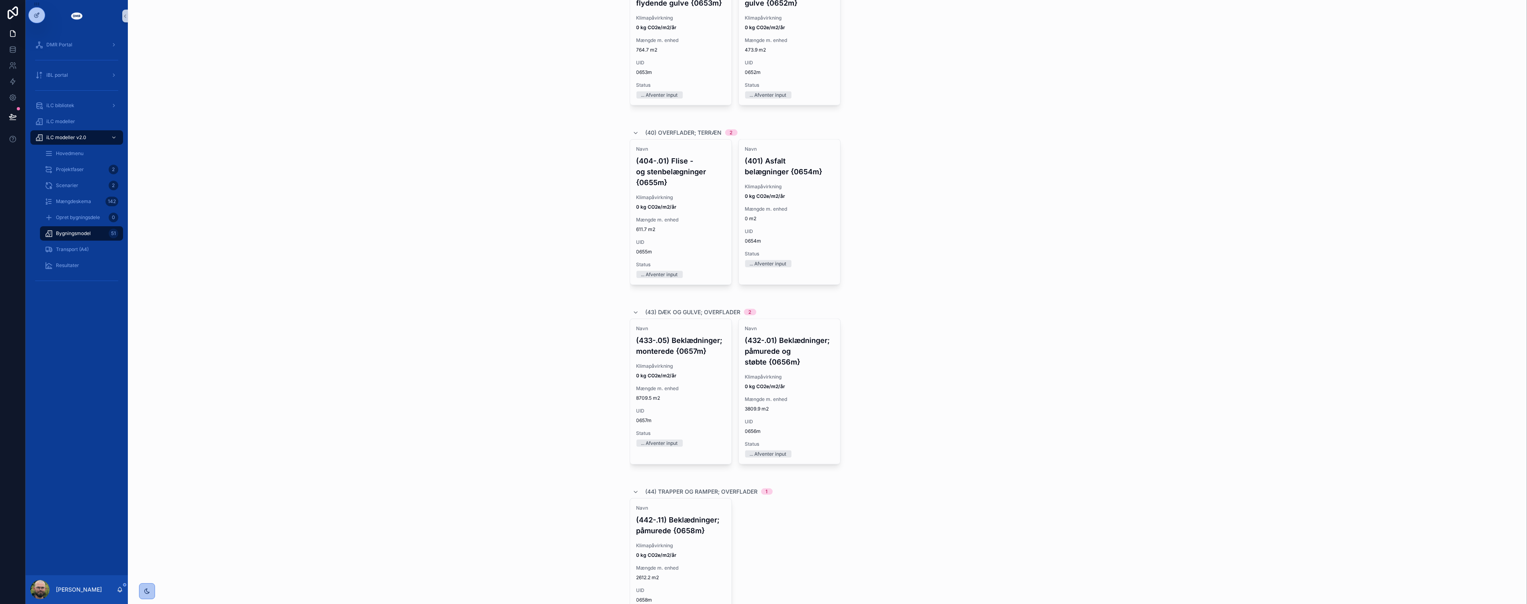
scroll to position [2619, 0]
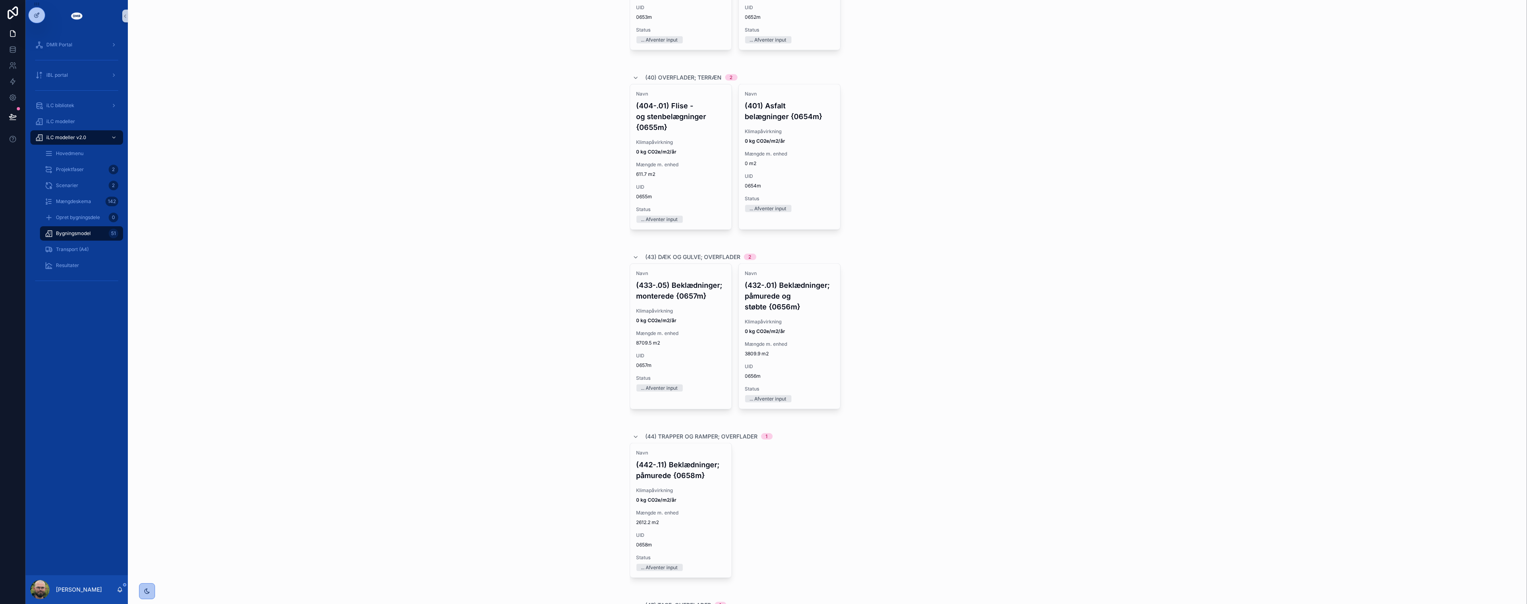
click at [478, 310] on div "iLC modeller v2.0 Bygningsmodel Bygningsmodel Scenarie 2.0, AS-BUILT | CTMC - C…" at bounding box center [827, 302] width 1399 height 604
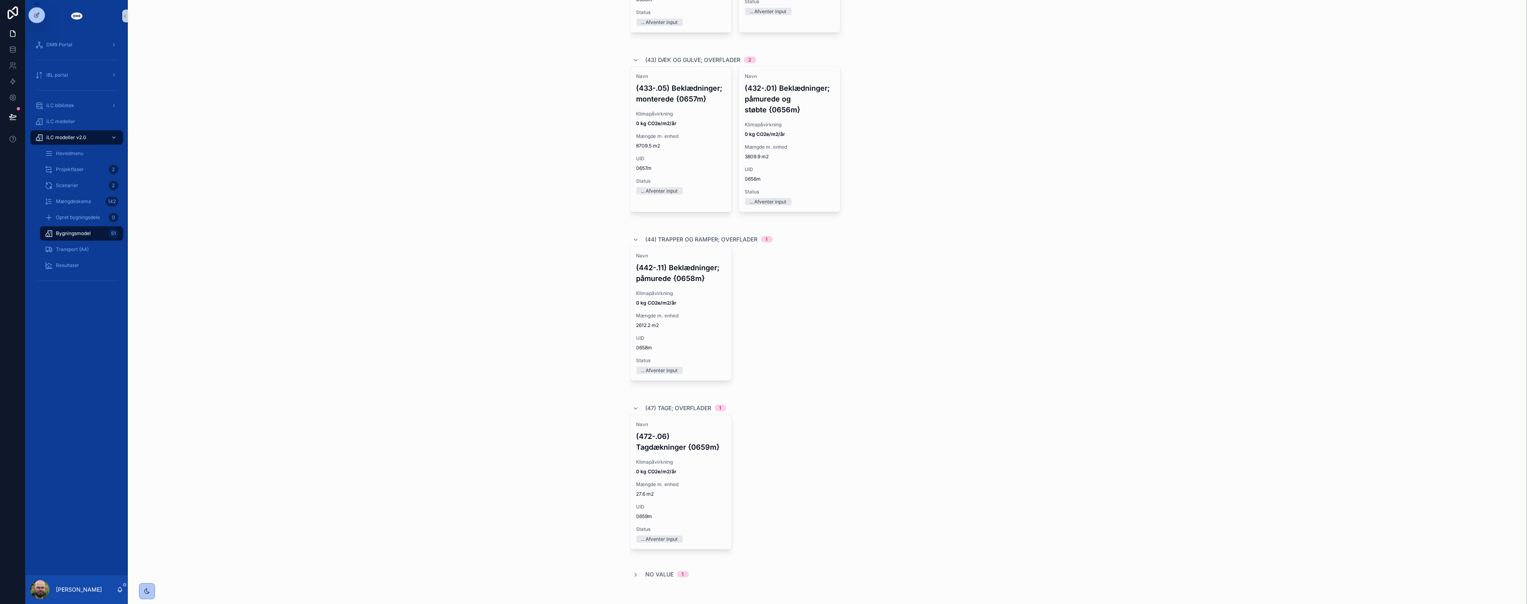
scroll to position [2843, 0]
click at [633, 576] on icon "scrollable content" at bounding box center [636, 574] width 6 height 6
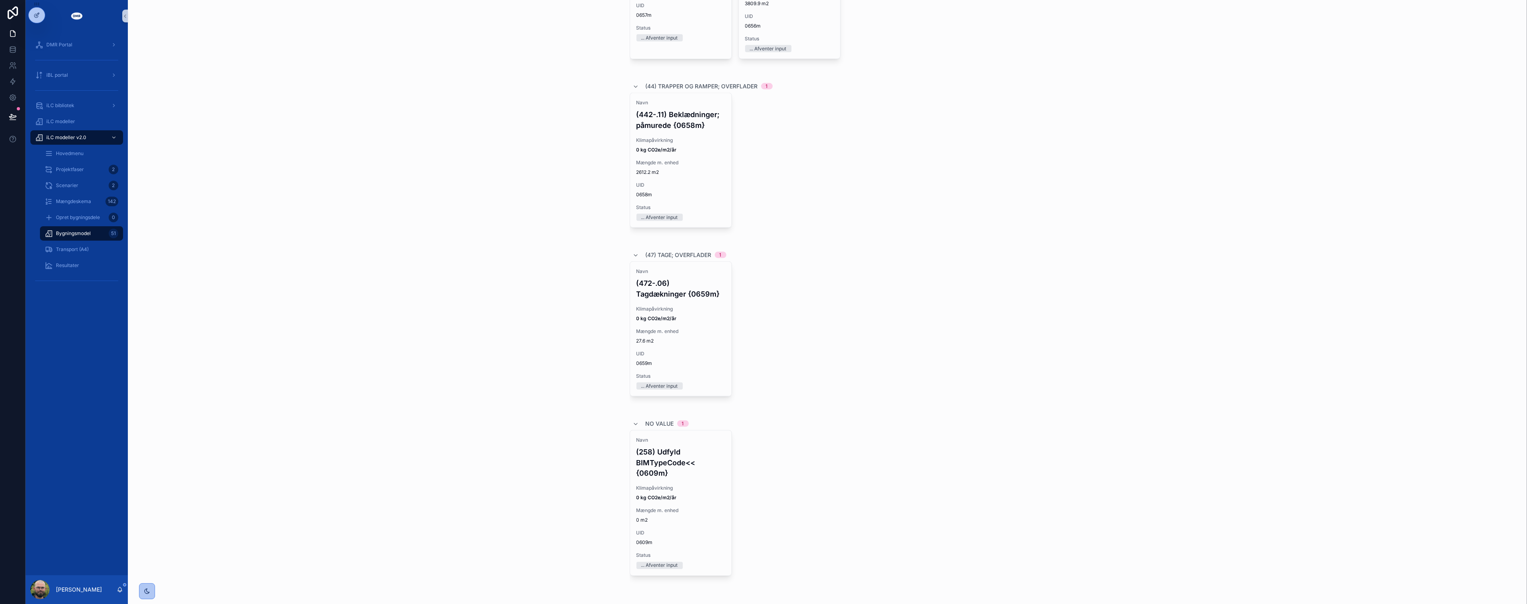
scroll to position [3009, 0]
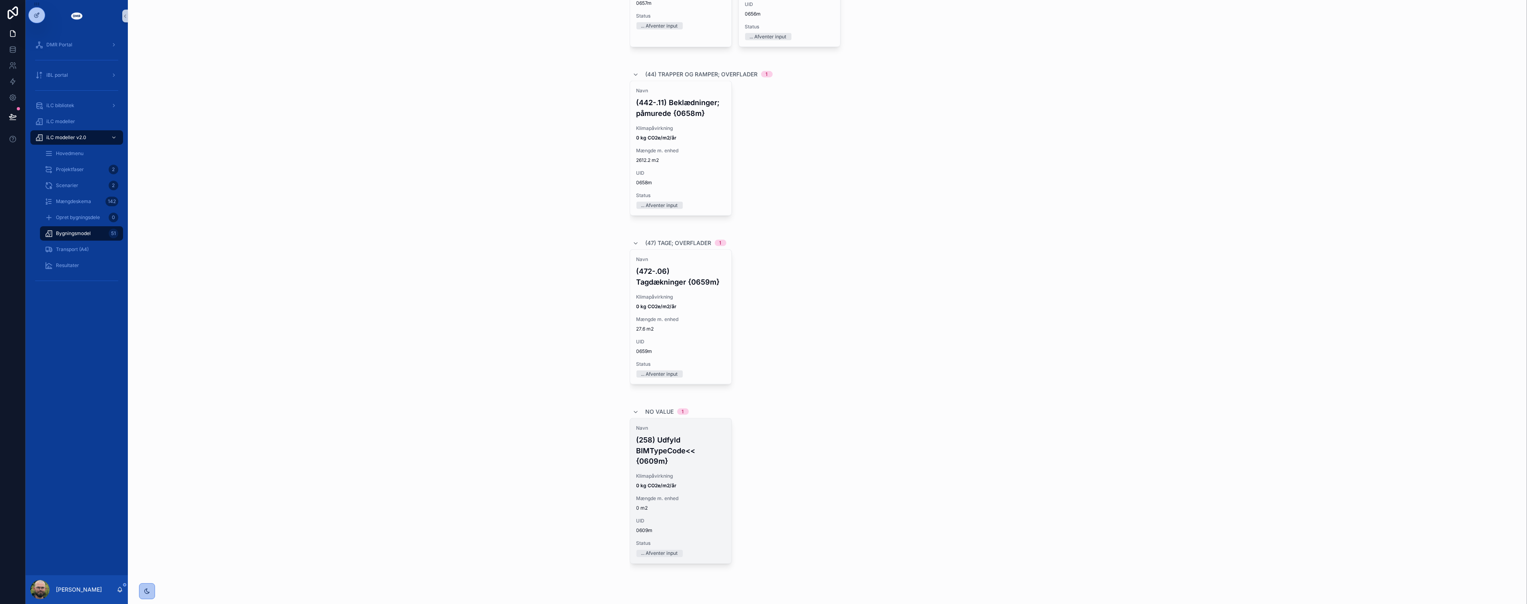
click at [666, 491] on div "Navn (258) Udfyld BIMTypeCode<< {0609m} Klimapåvirkning 0 kg CO2e/m2/år Mængde …" at bounding box center [680, 490] width 101 height 145
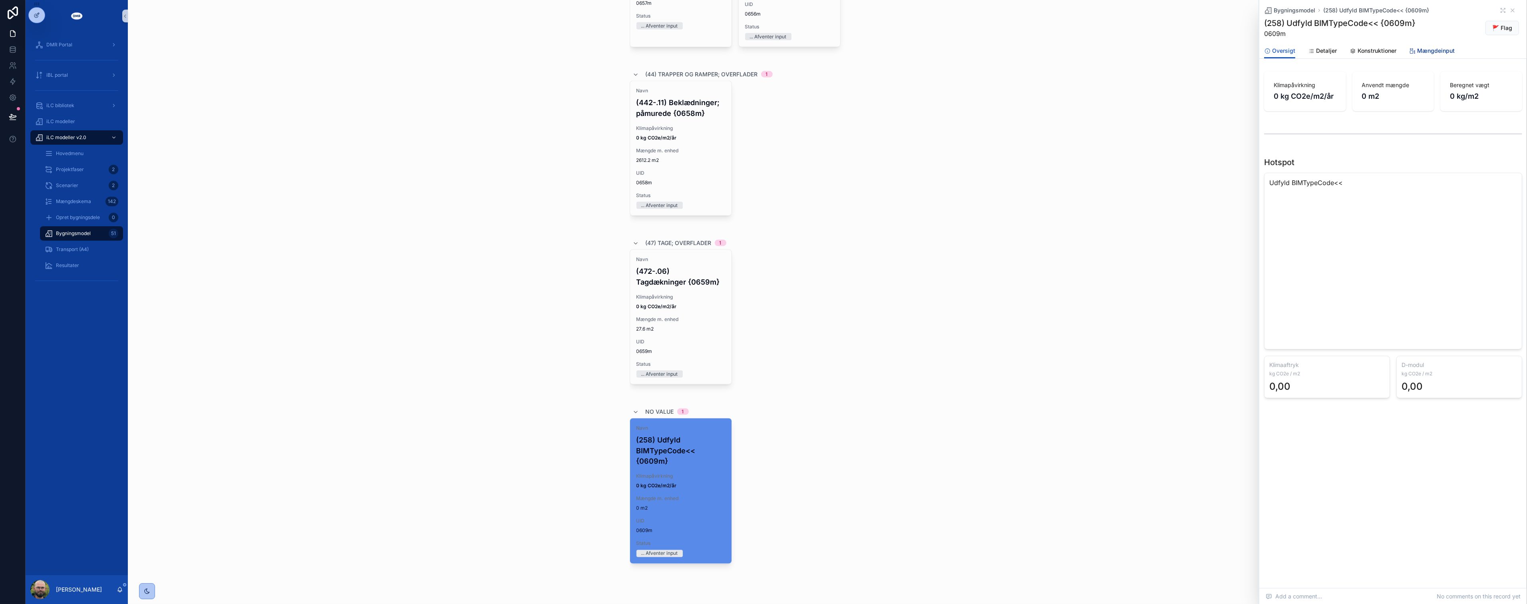
click at [1427, 50] on span "Mængdeinput" at bounding box center [1436, 51] width 38 height 8
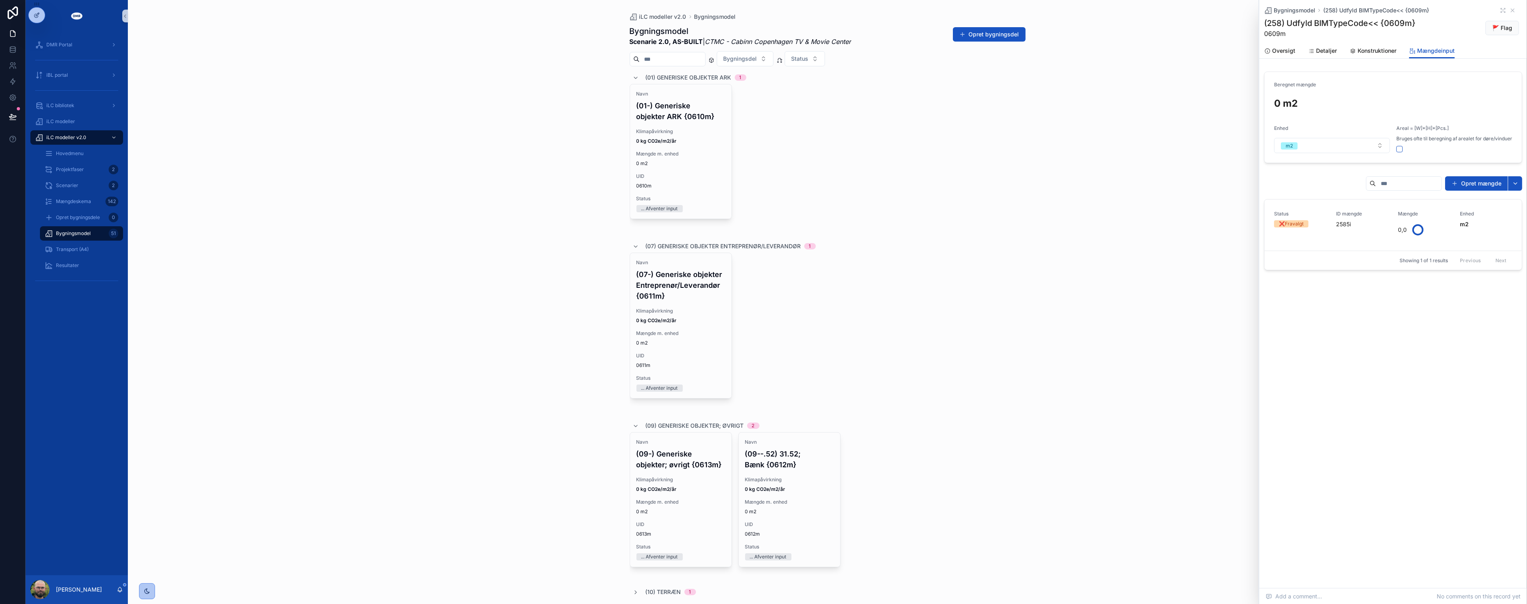
click at [895, 306] on div "Navn (07-) Generiske objekter Entreprenør/Leverandør {0611m} Klimapåvirkning 0 …" at bounding box center [828, 333] width 396 height 160
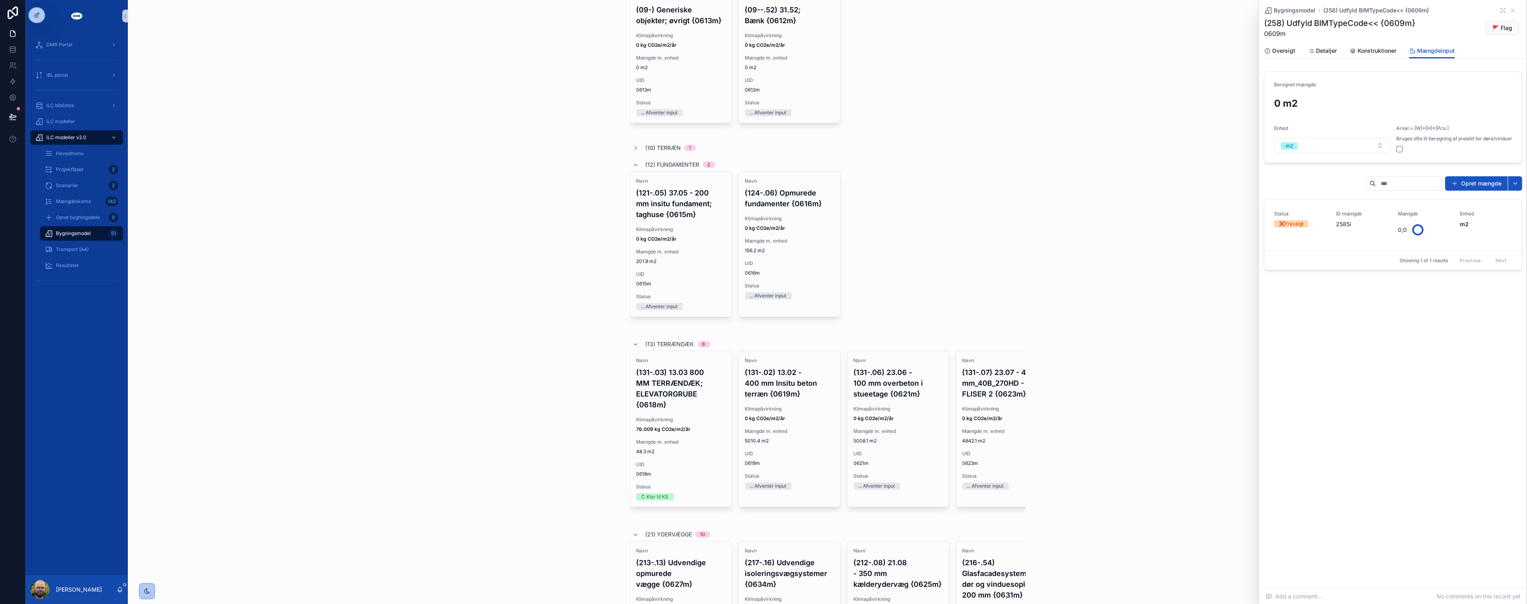
scroll to position [754, 0]
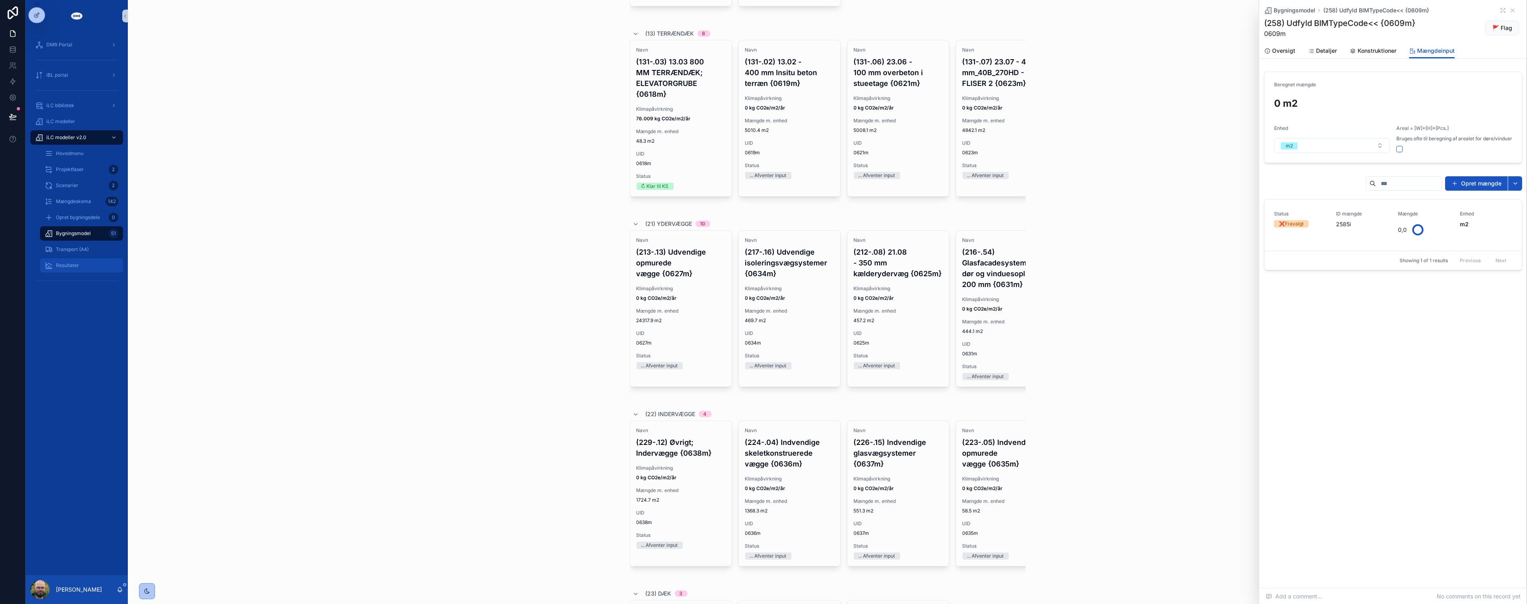
click at [89, 260] on div "Resultater" at bounding box center [82, 265] width 74 height 13
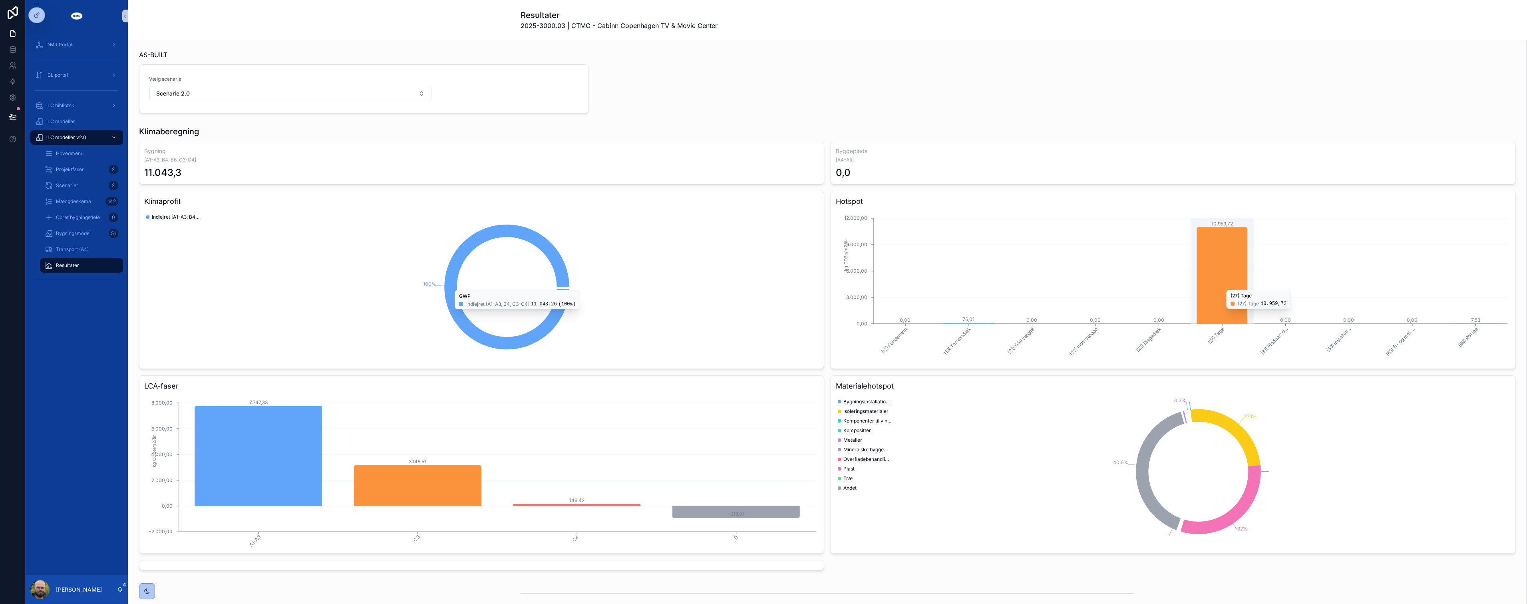
click at [1232, 313] on icon "chart" at bounding box center [1222, 275] width 50 height 96
click at [1207, 254] on icon "chart" at bounding box center [1222, 275] width 50 height 96
click at [64, 228] on div "Bygningsmodel 51" at bounding box center [82, 233] width 74 height 13
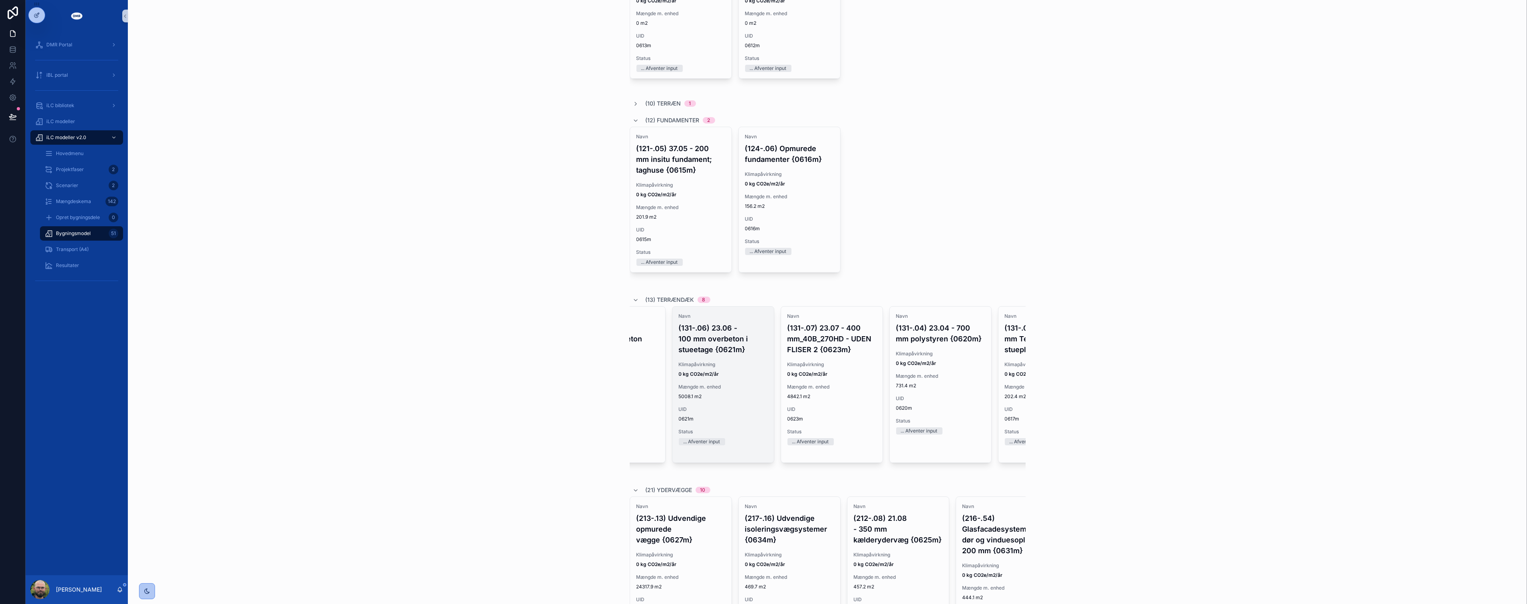
scroll to position [0, 266]
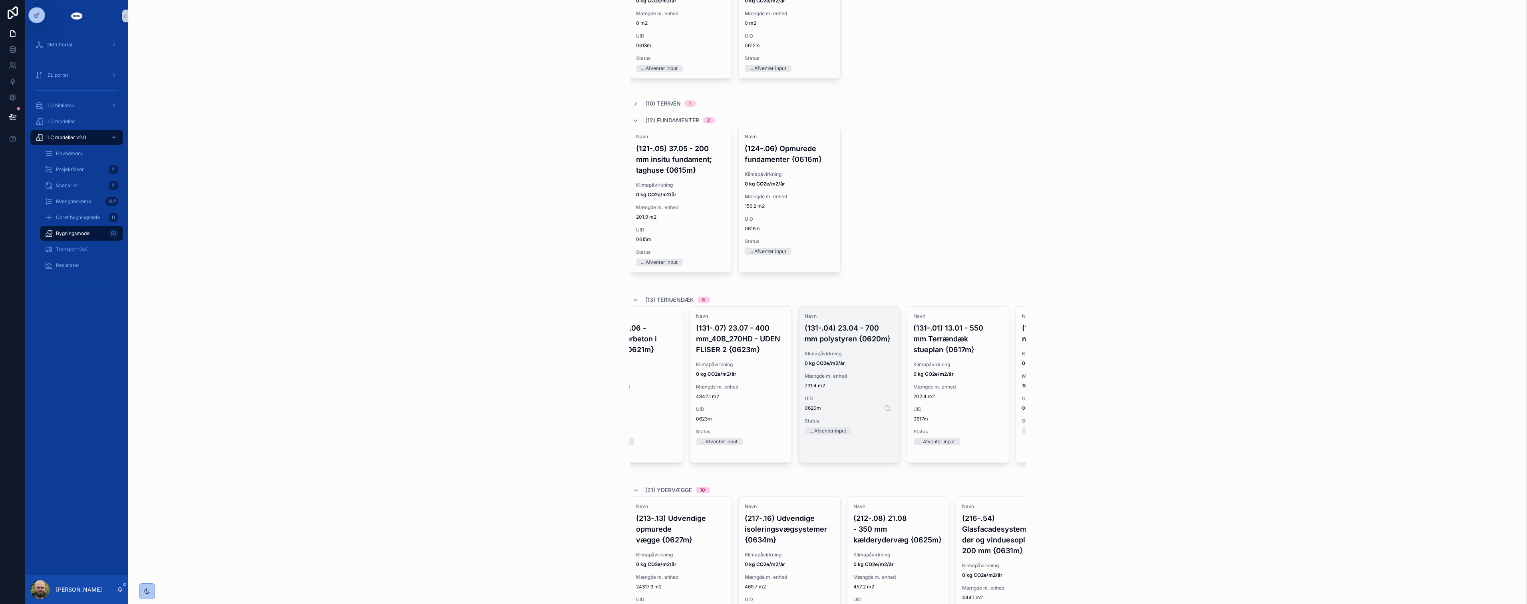
click at [849, 410] on span "0620m" at bounding box center [849, 408] width 89 height 6
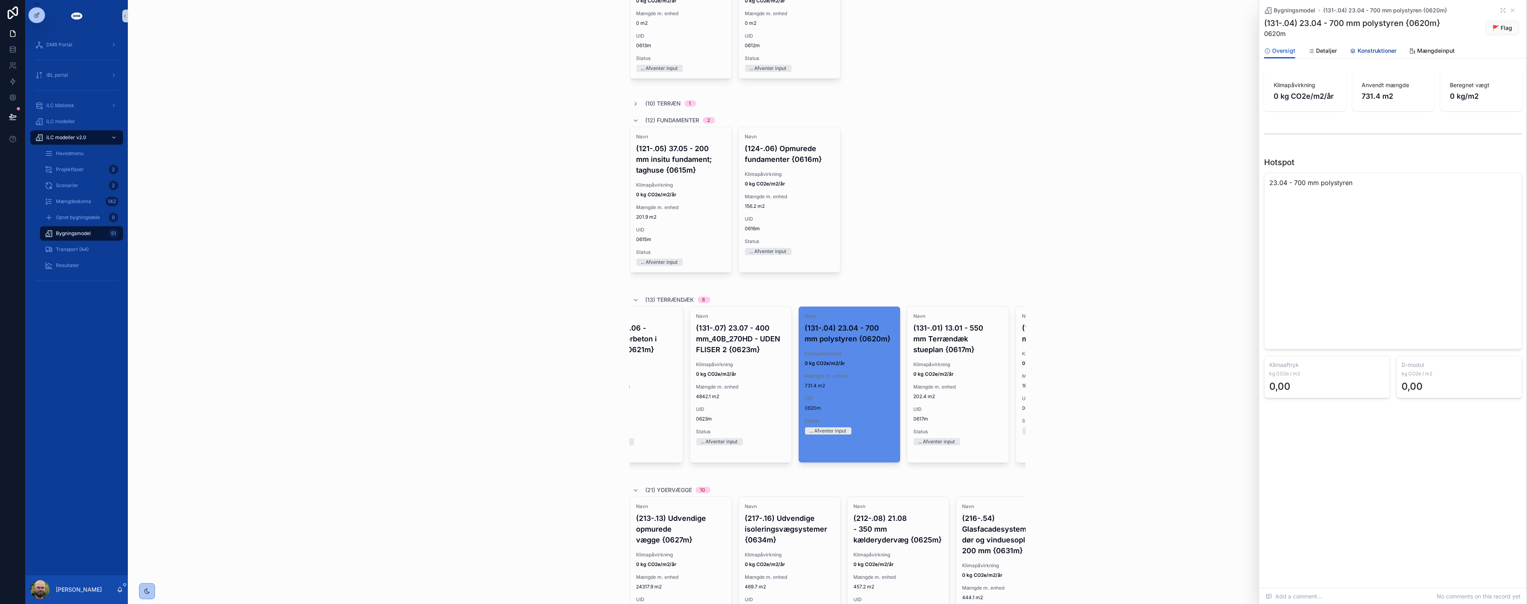
click at [1375, 53] on span "Konstruktioner" at bounding box center [1377, 51] width 39 height 8
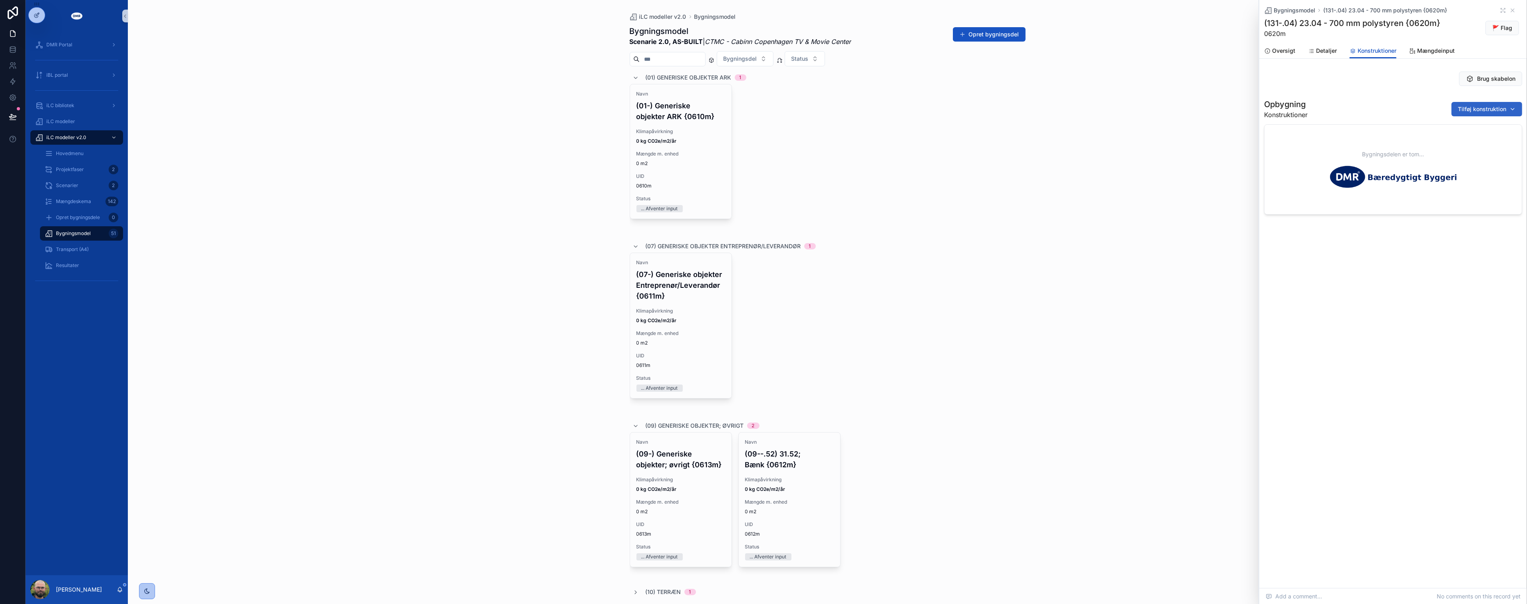
click at [1467, 109] on span "Tilføj konstruktion" at bounding box center [1482, 109] width 48 height 8
type input "***"
click at [1459, 179] on span "Terrændæk; Hvid EPS 80kPa | 320mm | EPS {131-0194c}" at bounding box center [1472, 176] width 80 height 8
click at [1147, 292] on div "iLC modeller v2.0 Bygningsmodel Bygningsmodel Scenarie 2.0, AS-BUILT | CTMC - C…" at bounding box center [827, 302] width 1399 height 604
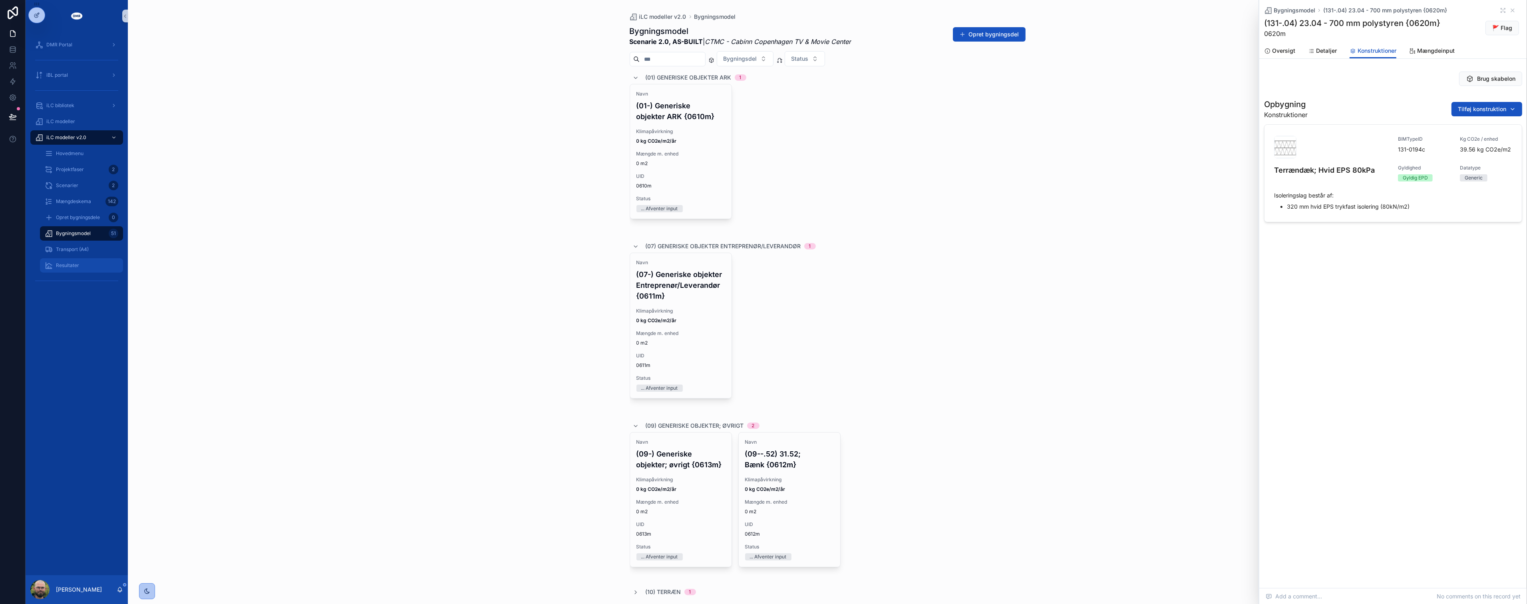
click at [68, 264] on span "Resultater" at bounding box center [67, 265] width 23 height 6
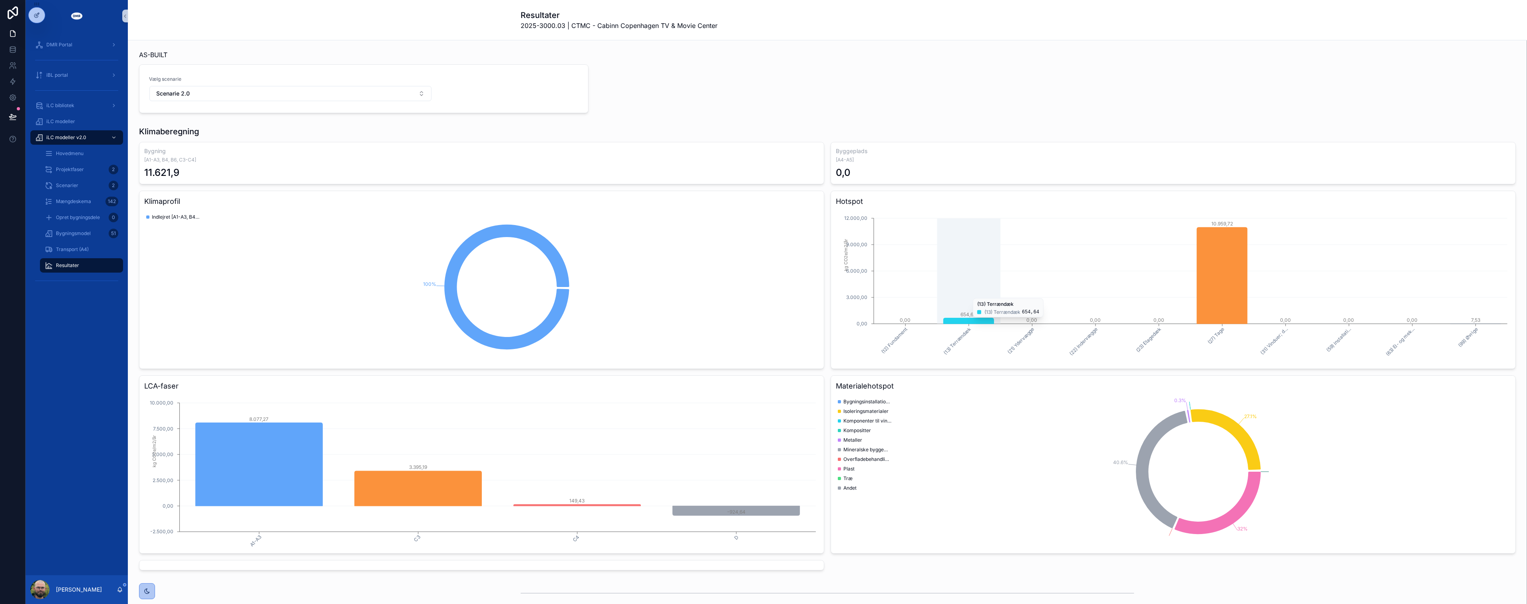
click at [968, 322] on icon "chart" at bounding box center [968, 321] width 50 height 6
click at [63, 318] on div "DMR Portal iBL portal iLC bibliotek iLC modeller iLC modeller v2.0 Hovedmenu Pr…" at bounding box center [77, 303] width 102 height 543
click at [70, 236] on span "Bygningsmodel" at bounding box center [73, 233] width 35 height 6
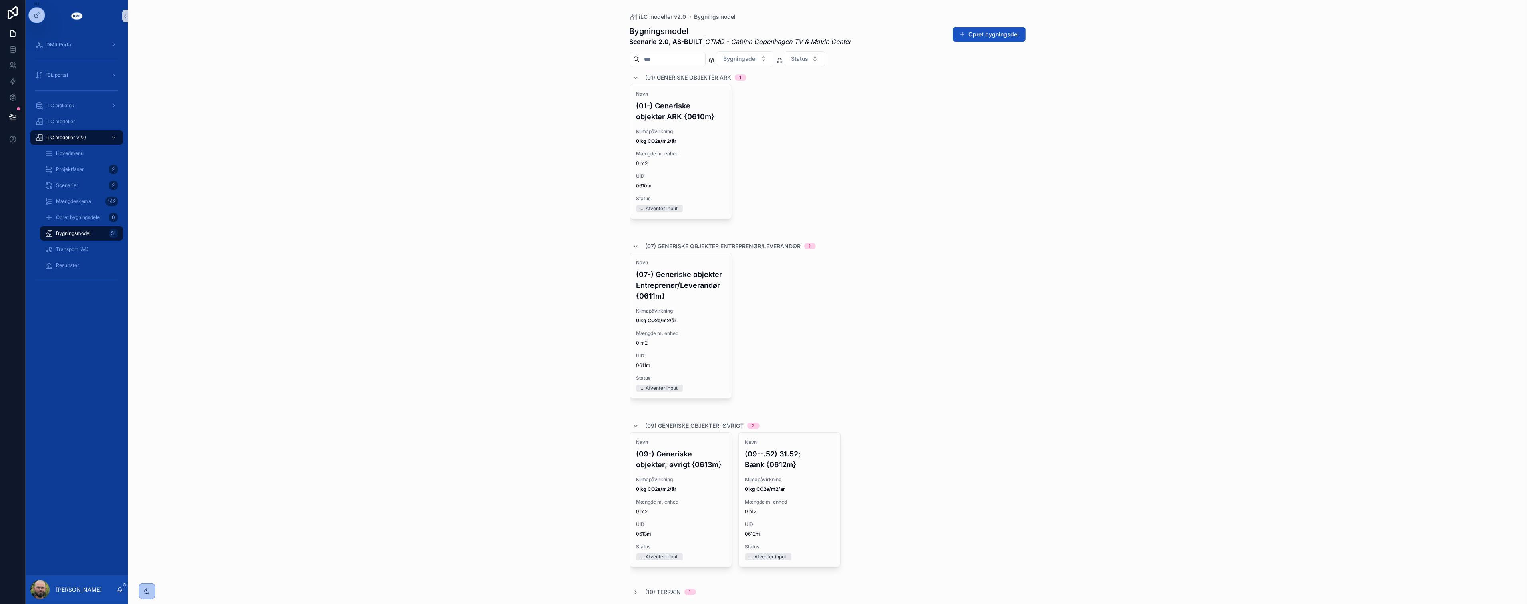
click at [342, 255] on div "iLC modeller v2.0 Bygningsmodel Bygningsmodel Scenarie 2.0, AS-BUILT | CTMC - C…" at bounding box center [827, 302] width 1399 height 604
click at [1156, 232] on div "iLC modeller v2.0 Bygningsmodel Bygningsmodel Scenarie 2.0, AS-BUILT | CTMC - C…" at bounding box center [827, 302] width 1399 height 604
